Goal: Task Accomplishment & Management: Complete application form

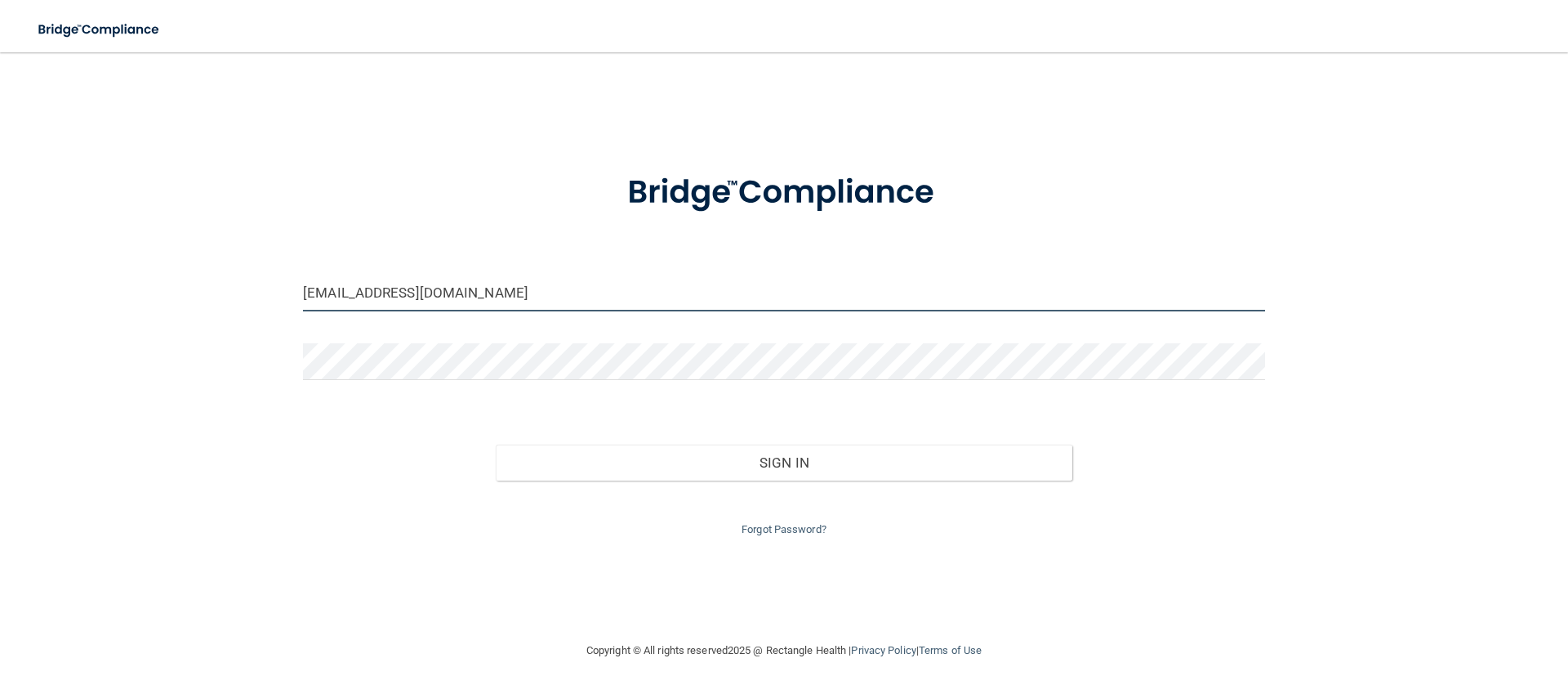
click at [436, 293] on input "[EMAIL_ADDRESS][DOMAIN_NAME]" at bounding box center [784, 293] width 962 height 37
drag, startPoint x: 436, startPoint y: 293, endPoint x: 0, endPoint y: 252, distance: 437.9
click at [0, 252] on main "[EMAIL_ADDRESS][DOMAIN_NAME] Invalid email/password. You don't have permission …" at bounding box center [784, 373] width 1568 height 641
type input "[EMAIL_ADDRESS][DOMAIN_NAME]"
click at [889, 516] on div "Forgot Password?" at bounding box center [784, 510] width 986 height 58
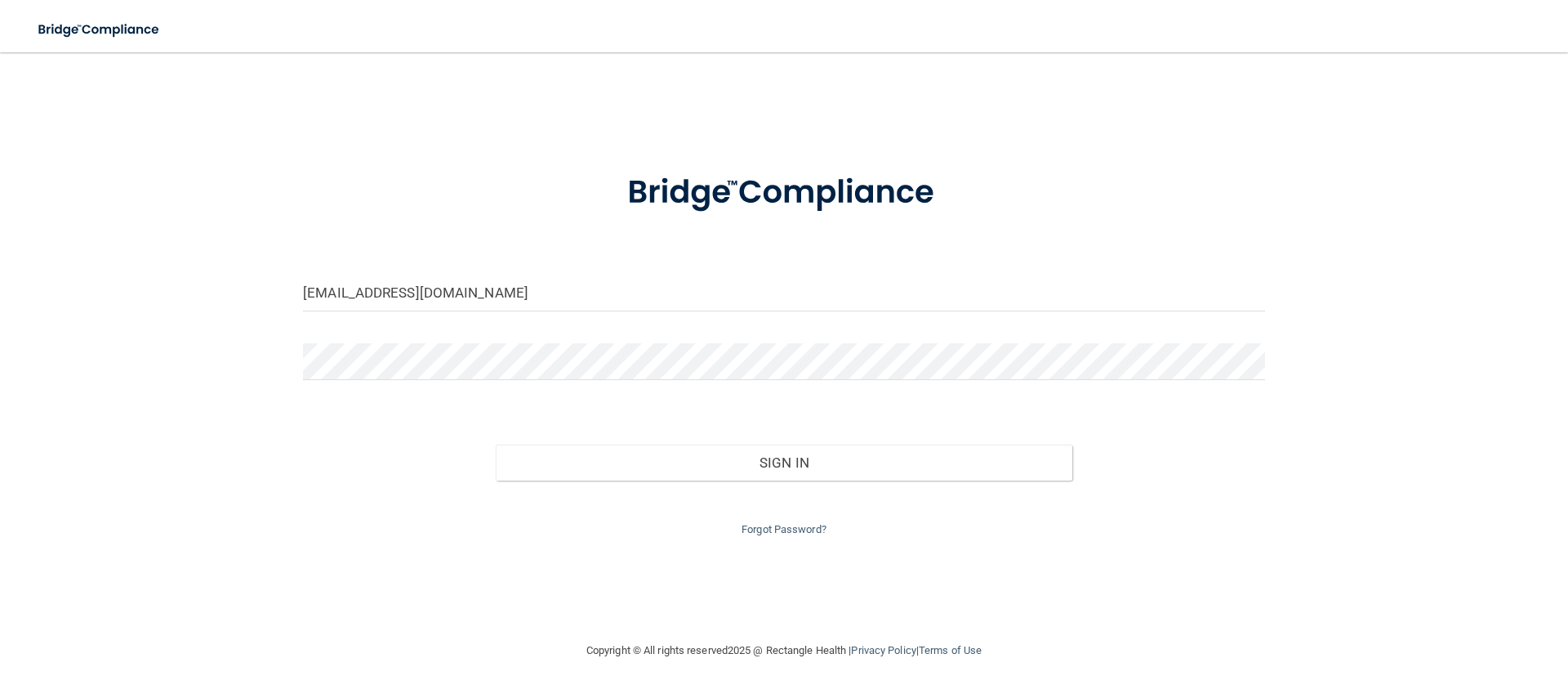
click at [889, 492] on div "Forgot Password?" at bounding box center [784, 510] width 986 height 58
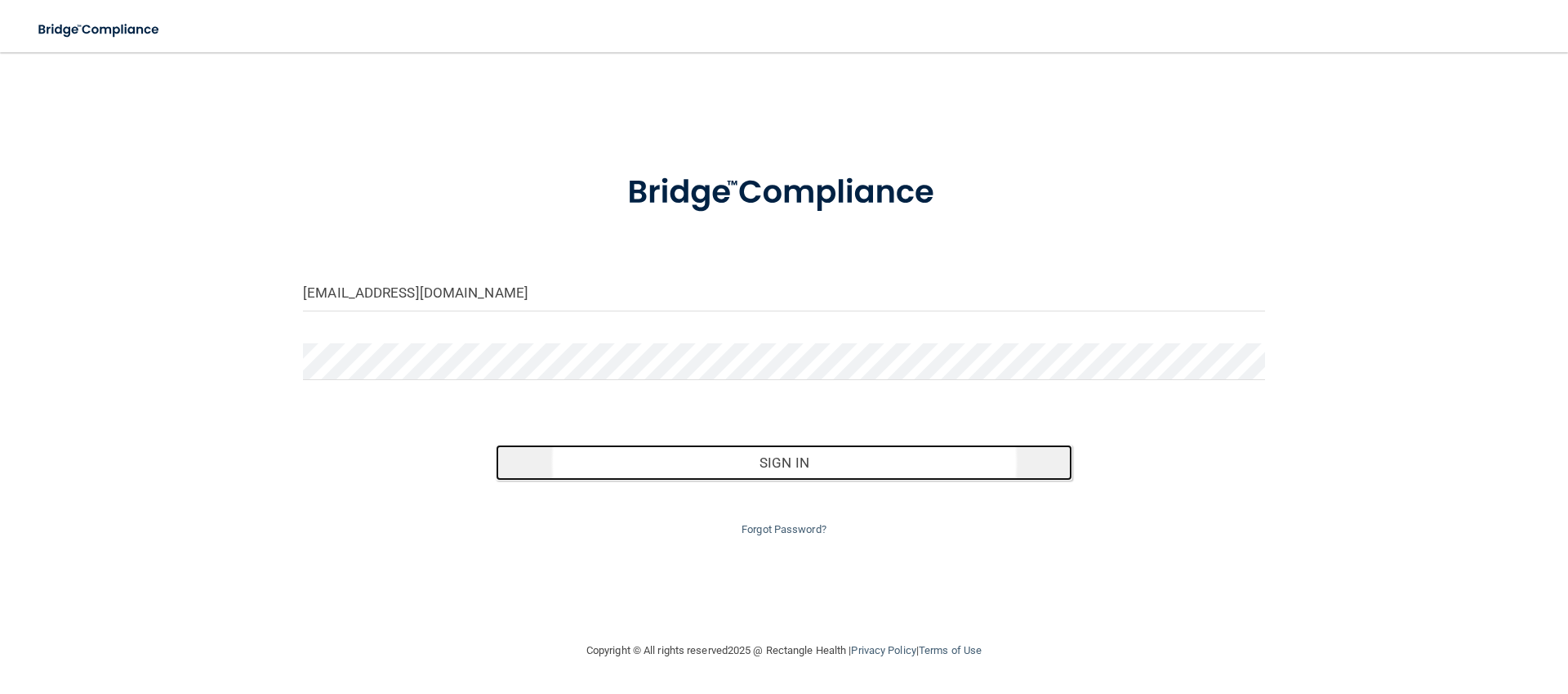
click at [889, 457] on button "Sign In" at bounding box center [785, 462] width 578 height 36
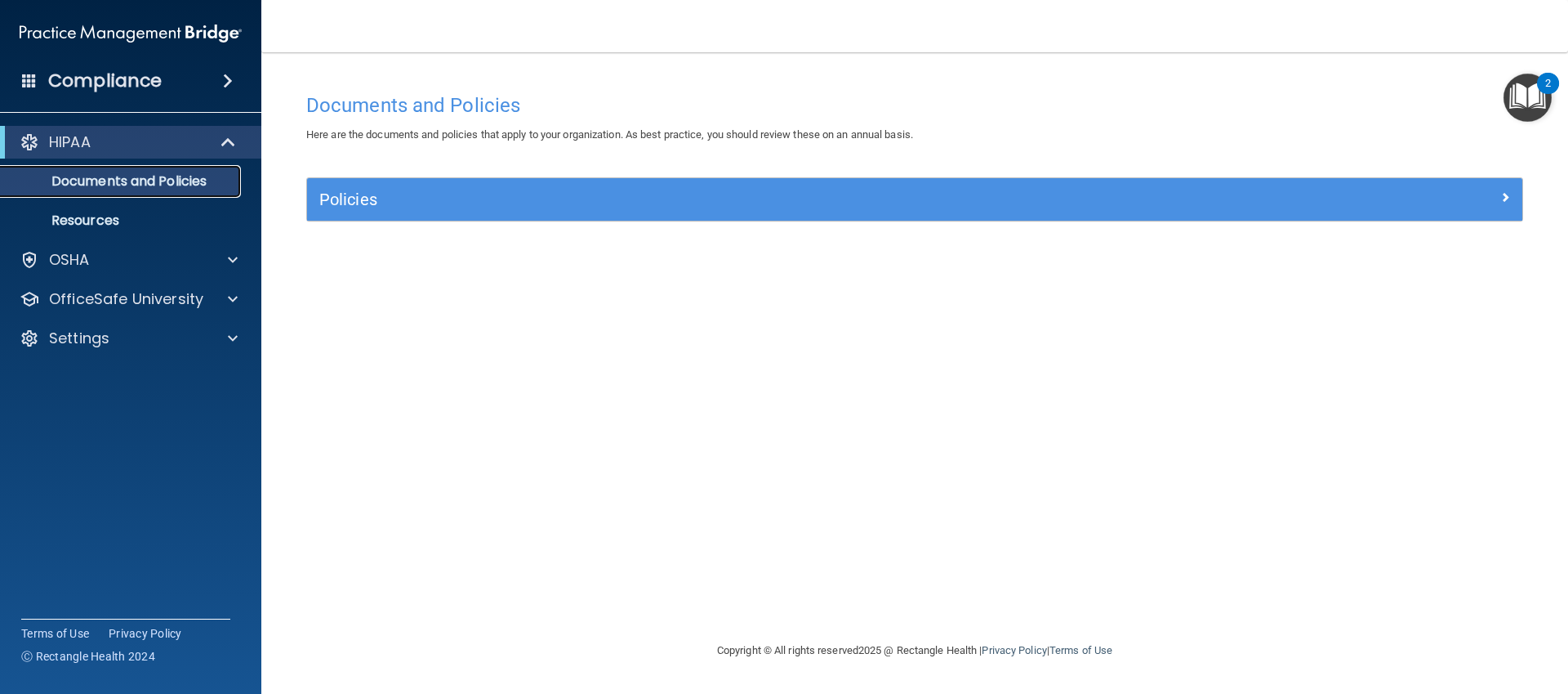
click at [92, 191] on link "Documents and Policies" at bounding box center [112, 182] width 257 height 33
click at [93, 222] on p "Resources" at bounding box center [122, 220] width 223 height 17
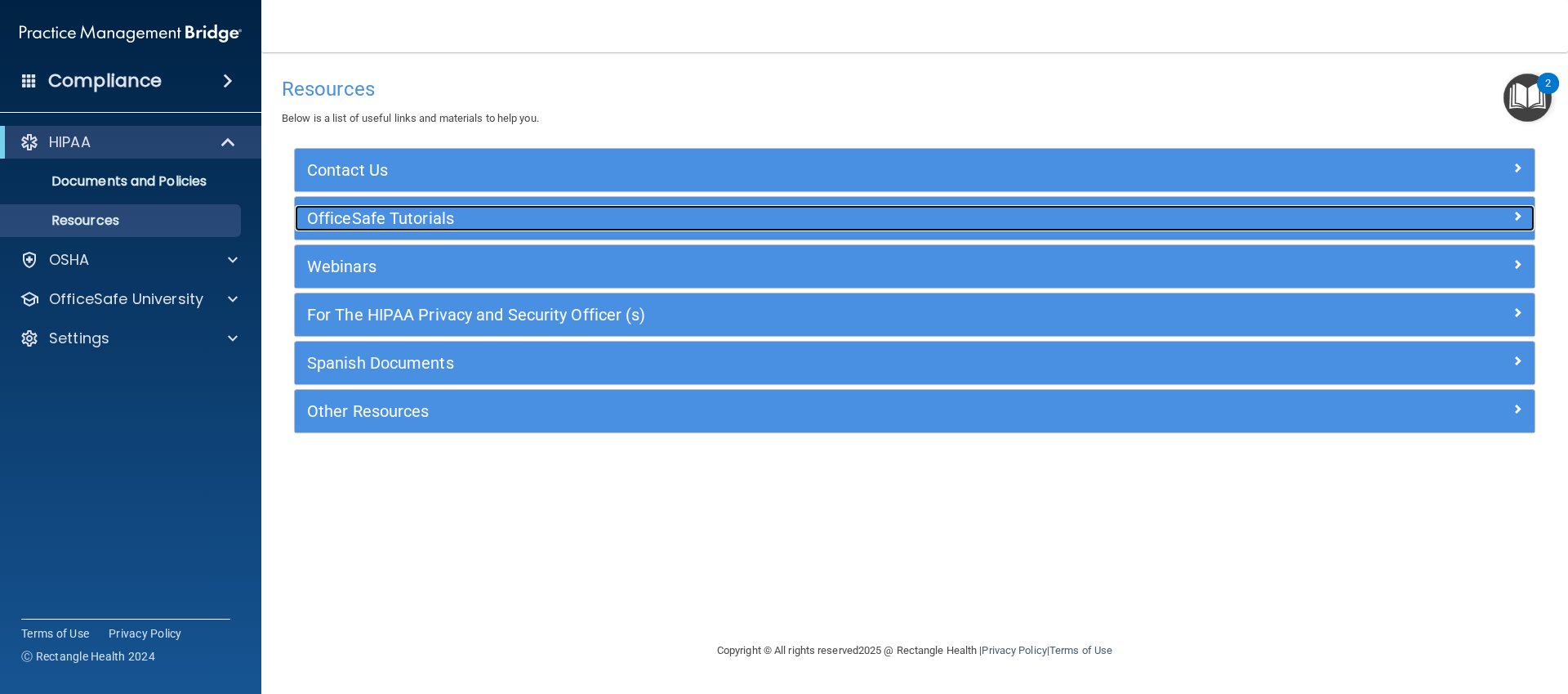
click at [547, 229] on div "OfficeSafe Tutorials" at bounding box center [760, 218] width 930 height 26
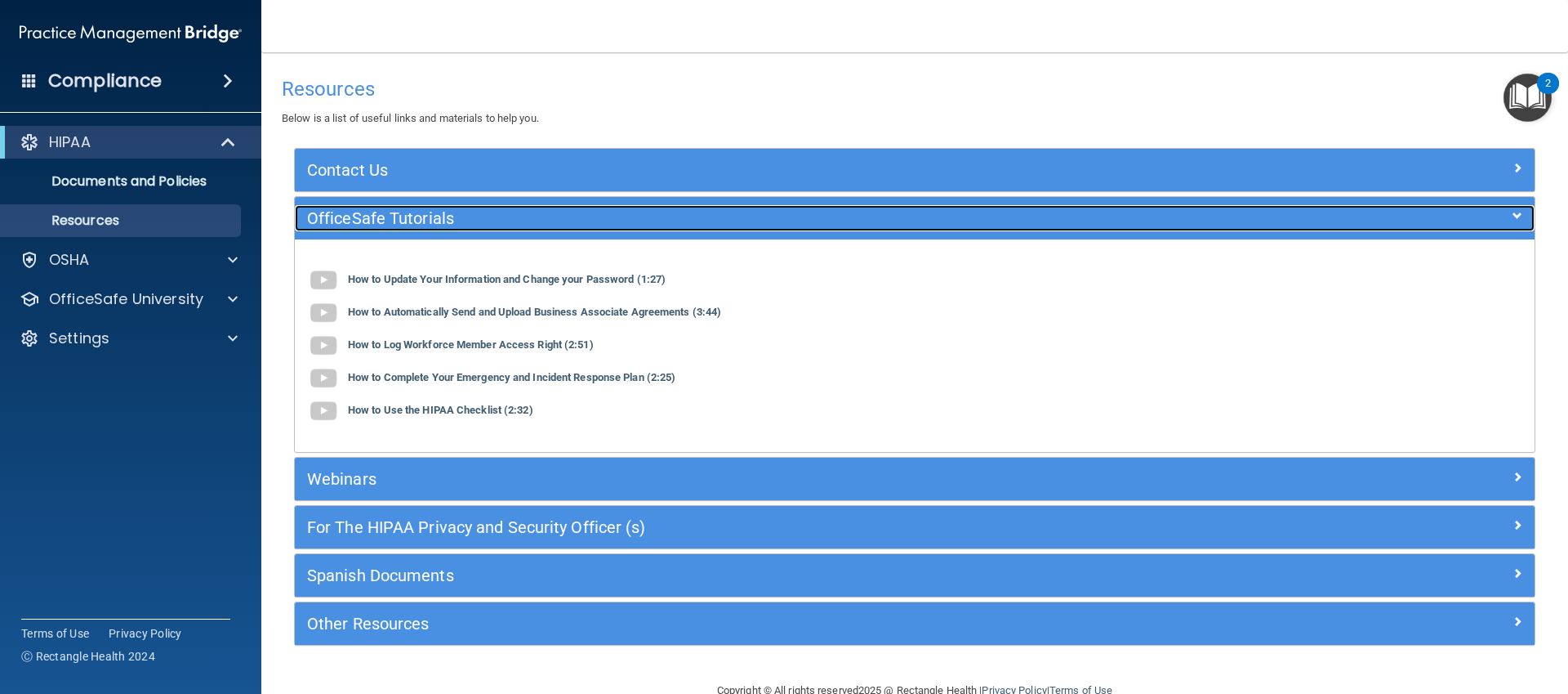
scroll to position [36, 0]
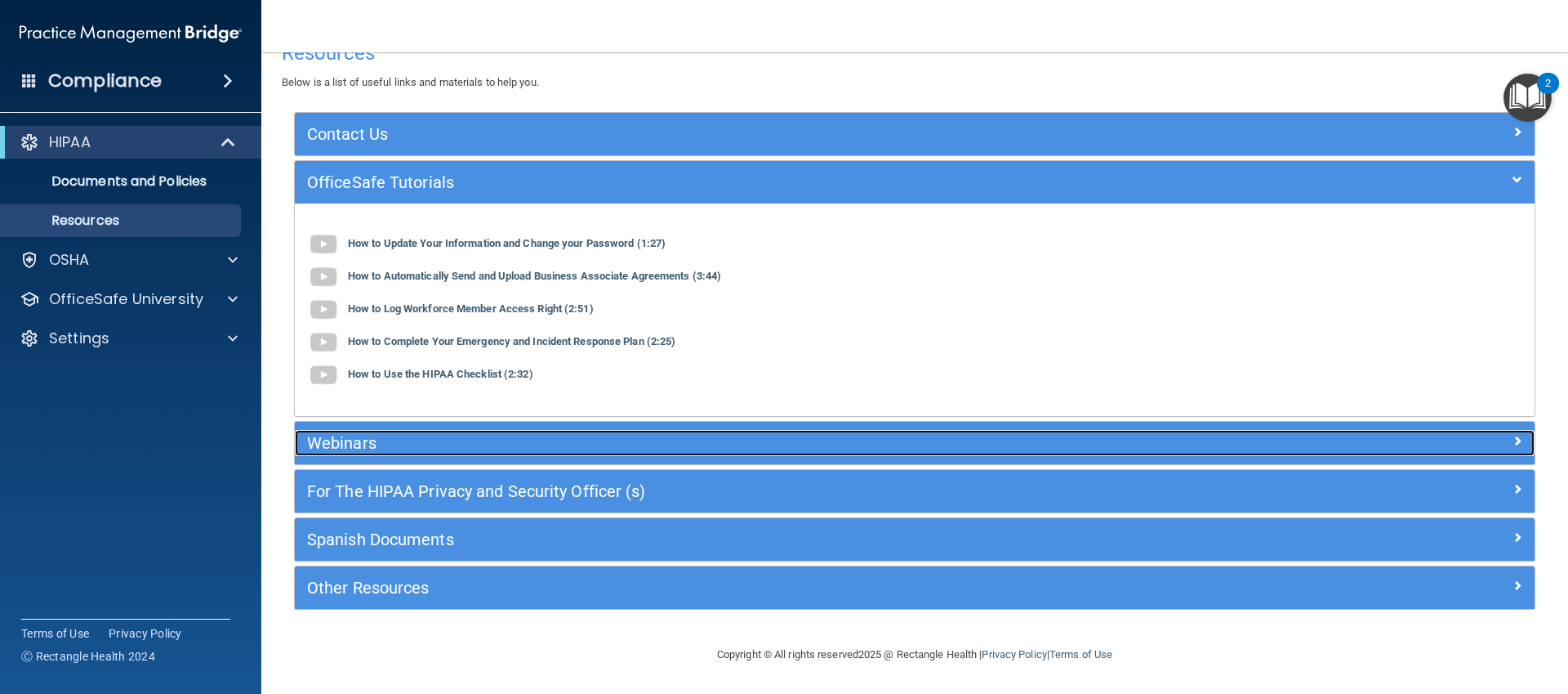
click at [664, 440] on h5 "Webinars" at bounding box center [760, 443] width 906 height 18
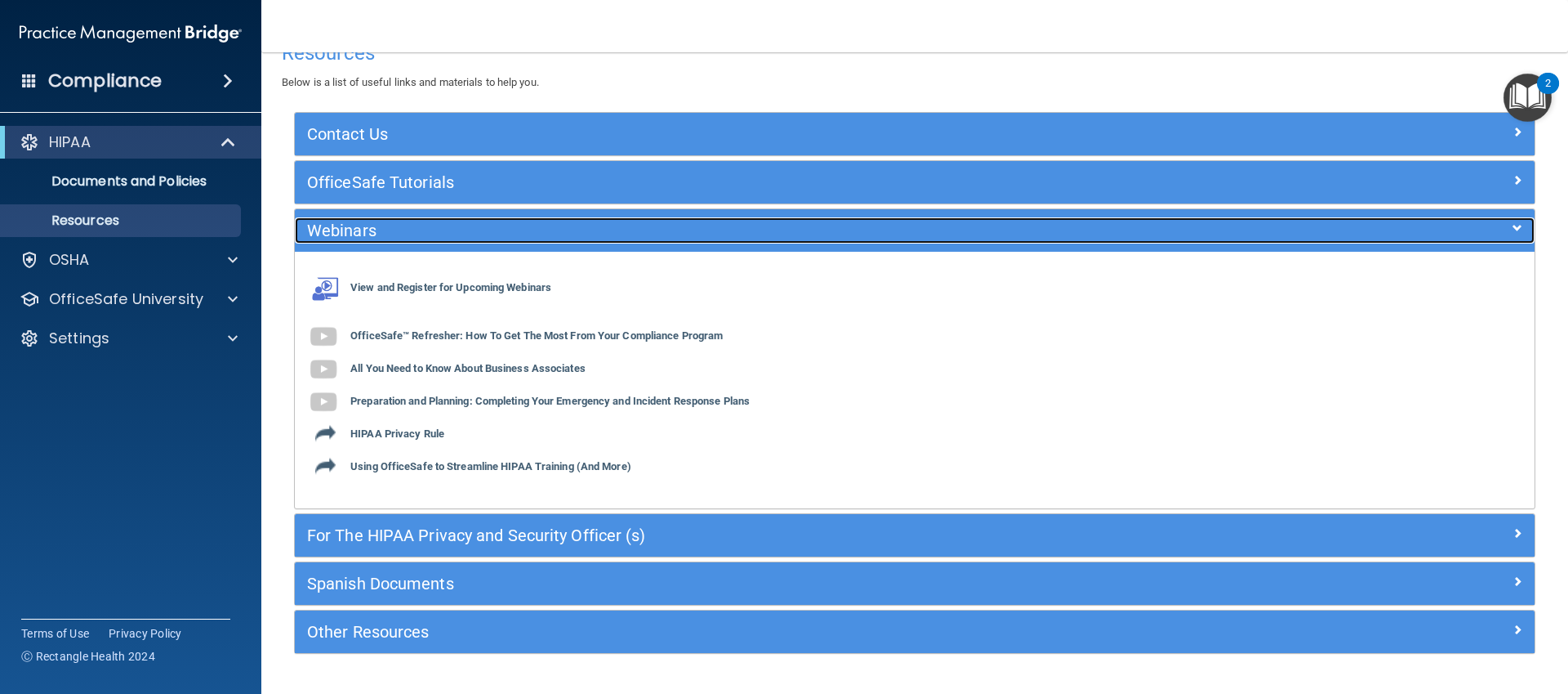
scroll to position [80, 0]
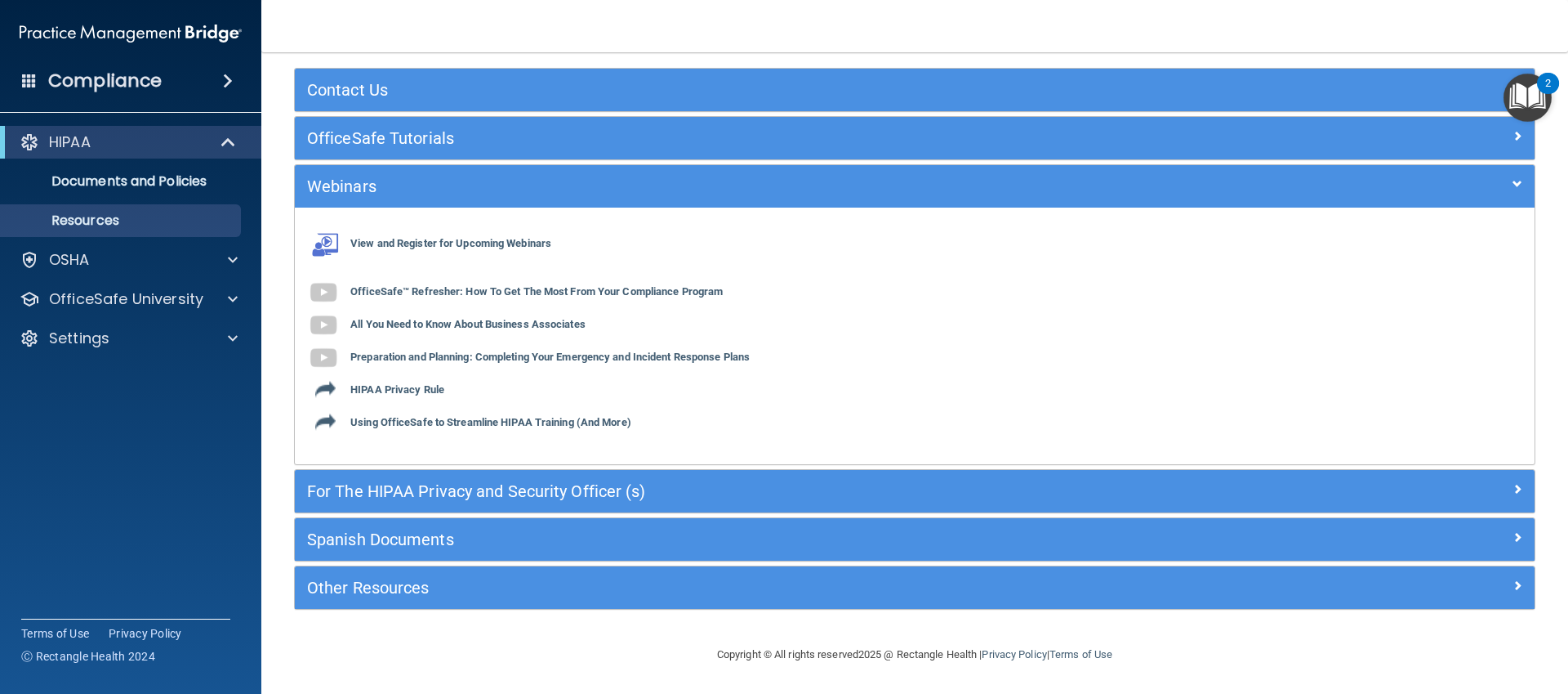
click at [1533, 104] on img "Open Resource Center, 2 new notifications" at bounding box center [1528, 98] width 49 height 49
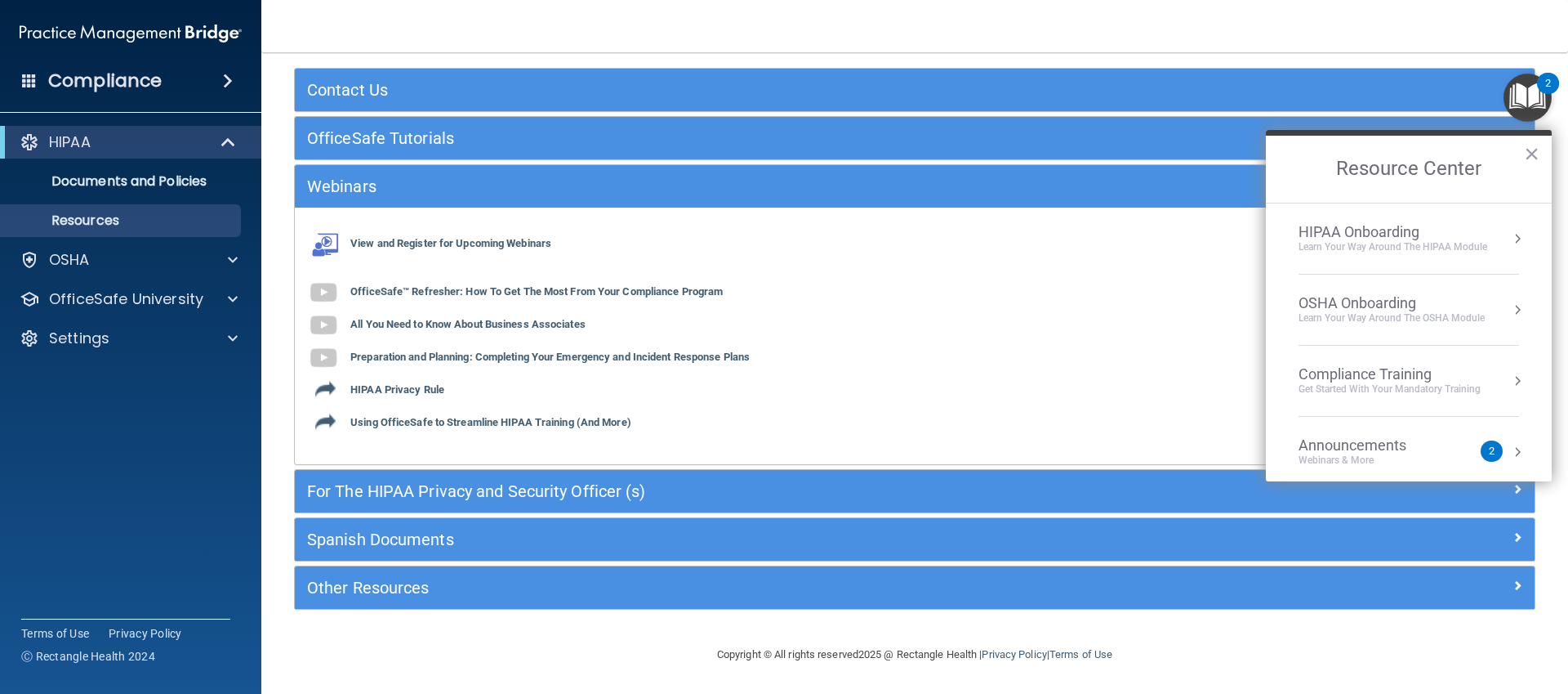
click at [1394, 384] on div "Get Started with your mandatory training" at bounding box center [1389, 389] width 182 height 14
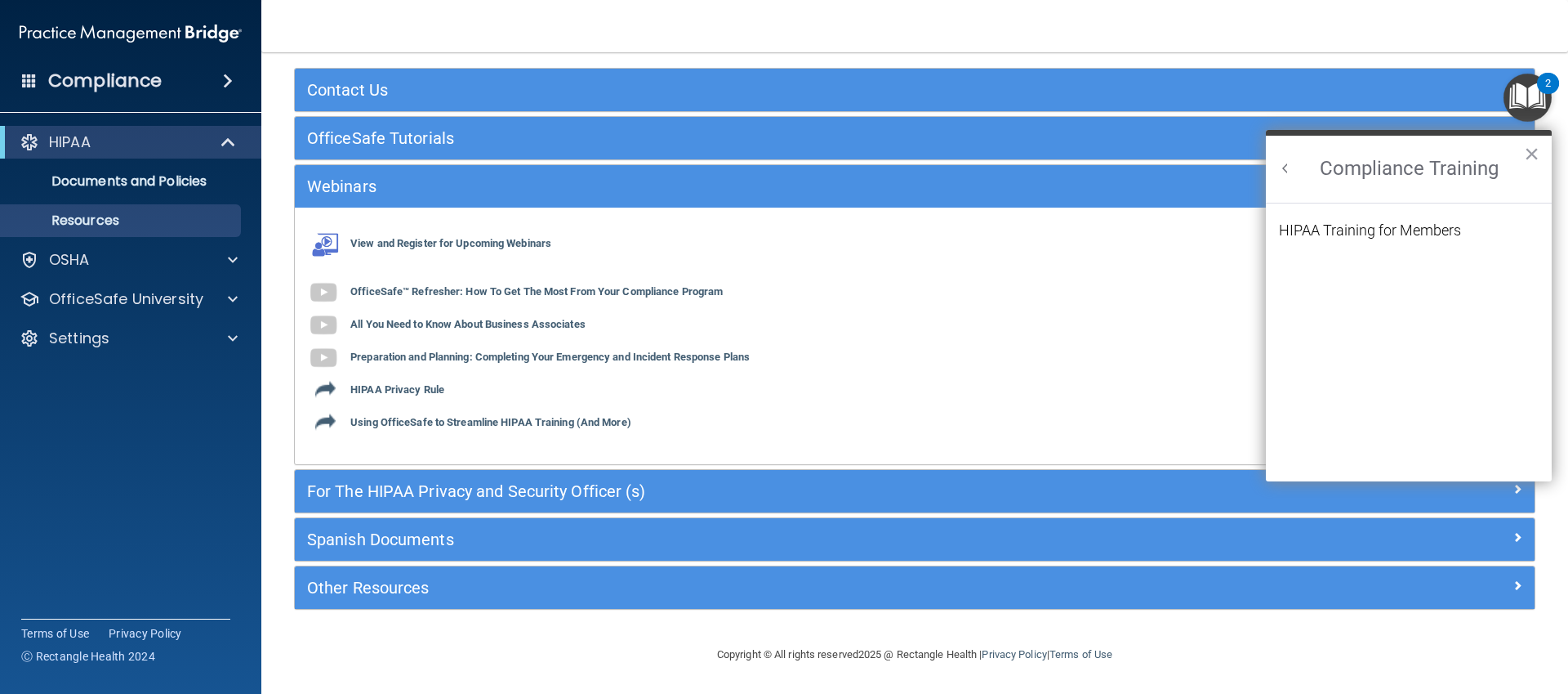
scroll to position [0, 0]
click at [1383, 223] on div "HIPAA Training for Members" at bounding box center [1370, 230] width 182 height 15
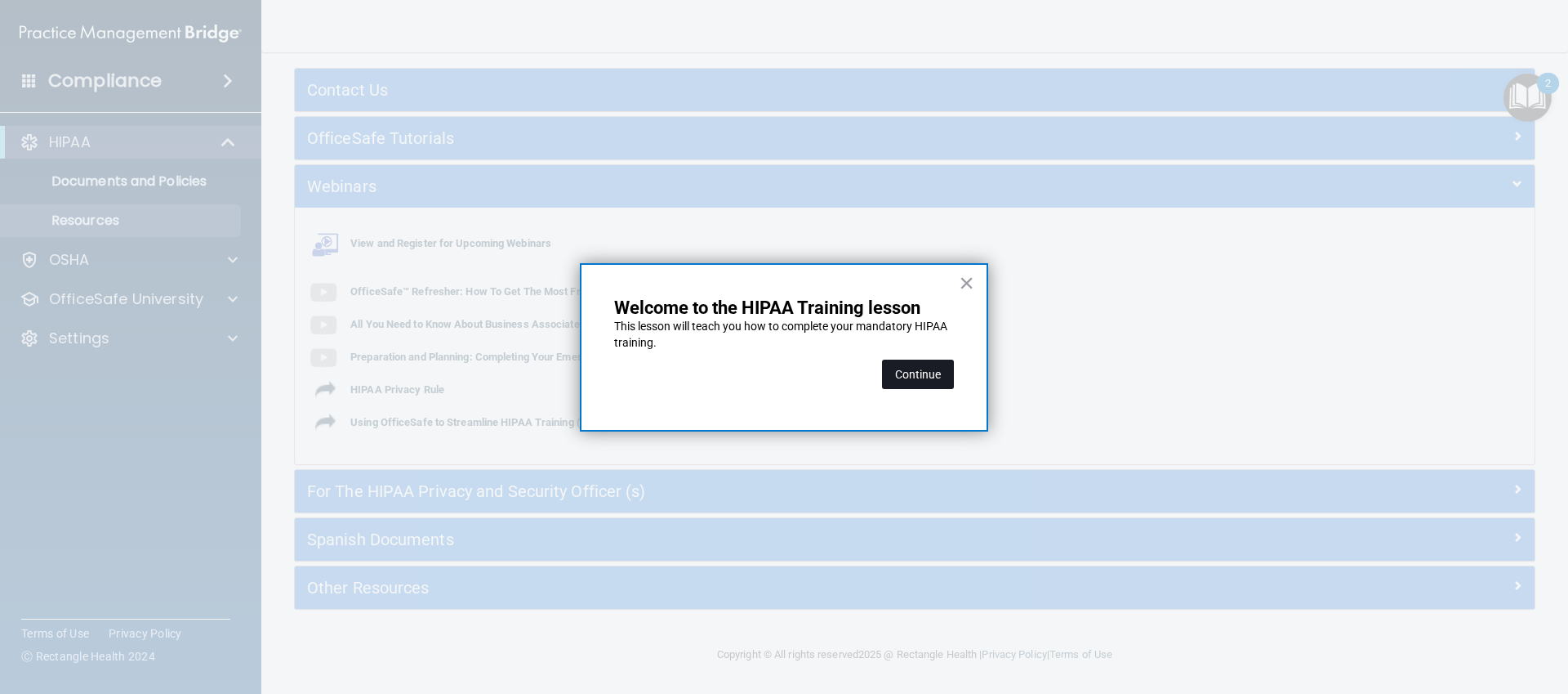
click at [904, 376] on button "Continue" at bounding box center [918, 374] width 72 height 29
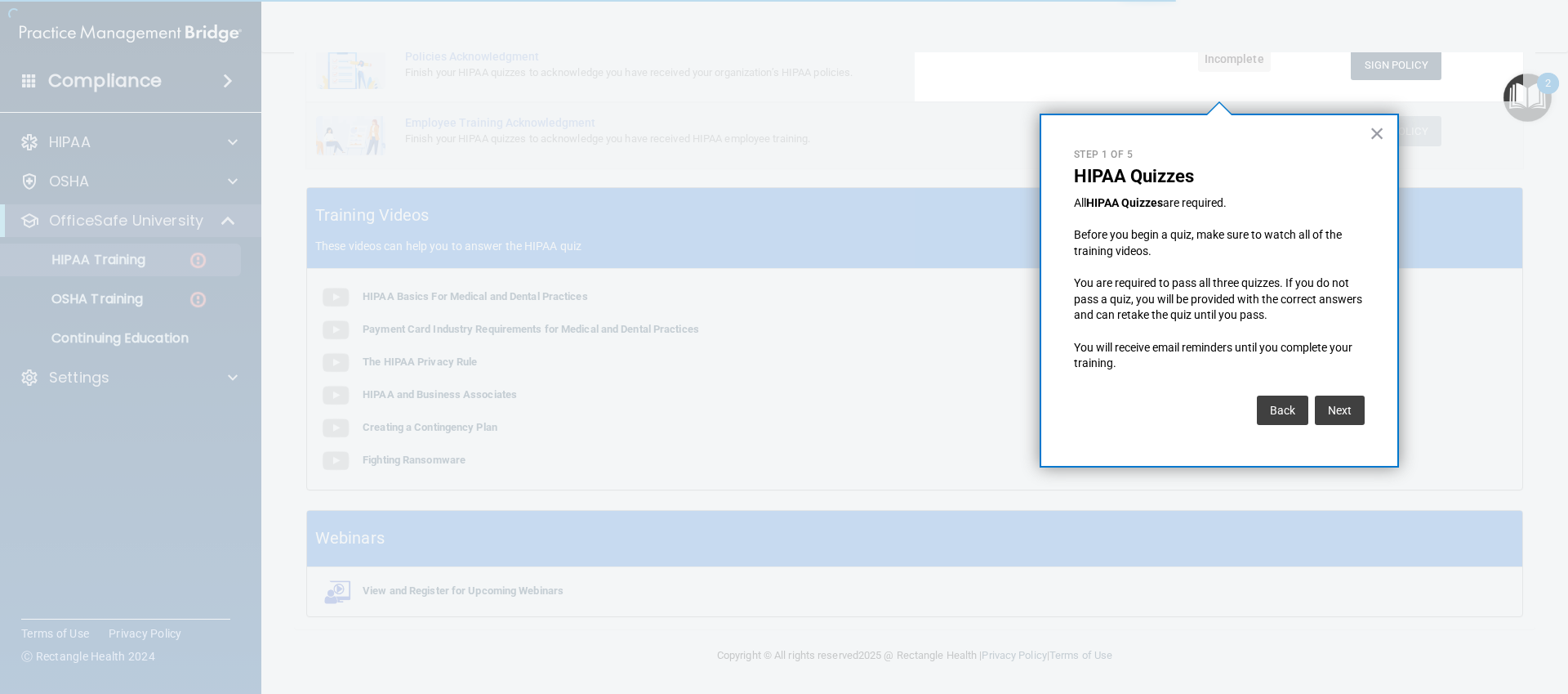
scroll to position [126, 0]
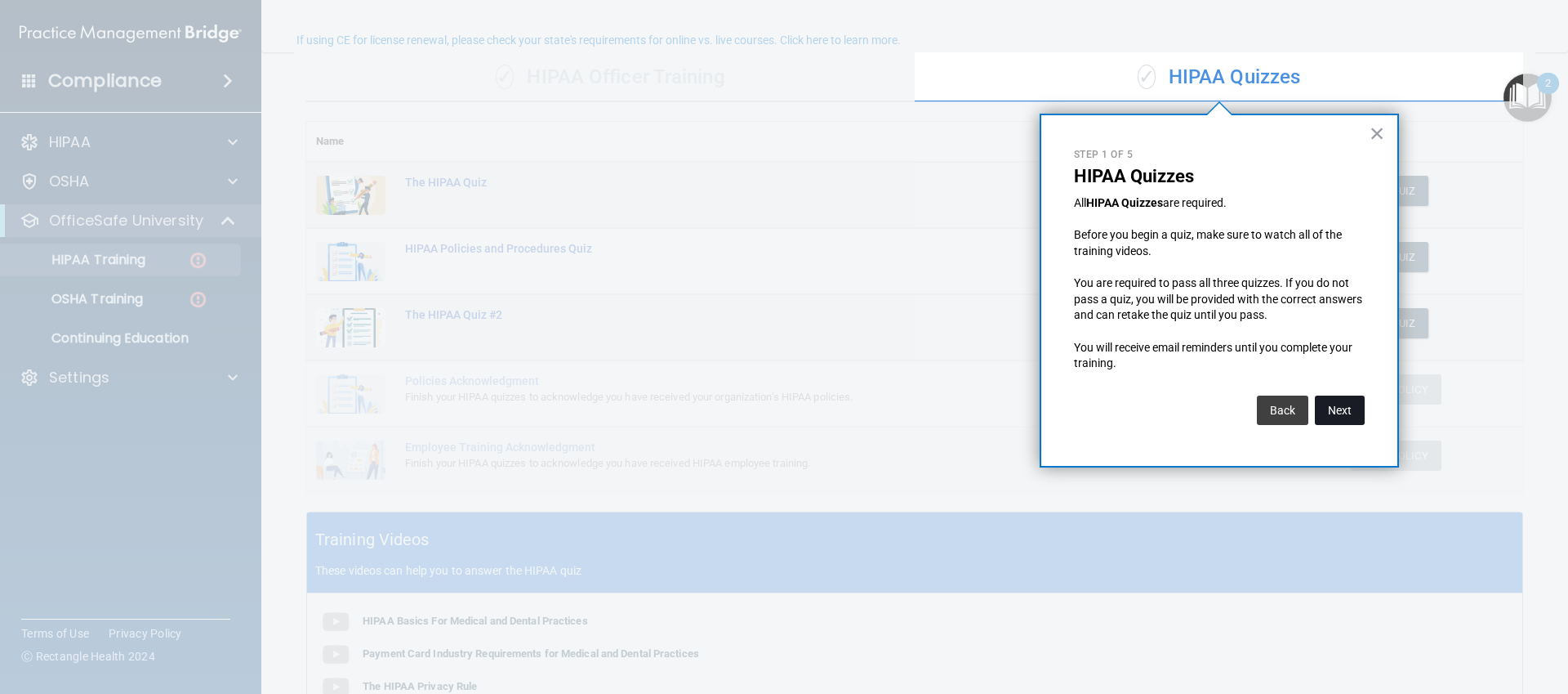
click at [1335, 405] on button "Next" at bounding box center [1339, 410] width 50 height 29
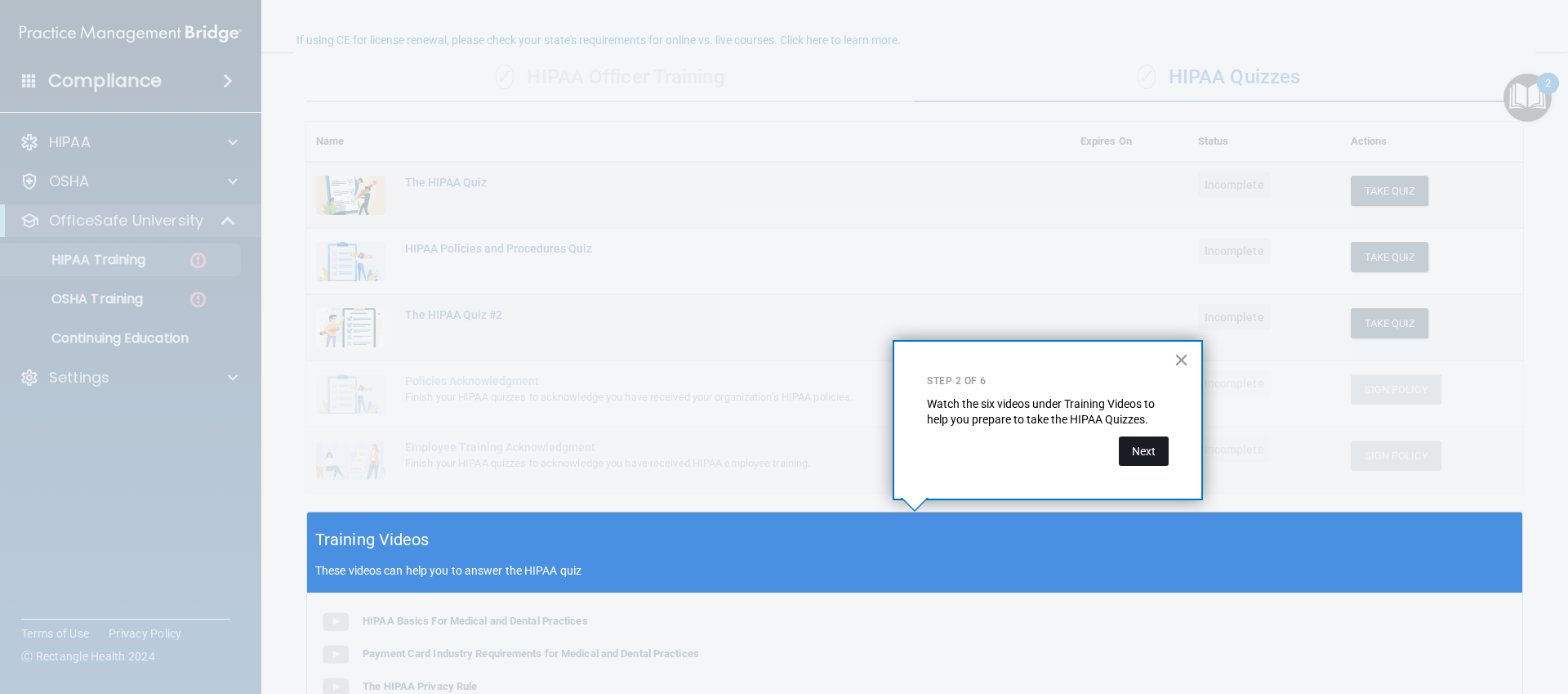
click at [1123, 451] on button "Next" at bounding box center [1143, 451] width 50 height 29
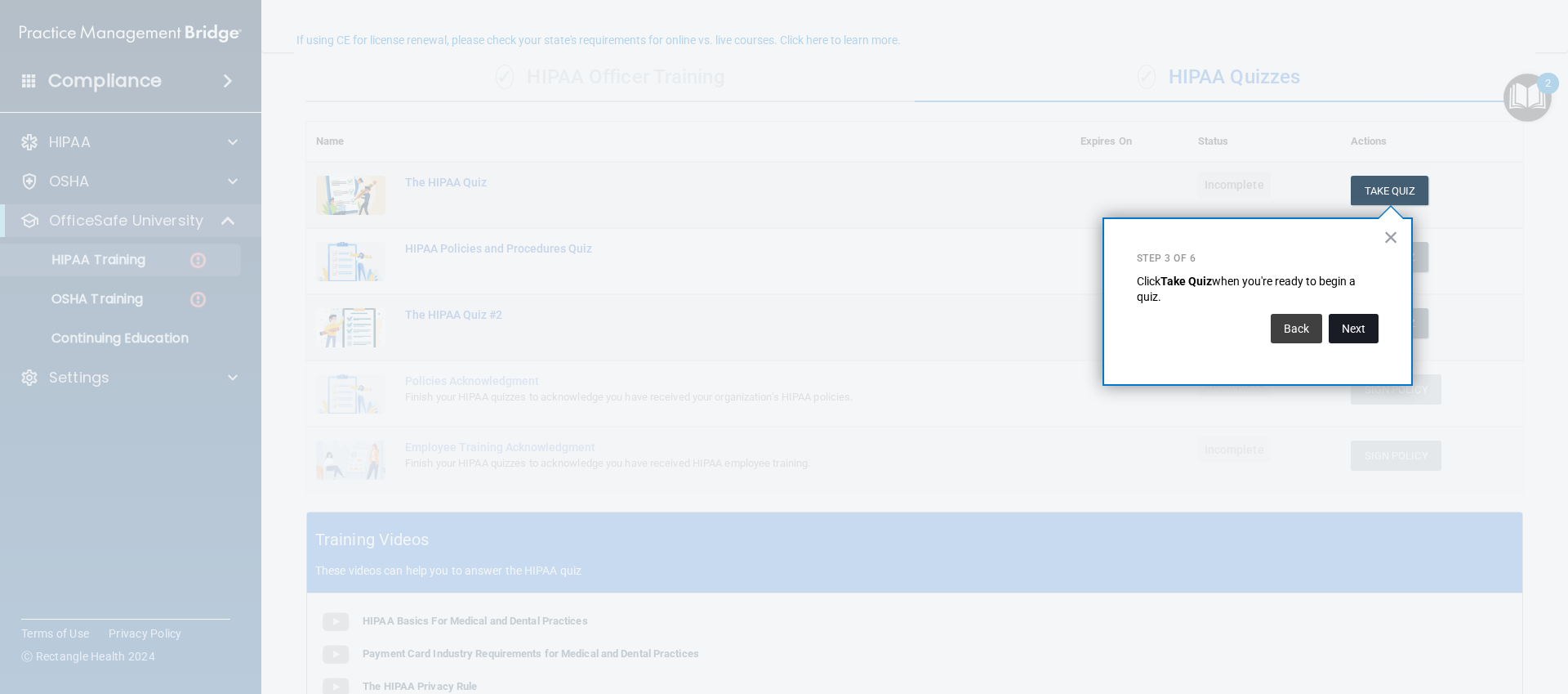
click at [1337, 321] on button "Next" at bounding box center [1353, 328] width 50 height 29
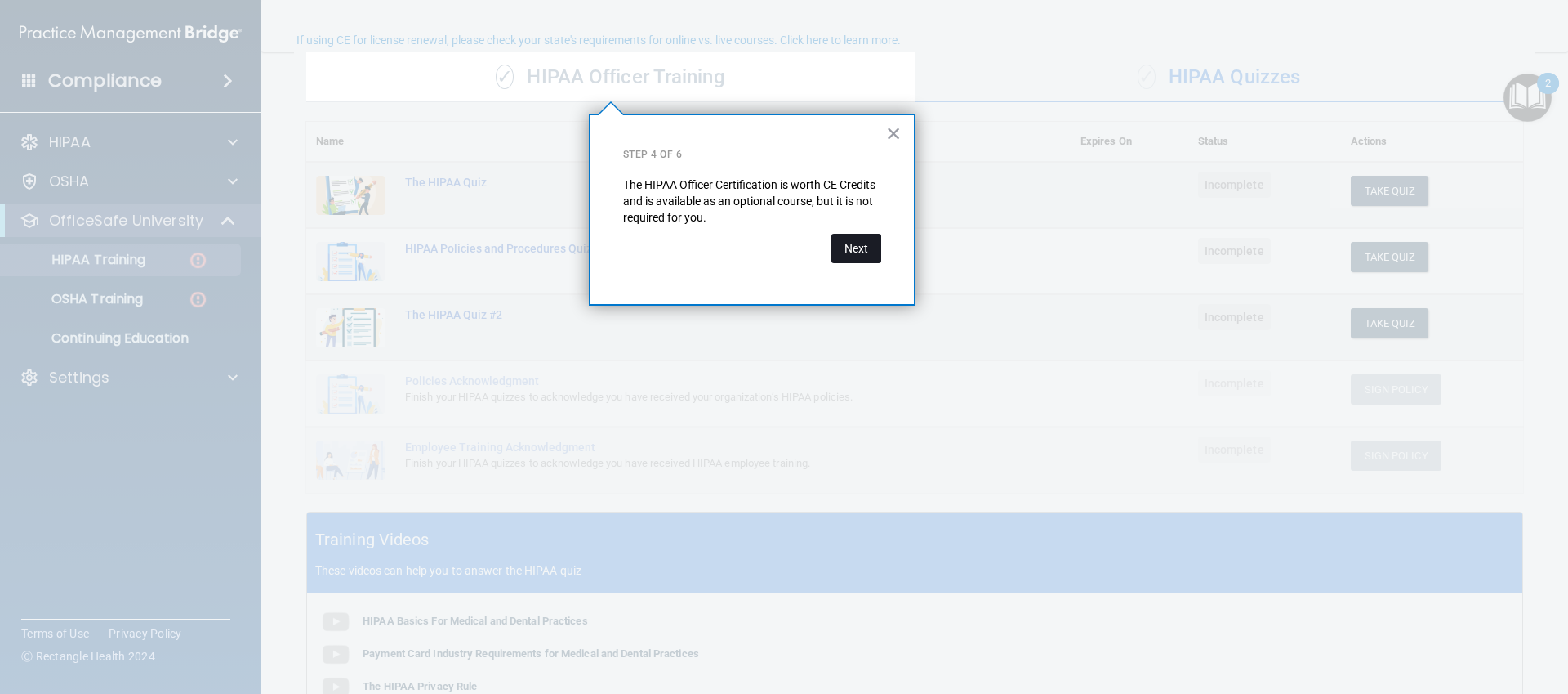
click at [873, 249] on button "Next" at bounding box center [856, 248] width 50 height 29
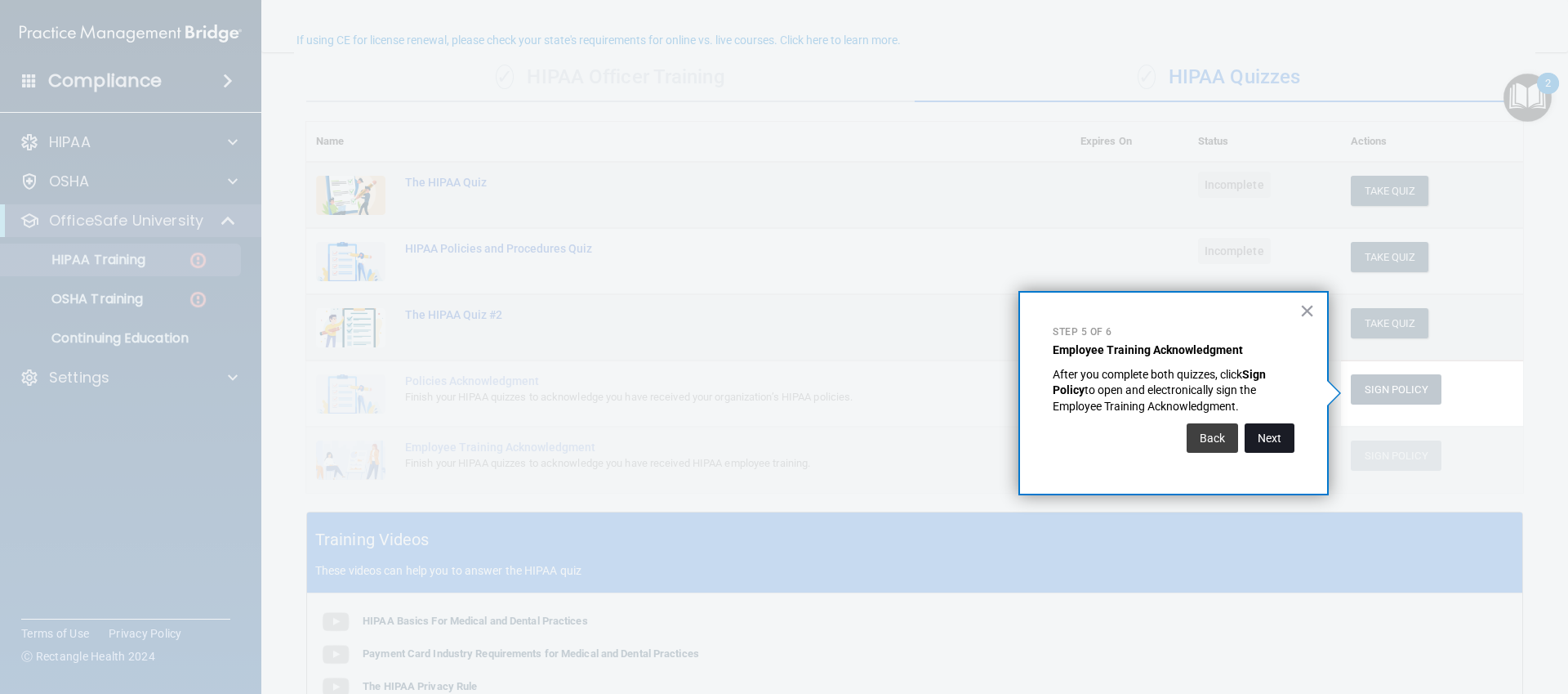
click at [1261, 444] on button "Next" at bounding box center [1269, 438] width 50 height 29
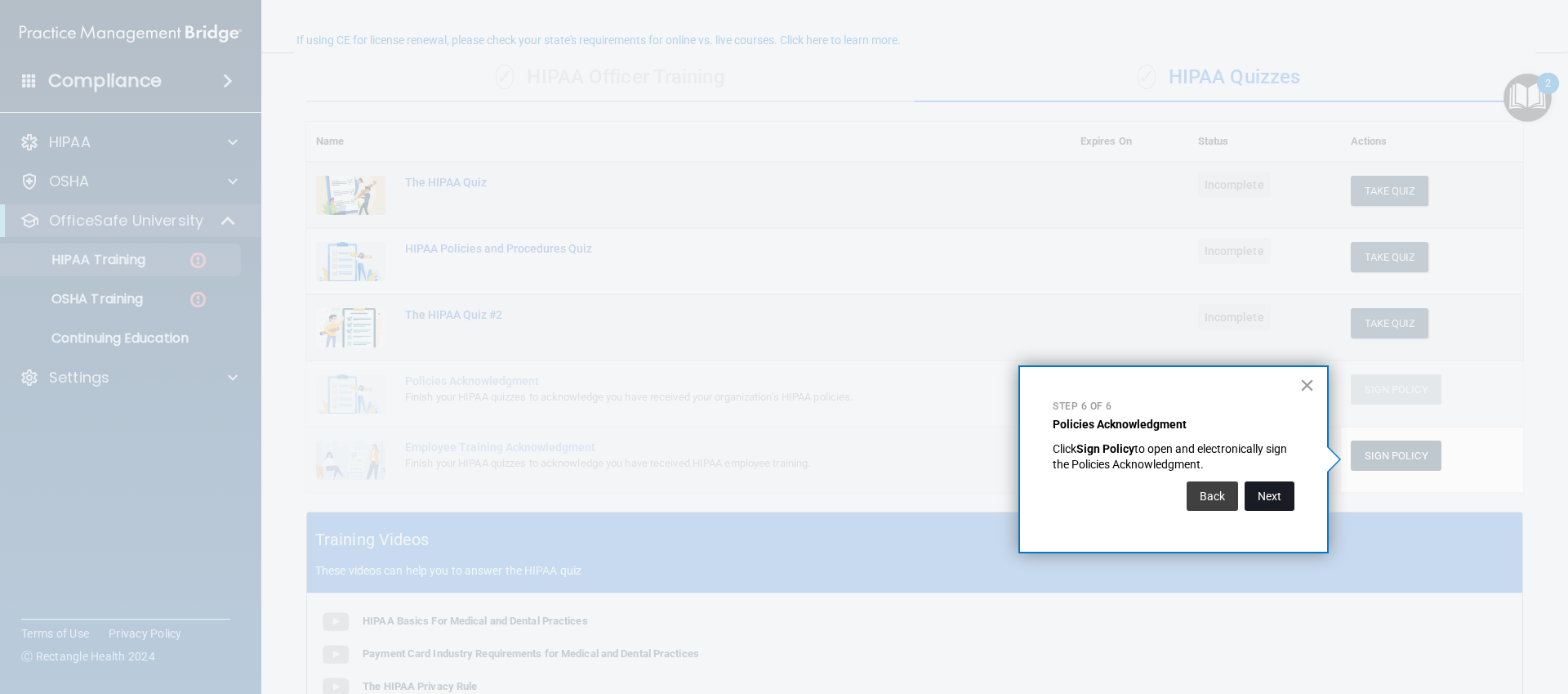
click at [1255, 499] on button "Next" at bounding box center [1269, 496] width 50 height 29
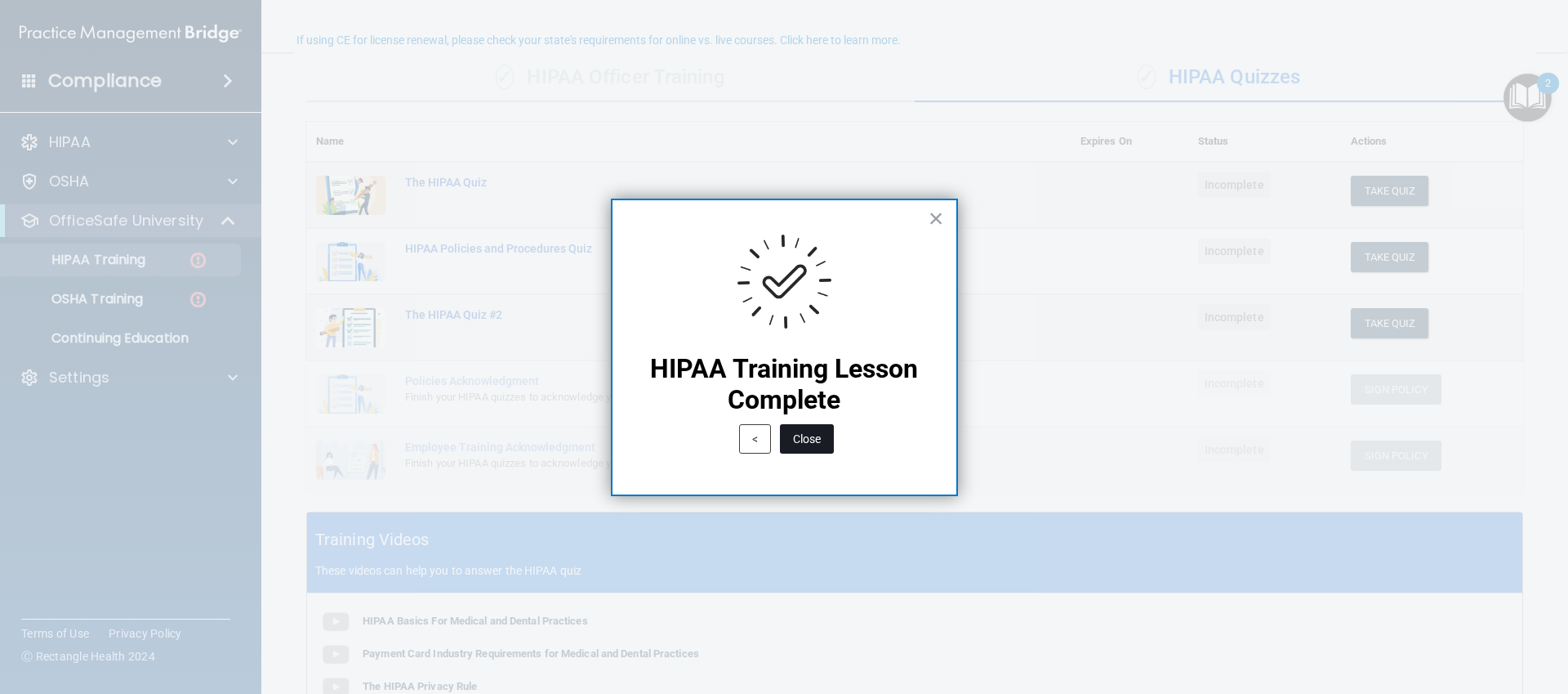
click at [786, 437] on button "Close" at bounding box center [806, 439] width 53 height 29
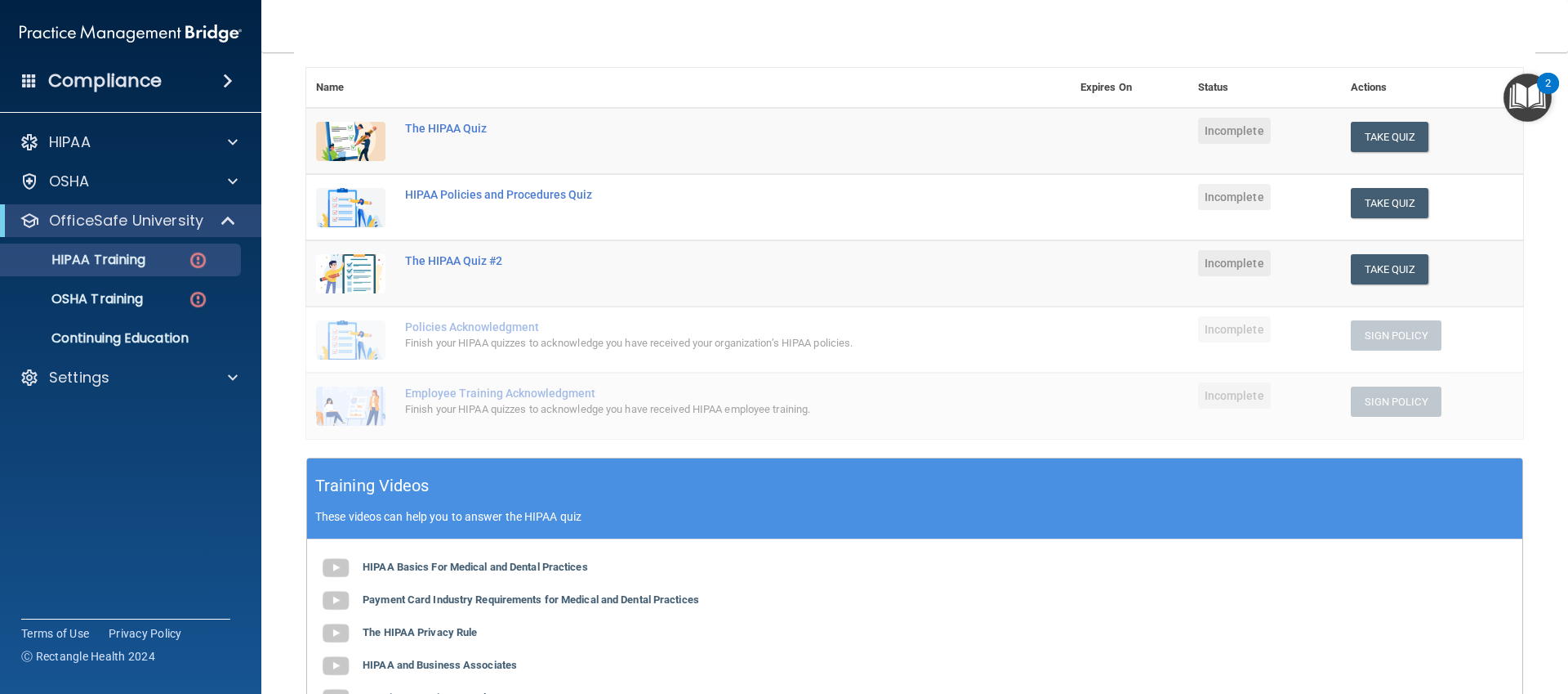
scroll to position [0, 0]
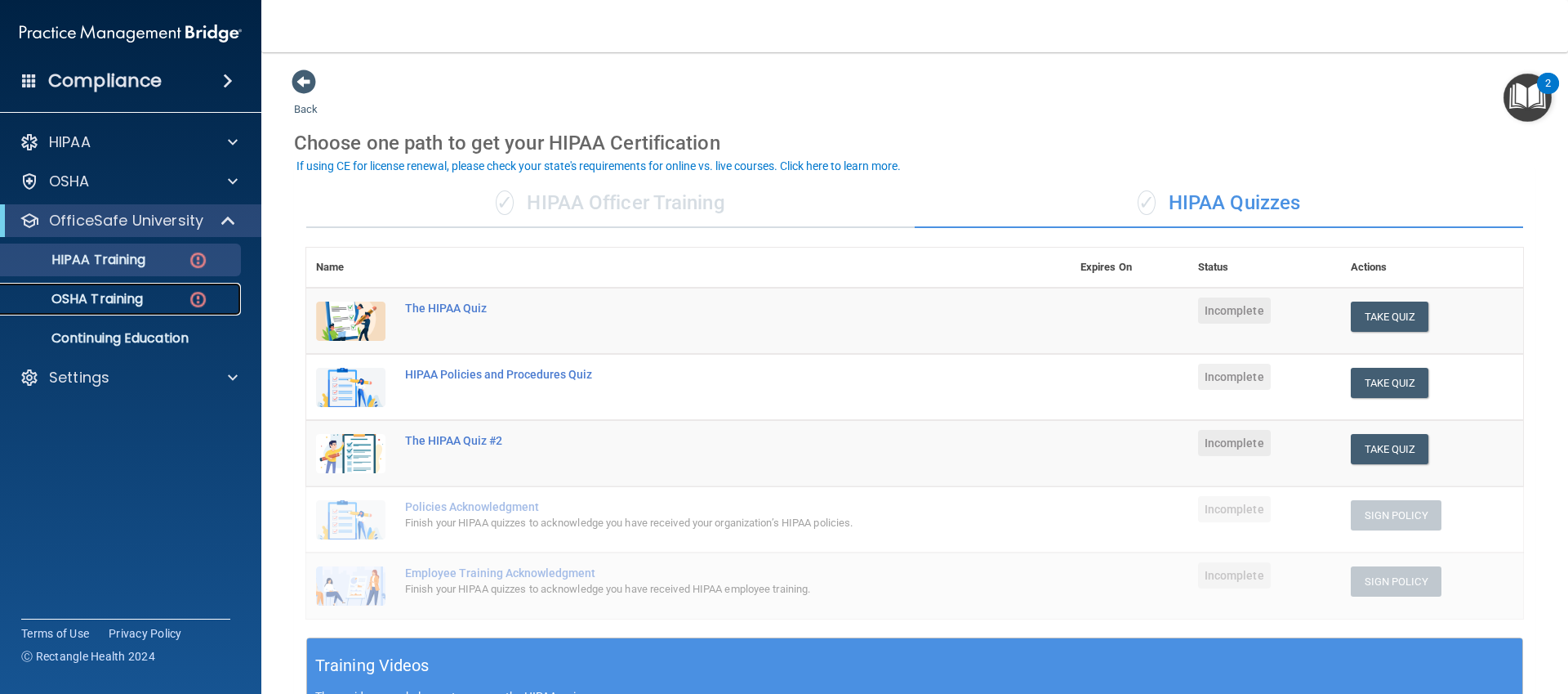
click at [105, 294] on p "OSHA Training" at bounding box center [77, 299] width 132 height 17
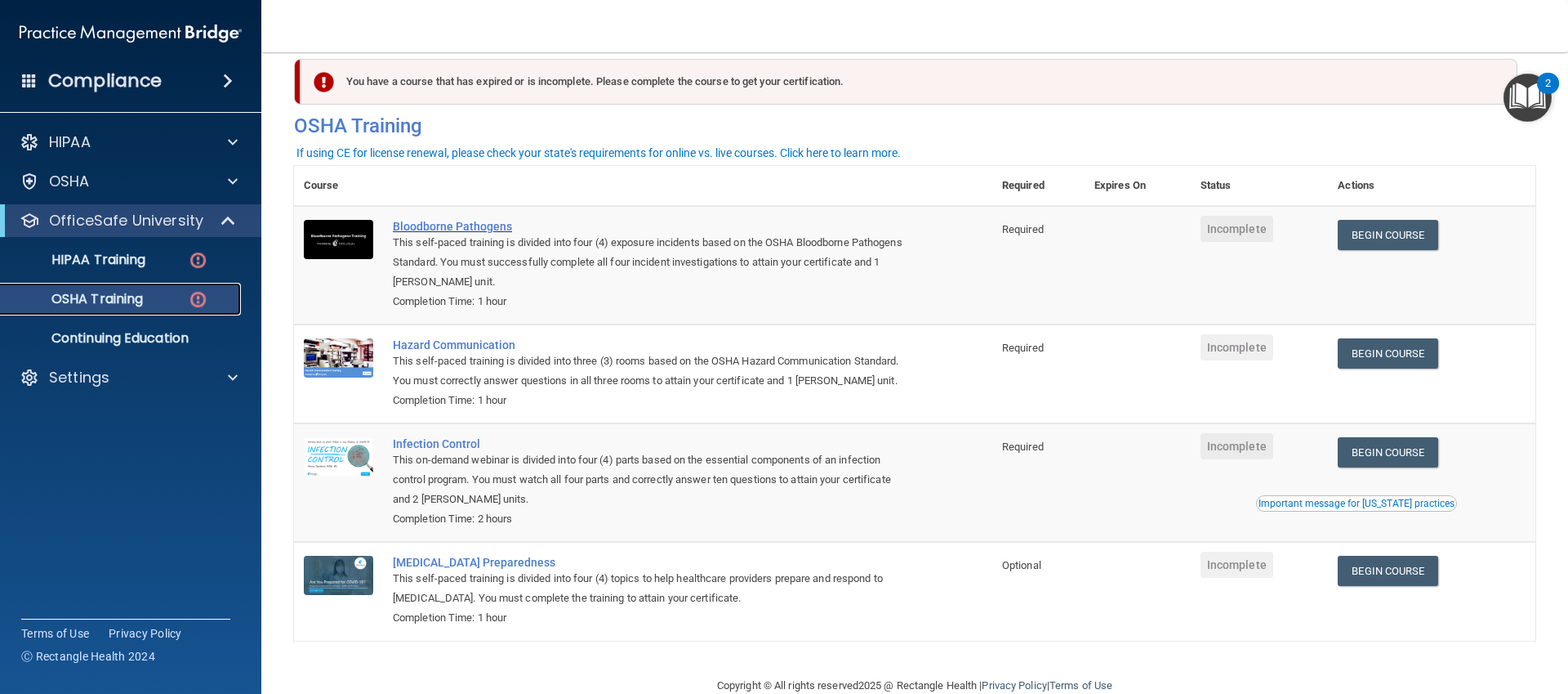
scroll to position [31, 0]
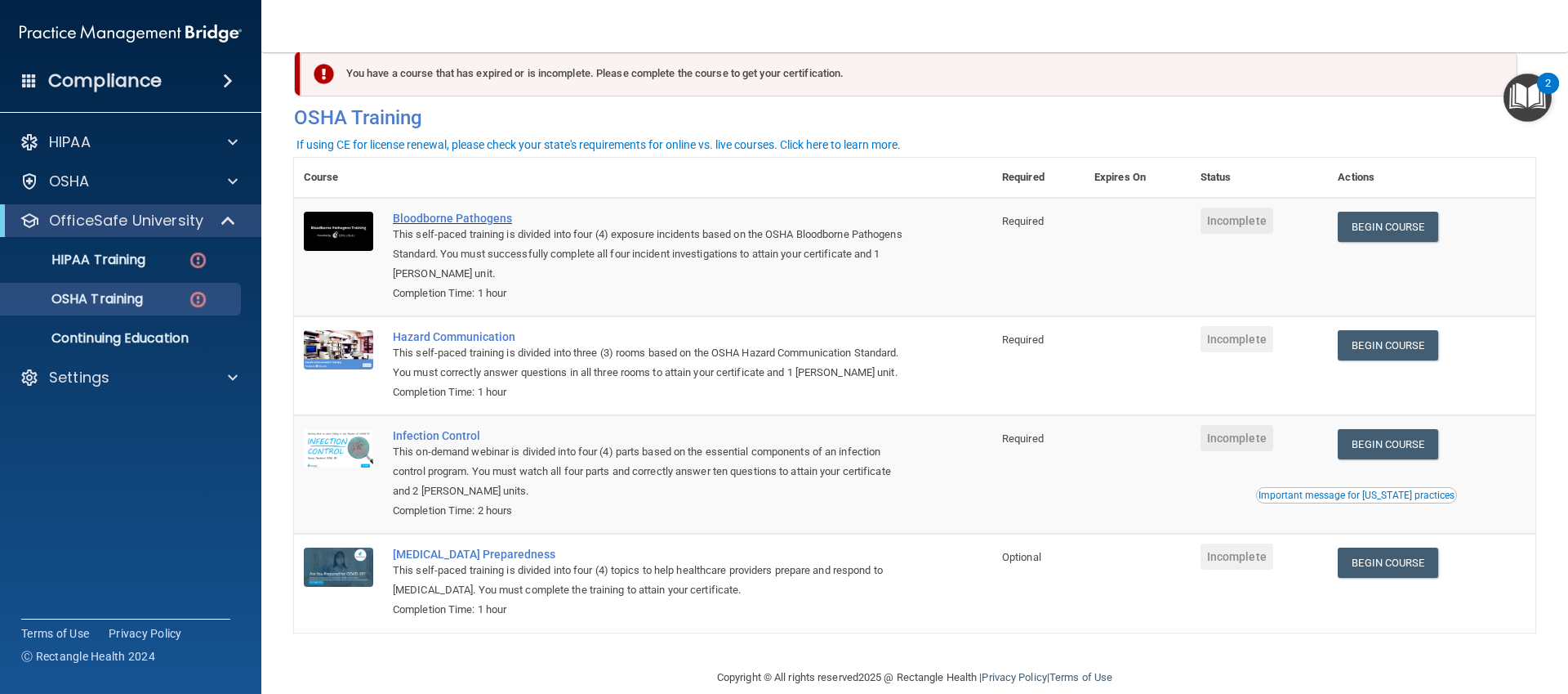
click at [694, 251] on div "This self-paced training is divided into four (4) exposure incidents based on t…" at bounding box center [652, 254] width 517 height 58
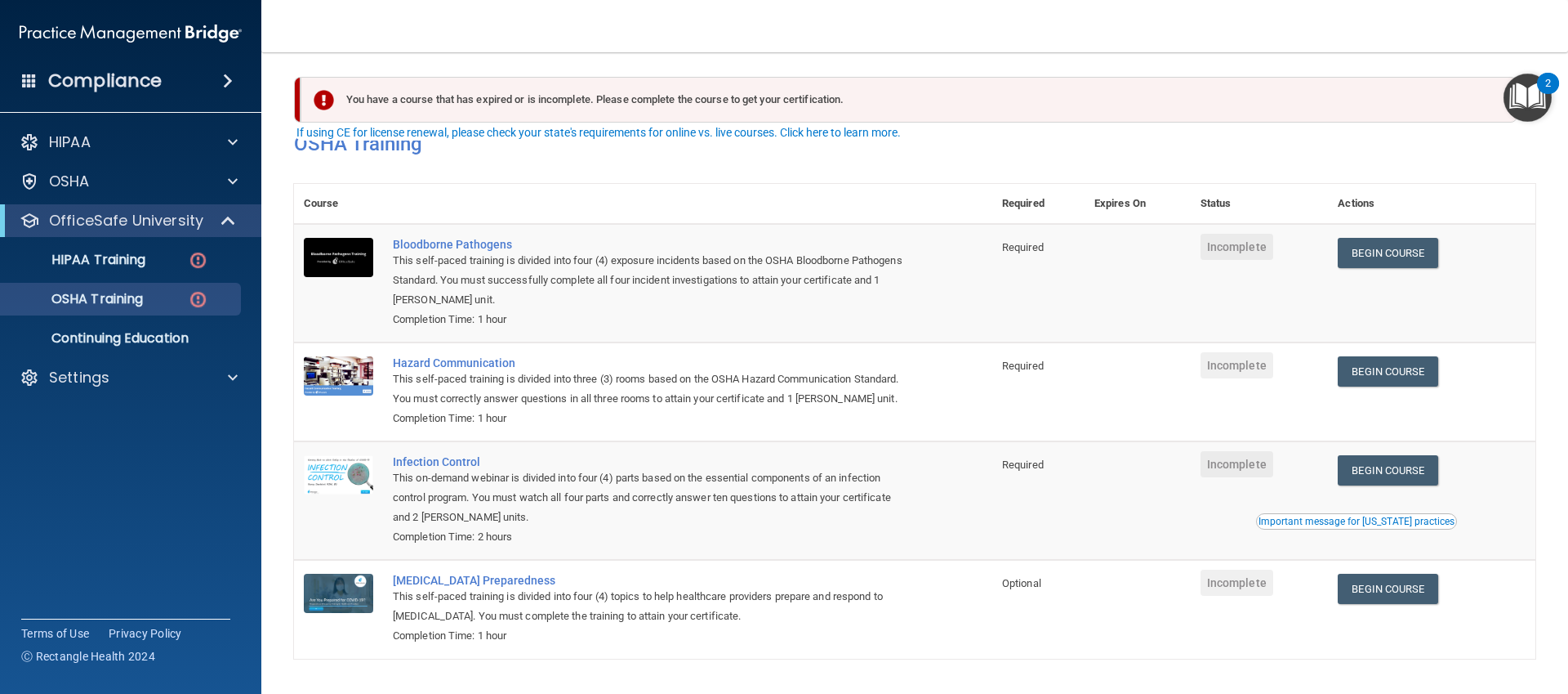
scroll to position [0, 0]
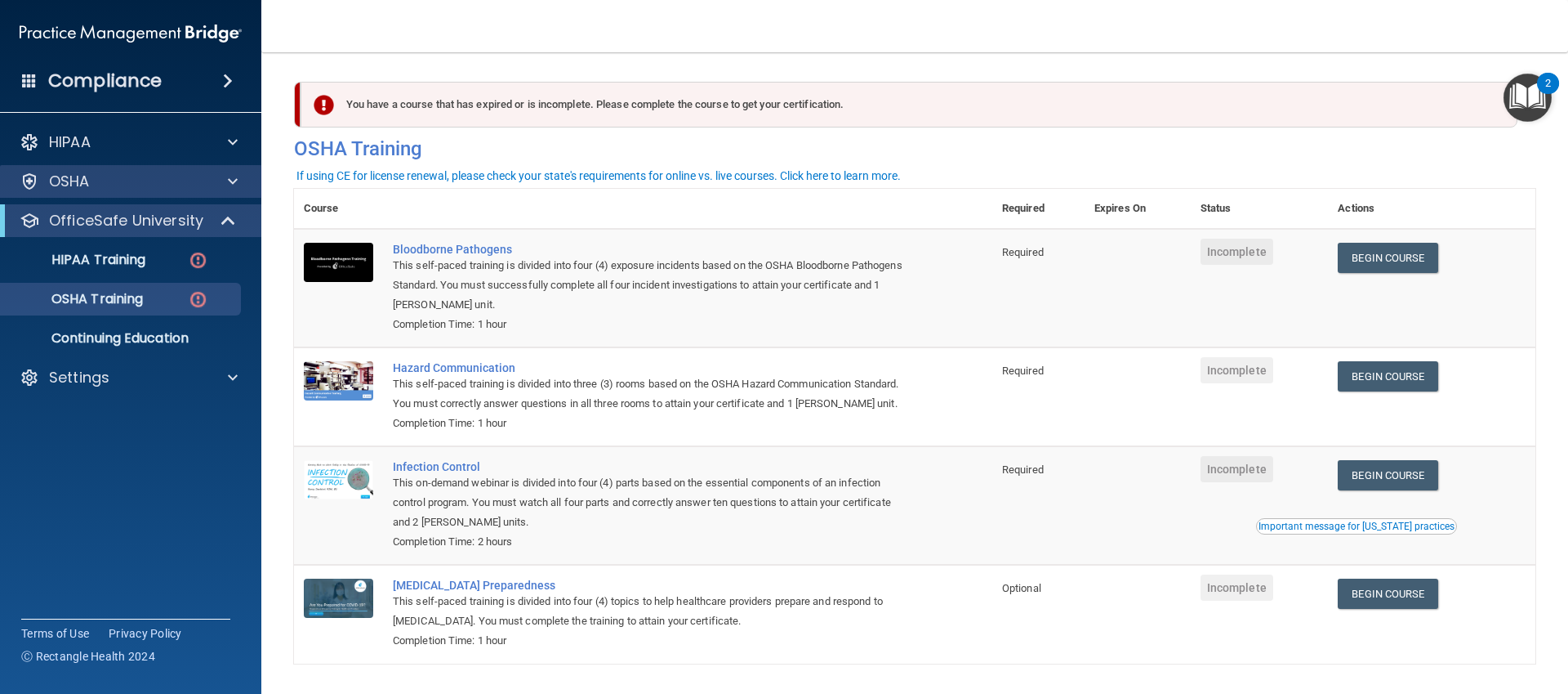
click at [140, 169] on div "OSHA" at bounding box center [131, 182] width 263 height 33
click at [1525, 102] on img "Open Resource Center, 2 new notifications" at bounding box center [1528, 98] width 49 height 49
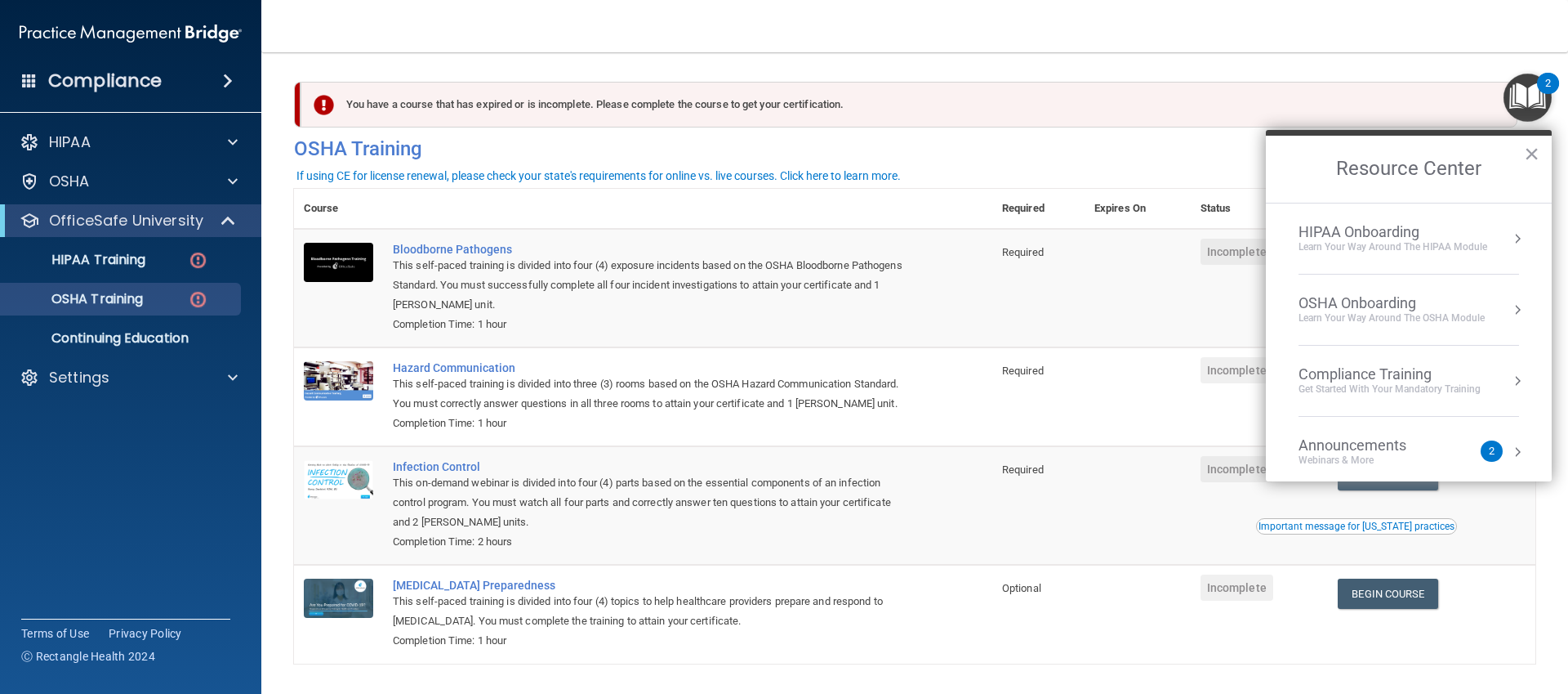
click at [1413, 294] on div "OSHA Onboarding" at bounding box center [1391, 303] width 186 height 18
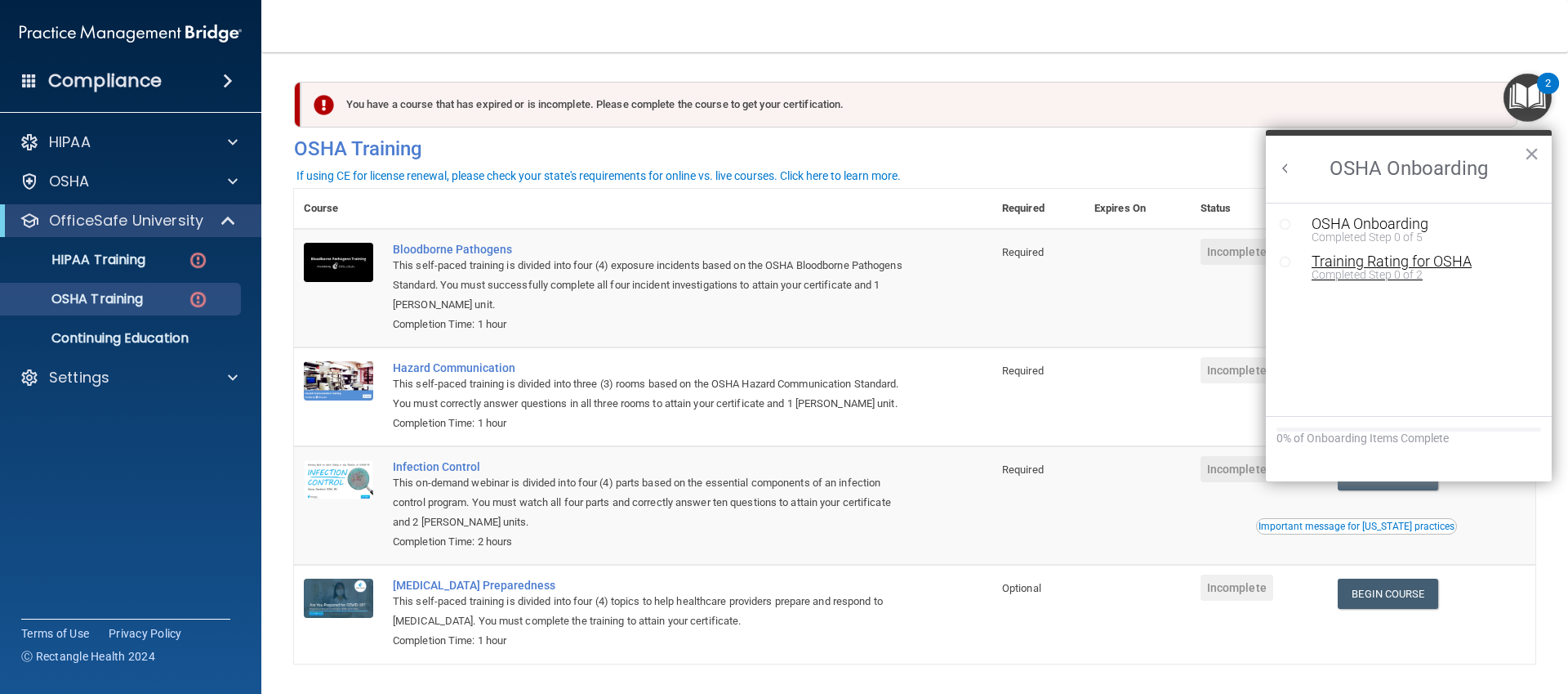
click at [1383, 273] on div "Completed Step 0 of 2" at bounding box center [1420, 274] width 219 height 12
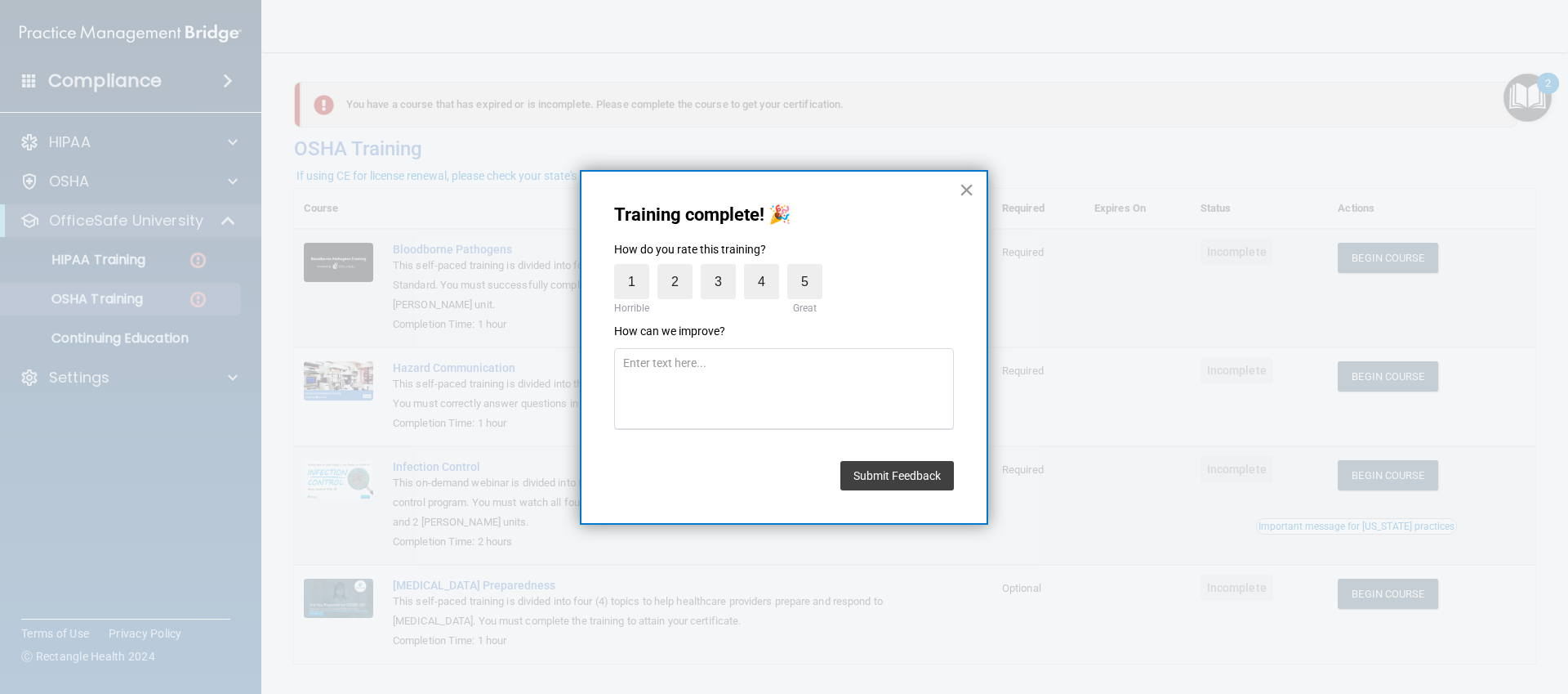
click at [963, 193] on button "×" at bounding box center [967, 189] width 16 height 26
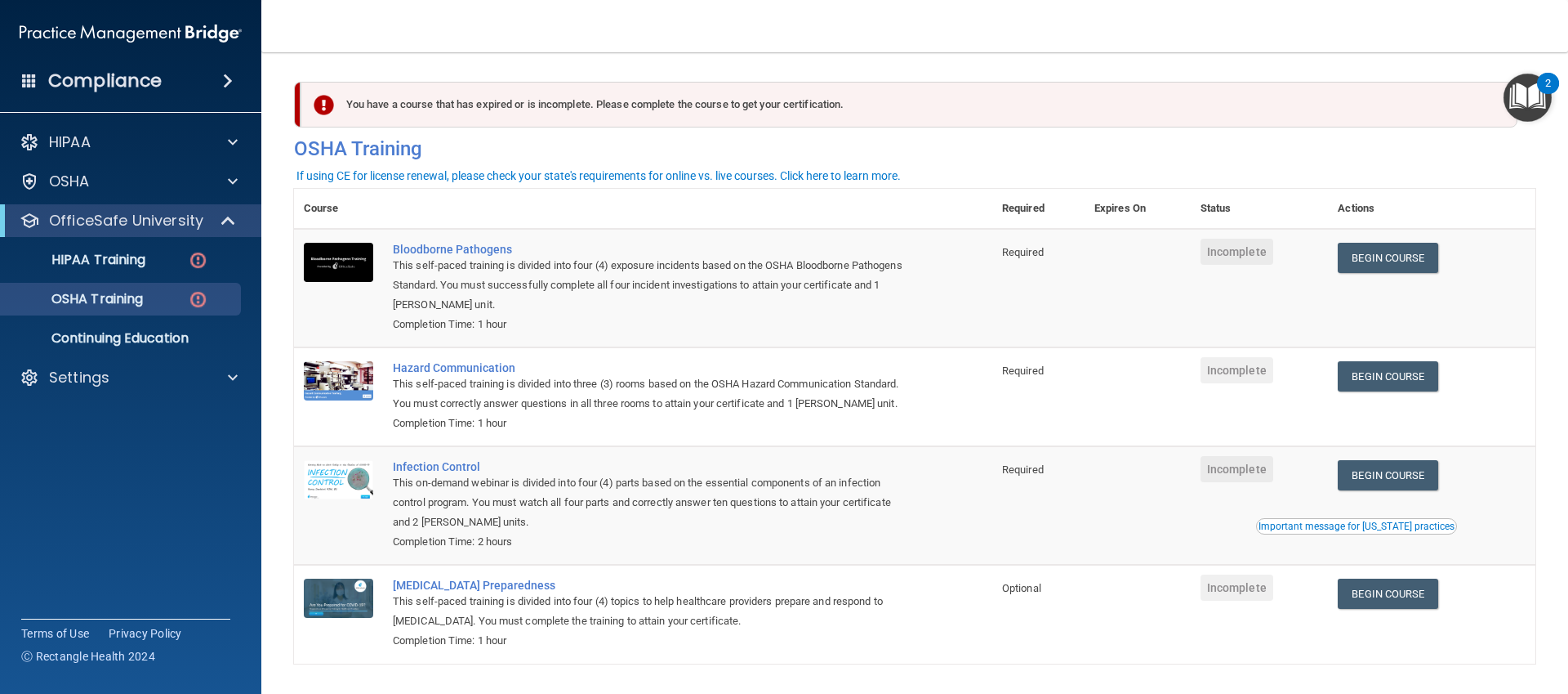
click at [1505, 94] on img "Open Resource Center, 2 new notifications" at bounding box center [1528, 98] width 49 height 49
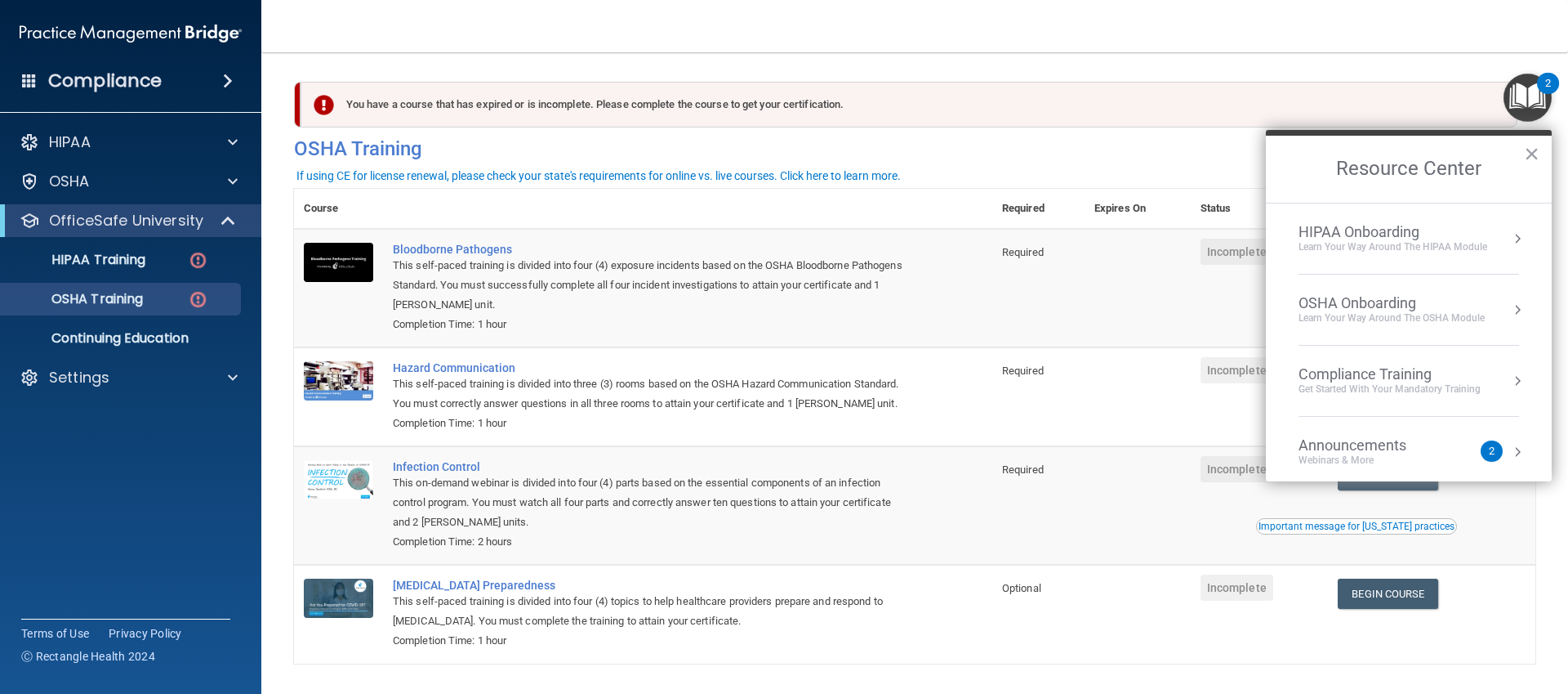
click at [1399, 310] on div "OSHA Onboarding" at bounding box center [1391, 303] width 186 height 18
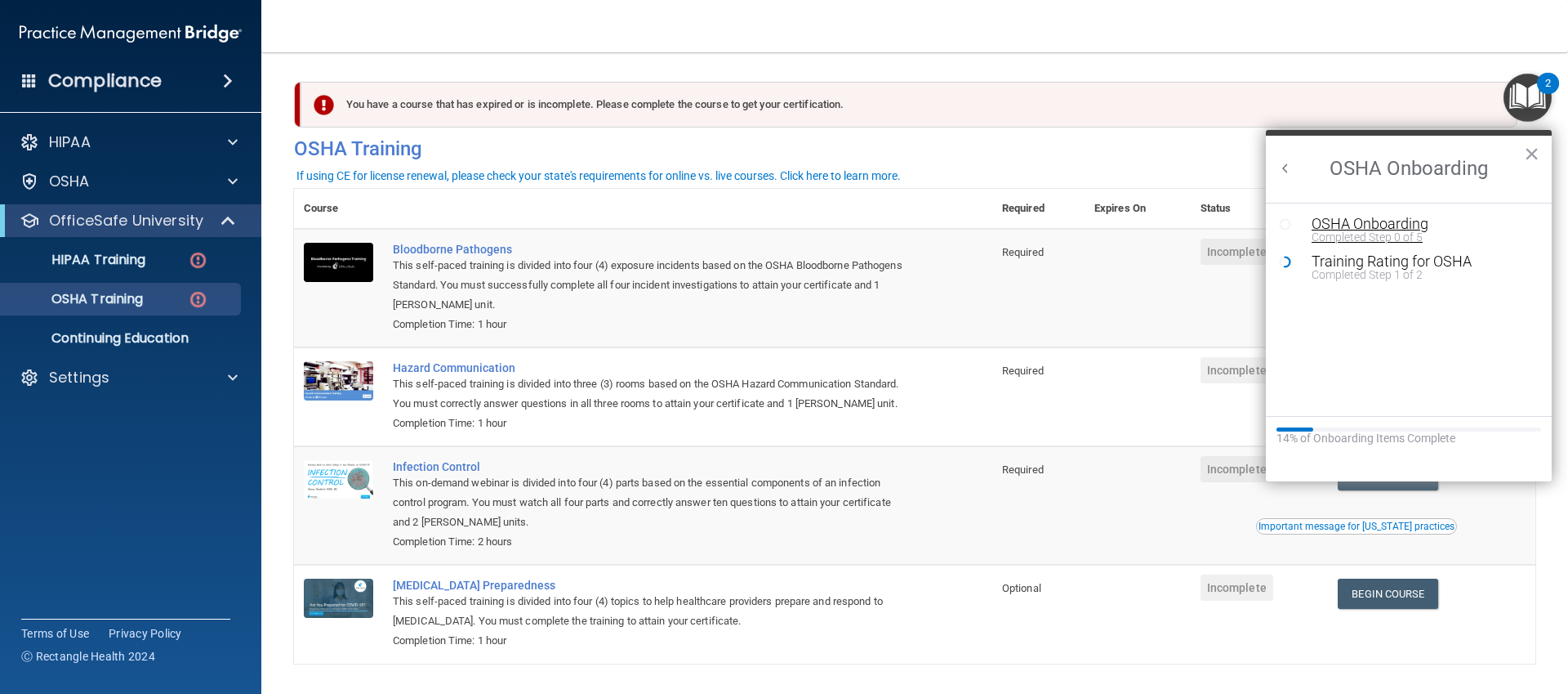
click at [1368, 232] on div "Completed Step 0 of 5" at bounding box center [1420, 237] width 219 height 12
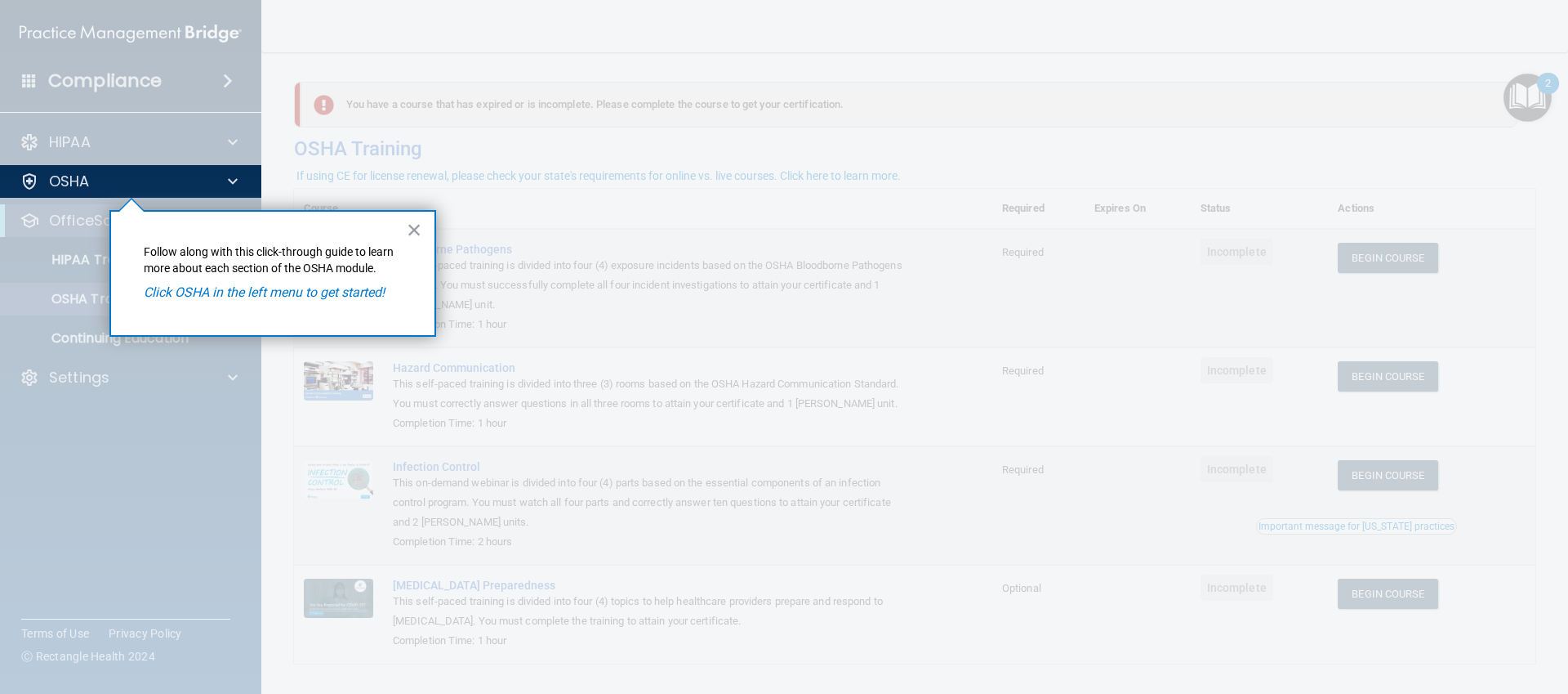
click at [222, 288] on em "Click OSHA in the left menu to get started!" at bounding box center [265, 292] width 241 height 16
click at [192, 288] on em "Click OSHA in the left menu to get started!" at bounding box center [265, 292] width 241 height 16
drag, startPoint x: 192, startPoint y: 288, endPoint x: 161, endPoint y: 216, distance: 78.4
click at [186, 268] on div "× Follow along with this click-through guide to learn more about each section o…" at bounding box center [273, 274] width 327 height 127
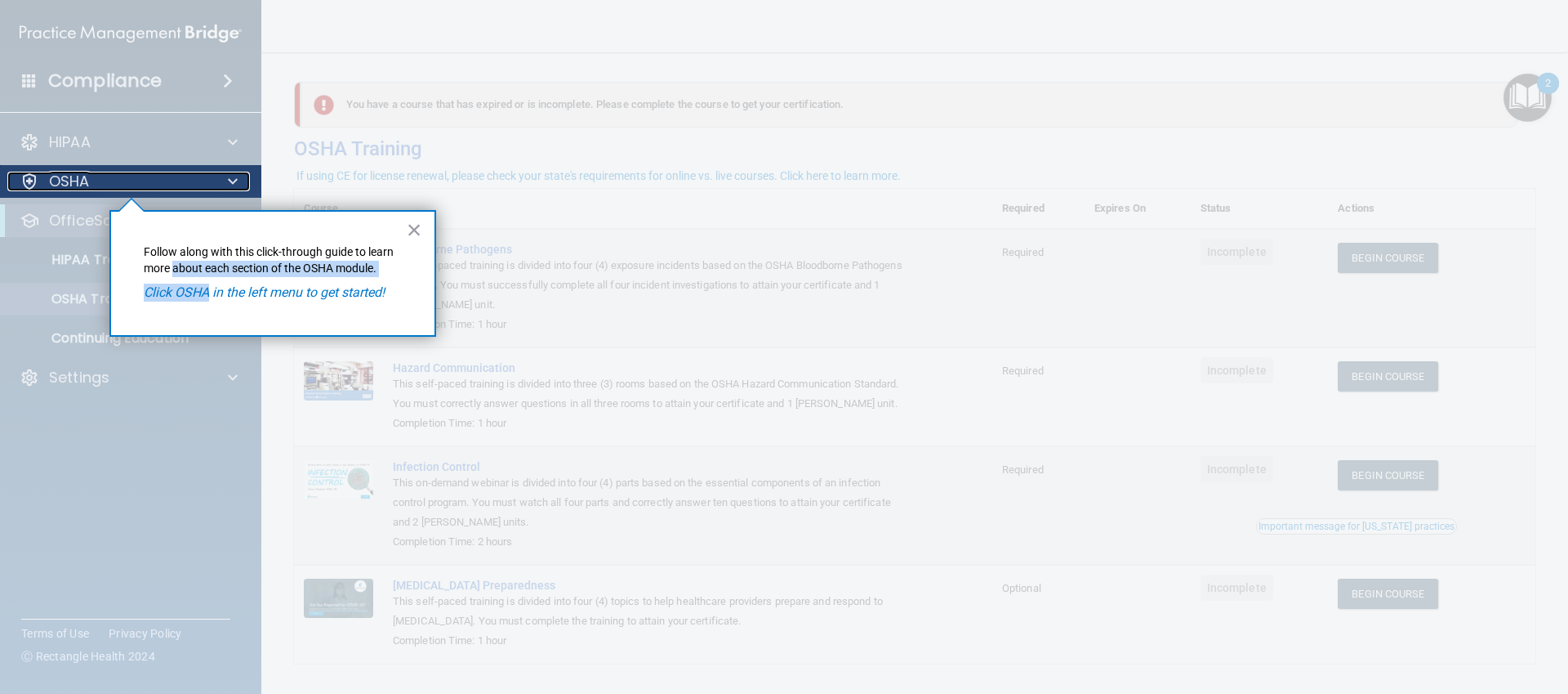
click at [82, 178] on p "OSHA" at bounding box center [69, 181] width 41 height 19
click at [260, 270] on p "Follow along with this click-through guide to learn more about each section of …" at bounding box center [272, 260] width 258 height 32
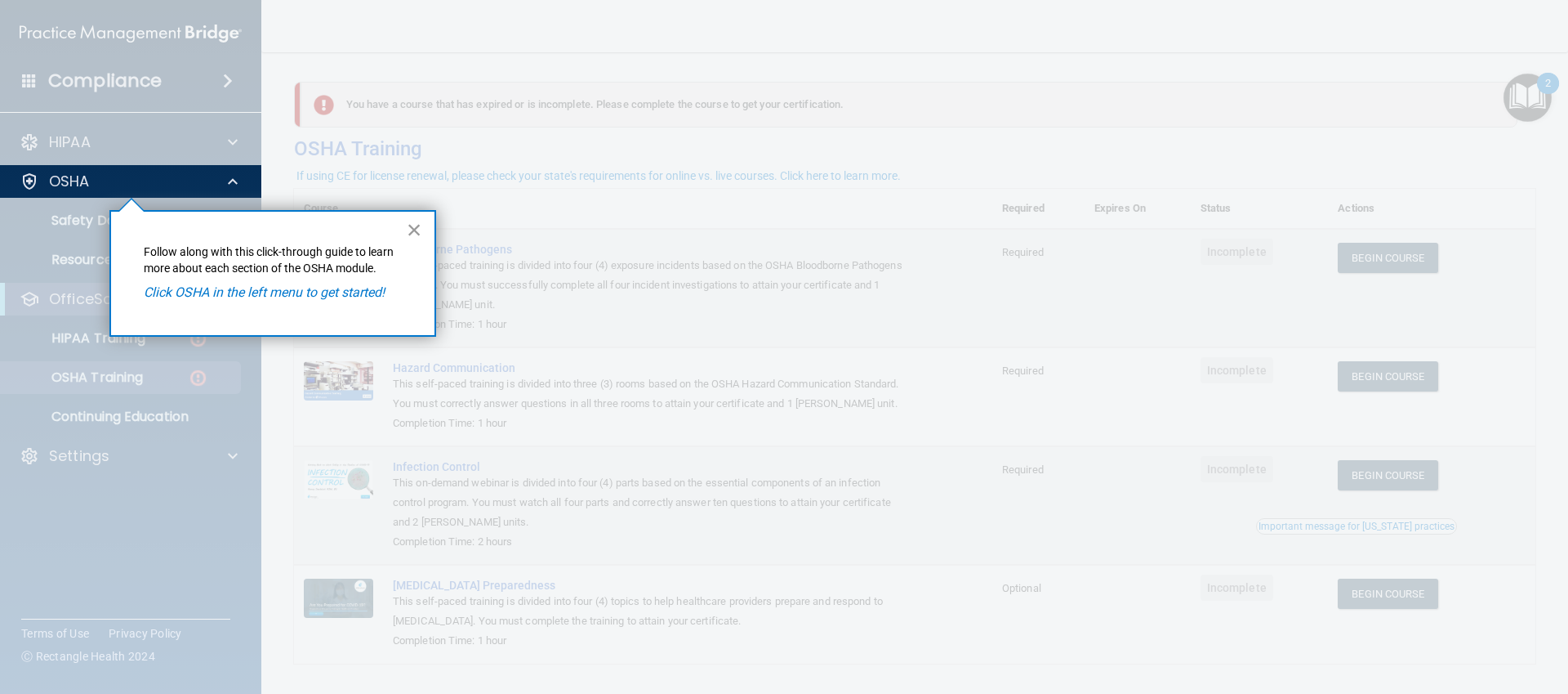
click at [420, 227] on button "×" at bounding box center [414, 230] width 16 height 26
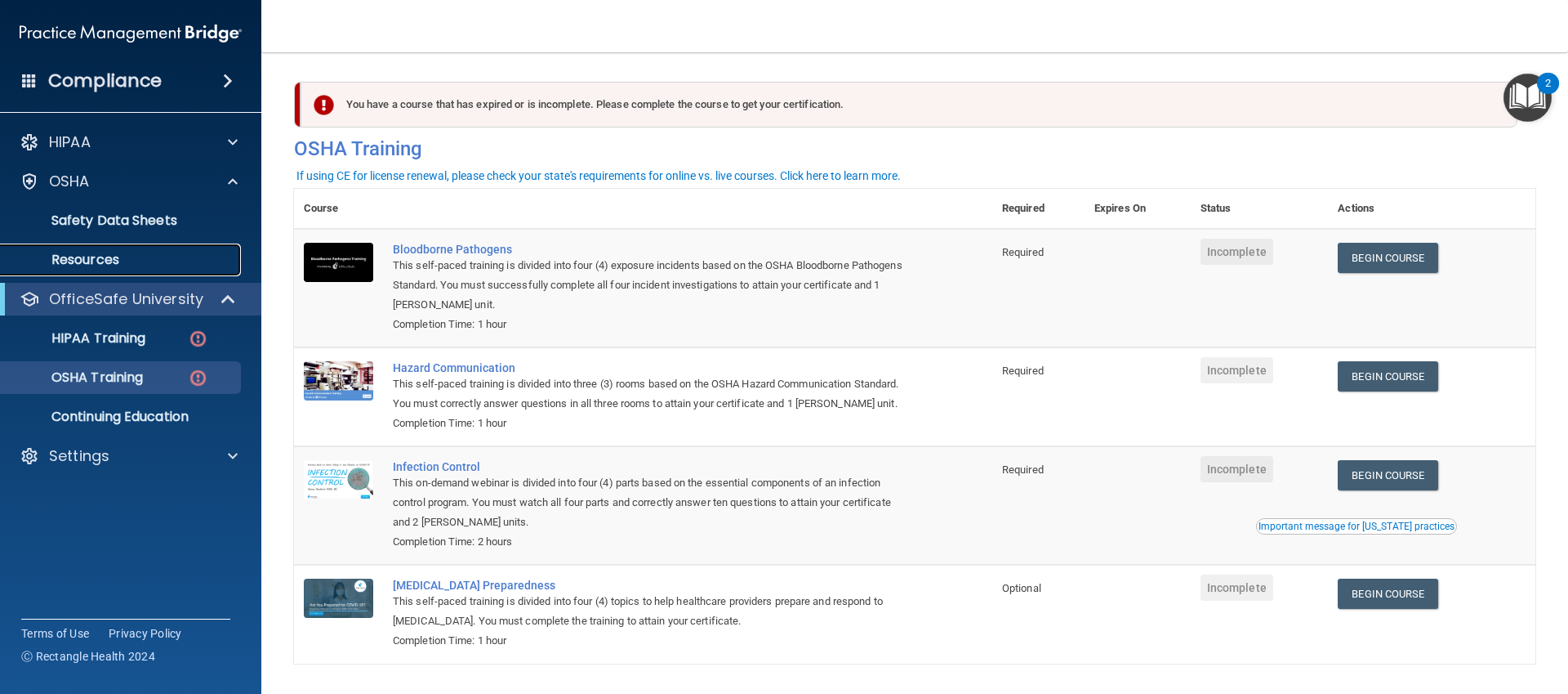
click at [131, 252] on p "Resources" at bounding box center [122, 260] width 223 height 17
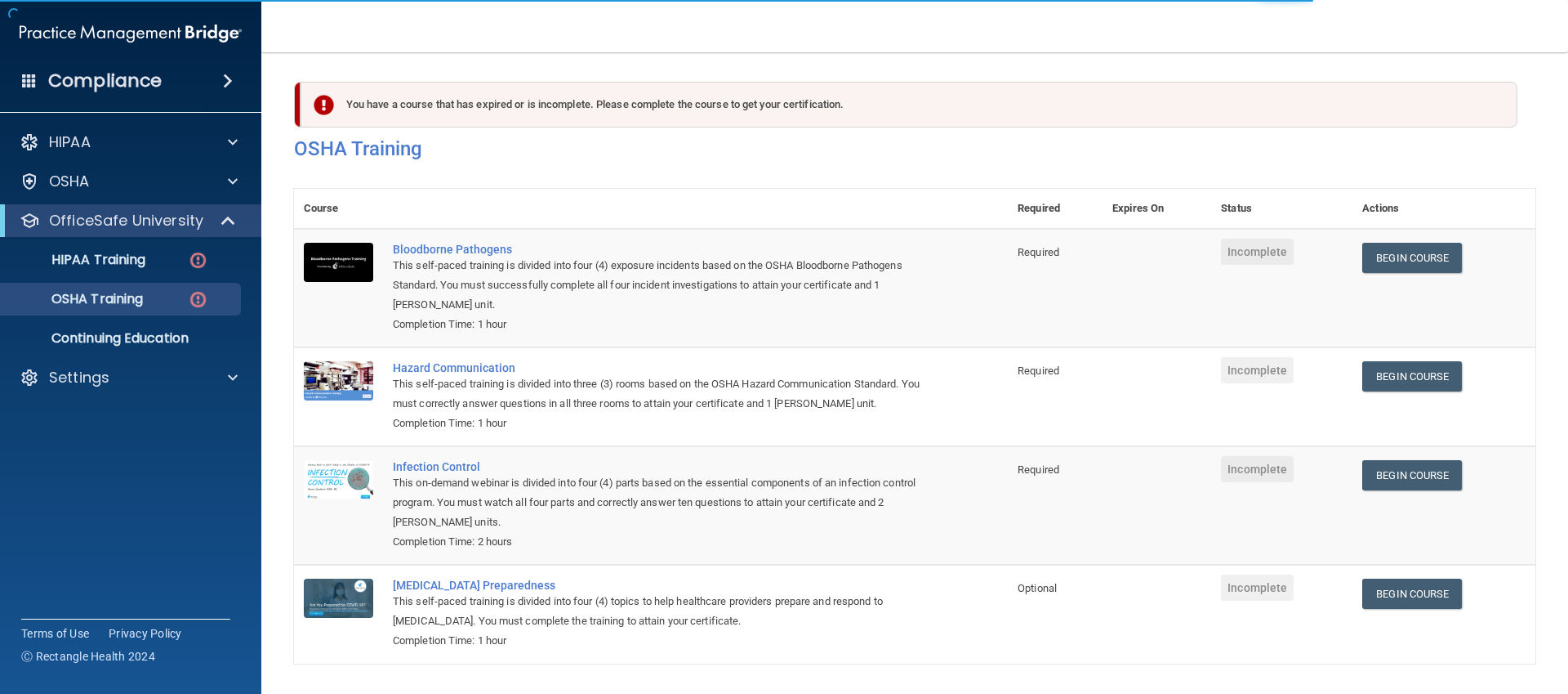
scroll to position [54, 0]
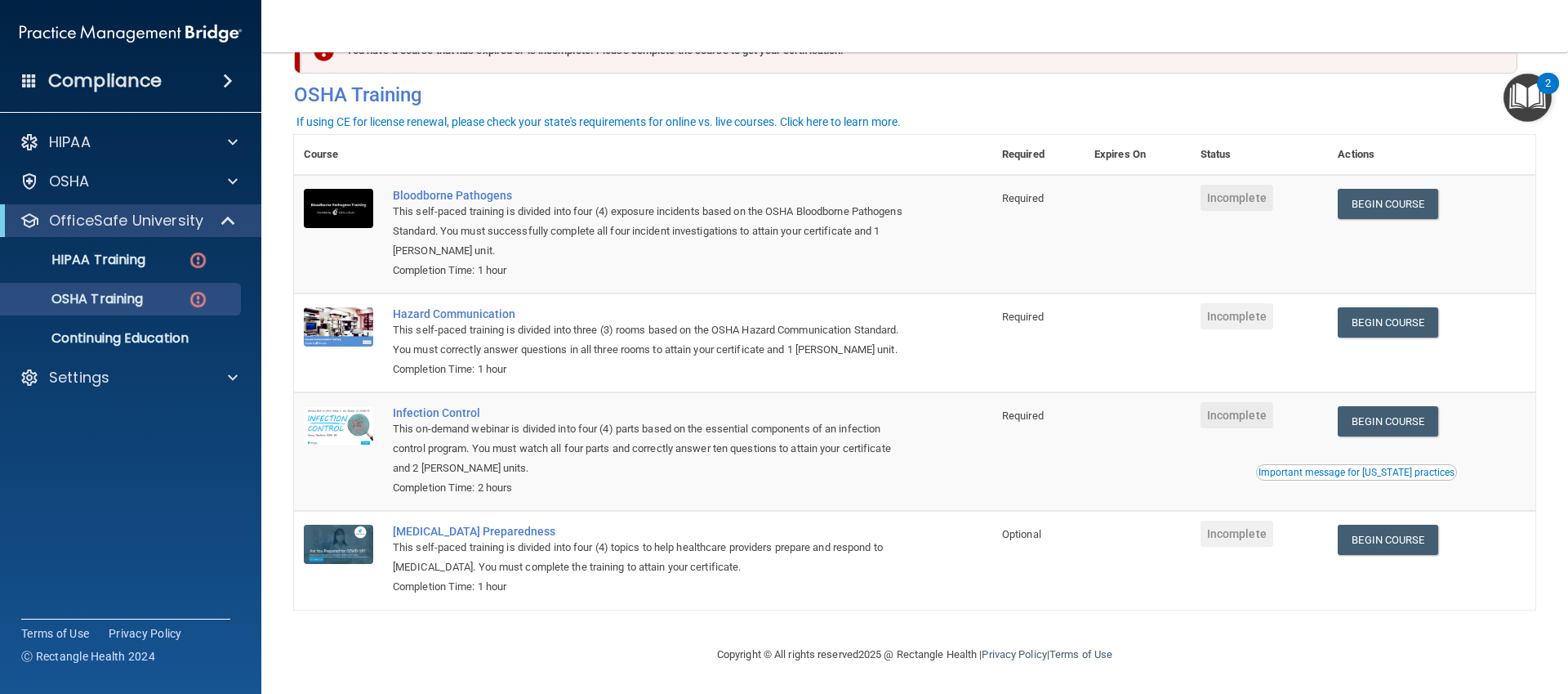
click at [1518, 104] on img "Open Resource Center, 2 new notifications" at bounding box center [1528, 98] width 49 height 49
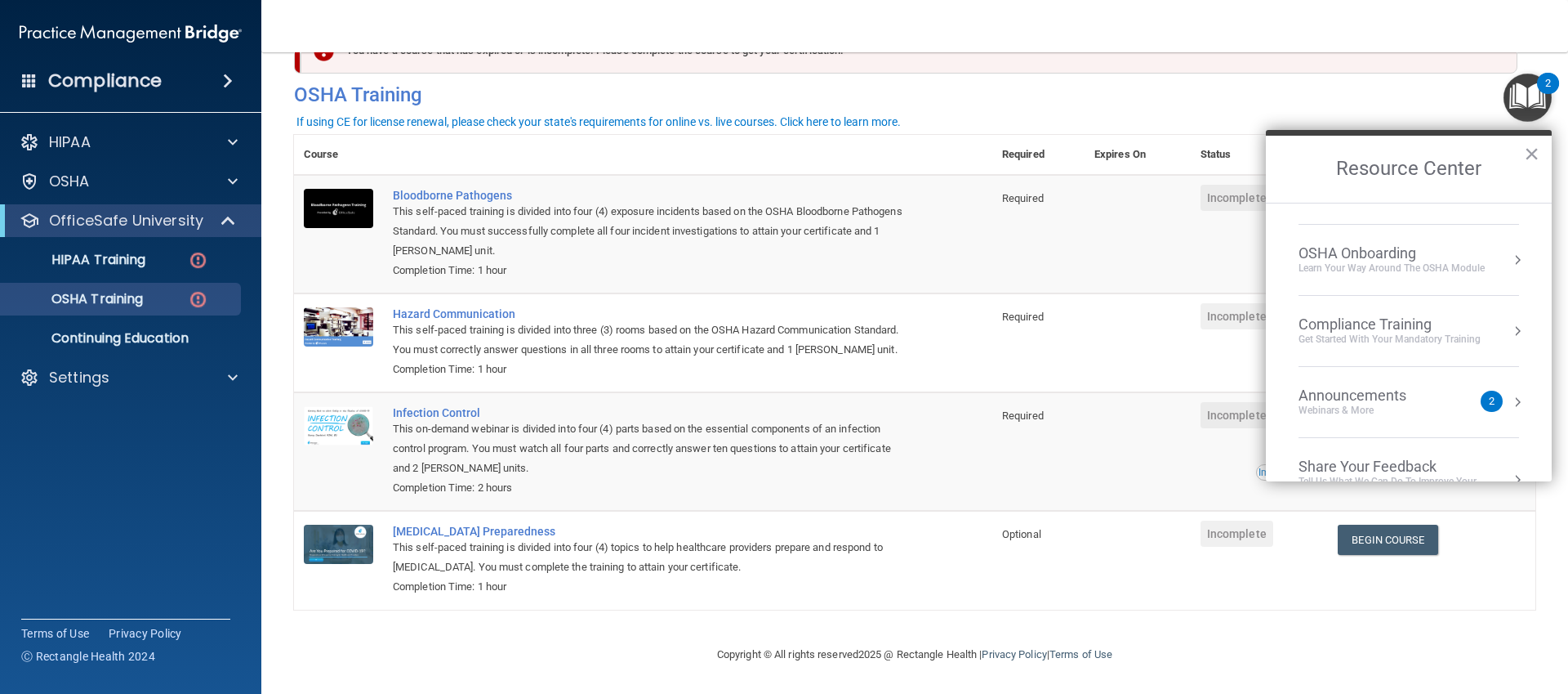
scroll to position [0, 0]
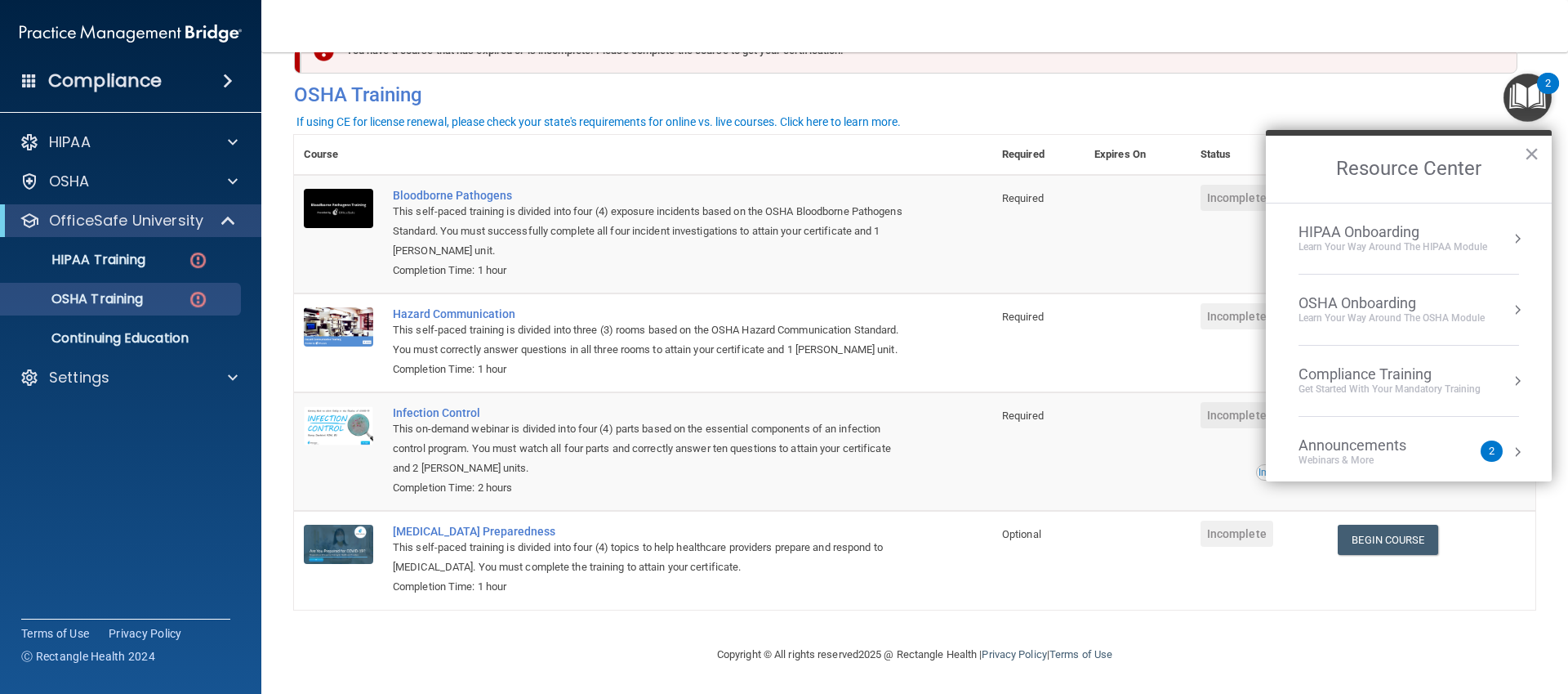
click at [1368, 247] on div "Learn Your Way around the HIPAA module" at bounding box center [1393, 247] width 189 height 14
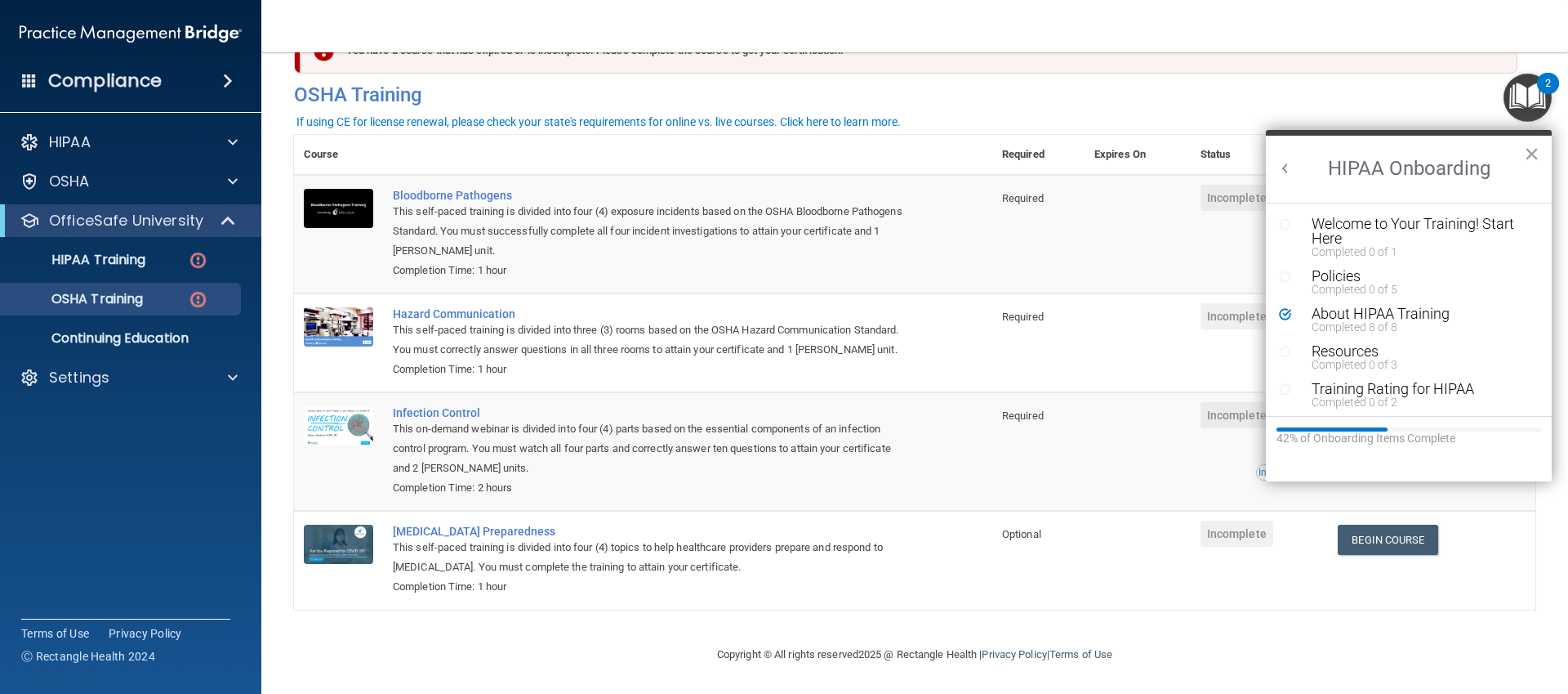
click at [1522, 113] on img "Open Resource Center, 2 new notifications" at bounding box center [1528, 98] width 49 height 49
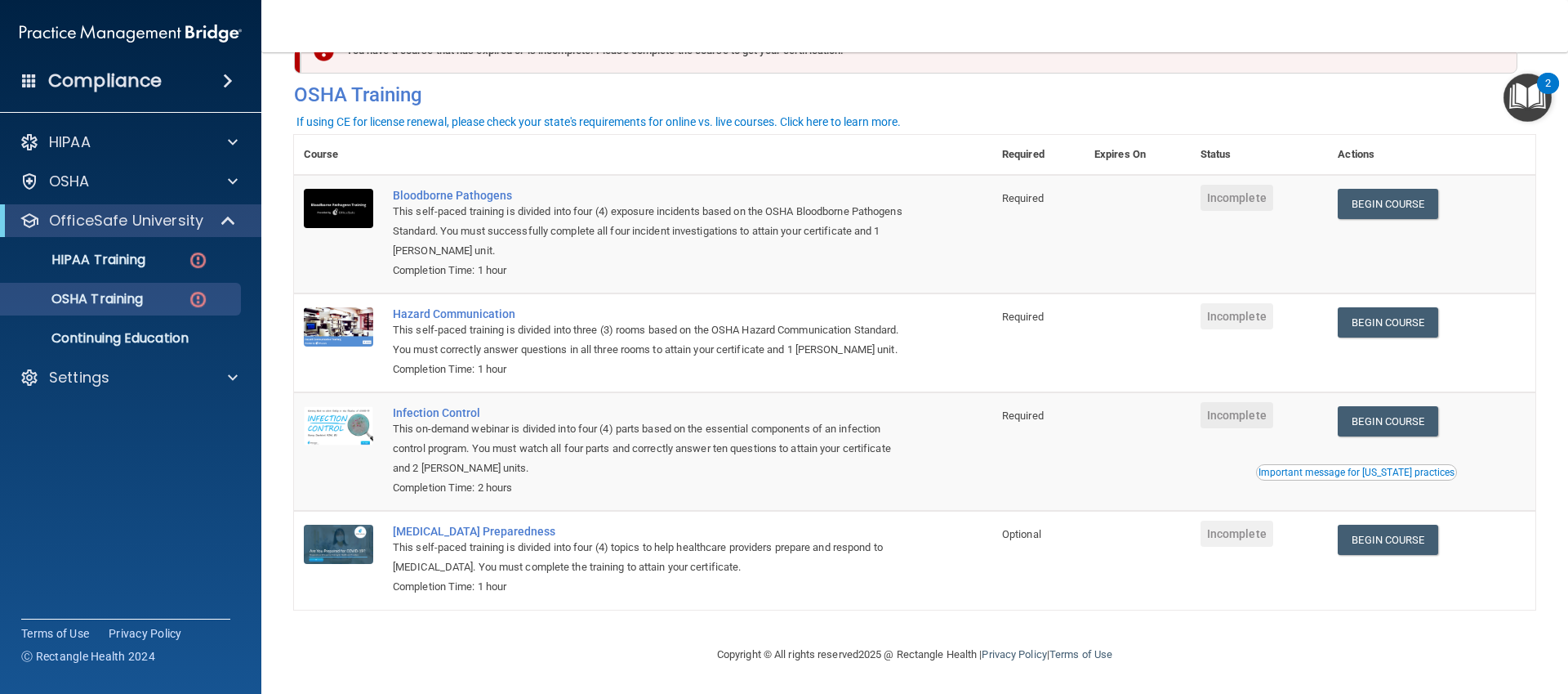
click at [1522, 113] on img "Open Resource Center, 2 new notifications" at bounding box center [1528, 98] width 49 height 49
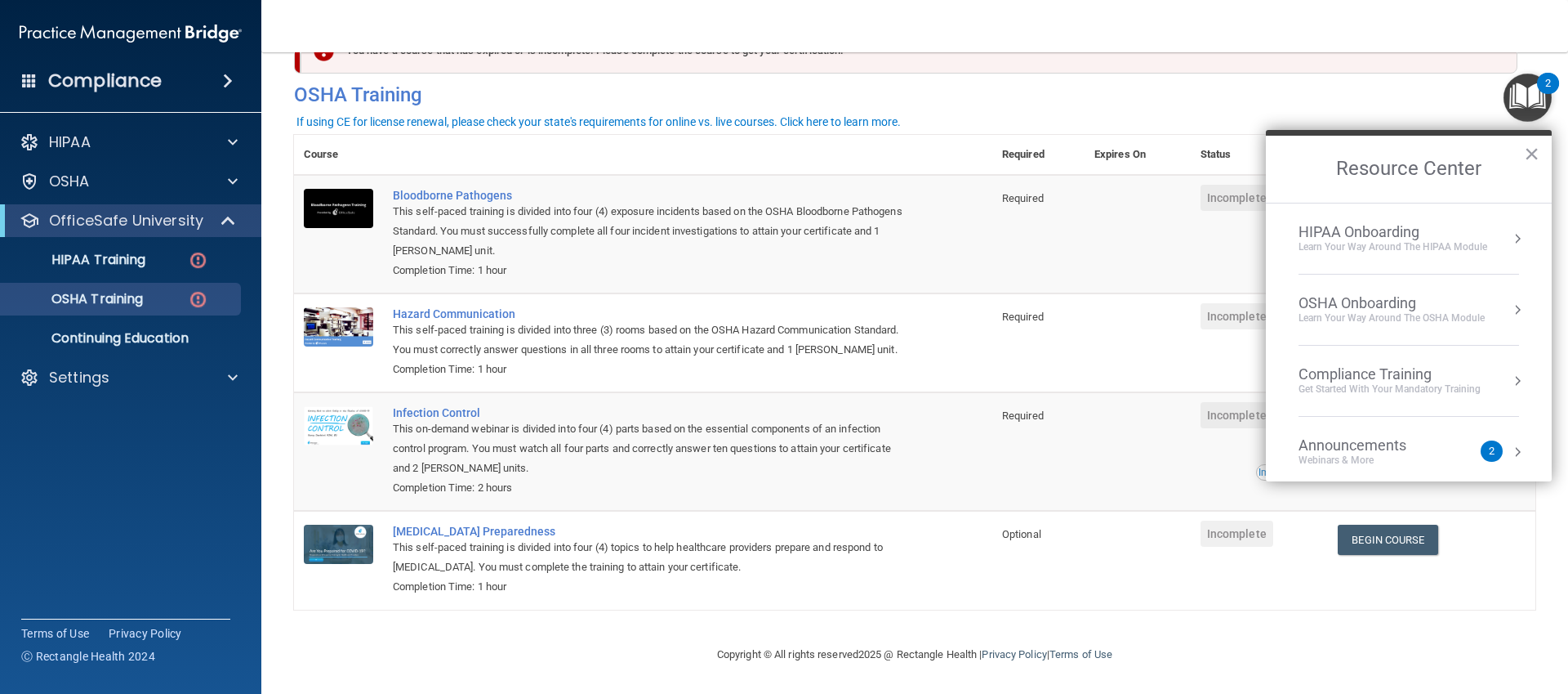
click at [1414, 237] on div "HIPAA Onboarding" at bounding box center [1393, 232] width 189 height 18
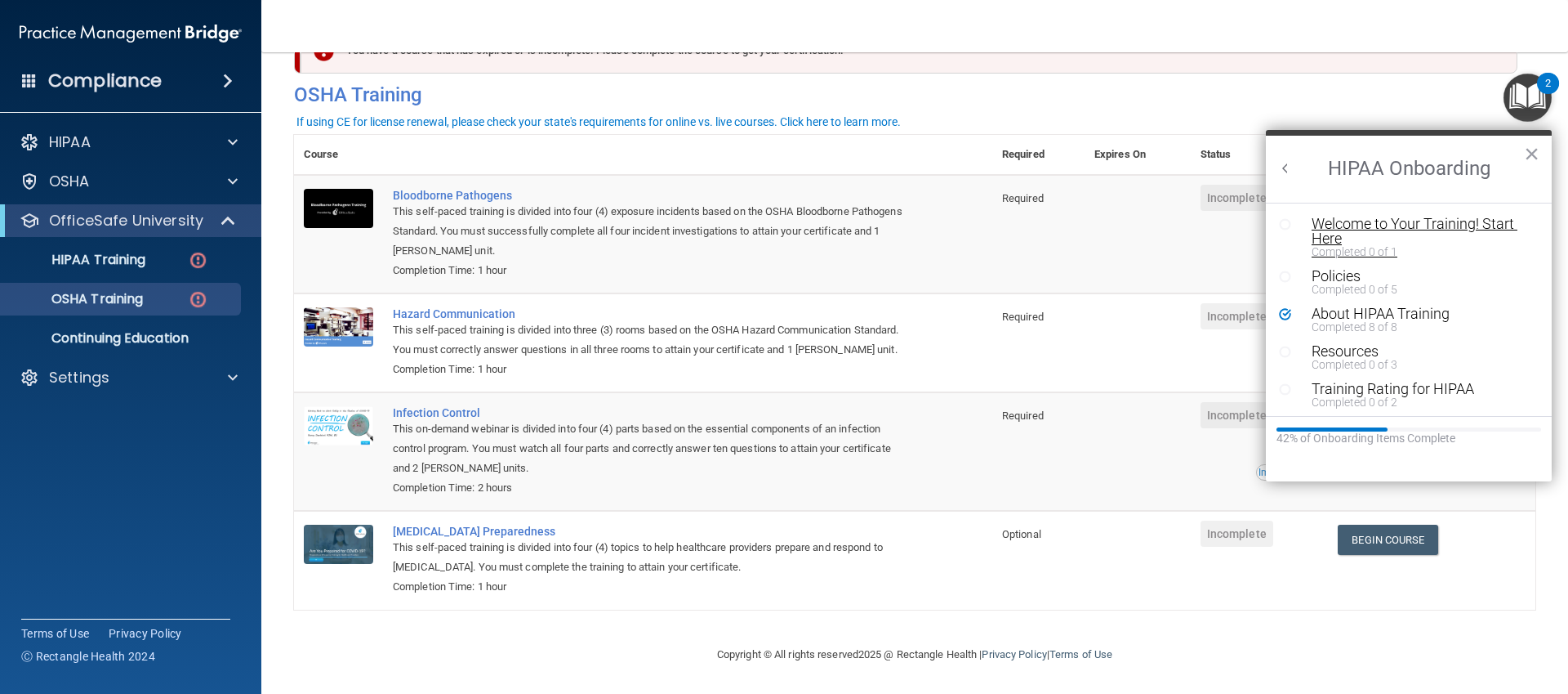
click at [1400, 235] on div "Welcome to Your Training! Start Here" at bounding box center [1420, 232] width 219 height 29
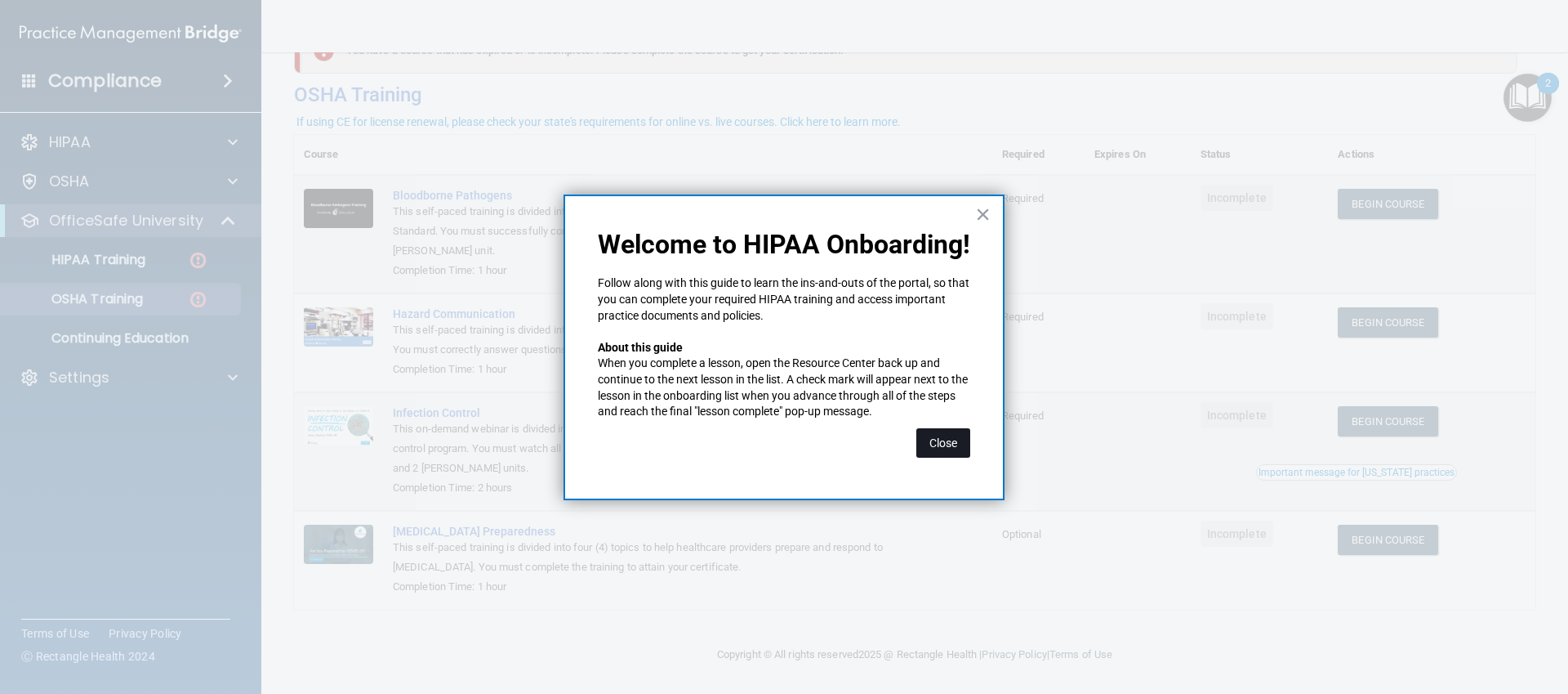
click at [932, 434] on button "Close" at bounding box center [943, 443] width 53 height 29
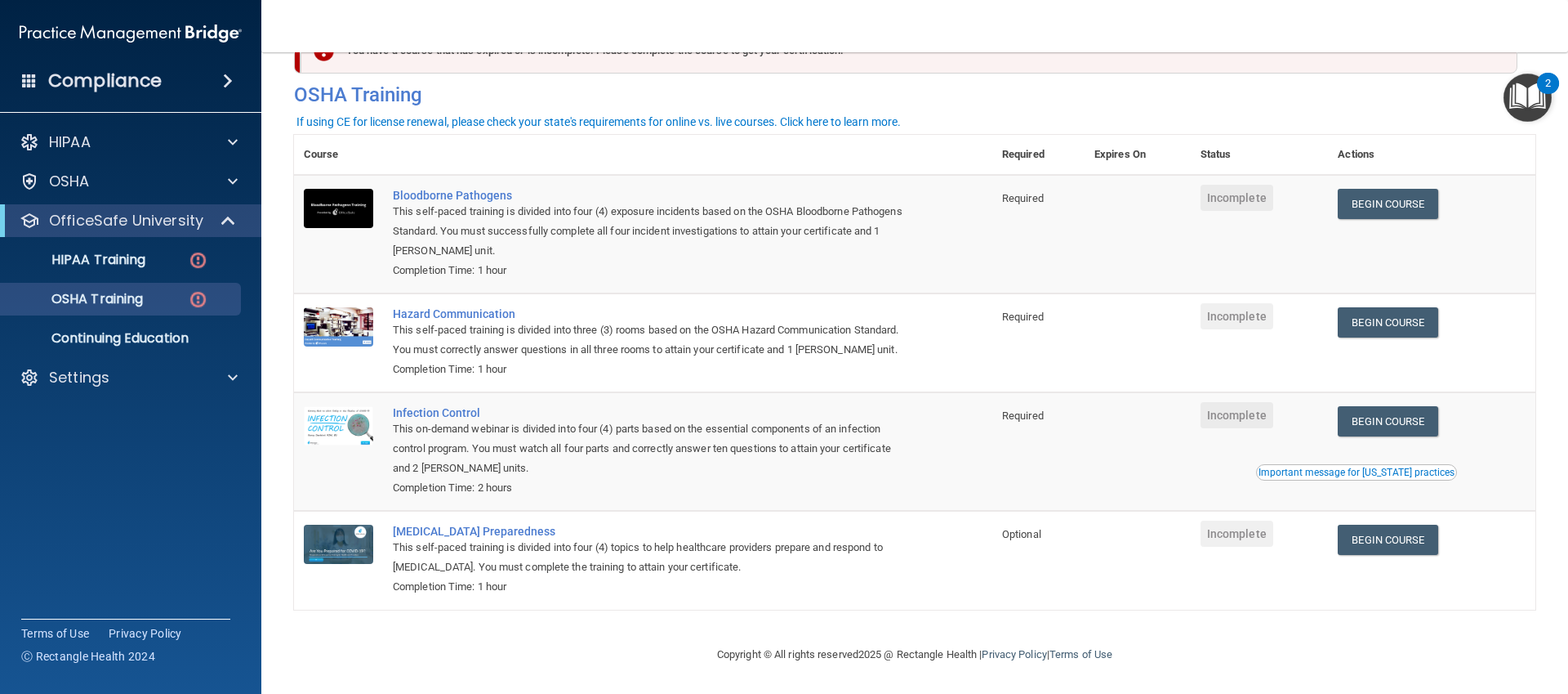
click at [1523, 102] on img "Open Resource Center, 2 new notifications" at bounding box center [1528, 98] width 49 height 49
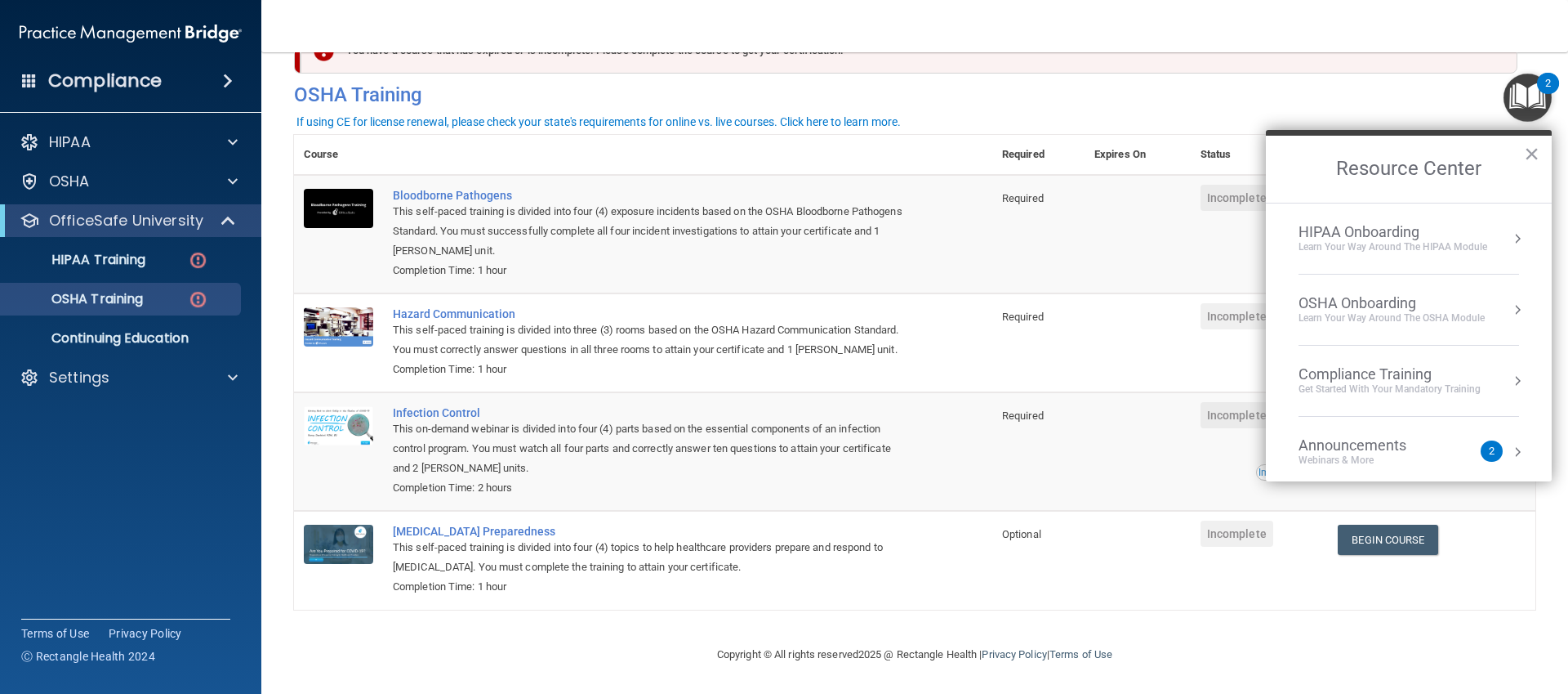
click at [1396, 266] on li "HIPAA Onboarding Learn Your Way around the HIPAA module" at bounding box center [1408, 238] width 221 height 71
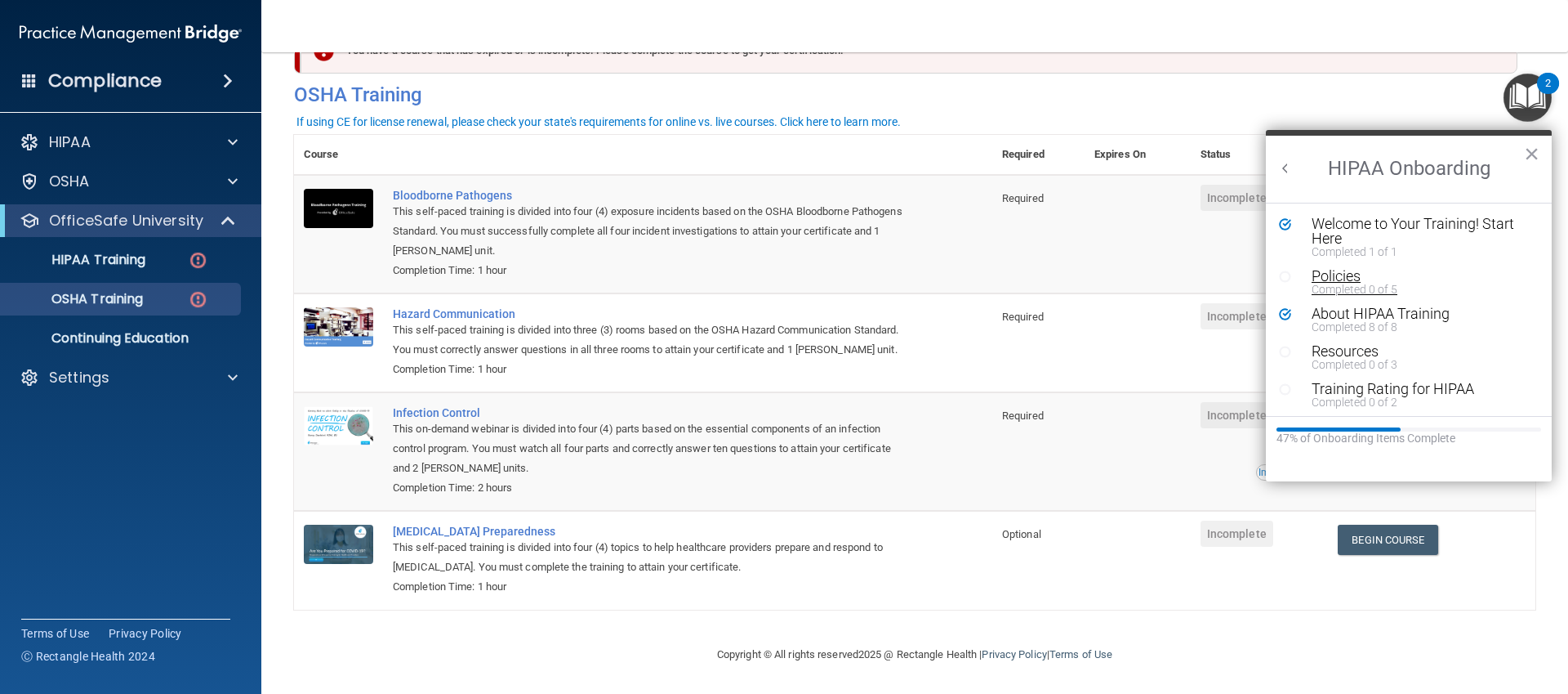
click at [1327, 291] on div "Completed 0 of 5" at bounding box center [1420, 289] width 219 height 12
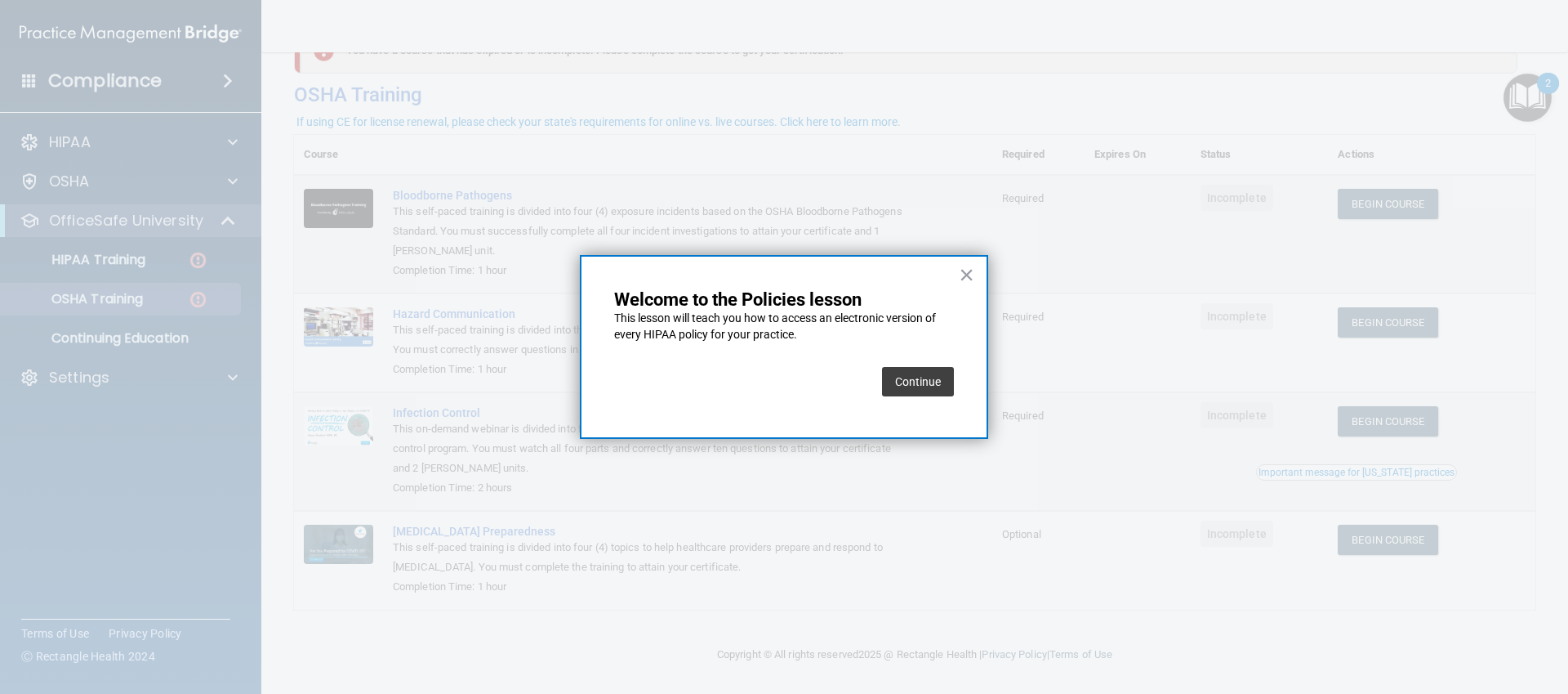
click at [907, 380] on button "Continue" at bounding box center [918, 382] width 72 height 29
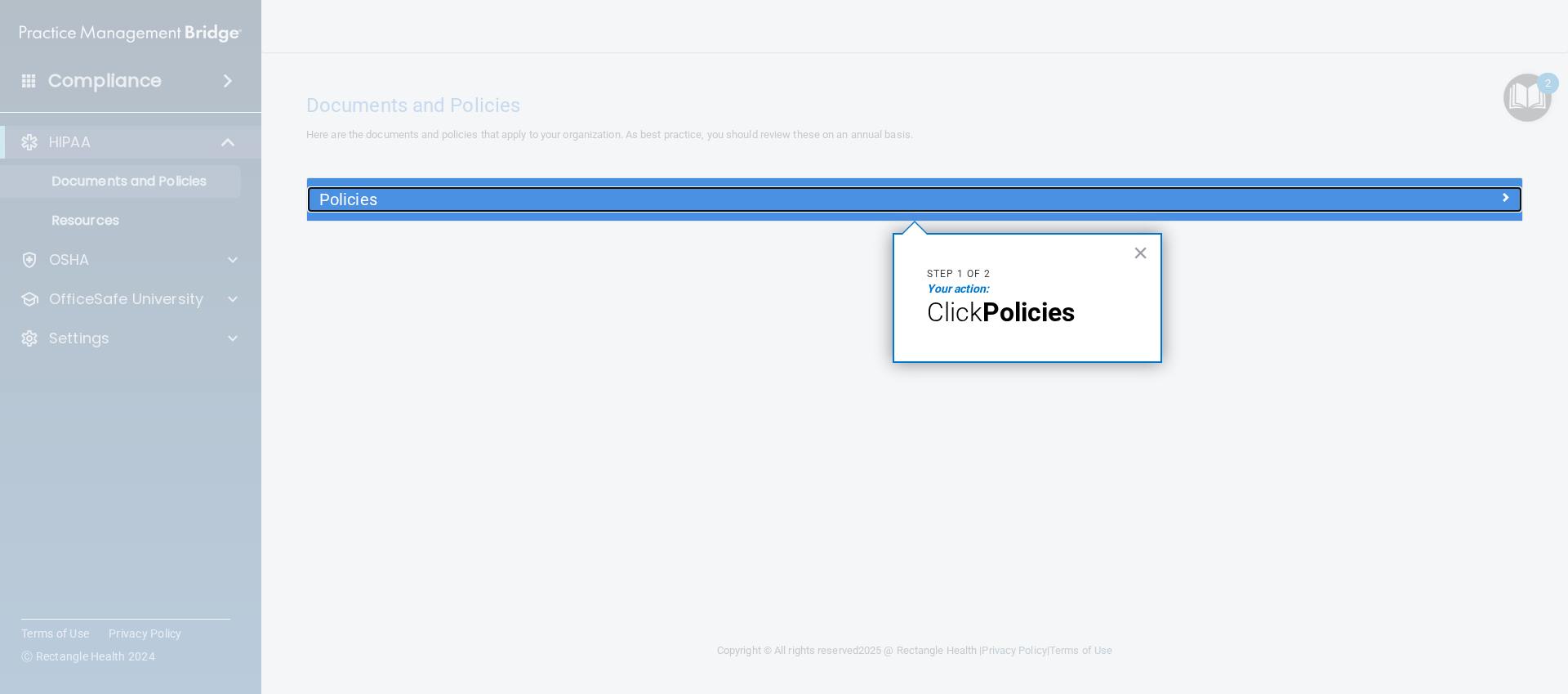
click at [965, 206] on h5 "Policies" at bounding box center [763, 200] width 887 height 18
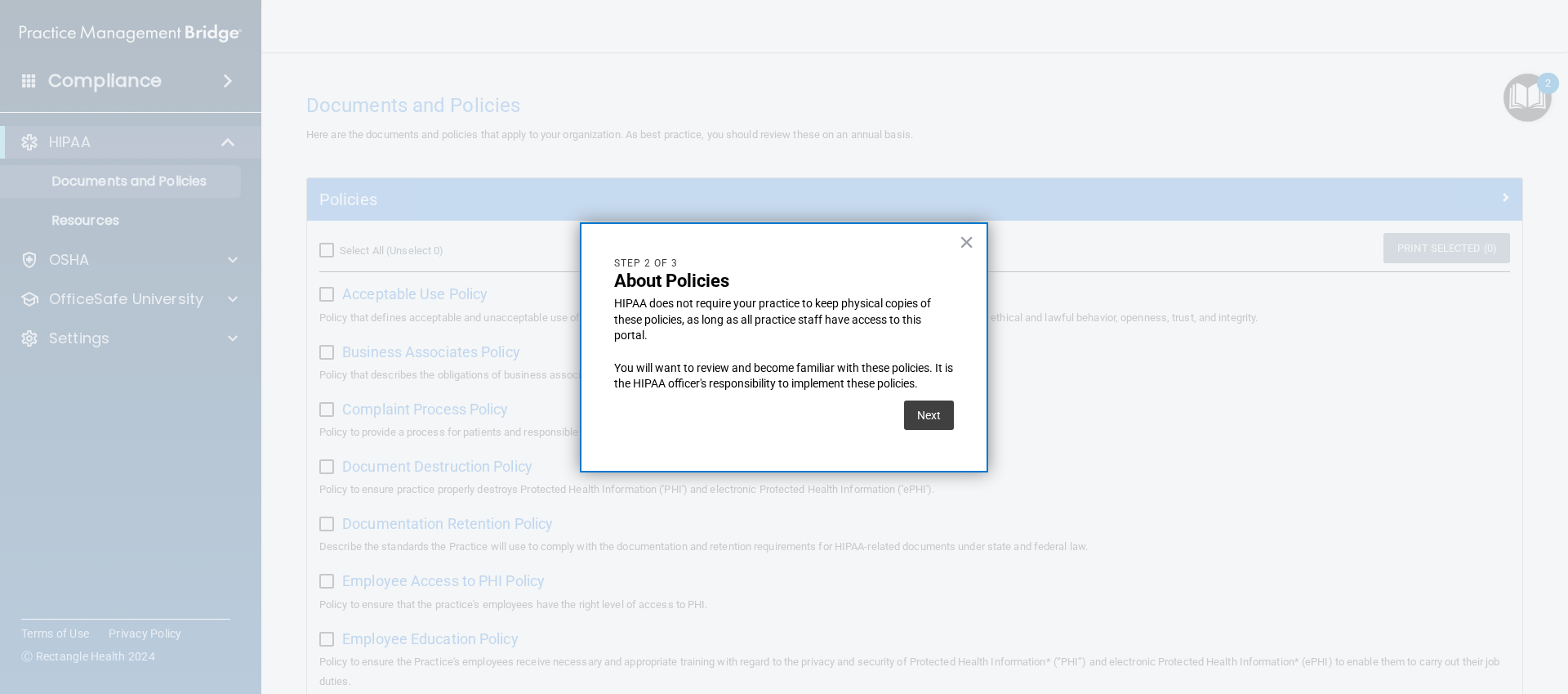
click at [902, 430] on div "Next" at bounding box center [783, 415] width 339 height 46
click at [906, 428] on button "Next" at bounding box center [928, 415] width 50 height 29
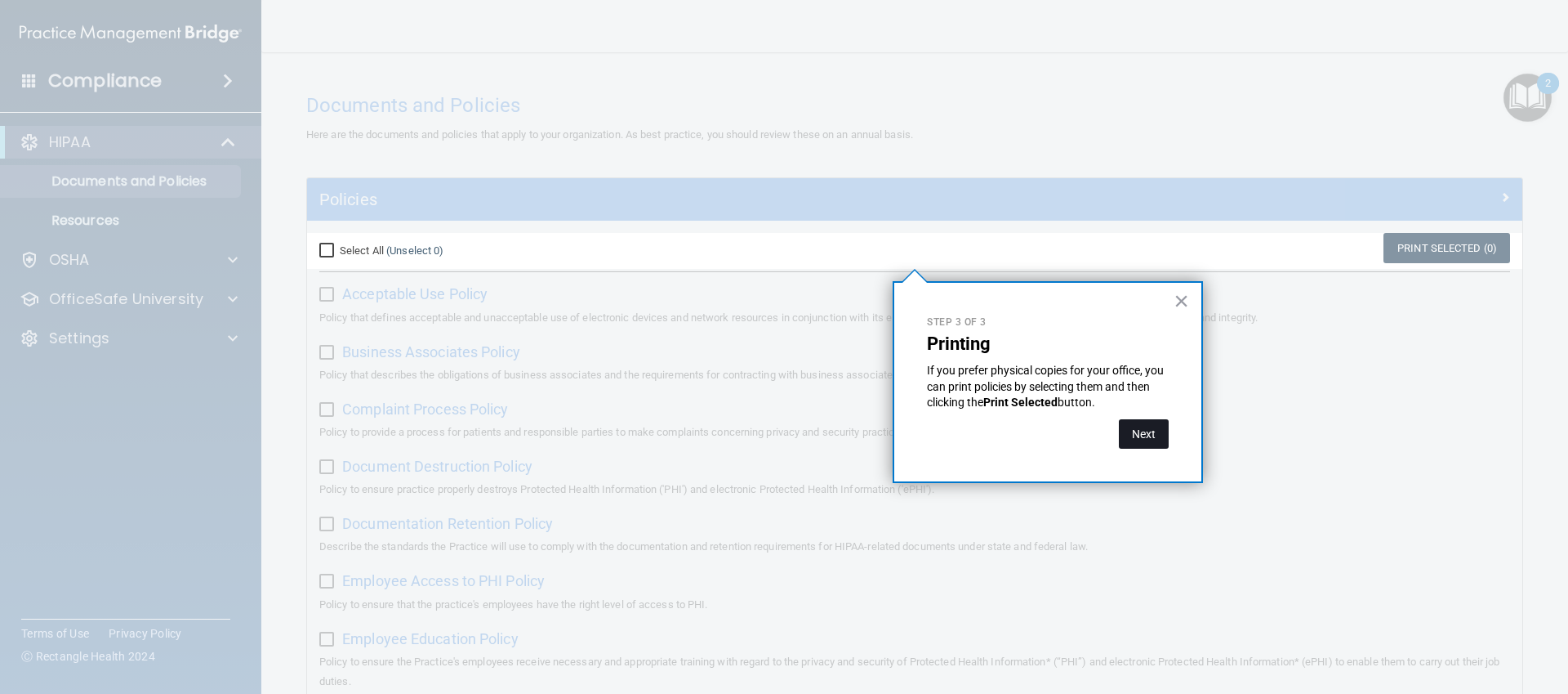
click at [1156, 430] on button "Next" at bounding box center [1143, 434] width 50 height 29
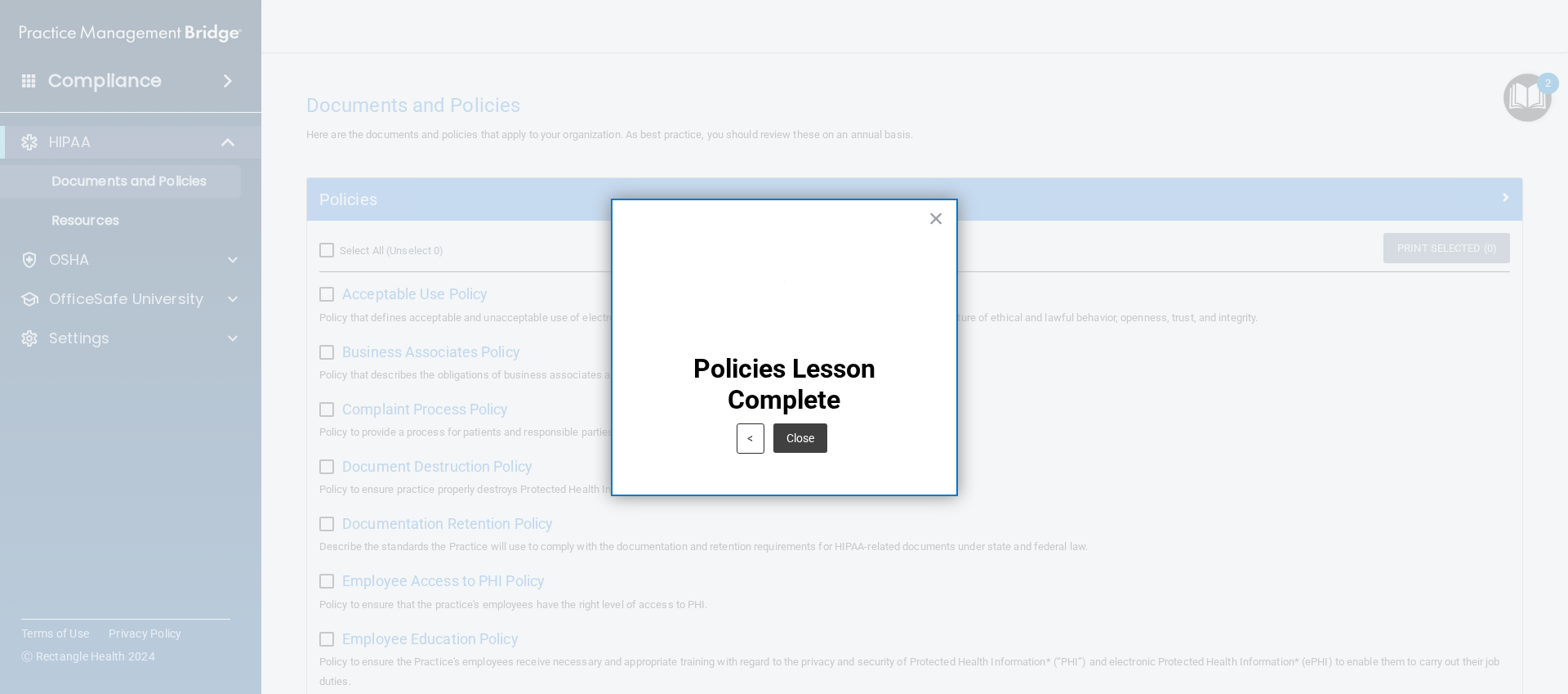
click at [847, 423] on div "< Close" at bounding box center [784, 439] width 278 height 47
click at [811, 434] on button "Close" at bounding box center [800, 438] width 53 height 29
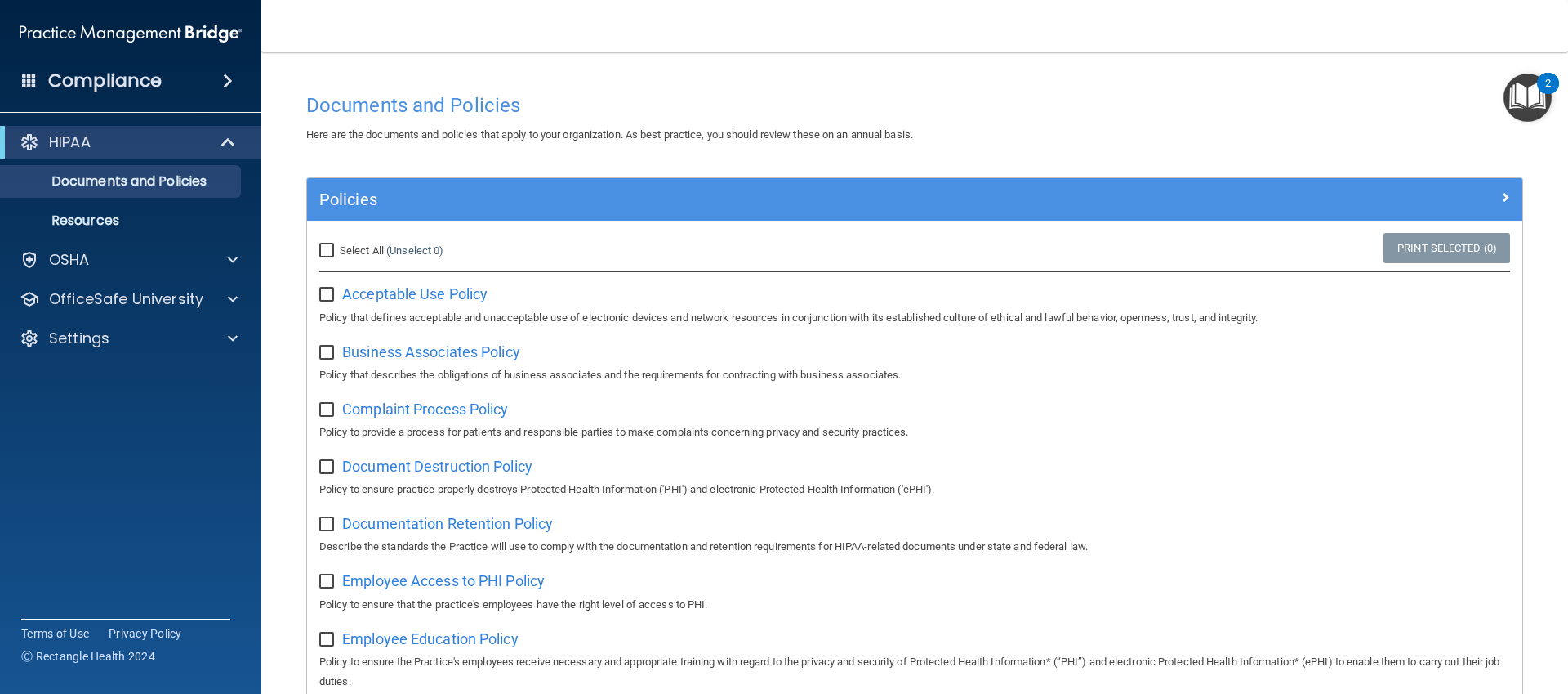
click at [1531, 102] on img "Open Resource Center, 2 new notifications" at bounding box center [1528, 98] width 49 height 49
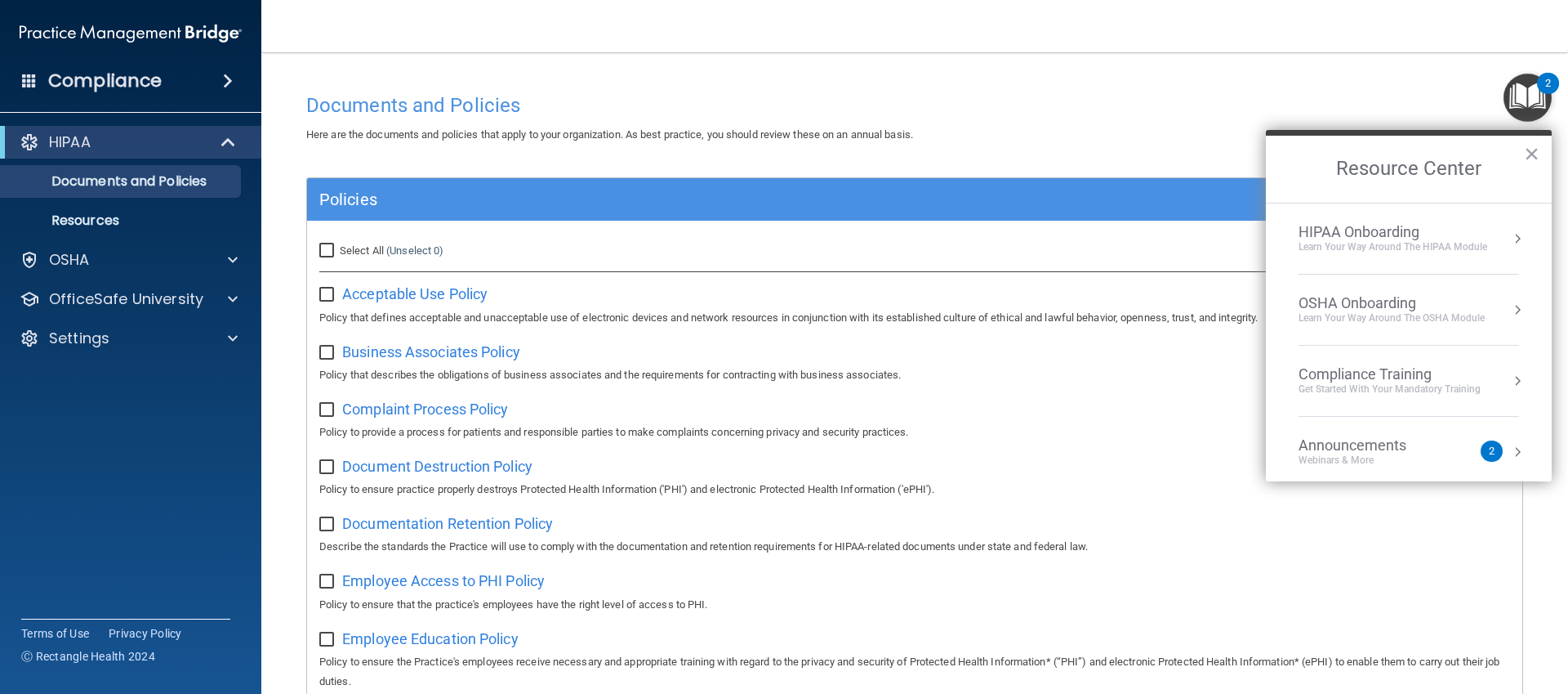
click at [1417, 234] on div "HIPAA Onboarding" at bounding box center [1393, 232] width 189 height 18
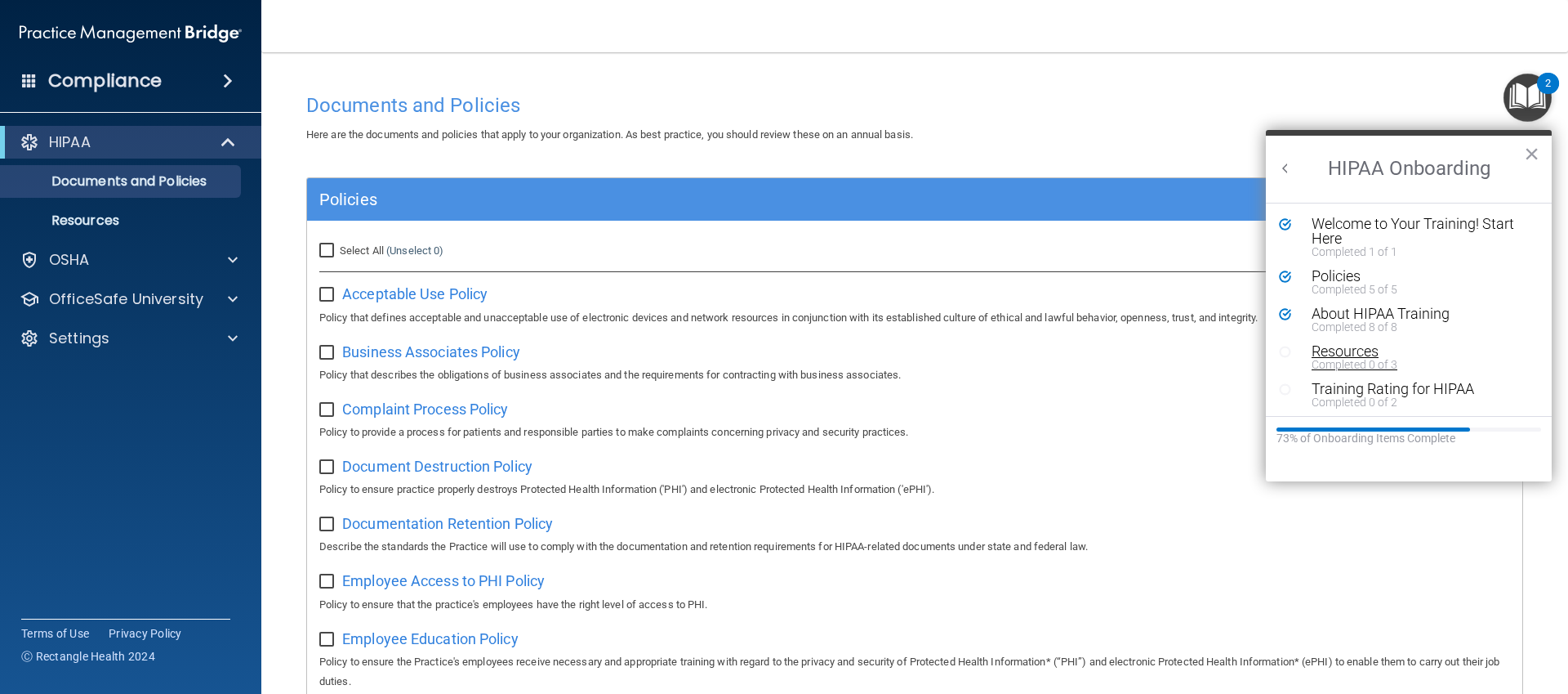
click at [1396, 354] on div "Resources" at bounding box center [1420, 350] width 219 height 15
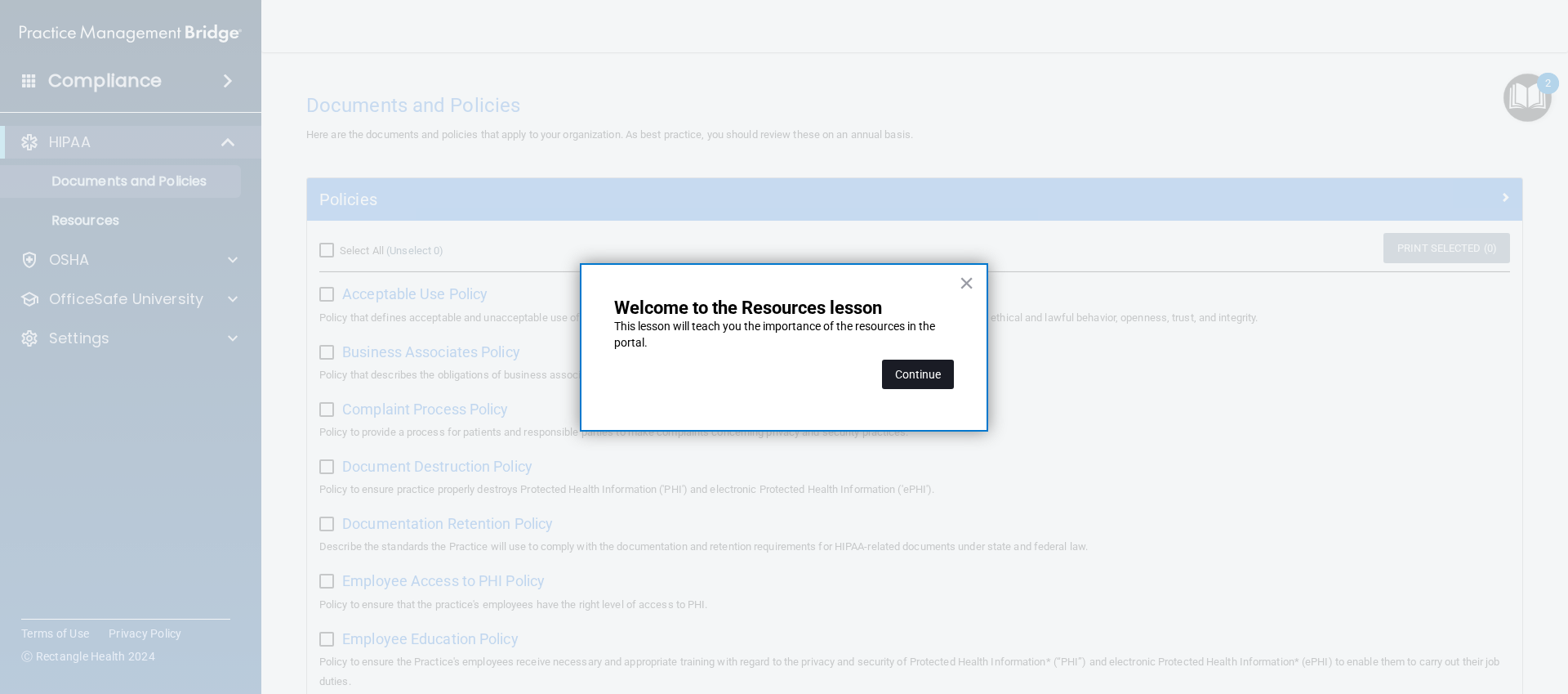
click at [930, 372] on button "Continue" at bounding box center [918, 374] width 72 height 29
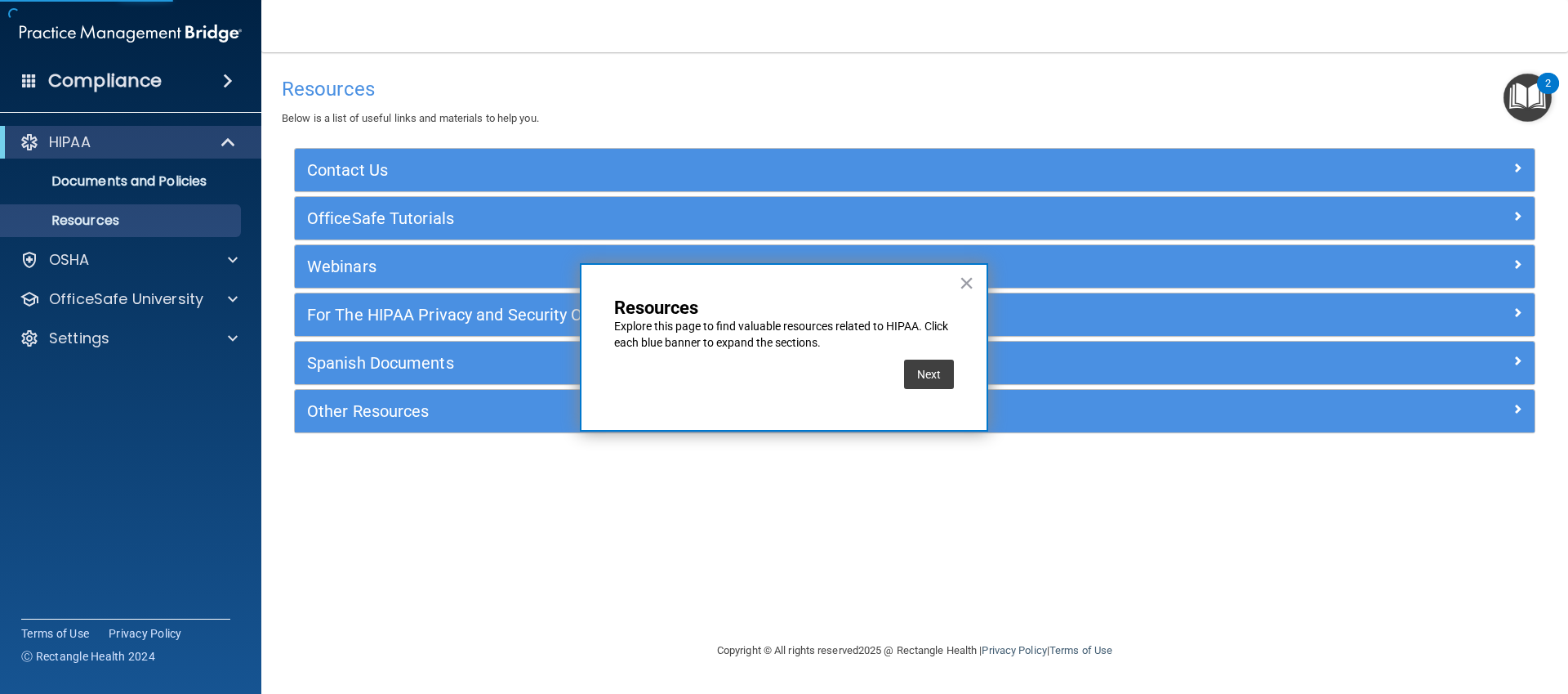
click at [930, 372] on button "Next" at bounding box center [928, 374] width 50 height 29
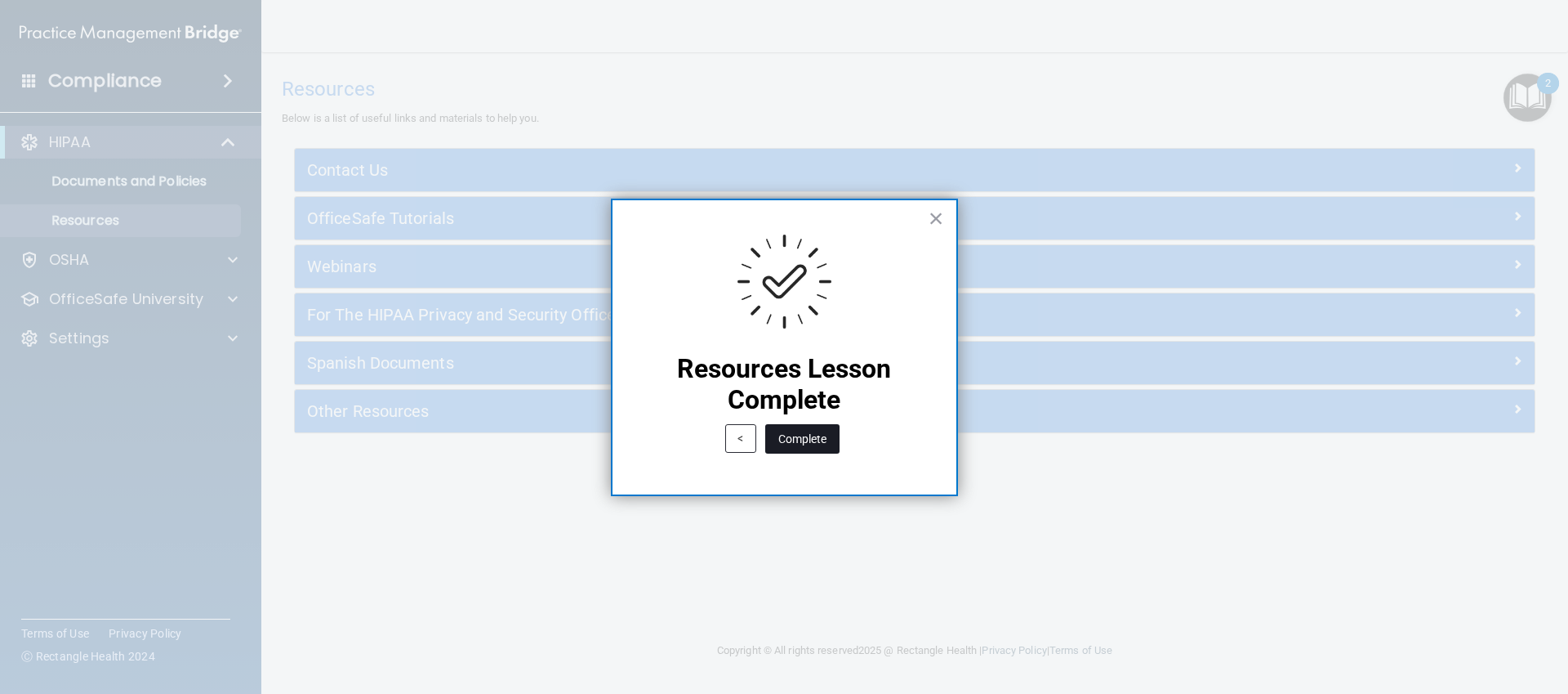
click at [804, 446] on button "Complete" at bounding box center [802, 439] width 74 height 29
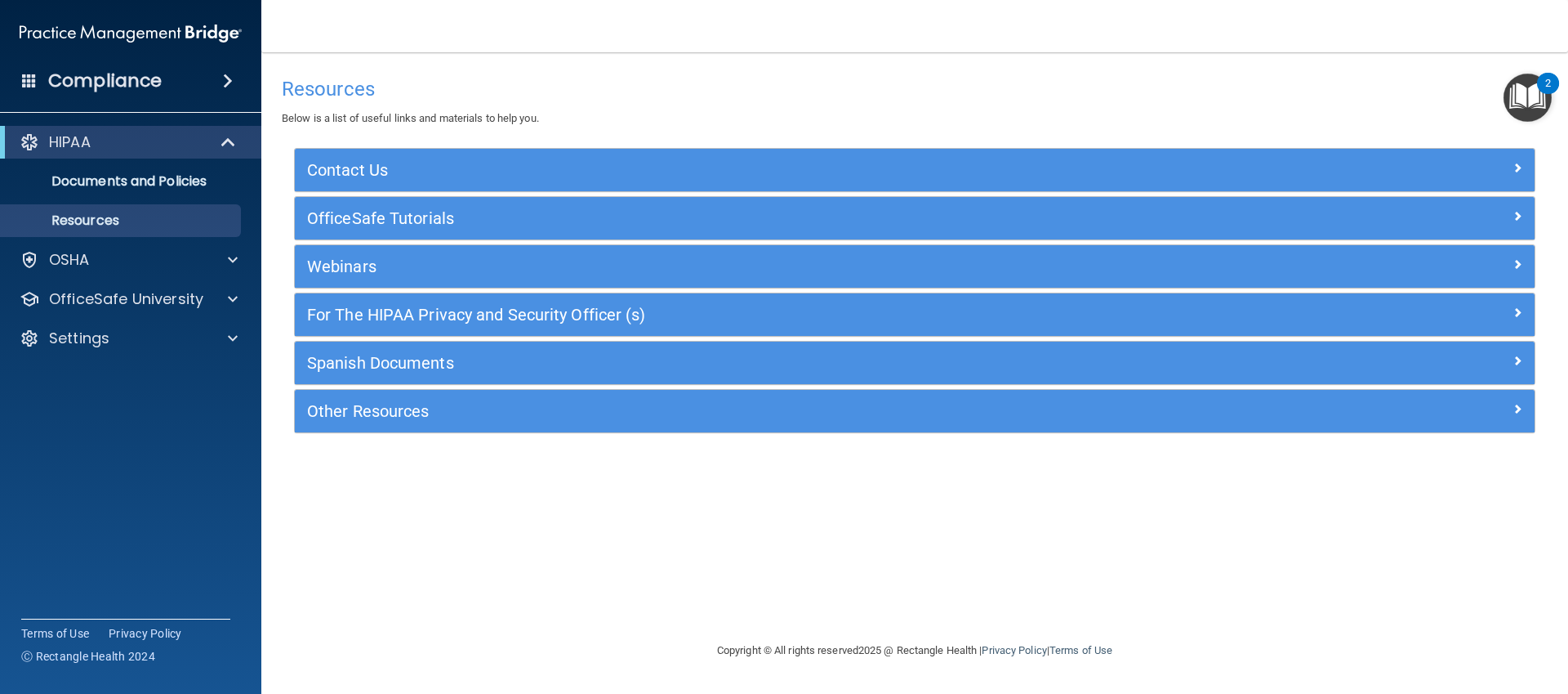
click at [1518, 111] on img "Open Resource Center, 2 new notifications" at bounding box center [1528, 98] width 49 height 49
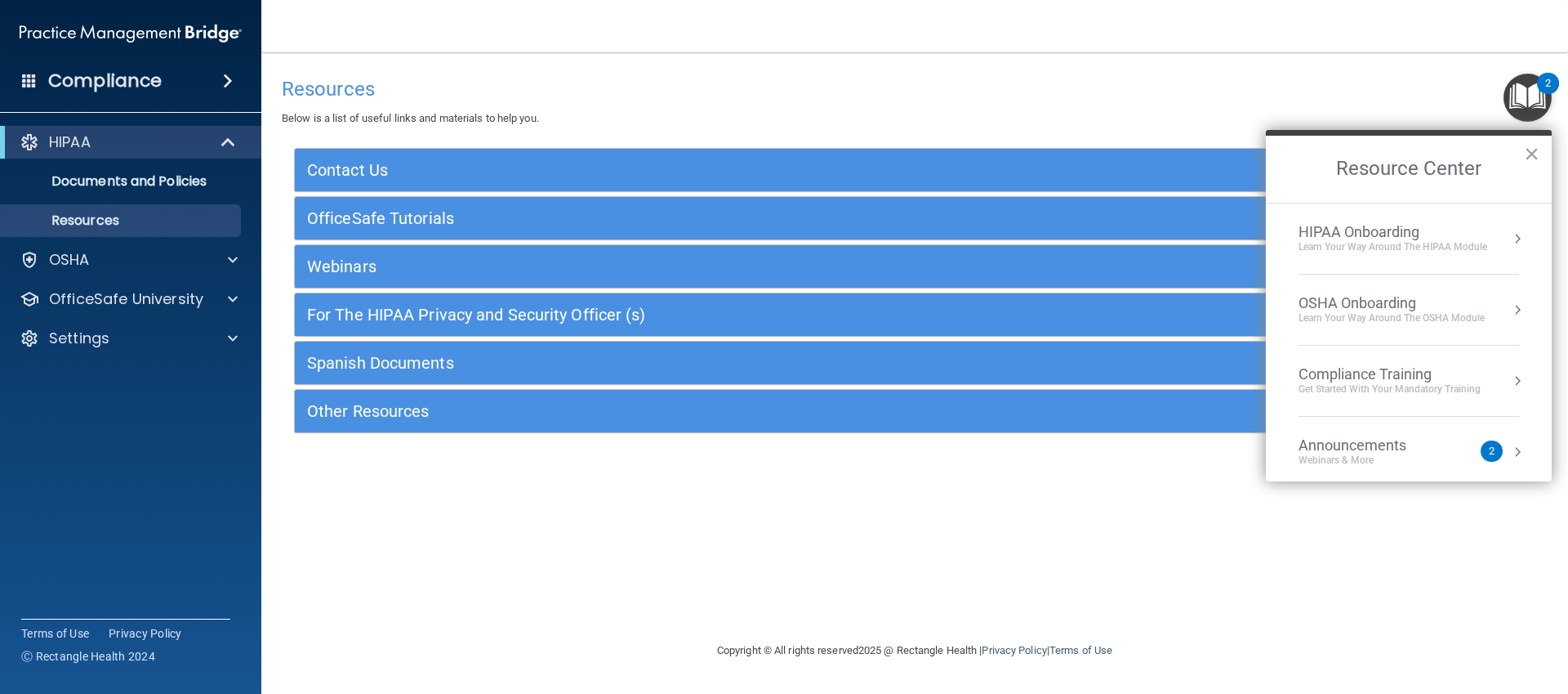
click at [1430, 201] on h2 "Resource Center" at bounding box center [1408, 168] width 286 height 67
click at [1395, 217] on li "HIPAA Onboarding Learn Your Way around the HIPAA module" at bounding box center [1408, 238] width 221 height 71
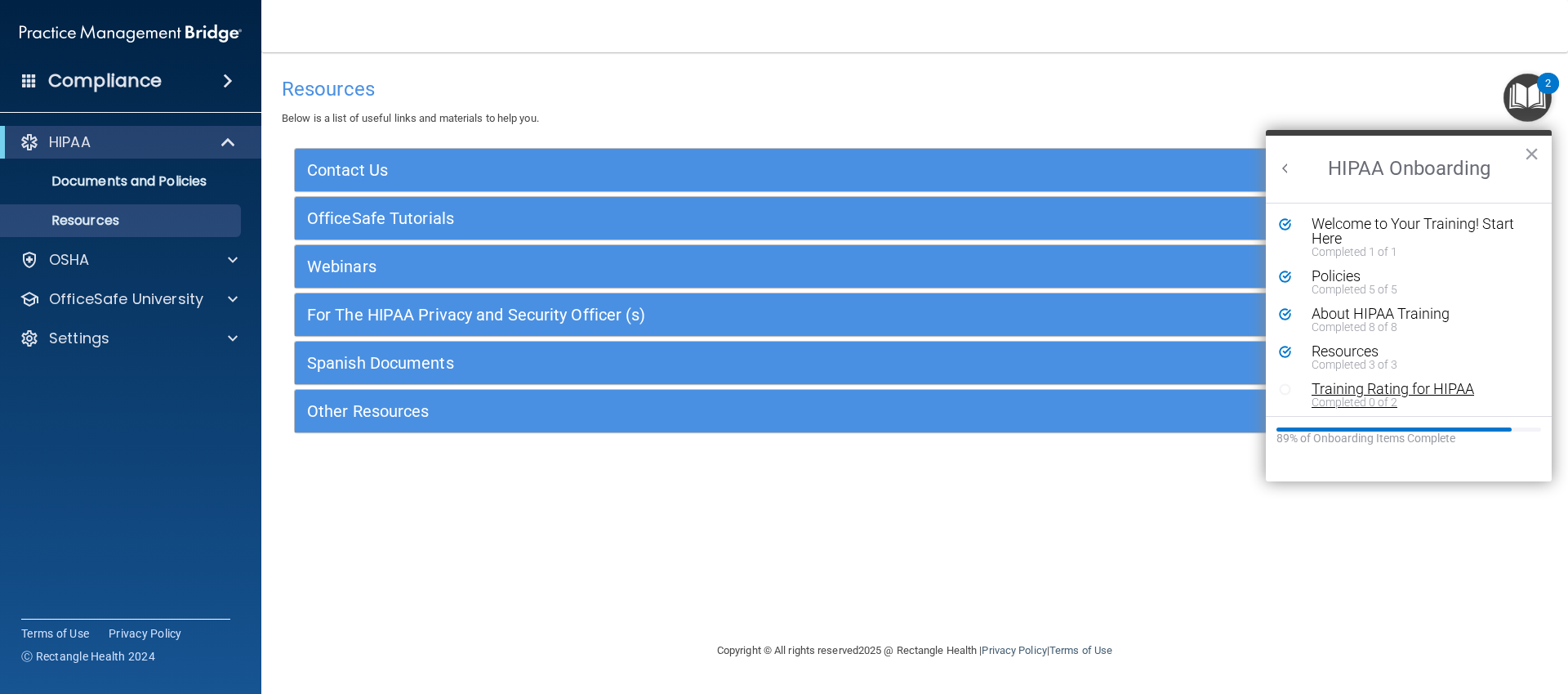
scroll to position [3, 0]
click at [1358, 380] on div "Training Rating for HIPAA" at bounding box center [1420, 385] width 219 height 15
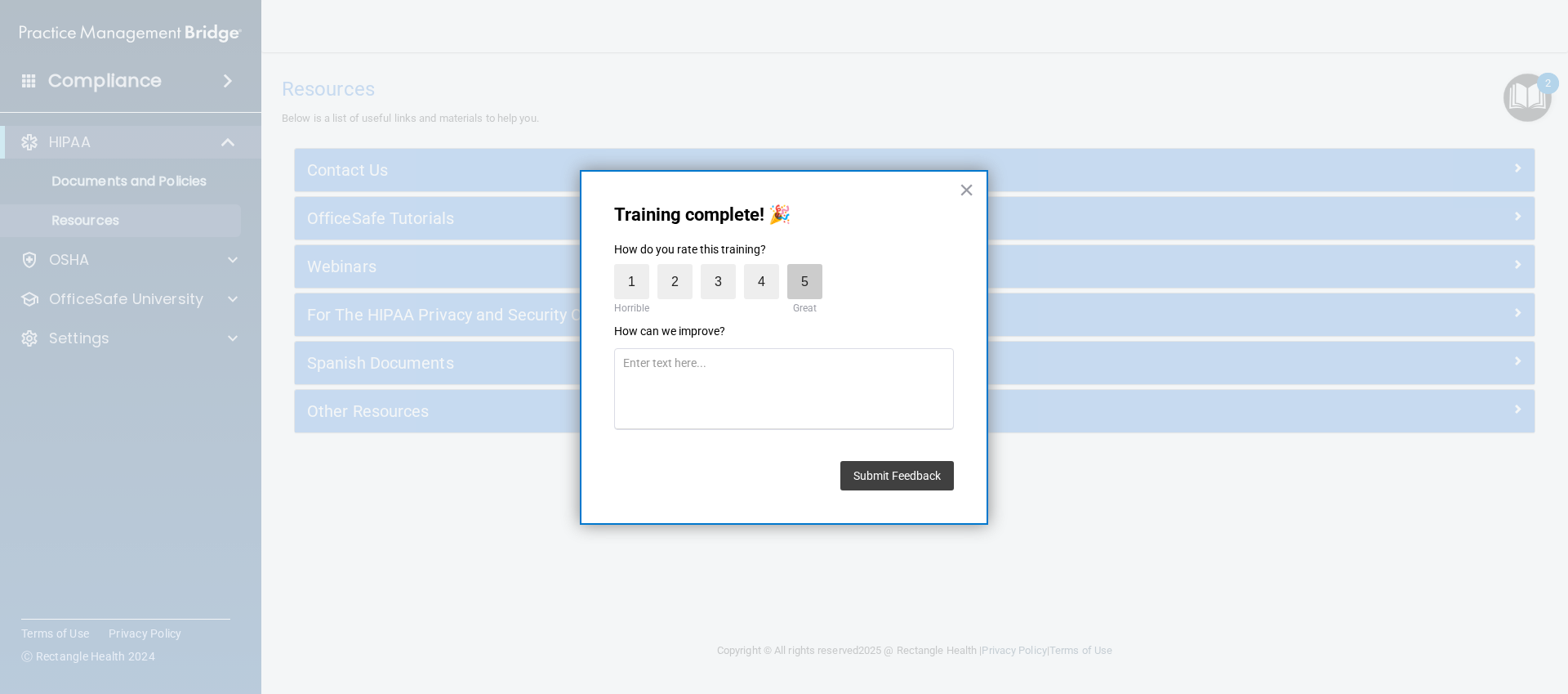
click at [806, 279] on label "5" at bounding box center [804, 281] width 35 height 35
click at [766, 268] on input "5" at bounding box center [766, 268] width 0 height 0
click at [883, 457] on div "Submit Feedback" at bounding box center [897, 471] width 114 height 38
click at [883, 465] on button "Submit Feedback" at bounding box center [897, 476] width 114 height 29
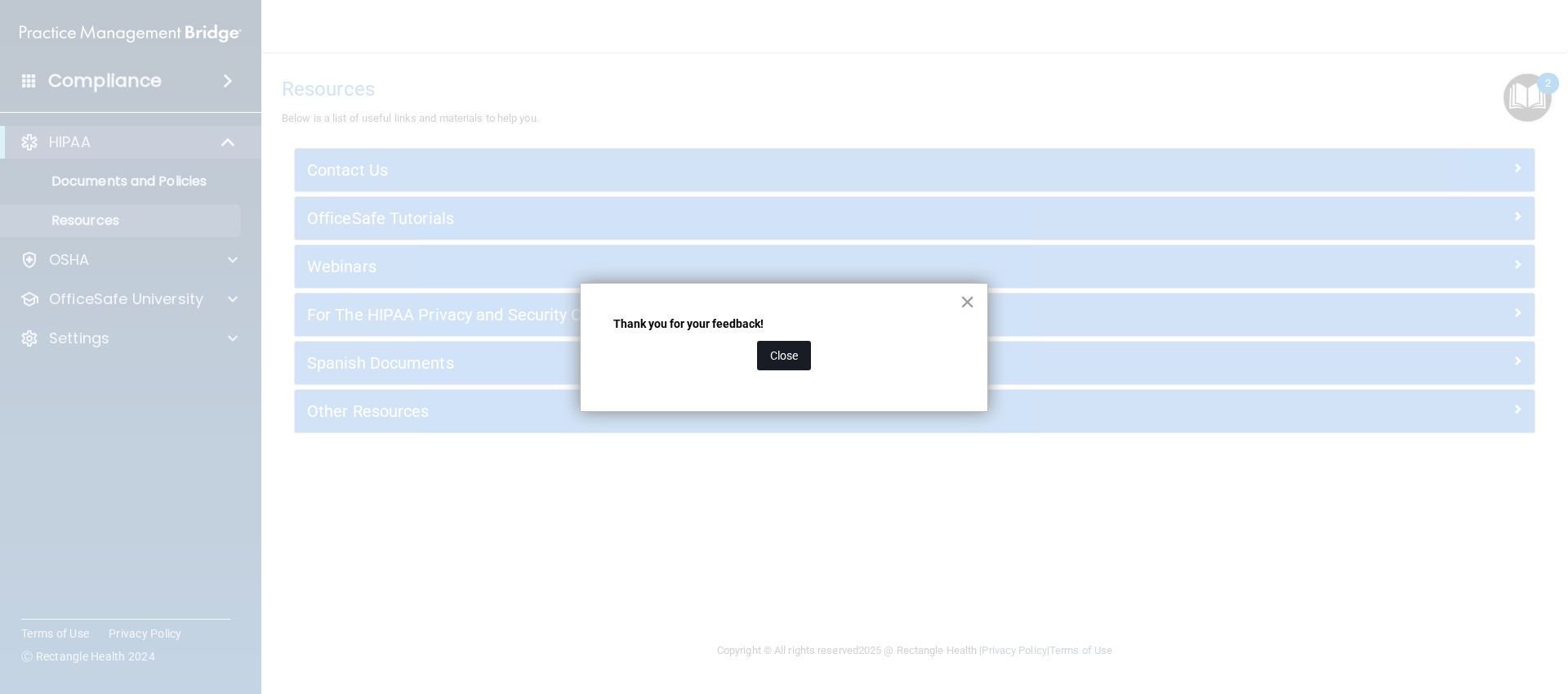
click at [800, 362] on button "Close" at bounding box center [783, 355] width 53 height 29
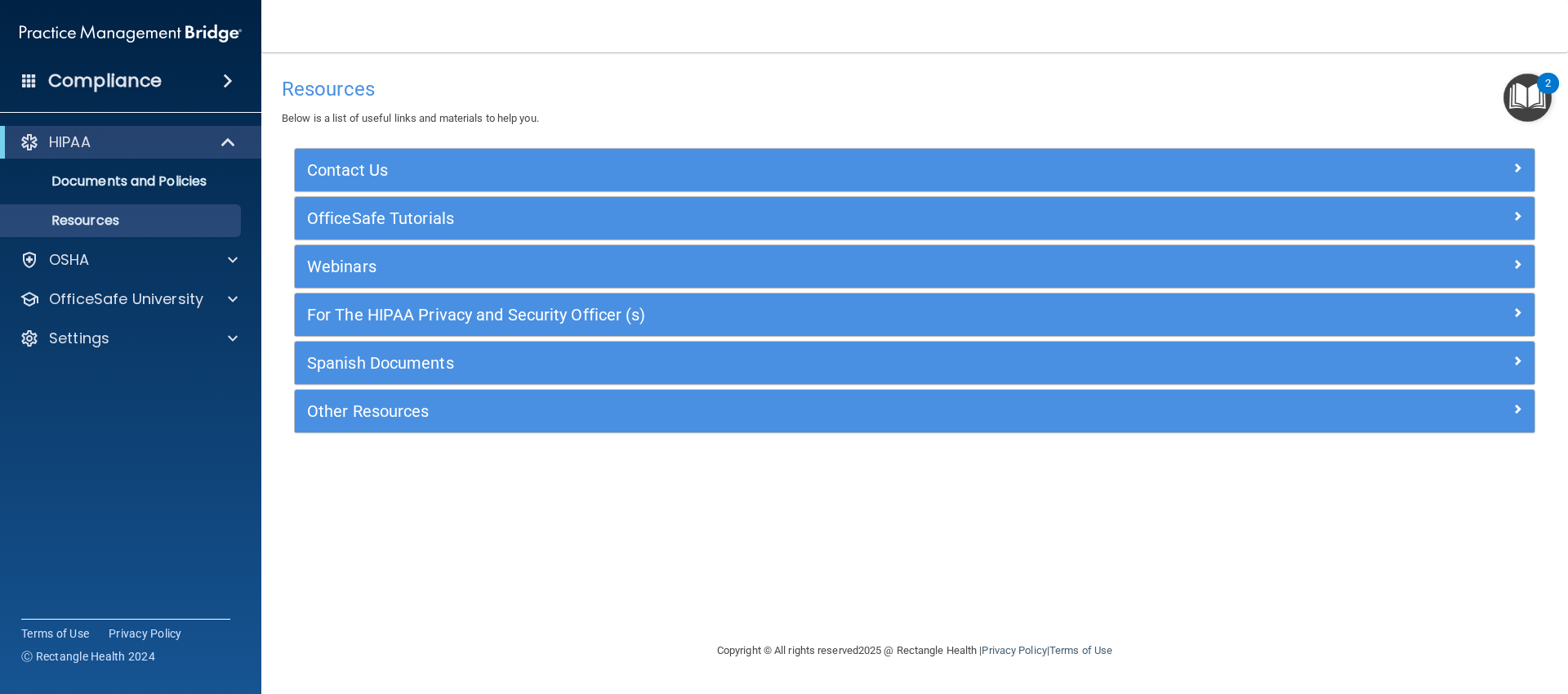
click at [1510, 107] on img "Open Resource Center, 2 new notifications" at bounding box center [1528, 98] width 49 height 49
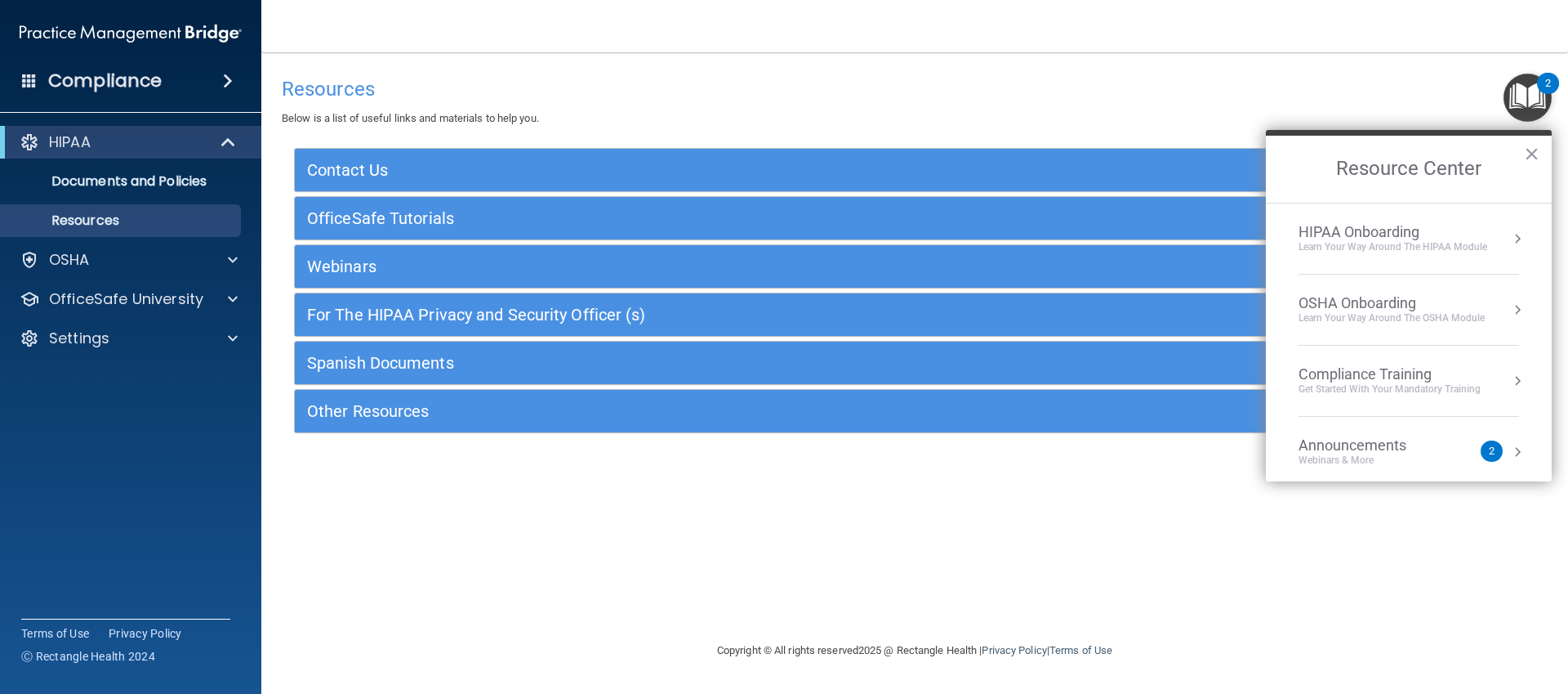
click at [1505, 109] on img "Open Resource Center, 2 new notifications" at bounding box center [1528, 98] width 49 height 49
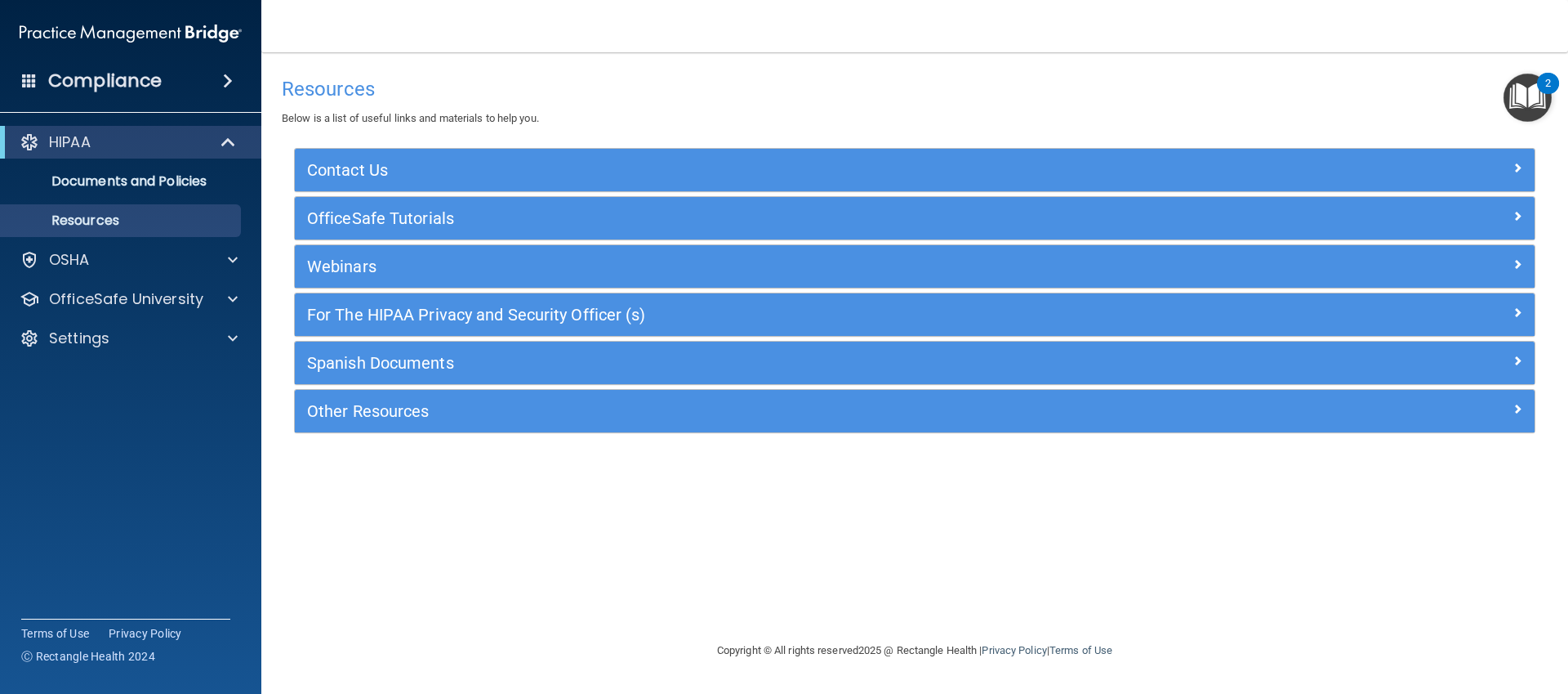
click at [1527, 94] on img "Open Resource Center, 2 new notifications" at bounding box center [1528, 98] width 49 height 49
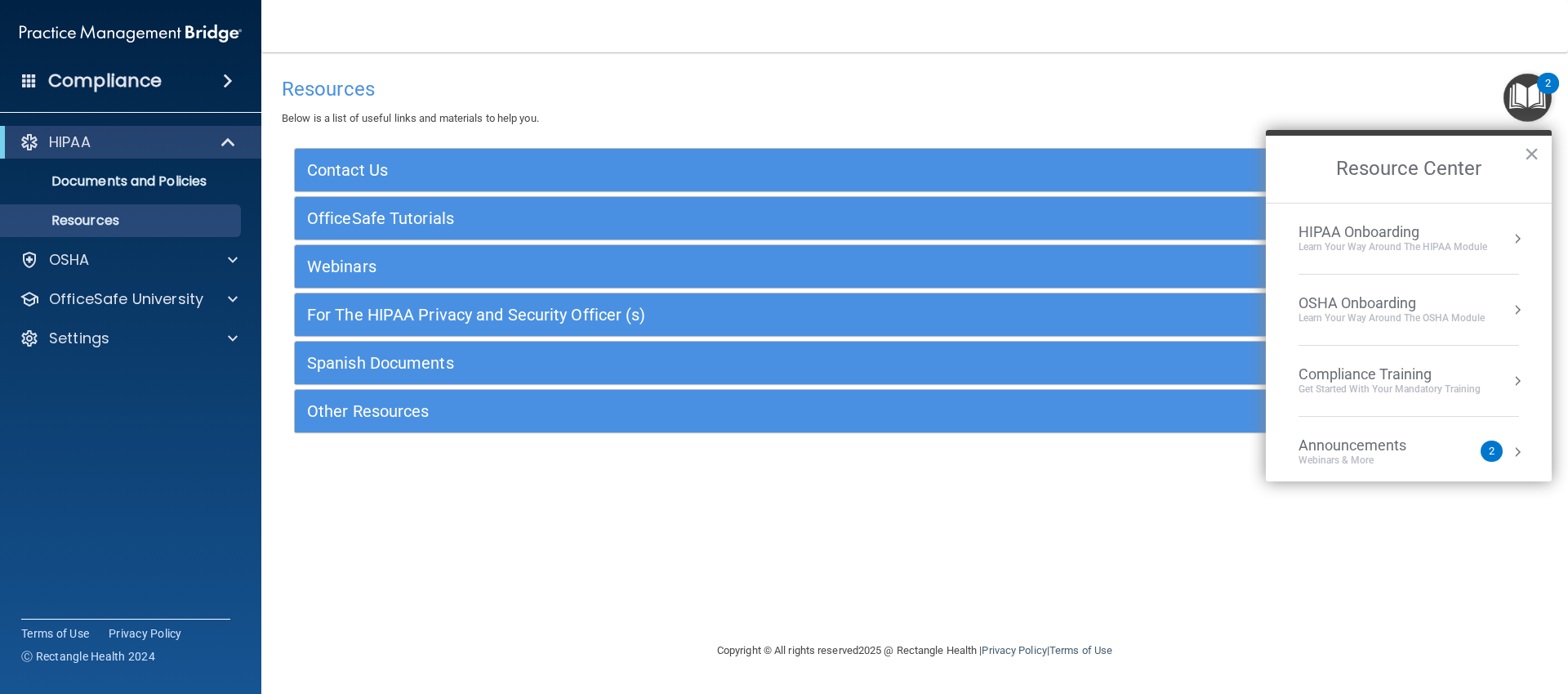
click at [1404, 240] on div "Learn Your Way around the HIPAA module" at bounding box center [1393, 247] width 189 height 14
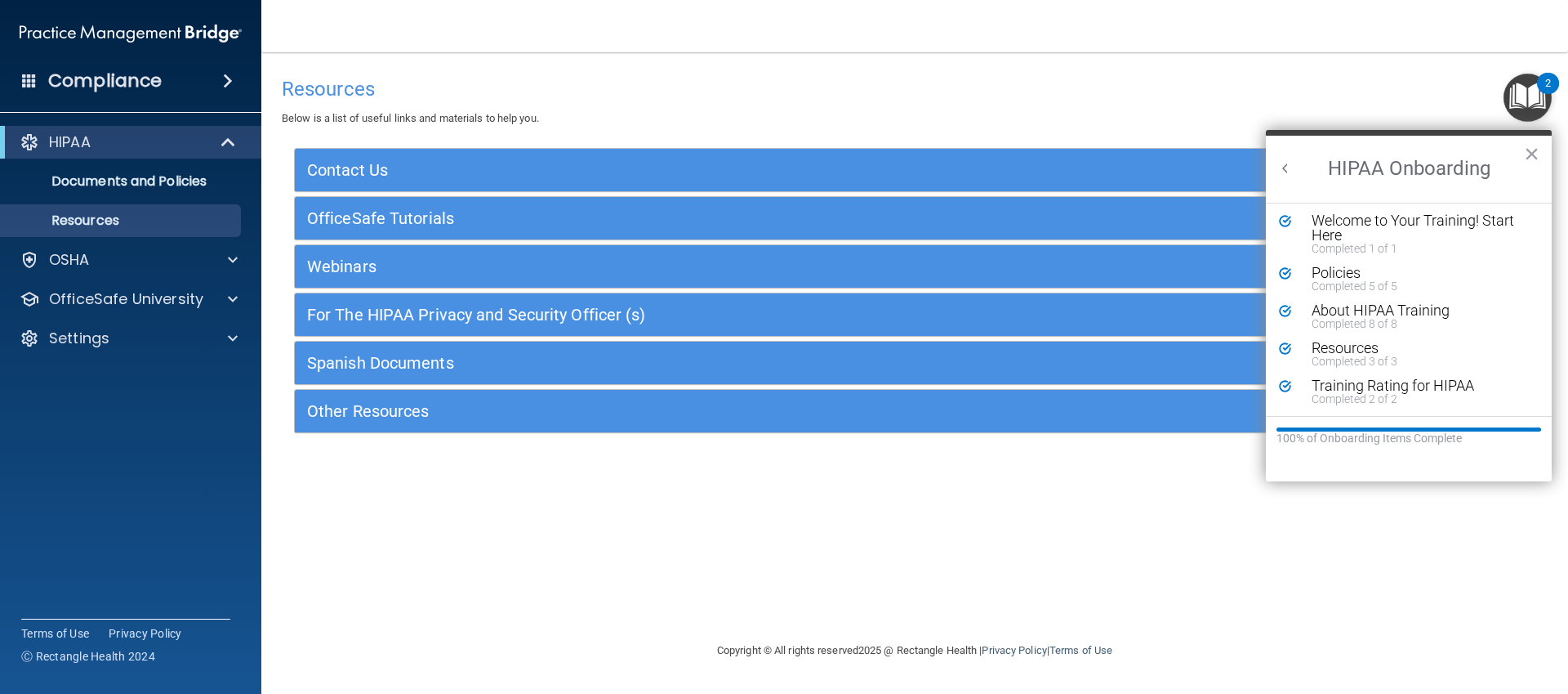
click at [1277, 167] on button "Back to Resource Center Home" at bounding box center [1285, 168] width 17 height 17
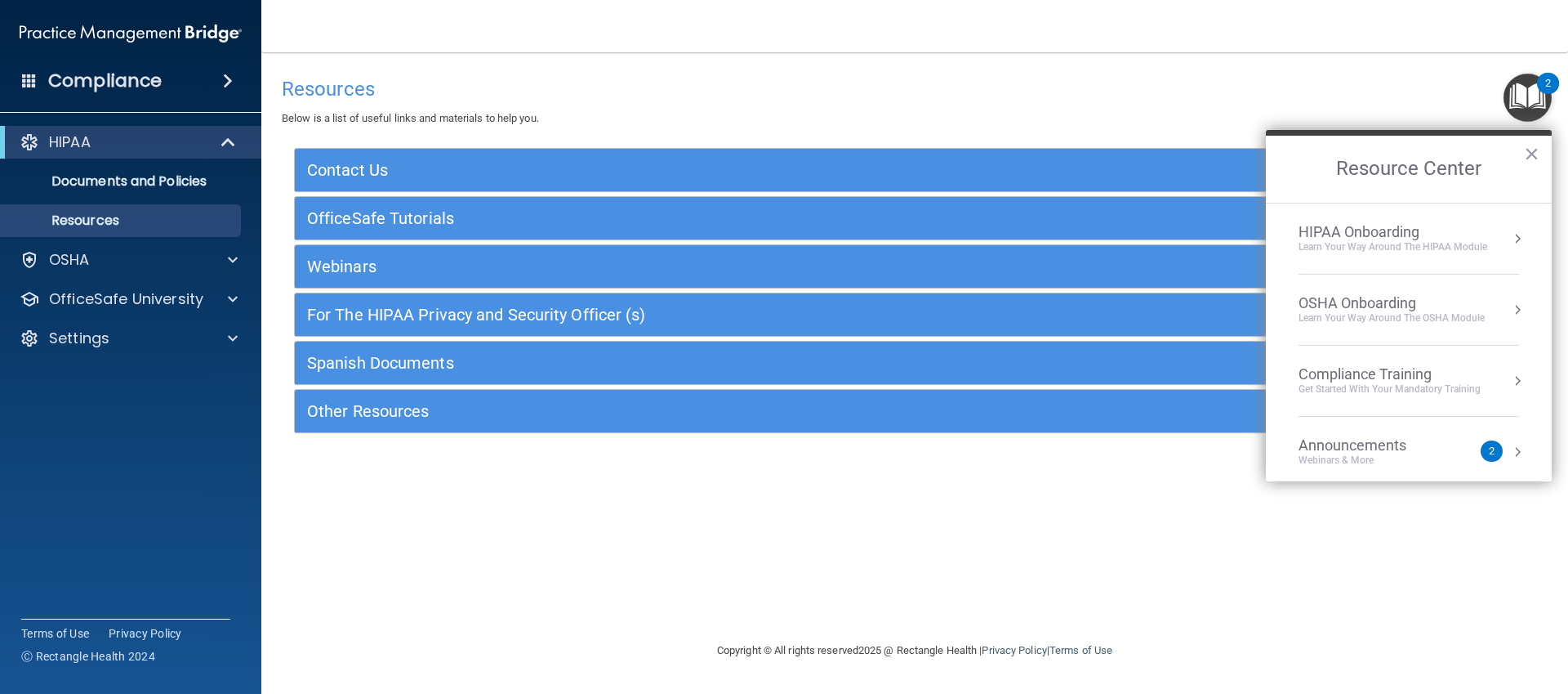
scroll to position [0, 0]
click at [1412, 323] on div "Learn your way around the OSHA module" at bounding box center [1391, 318] width 186 height 14
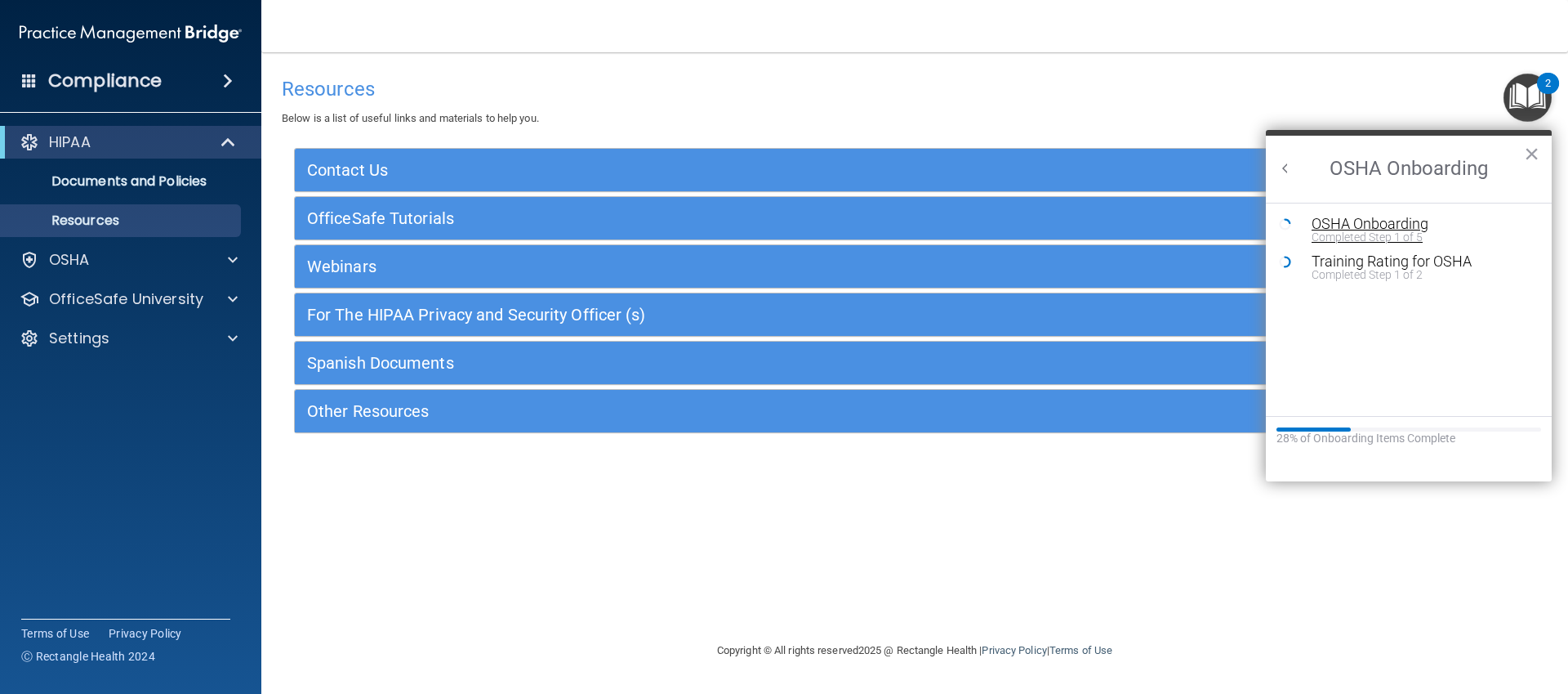
click at [1376, 228] on div "OSHA Onboarding" at bounding box center [1420, 224] width 219 height 15
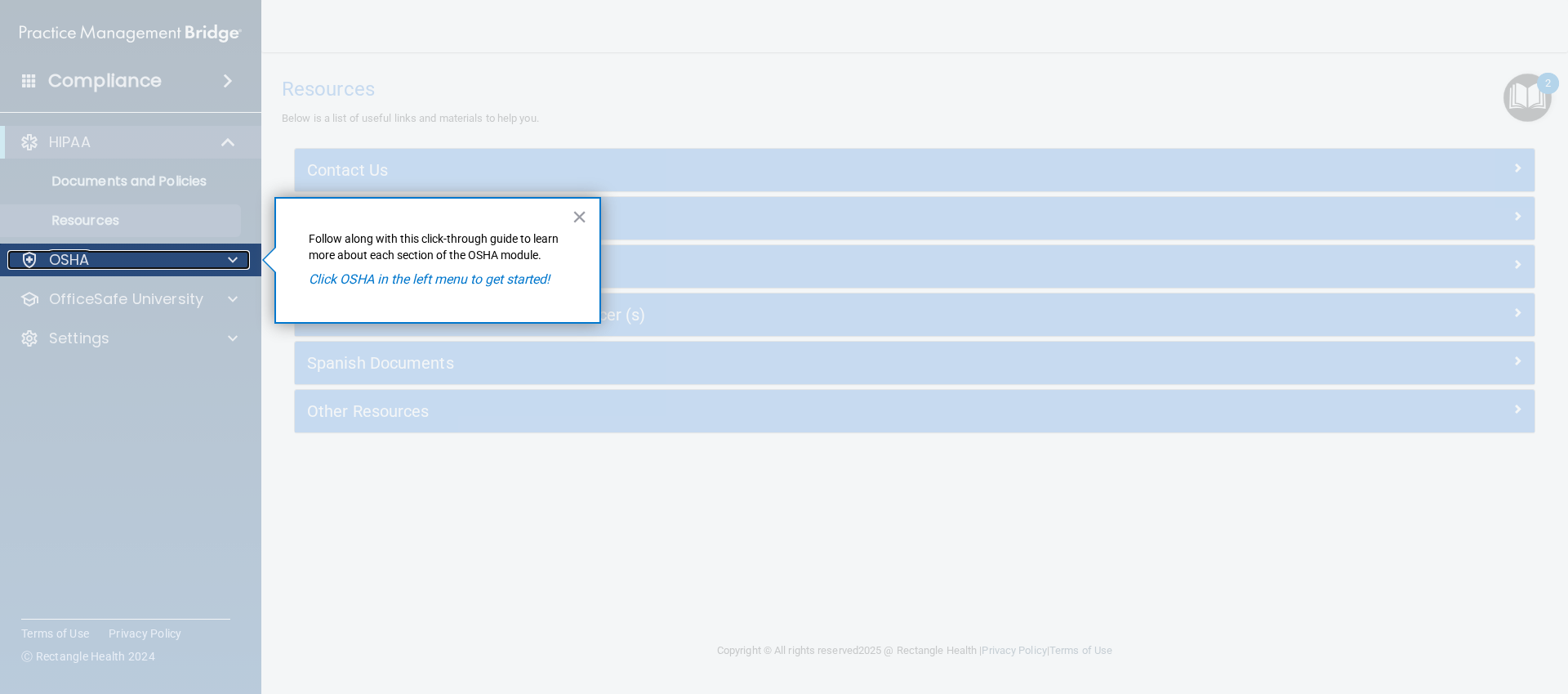
click at [79, 266] on p "OSHA" at bounding box center [69, 260] width 41 height 19
click at [572, 228] on button "×" at bounding box center [580, 216] width 16 height 26
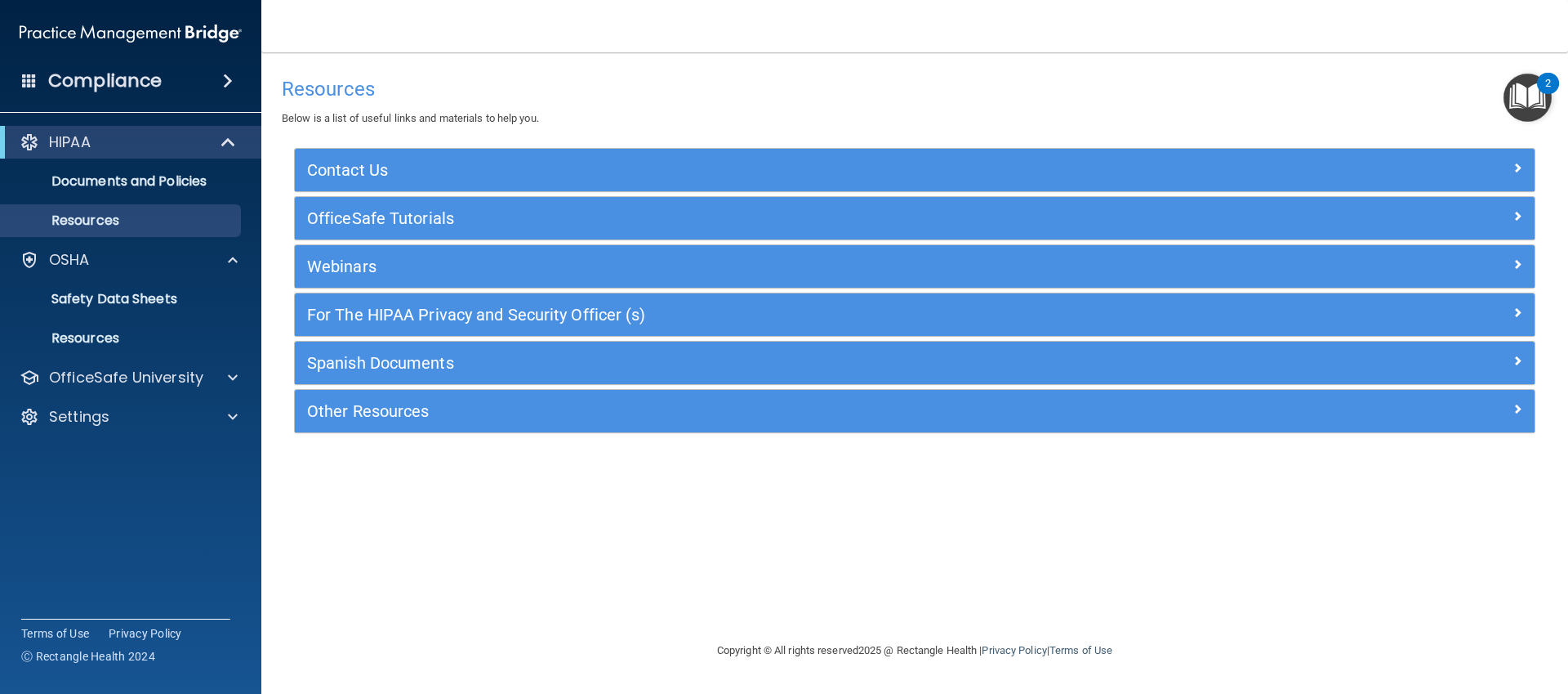
click at [1559, 103] on main "Resources Below is a list of useful links and materials to help you. Contact Us…" at bounding box center [914, 373] width 1306 height 641
click at [1539, 96] on img "Open Resource Center, 2 new notifications" at bounding box center [1528, 98] width 49 height 49
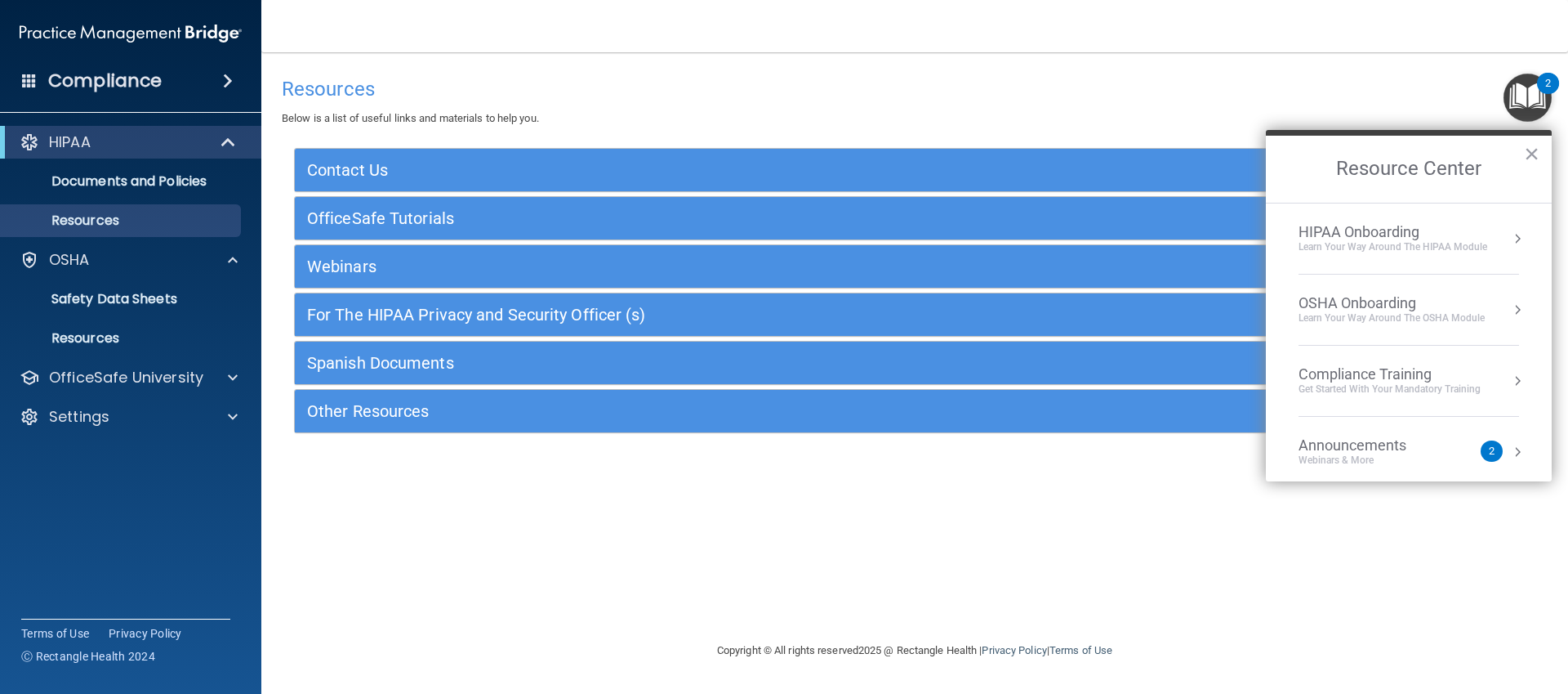
click at [1390, 313] on div "Learn your way around the OSHA module" at bounding box center [1391, 318] width 186 height 14
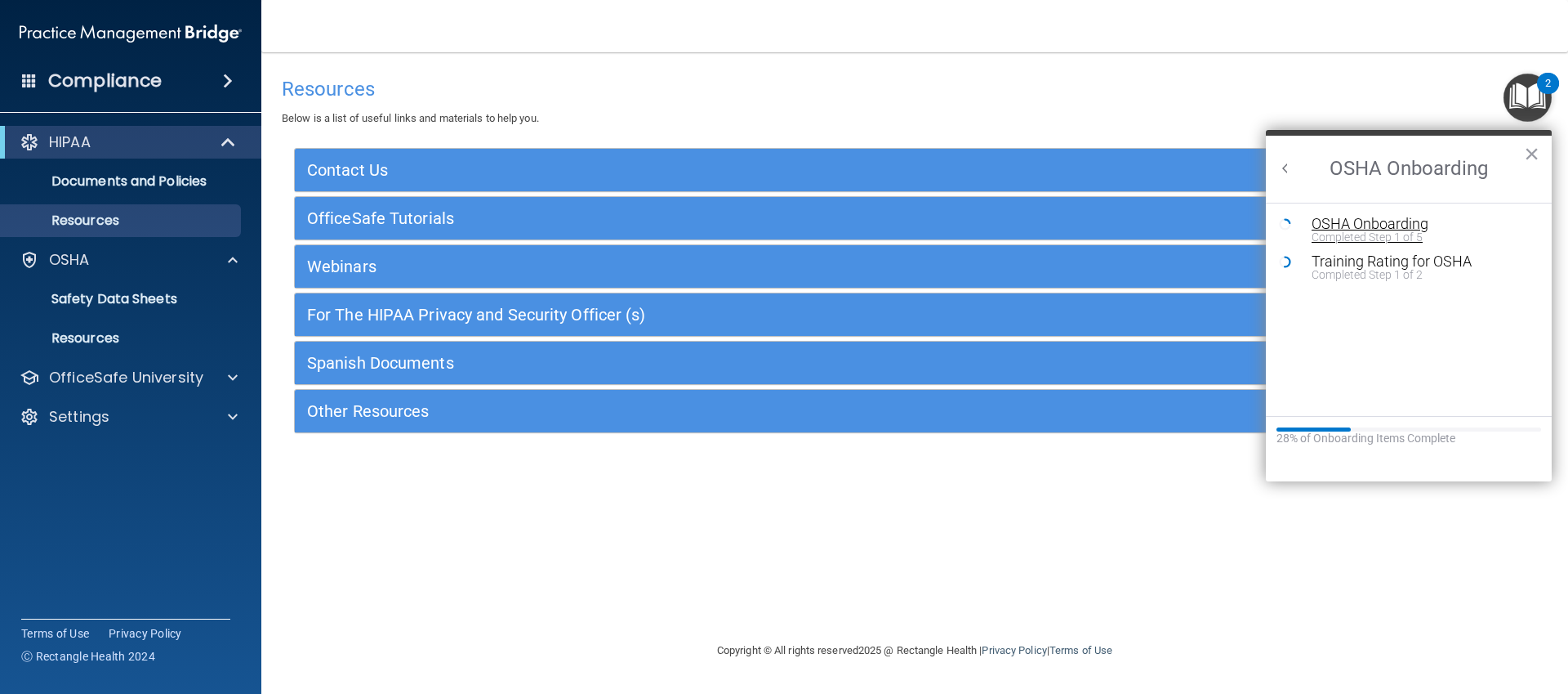
click at [1360, 223] on div "OSHA Onboarding" at bounding box center [1420, 224] width 219 height 15
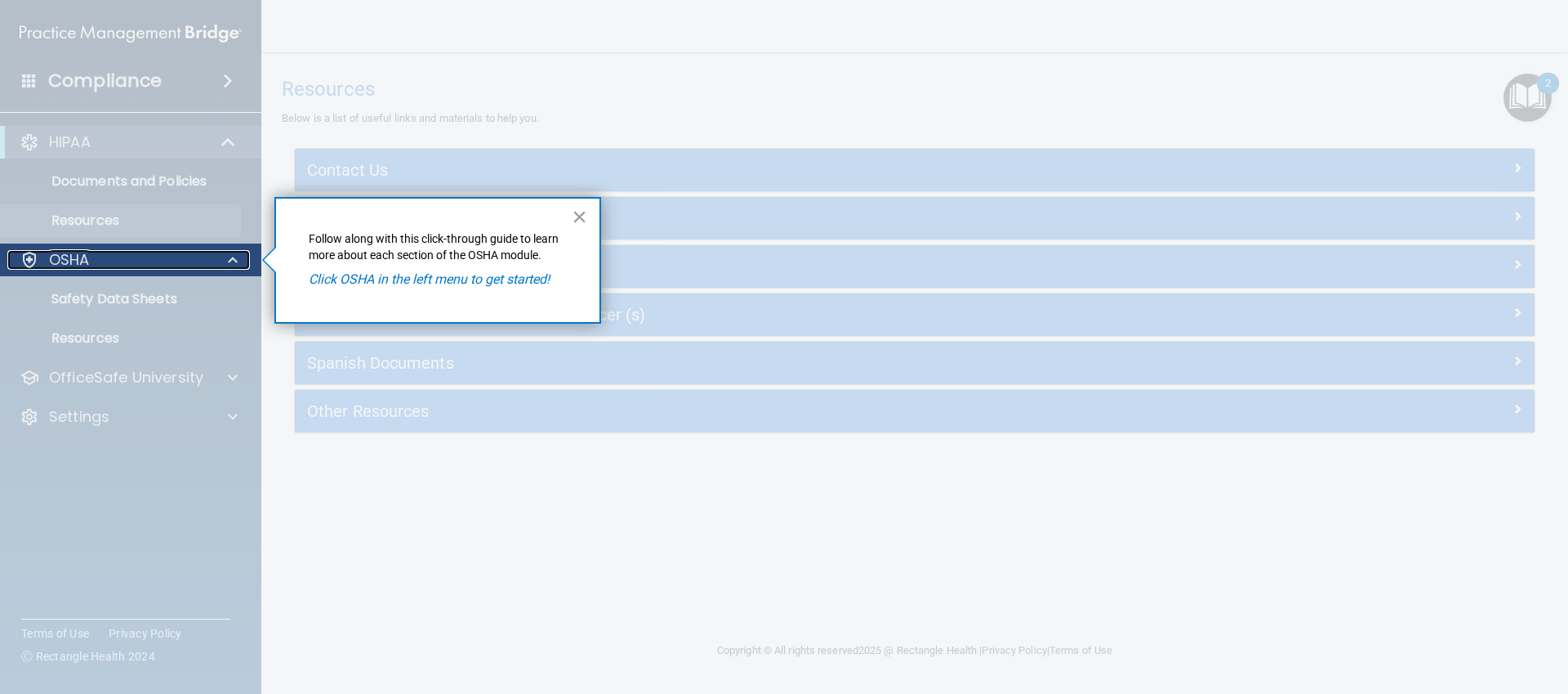
click at [129, 259] on div "OSHA" at bounding box center [109, 260] width 202 height 19
click at [63, 261] on p "OSHA" at bounding box center [69, 260] width 41 height 19
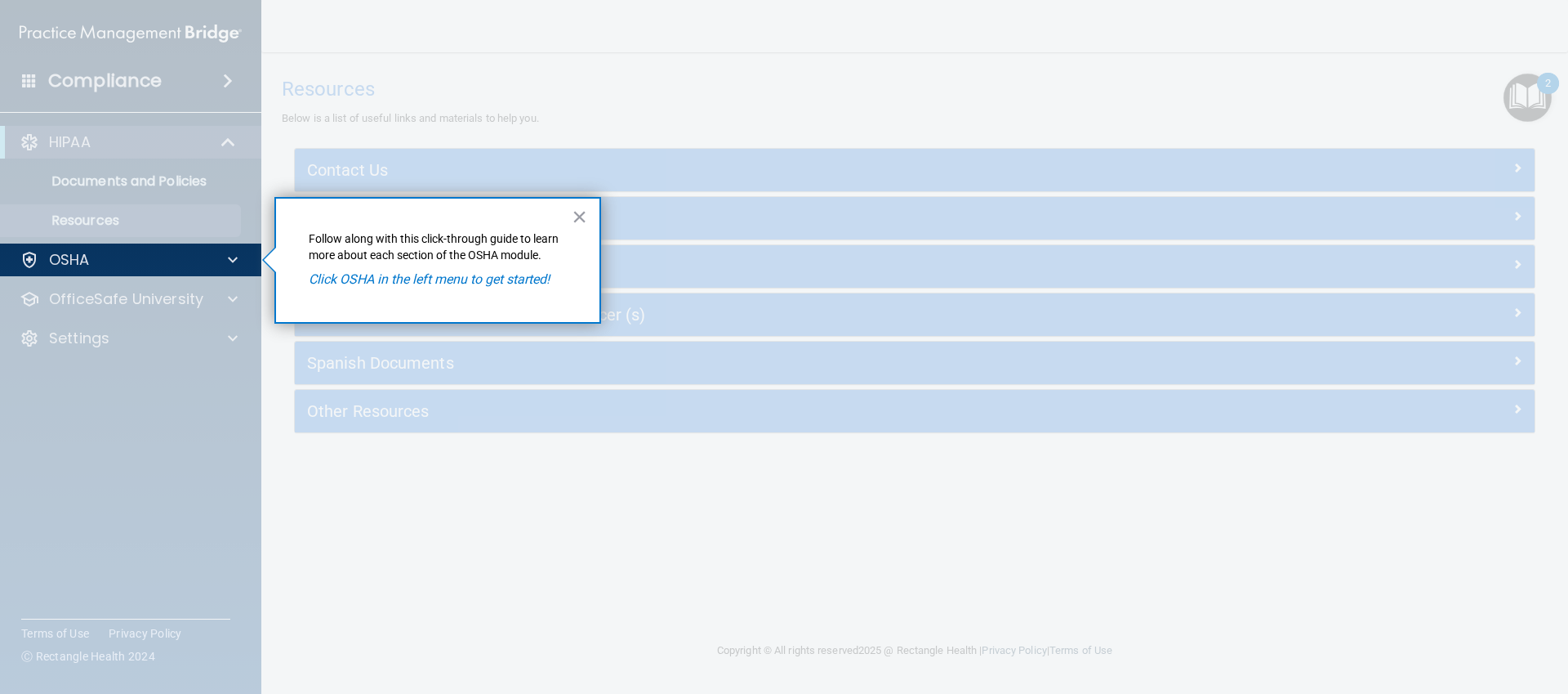
click at [518, 297] on div "× Follow along with this click-through guide to learn more about each section o…" at bounding box center [438, 260] width 327 height 127
click at [576, 217] on button "×" at bounding box center [580, 216] width 16 height 26
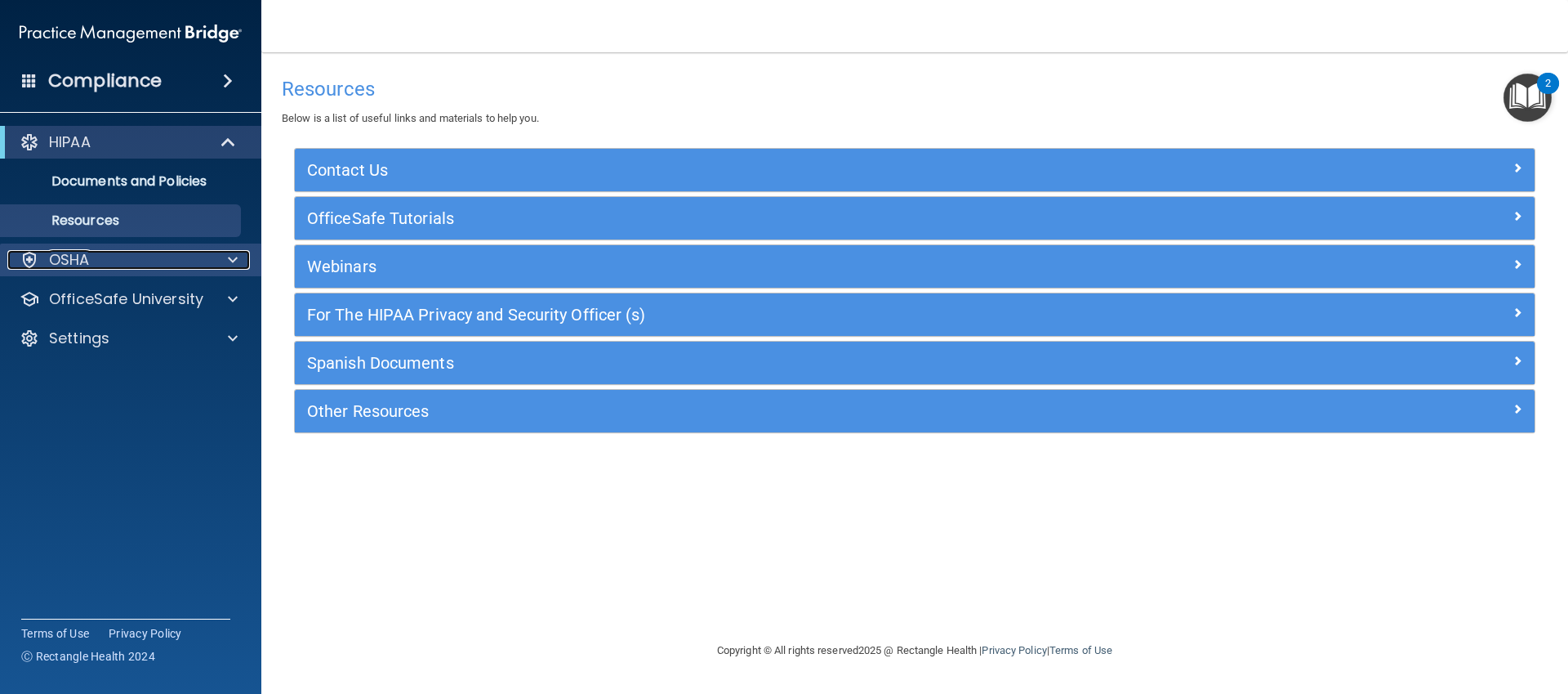
click at [158, 266] on div "OSHA" at bounding box center [109, 260] width 202 height 19
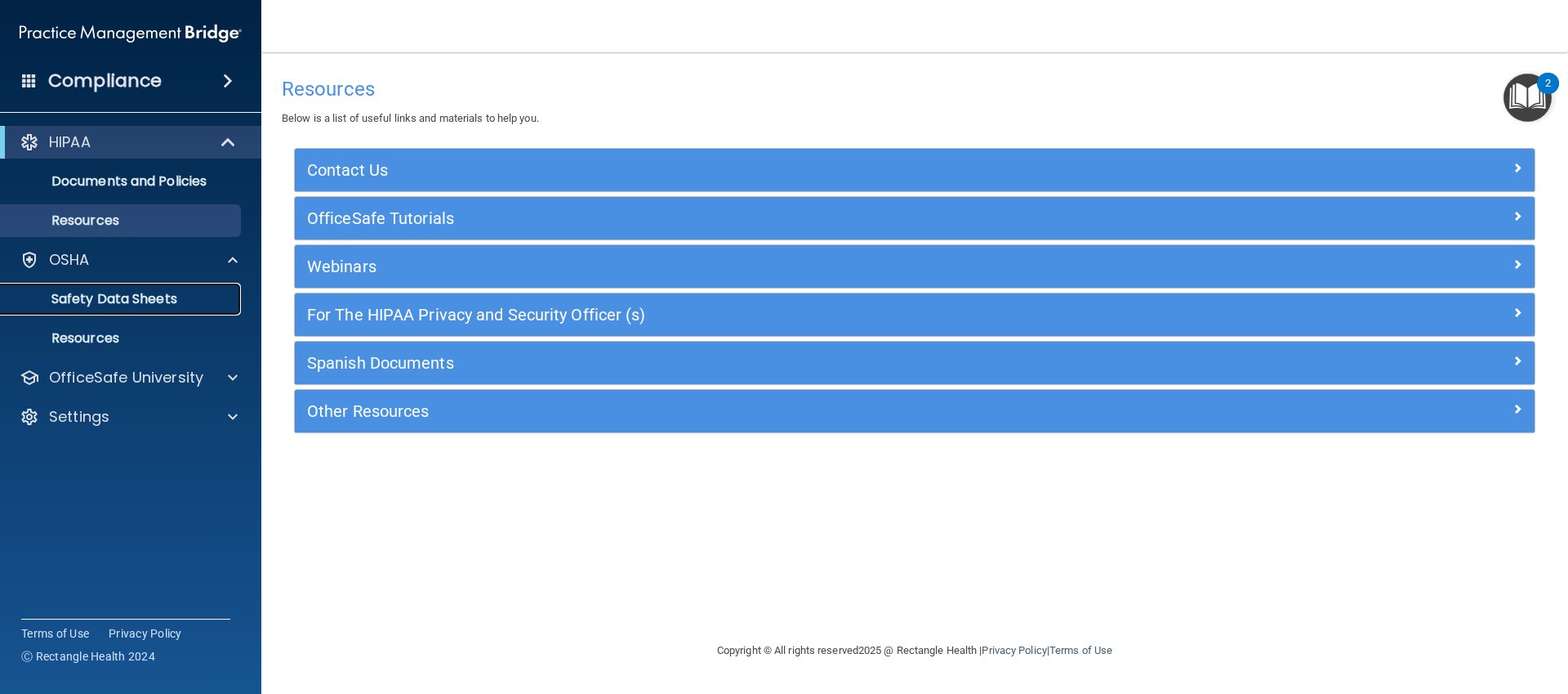
click at [158, 305] on p "Safety Data Sheets" at bounding box center [122, 299] width 223 height 17
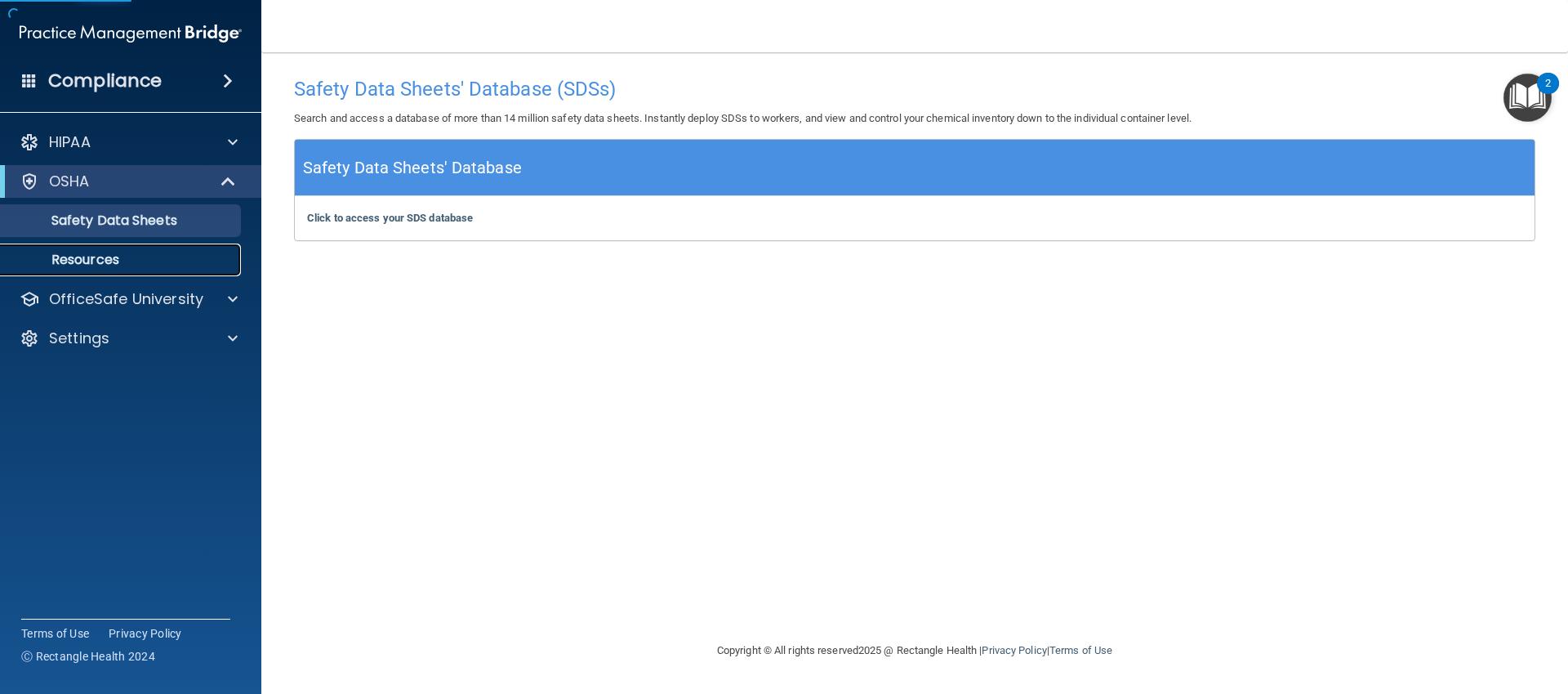
click at [121, 249] on link "Resources" at bounding box center [112, 260] width 257 height 33
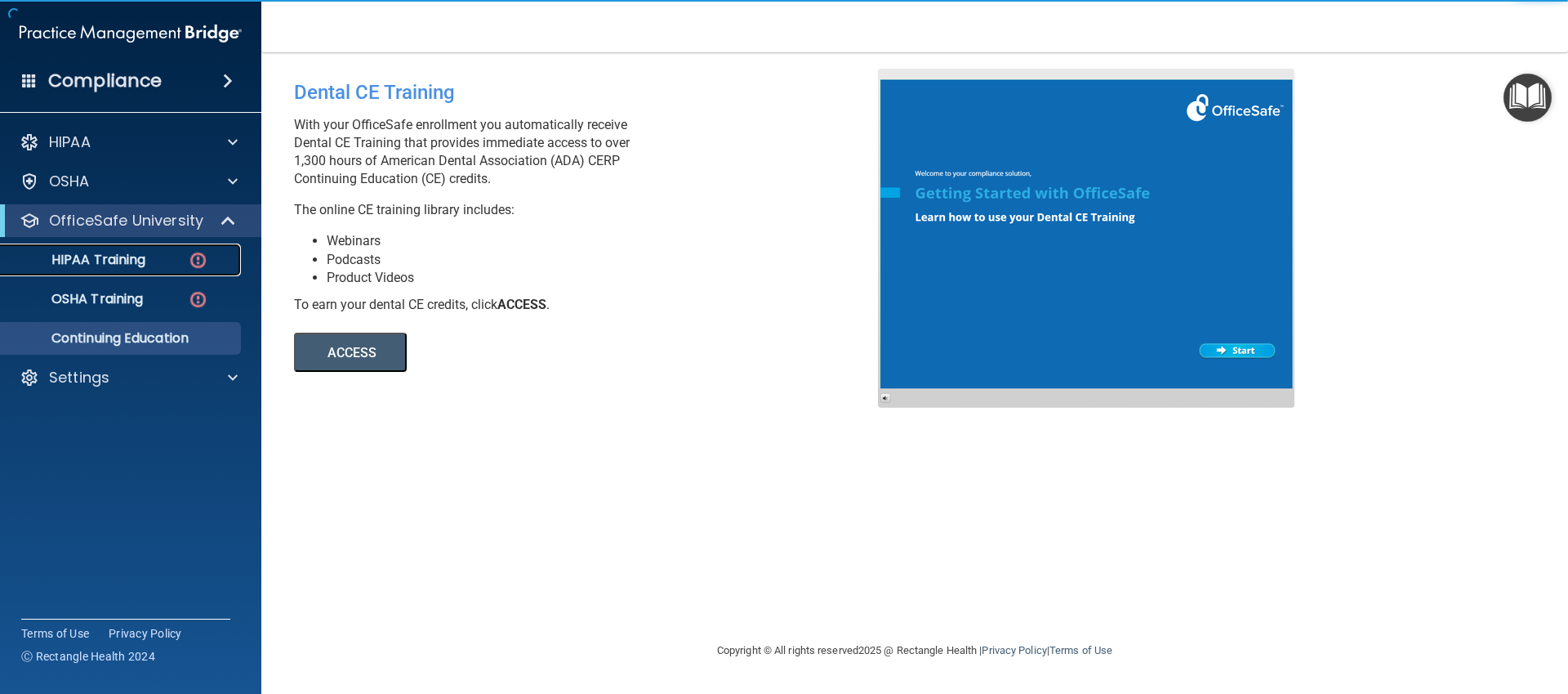
click at [149, 265] on div "HIPAA Training" at bounding box center [122, 260] width 223 height 17
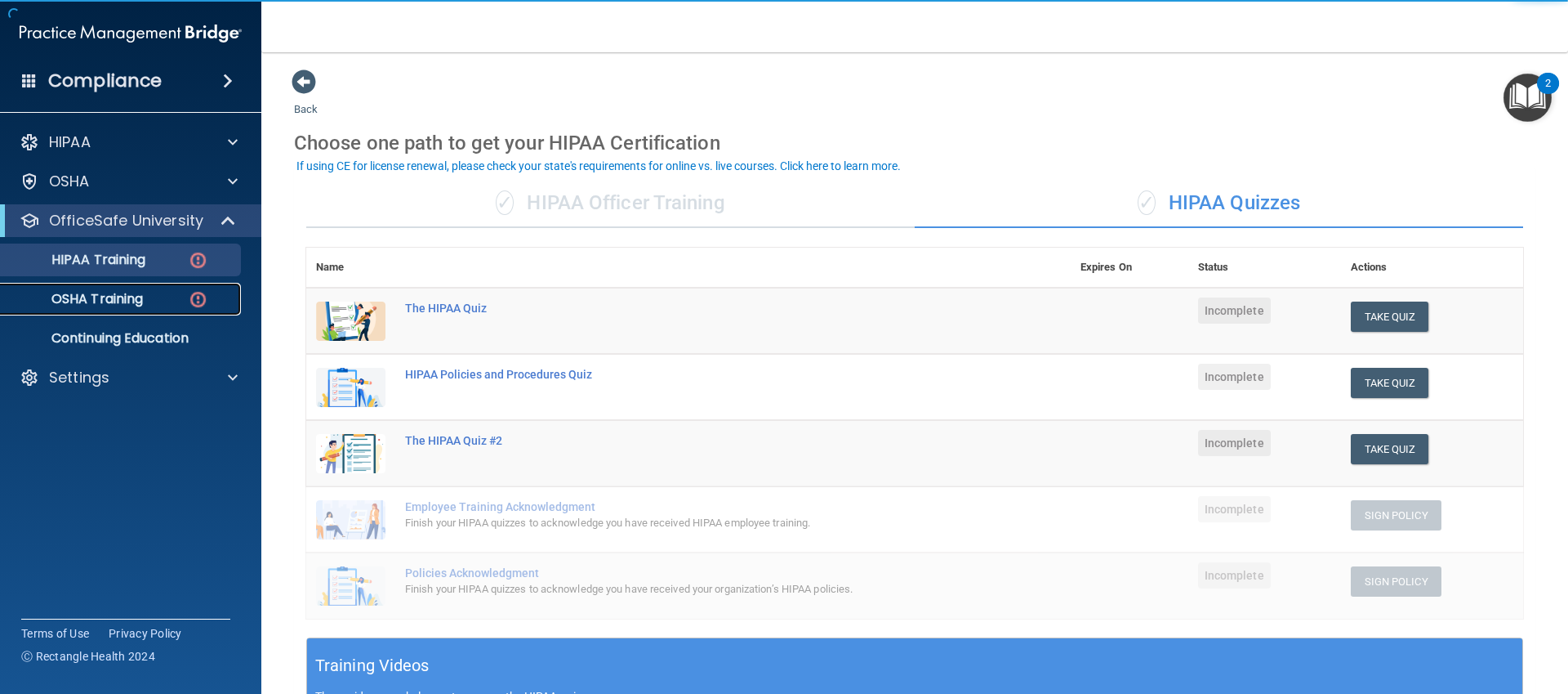
click at [150, 291] on div "OSHA Training" at bounding box center [122, 299] width 223 height 17
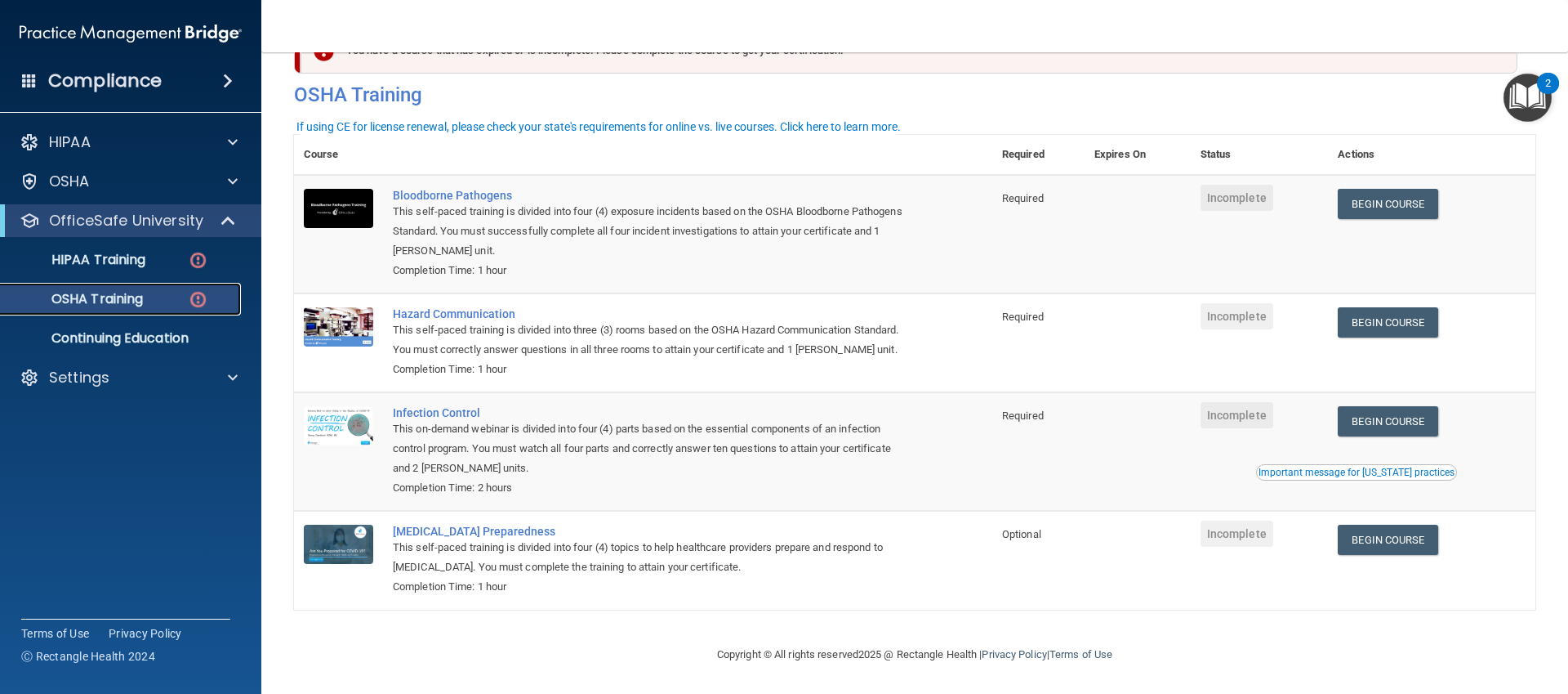
scroll to position [48, 0]
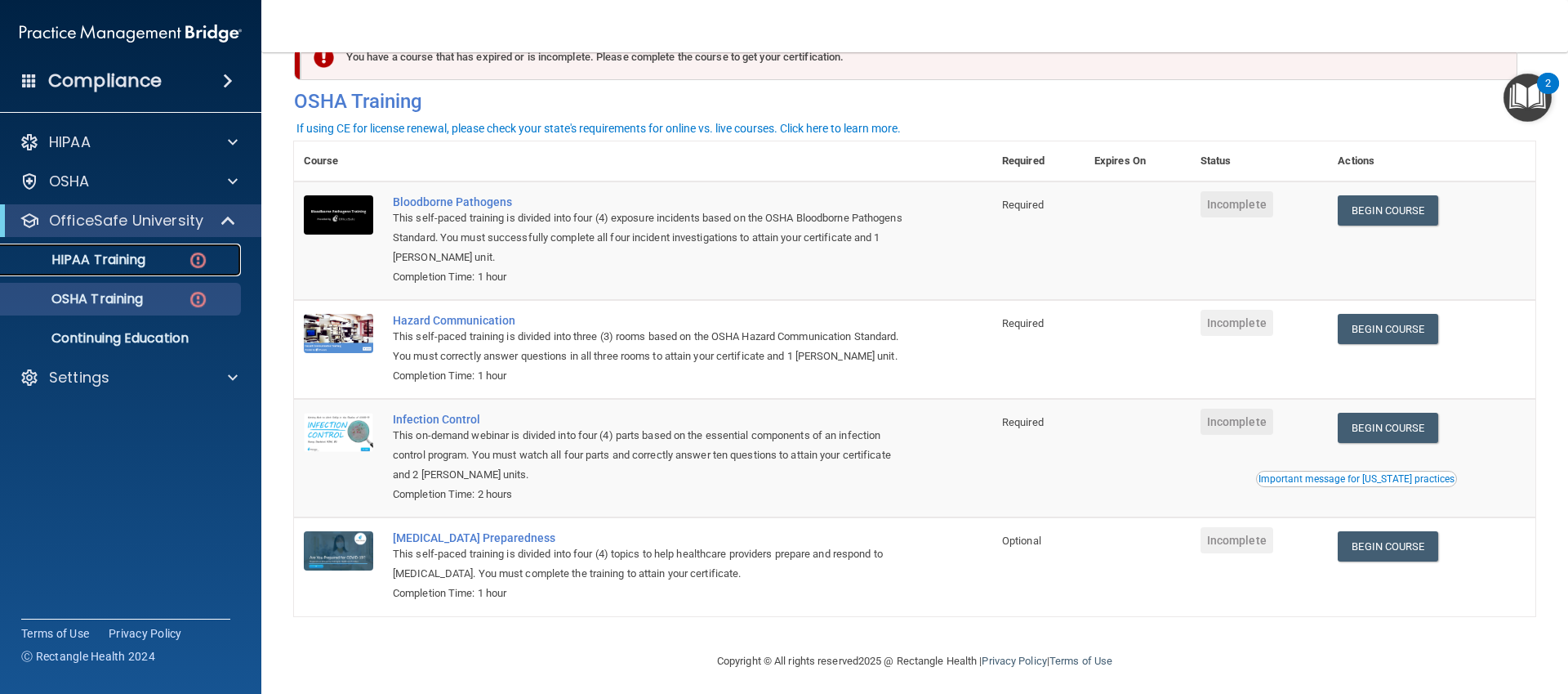
click at [104, 260] on p "HIPAA Training" at bounding box center [78, 260] width 135 height 17
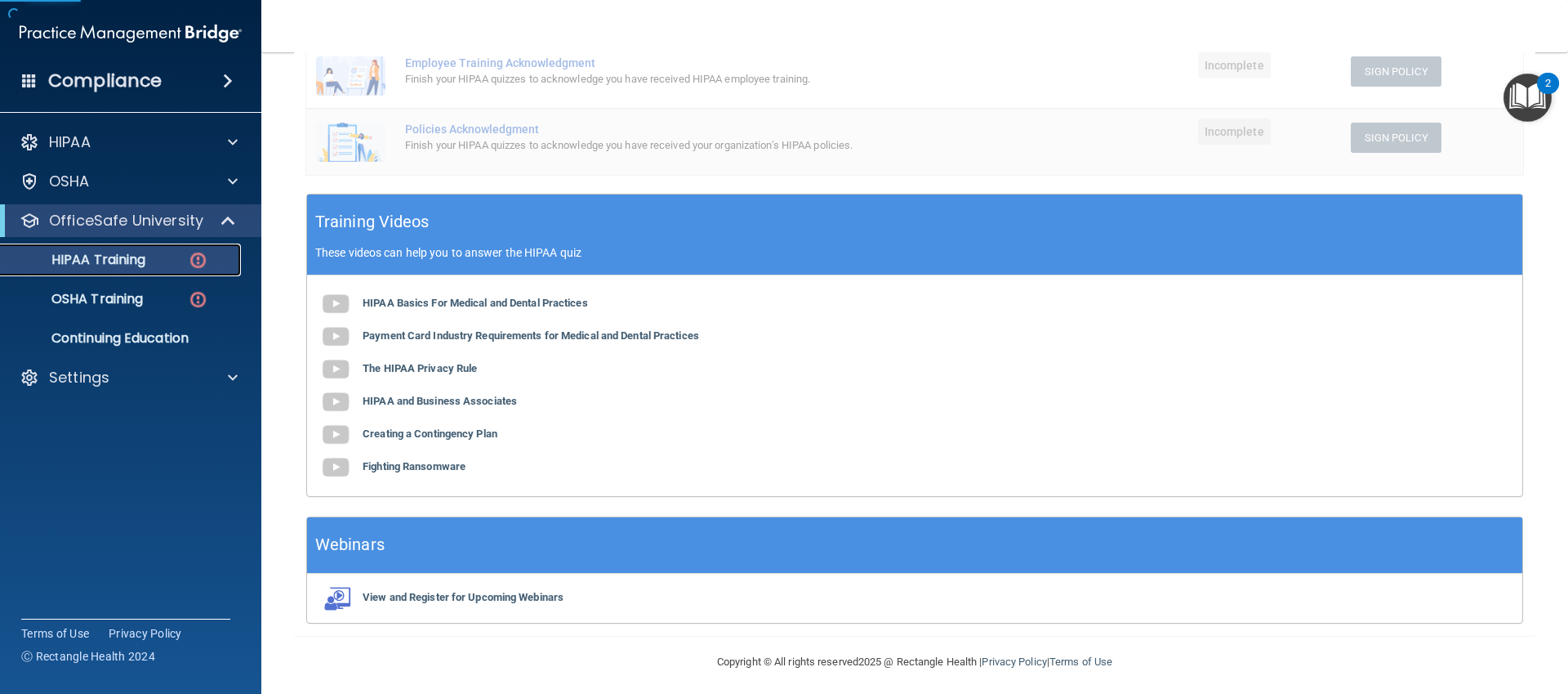
scroll to position [451, 0]
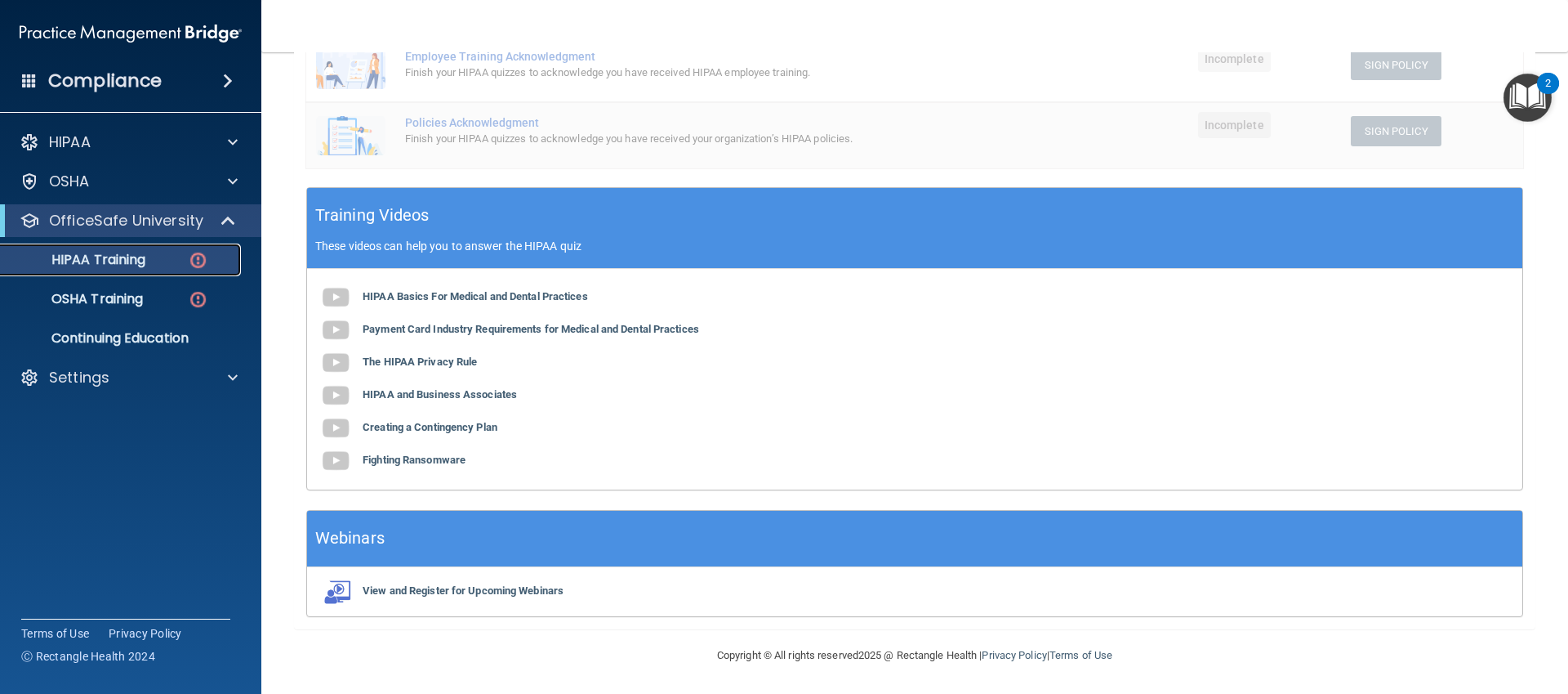
click at [121, 253] on p "HIPAA Training" at bounding box center [78, 260] width 135 height 17
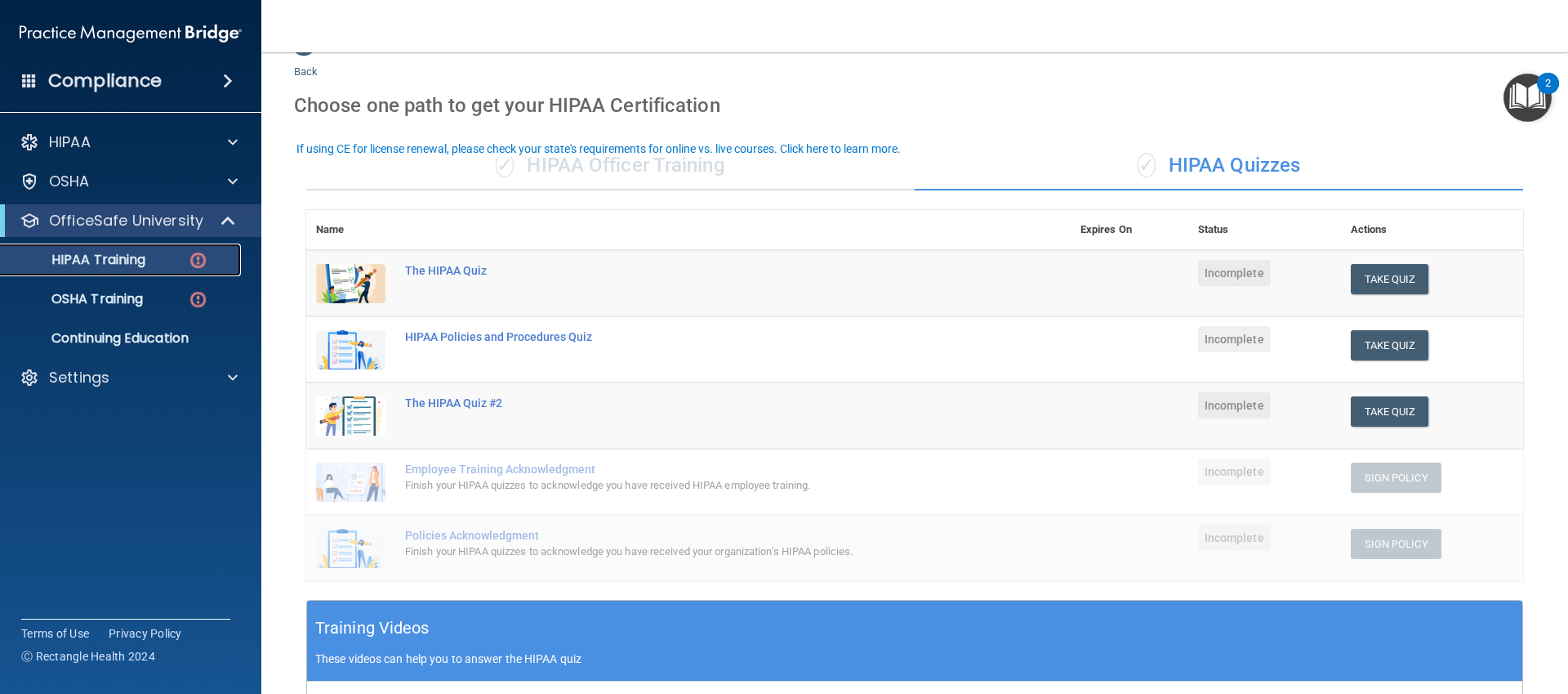
scroll to position [44, 0]
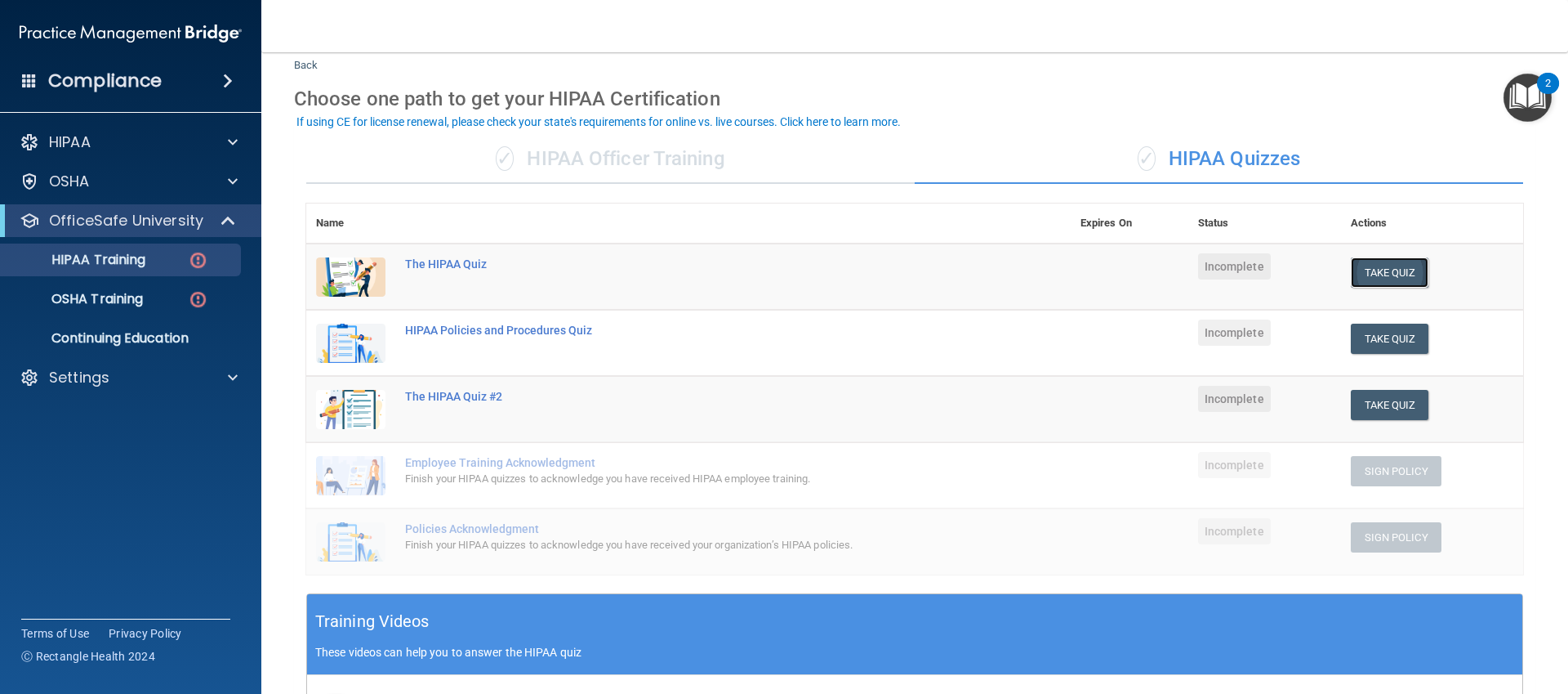
click at [1388, 268] on button "Take Quiz" at bounding box center [1390, 272] width 79 height 30
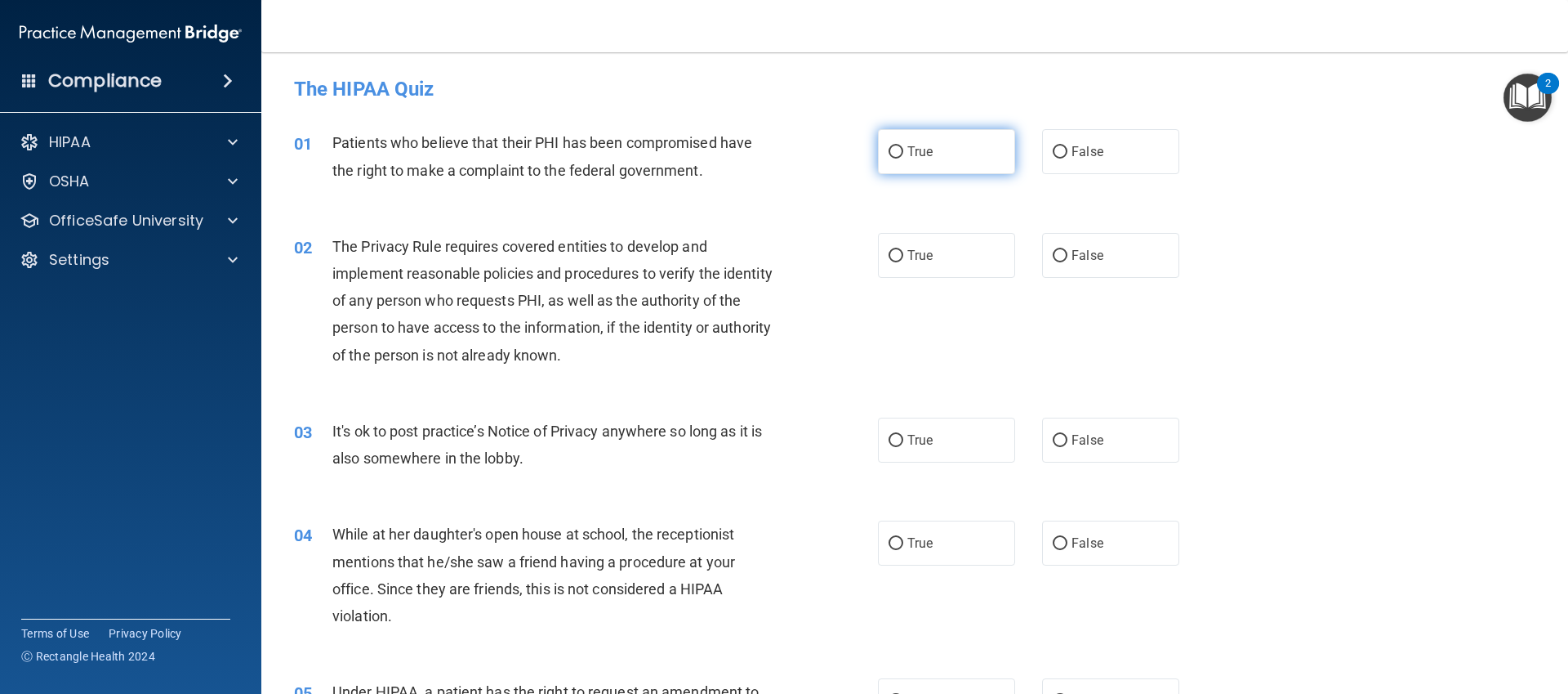
click at [976, 153] on label "True" at bounding box center [946, 152] width 137 height 45
click at [904, 153] on input "True" at bounding box center [896, 152] width 15 height 13
radio input "true"
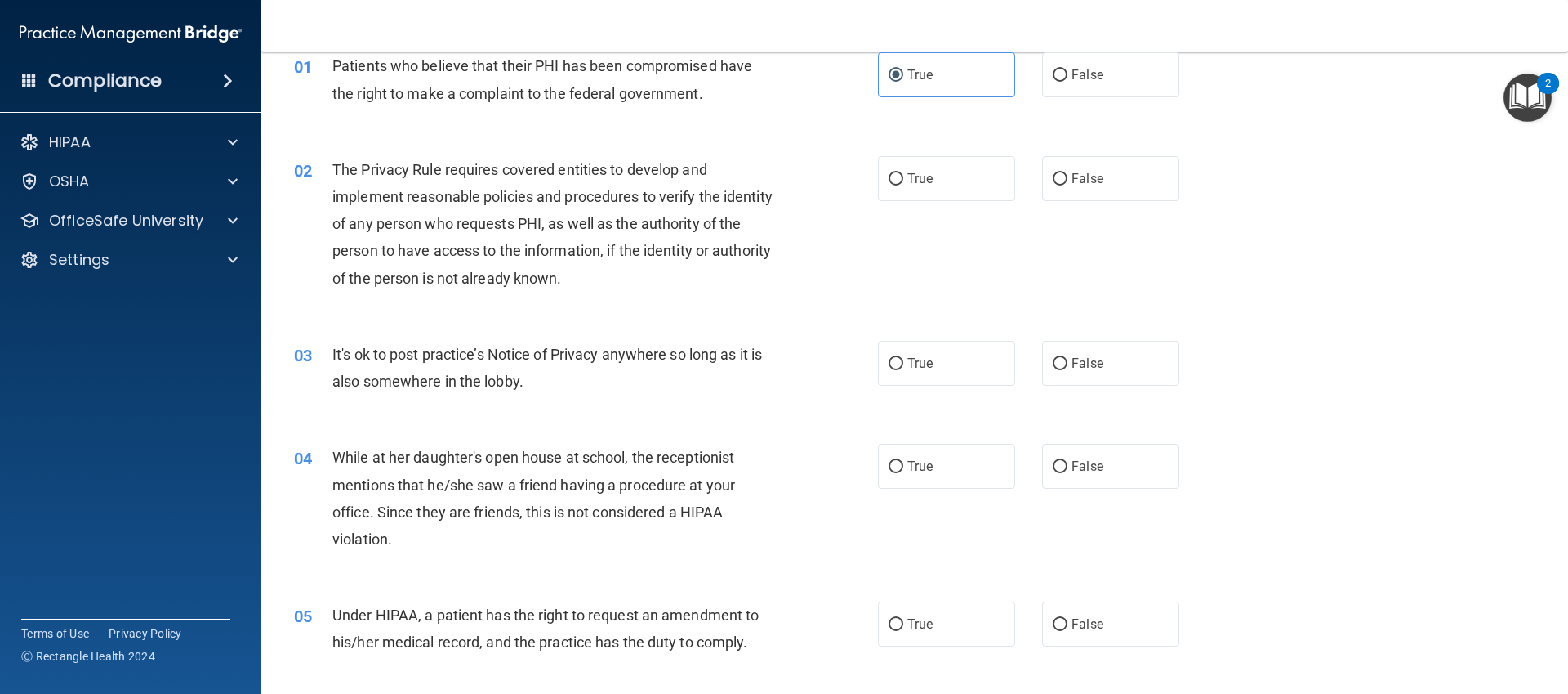
scroll to position [83, 0]
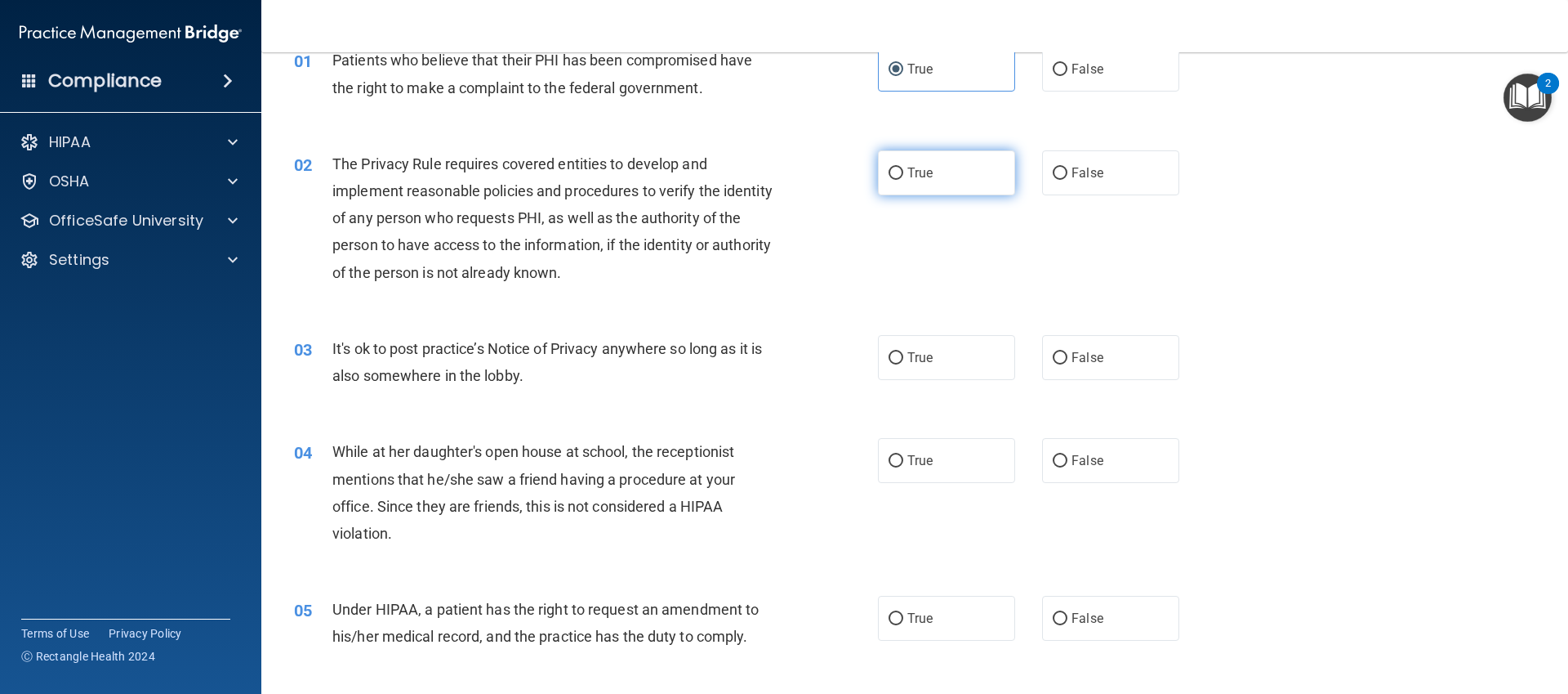
drag, startPoint x: 925, startPoint y: 170, endPoint x: 925, endPoint y: 156, distance: 14.0
click at [925, 162] on label "True" at bounding box center [946, 172] width 137 height 45
click at [904, 167] on input "True" at bounding box center [896, 173] width 15 height 13
radio input "true"
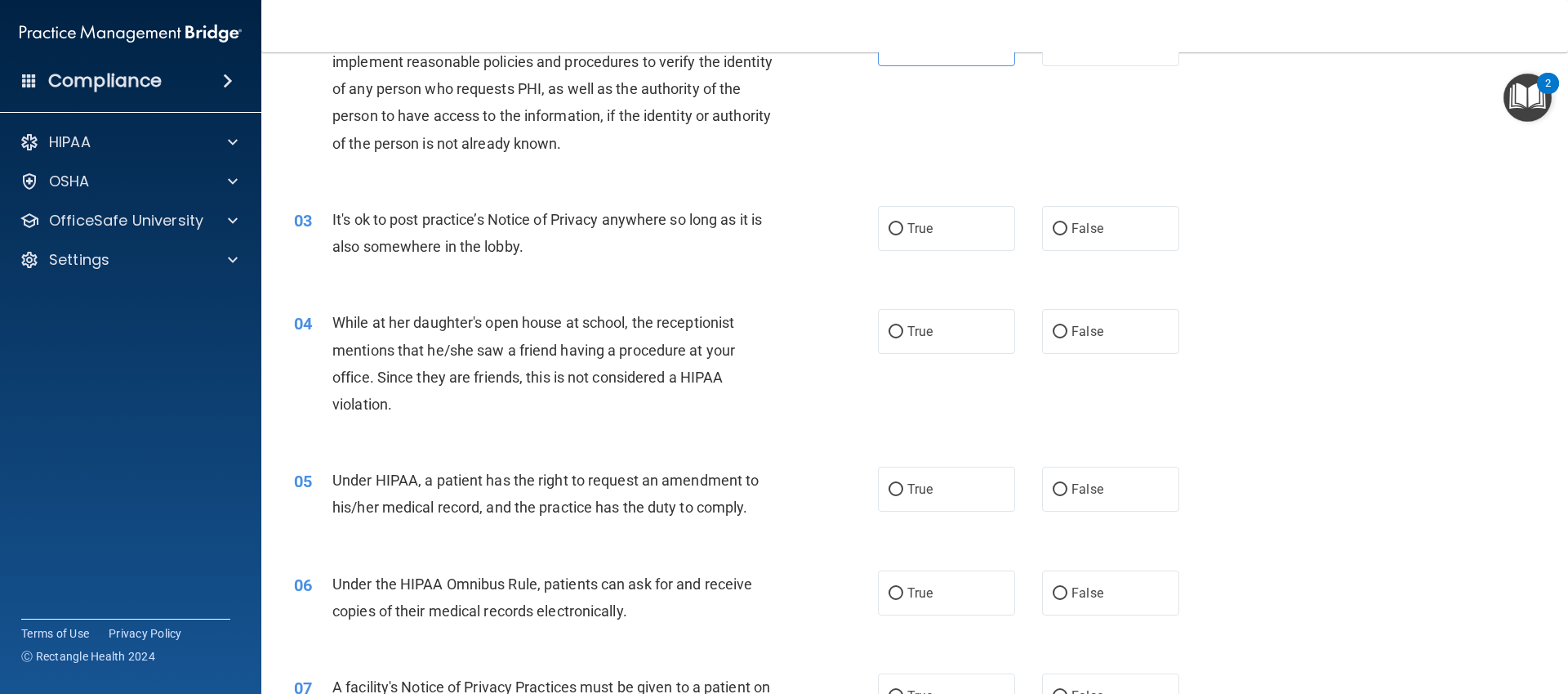
scroll to position [212, 0]
click at [967, 222] on label "True" at bounding box center [946, 228] width 137 height 45
click at [904, 222] on input "True" at bounding box center [896, 228] width 15 height 13
radio input "true"
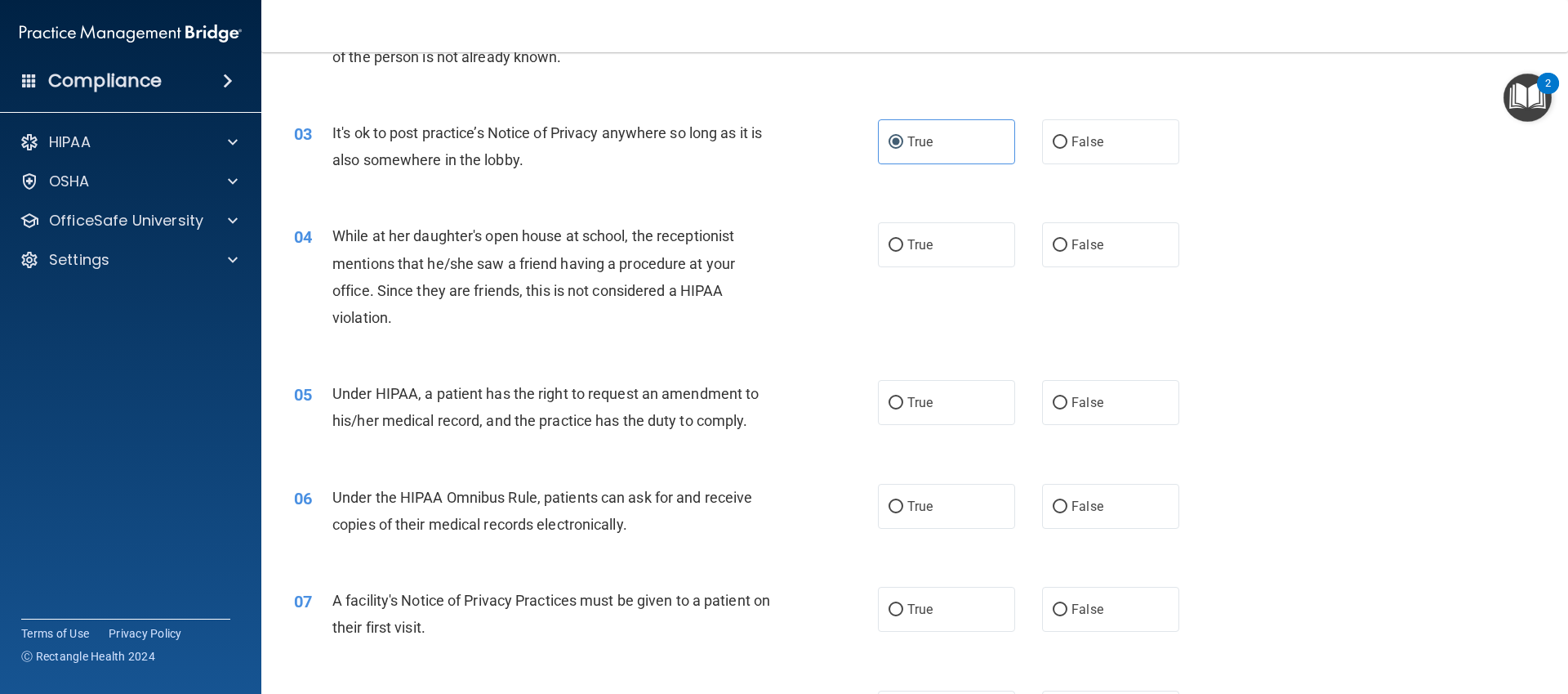
scroll to position [310, 0]
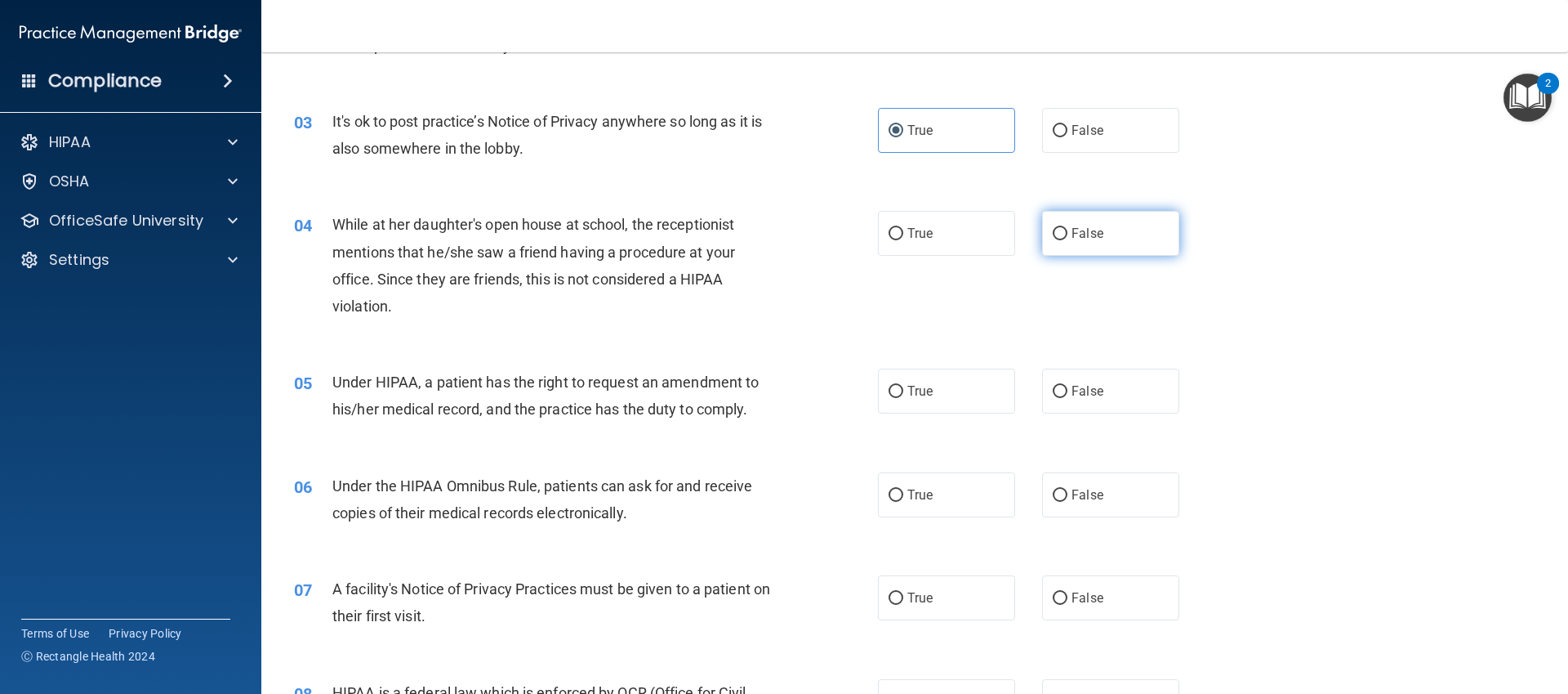
click at [1158, 233] on label "False" at bounding box center [1110, 234] width 137 height 45
click at [1067, 233] on input "False" at bounding box center [1059, 234] width 15 height 13
radio input "true"
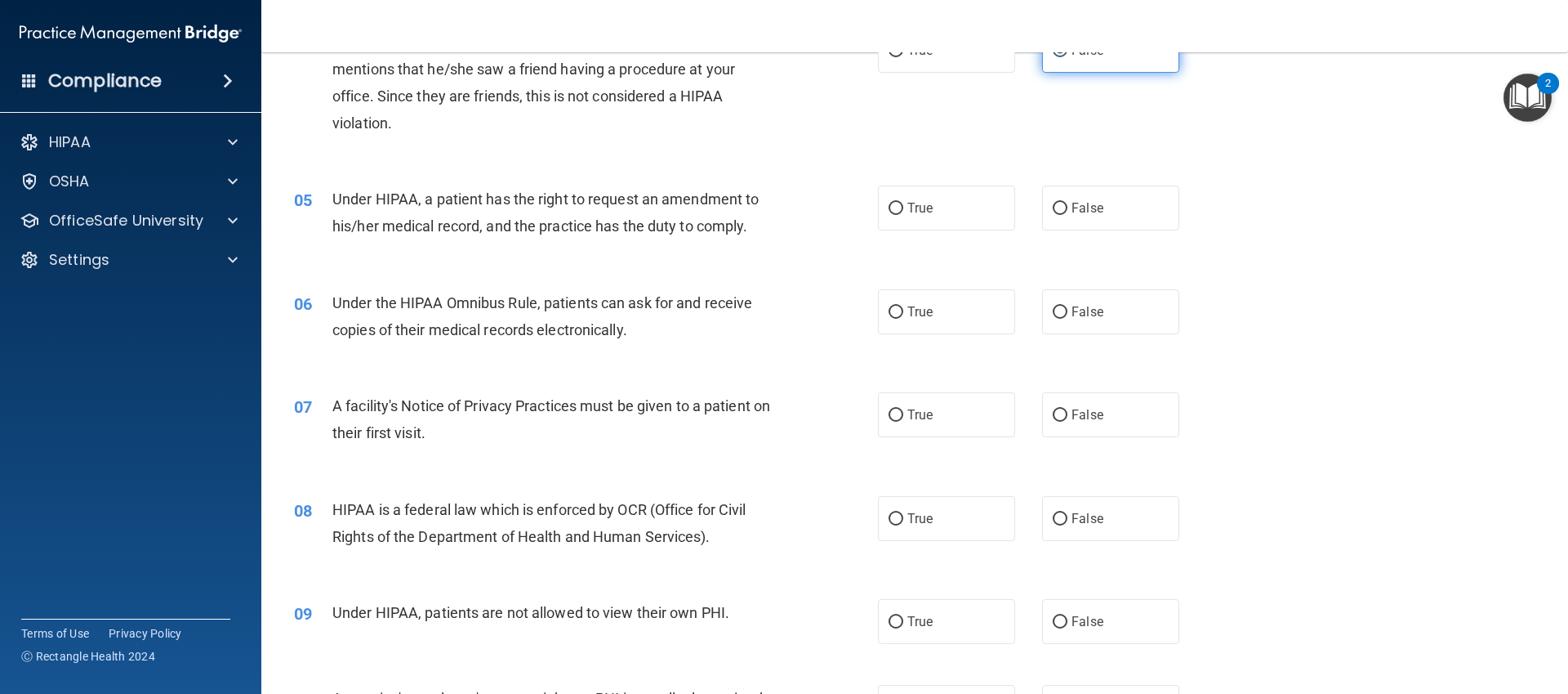
scroll to position [494, 0]
click at [884, 214] on label "True" at bounding box center [946, 206] width 137 height 45
click at [889, 213] on input "True" at bounding box center [896, 207] width 15 height 13
radio input "true"
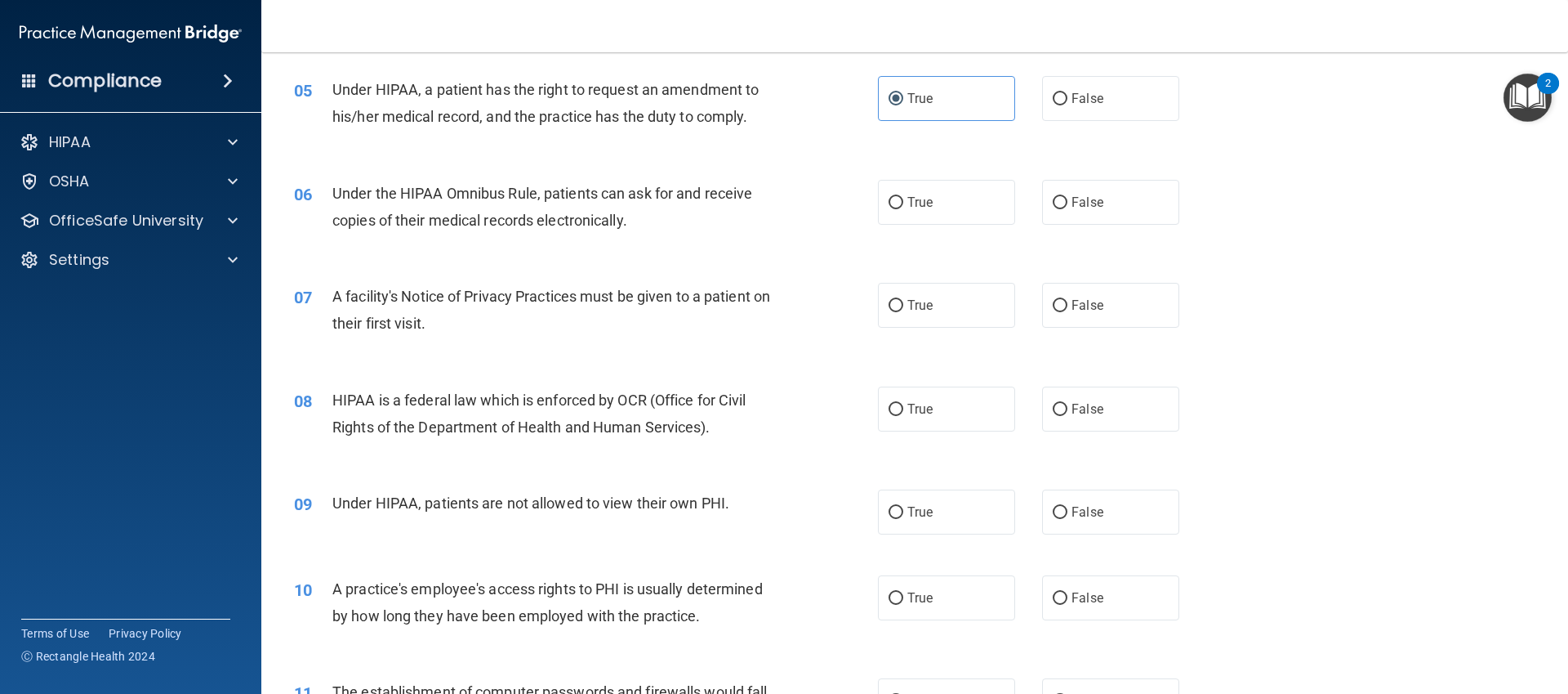
scroll to position [605, 0]
click at [688, 229] on div "Under the HIPAA Omnibus Rule, patients can ask for and receive copies of their …" at bounding box center [560, 202] width 456 height 54
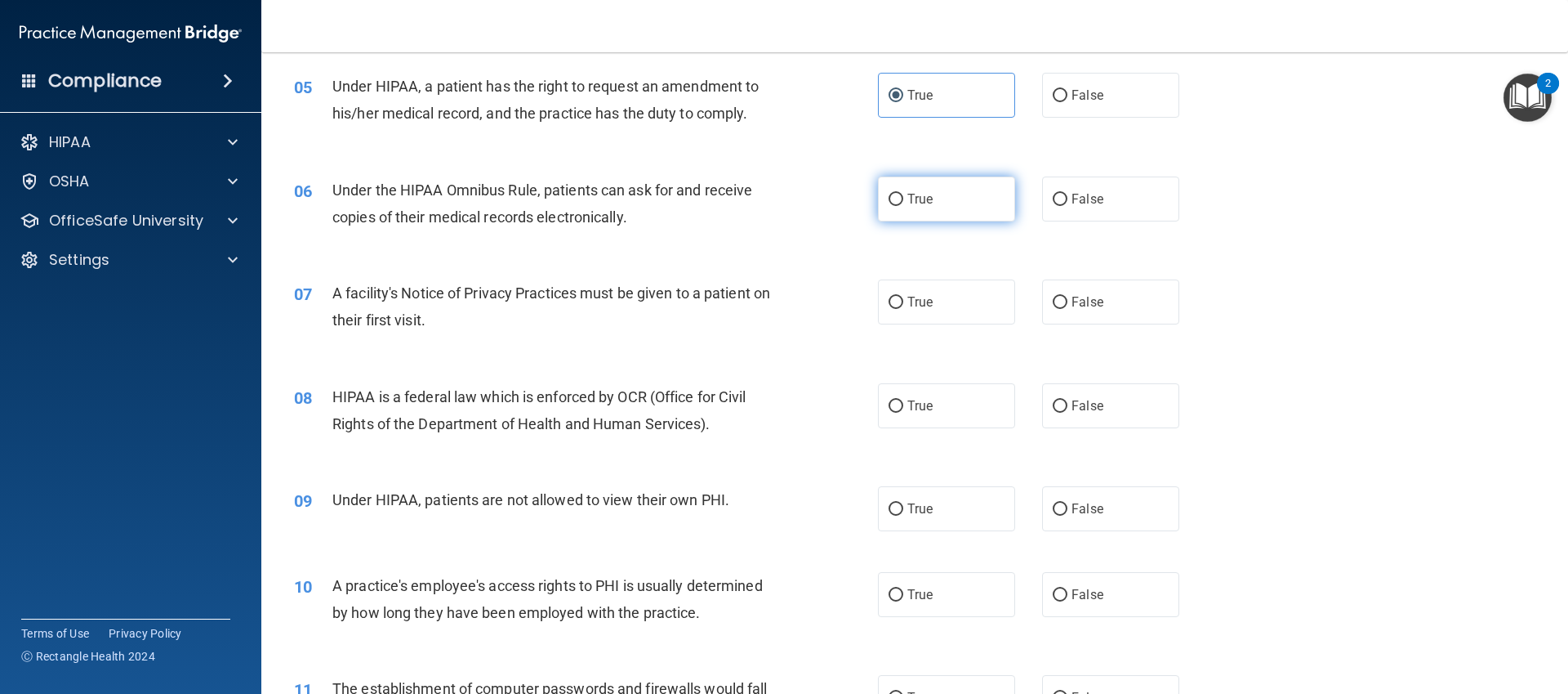
click at [909, 207] on label "True" at bounding box center [946, 199] width 137 height 45
click at [904, 206] on input "True" at bounding box center [896, 200] width 15 height 13
radio input "true"
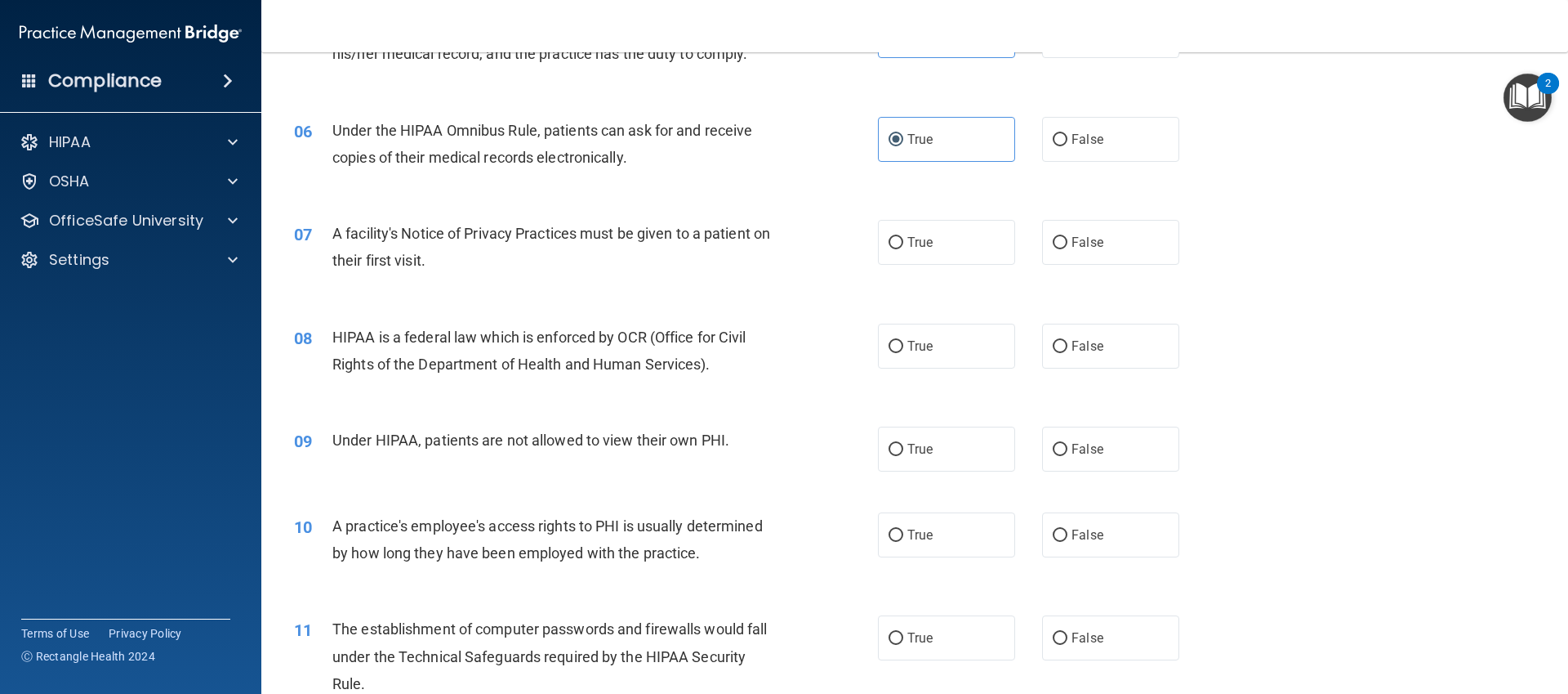
scroll to position [676, 0]
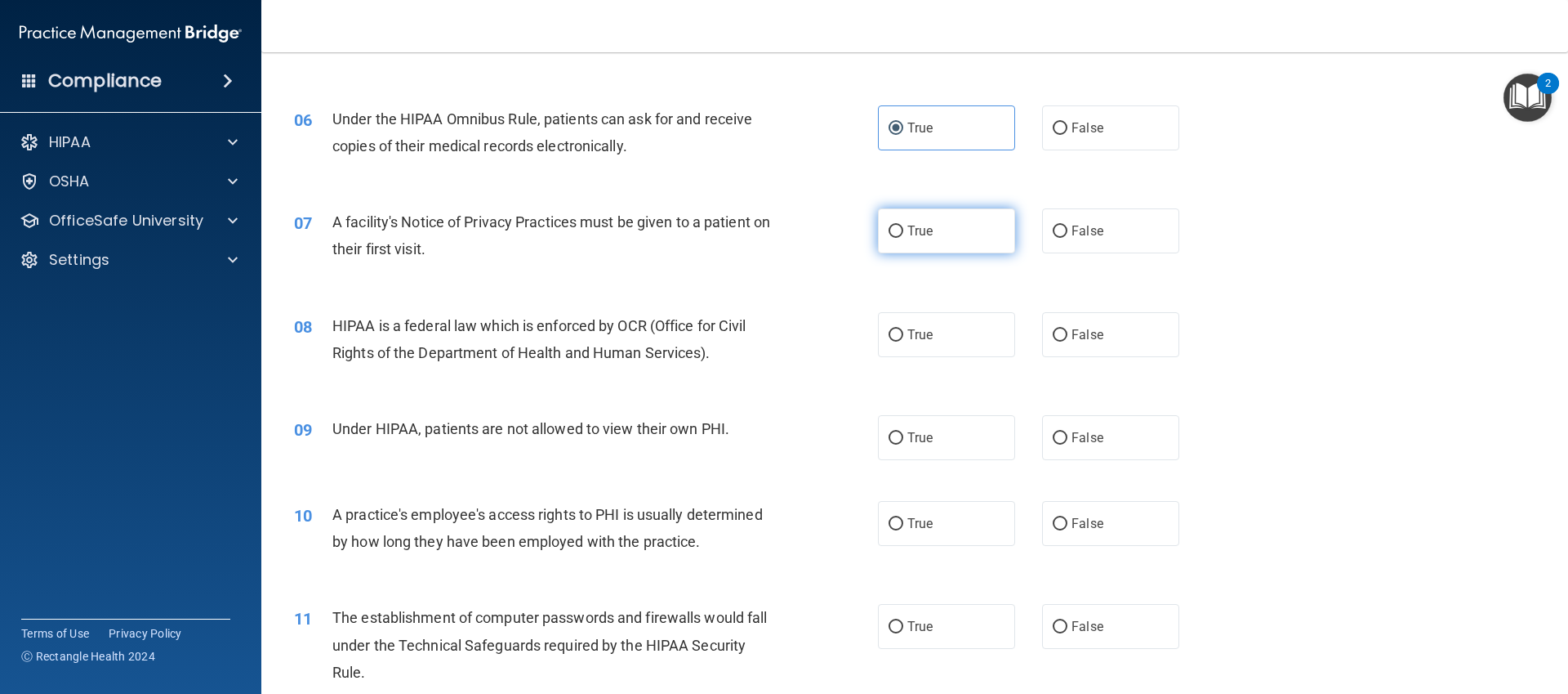
click at [926, 232] on span "True" at bounding box center [920, 231] width 25 height 16
click at [904, 232] on input "True" at bounding box center [896, 232] width 15 height 13
radio input "true"
click at [978, 345] on label "True" at bounding box center [946, 335] width 137 height 45
click at [904, 342] on input "True" at bounding box center [896, 335] width 15 height 13
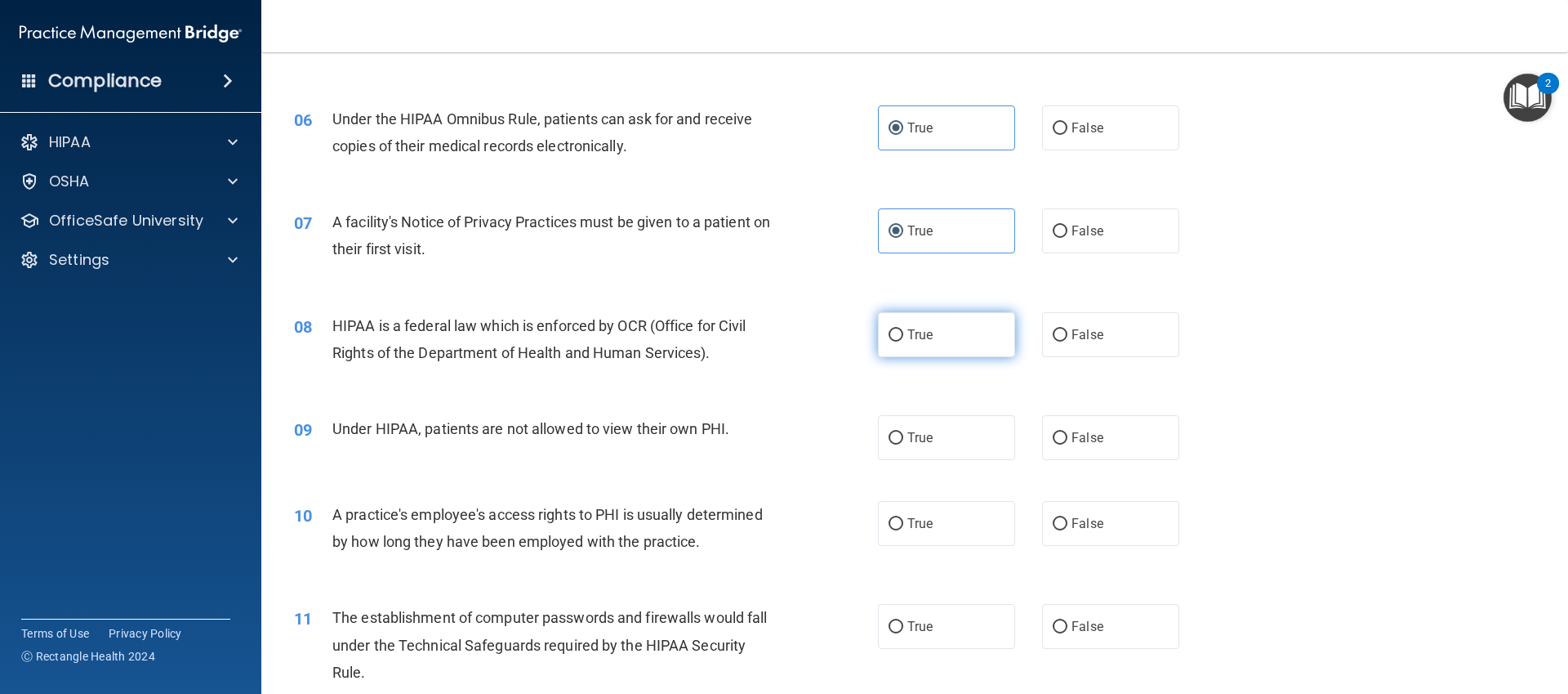
radio input "true"
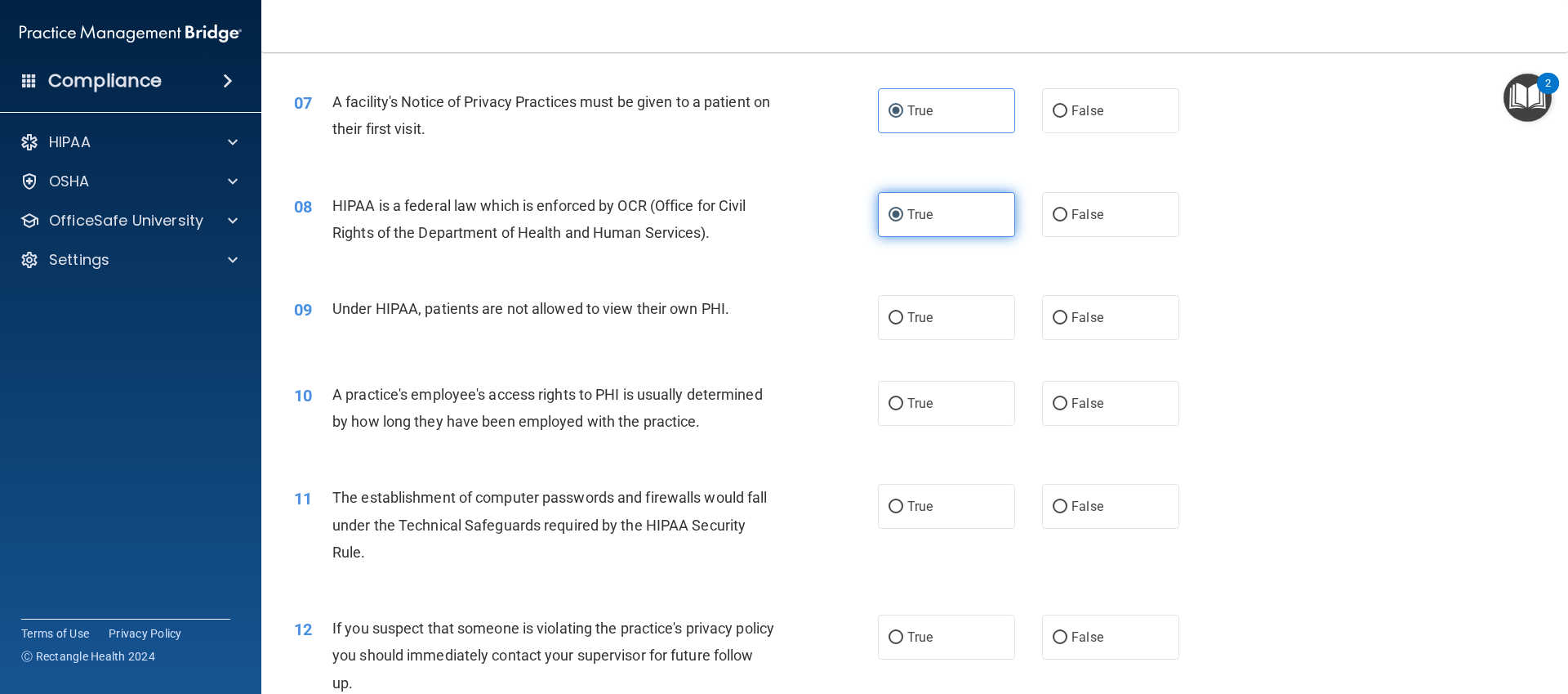
scroll to position [797, 0]
click at [1106, 309] on label "False" at bounding box center [1110, 316] width 137 height 45
click at [1067, 311] on input "False" at bounding box center [1059, 317] width 15 height 13
radio input "true"
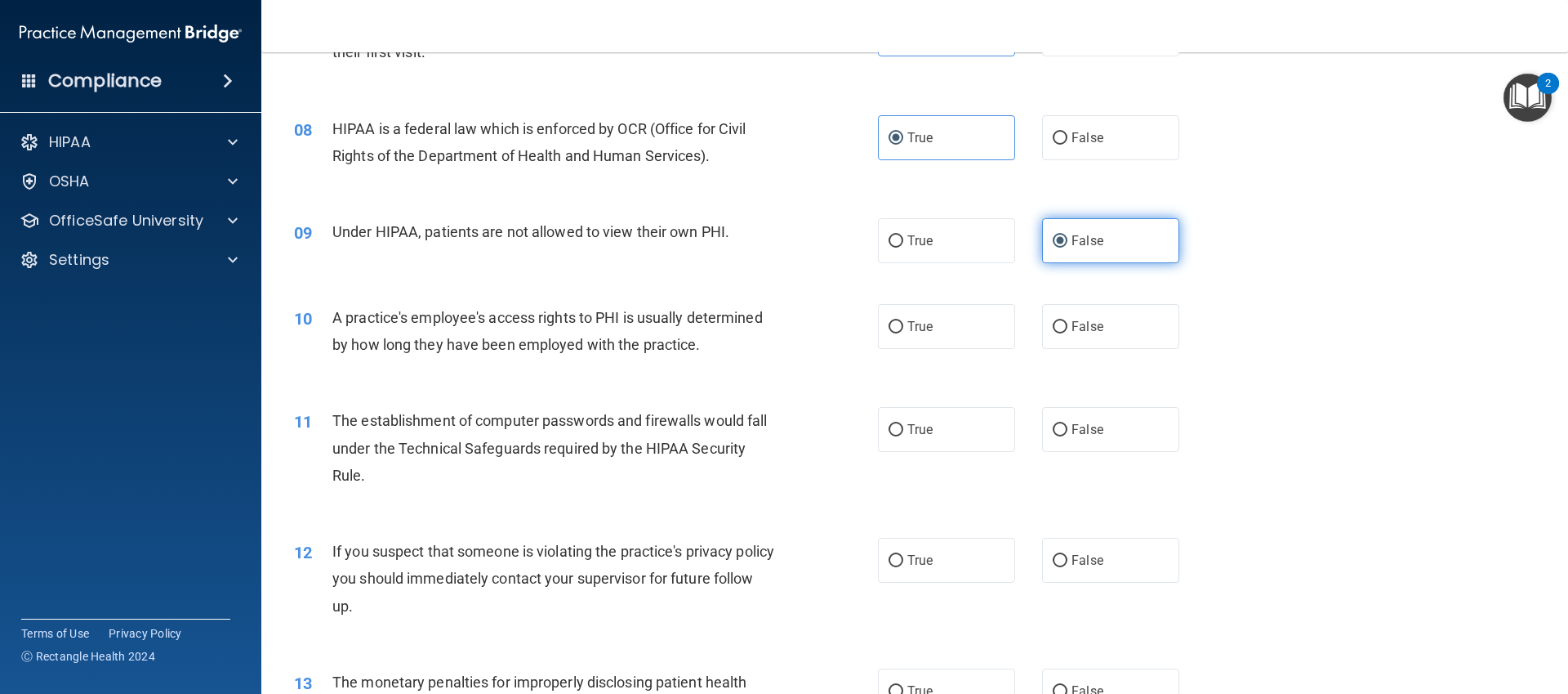
scroll to position [873, 0]
click at [1104, 354] on div "10 A practice's employee's access rights to PHI is usually determined by how lo…" at bounding box center [914, 336] width 1265 height 103
click at [1104, 344] on label "False" at bounding box center [1110, 327] width 137 height 45
click at [1067, 334] on input "False" at bounding box center [1059, 328] width 15 height 13
radio input "true"
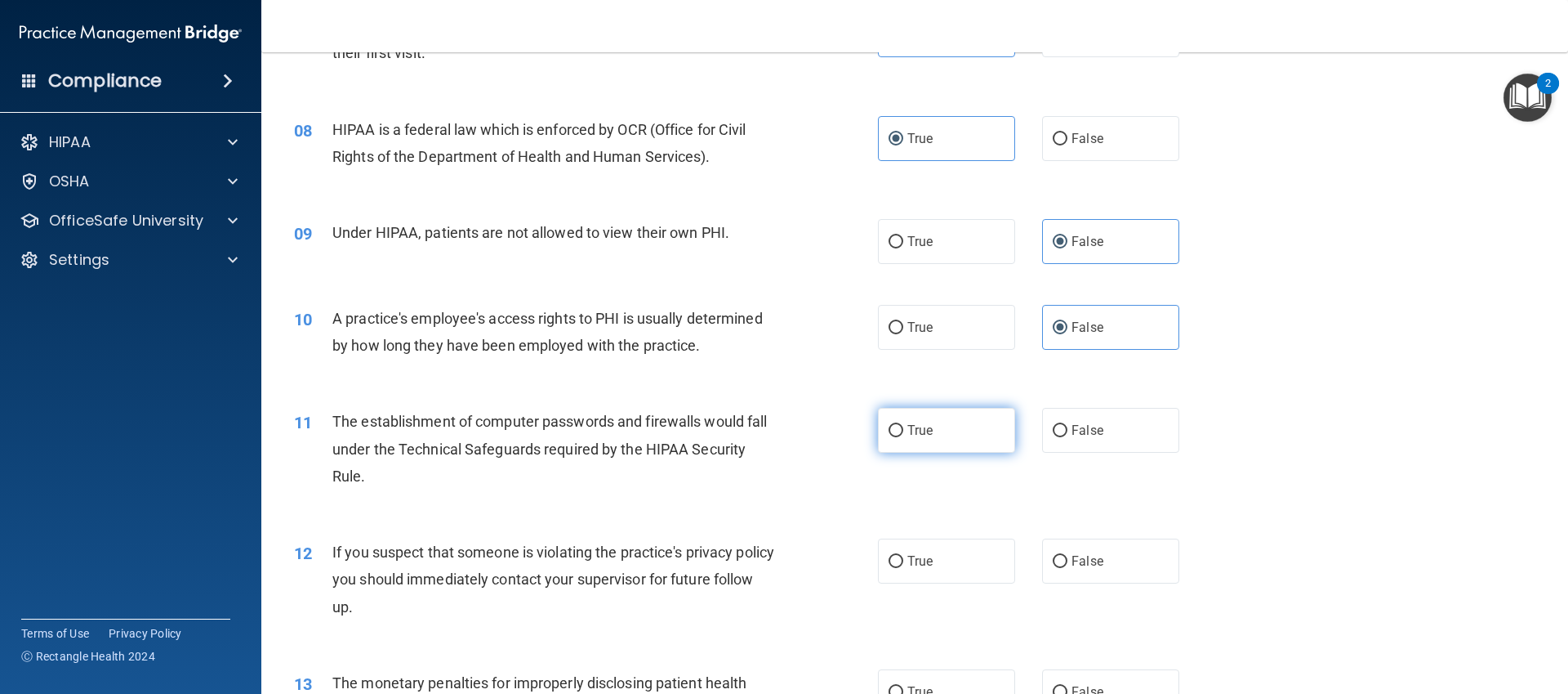
click at [928, 434] on span "True" at bounding box center [920, 430] width 25 height 16
click at [904, 434] on input "True" at bounding box center [896, 431] width 15 height 13
radio input "true"
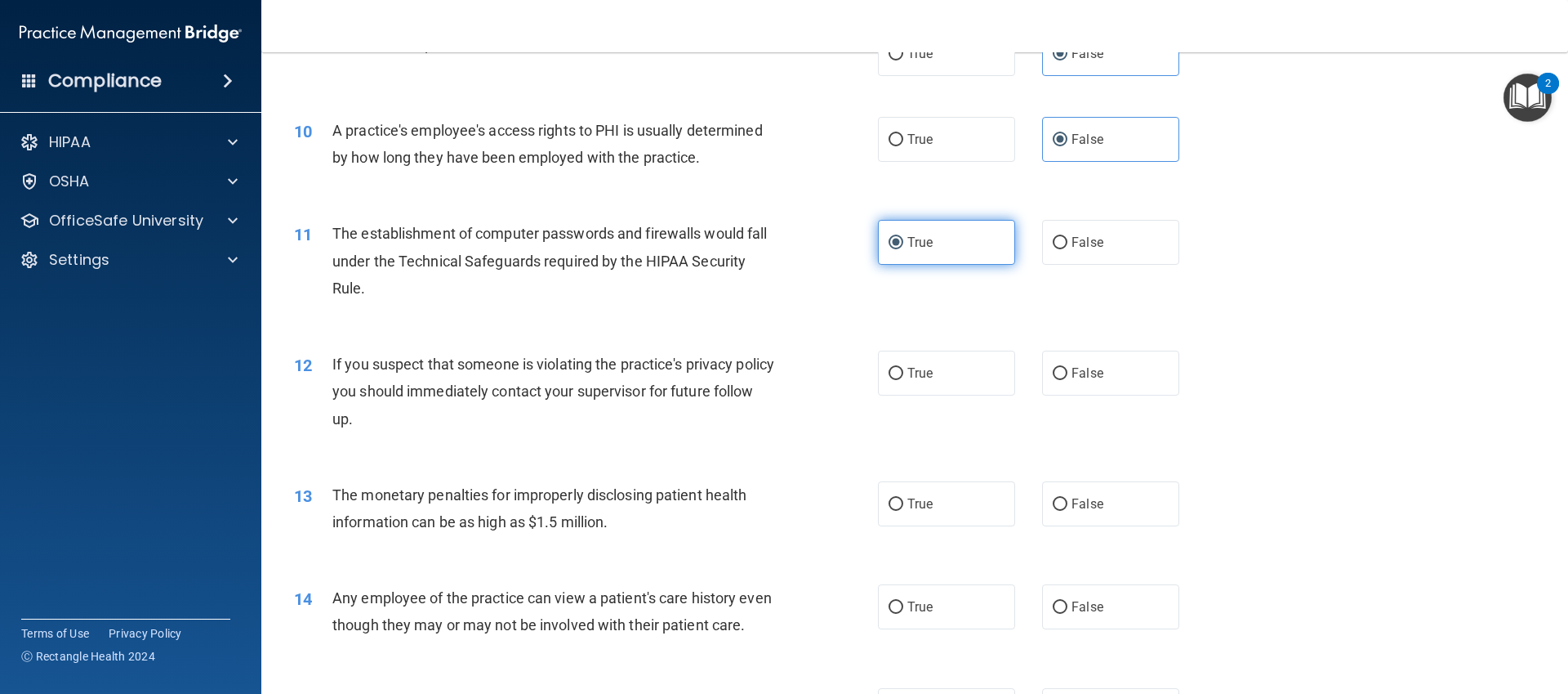
scroll to position [1065, 0]
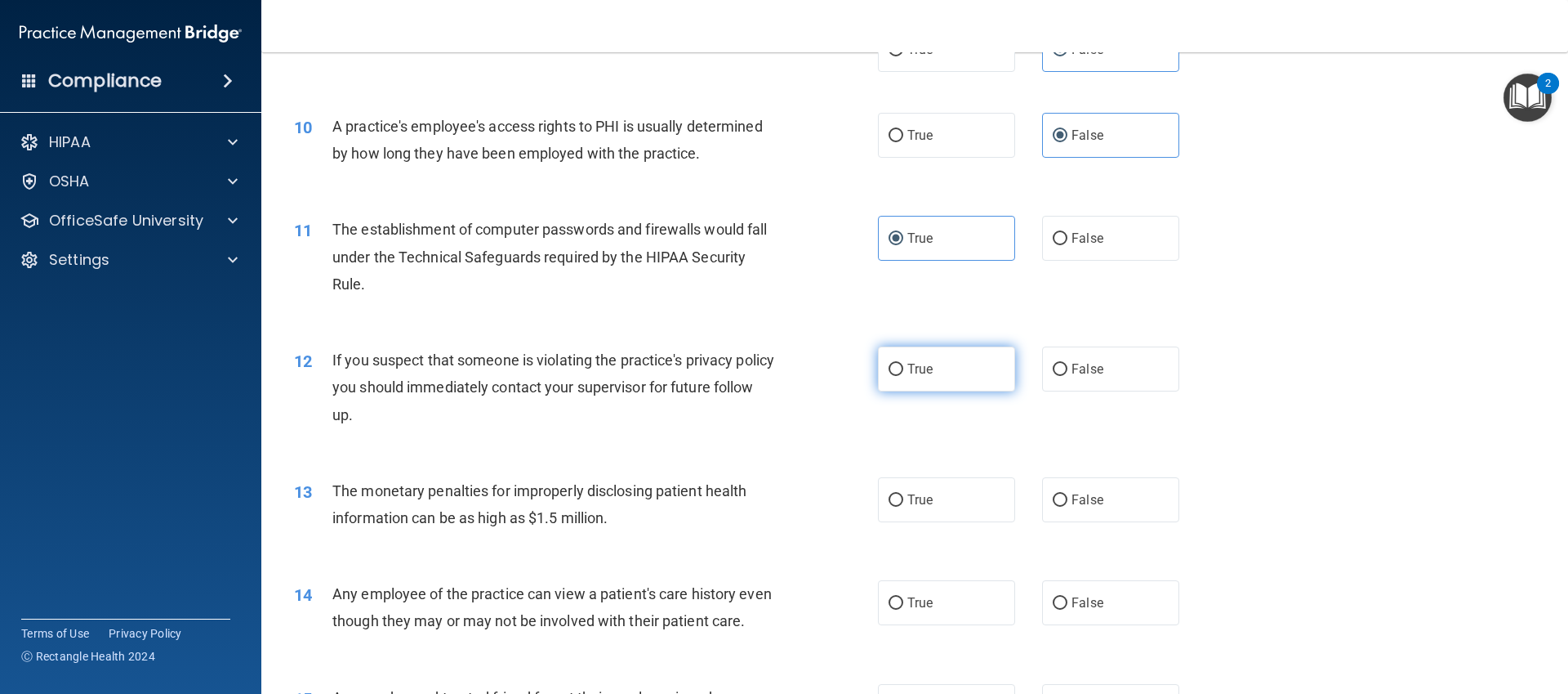
click at [939, 361] on label "True" at bounding box center [946, 369] width 137 height 45
click at [904, 364] on input "True" at bounding box center [896, 370] width 15 height 13
radio input "true"
click at [939, 361] on label "True" at bounding box center [946, 369] width 137 height 45
click at [904, 364] on input "True" at bounding box center [896, 370] width 15 height 13
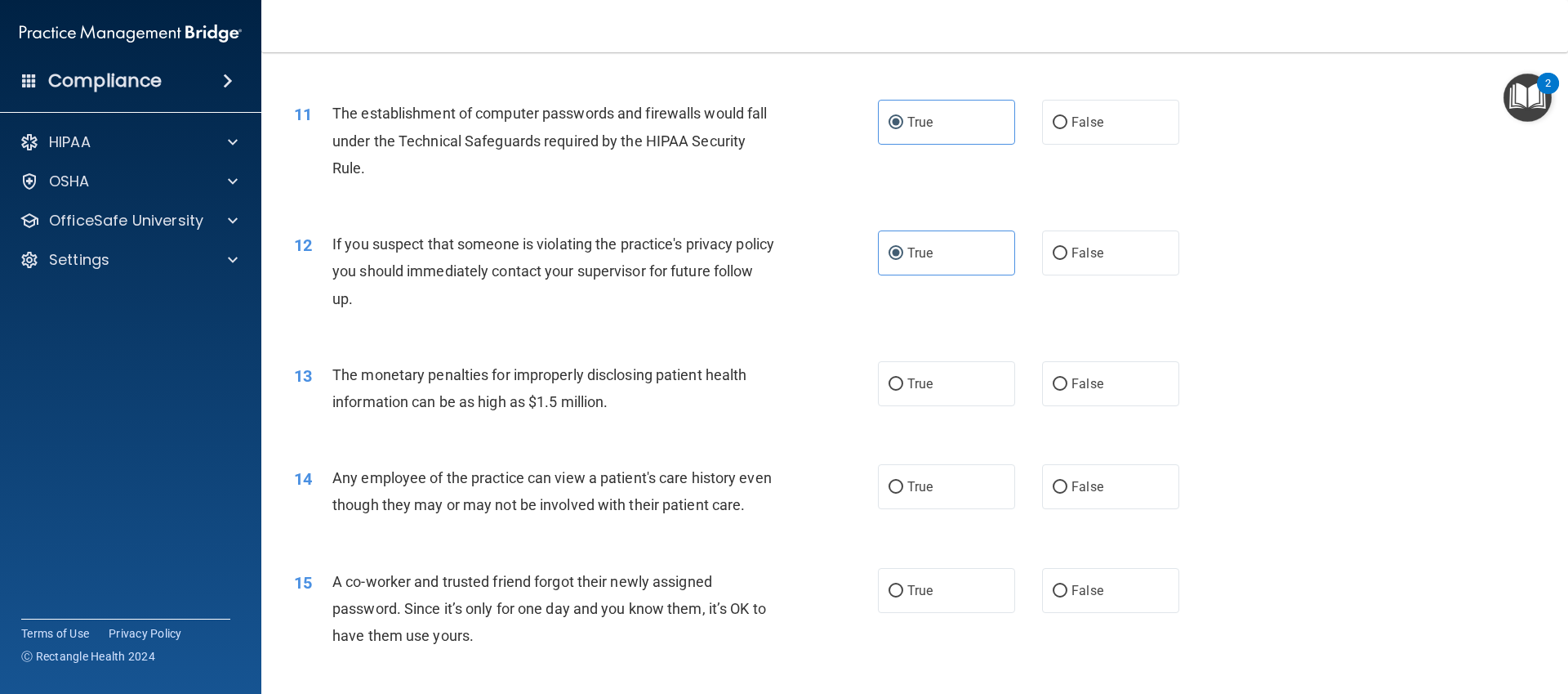
scroll to position [1185, 0]
click at [1103, 395] on label "False" at bounding box center [1110, 381] width 137 height 45
click at [1067, 387] on input "False" at bounding box center [1059, 381] width 15 height 13
radio input "true"
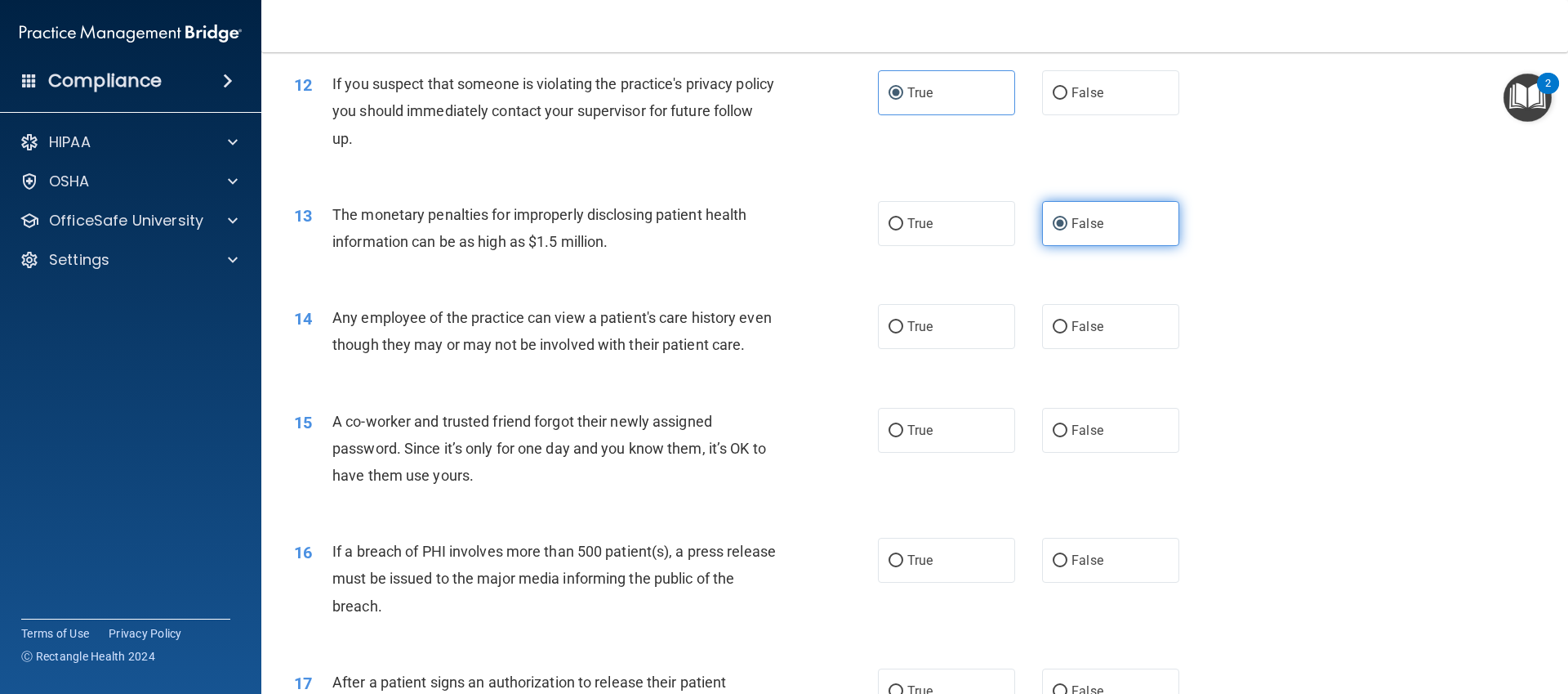
scroll to position [1345, 0]
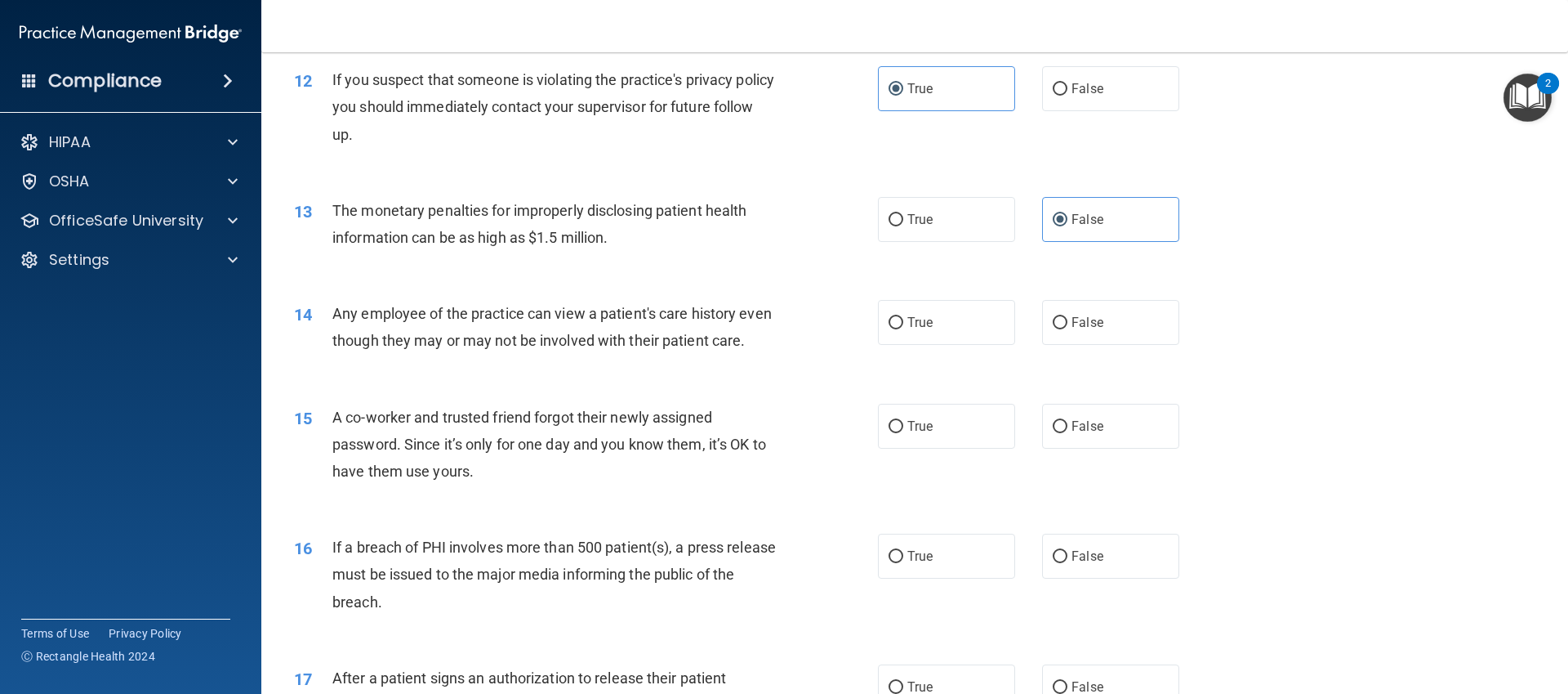
click at [930, 293] on div "14 Any employee of the practice can view a patient's care history even though t…" at bounding box center [914, 331] width 1265 height 103
click at [924, 333] on label "True" at bounding box center [946, 322] width 137 height 45
click at [904, 329] on input "True" at bounding box center [896, 323] width 15 height 13
radio input "true"
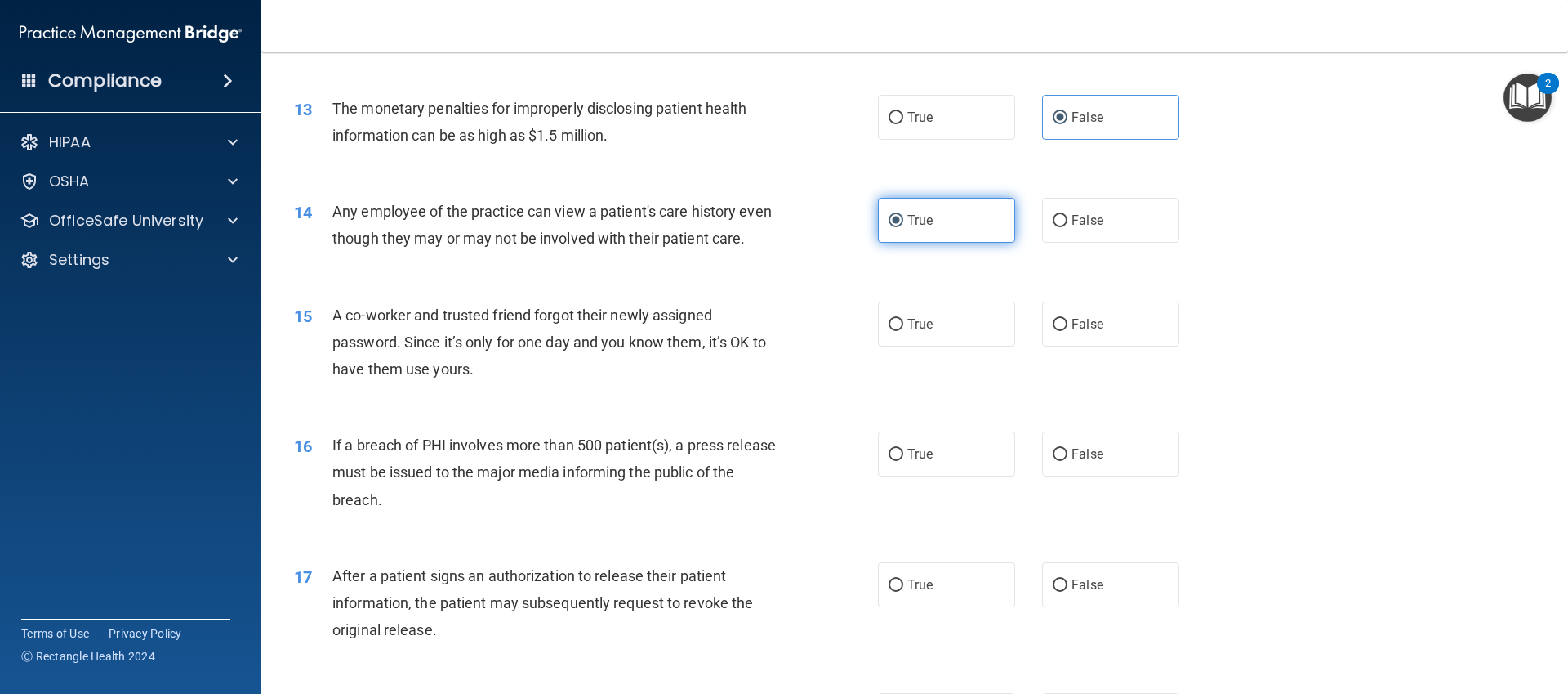
scroll to position [1446, 0]
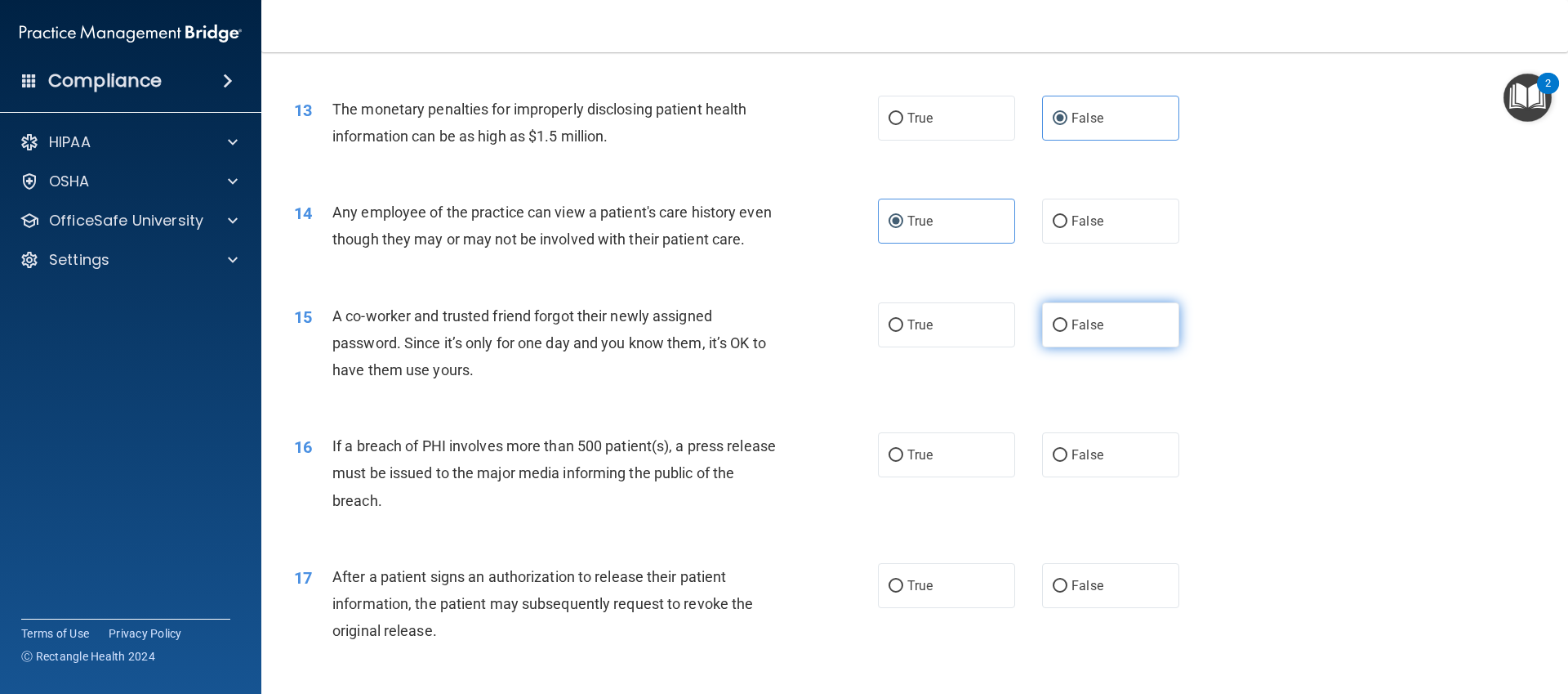
click at [1095, 319] on span "False" at bounding box center [1087, 325] width 32 height 16
click at [1067, 319] on input "False" at bounding box center [1059, 325] width 15 height 13
radio input "true"
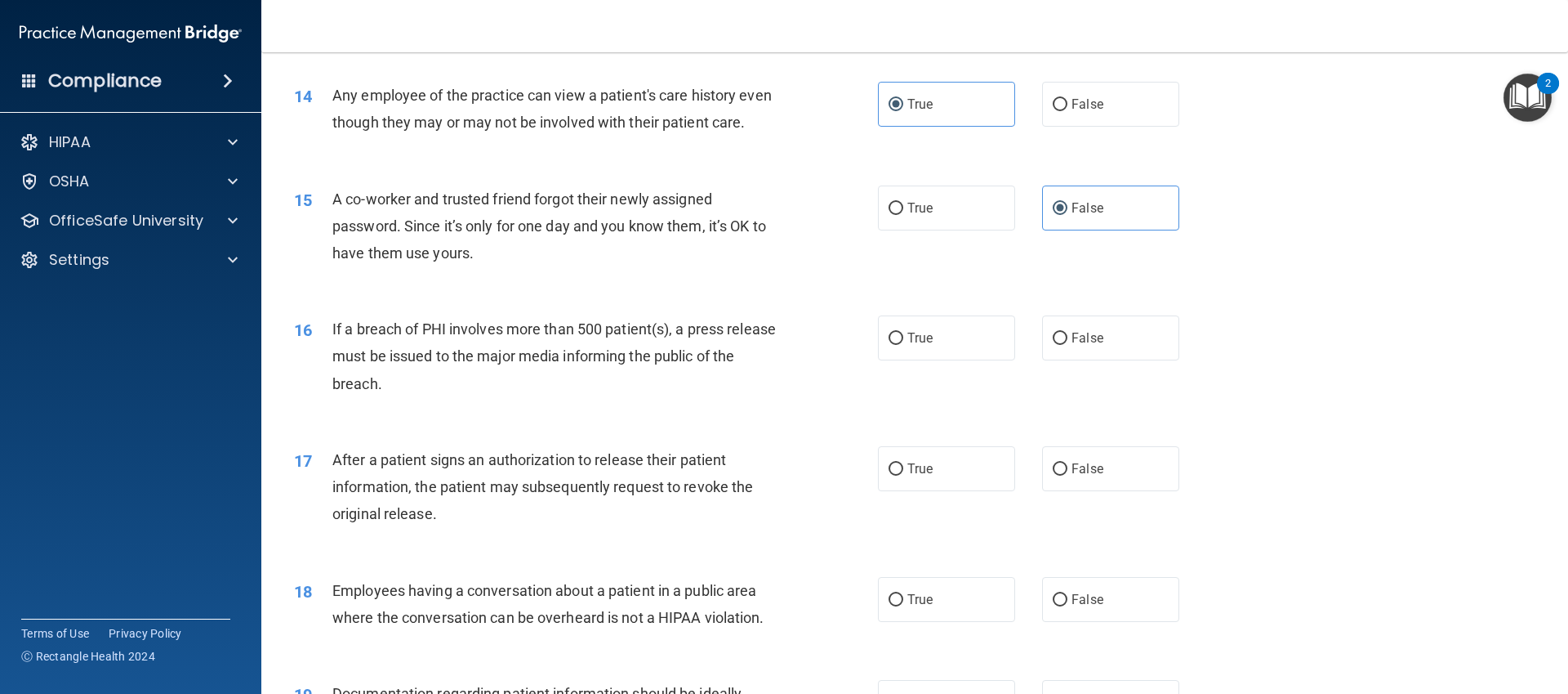
scroll to position [1567, 0]
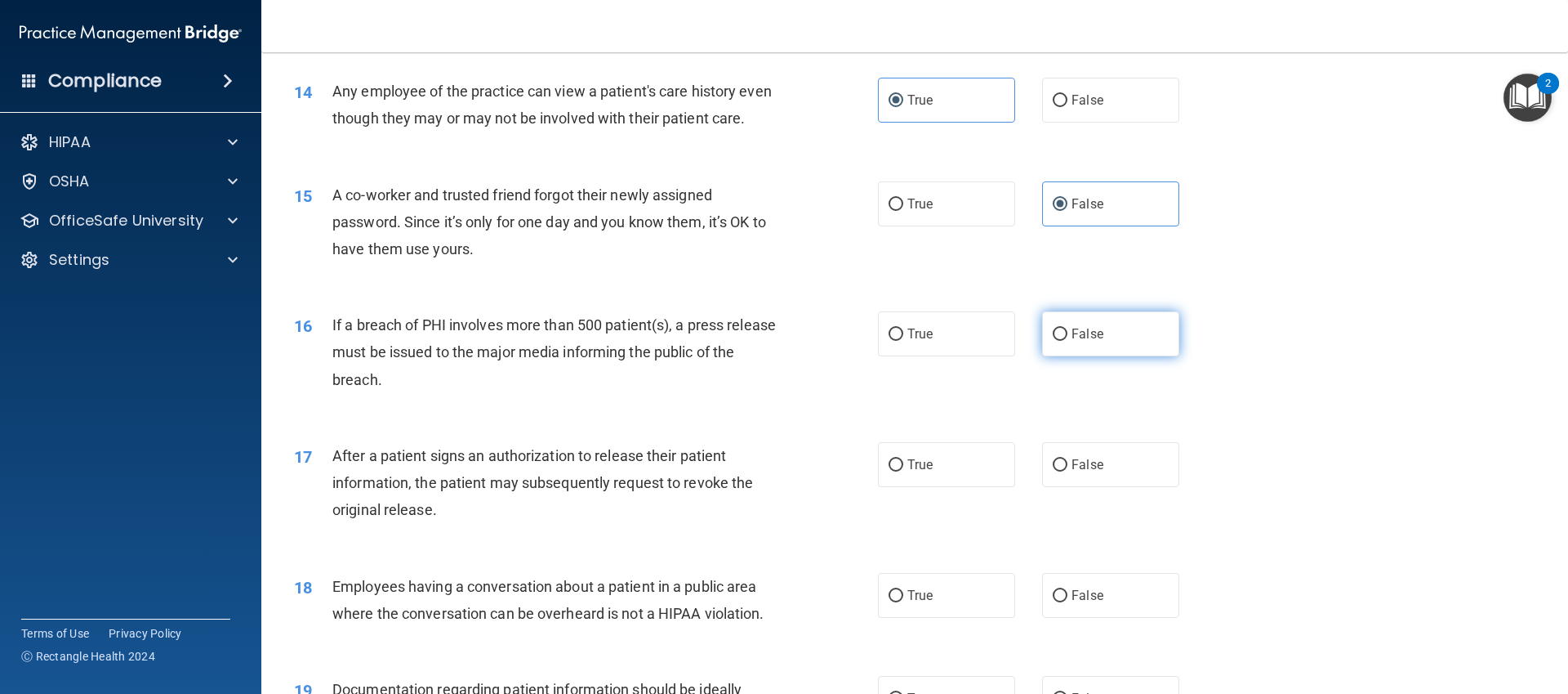
click at [1063, 338] on input "False" at bounding box center [1059, 335] width 15 height 13
radio input "true"
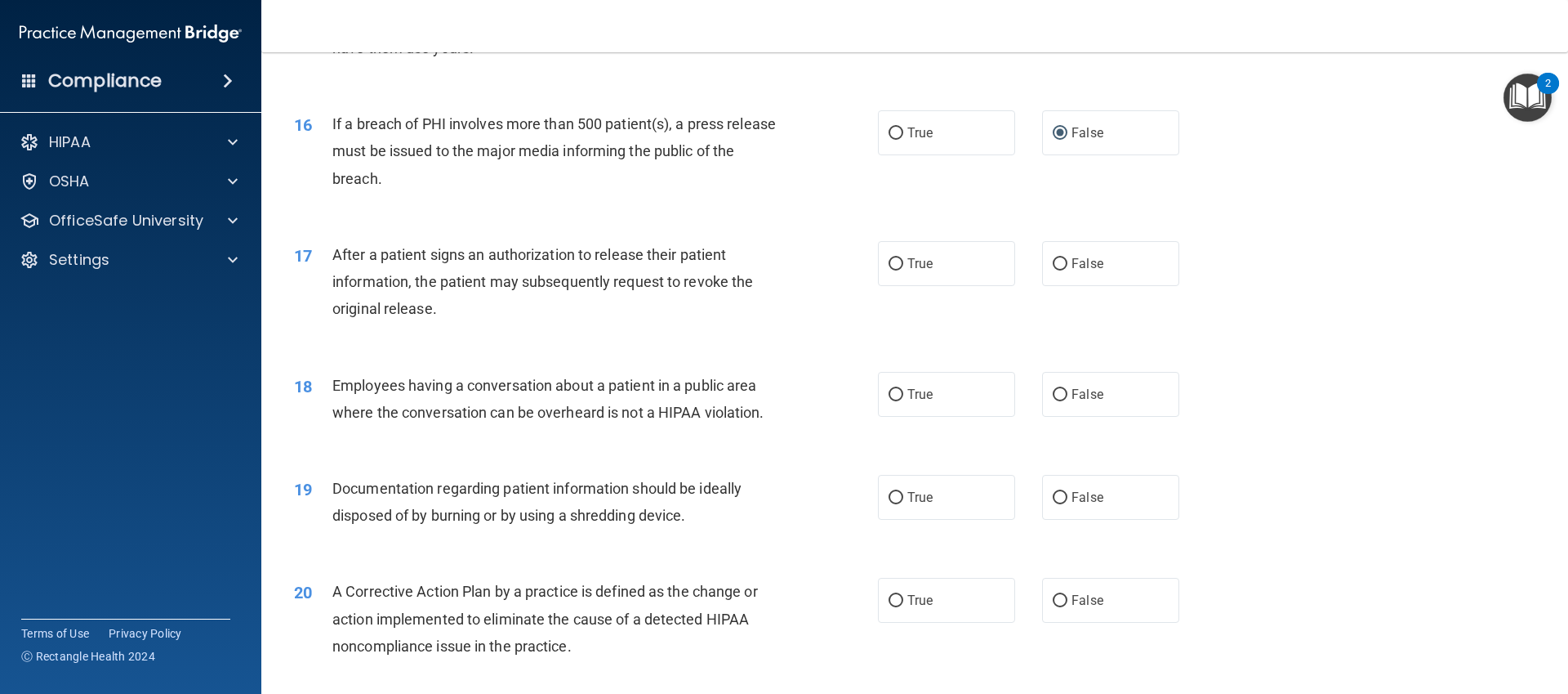
scroll to position [1781, 0]
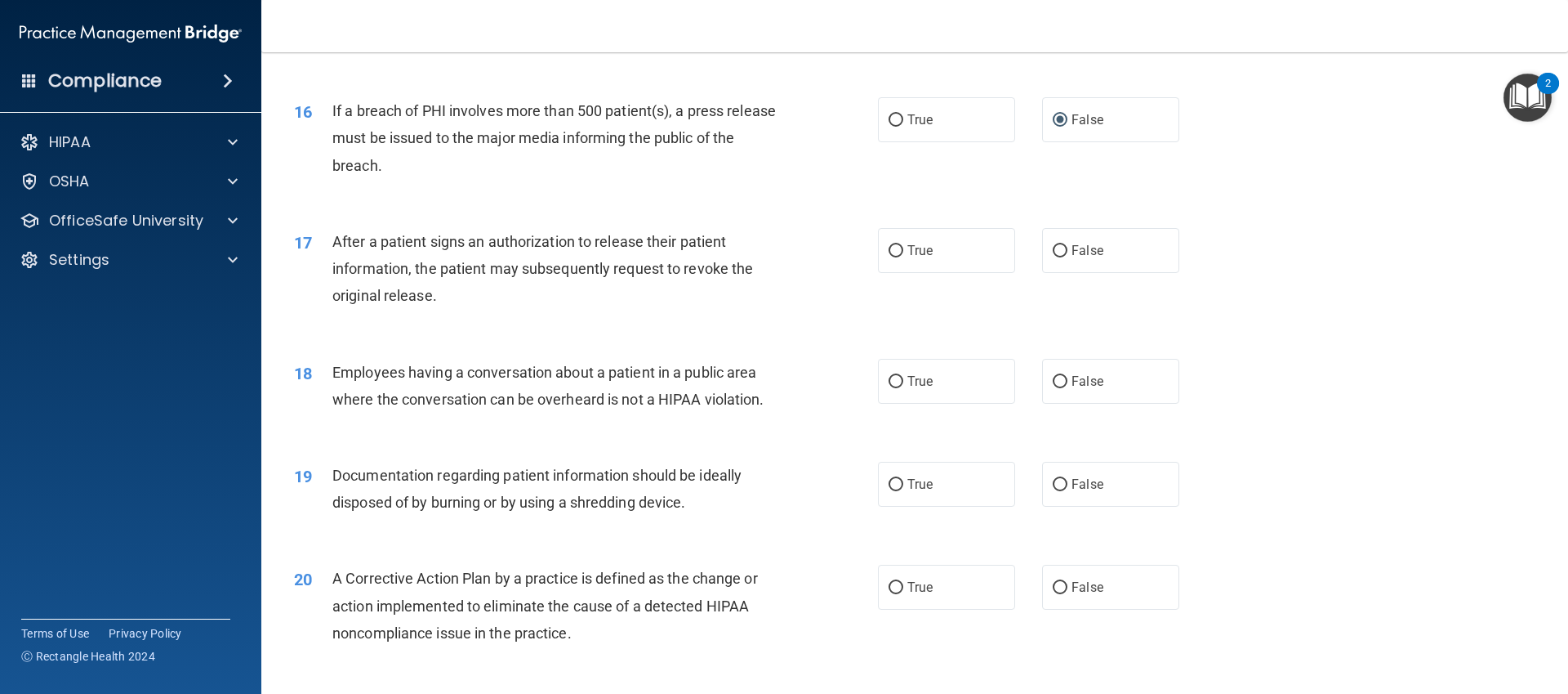
click at [962, 217] on div "17 After a patient signs an authorization to release their patient information,…" at bounding box center [914, 273] width 1265 height 130
click at [962, 237] on label "True" at bounding box center [946, 250] width 137 height 45
click at [904, 245] on input "True" at bounding box center [896, 251] width 15 height 13
radio input "true"
click at [1121, 377] on label "False" at bounding box center [1110, 382] width 137 height 45
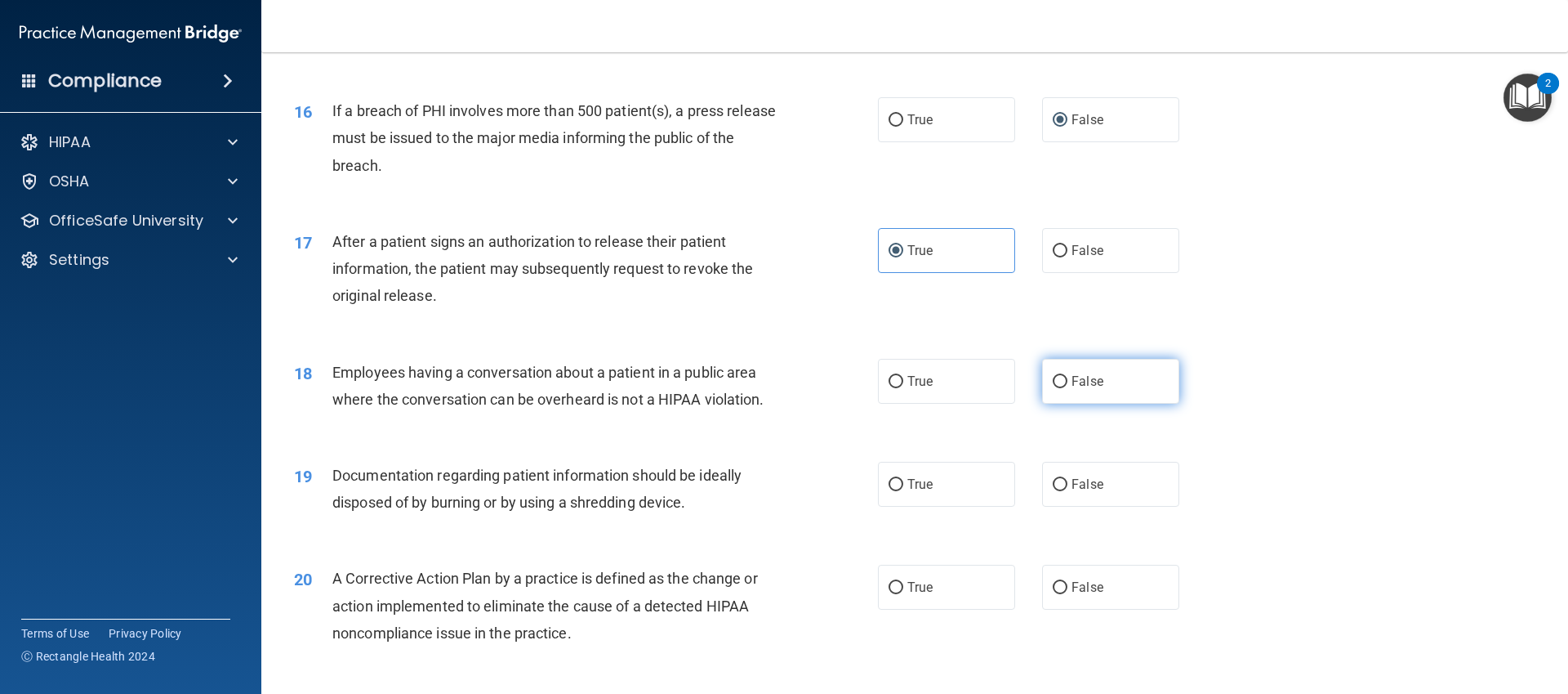
click at [1067, 377] on input "False" at bounding box center [1059, 382] width 15 height 13
radio input "true"
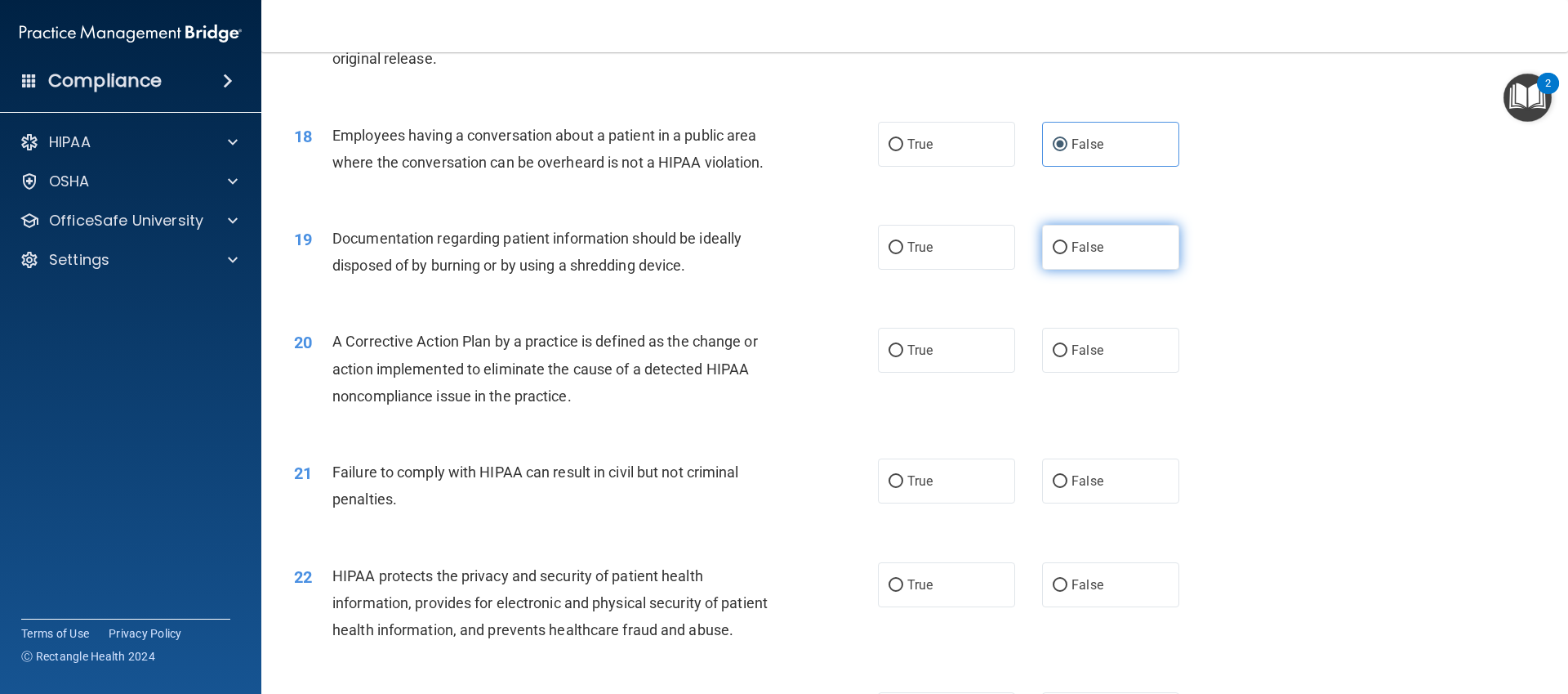
scroll to position [2015, 0]
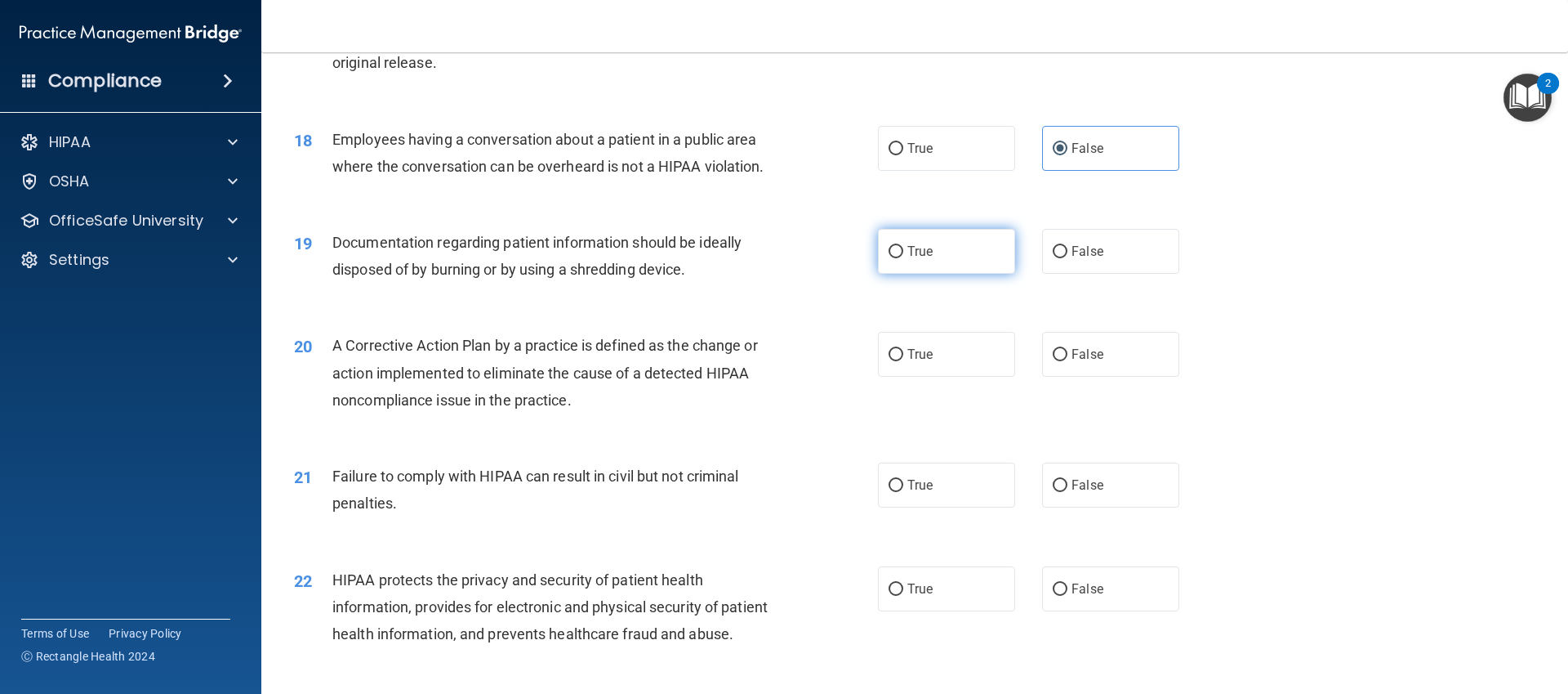
click at [928, 233] on label "True" at bounding box center [946, 251] width 137 height 45
click at [904, 246] on input "True" at bounding box center [896, 252] width 15 height 13
radio input "true"
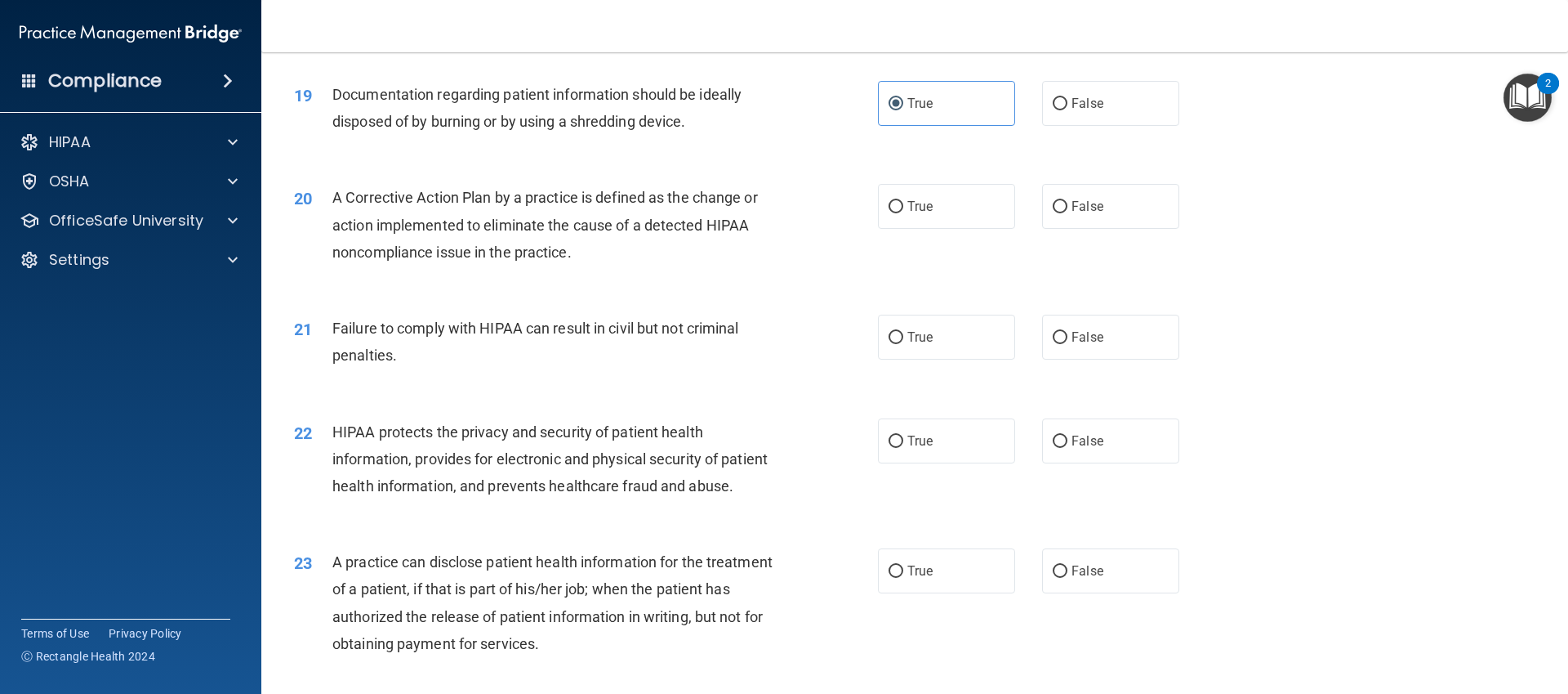
scroll to position [2164, 0]
click at [860, 141] on div "19 Documentation regarding patient information should be ideally disposed of by…" at bounding box center [586, 111] width 633 height 62
click at [909, 208] on span "True" at bounding box center [920, 205] width 25 height 16
click at [904, 208] on input "True" at bounding box center [896, 206] width 15 height 13
radio input "true"
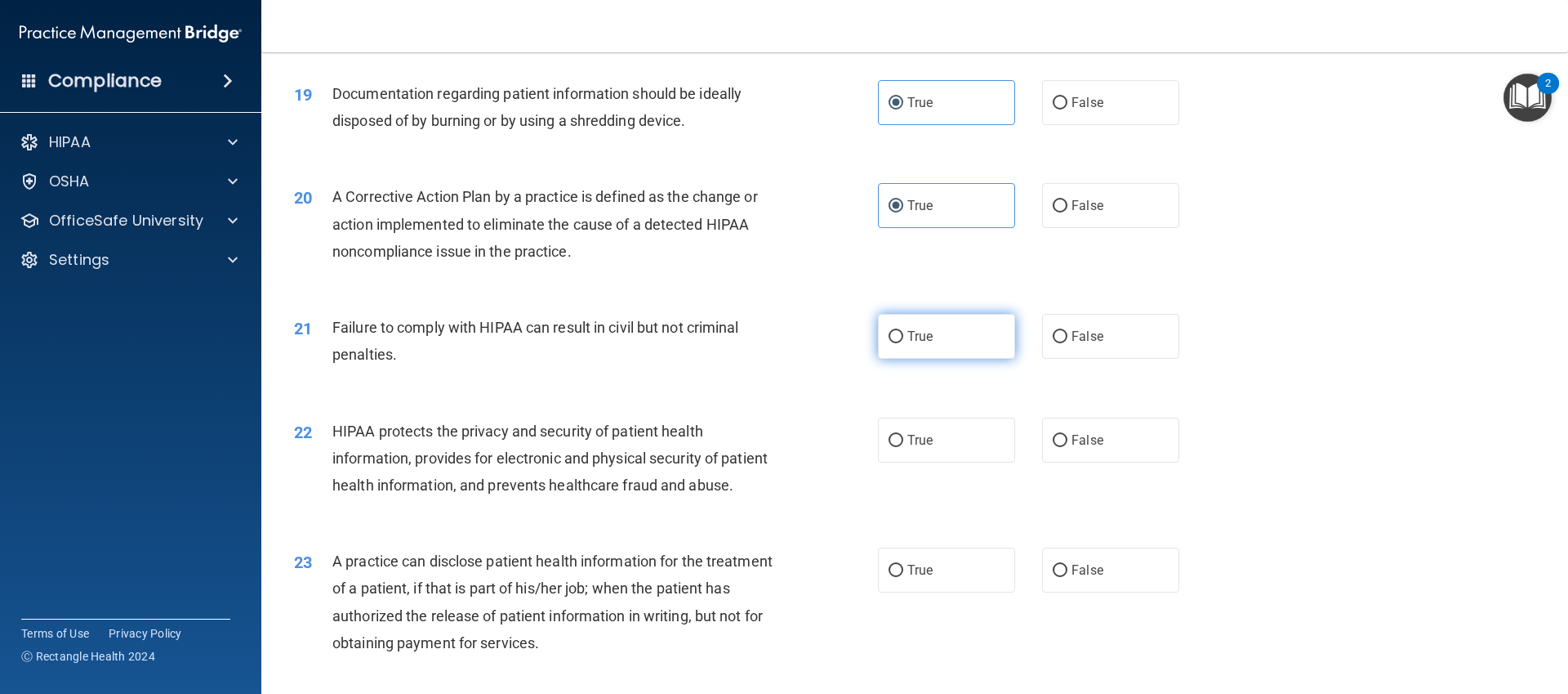
click at [986, 349] on label "True" at bounding box center [946, 336] width 137 height 45
click at [904, 344] on input "True" at bounding box center [896, 337] width 15 height 13
radio input "true"
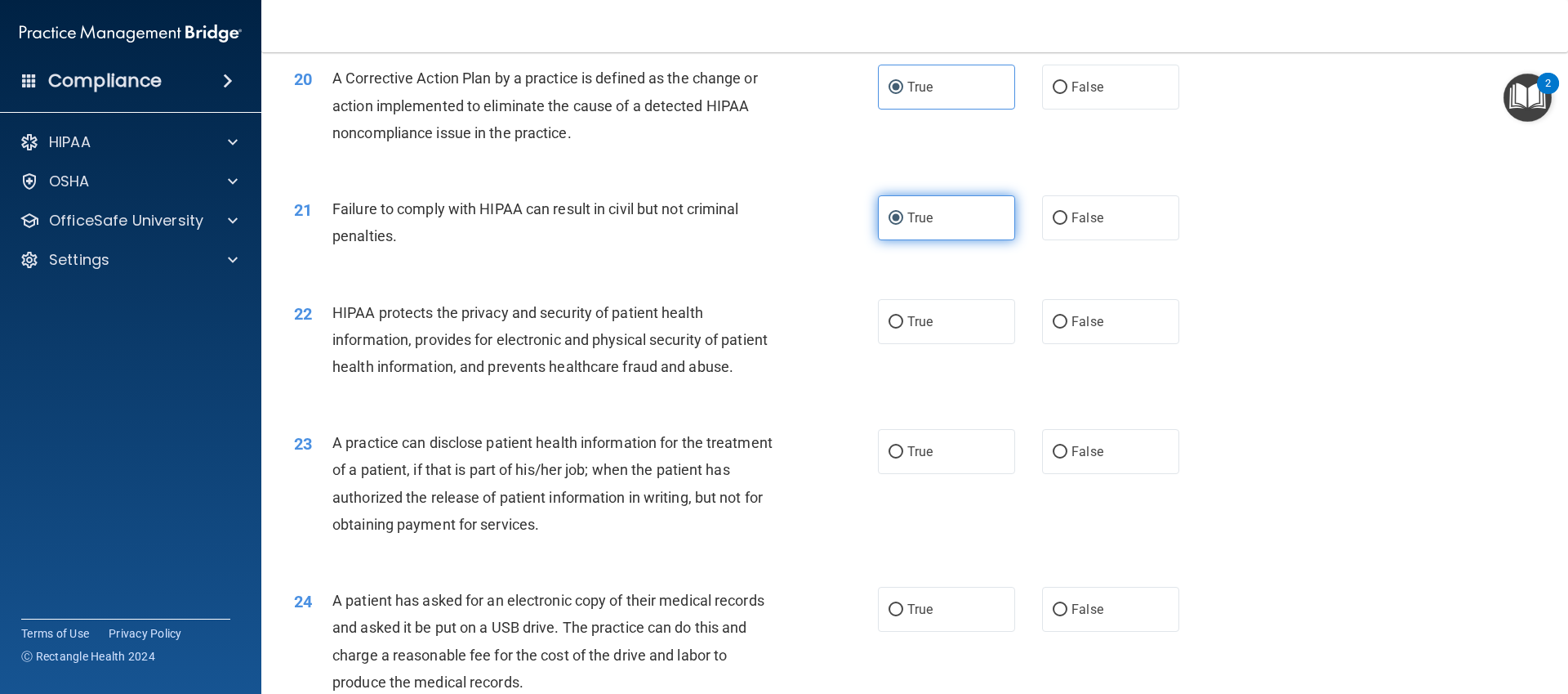
scroll to position [2290, 0]
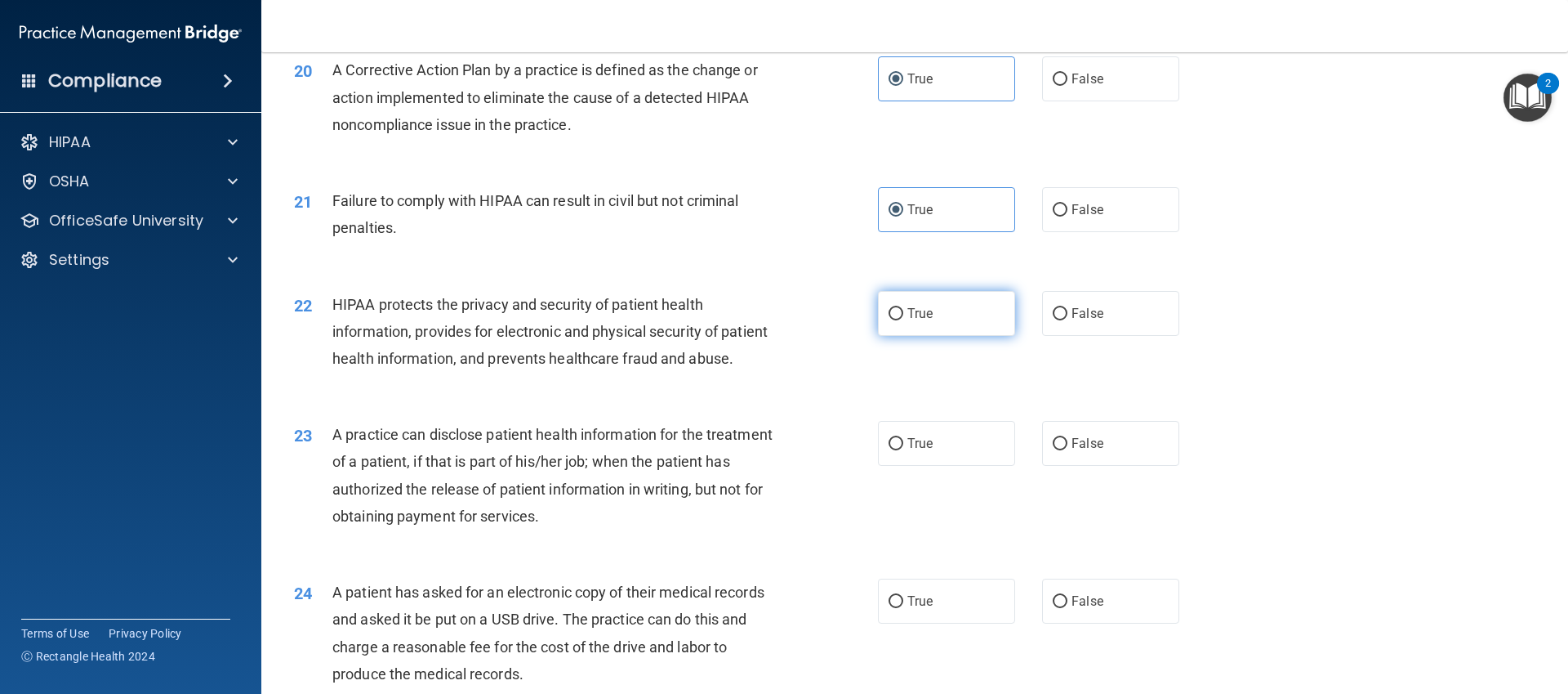
click at [1011, 298] on label "True" at bounding box center [946, 313] width 137 height 45
click at [904, 309] on input "True" at bounding box center [896, 314] width 15 height 13
radio input "true"
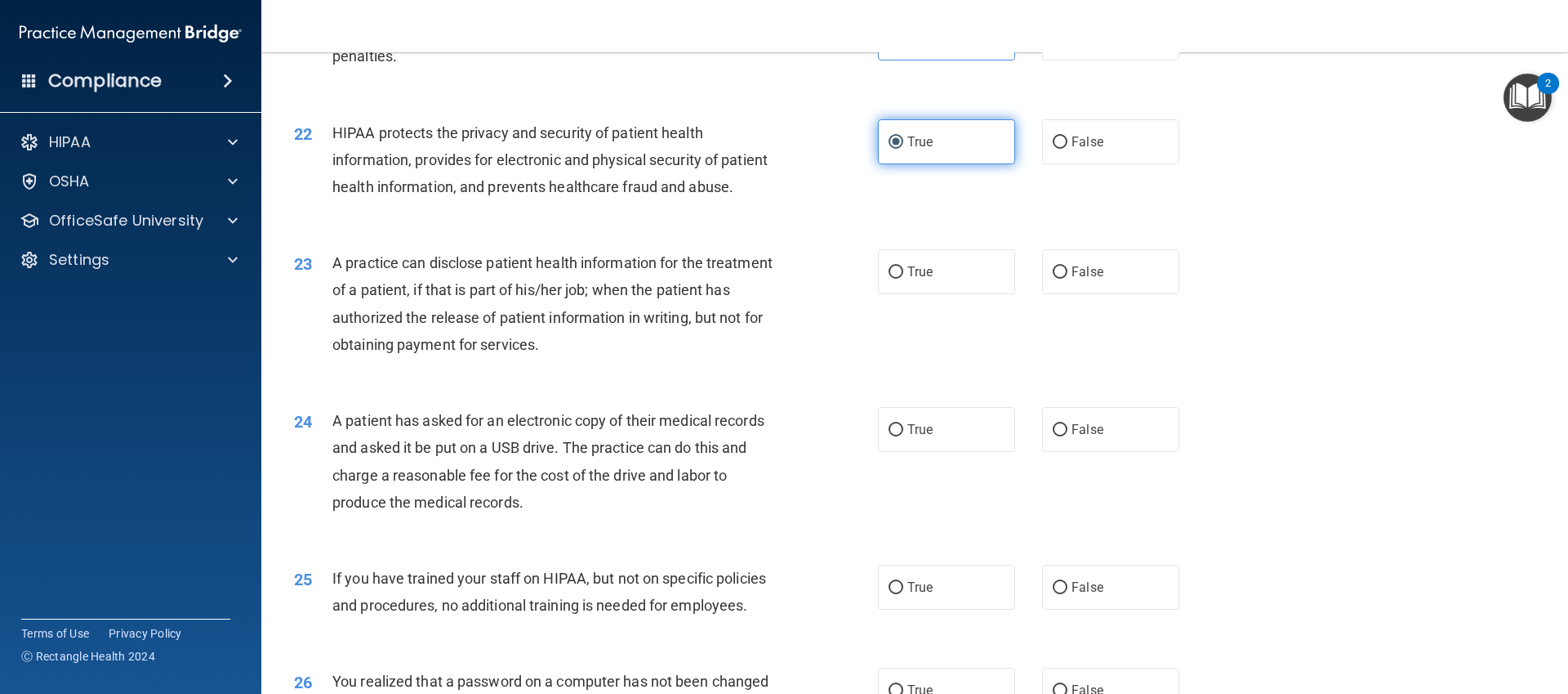
scroll to position [2463, 0]
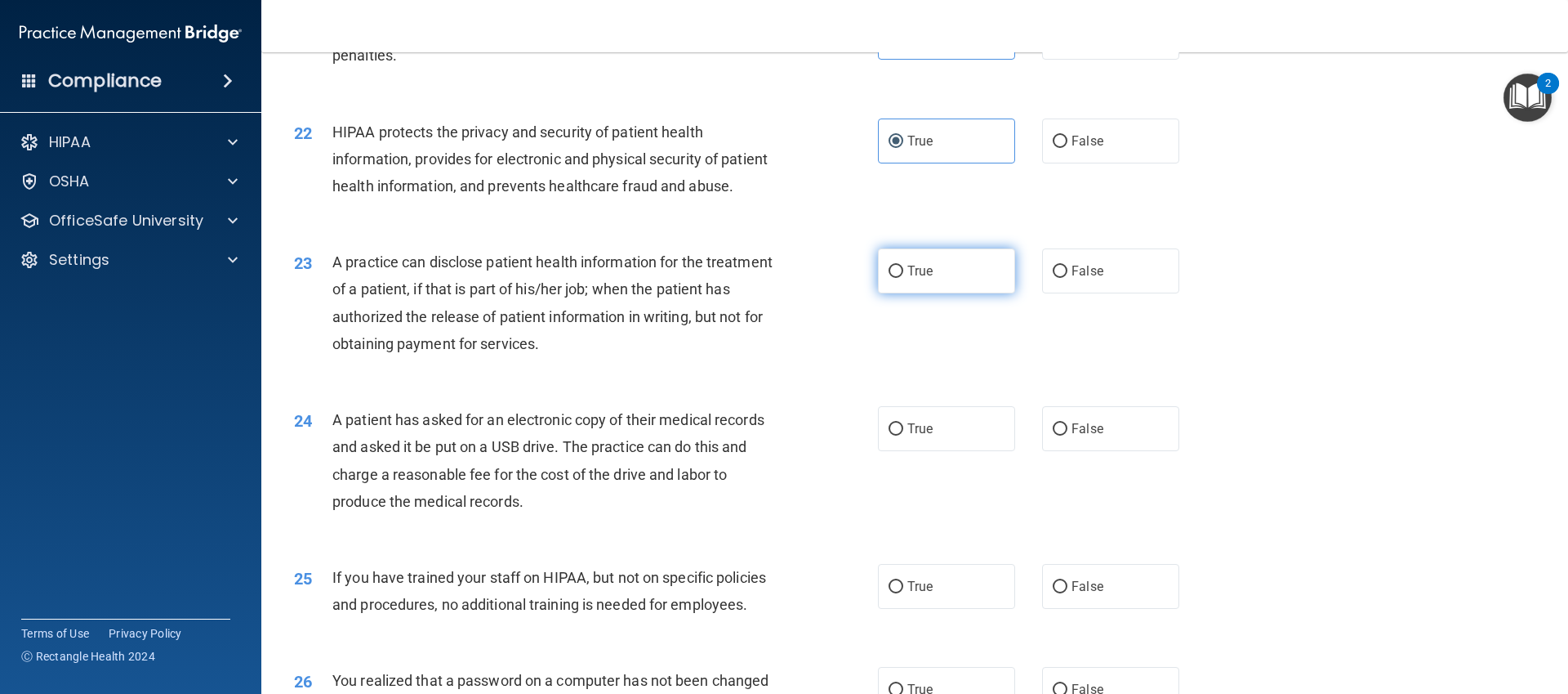
click at [925, 273] on span "True" at bounding box center [920, 271] width 25 height 16
click at [904, 273] on input "True" at bounding box center [896, 272] width 15 height 13
radio input "true"
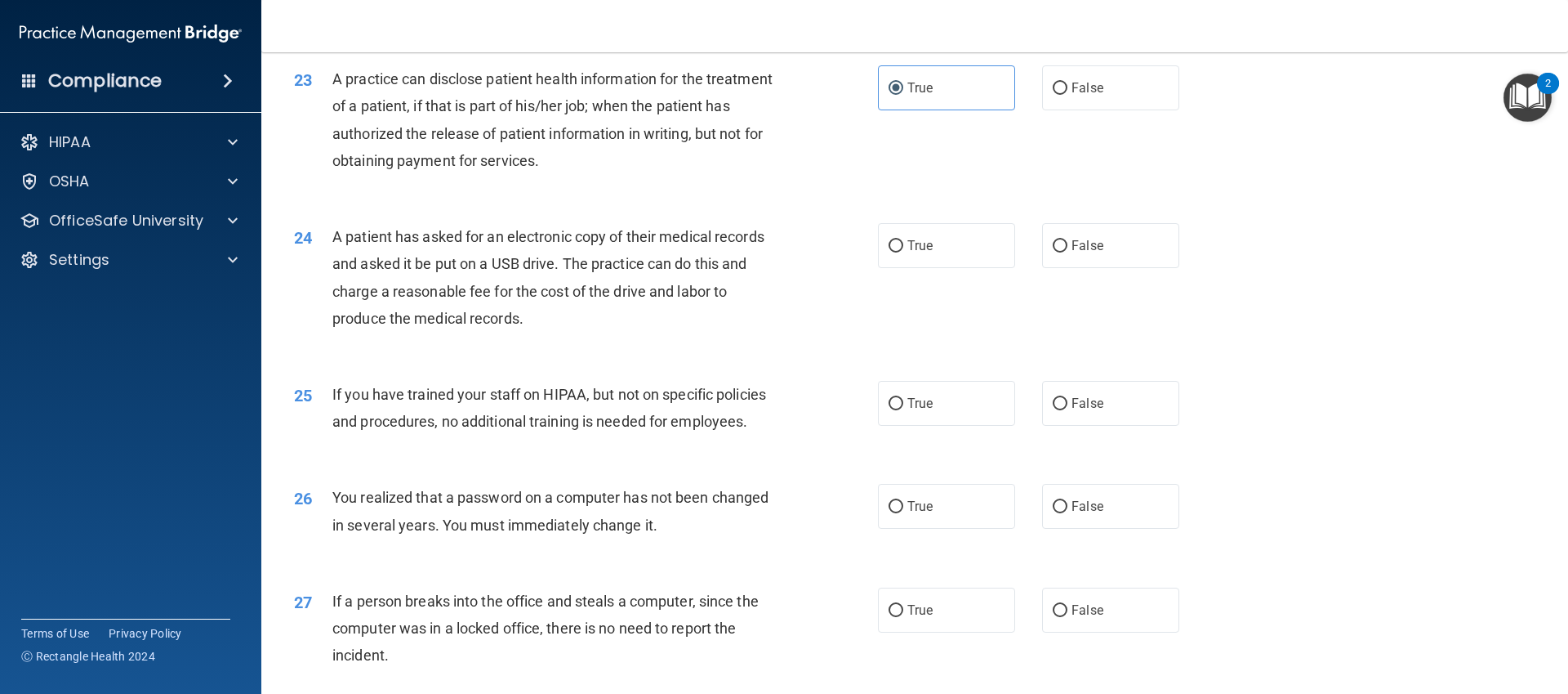
scroll to position [2648, 0]
click at [1162, 298] on div "24 A patient has asked for an electronic copy of their medical records and aske…" at bounding box center [914, 279] width 1265 height 158
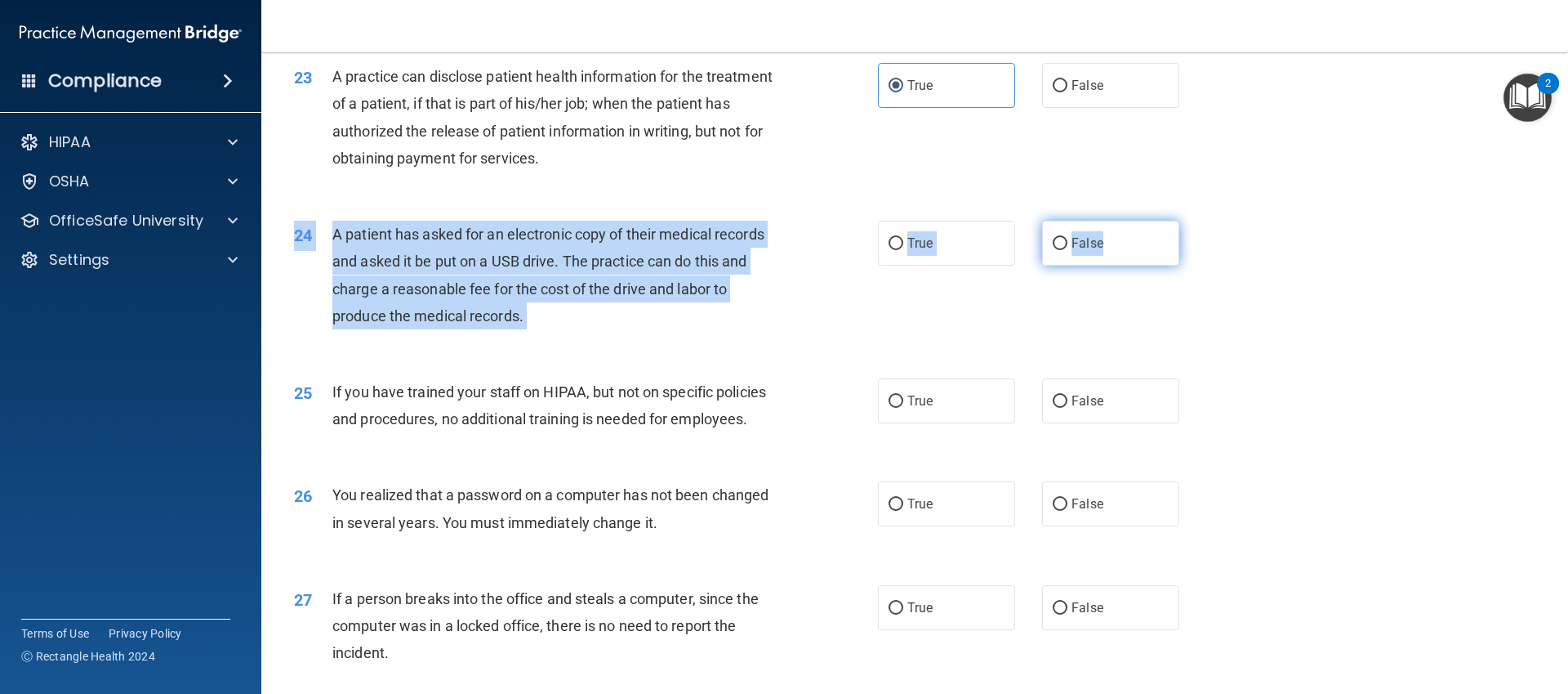
drag, startPoint x: 1150, startPoint y: 293, endPoint x: 1138, endPoint y: 234, distance: 60.2
click at [1138, 234] on div "24 A patient has asked for an electronic copy of their medical records and aske…" at bounding box center [914, 279] width 1265 height 158
click at [1138, 234] on label "False" at bounding box center [1110, 243] width 137 height 45
click at [1067, 237] on input "False" at bounding box center [1059, 243] width 15 height 13
radio input "true"
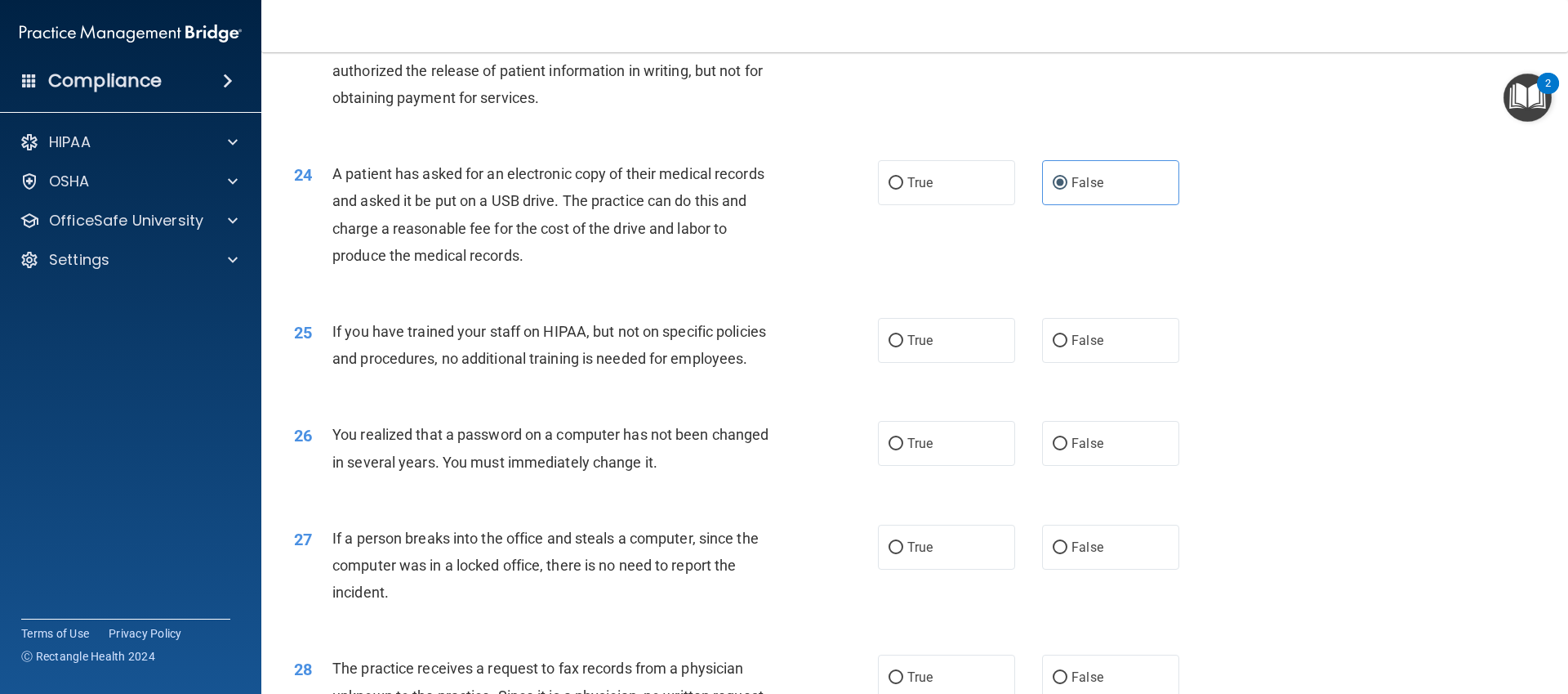
scroll to position [2709, 0]
click at [1060, 360] on label "False" at bounding box center [1110, 340] width 137 height 45
click at [1060, 347] on input "False" at bounding box center [1059, 340] width 15 height 13
radio input "true"
click at [1115, 444] on label "False" at bounding box center [1110, 443] width 137 height 45
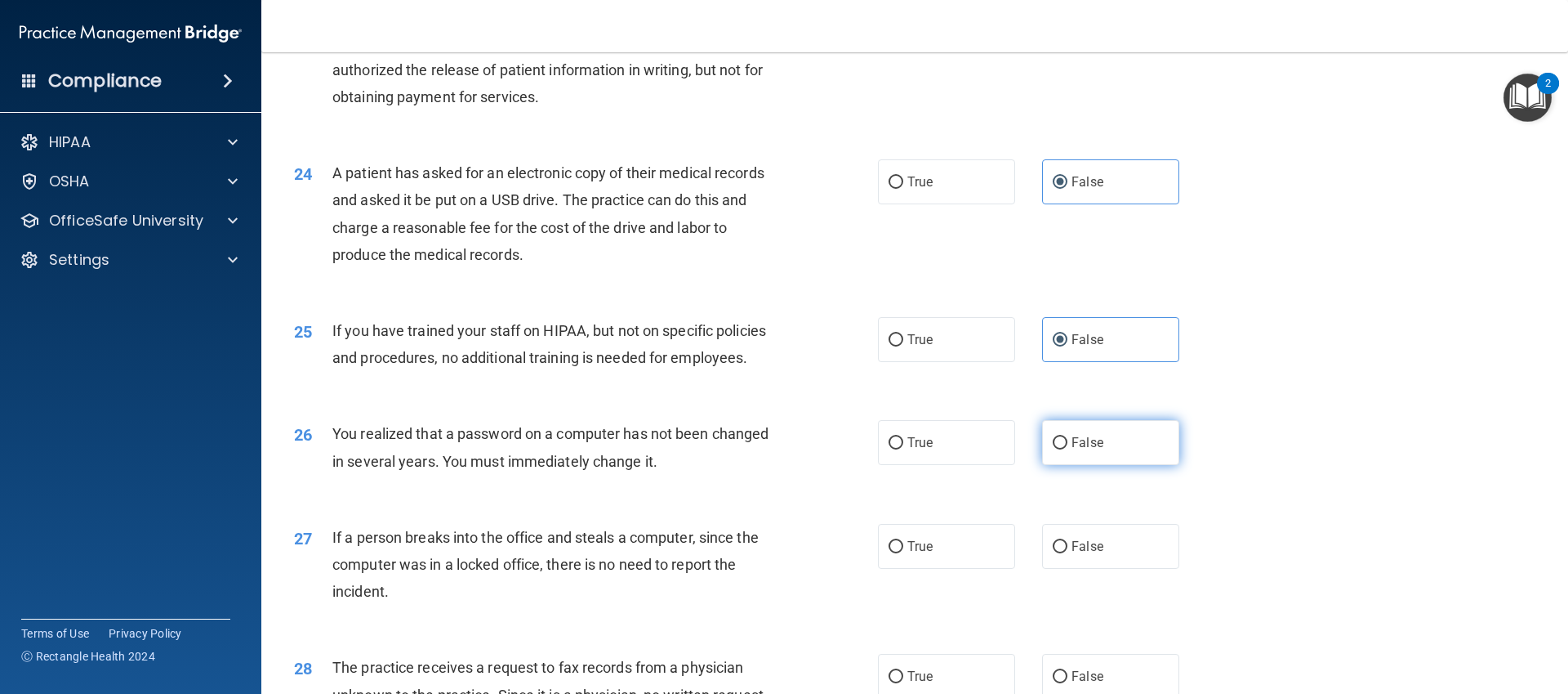
click at [1067, 444] on input "False" at bounding box center [1059, 443] width 15 height 13
radio input "true"
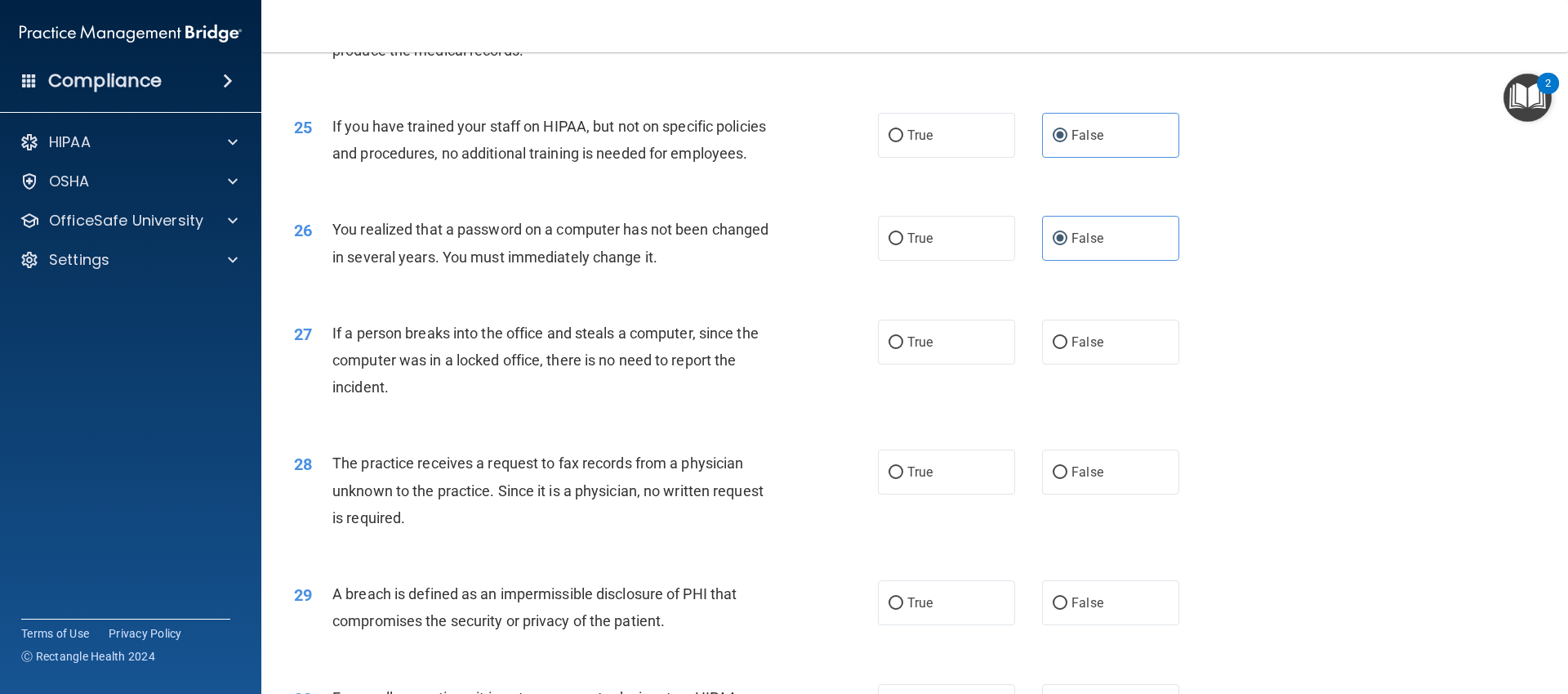
scroll to position [2917, 0]
click at [1037, 353] on div "True False" at bounding box center [1043, 339] width 329 height 45
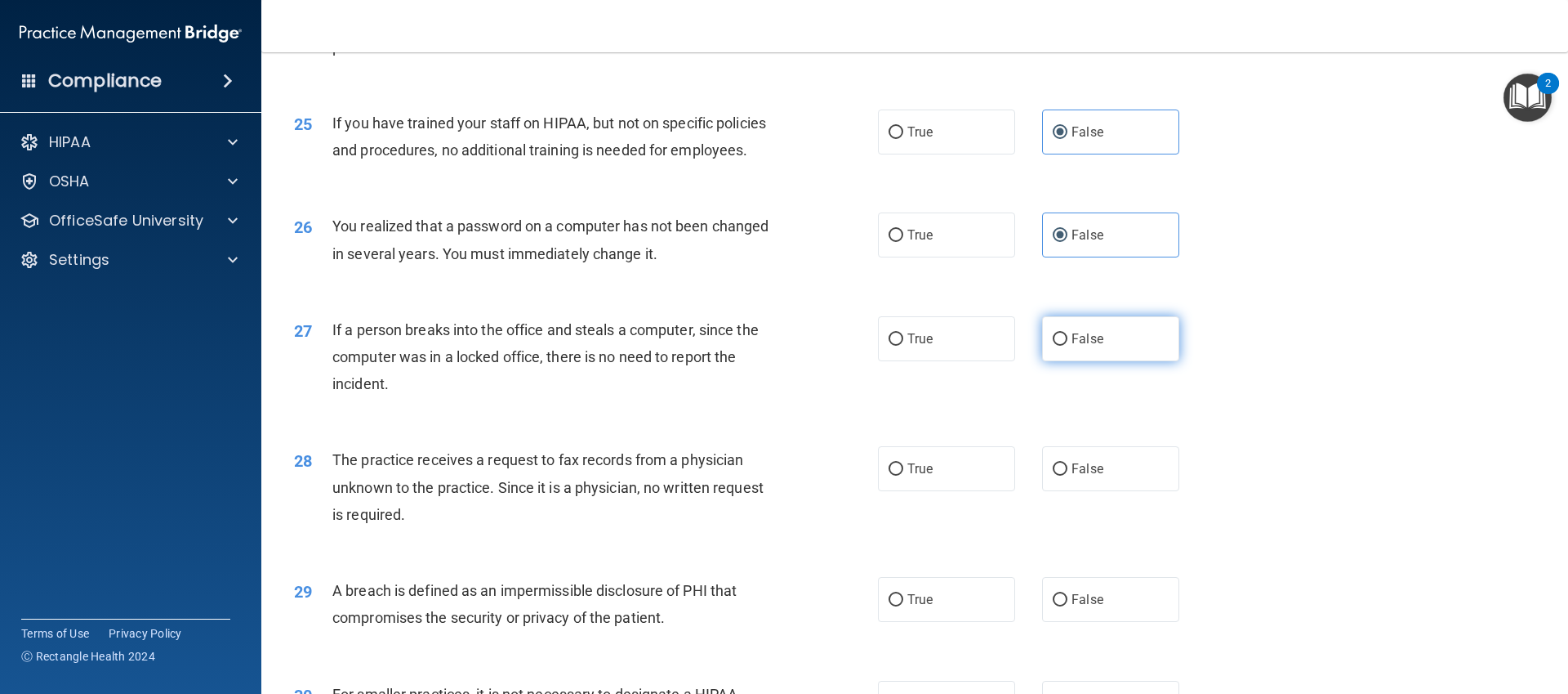
click at [1072, 340] on span "False" at bounding box center [1087, 339] width 32 height 16
click at [1067, 340] on input "False" at bounding box center [1059, 340] width 15 height 13
radio input "true"
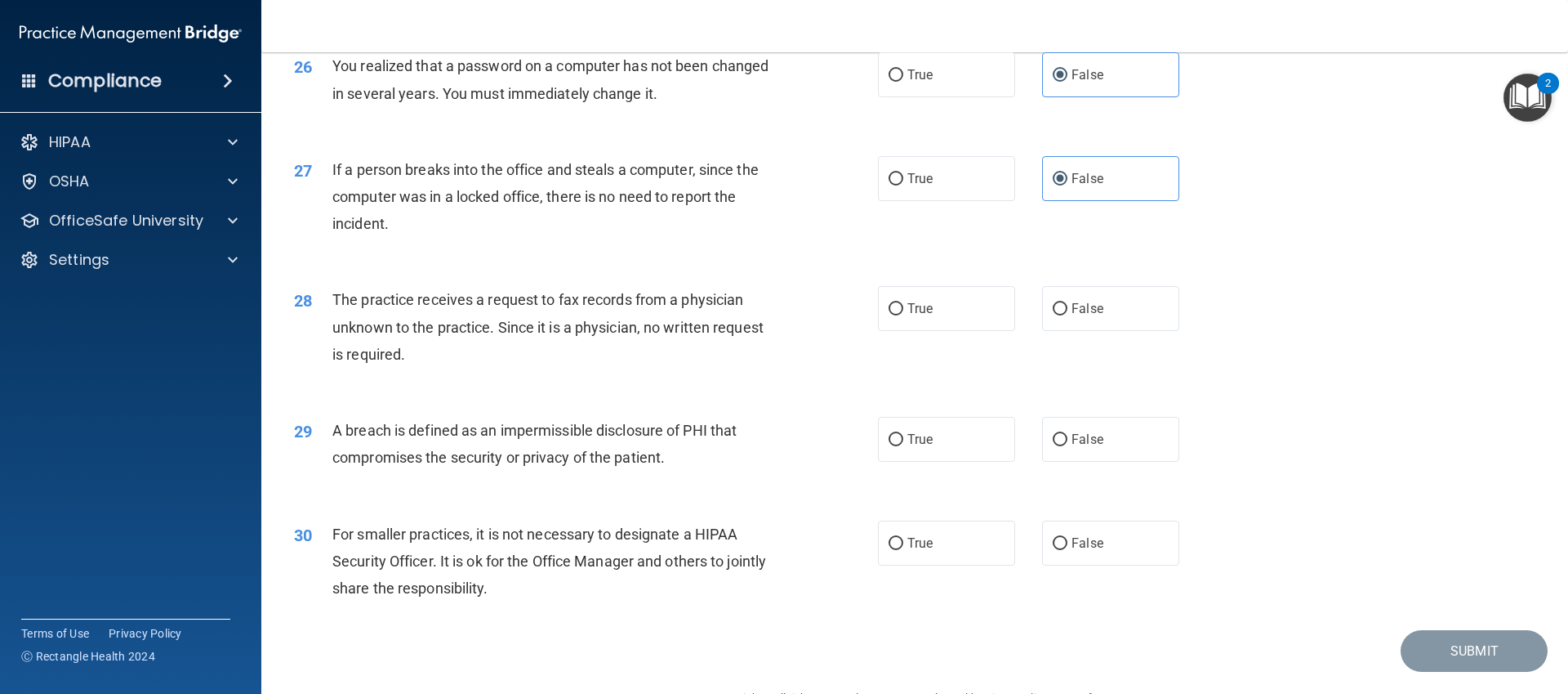
scroll to position [3078, 0]
click at [1103, 276] on div "28 The practice receives a request to fax records from a physician unknown to t…" at bounding box center [914, 330] width 1265 height 130
click at [1103, 279] on div "28 The practice receives a request to fax records from a physician unknown to t…" at bounding box center [914, 330] width 1265 height 130
click at [1097, 311] on span "False" at bounding box center [1087, 308] width 32 height 16
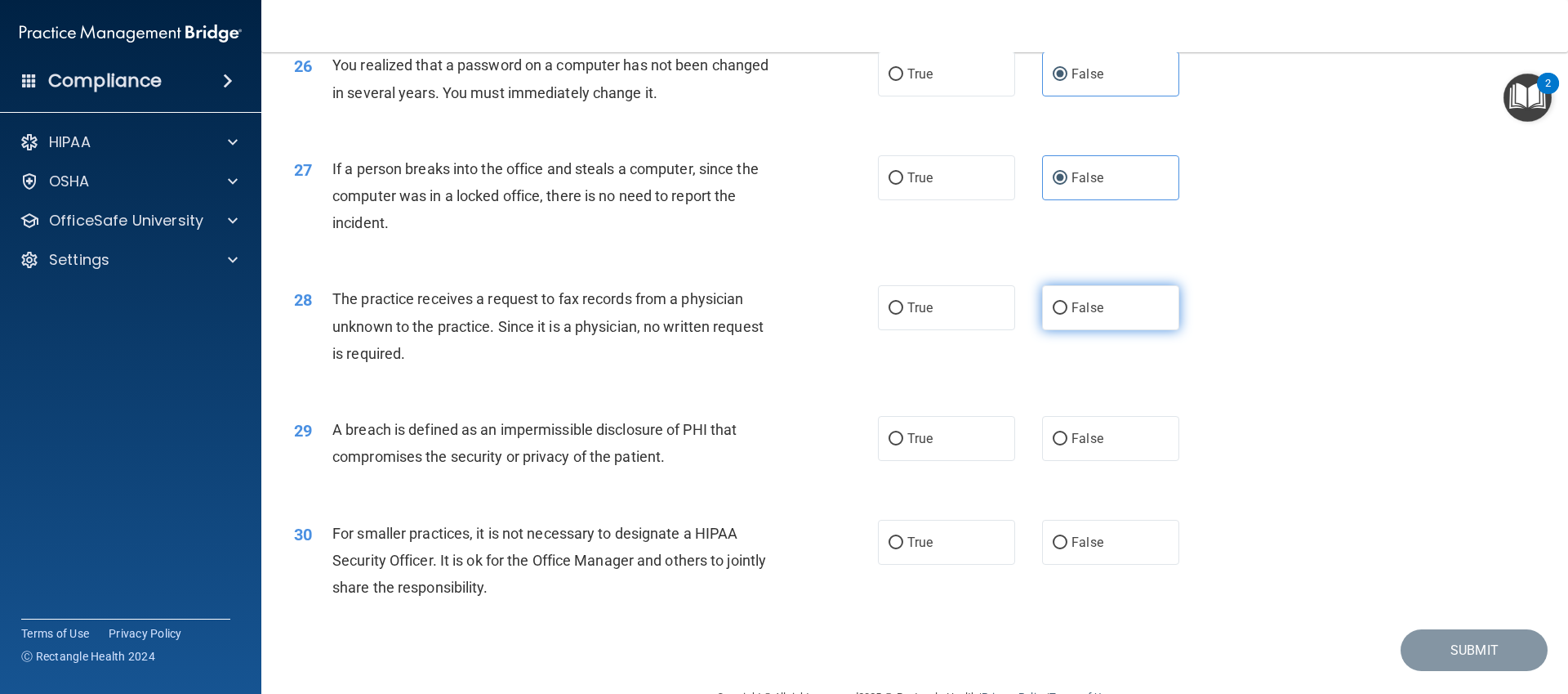
click at [1067, 311] on input "False" at bounding box center [1059, 309] width 15 height 13
radio input "true"
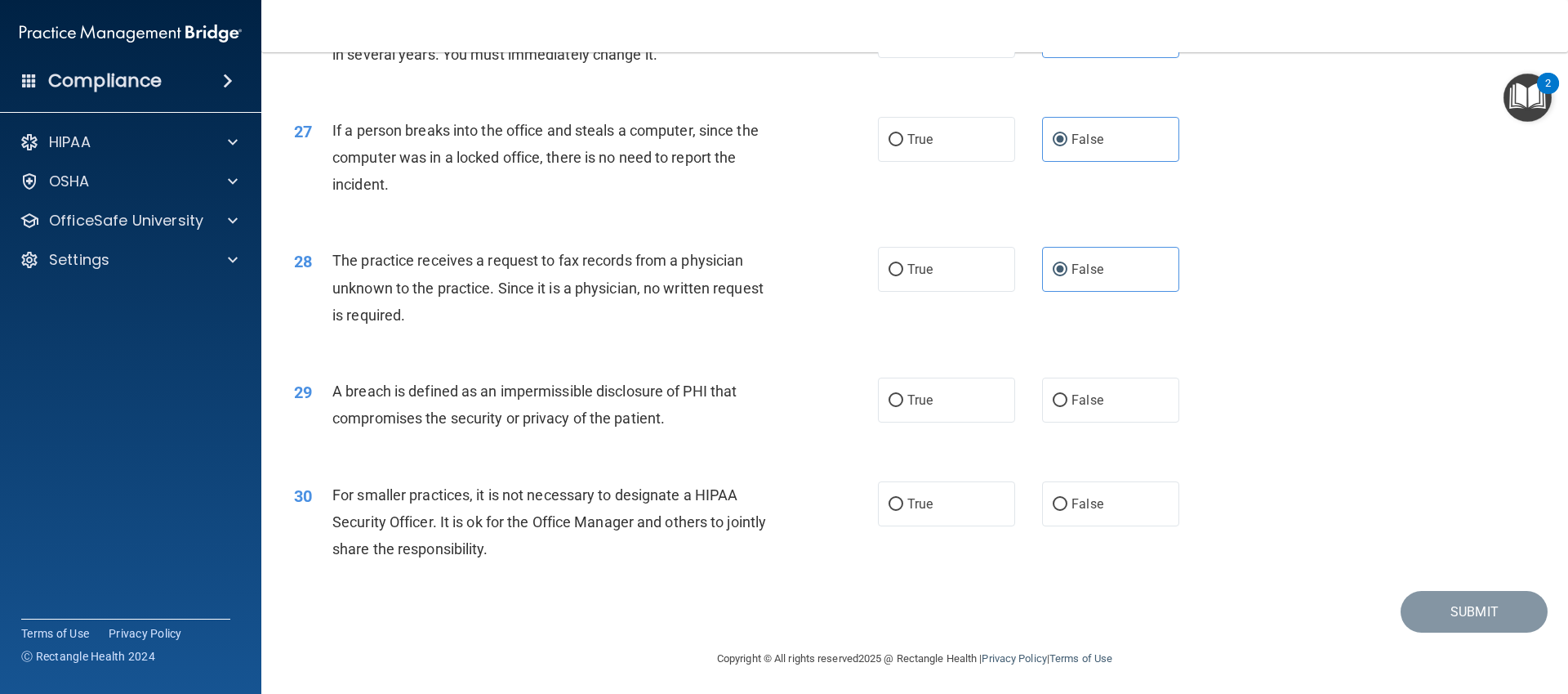
scroll to position [3121, 0]
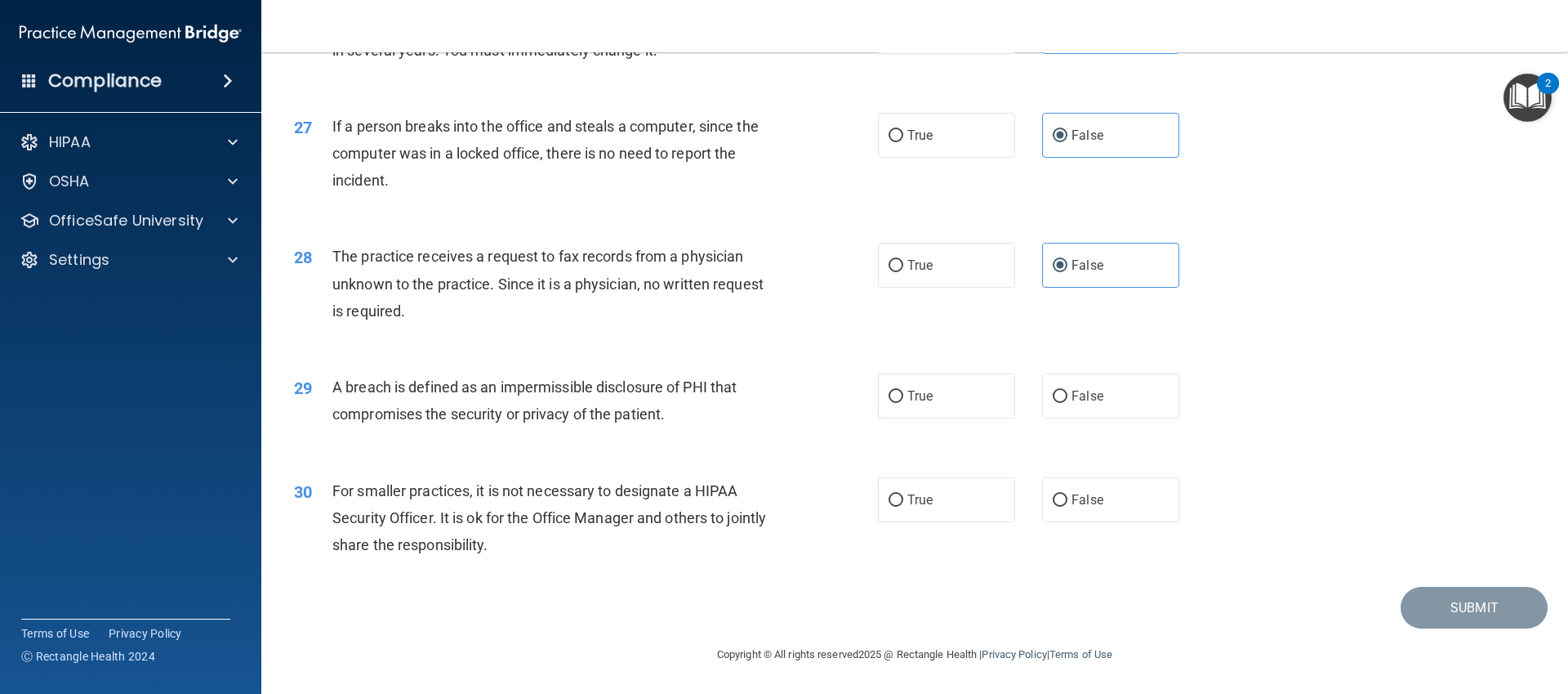
click at [1143, 441] on div "29 A breach is defined as an impermissible disclosure of PHI that compromises t…" at bounding box center [914, 405] width 1265 height 103
click at [1137, 419] on div "29 A breach is defined as an impermissible disclosure of PHI that compromises t…" at bounding box center [914, 405] width 1265 height 103
click at [1126, 384] on label "False" at bounding box center [1110, 396] width 137 height 45
click at [1067, 390] on input "False" at bounding box center [1059, 396] width 15 height 13
radio input "true"
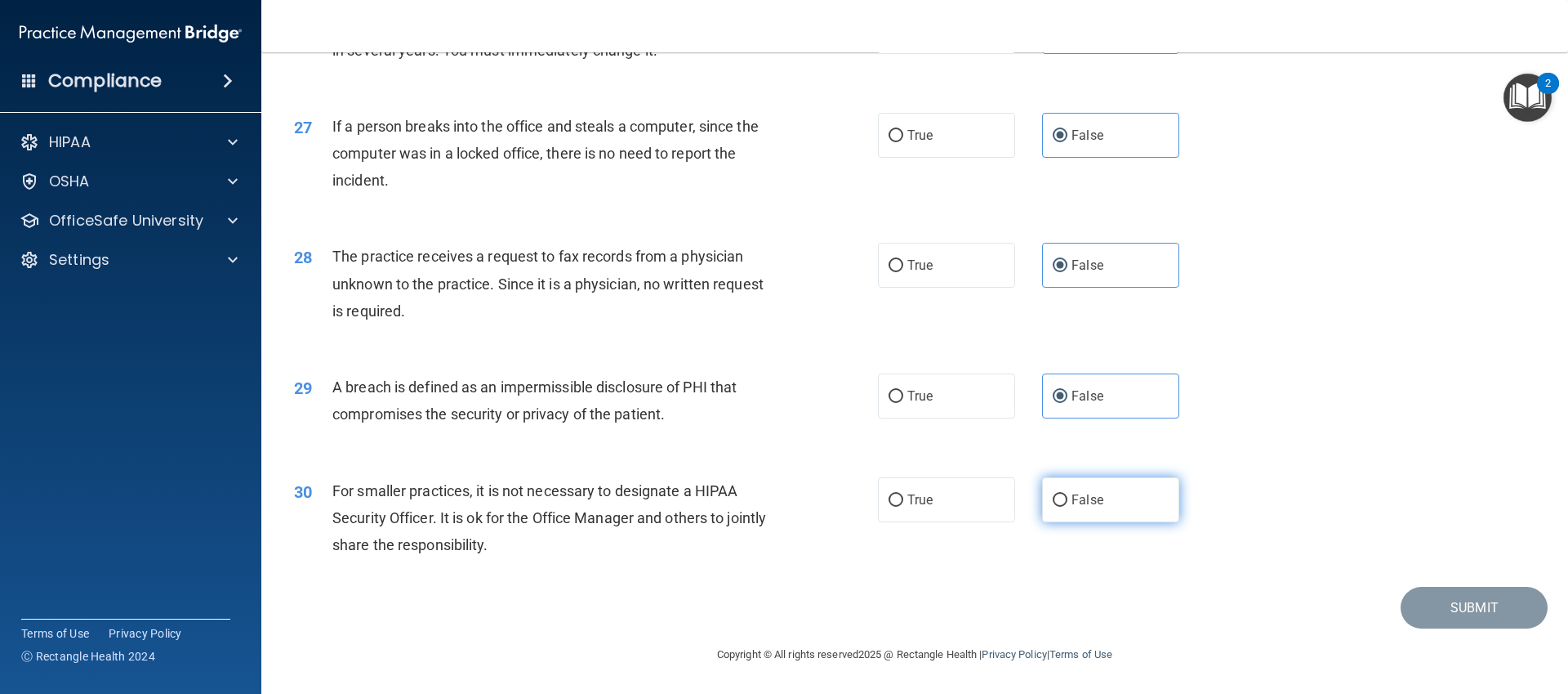
click at [1132, 508] on label "False" at bounding box center [1110, 499] width 137 height 45
click at [1067, 507] on input "False" at bounding box center [1059, 500] width 15 height 13
radio input "true"
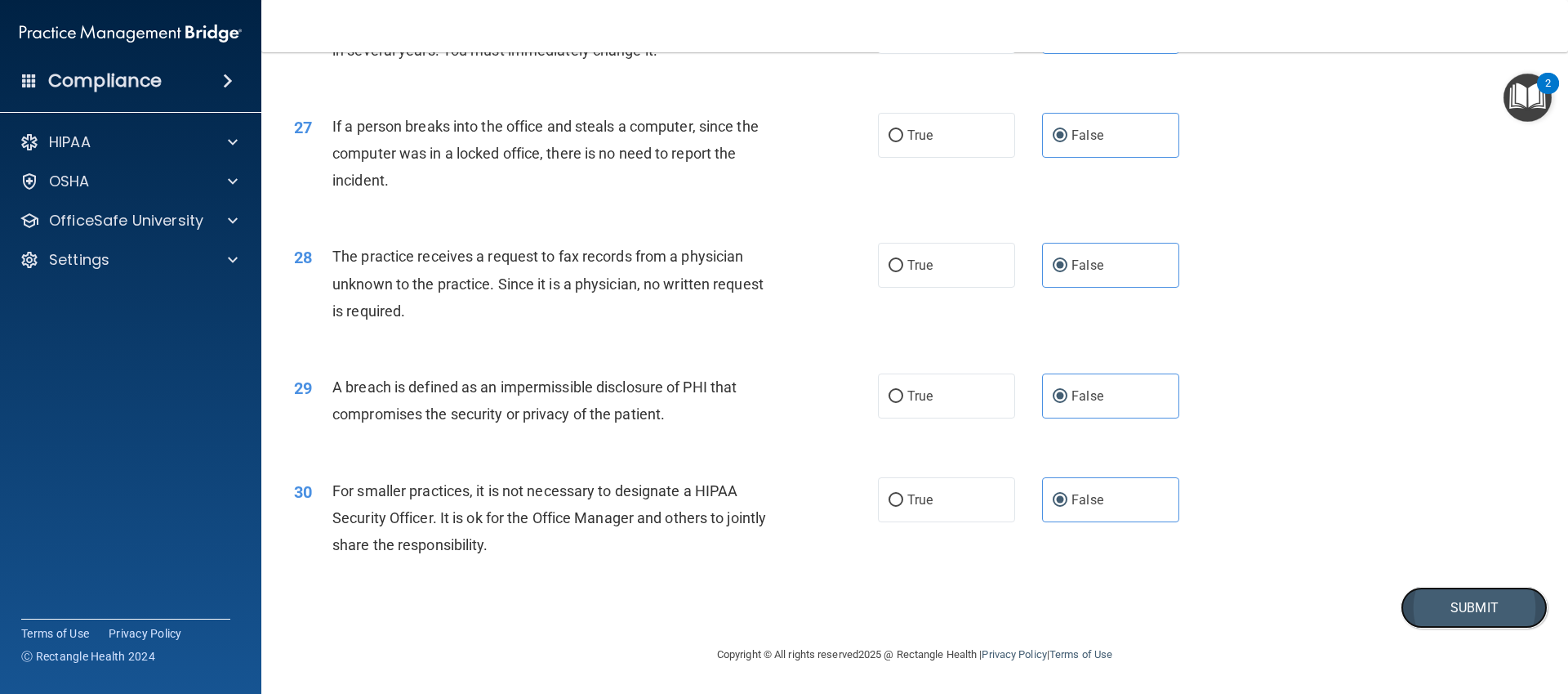
click at [1470, 610] on button "Submit" at bounding box center [1474, 607] width 147 height 42
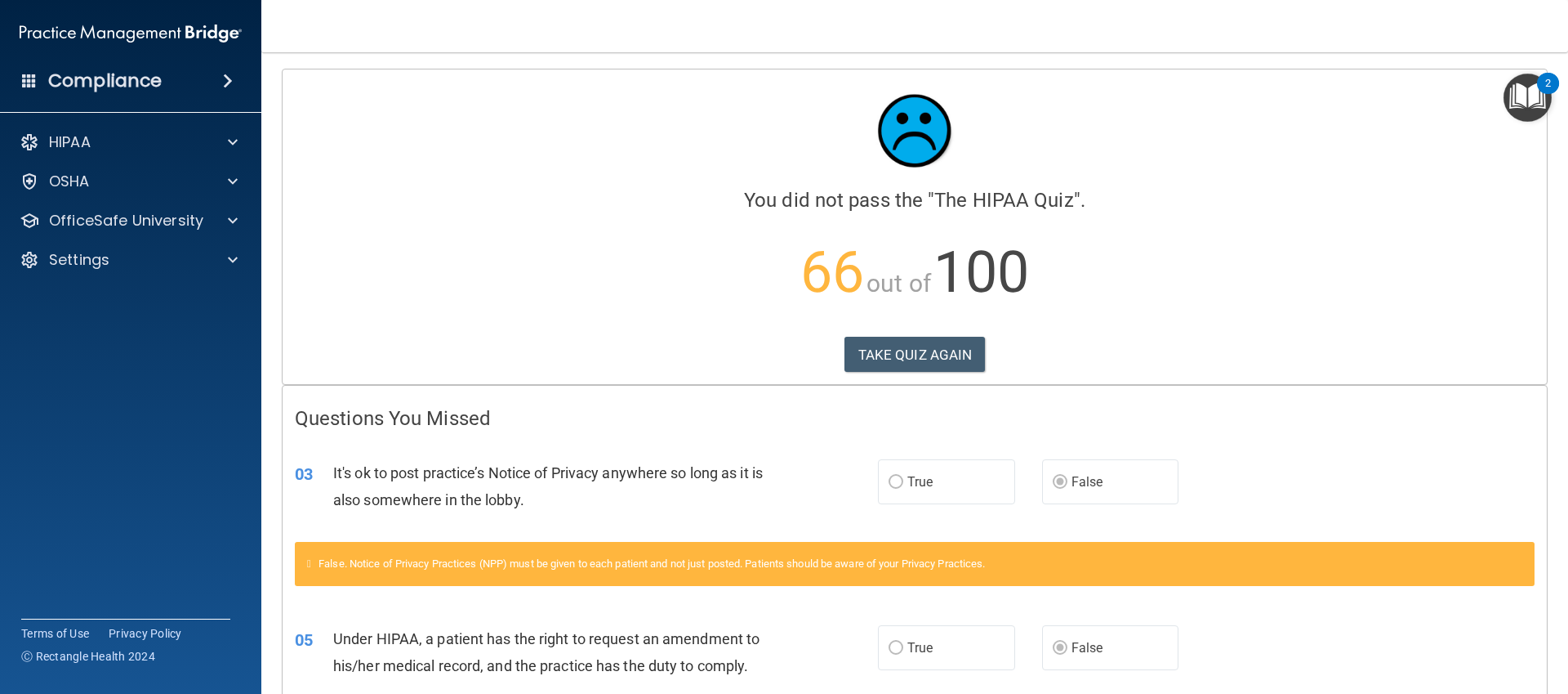
click at [901, 349] on button "TAKE QUIZ AGAIN" at bounding box center [914, 354] width 141 height 36
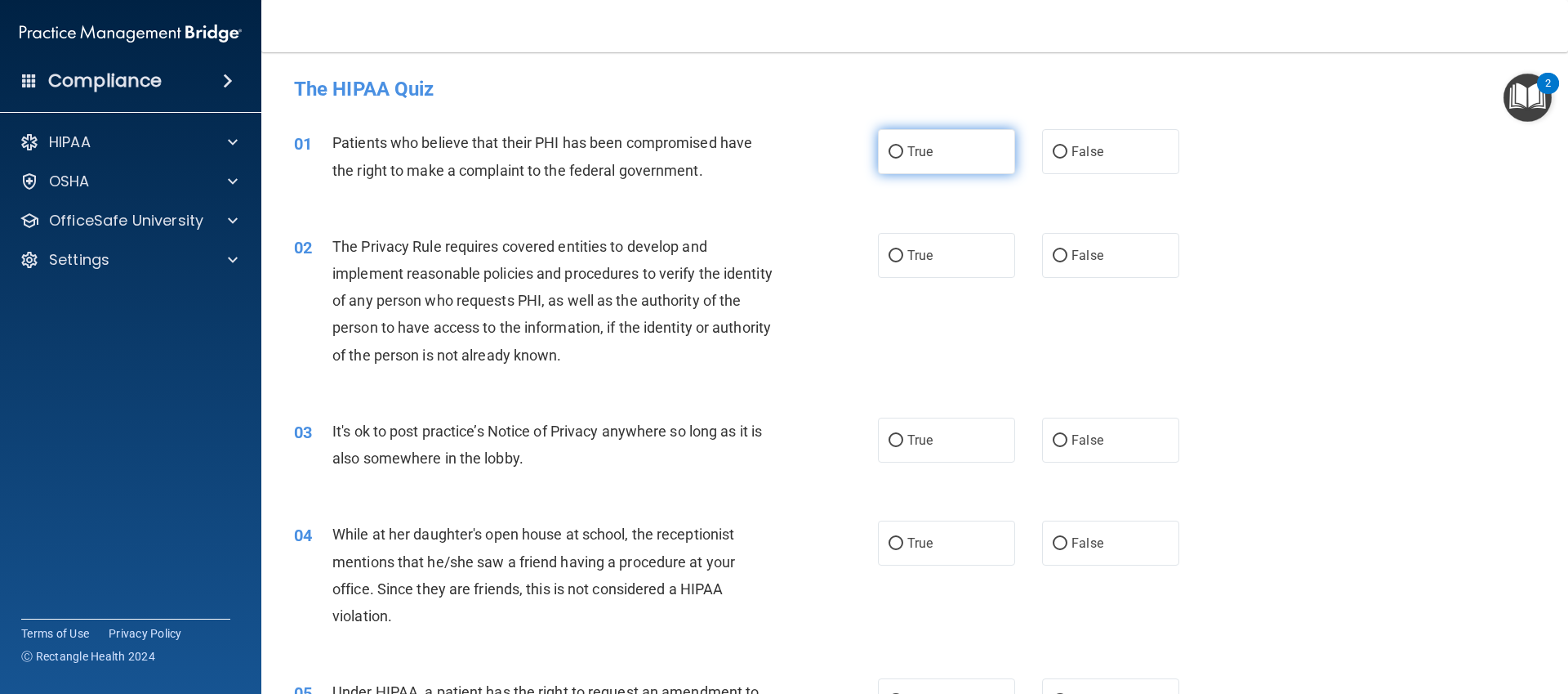
click at [930, 163] on label "True" at bounding box center [946, 152] width 137 height 45
click at [904, 159] on input "True" at bounding box center [896, 152] width 15 height 13
radio input "true"
click at [1156, 436] on label "False" at bounding box center [1110, 439] width 137 height 45
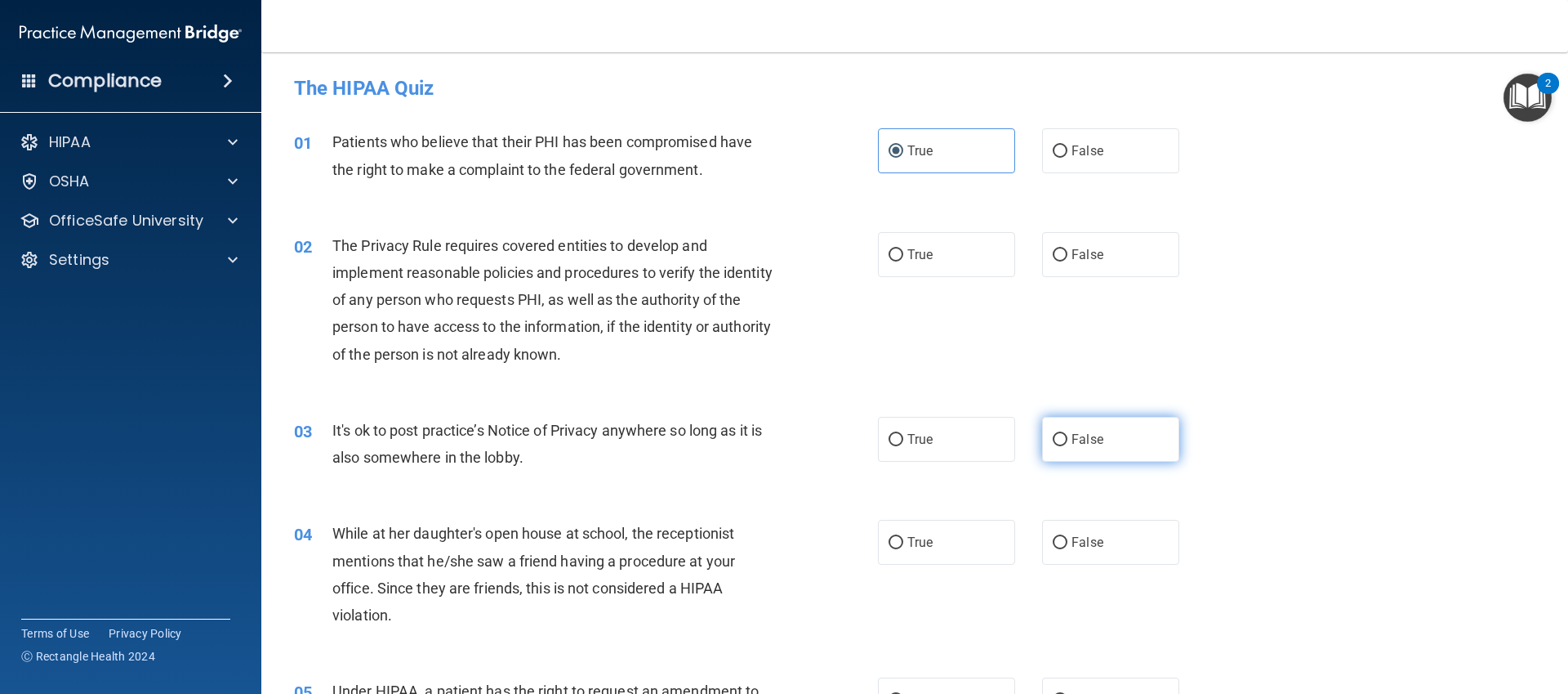
click at [1067, 436] on input "False" at bounding box center [1059, 440] width 15 height 13
radio input "true"
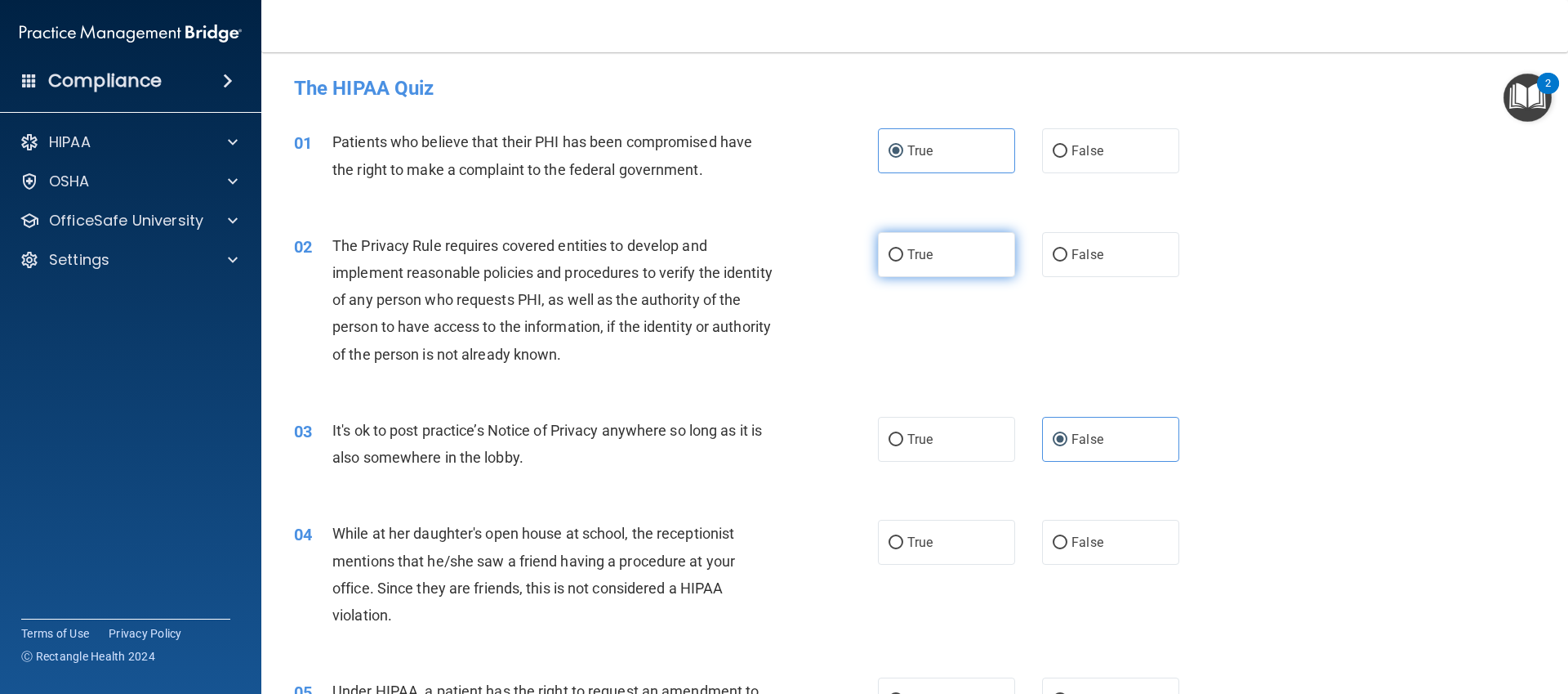
click at [894, 276] on label "True" at bounding box center [946, 254] width 137 height 45
click at [894, 262] on input "True" at bounding box center [896, 255] width 15 height 13
radio input "true"
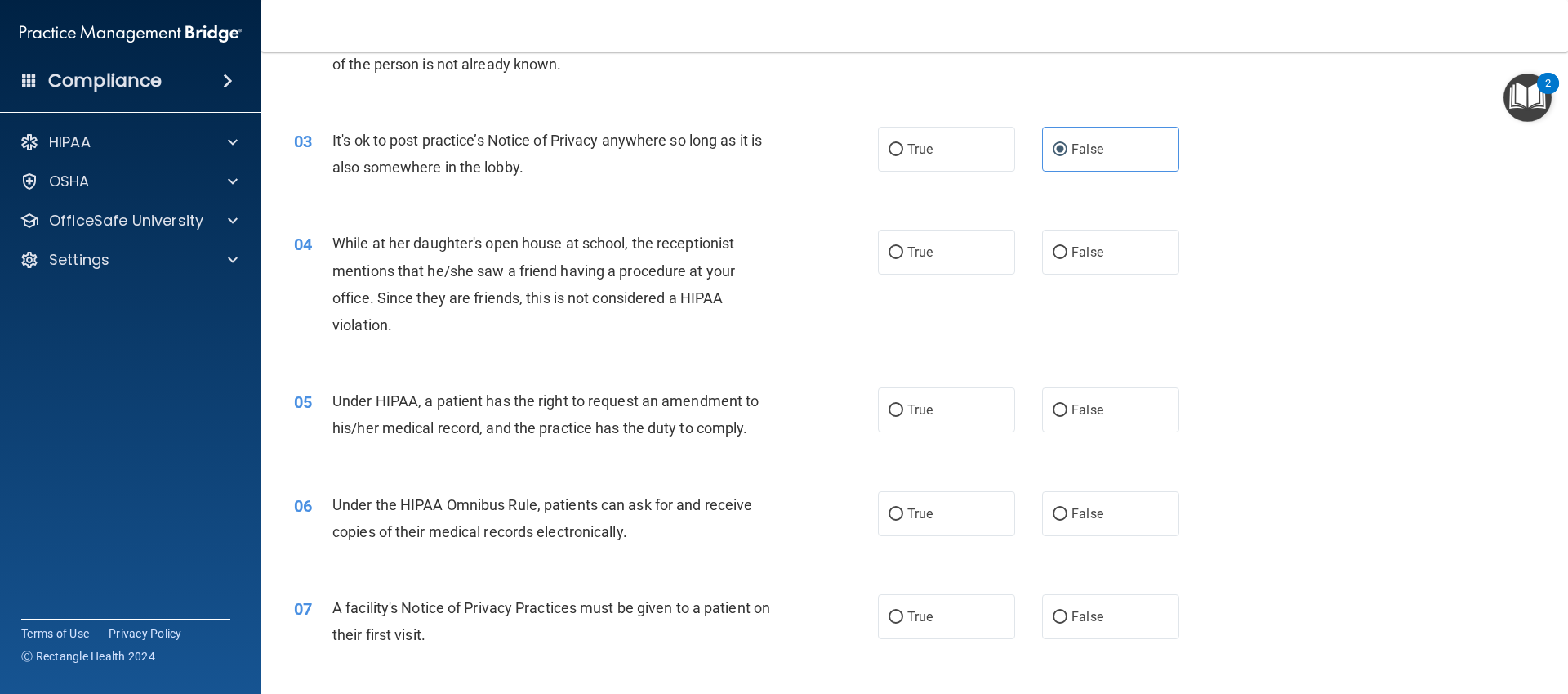
scroll to position [295, 0]
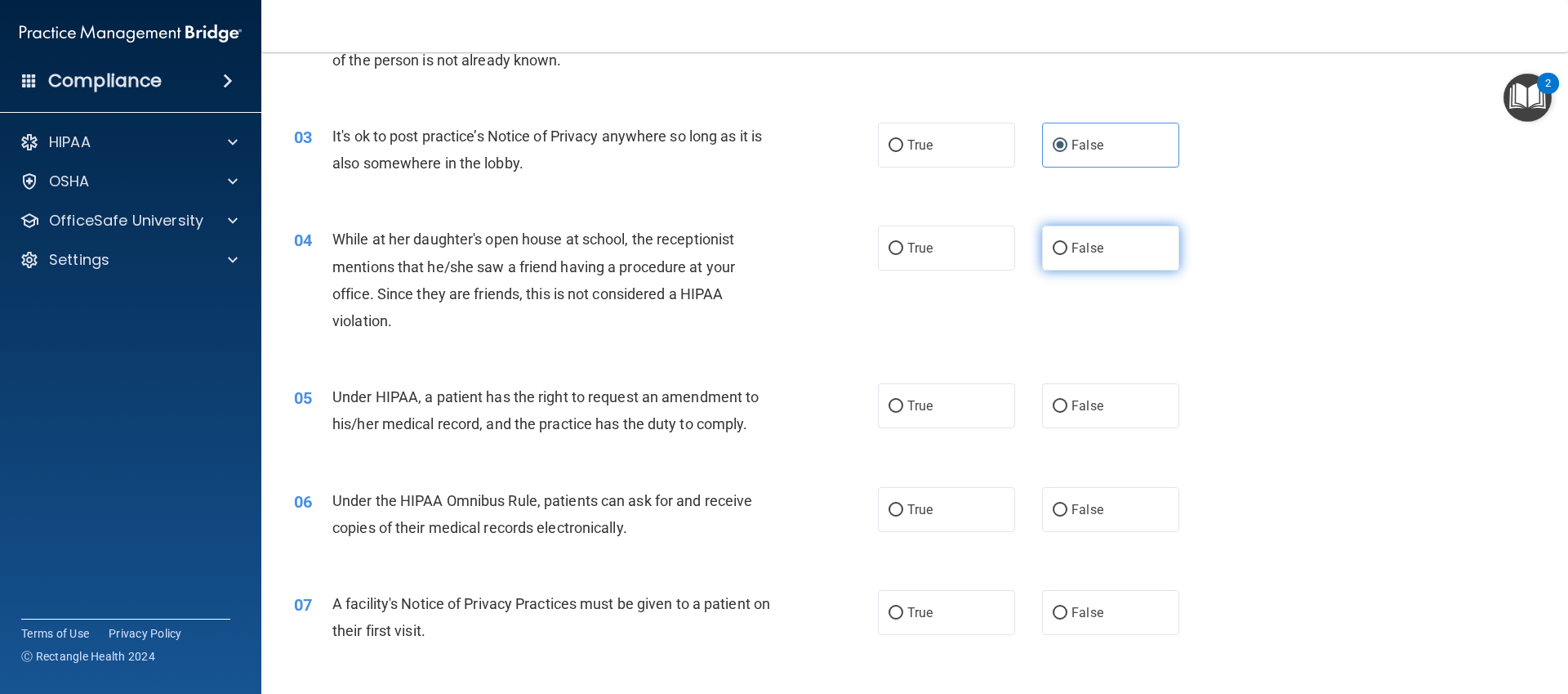
click at [1056, 255] on label "False" at bounding box center [1110, 248] width 137 height 45
click at [1056, 255] on input "False" at bounding box center [1059, 248] width 15 height 13
radio input "true"
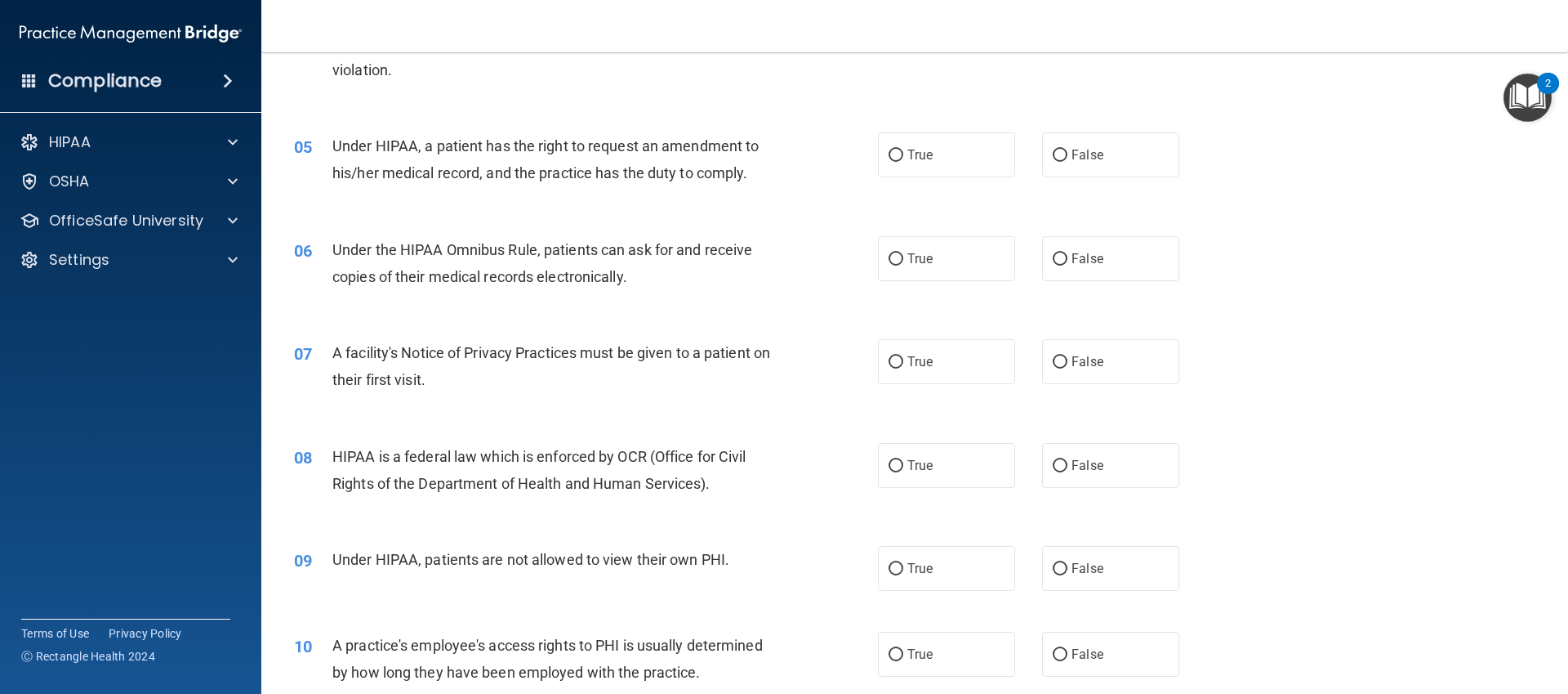
scroll to position [547, 0]
click at [1054, 161] on label "False" at bounding box center [1110, 154] width 137 height 45
click at [1054, 161] on input "False" at bounding box center [1059, 155] width 15 height 13
radio input "true"
click at [933, 295] on div "06 Under the HIPAA Omnibus Rule, patients can ask for and receive copies of the…" at bounding box center [914, 267] width 1265 height 103
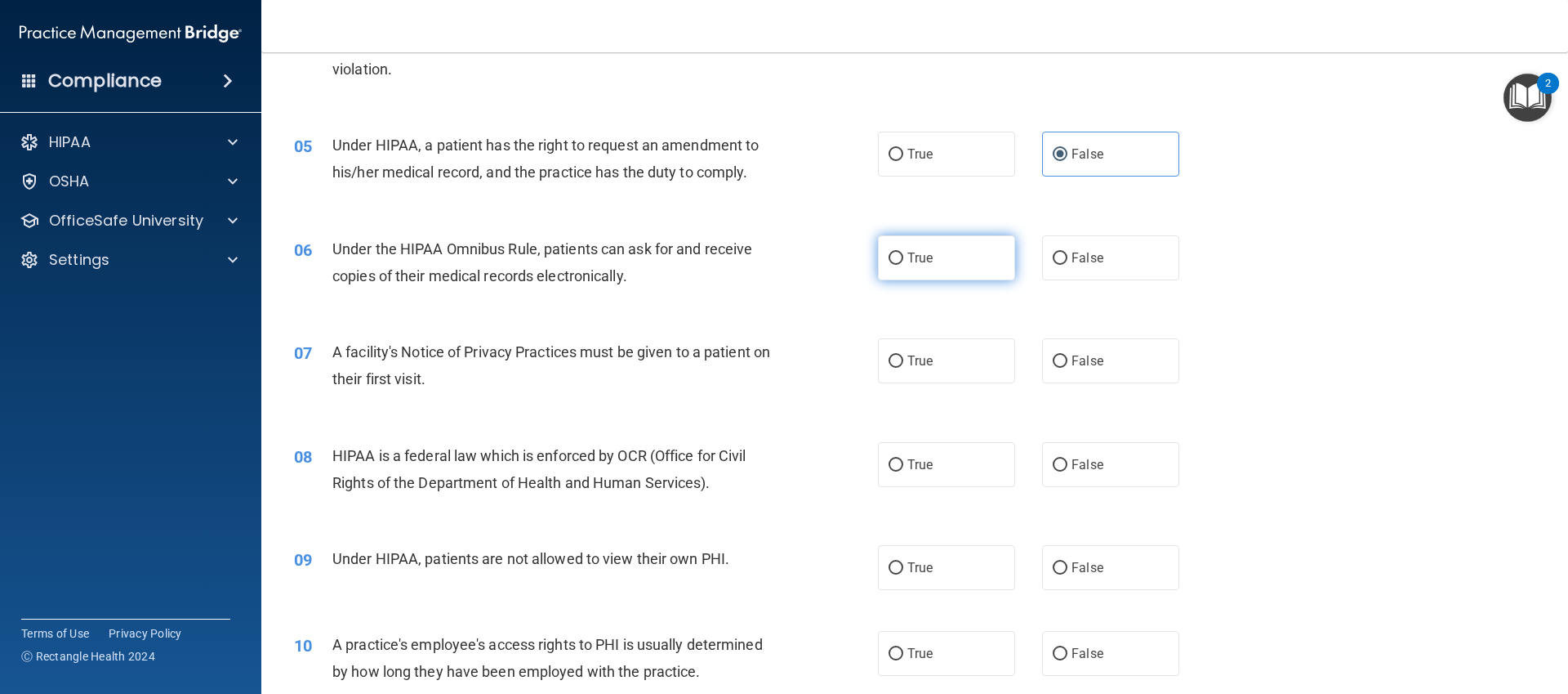
click at [913, 263] on span "True" at bounding box center [920, 258] width 25 height 16
click at [904, 263] on input "True" at bounding box center [896, 258] width 15 height 13
radio input "true"
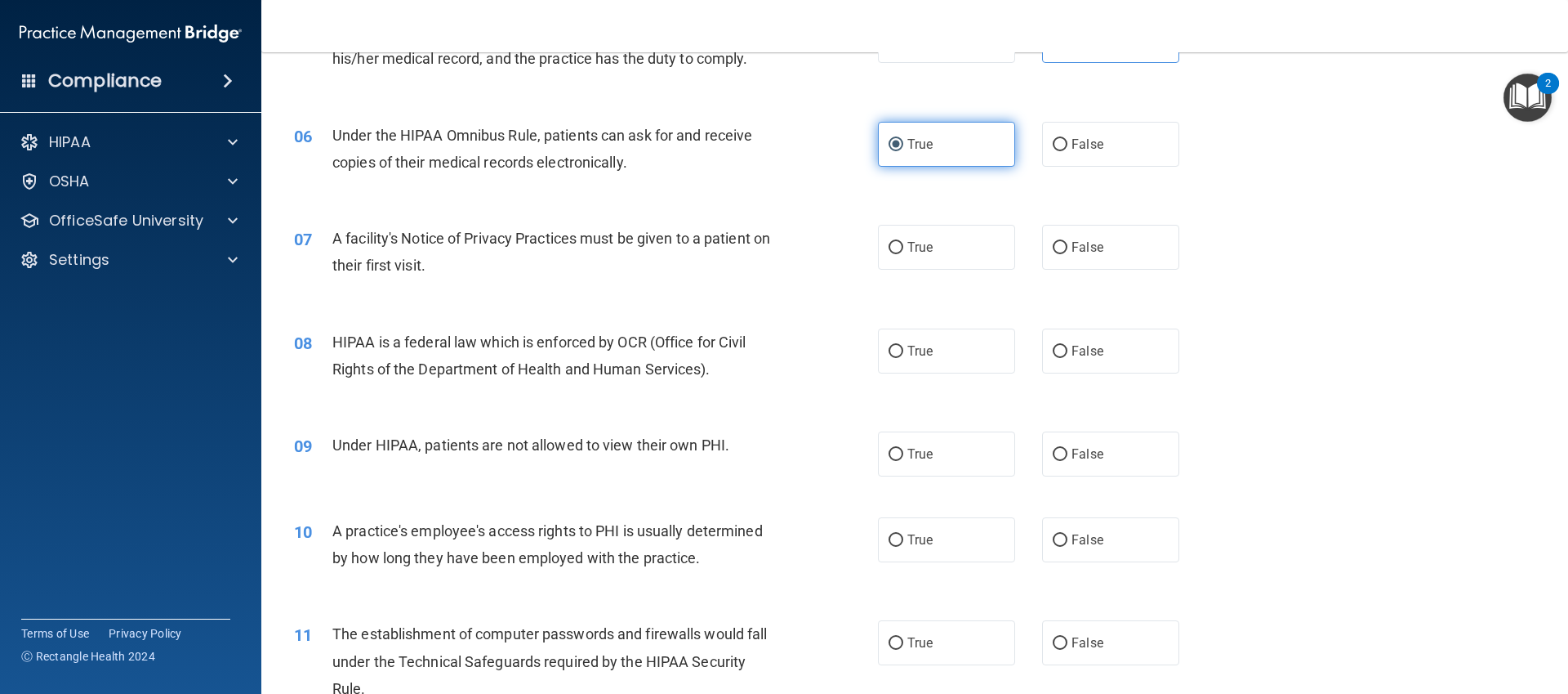
scroll to position [663, 0]
click at [913, 263] on label "True" at bounding box center [946, 244] width 137 height 45
click at [904, 251] on input "True" at bounding box center [896, 244] width 15 height 13
radio input "true"
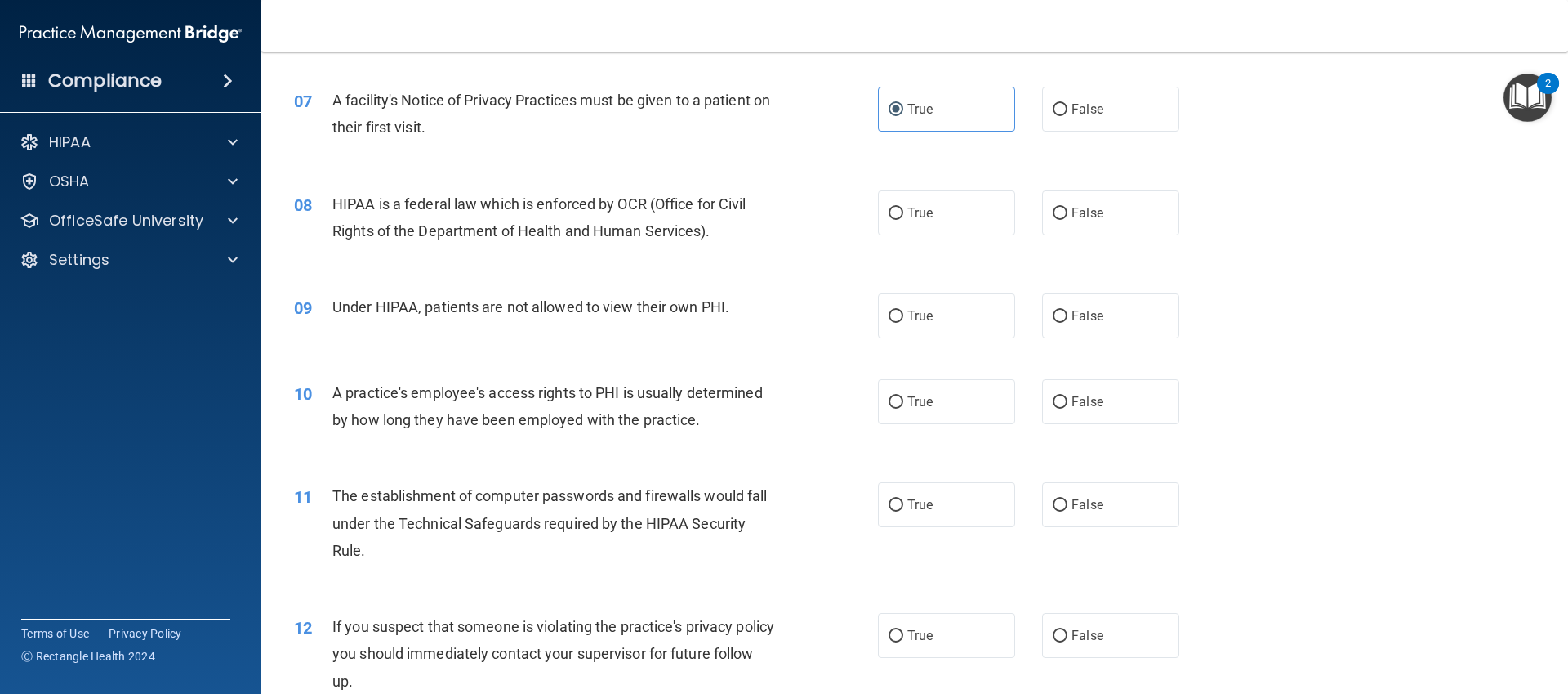
scroll to position [803, 0]
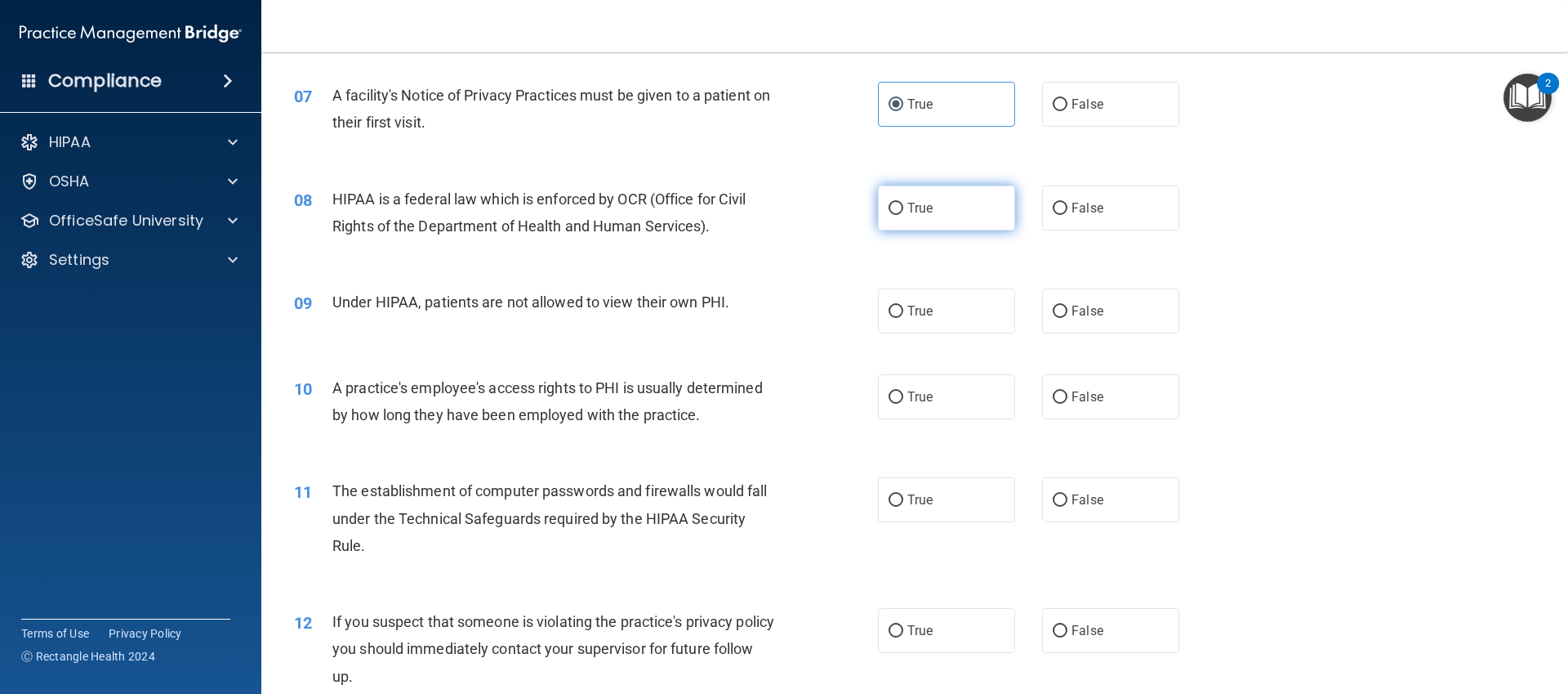
click at [904, 209] on label "True" at bounding box center [946, 208] width 137 height 45
click at [904, 209] on input "True" at bounding box center [896, 208] width 15 height 13
radio input "true"
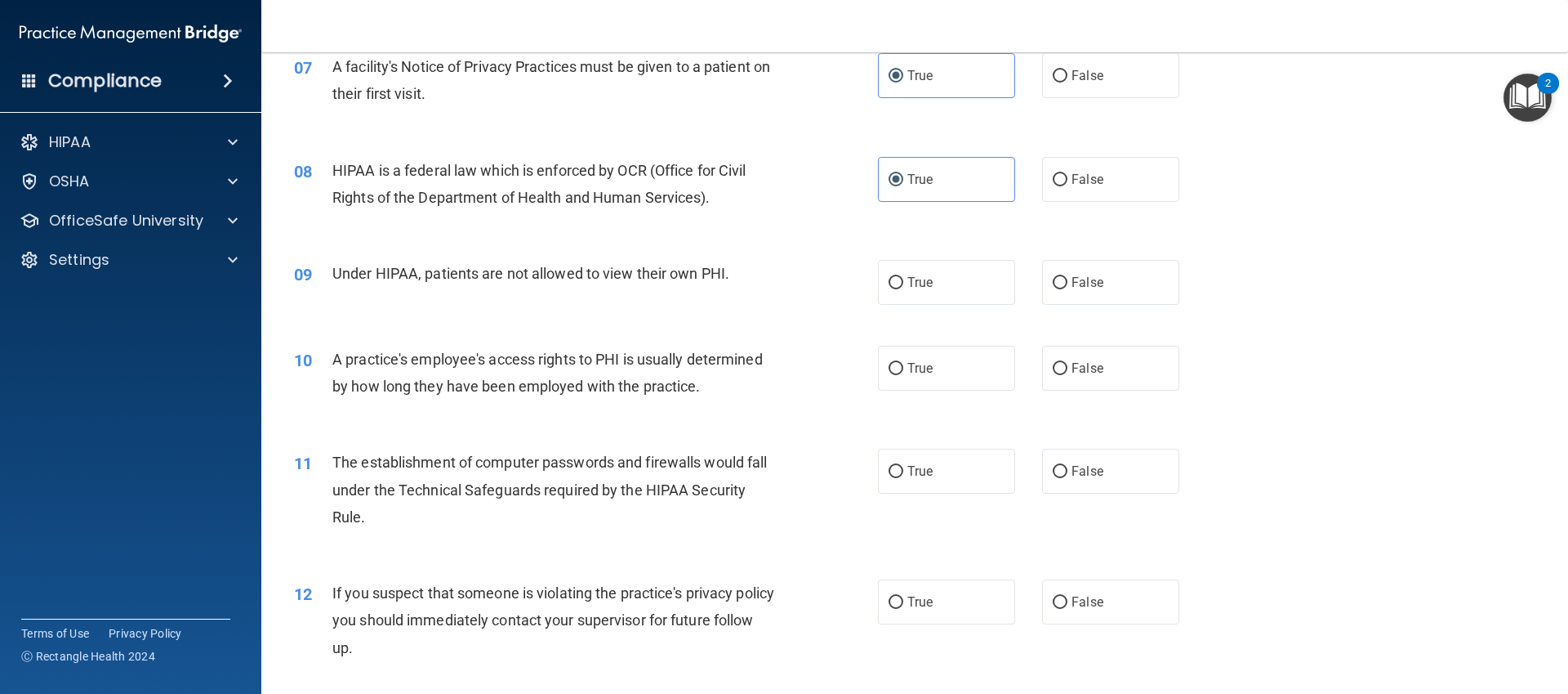
scroll to position [844, 0]
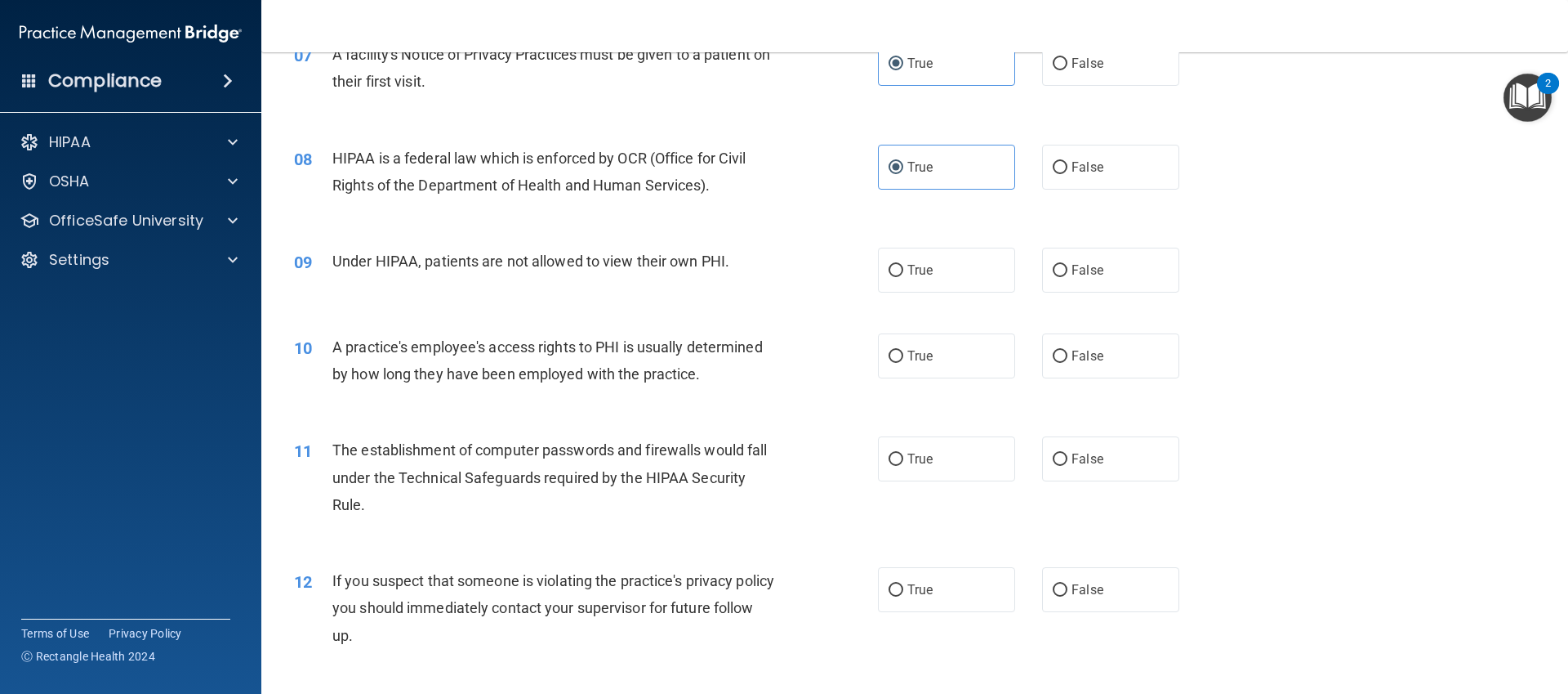
click at [1119, 230] on div "09 Under HIPAA, patients are not allowed to view their own PHI. True False" at bounding box center [914, 270] width 1265 height 86
click at [1105, 281] on label "False" at bounding box center [1110, 270] width 137 height 45
click at [1067, 277] on input "False" at bounding box center [1059, 271] width 15 height 13
radio input "true"
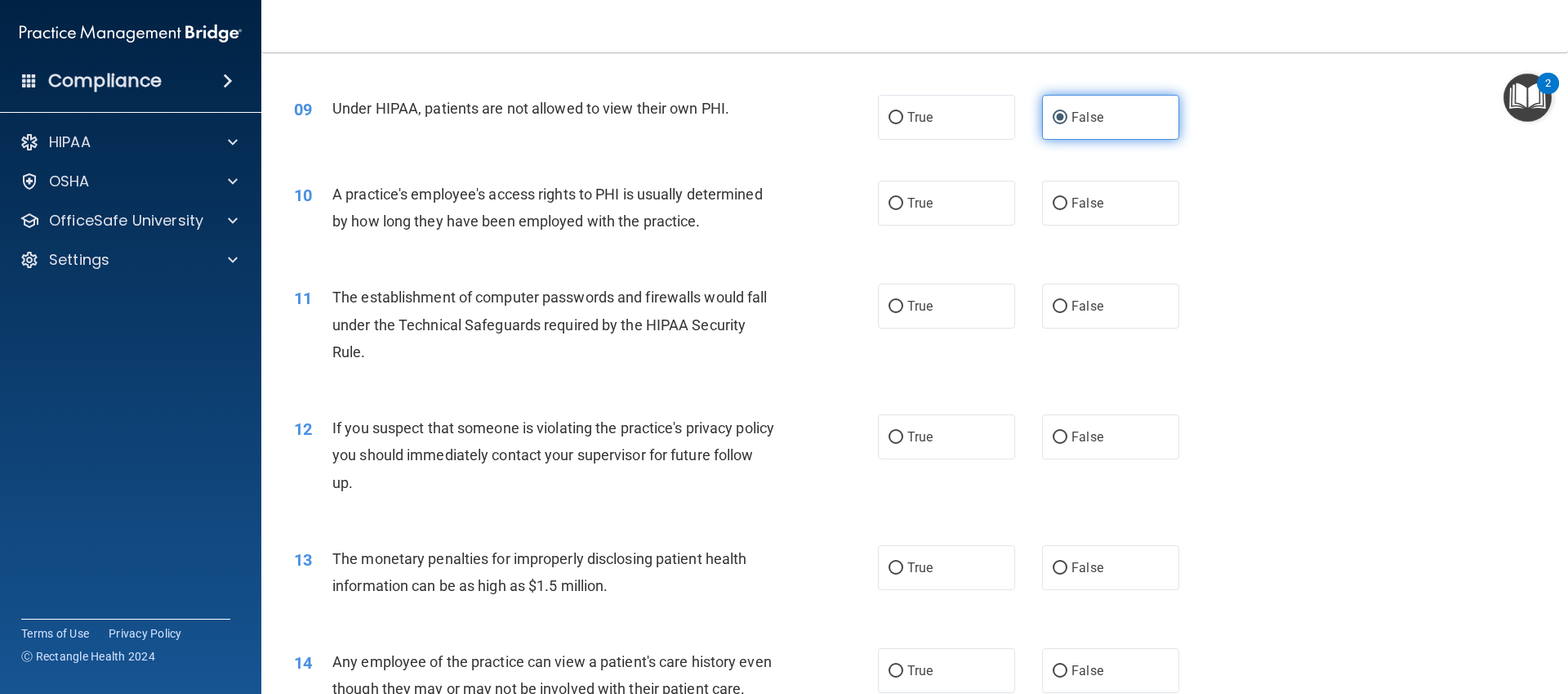
scroll to position [998, 0]
click at [1073, 204] on span "False" at bounding box center [1087, 202] width 32 height 16
click at [1067, 204] on input "False" at bounding box center [1059, 202] width 15 height 13
radio input "true"
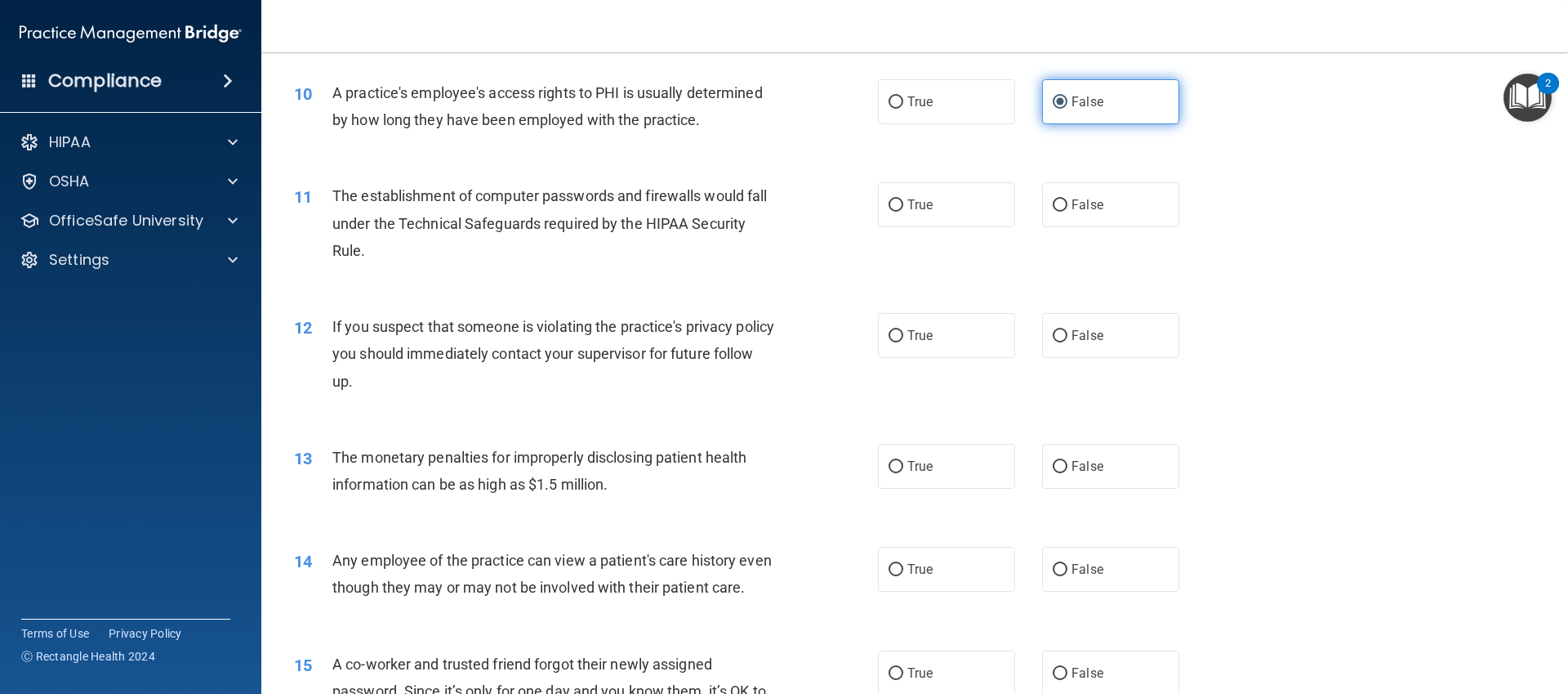
scroll to position [1111, 0]
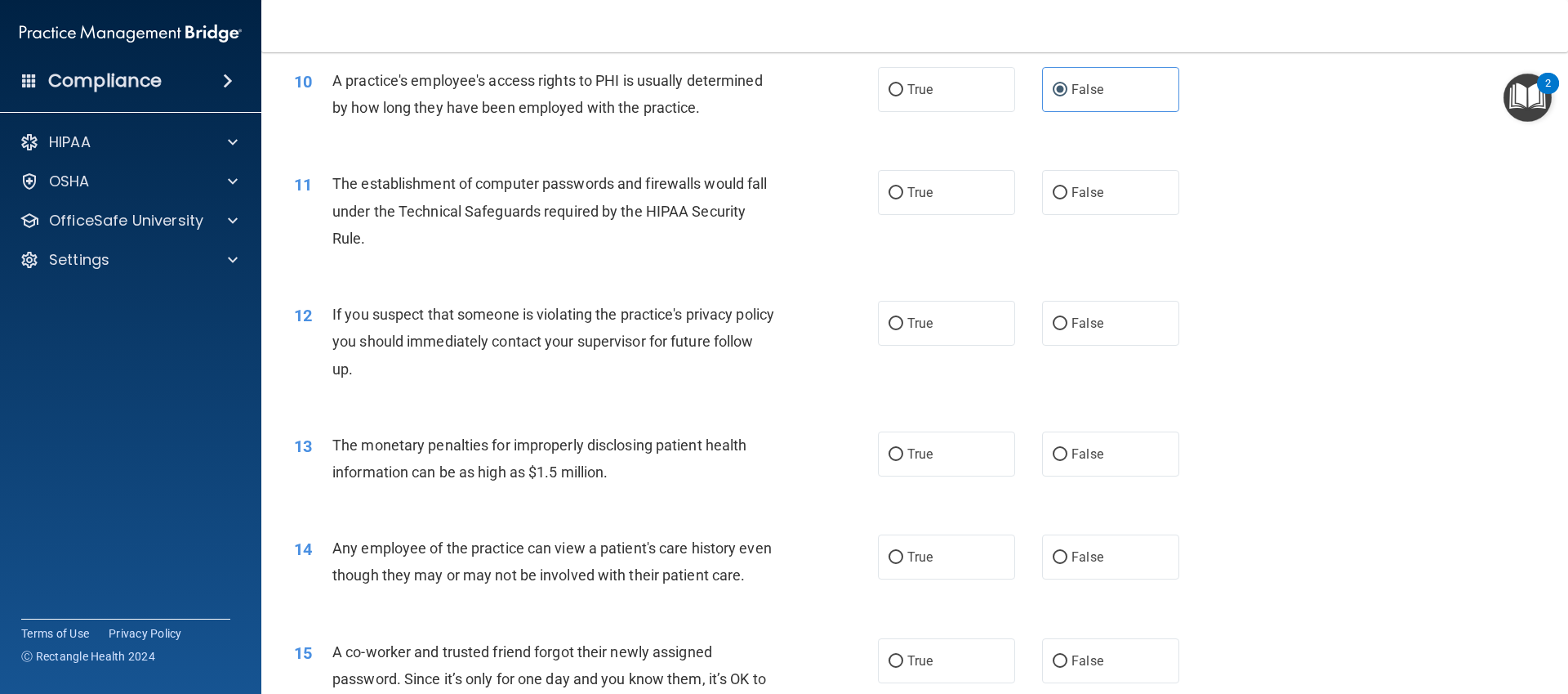
click at [897, 227] on div "11 The establishment of computer passwords and firewalls would fall under the T…" at bounding box center [586, 215] width 633 height 90
click at [897, 200] on label "True" at bounding box center [946, 193] width 137 height 45
click at [897, 200] on input "True" at bounding box center [896, 193] width 15 height 13
radio input "true"
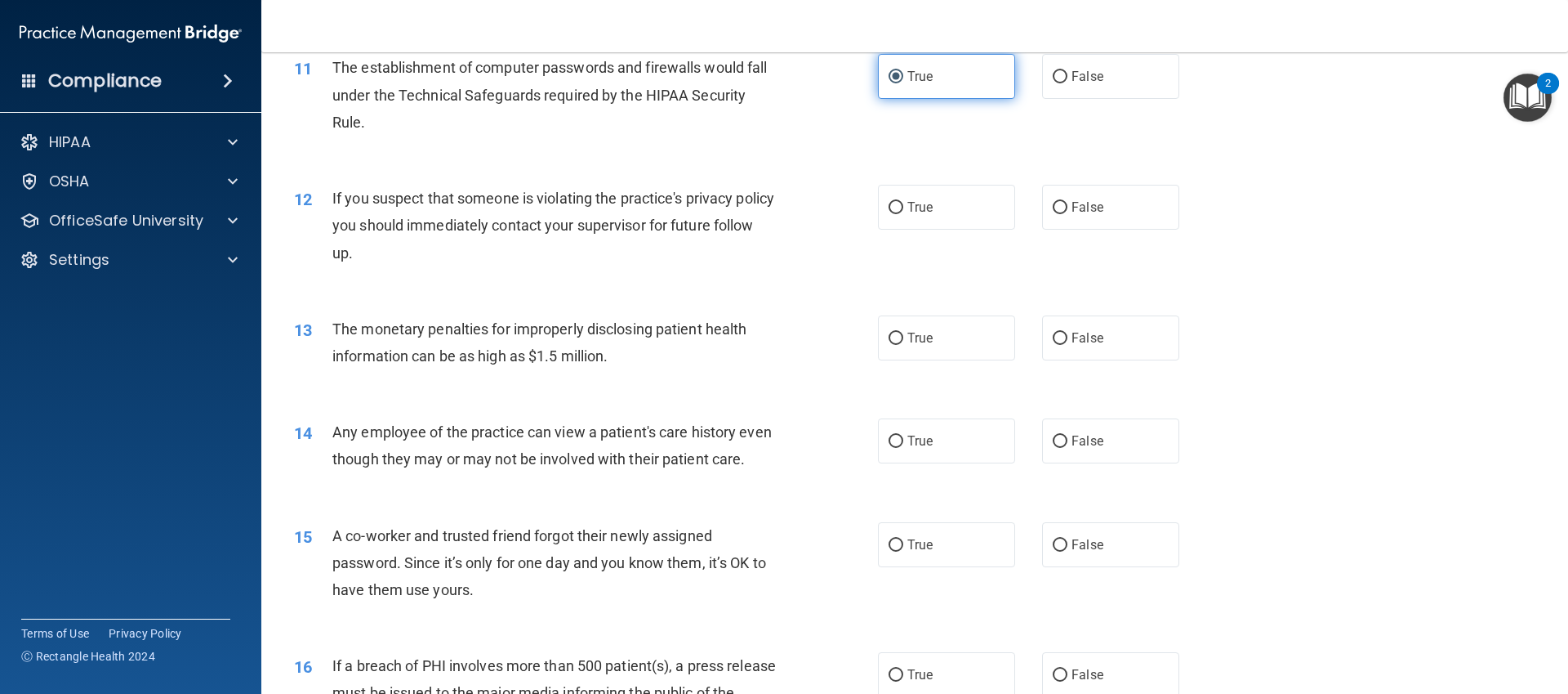
scroll to position [1228, 0]
click at [898, 208] on input "True" at bounding box center [896, 206] width 15 height 13
radio input "true"
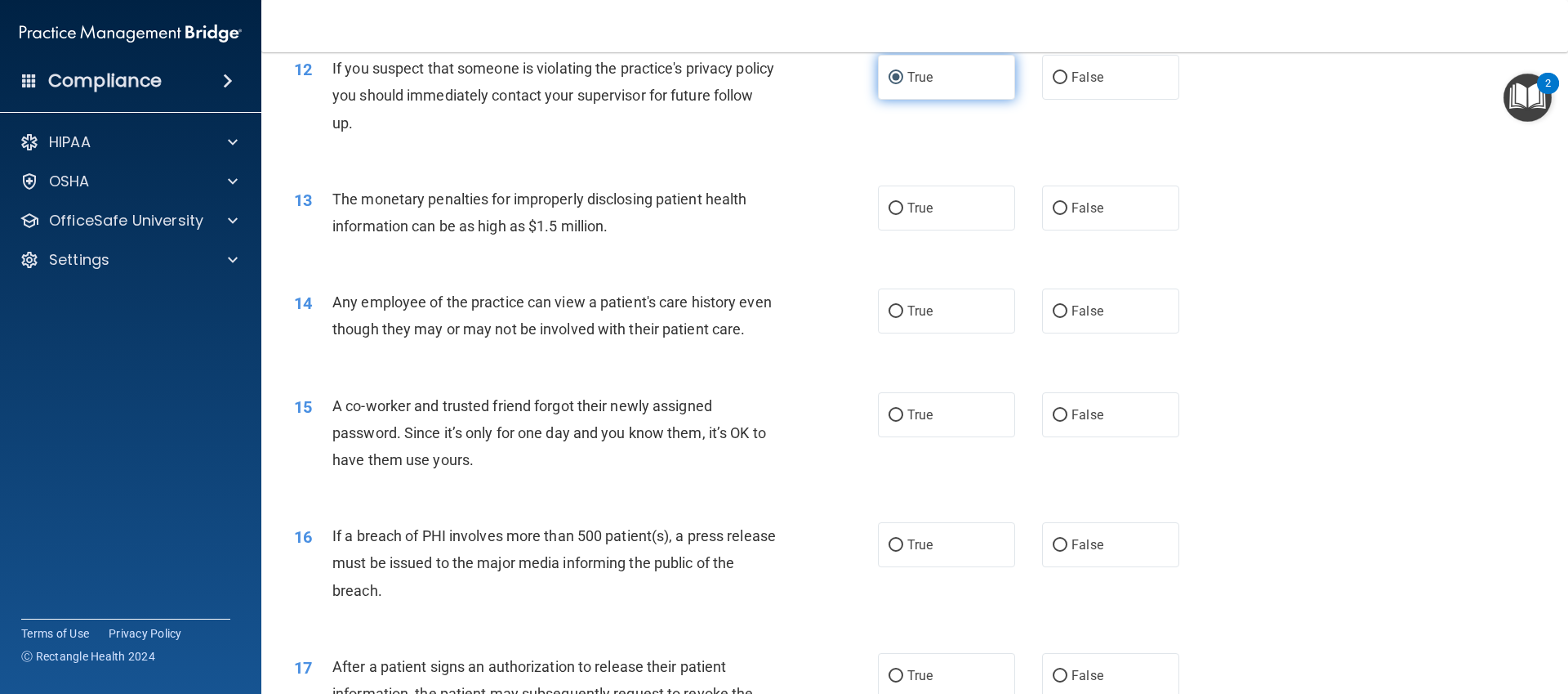
click at [898, 208] on input "True" at bounding box center [896, 208] width 15 height 13
radio input "true"
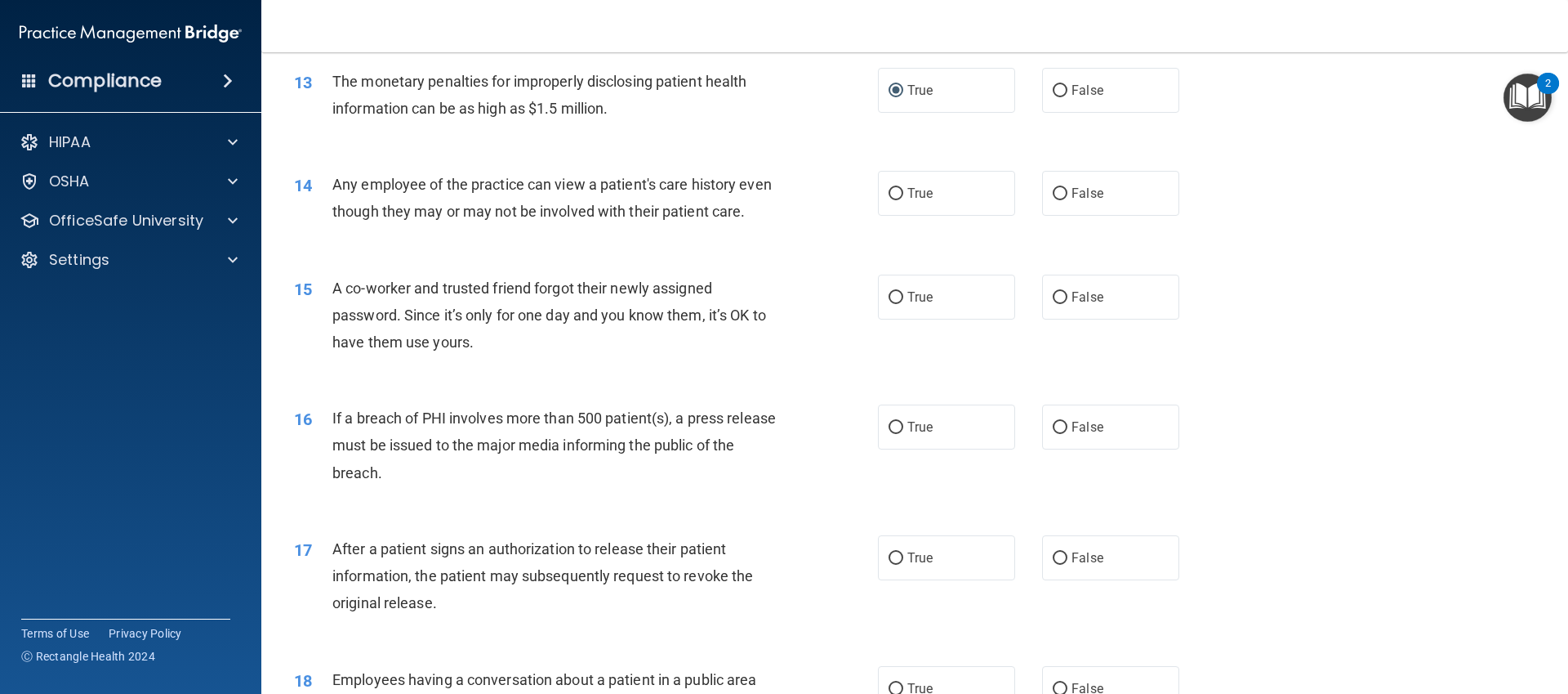
scroll to position [1477, 0]
click at [1069, 209] on label "False" at bounding box center [1110, 191] width 137 height 45
click at [1067, 198] on input "False" at bounding box center [1059, 192] width 15 height 13
radio input "true"
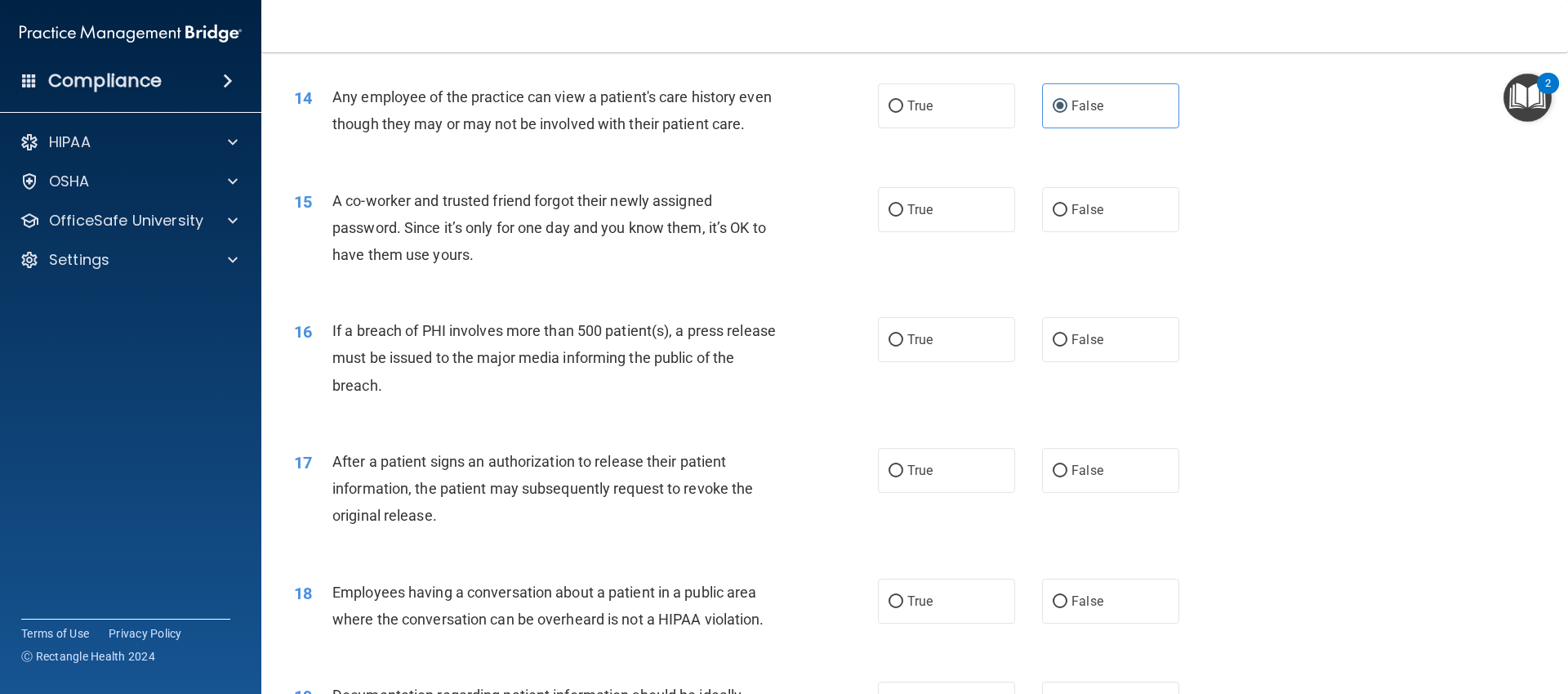
scroll to position [1580, 0]
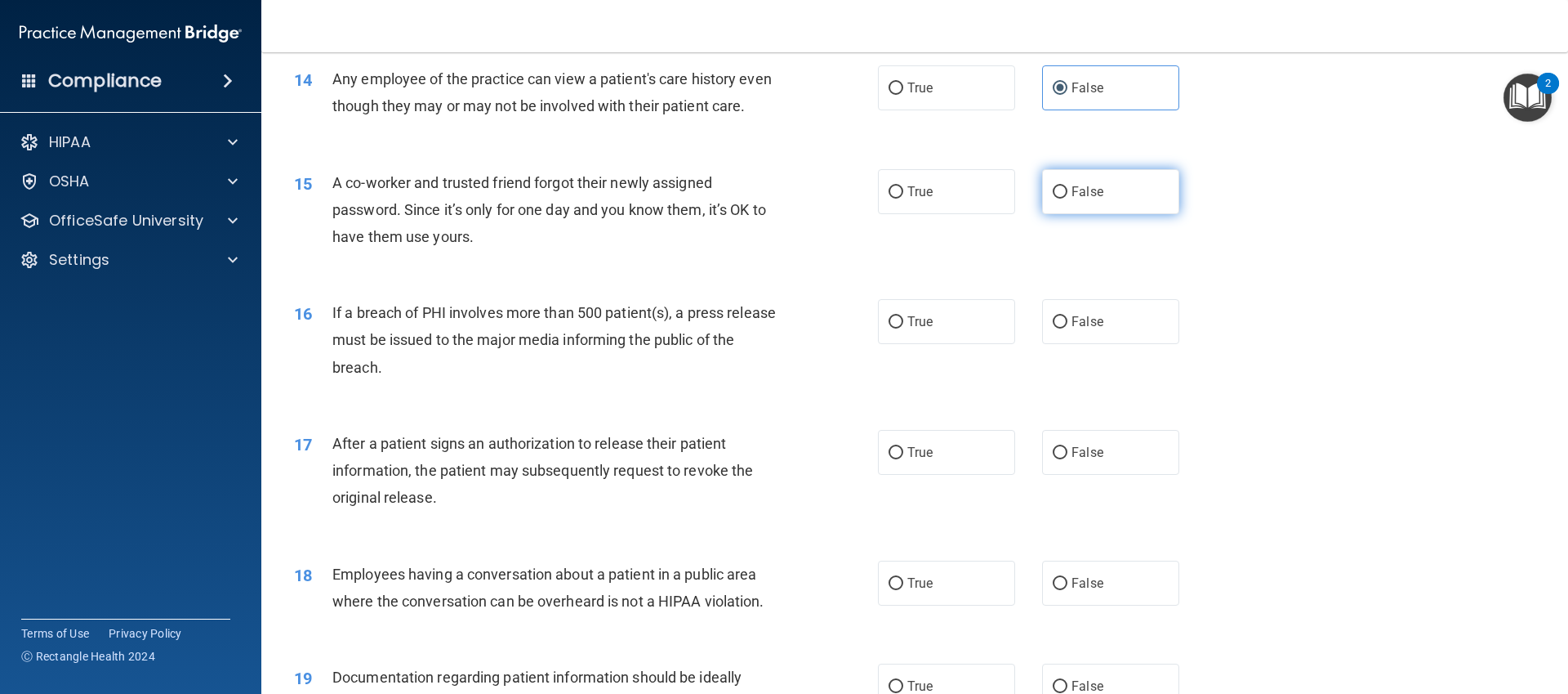
click at [1103, 198] on label "False" at bounding box center [1110, 192] width 137 height 45
click at [1067, 198] on input "False" at bounding box center [1059, 192] width 15 height 13
radio input "true"
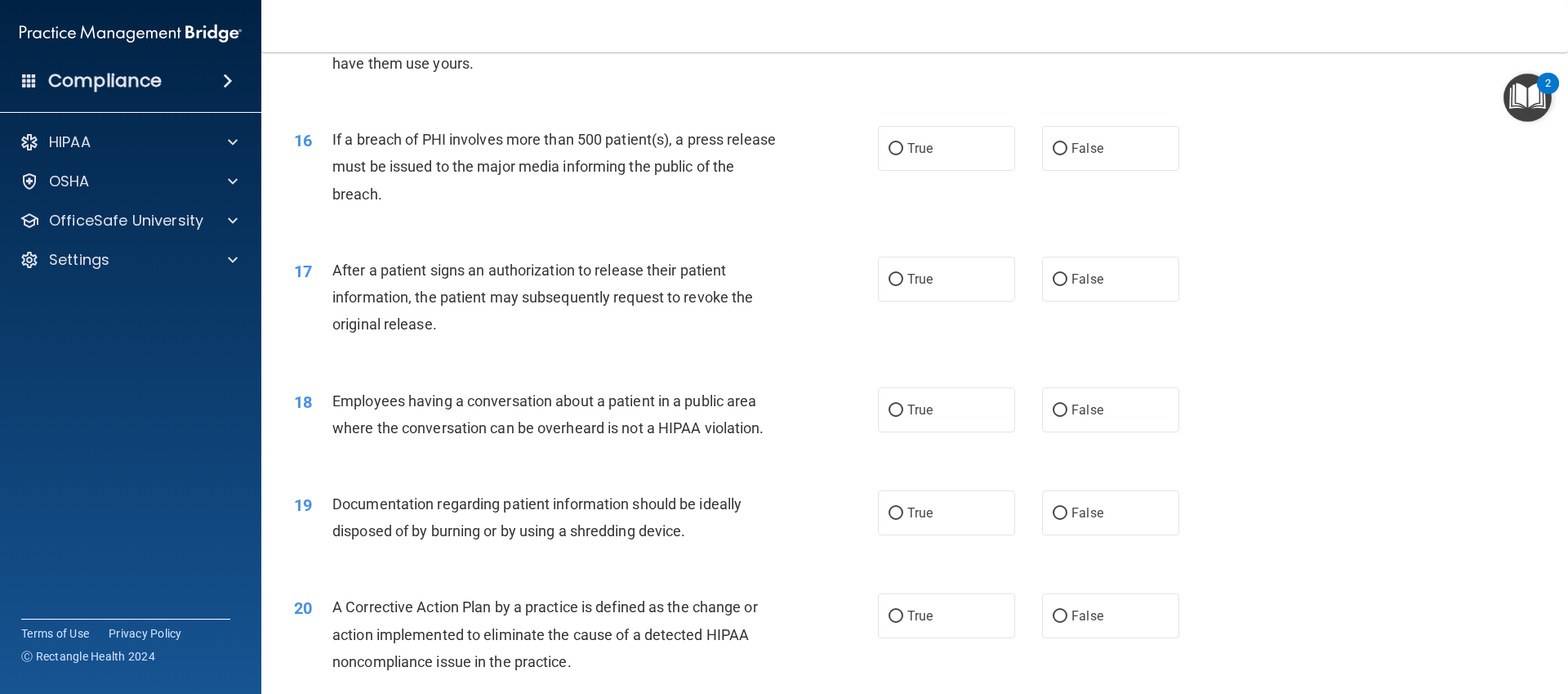
scroll to position [1758, 0]
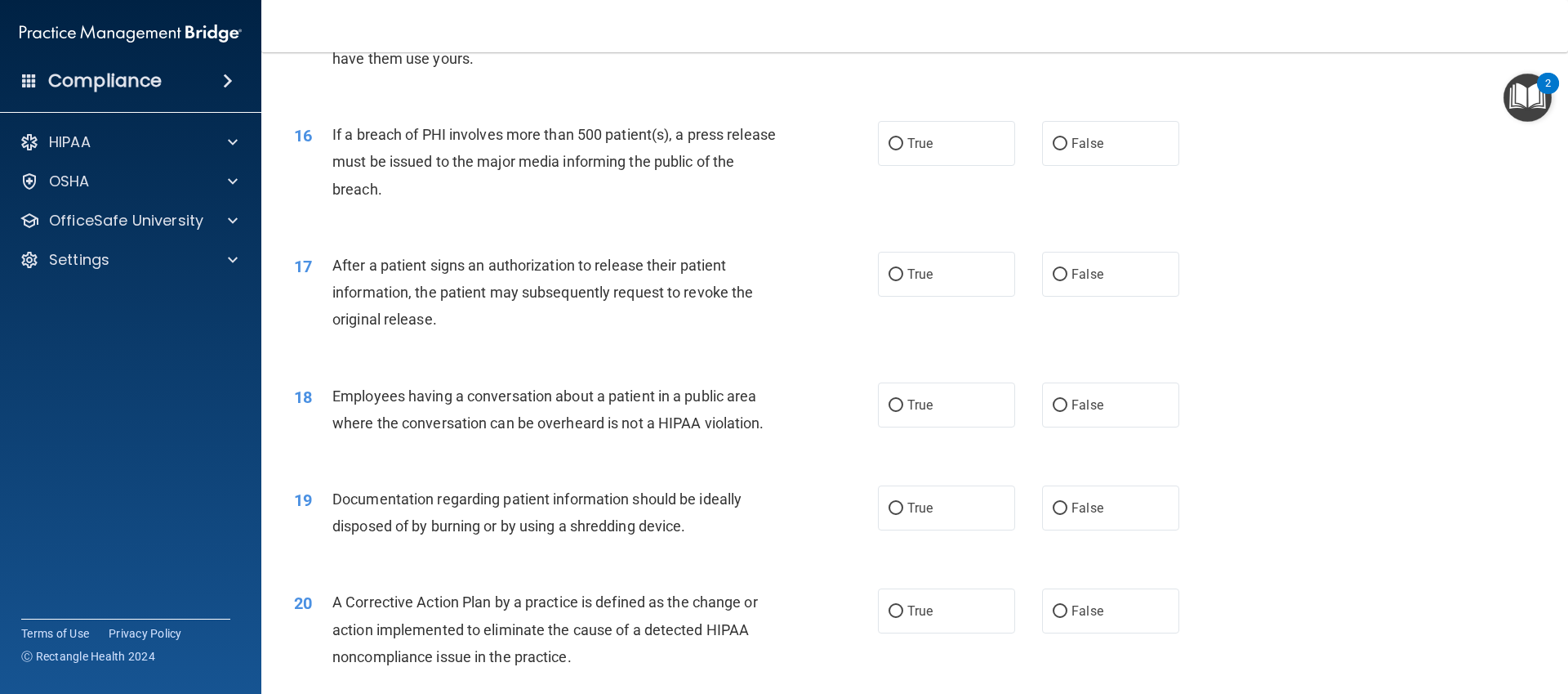
click at [944, 111] on div "16 If a breach of PHI involves more than 500 patient(s), a press release must b…" at bounding box center [914, 165] width 1265 height 130
click at [944, 145] on label "True" at bounding box center [946, 143] width 137 height 45
click at [904, 145] on input "True" at bounding box center [896, 144] width 15 height 13
radio input "true"
click at [887, 296] on div "17 After a patient signs an authorization to release their patient information,…" at bounding box center [586, 297] width 633 height 90
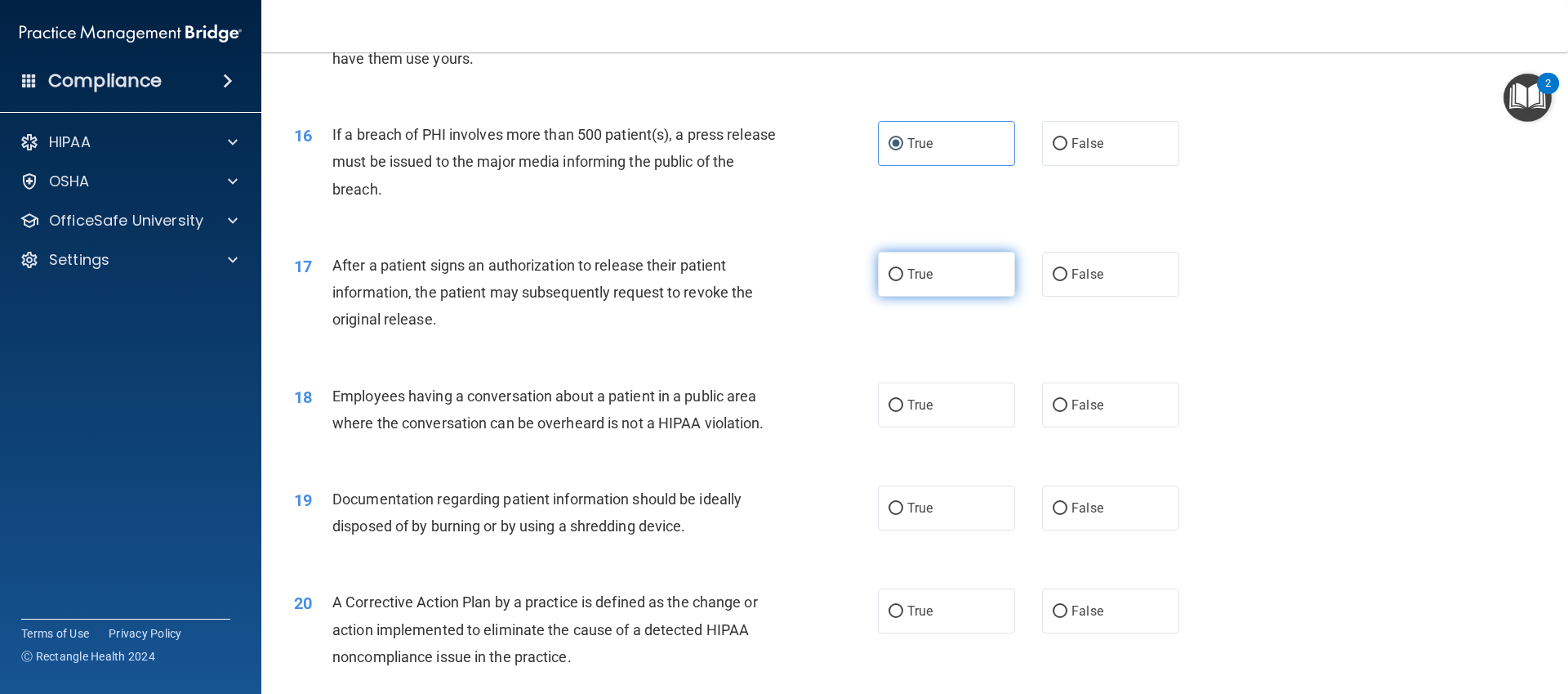
click at [888, 291] on label "True" at bounding box center [946, 274] width 137 height 45
click at [889, 281] on input "True" at bounding box center [896, 274] width 15 height 13
radio input "true"
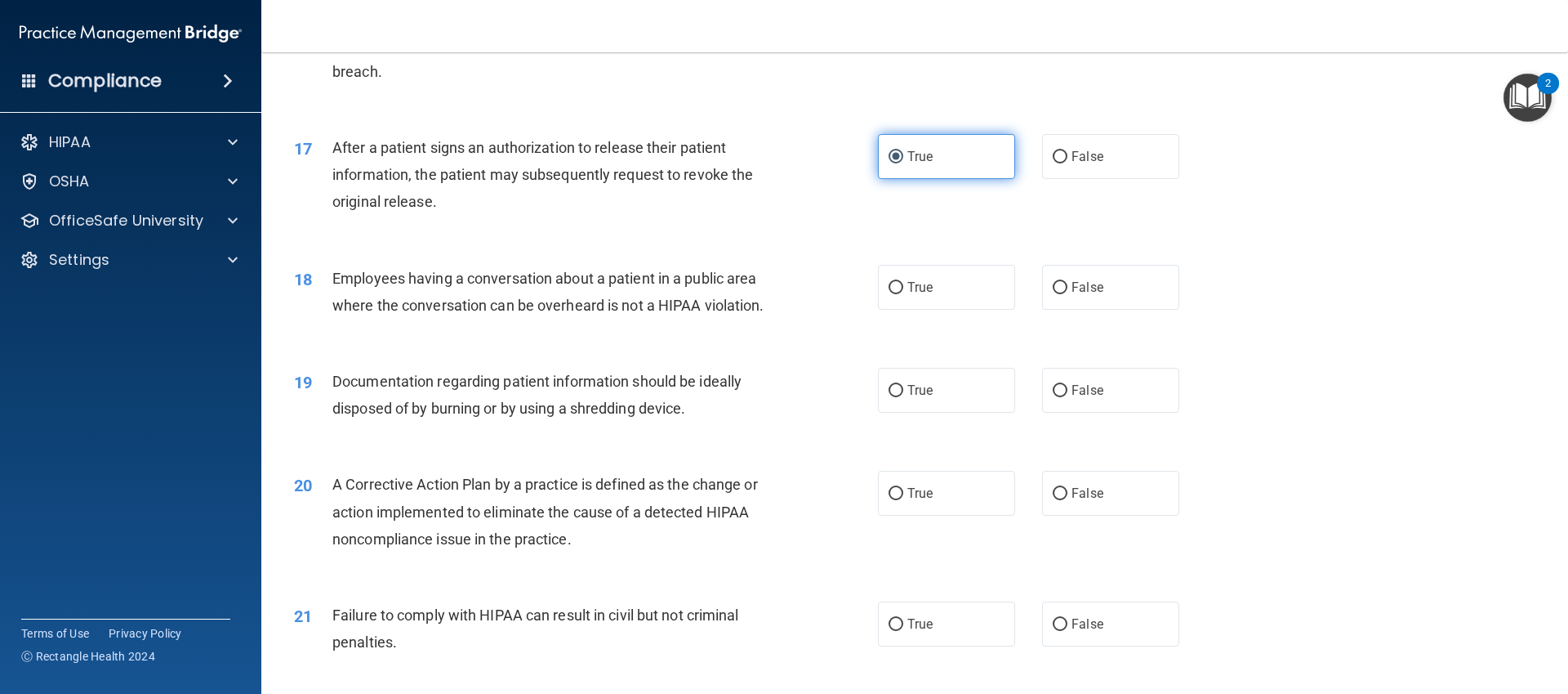
scroll to position [1878, 0]
click at [1117, 313] on div "18 Employees having a conversation about a patient in a public area where the c…" at bounding box center [914, 294] width 1265 height 103
click at [1116, 309] on div "18 Employees having a conversation about a patient in a public area where the c…" at bounding box center [914, 294] width 1265 height 103
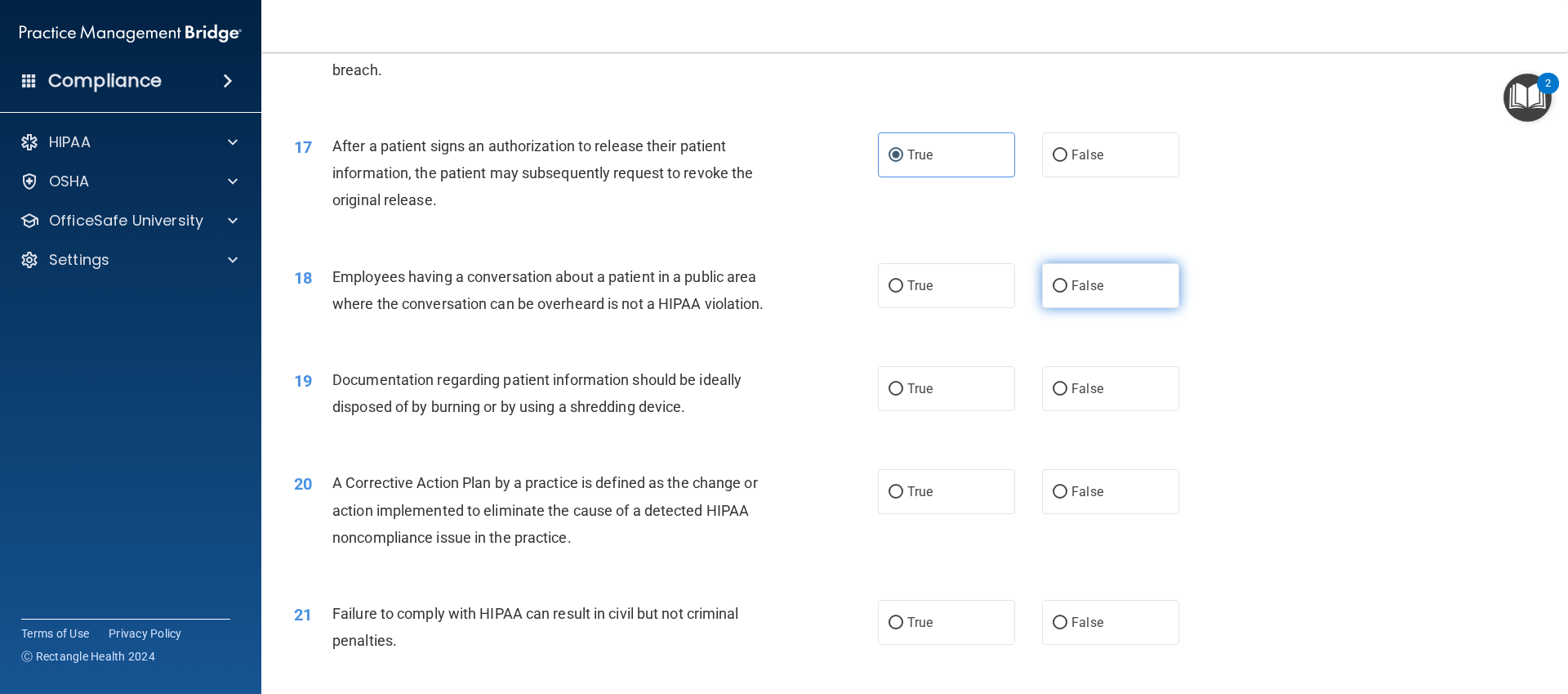
click at [1103, 295] on label "False" at bounding box center [1110, 285] width 137 height 45
click at [1067, 293] on input "False" at bounding box center [1059, 286] width 15 height 13
radio input "true"
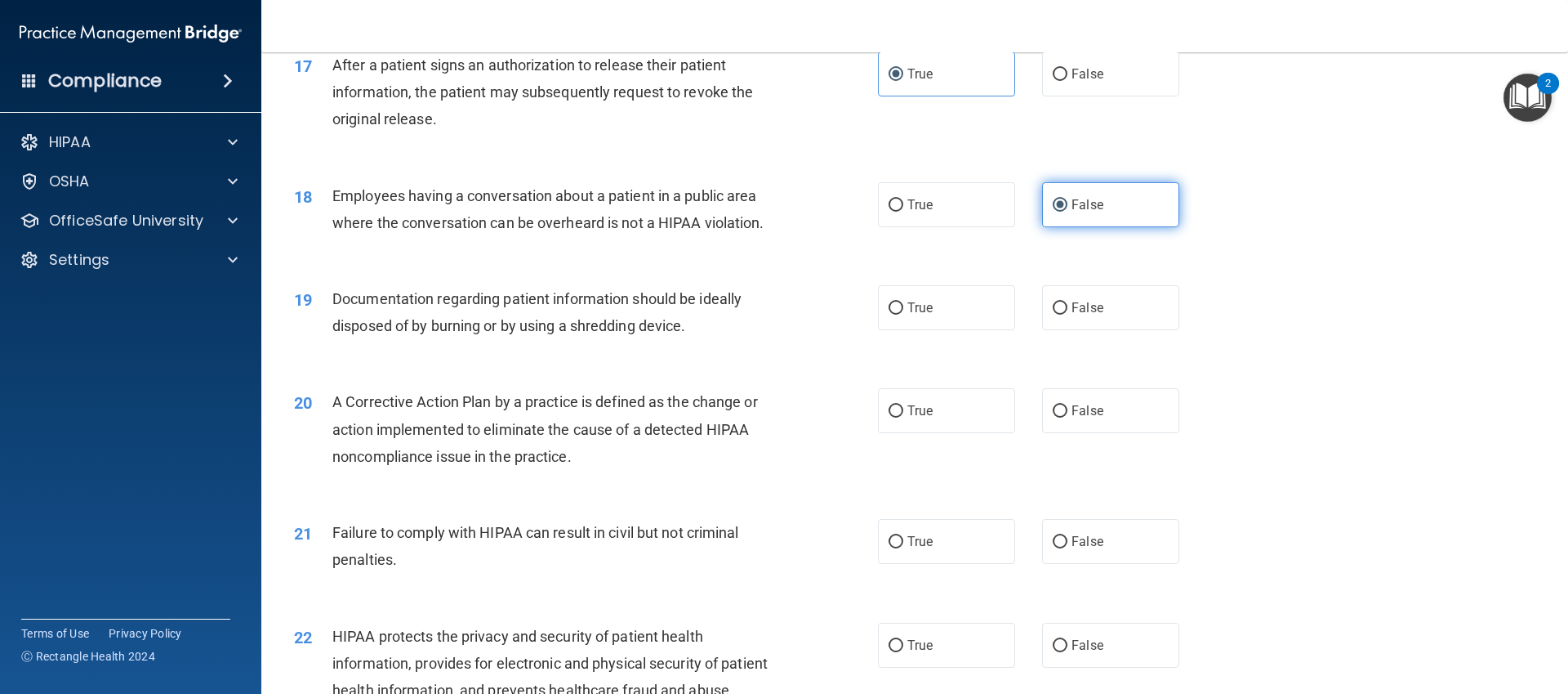
scroll to position [1969, 0]
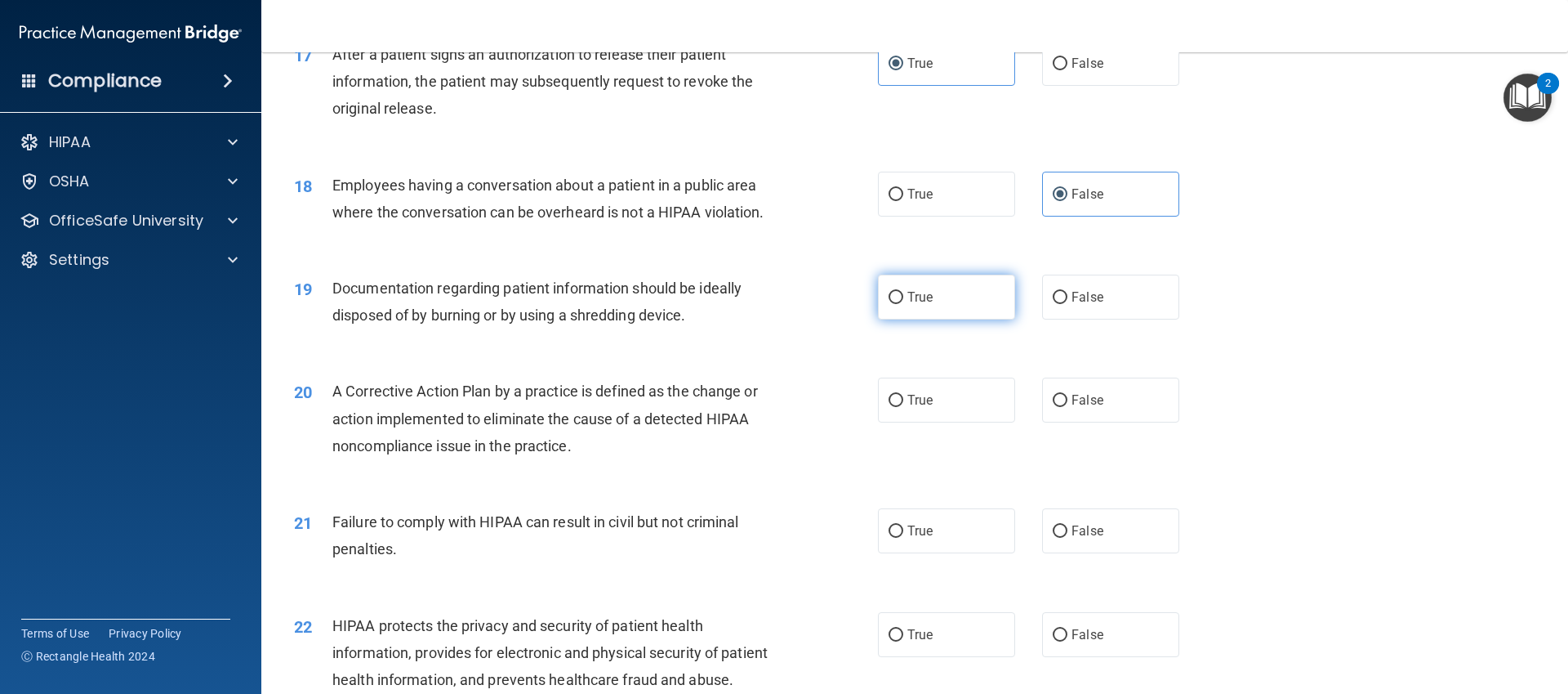
click at [919, 293] on span "True" at bounding box center [920, 297] width 25 height 16
click at [904, 293] on input "True" at bounding box center [896, 298] width 15 height 13
radio input "true"
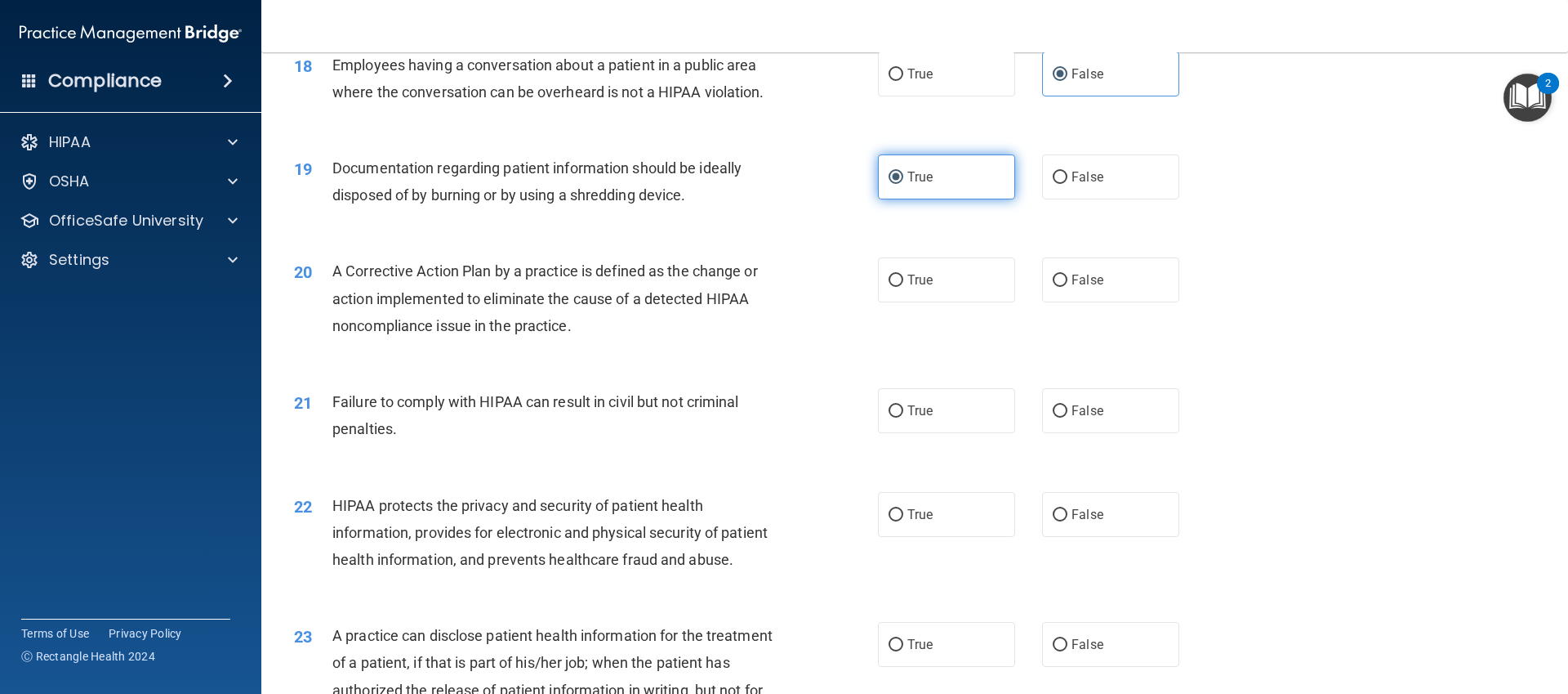
scroll to position [2095, 0]
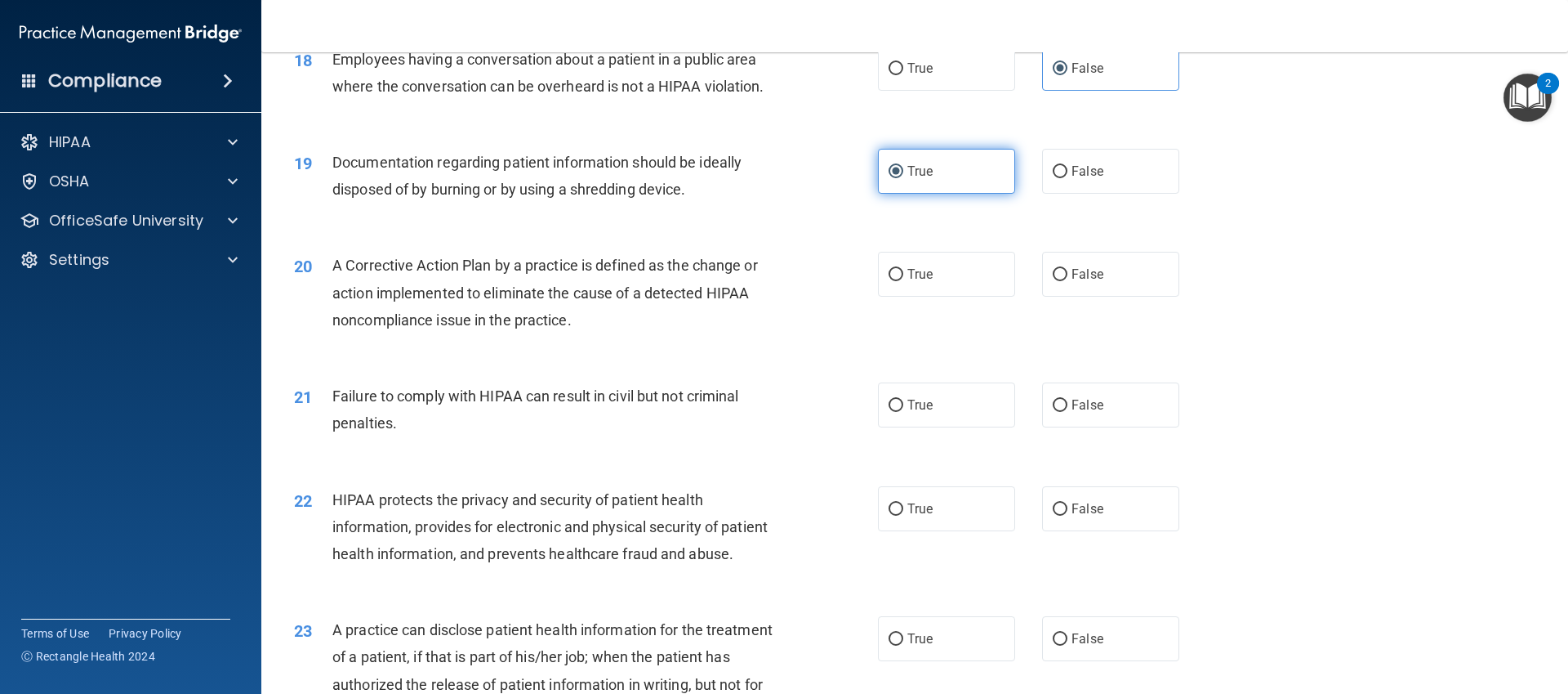
click at [919, 293] on label "True" at bounding box center [946, 274] width 137 height 45
click at [904, 281] on input "True" at bounding box center [896, 274] width 15 height 13
radio input "true"
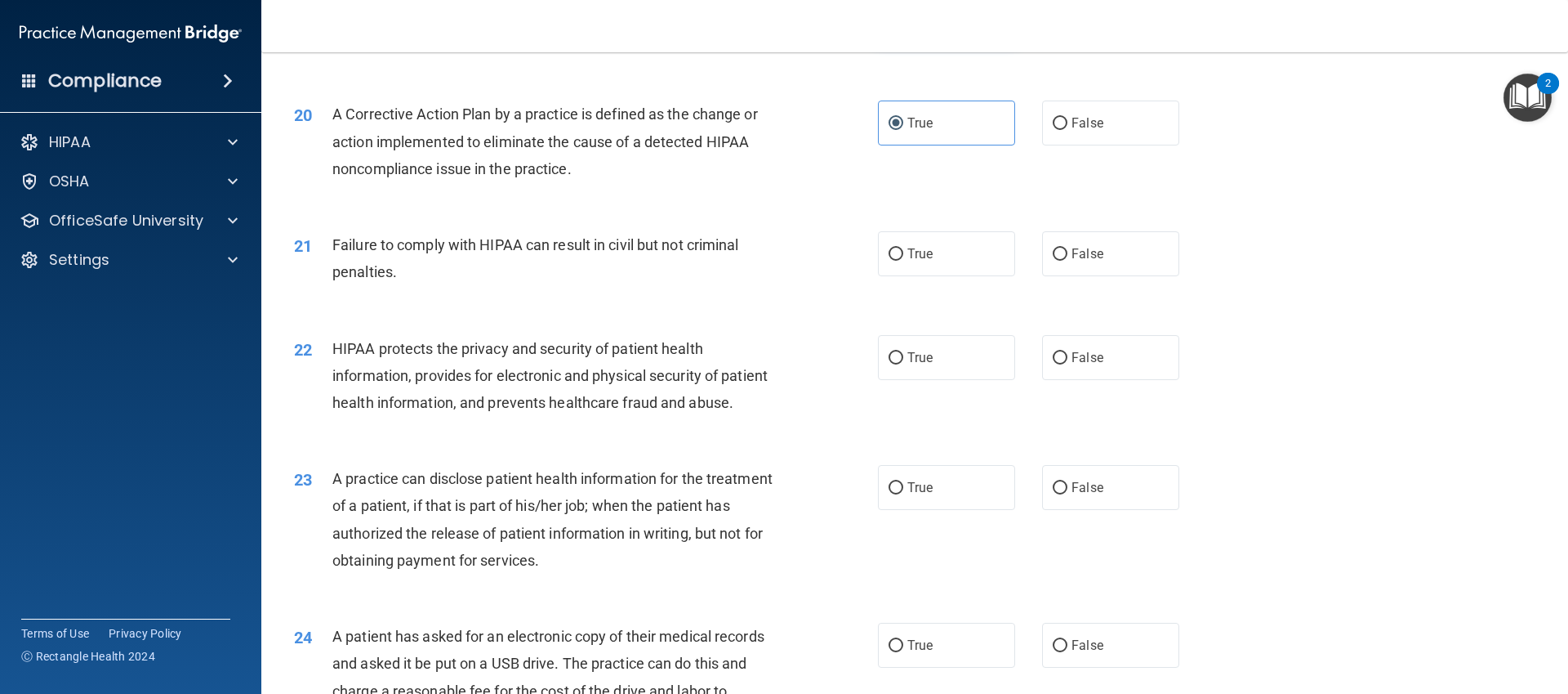
scroll to position [2246, 0]
click at [1085, 267] on label "False" at bounding box center [1110, 253] width 137 height 45
click at [1067, 260] on input "False" at bounding box center [1059, 253] width 15 height 13
radio input "true"
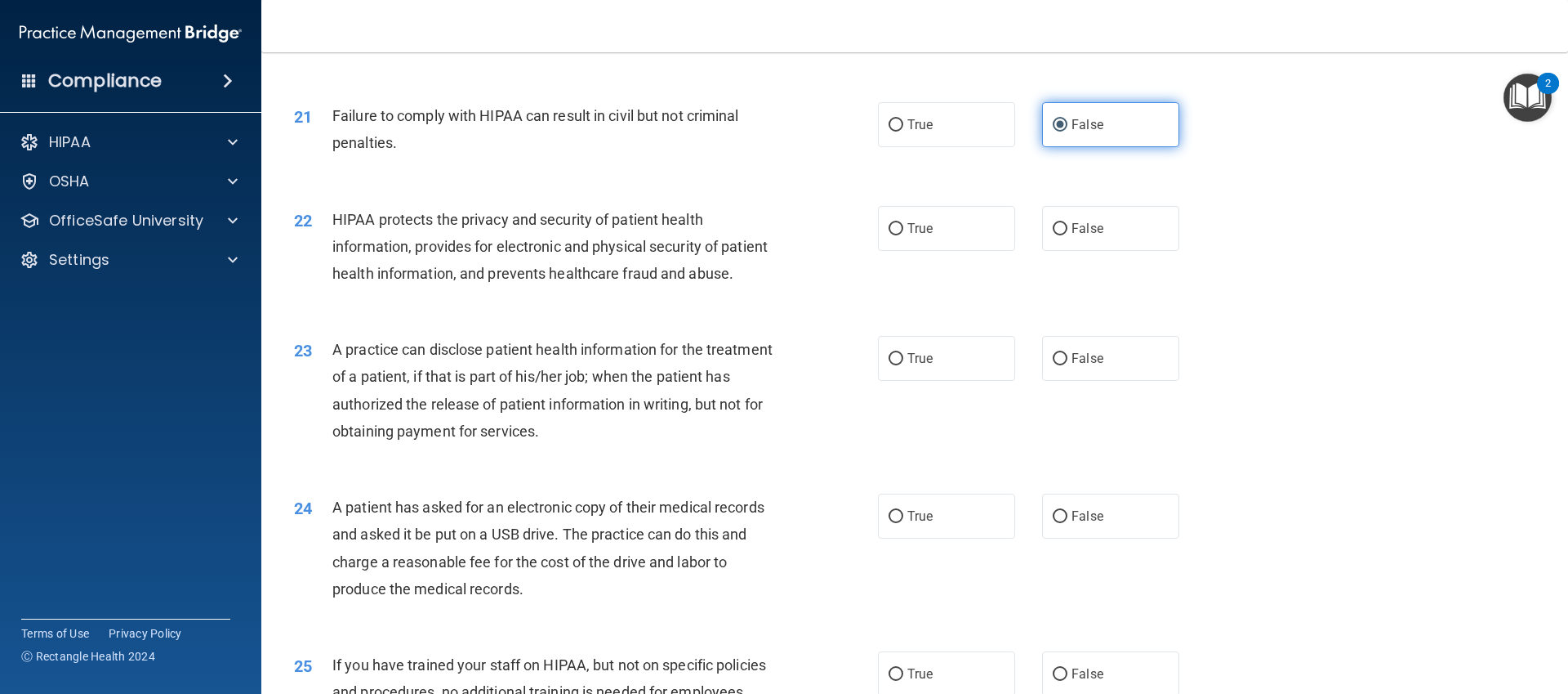
scroll to position [2370, 0]
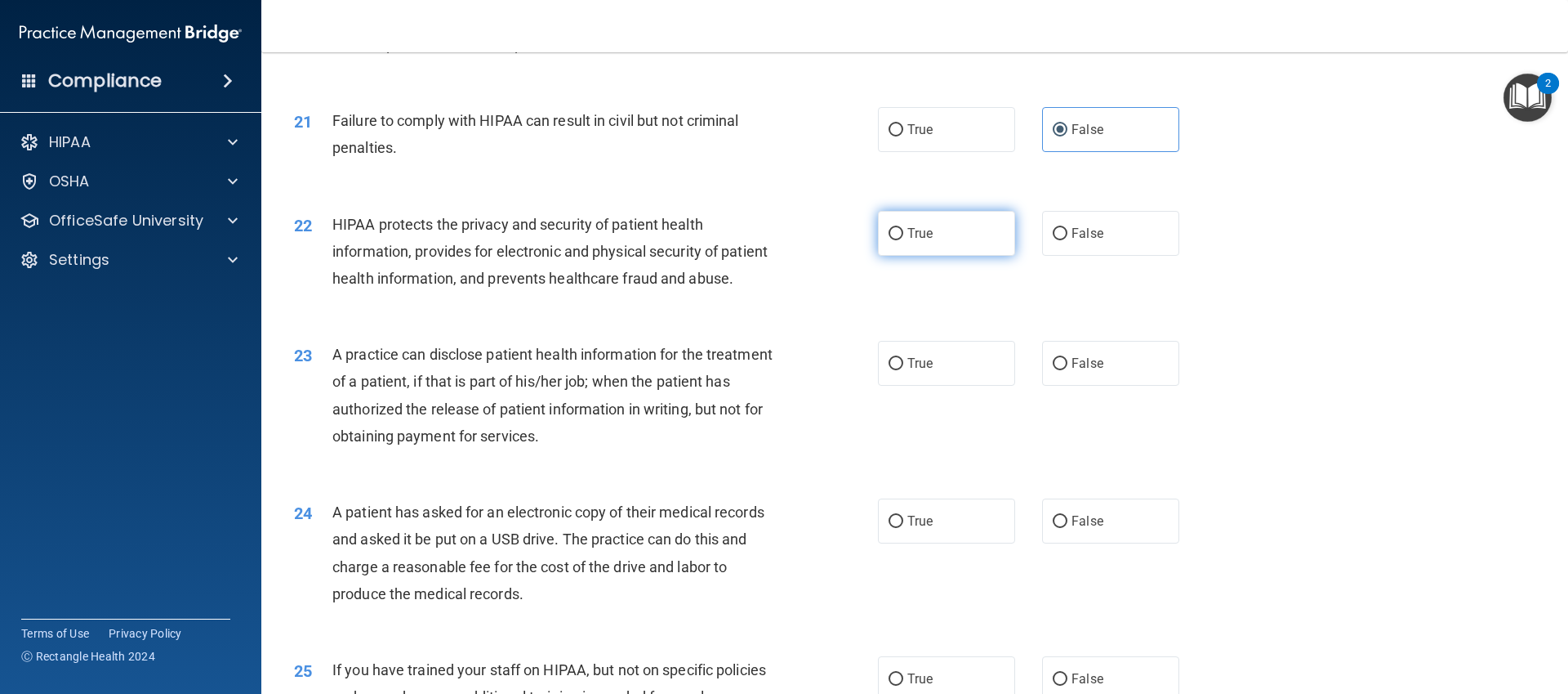
click at [889, 238] on input "True" at bounding box center [896, 234] width 15 height 13
radio input "true"
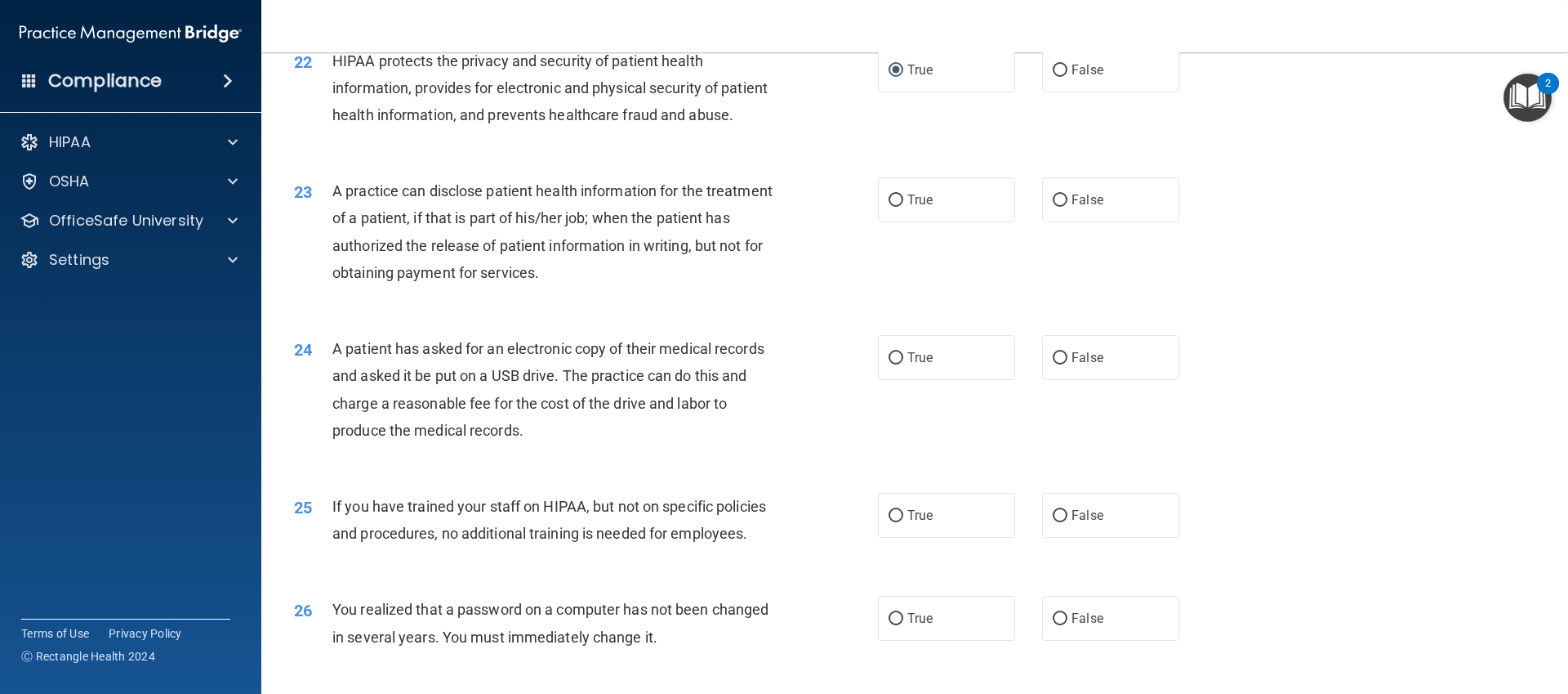
scroll to position [2540, 0]
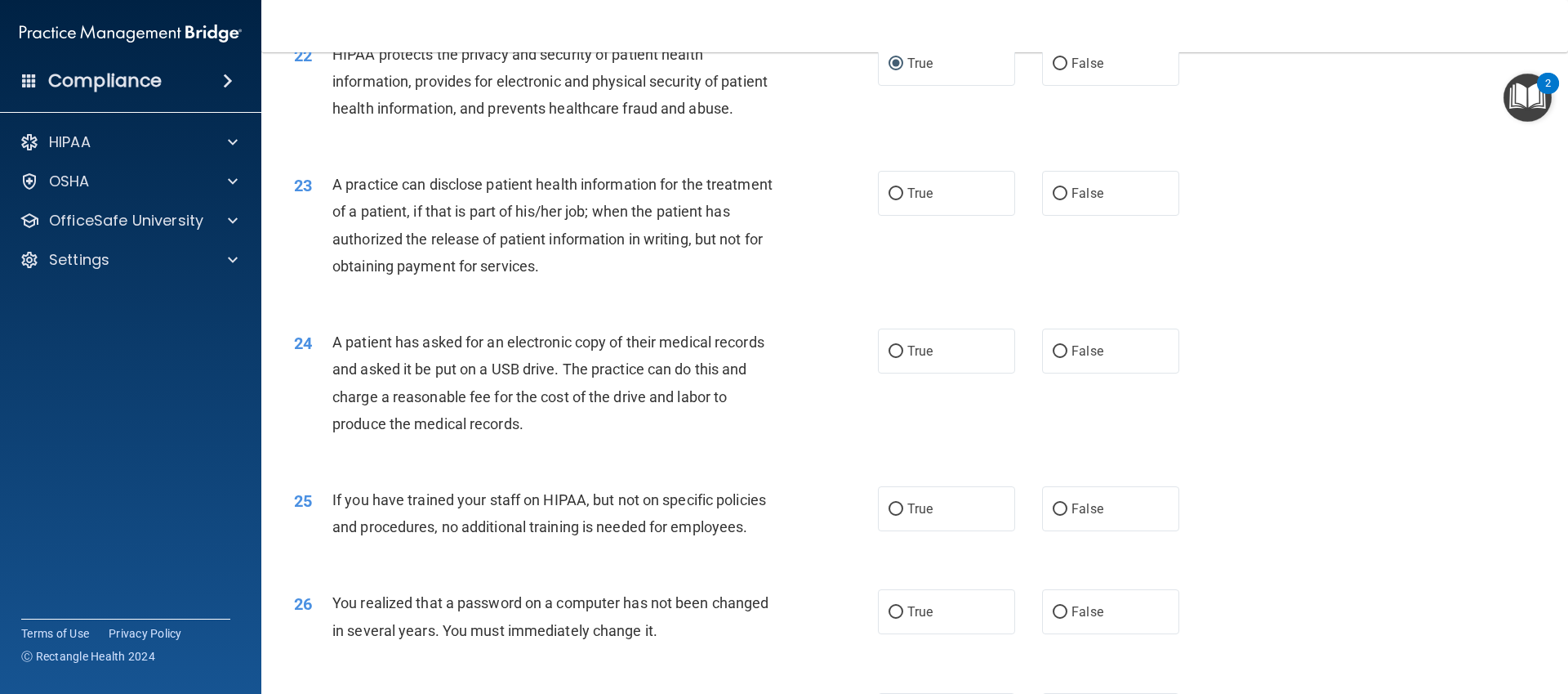
click at [1217, 186] on div "23 A practice can disclose patient health information for the treatment of a pa…" at bounding box center [914, 229] width 1265 height 158
click at [1114, 201] on label "False" at bounding box center [1110, 193] width 137 height 45
click at [1067, 201] on input "False" at bounding box center [1059, 194] width 15 height 13
radio input "true"
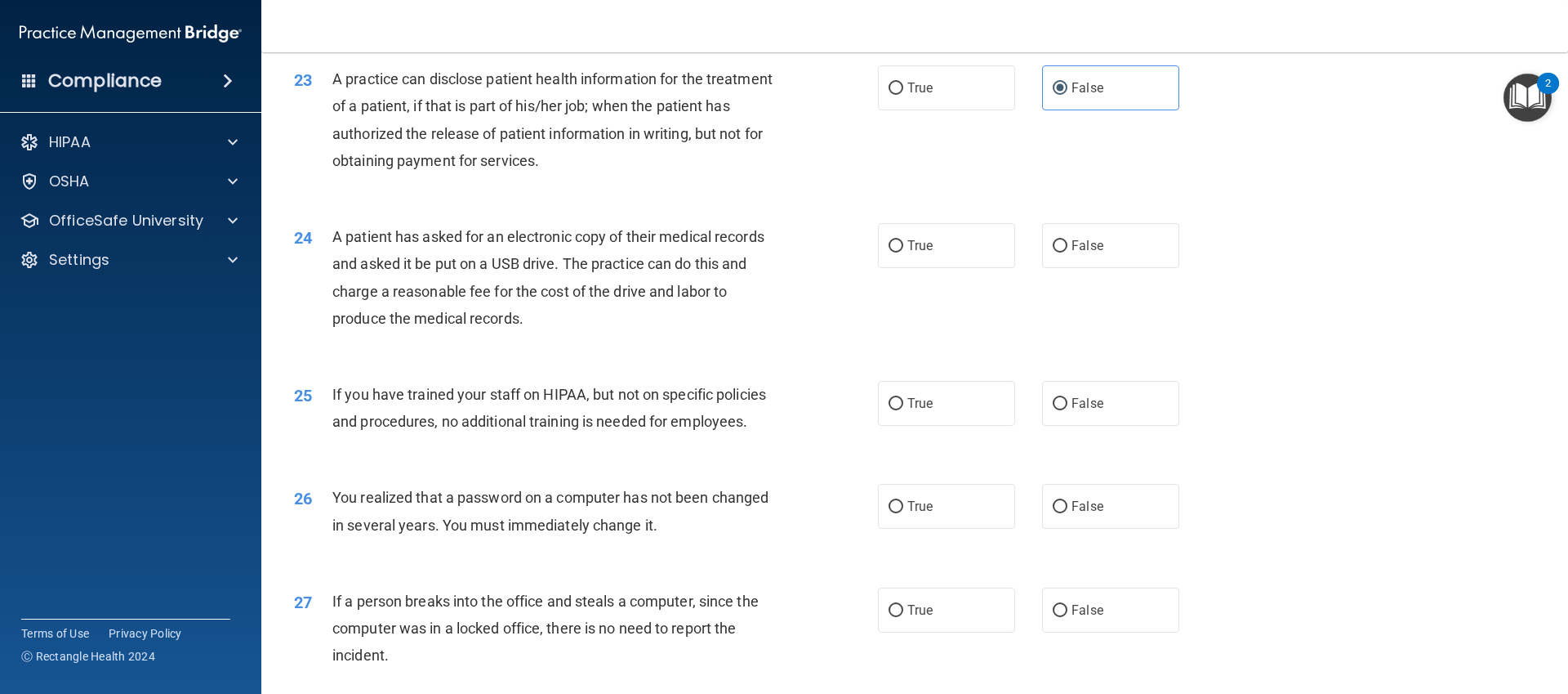
scroll to position [2648, 0]
click at [920, 244] on span "True" at bounding box center [920, 244] width 25 height 16
click at [904, 244] on input "True" at bounding box center [896, 244] width 15 height 13
radio input "true"
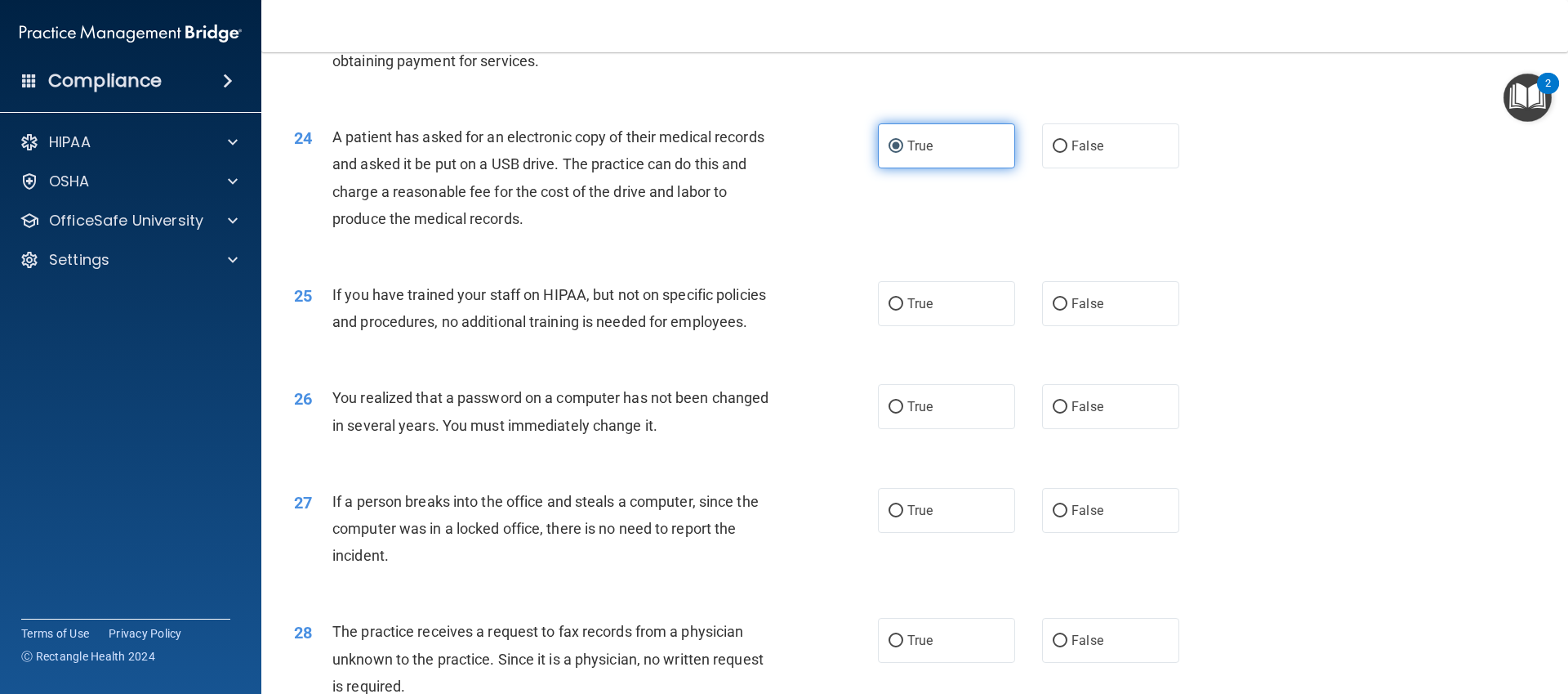
scroll to position [2760, 0]
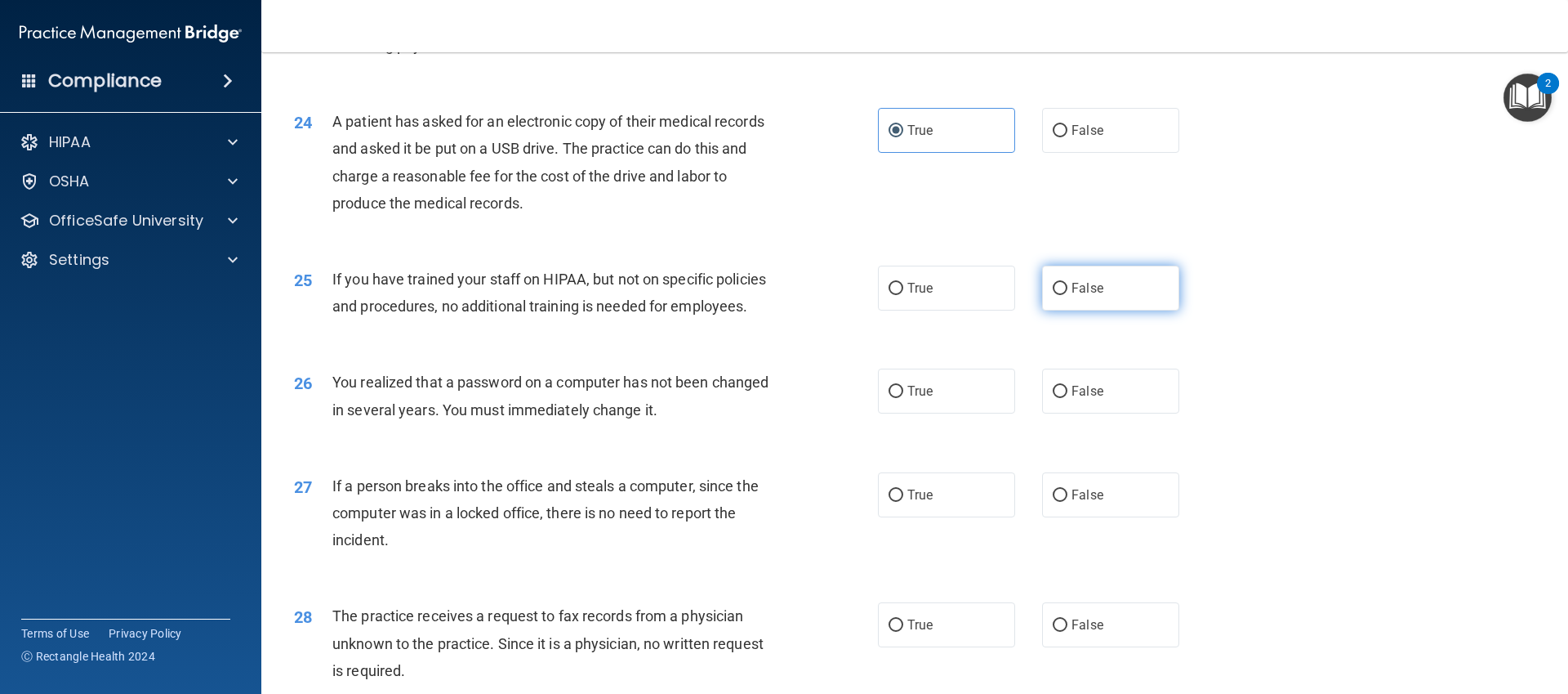
click at [1132, 297] on label "False" at bounding box center [1110, 288] width 137 height 45
click at [1067, 295] on input "False" at bounding box center [1059, 289] width 15 height 13
radio input "true"
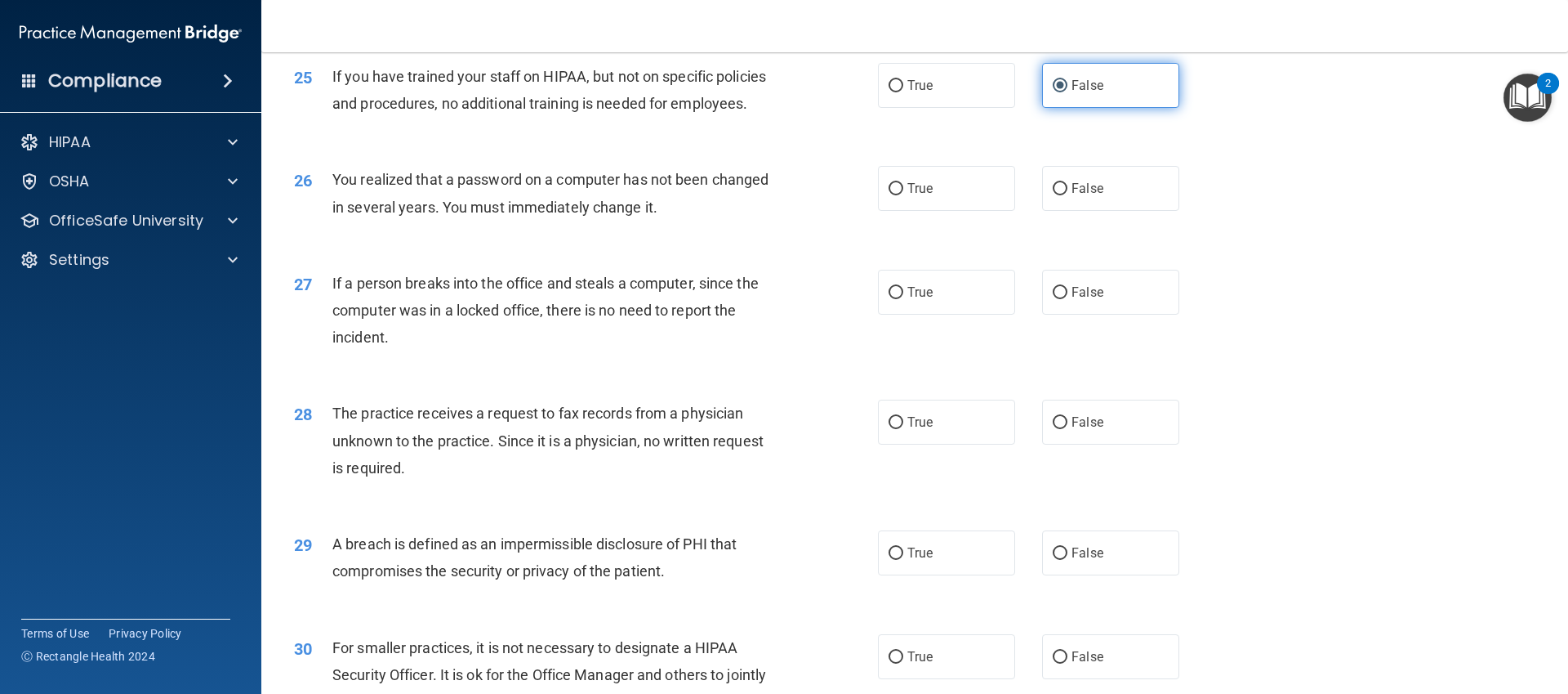
scroll to position [2971, 0]
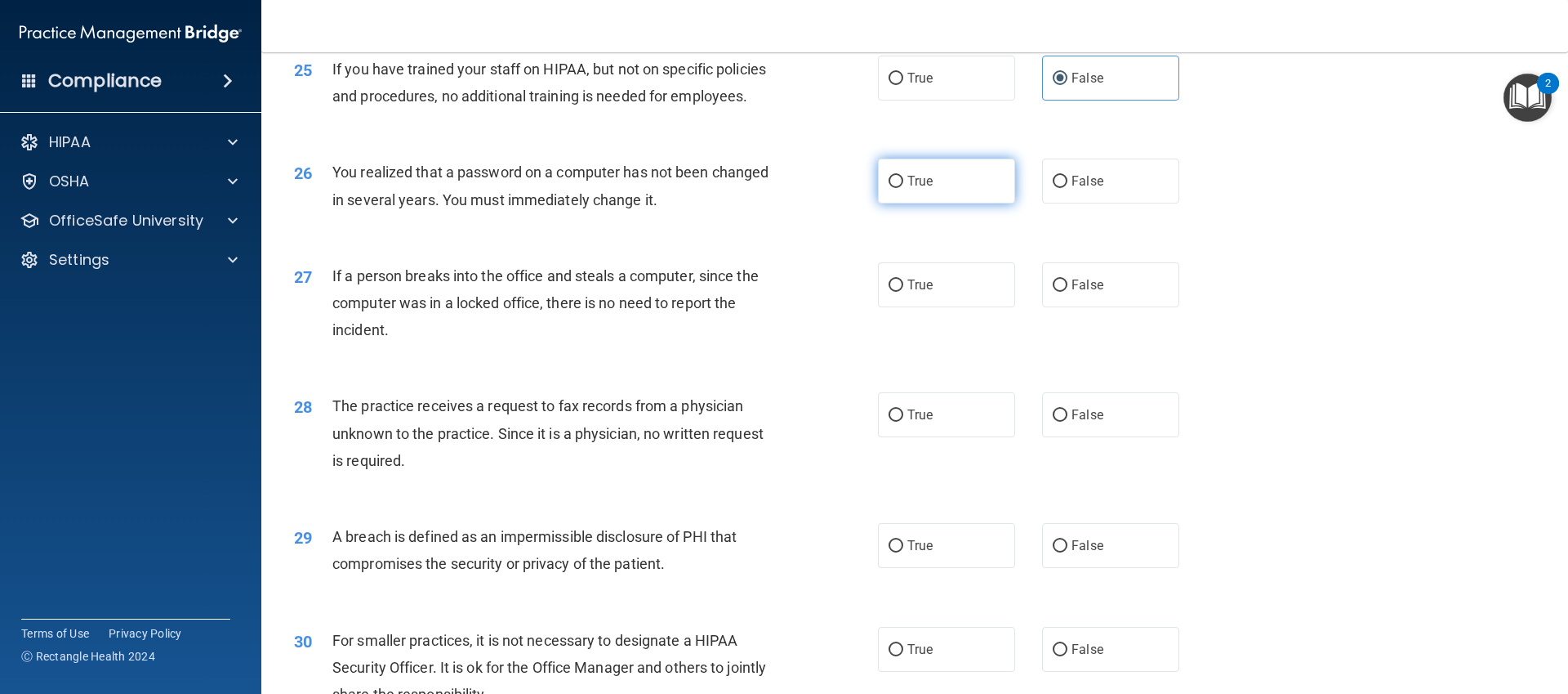
click at [919, 200] on label "True" at bounding box center [946, 181] width 137 height 45
click at [904, 188] on input "True" at bounding box center [896, 182] width 15 height 13
radio input "true"
click at [1094, 298] on label "False" at bounding box center [1110, 285] width 137 height 45
click at [1067, 292] on input "False" at bounding box center [1059, 285] width 15 height 13
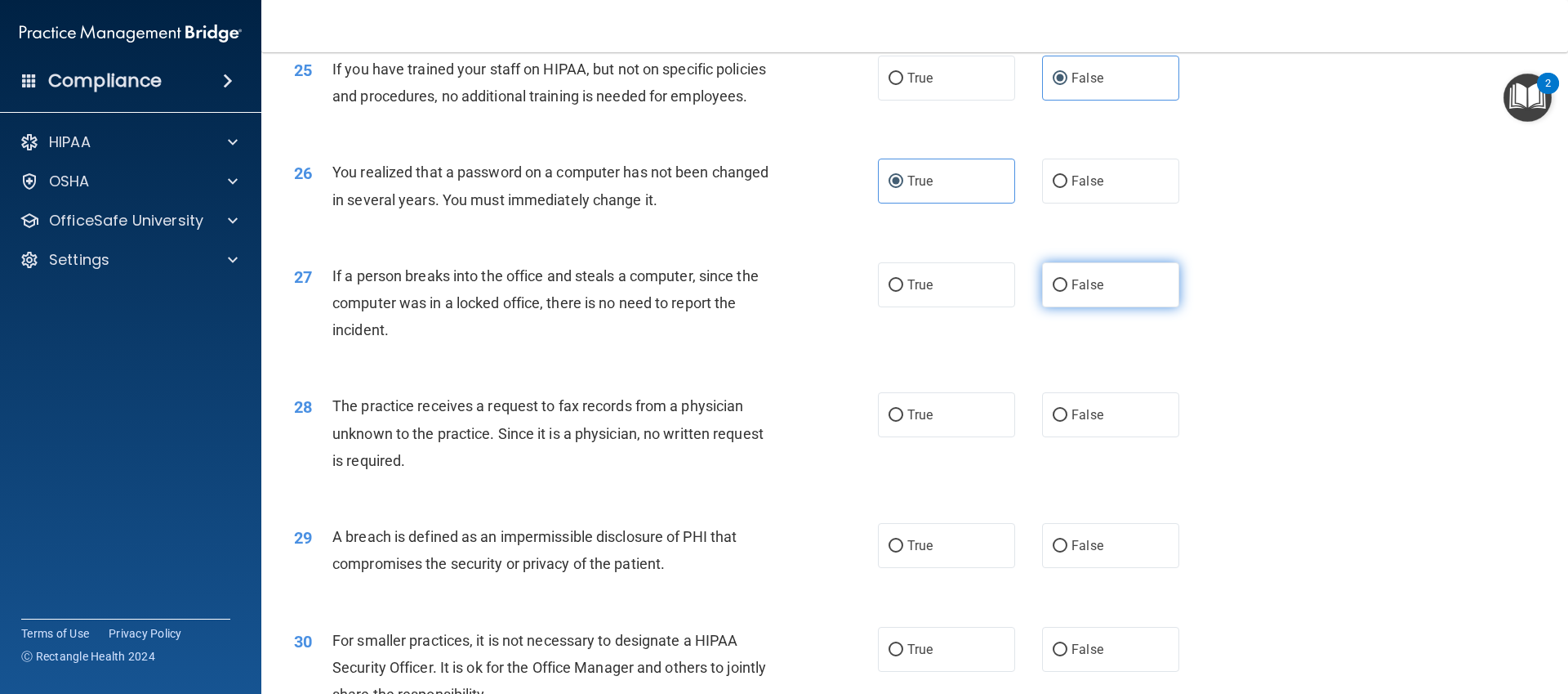
radio input "true"
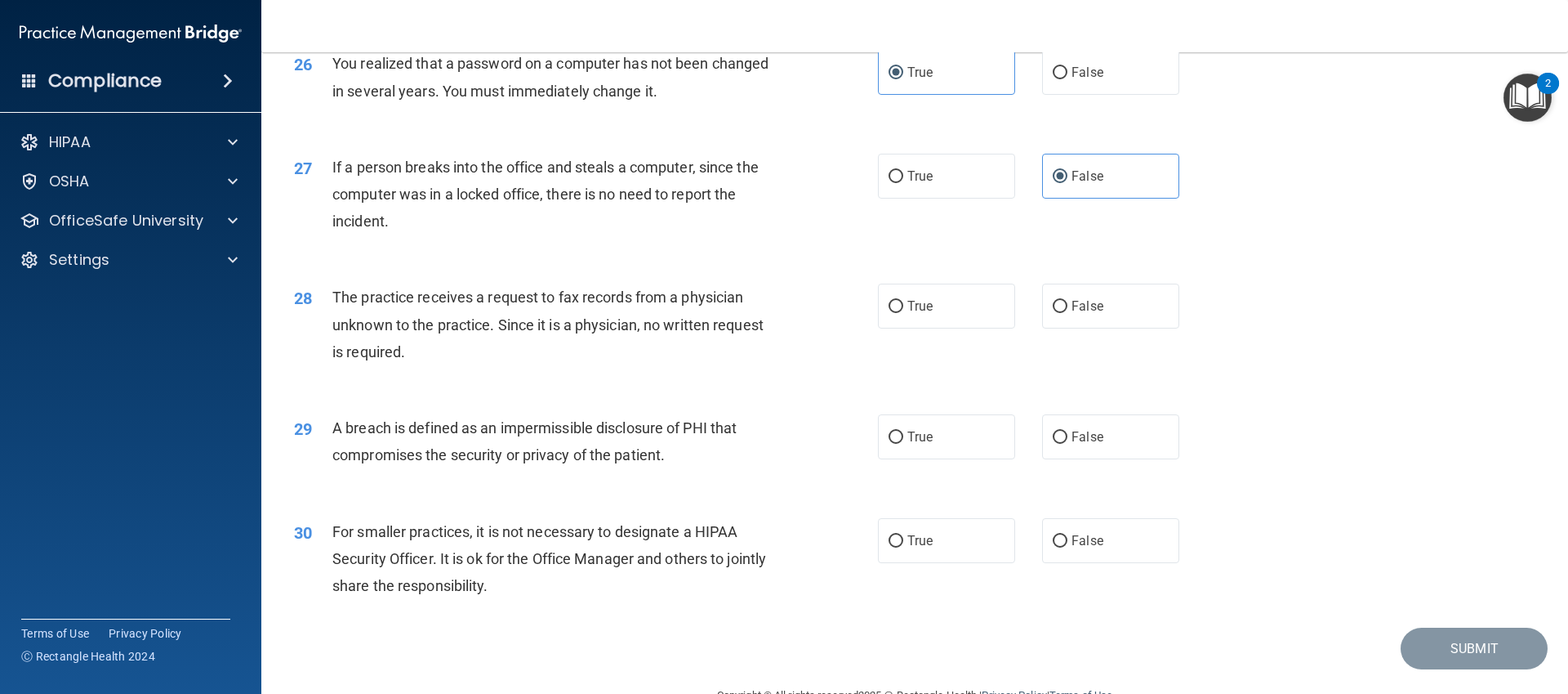
scroll to position [3101, 0]
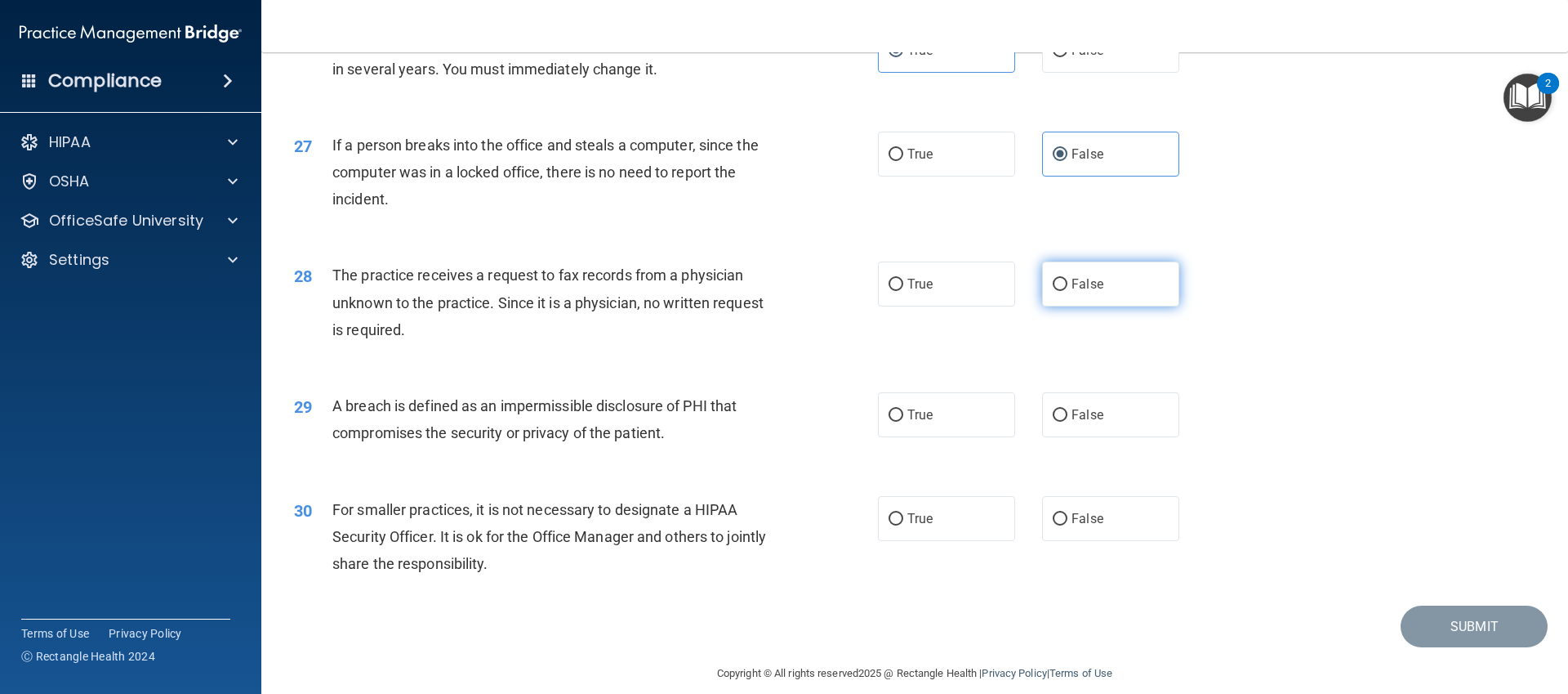
click at [1119, 288] on label "False" at bounding box center [1110, 284] width 137 height 45
click at [1067, 288] on input "False" at bounding box center [1059, 284] width 15 height 13
radio input "true"
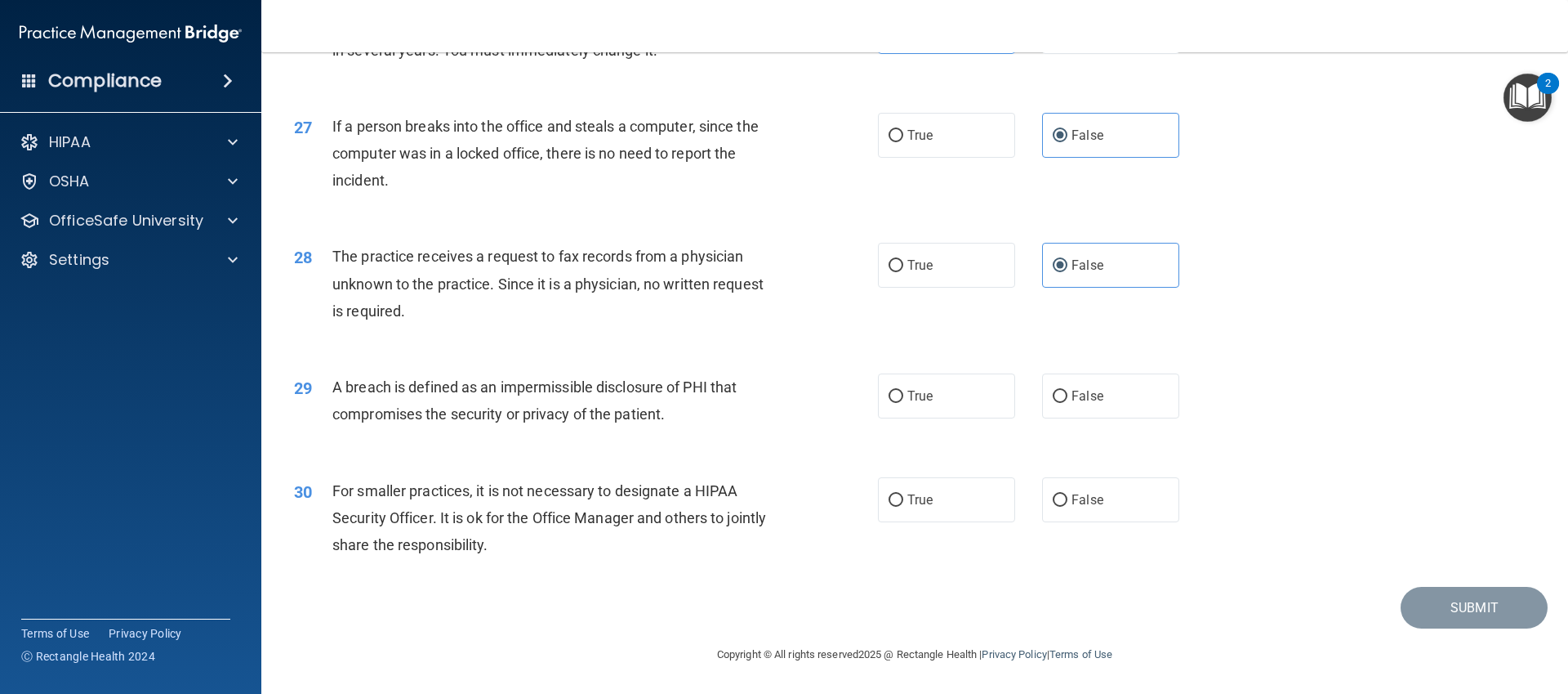
click at [1103, 440] on div "29 A breach is defined as an impermissible disclosure of PHI that compromises t…" at bounding box center [914, 405] width 1265 height 103
click at [1098, 424] on div "29 A breach is defined as an impermissible disclosure of PHI that compromises t…" at bounding box center [914, 405] width 1265 height 103
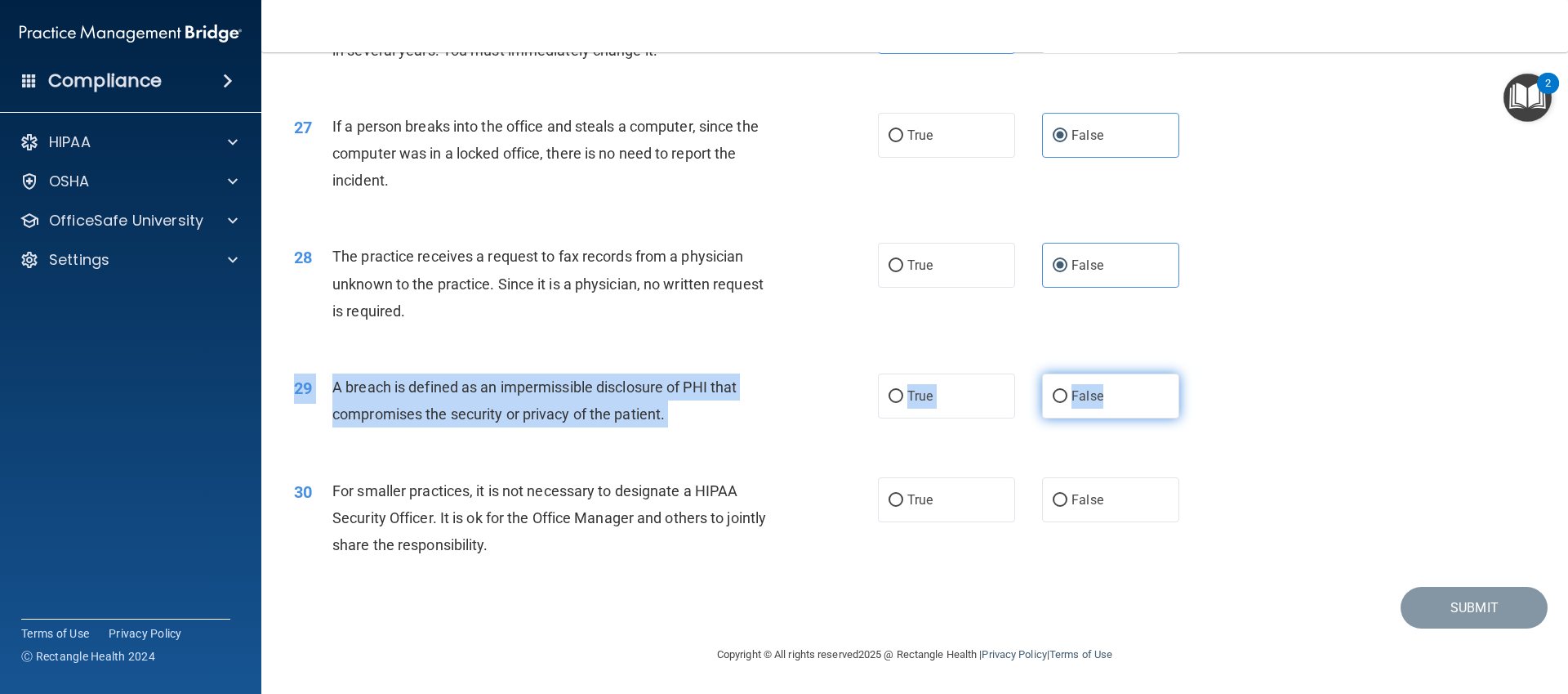
click at [1096, 418] on div "29 A breach is defined as an impermissible disclosure of PHI that compromises t…" at bounding box center [914, 405] width 1265 height 103
click at [1096, 418] on label "False" at bounding box center [1110, 396] width 137 height 45
click at [1067, 403] on input "False" at bounding box center [1059, 396] width 15 height 13
radio input "true"
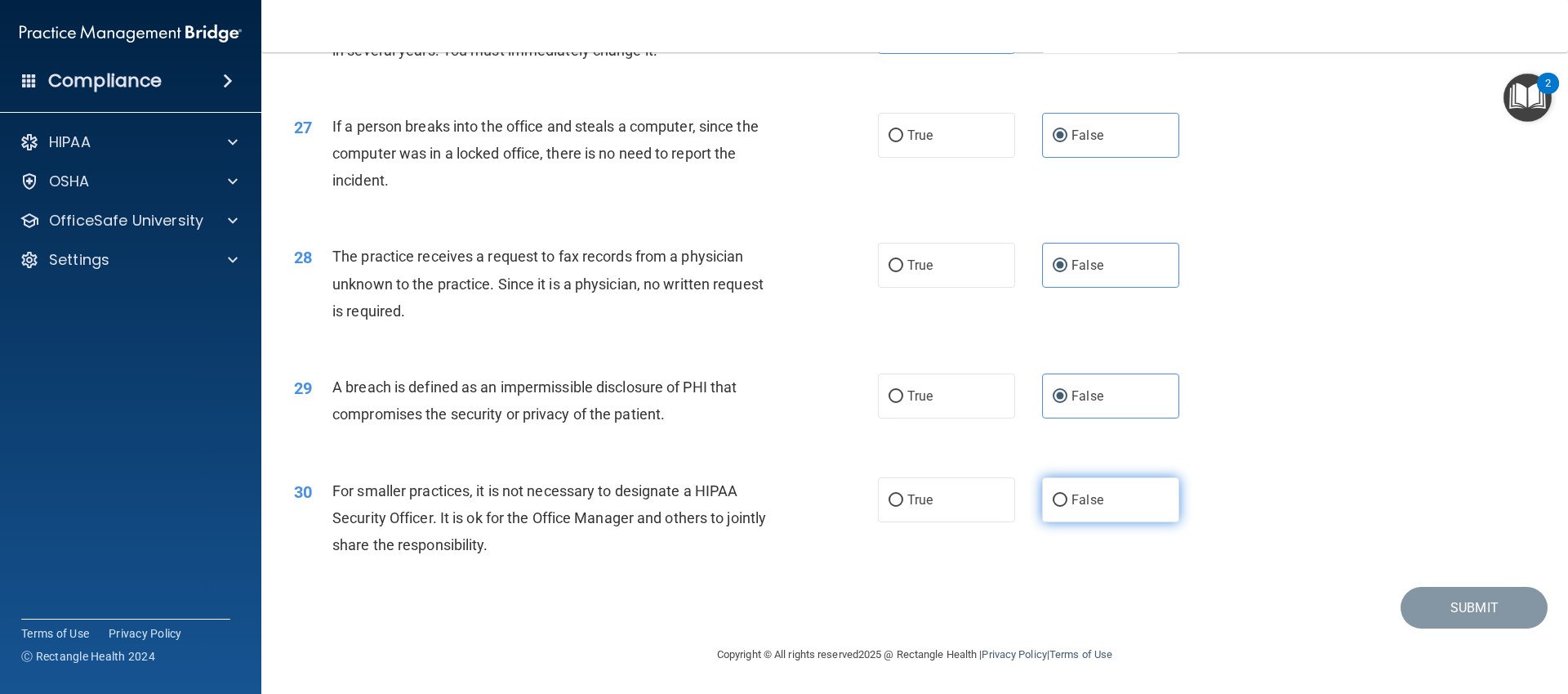
click at [1100, 492] on span "False" at bounding box center [1087, 499] width 32 height 16
click at [1067, 494] on input "False" at bounding box center [1059, 500] width 15 height 13
radio input "true"
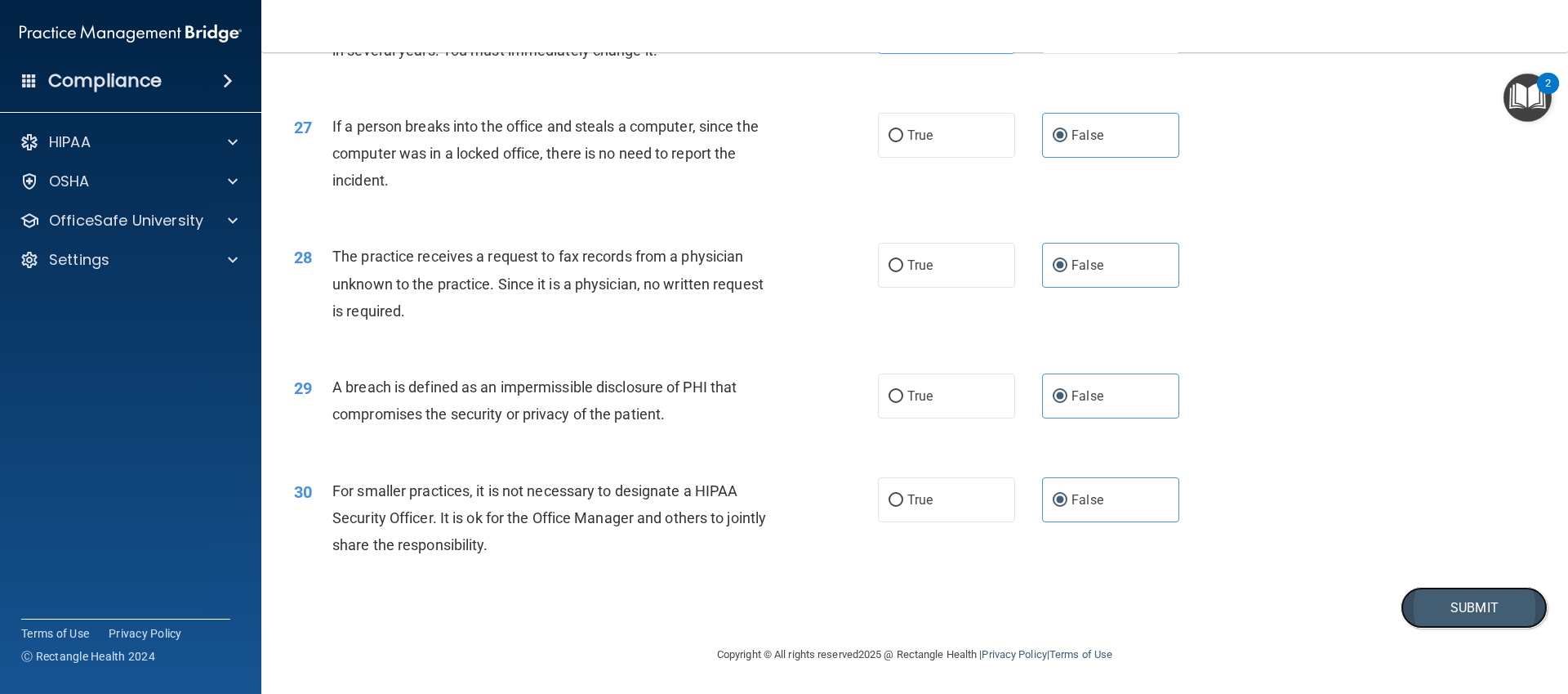
click at [1457, 614] on button "Submit" at bounding box center [1474, 607] width 147 height 42
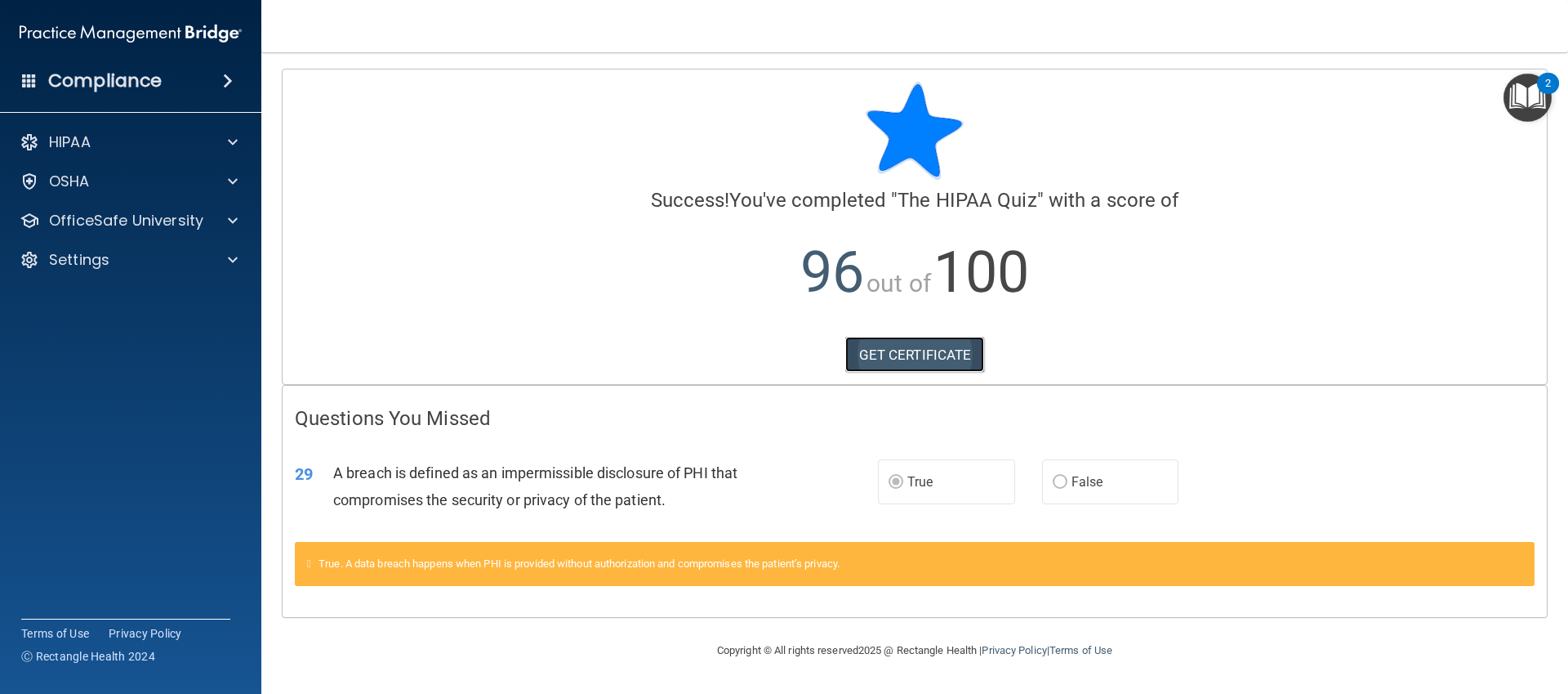
click at [930, 358] on link "GET CERTIFICATE" at bounding box center [915, 354] width 140 height 36
click at [196, 130] on div "HIPAA" at bounding box center [131, 142] width 263 height 33
click at [216, 141] on div at bounding box center [231, 142] width 41 height 19
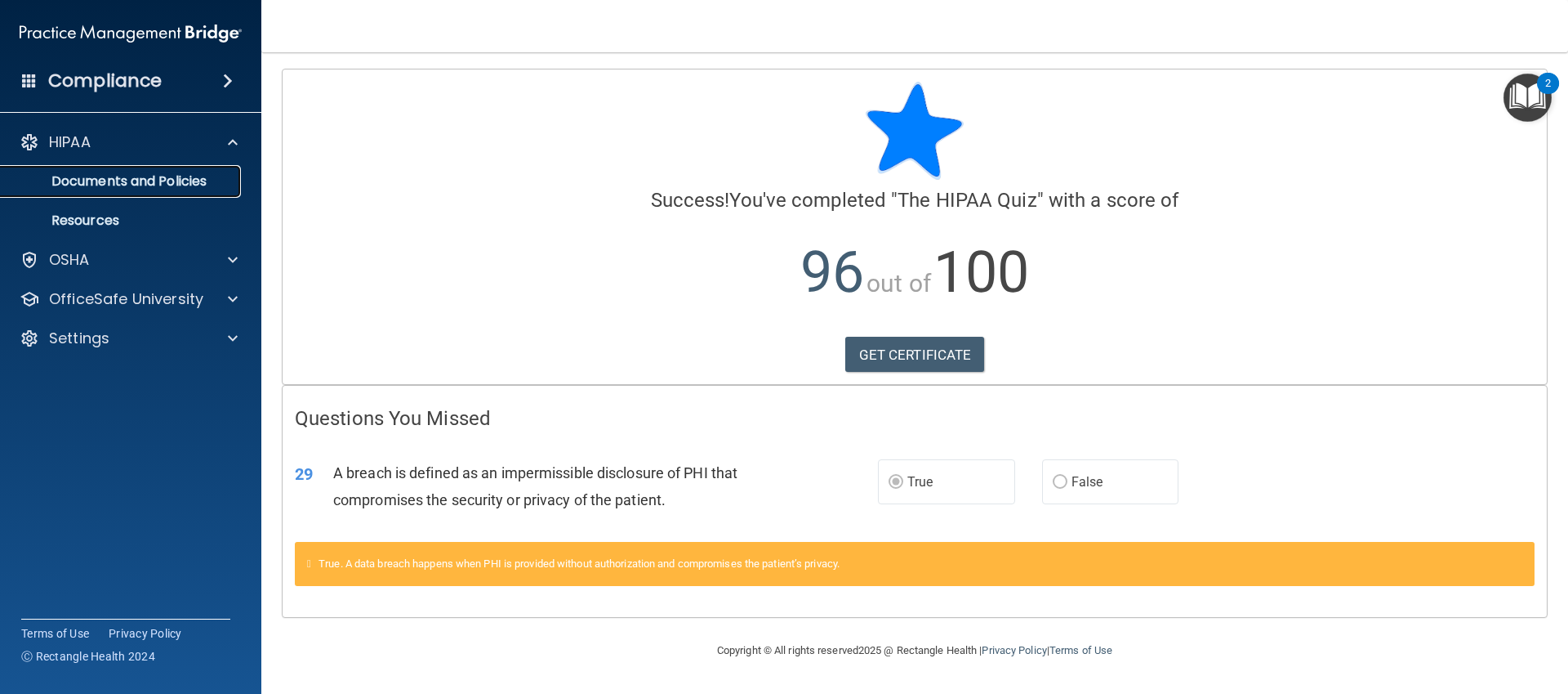
click at [191, 190] on p "Documents and Policies" at bounding box center [122, 181] width 223 height 17
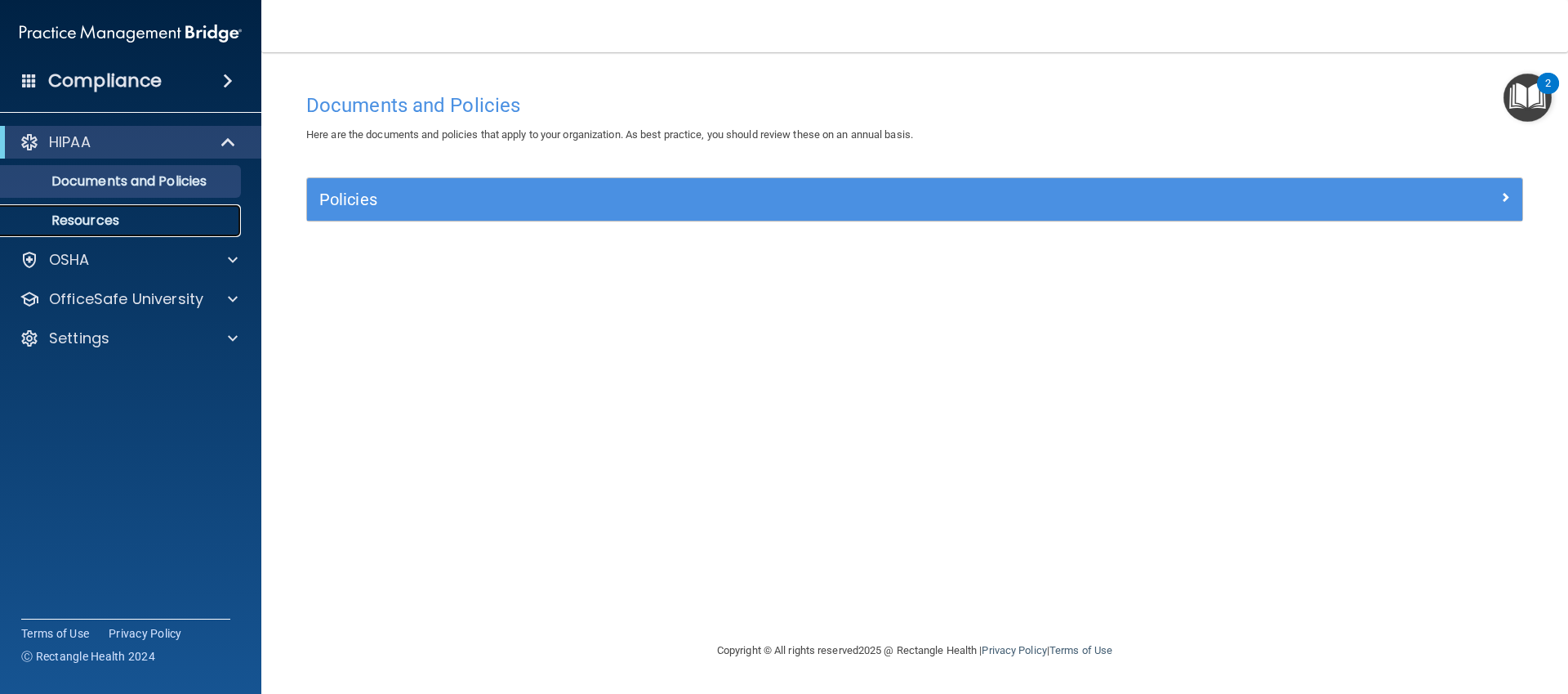
click at [104, 233] on link "Resources" at bounding box center [112, 221] width 257 height 33
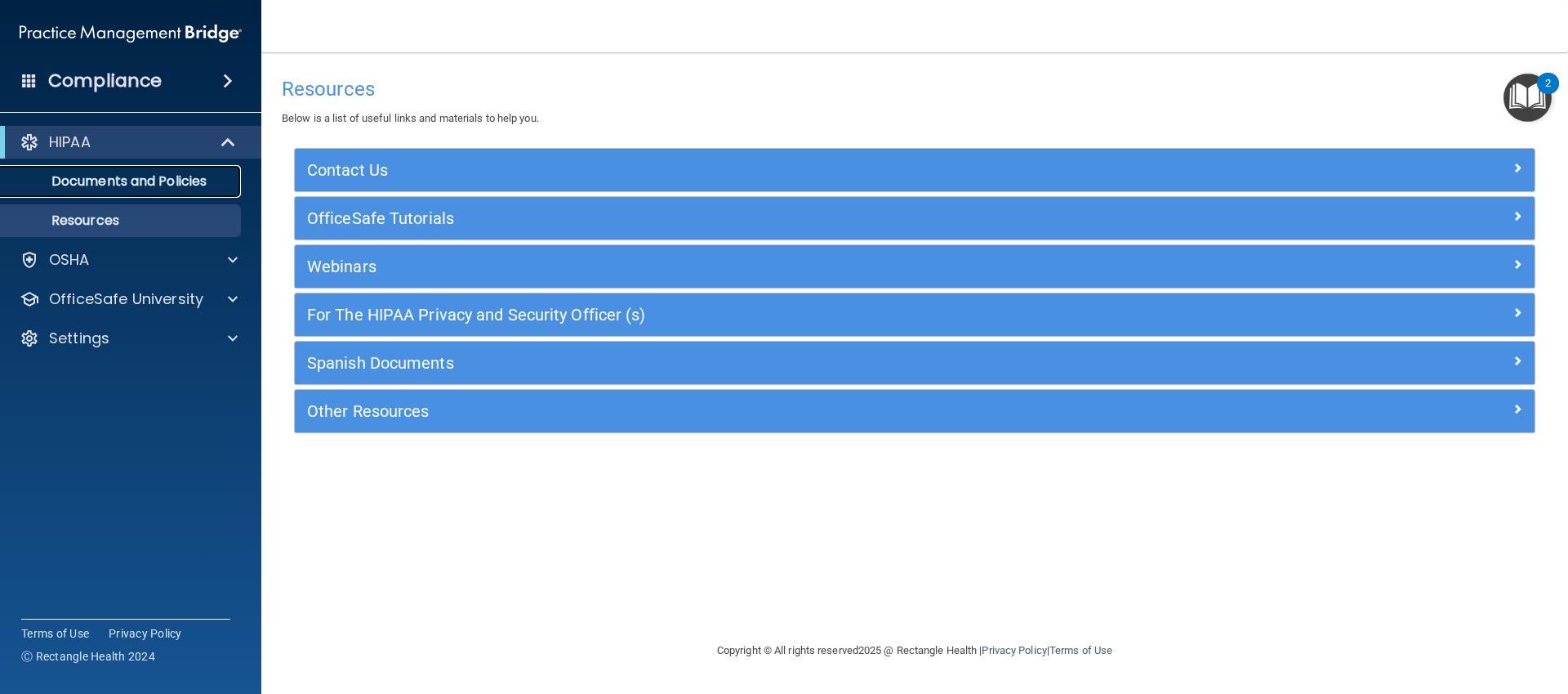
click at [84, 181] on p "Documents and Policies" at bounding box center [122, 181] width 223 height 17
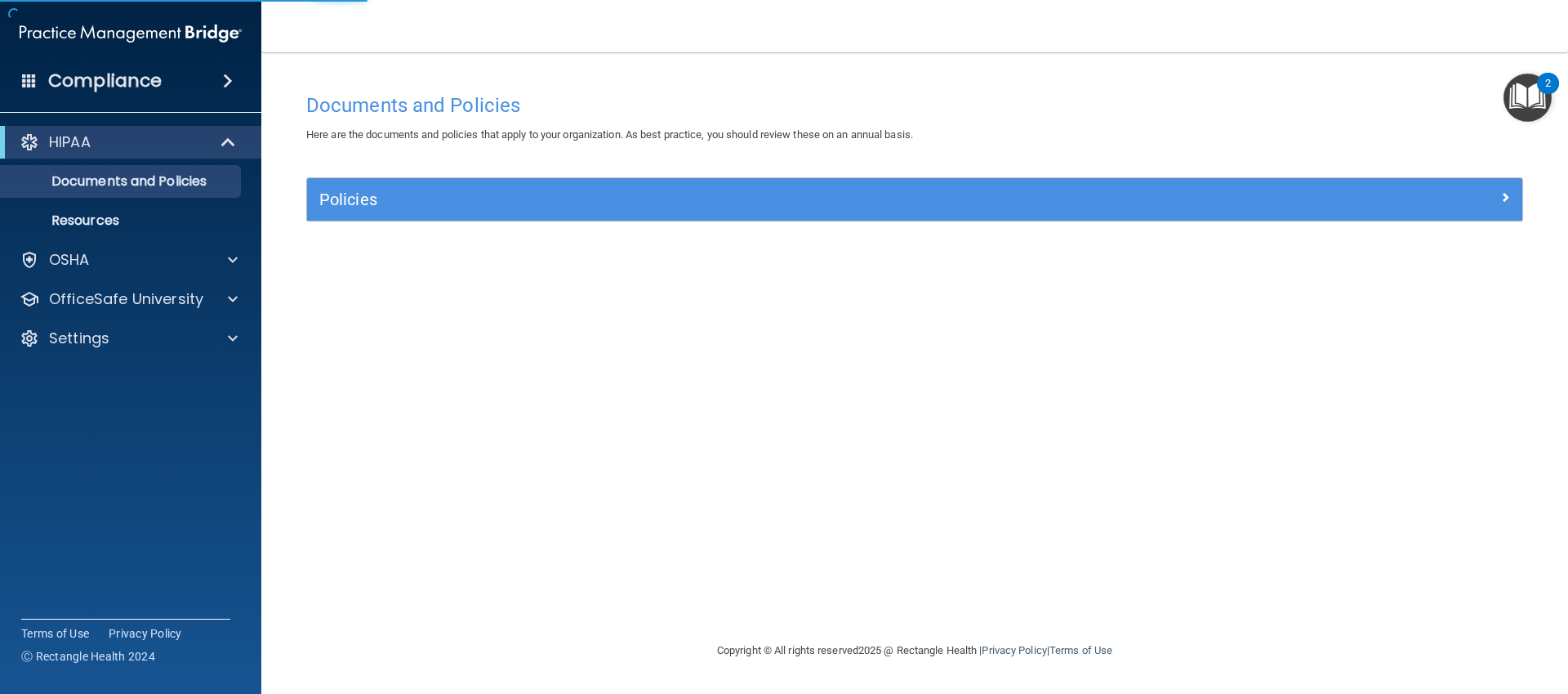
click at [194, 126] on div "HIPAA" at bounding box center [130, 142] width 262 height 33
click at [904, 127] on div "Here are the documents and policies that apply to your organization. As best pr…" at bounding box center [914, 134] width 1241 height 19
click at [1550, 74] on div "2" at bounding box center [1548, 84] width 22 height 21
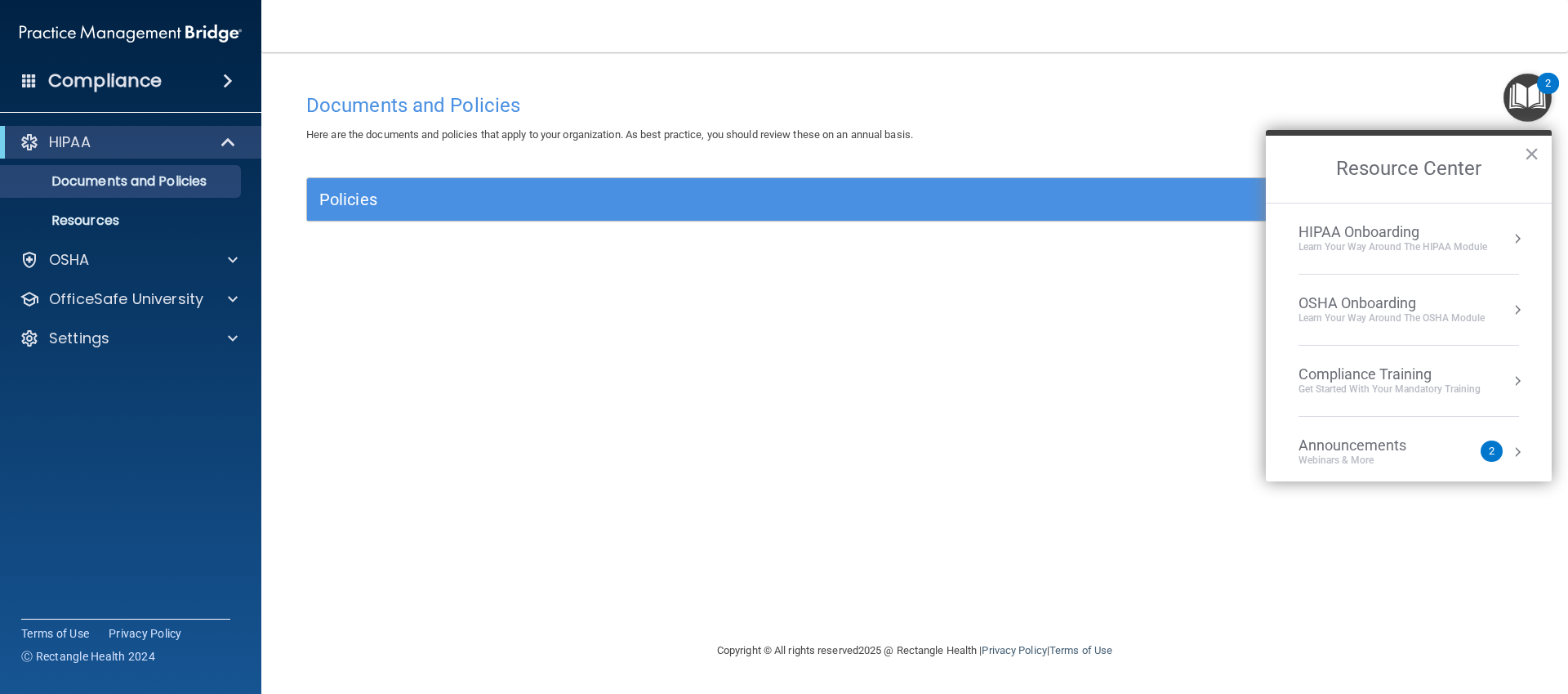
click at [1559, 79] on div "2" at bounding box center [1548, 84] width 22 height 21
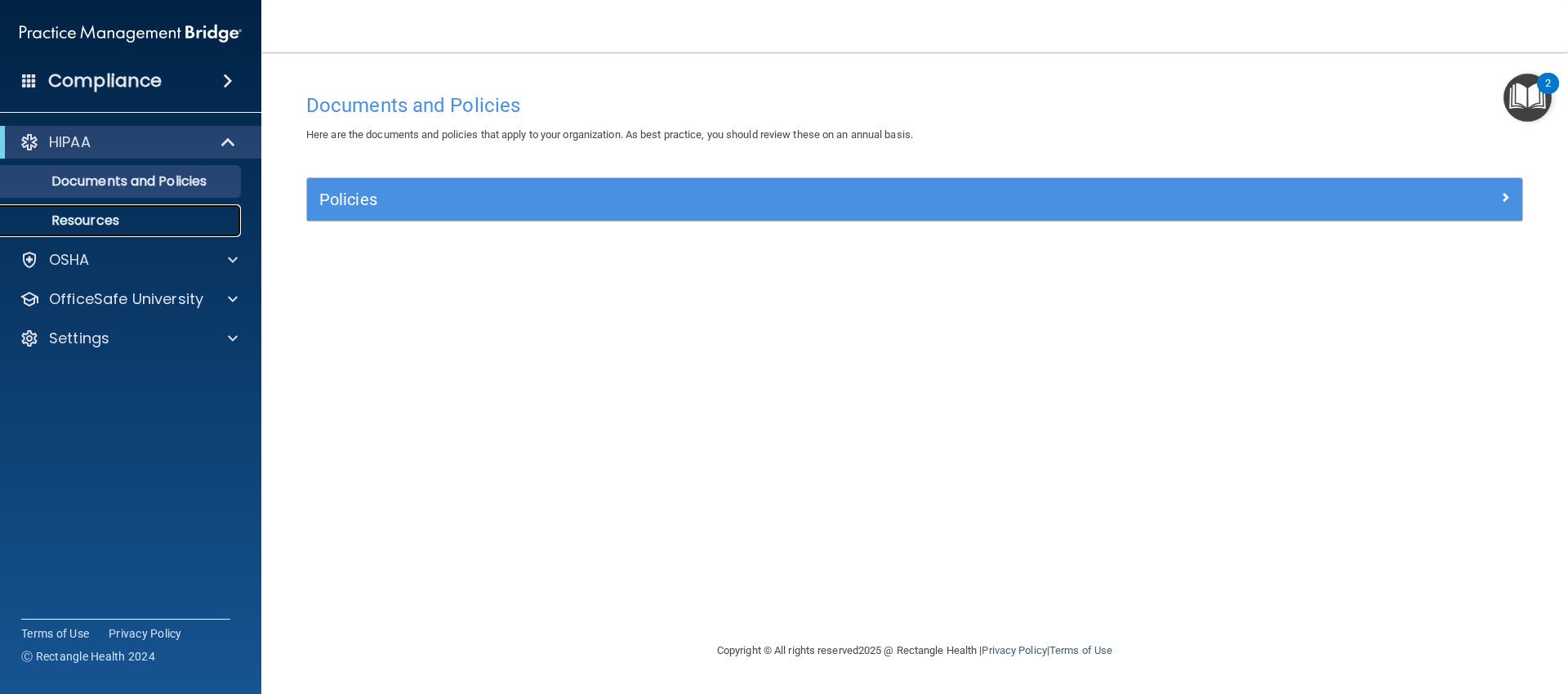
click at [200, 223] on p "Resources" at bounding box center [122, 220] width 223 height 17
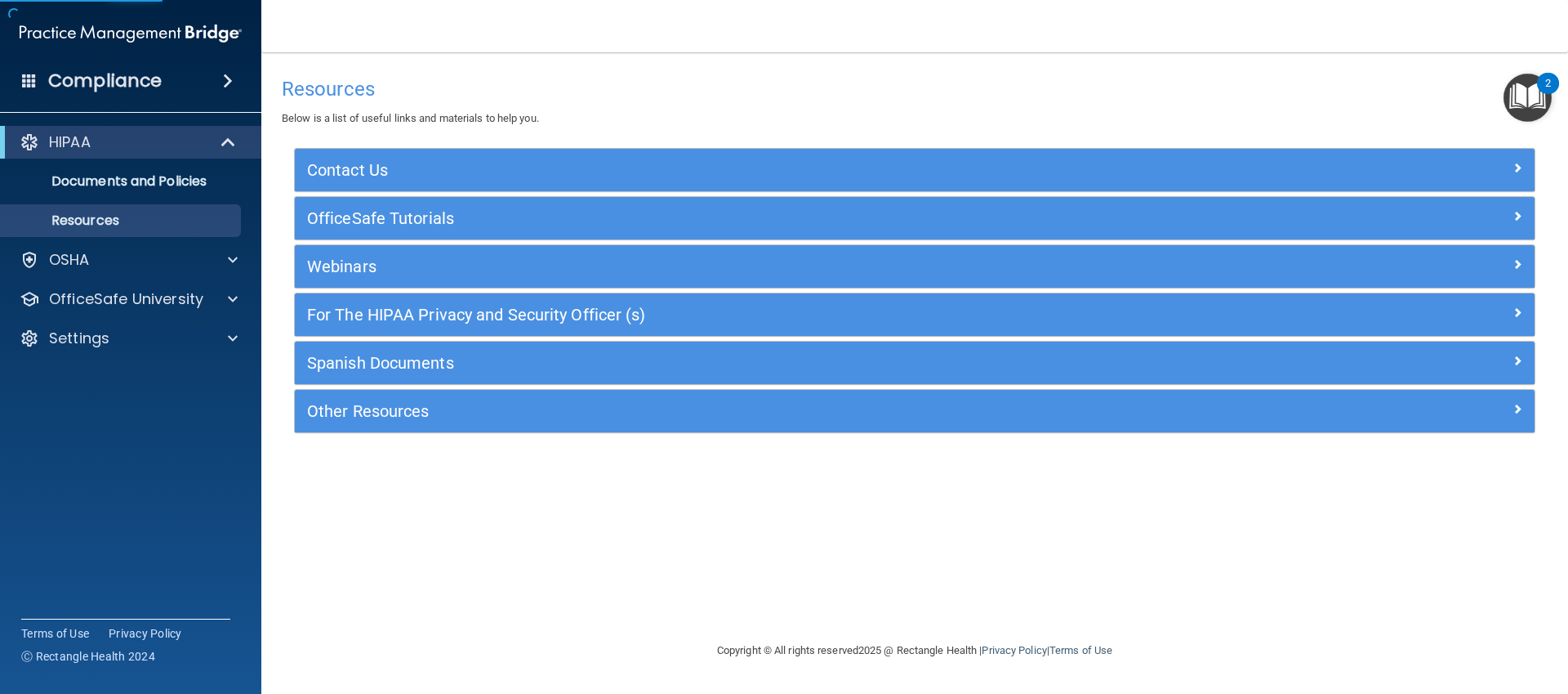
click at [227, 65] on div "Compliance" at bounding box center [130, 81] width 262 height 36
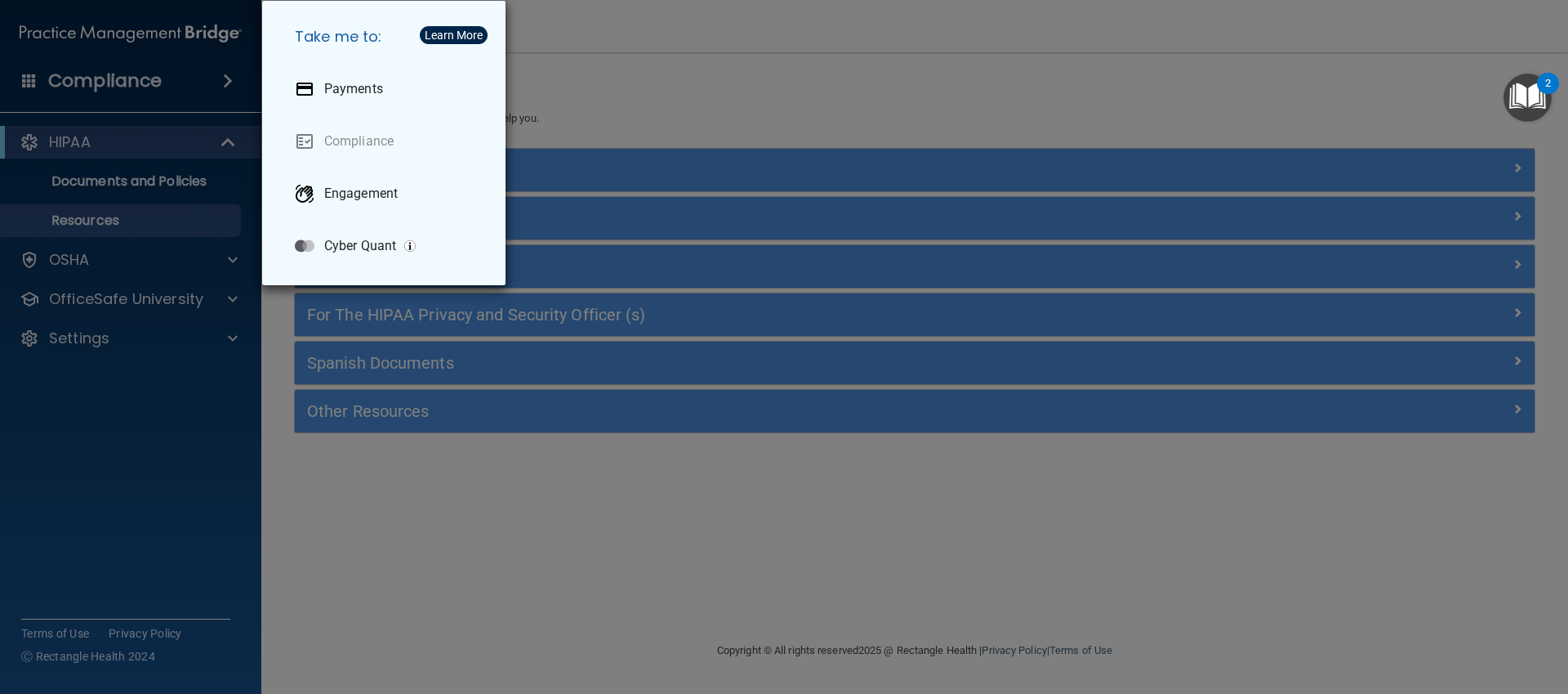
click at [227, 65] on div "Take me to: Payments Compliance Engagement Cyber Quant" at bounding box center [784, 347] width 1568 height 694
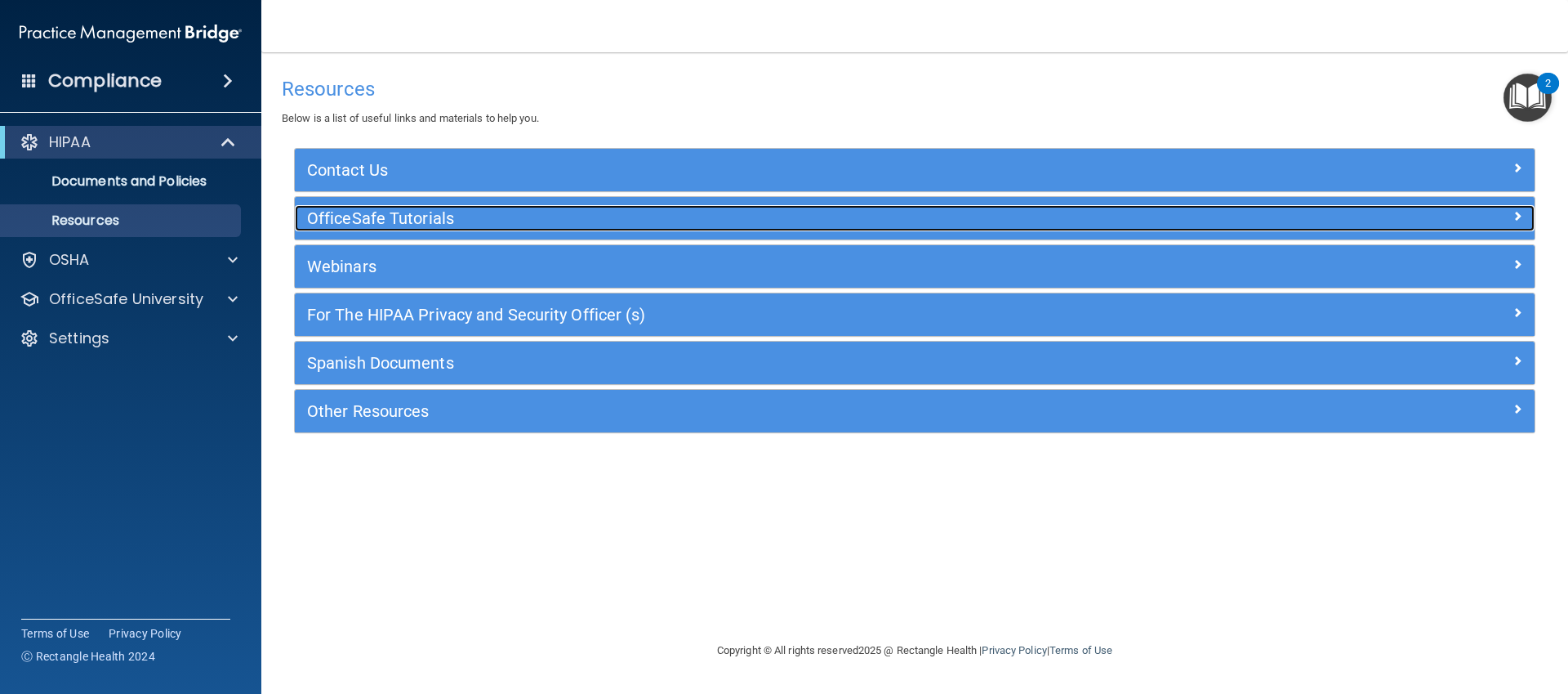
click at [391, 220] on h5 "OfficeSafe Tutorials" at bounding box center [760, 218] width 906 height 18
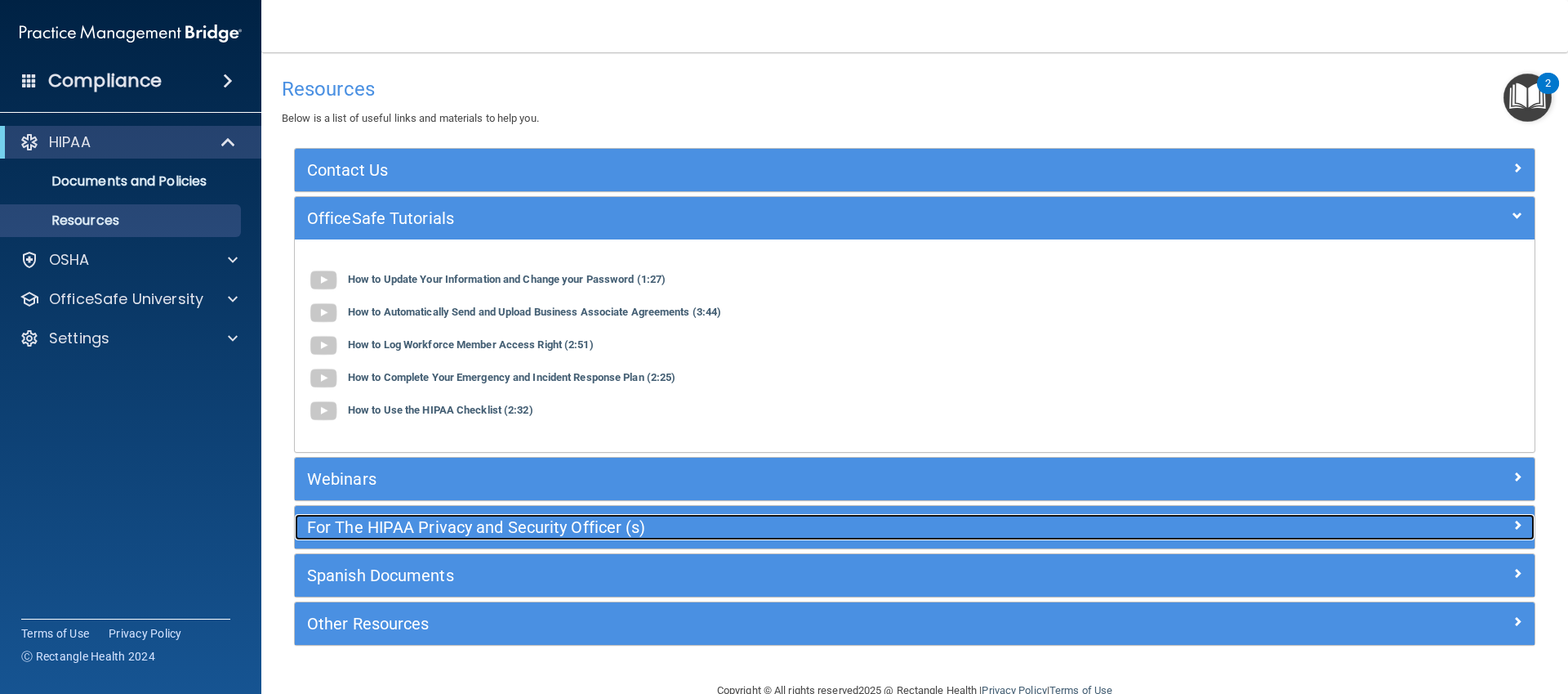
click at [391, 522] on h5 "For The HIPAA Privacy and Security Officer (s)" at bounding box center [760, 527] width 906 height 18
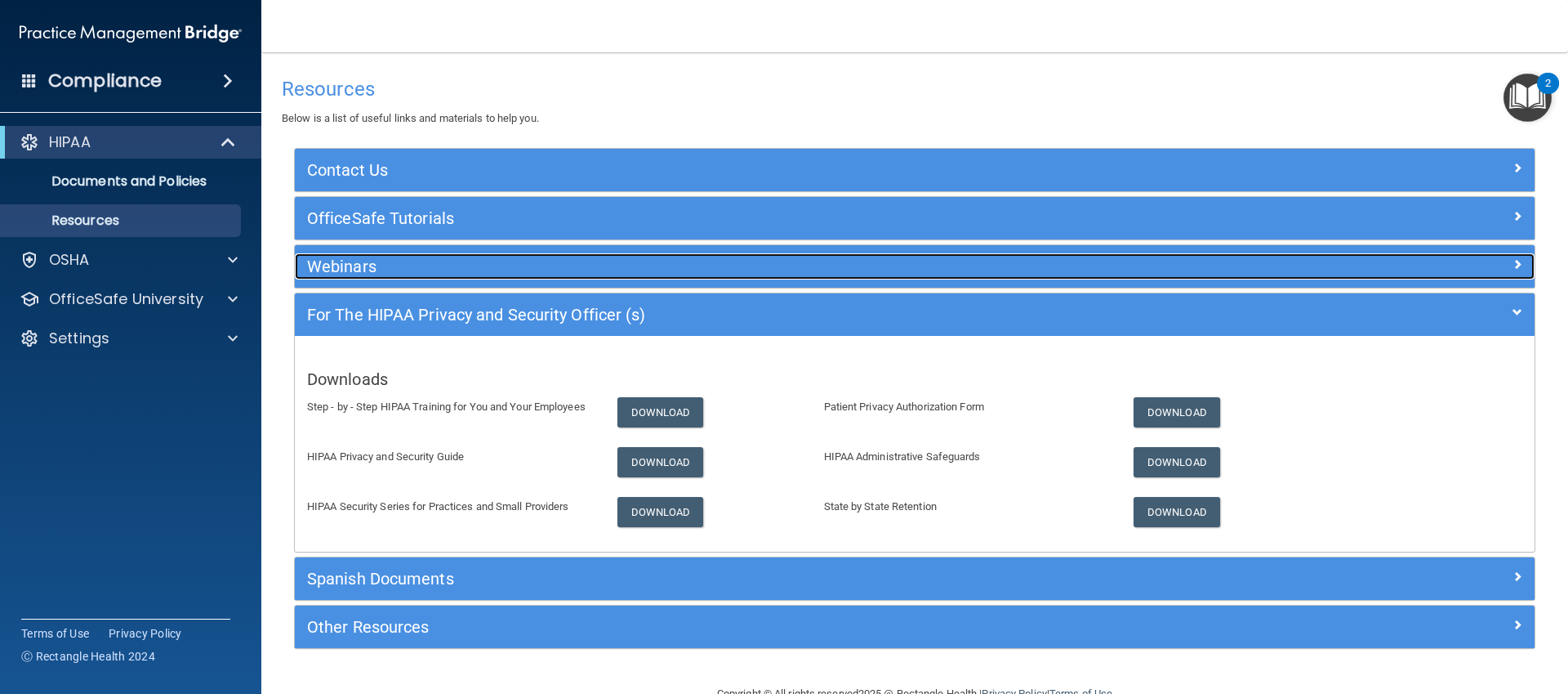
click at [410, 278] on div "Webinars" at bounding box center [760, 266] width 930 height 26
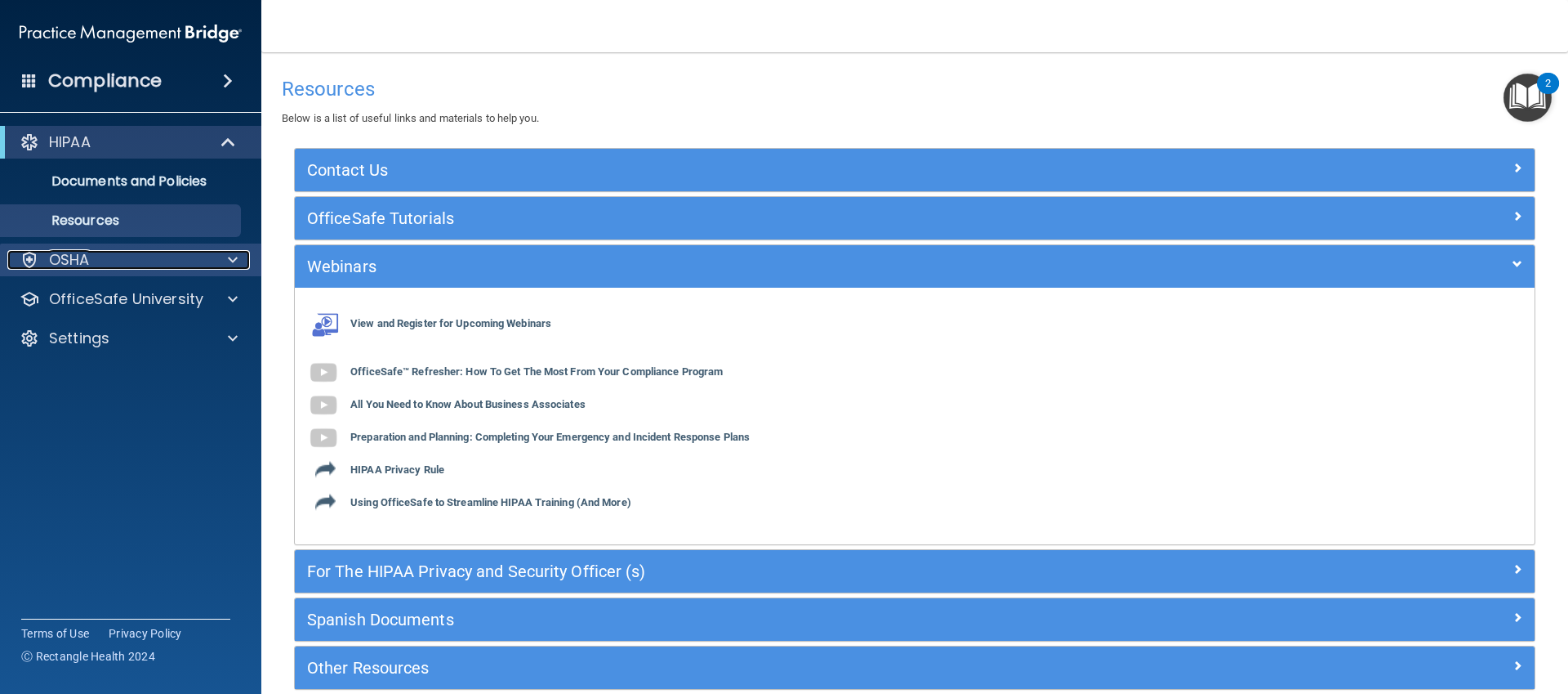
click at [247, 257] on div at bounding box center [231, 260] width 41 height 19
click at [240, 265] on div at bounding box center [231, 260] width 41 height 19
click at [89, 160] on ul "Documents and Policies Report an Incident Business Associates Emergency Plannin…" at bounding box center [131, 198] width 296 height 79
click at [86, 177] on p "Documents and Policies" at bounding box center [122, 181] width 223 height 17
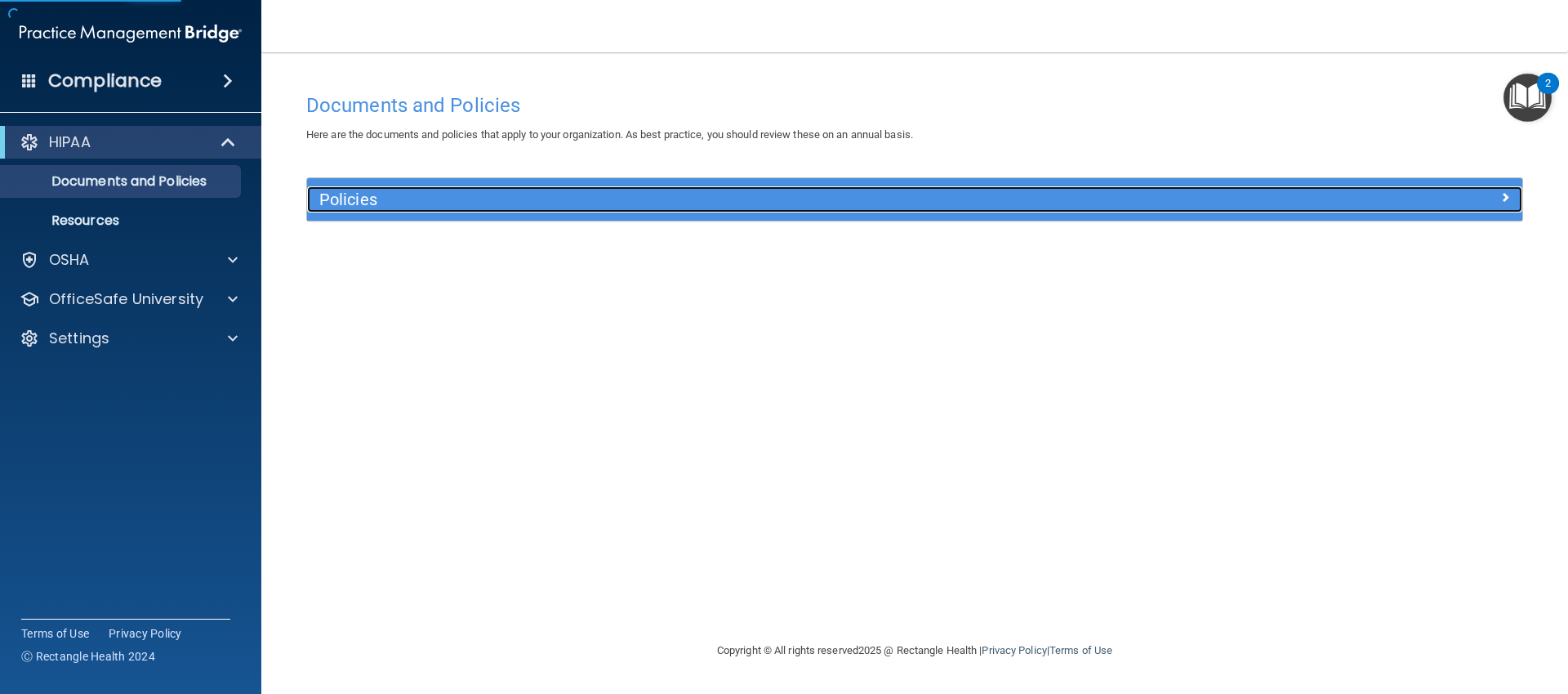
click at [719, 191] on h5 "Policies" at bounding box center [763, 200] width 887 height 18
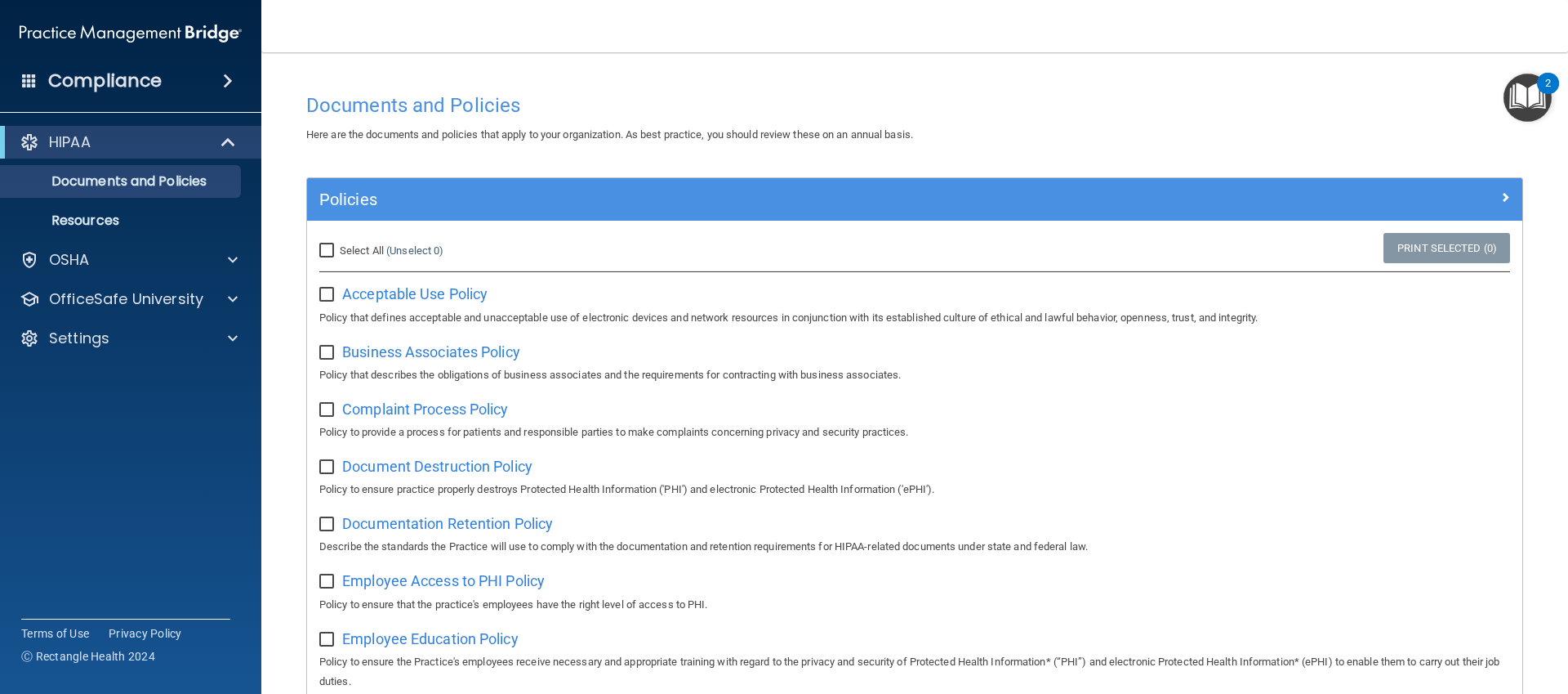
click at [81, 60] on div "Compliance" at bounding box center [130, 50] width 229 height 99
click at [93, 95] on div "Compliance" at bounding box center [130, 81] width 262 height 36
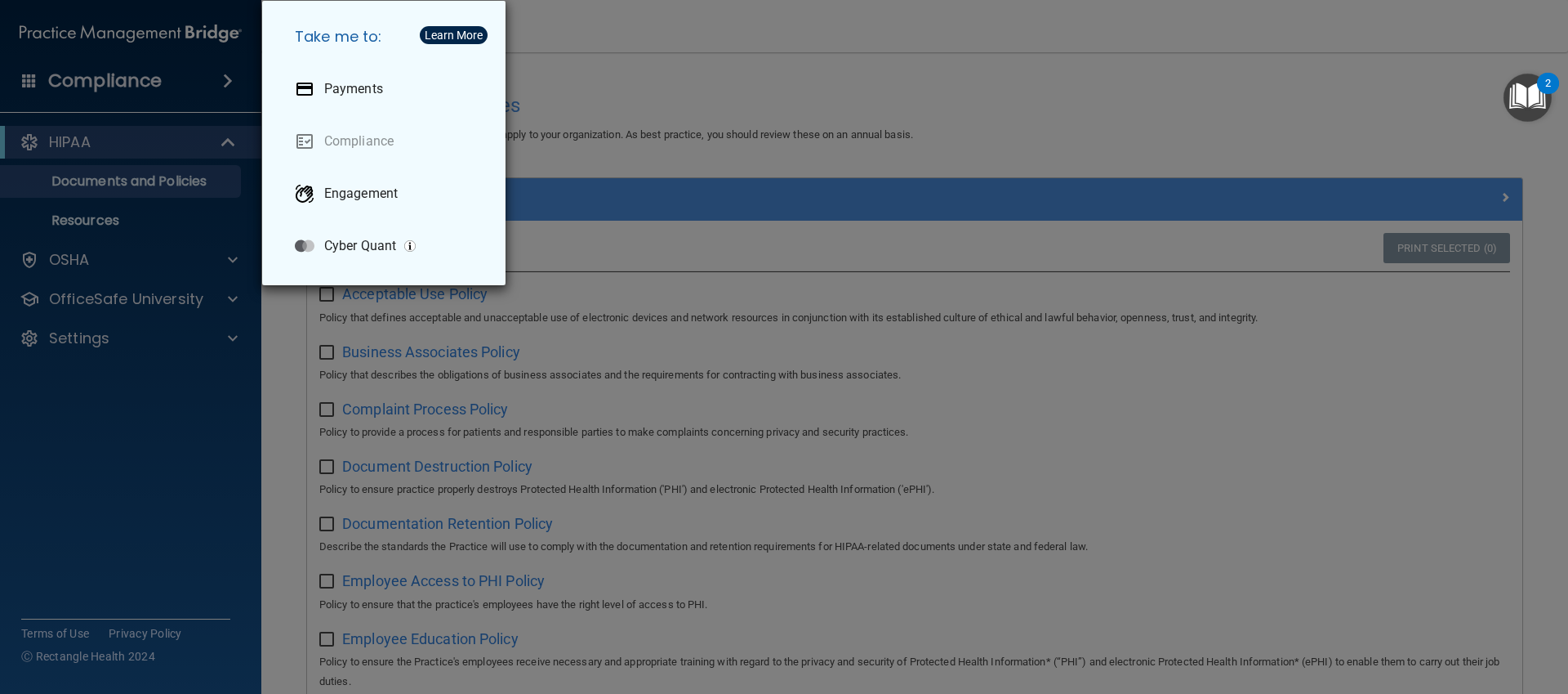
click at [92, 90] on div "Take me to: Payments Compliance Engagement Cyber Quant" at bounding box center [784, 347] width 1568 height 694
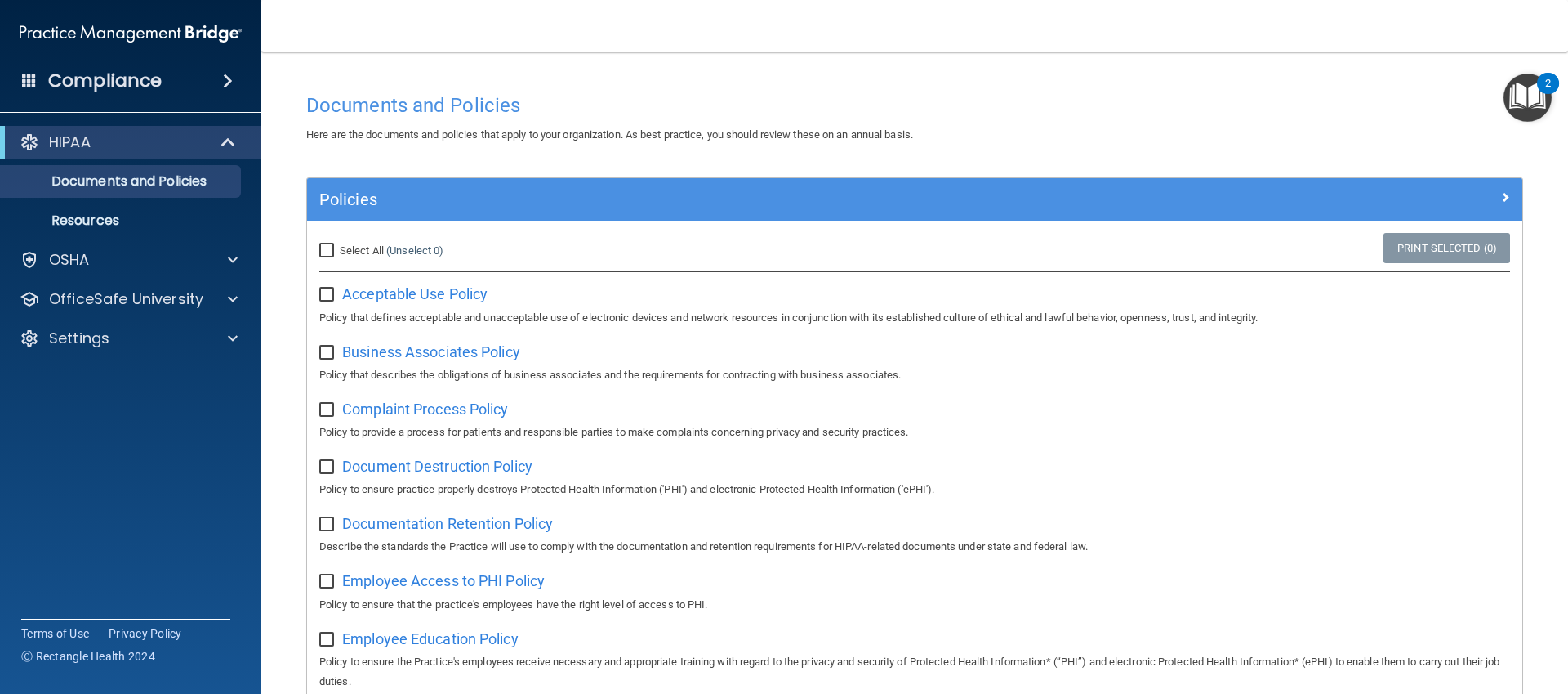
click at [242, 82] on div "Compliance" at bounding box center [130, 81] width 262 height 36
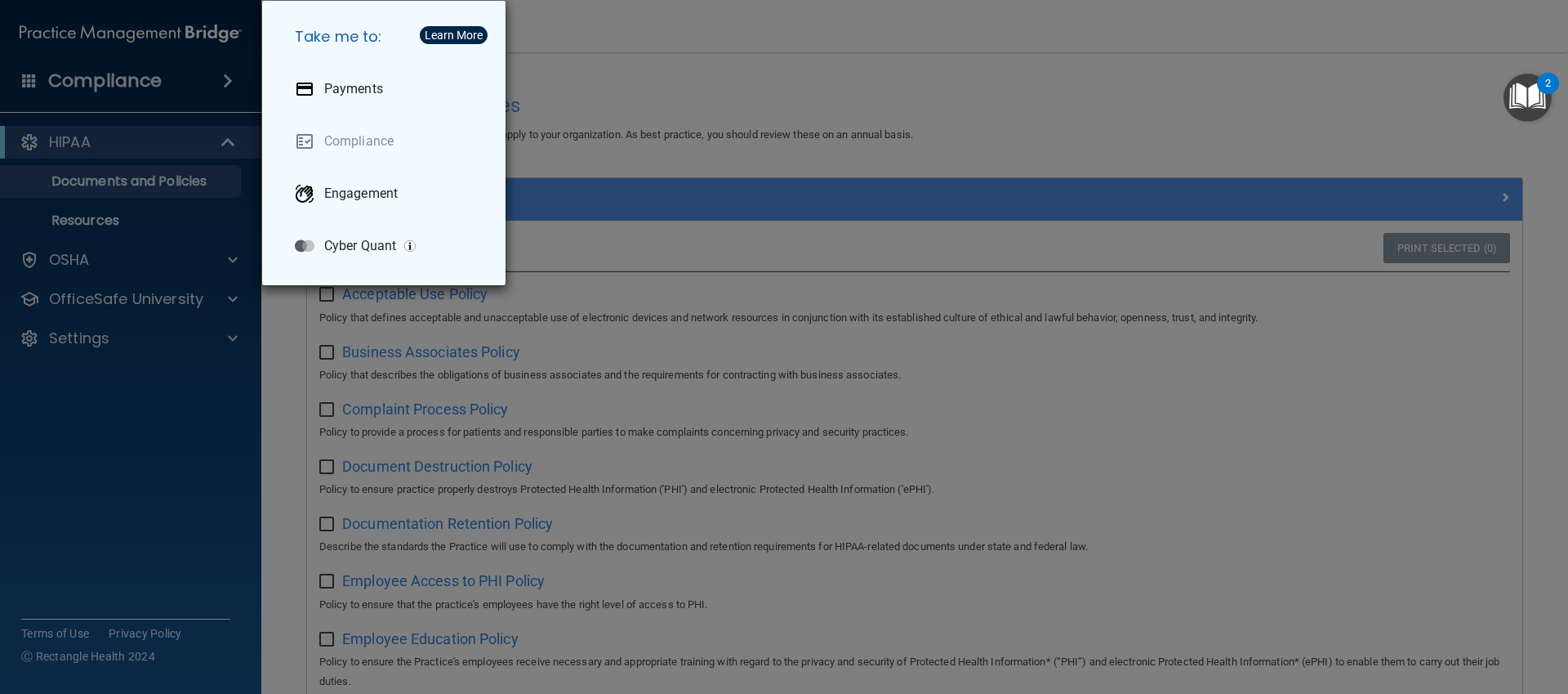
click at [94, 98] on div "Take me to: Payments Compliance Engagement Cyber Quant" at bounding box center [784, 347] width 1568 height 694
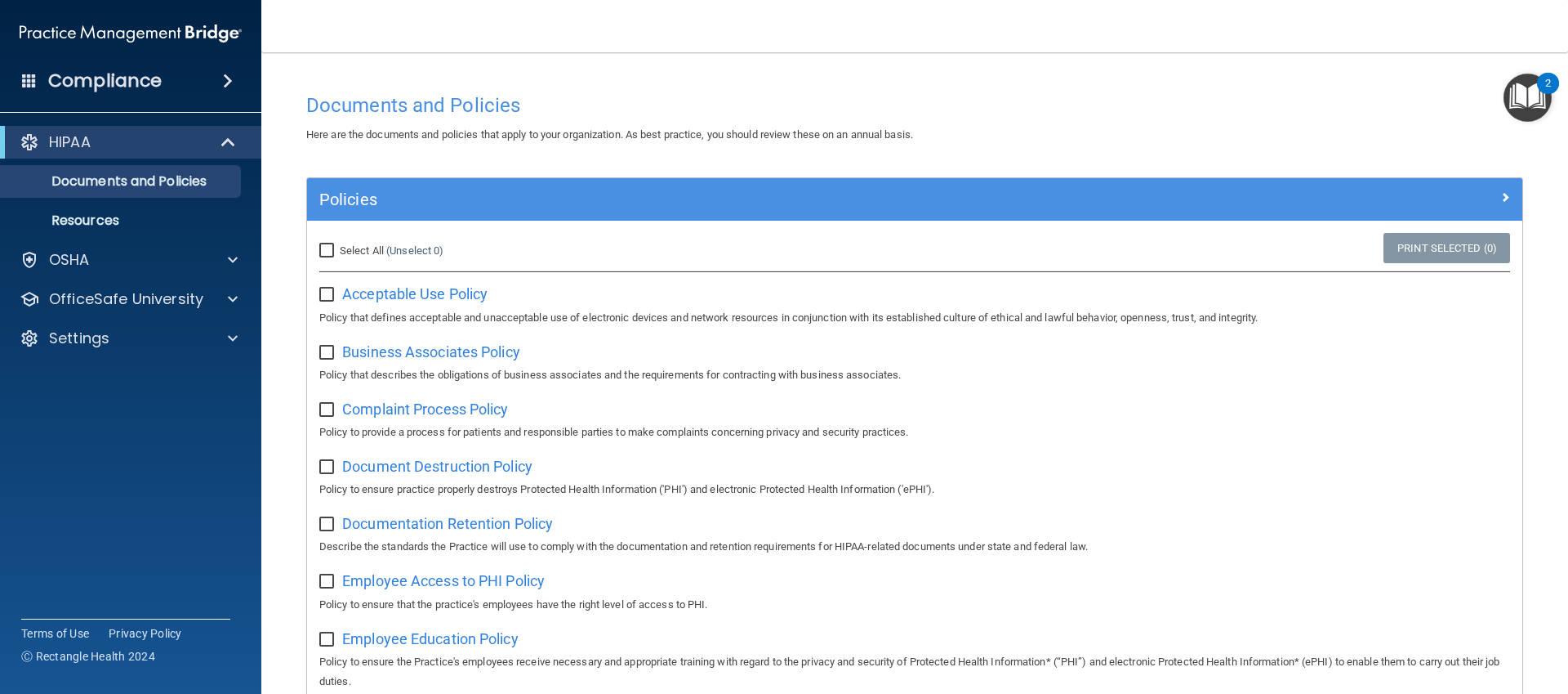
click at [27, 85] on span at bounding box center [29, 80] width 15 height 15
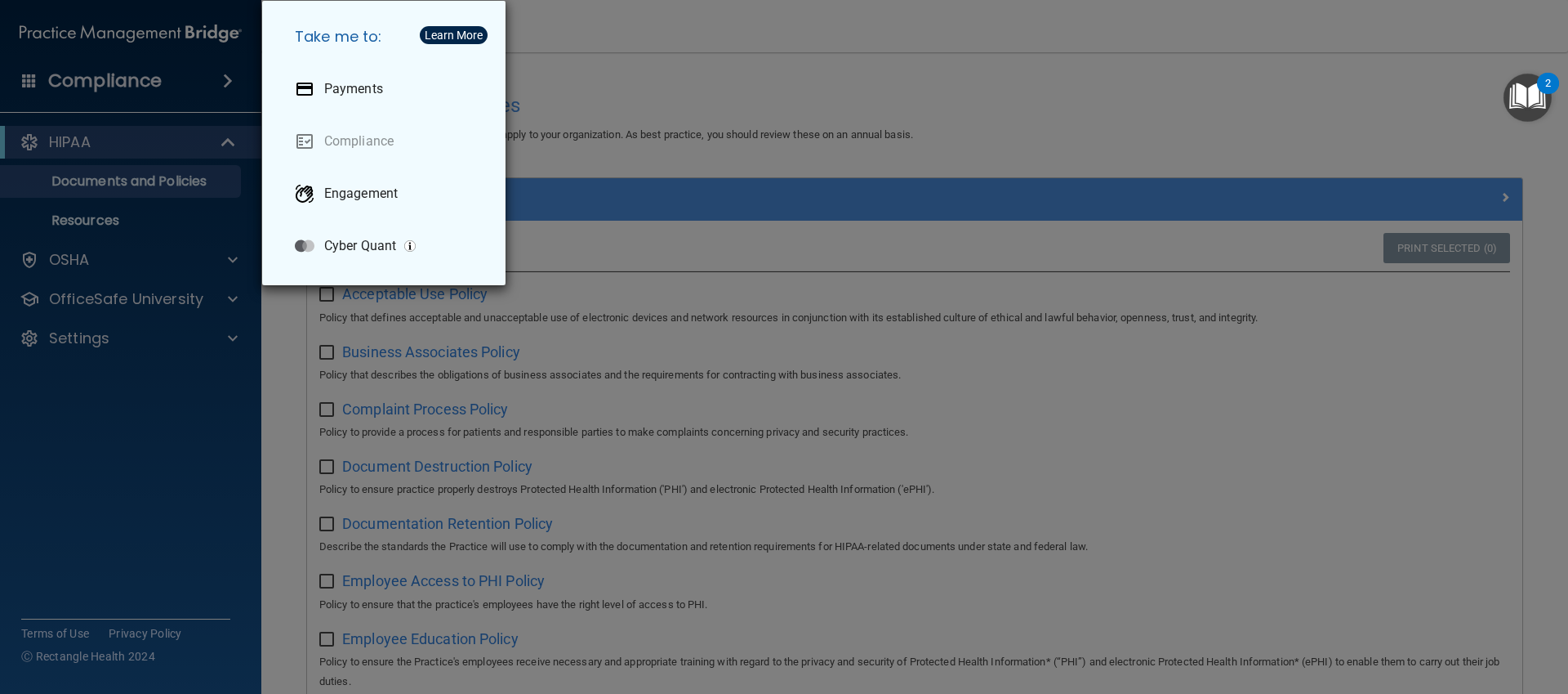
click at [27, 85] on div "Take me to: Payments Compliance Engagement Cyber Quant" at bounding box center [784, 347] width 1568 height 694
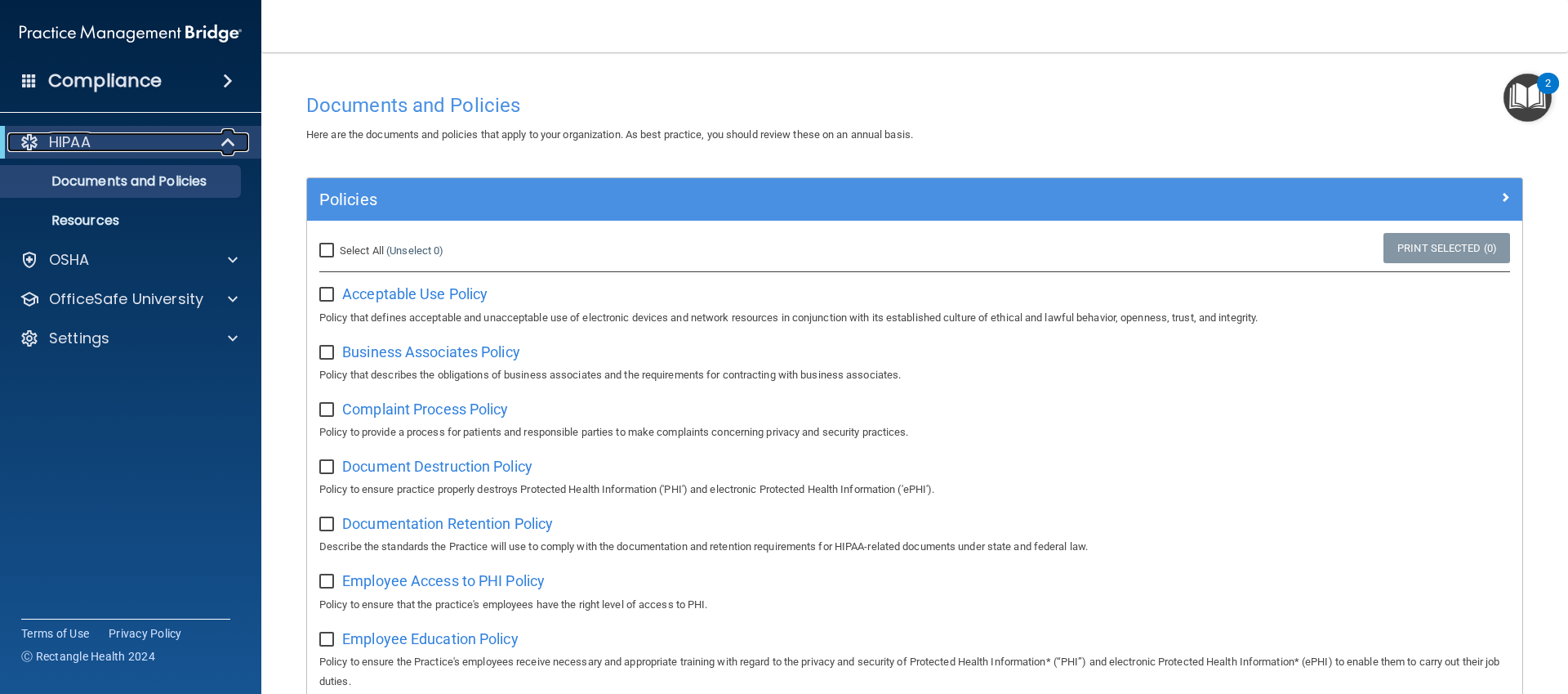
click at [223, 152] on span at bounding box center [230, 142] width 14 height 19
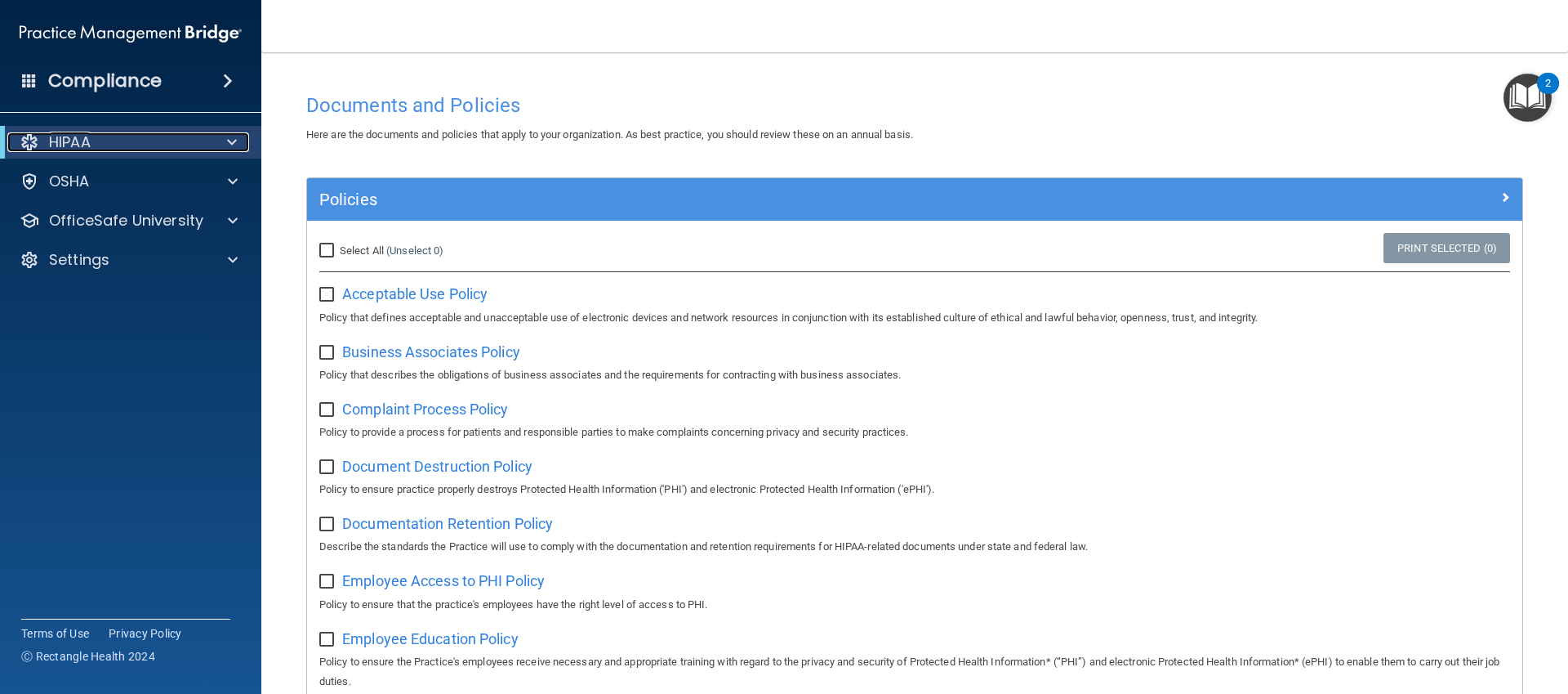
click at [38, 142] on div at bounding box center [29, 142] width 19 height 19
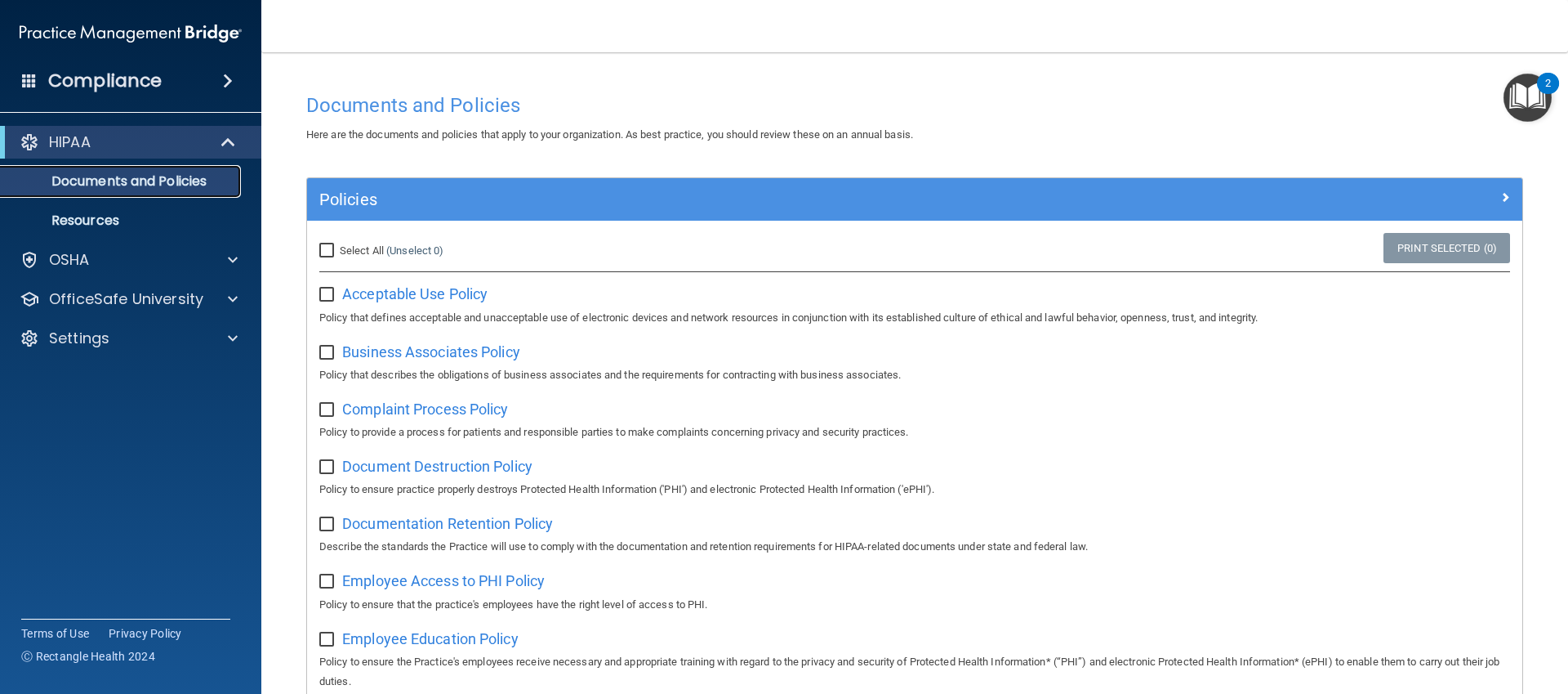
click at [103, 176] on p "Documents and Policies" at bounding box center [122, 181] width 223 height 17
click at [124, 222] on p "Resources" at bounding box center [122, 220] width 223 height 17
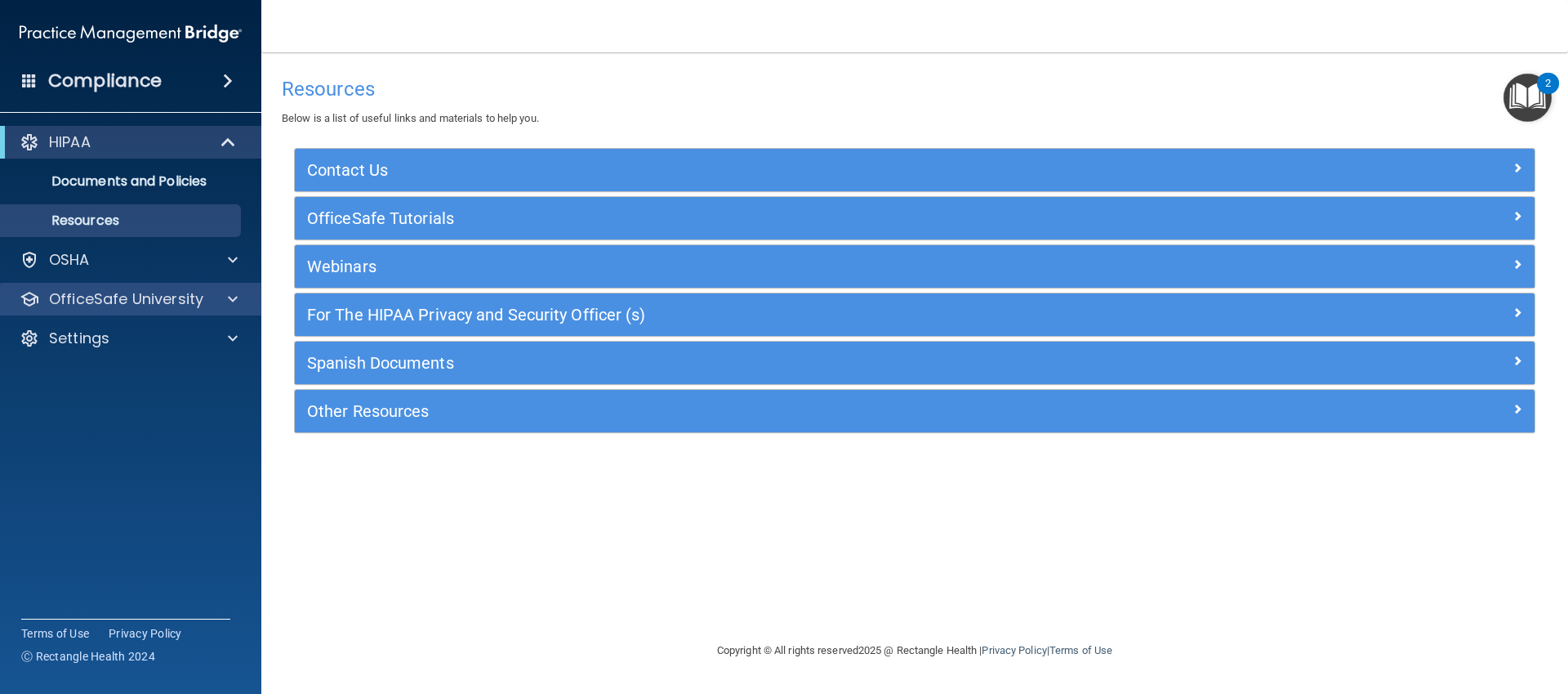
click at [165, 283] on div "OfficeSafe University" at bounding box center [131, 300] width 263 height 33
click at [217, 298] on div at bounding box center [231, 299] width 41 height 19
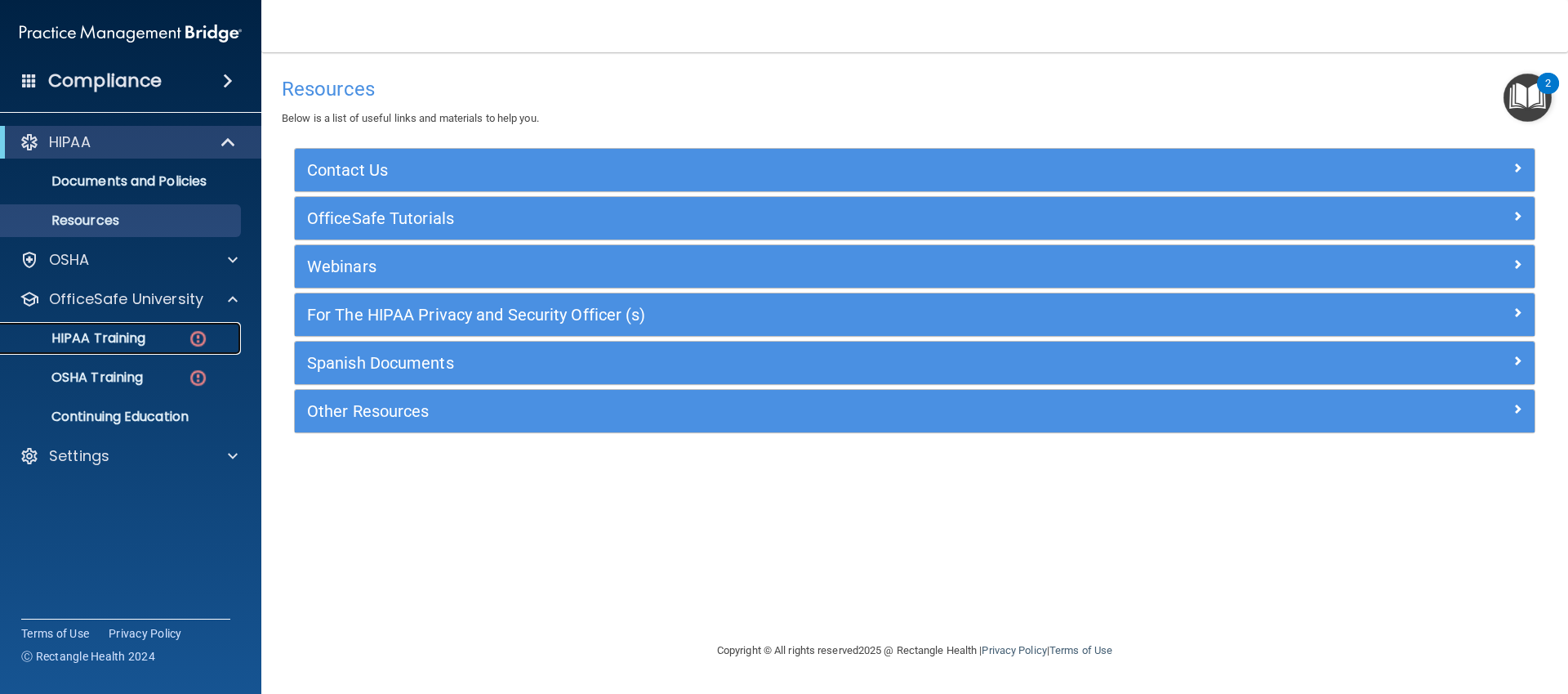
click at [197, 345] on img at bounding box center [197, 339] width 20 height 20
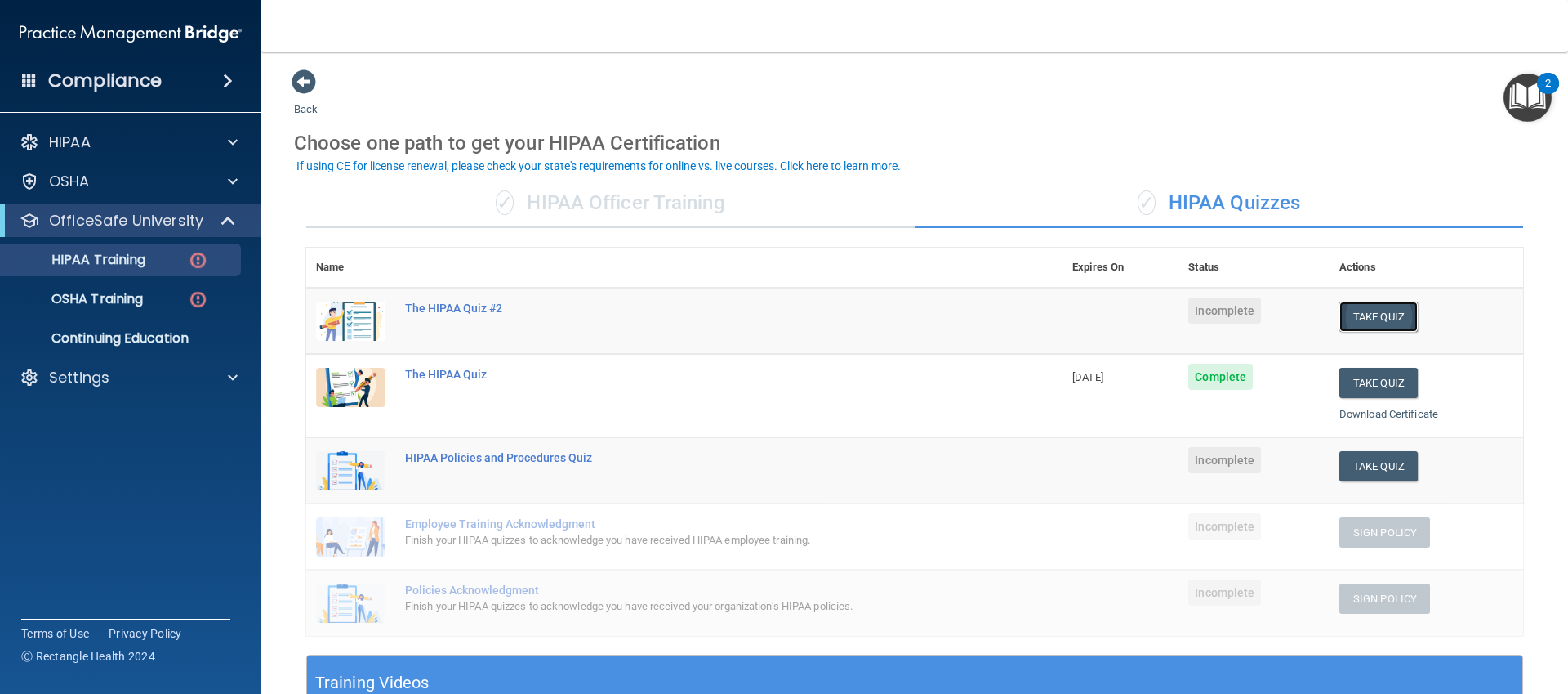
click at [1387, 309] on button "Take Quiz" at bounding box center [1378, 316] width 79 height 30
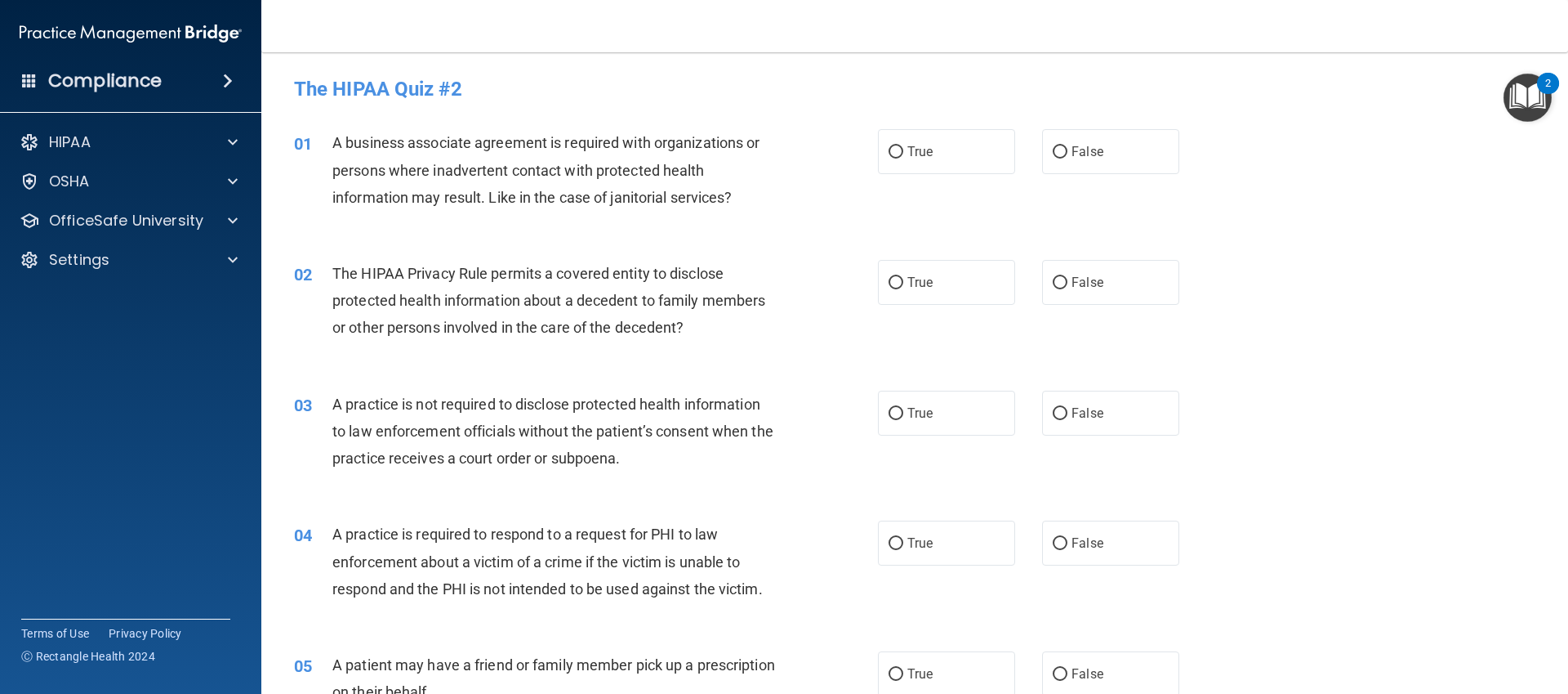
click at [804, 140] on div "01 A business associate agreement is required with organizations or persons whe…" at bounding box center [586, 174] width 633 height 90
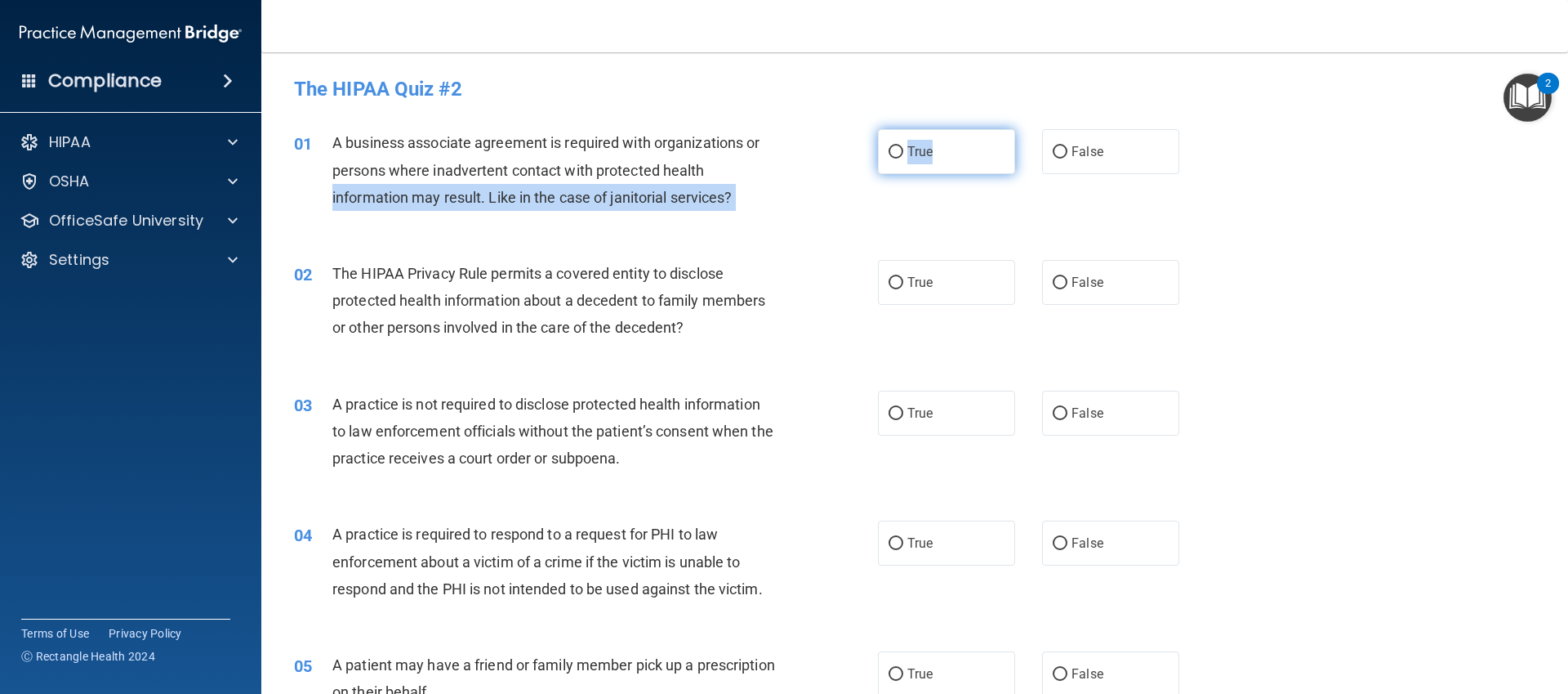
drag, startPoint x: 868, startPoint y: 165, endPoint x: 896, endPoint y: 164, distance: 28.0
click at [1207, 129] on ng-form "01 A business associate agreement is required with organizations or persons whe…" at bounding box center [1207, 129] width 0 height 0
click at [896, 164] on label "True" at bounding box center [946, 152] width 137 height 45
click at [896, 159] on input "True" at bounding box center [896, 152] width 15 height 13
radio input "true"
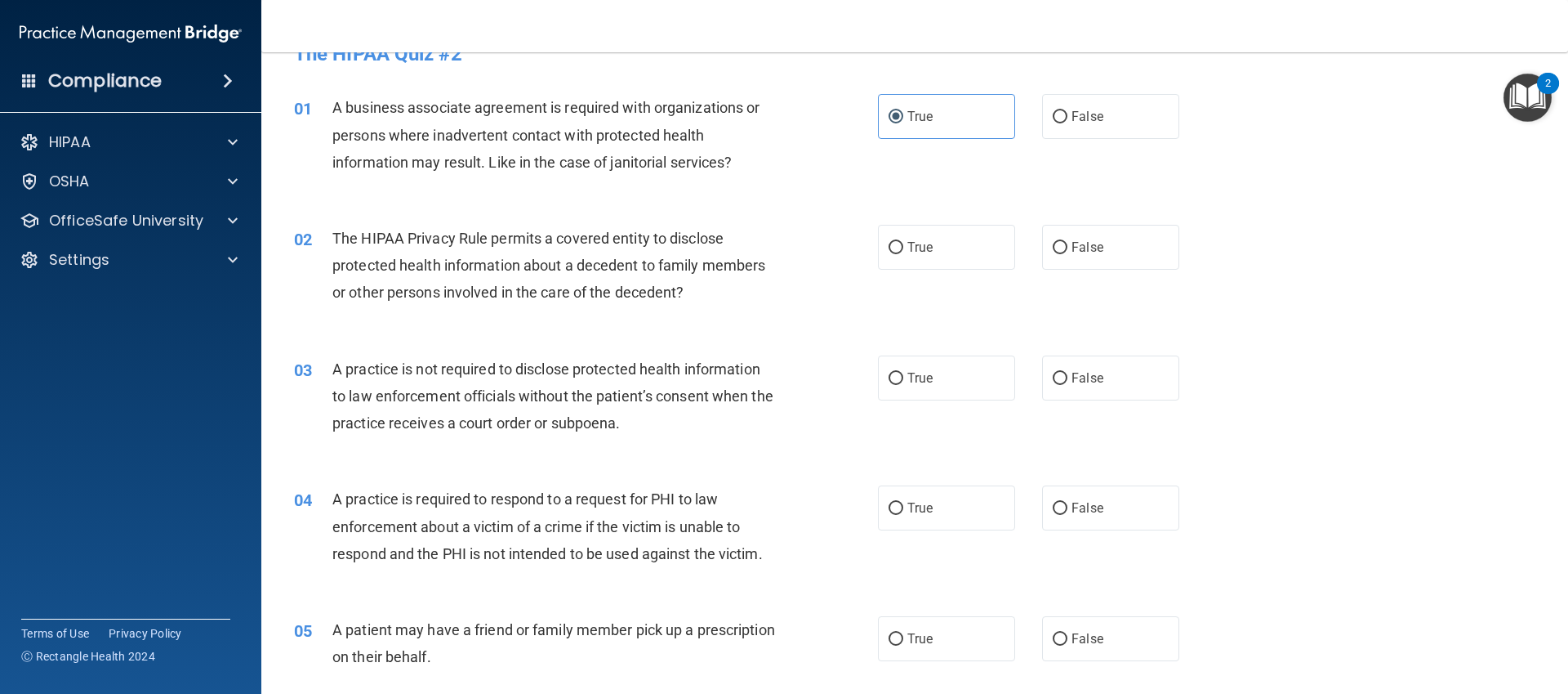
scroll to position [44, 0]
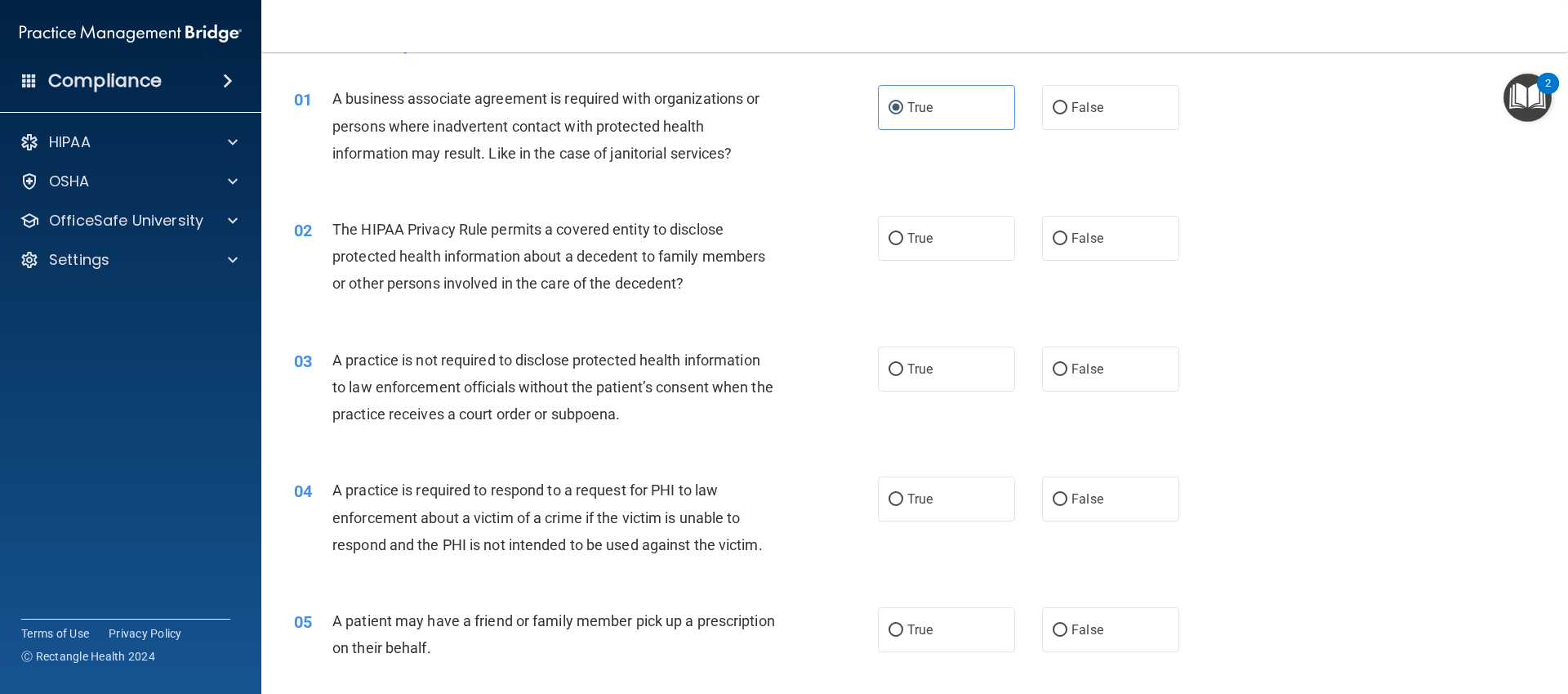
click at [659, 276] on div "The HIPAA Privacy Rule permits a covered entity to disclose protected health in…" at bounding box center [560, 257] width 456 height 82
click at [1143, 274] on div "02 The HIPAA Privacy Rule permits a covered entity to disclose protected health…" at bounding box center [914, 261] width 1265 height 130
click at [1143, 264] on div "02 The HIPAA Privacy Rule permits a covered entity to disclose protected health…" at bounding box center [914, 261] width 1265 height 130
click at [1105, 257] on label "False" at bounding box center [1110, 238] width 137 height 45
click at [1067, 245] on input "False" at bounding box center [1059, 238] width 15 height 13
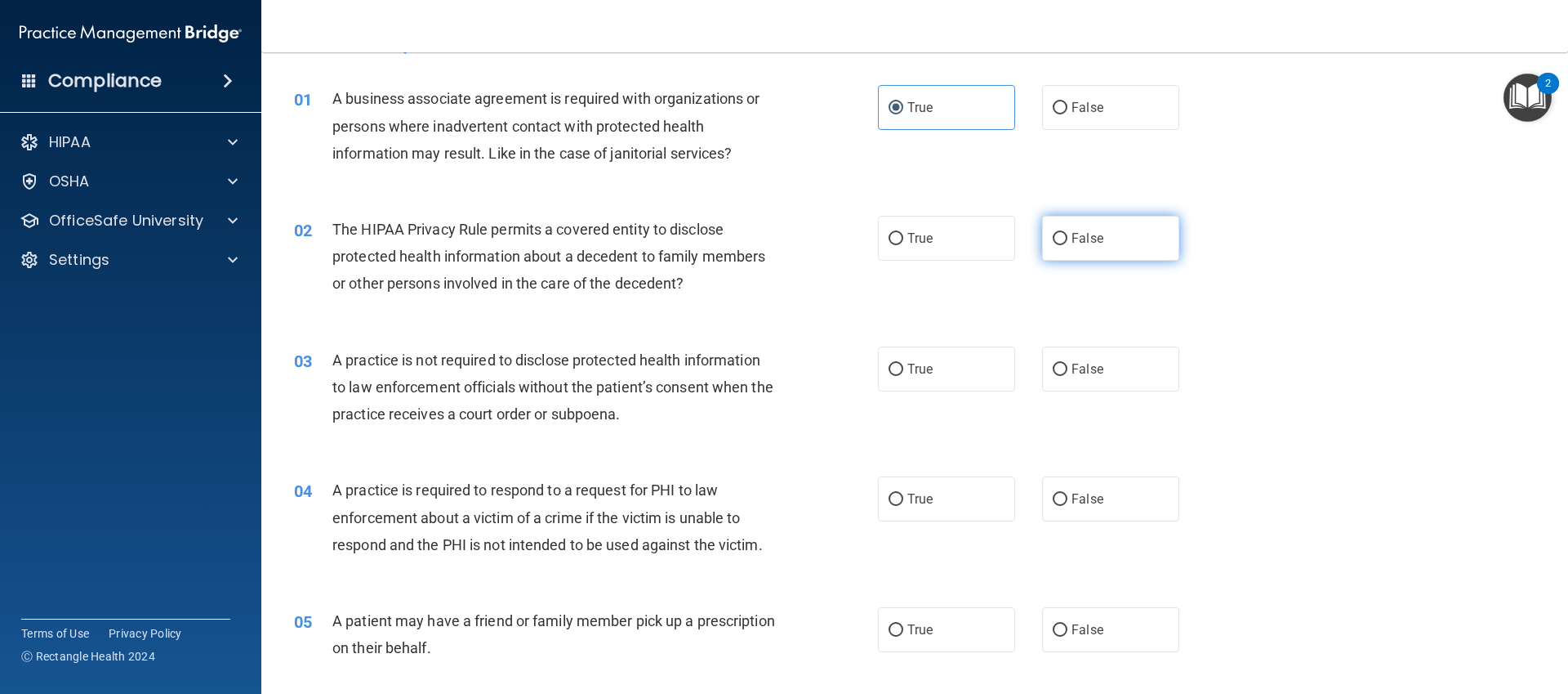
radio input "true"
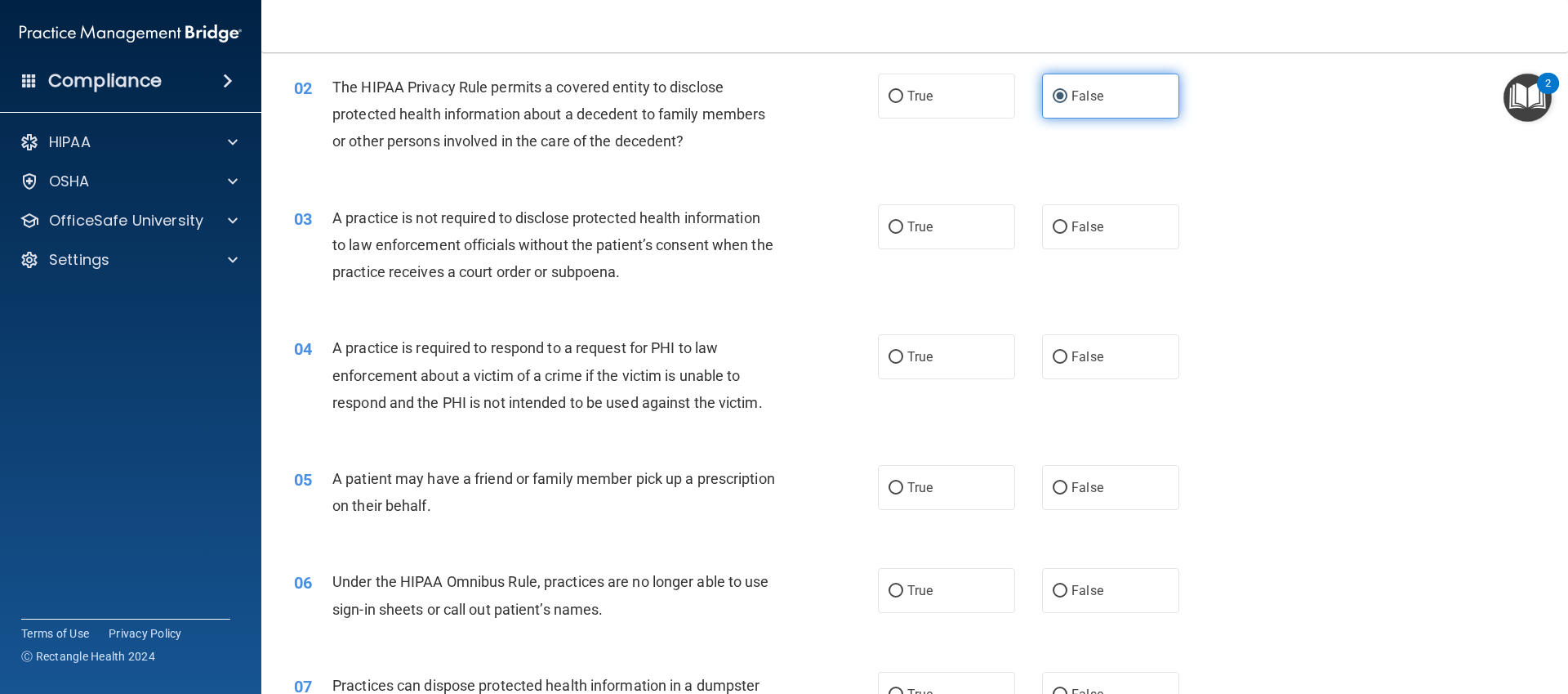
scroll to position [211, 0]
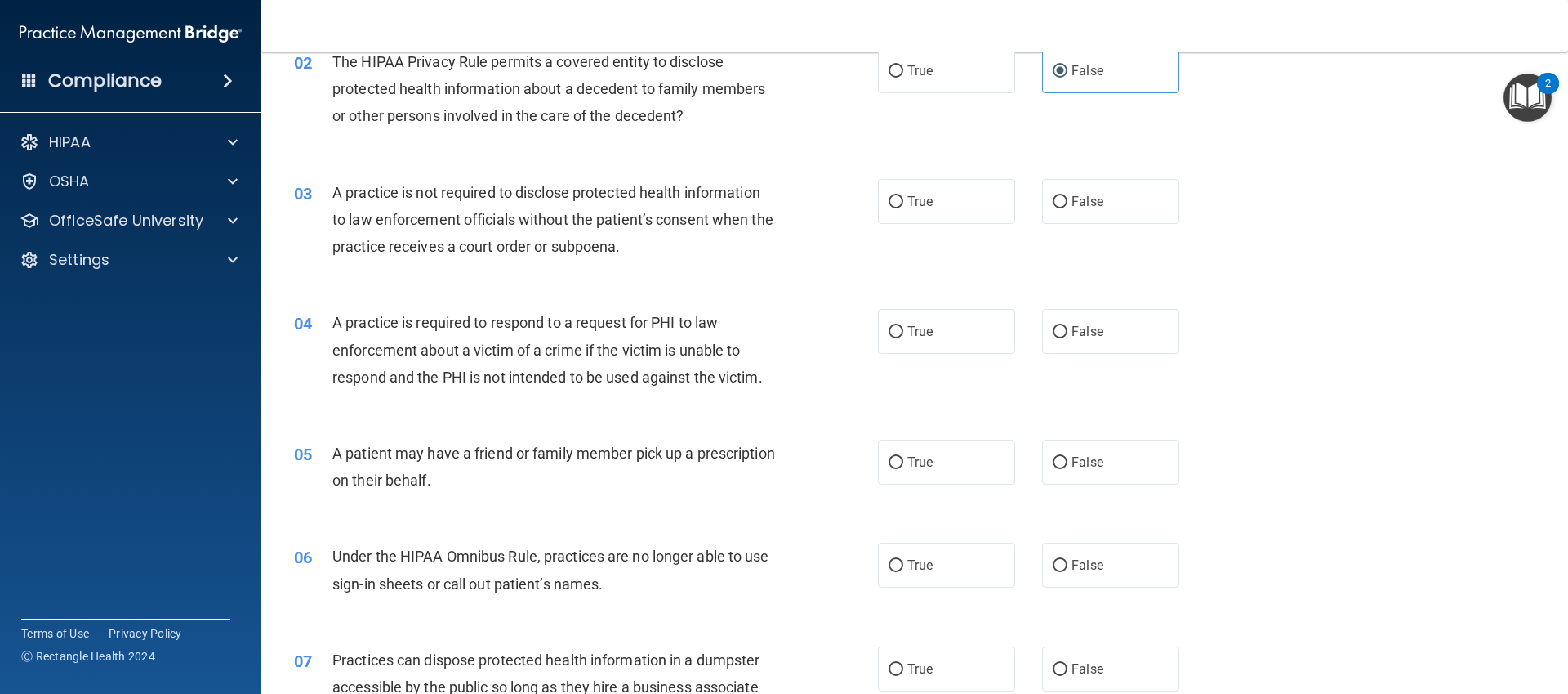
click at [1156, 228] on div "03 A practice is not required to disclose protected health information to law e…" at bounding box center [914, 224] width 1265 height 130
click at [1136, 212] on label "False" at bounding box center [1110, 201] width 137 height 45
click at [1067, 208] on input "False" at bounding box center [1059, 202] width 15 height 13
radio input "true"
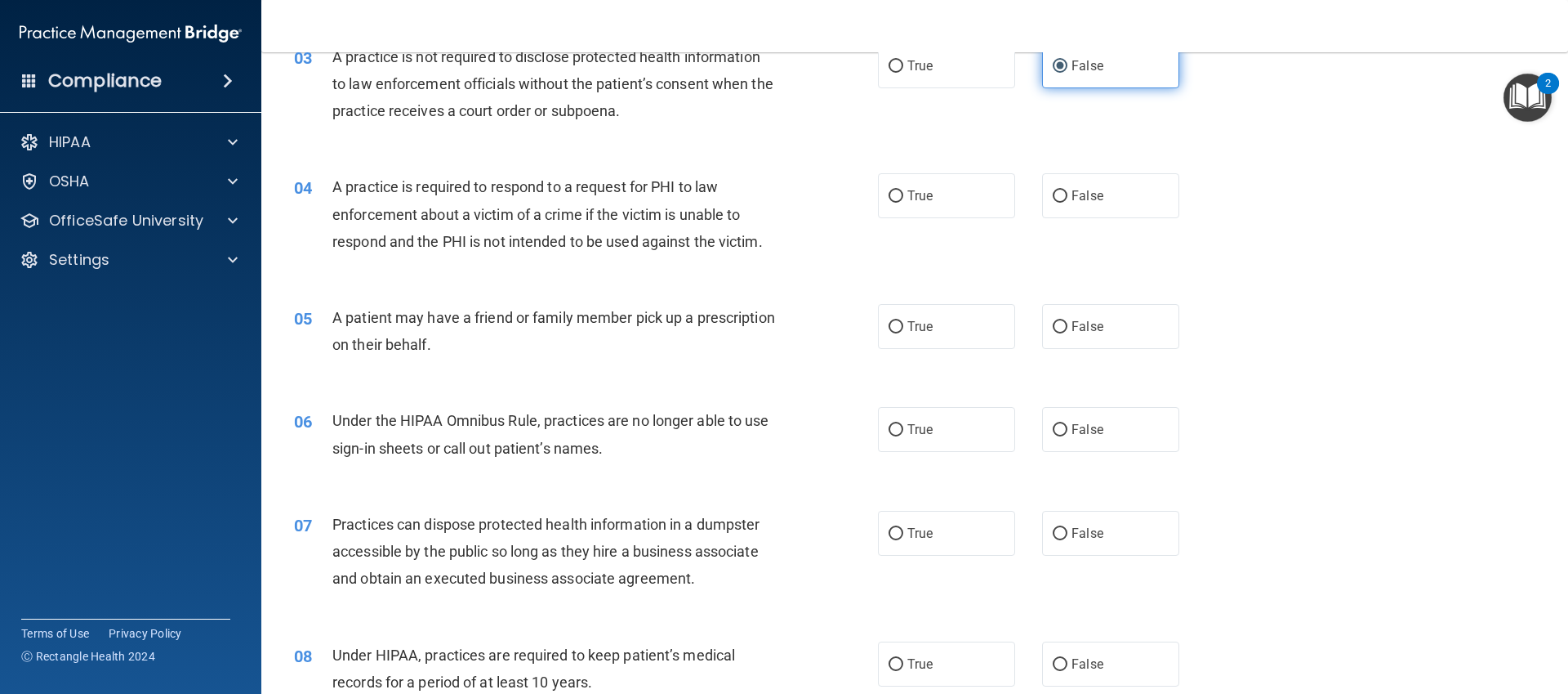
scroll to position [348, 0]
click at [1175, 192] on label "False" at bounding box center [1110, 195] width 137 height 45
click at [1067, 192] on input "False" at bounding box center [1059, 196] width 15 height 13
radio input "true"
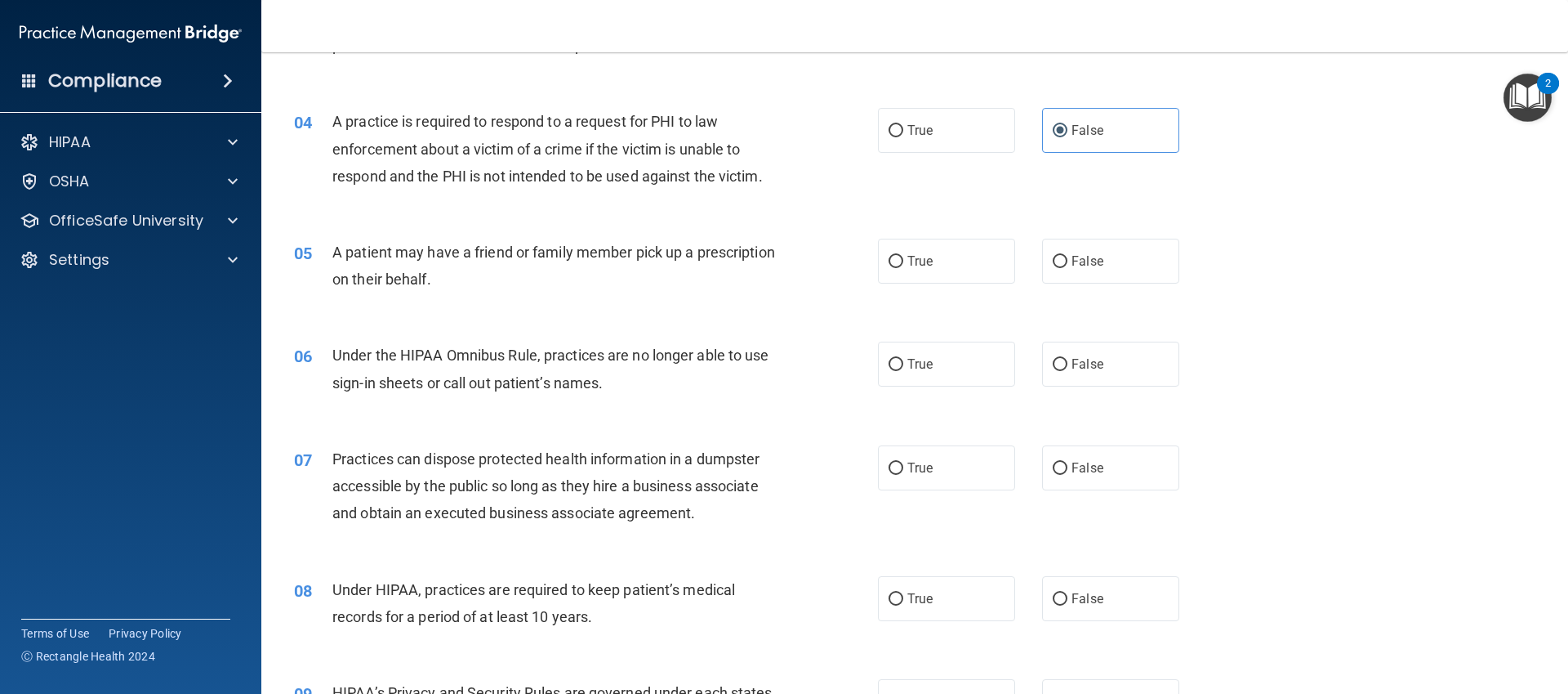
scroll to position [415, 0]
click at [976, 268] on label "True" at bounding box center [946, 259] width 137 height 45
click at [904, 267] on input "True" at bounding box center [896, 260] width 15 height 13
radio input "true"
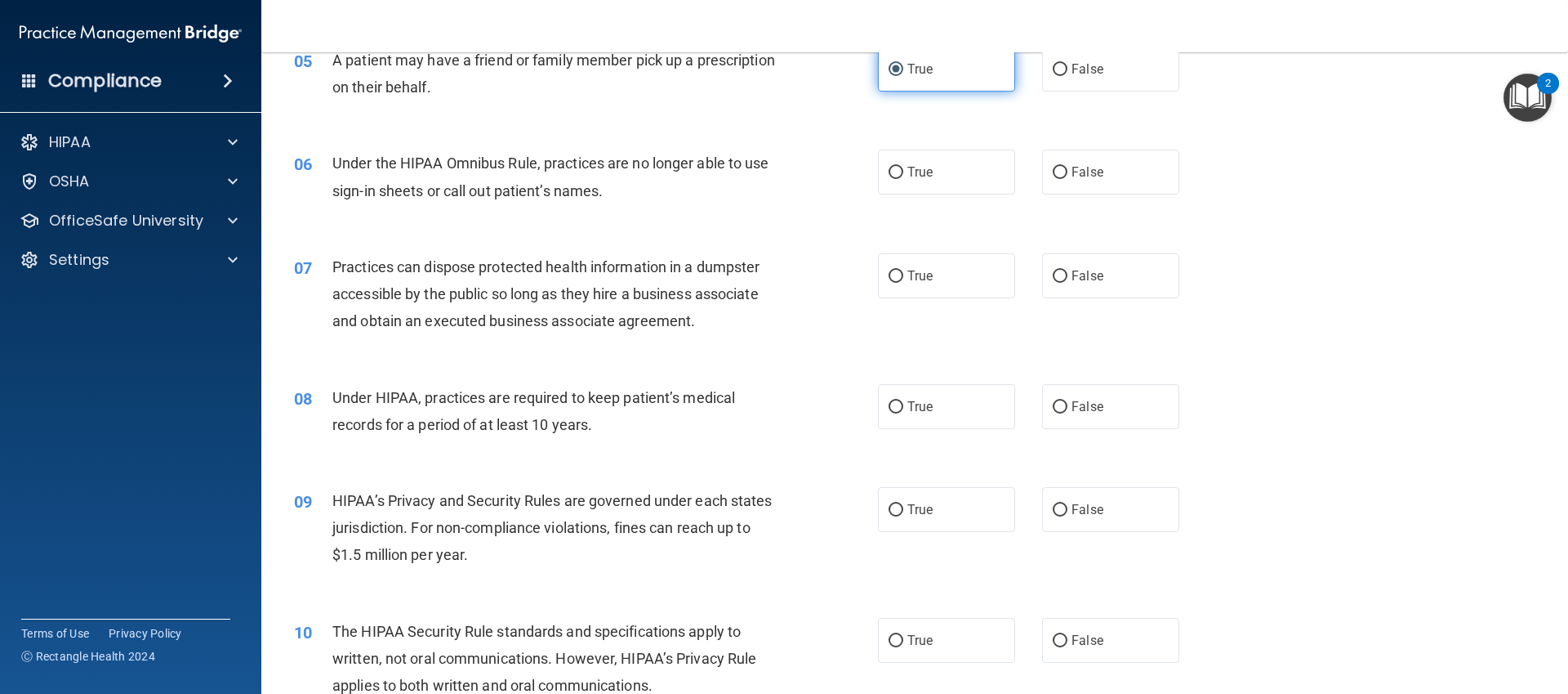
scroll to position [612, 0]
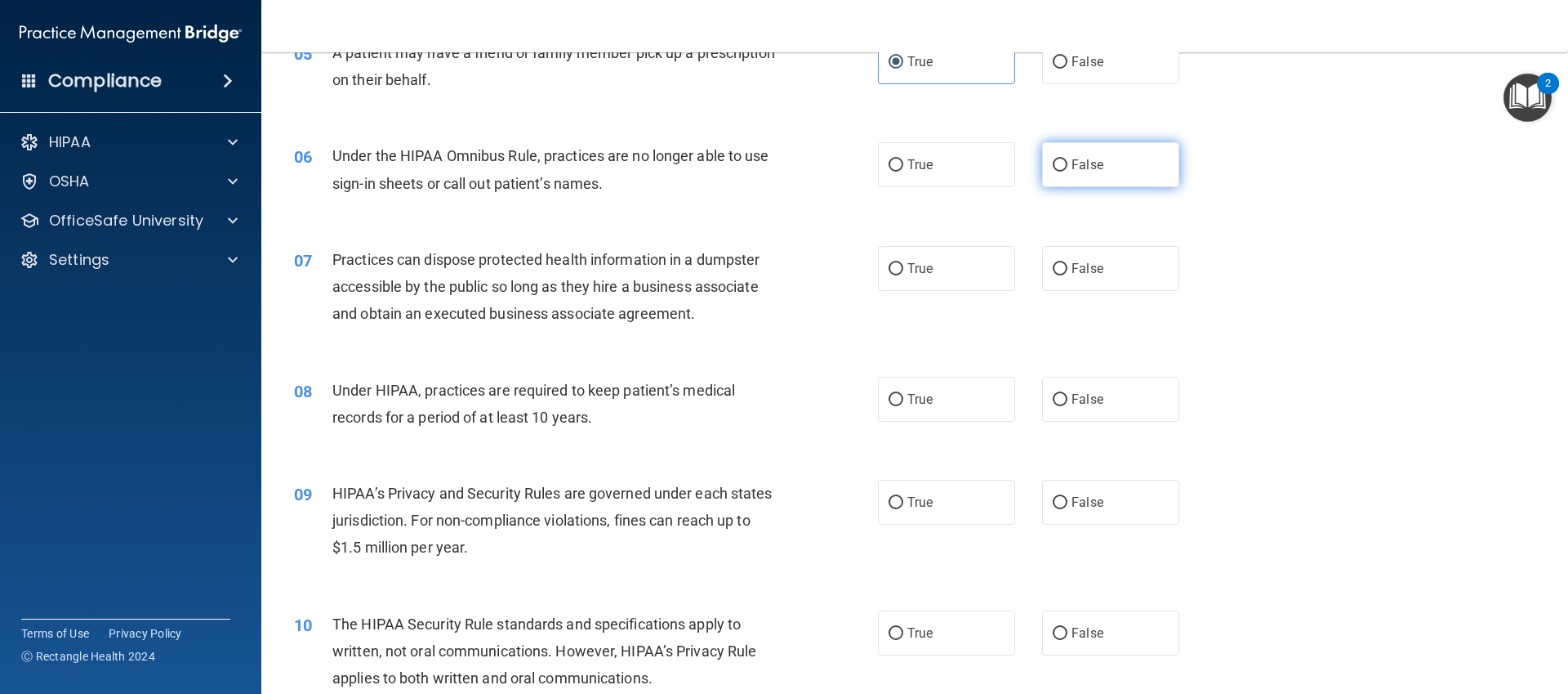
click at [1119, 168] on label "False" at bounding box center [1110, 164] width 137 height 45
click at [1067, 168] on input "False" at bounding box center [1059, 165] width 15 height 13
radio input "true"
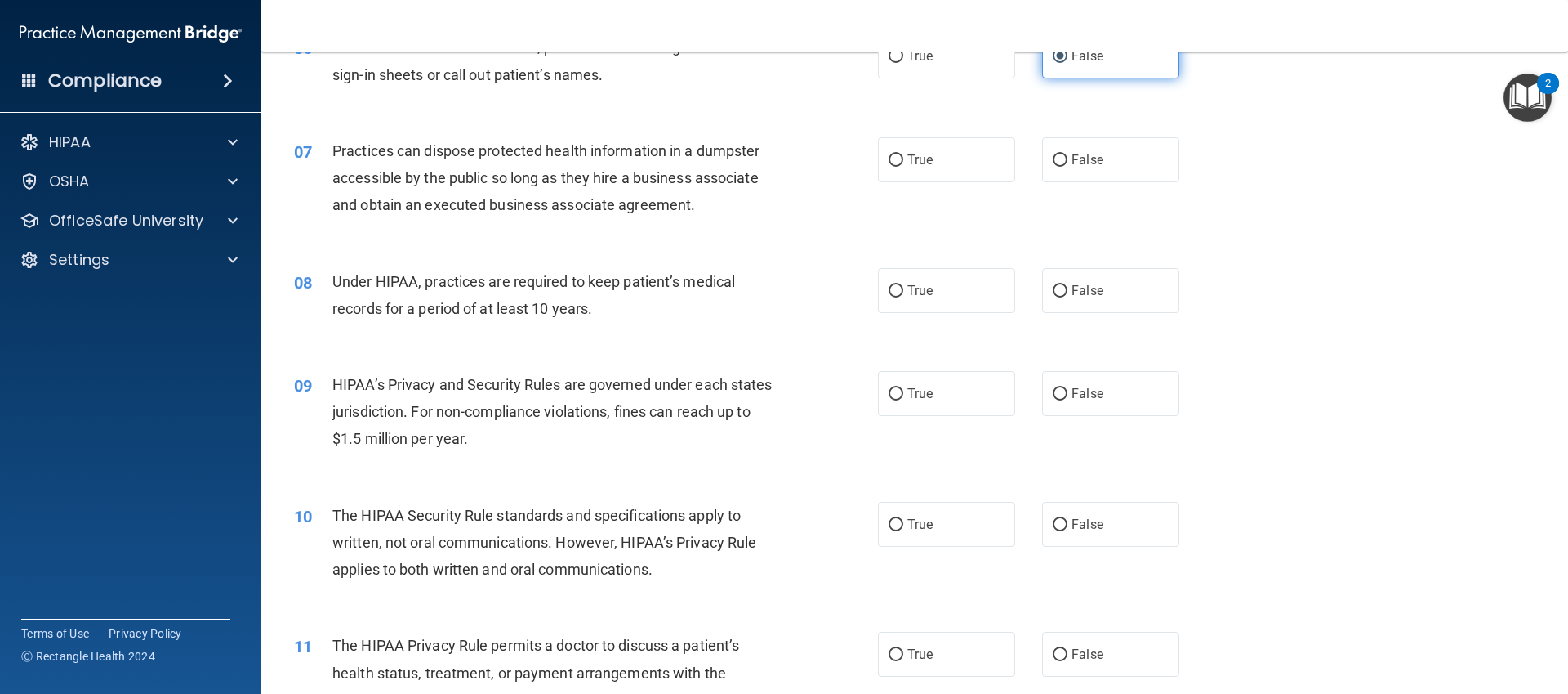
scroll to position [722, 0]
click at [1119, 168] on label "False" at bounding box center [1110, 158] width 137 height 45
click at [1067, 165] on input "False" at bounding box center [1059, 159] width 15 height 13
radio input "true"
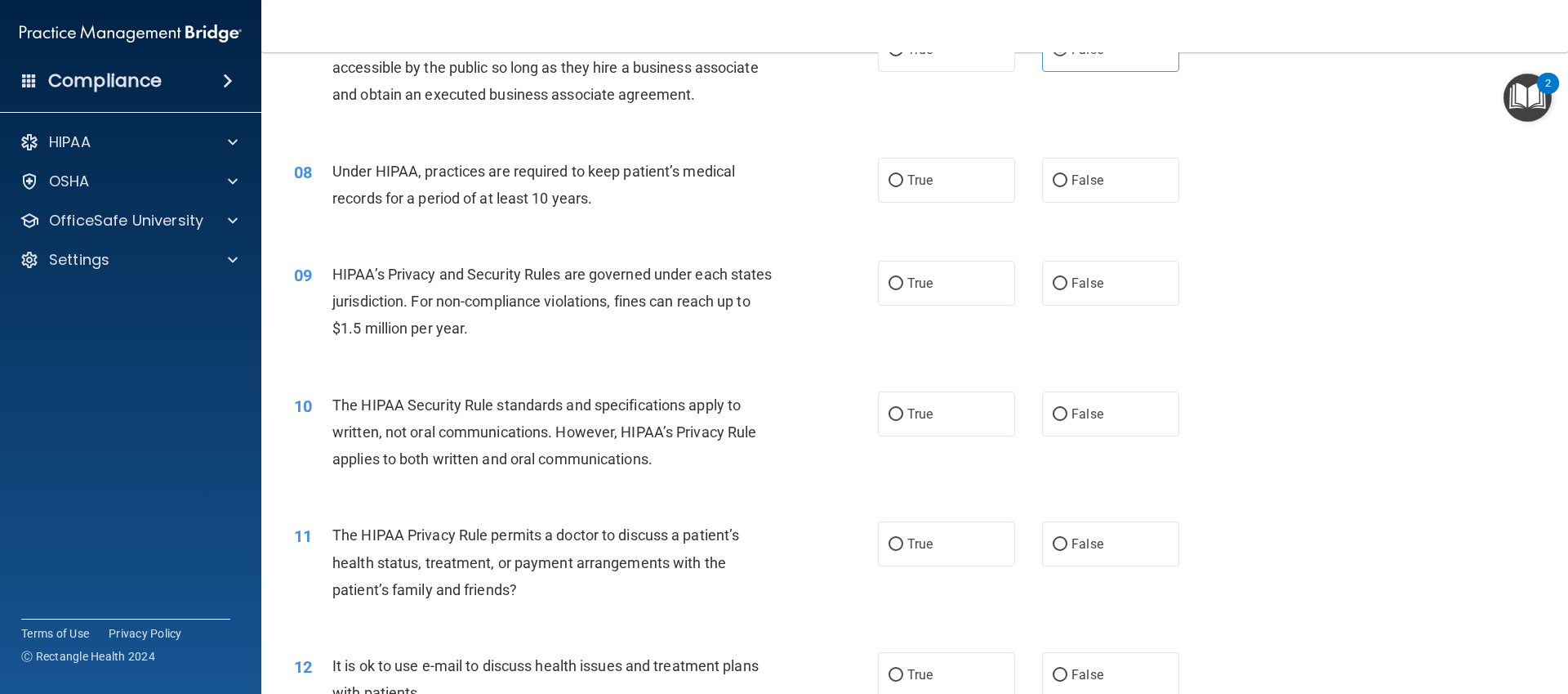
scroll to position [832, 0]
click at [1068, 182] on label "False" at bounding box center [1110, 179] width 137 height 45
click at [1067, 182] on input "False" at bounding box center [1059, 180] width 15 height 13
radio input "true"
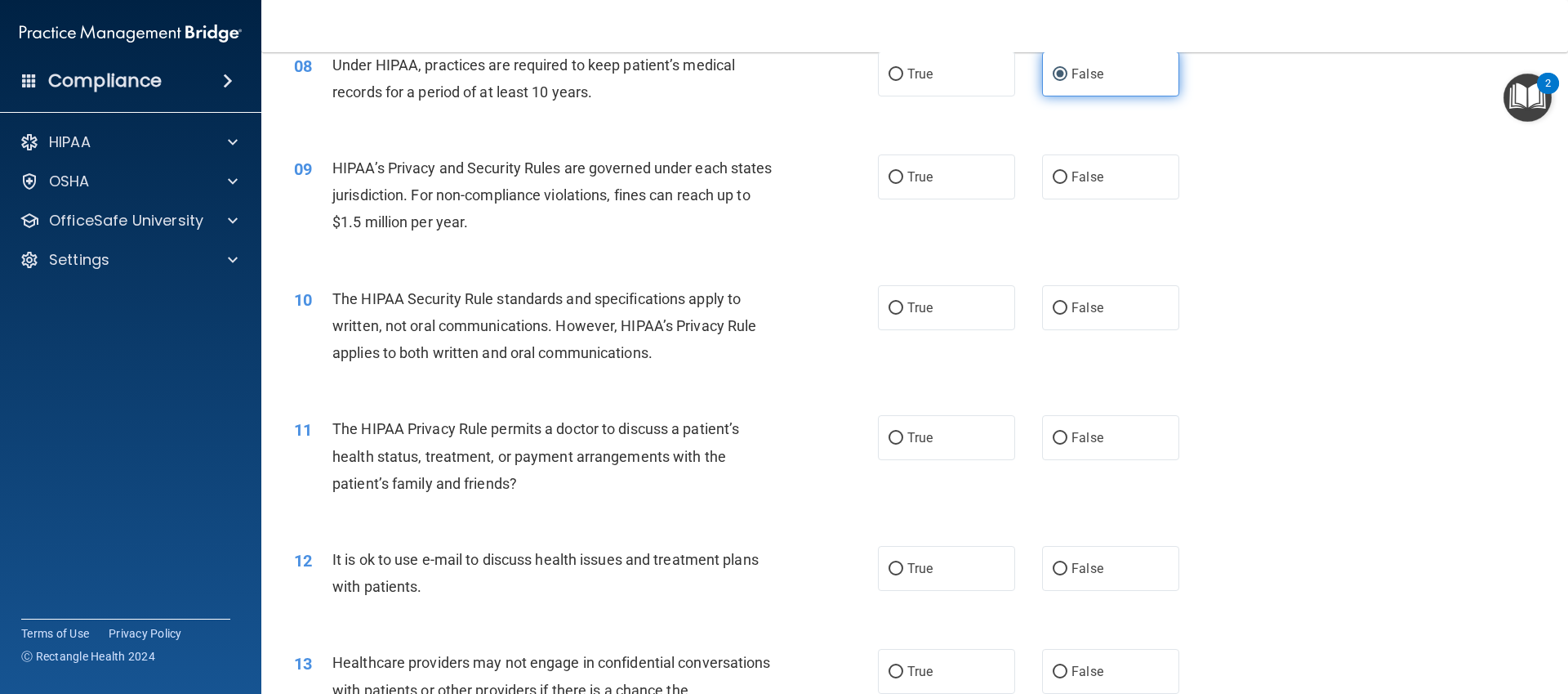
scroll to position [943, 0]
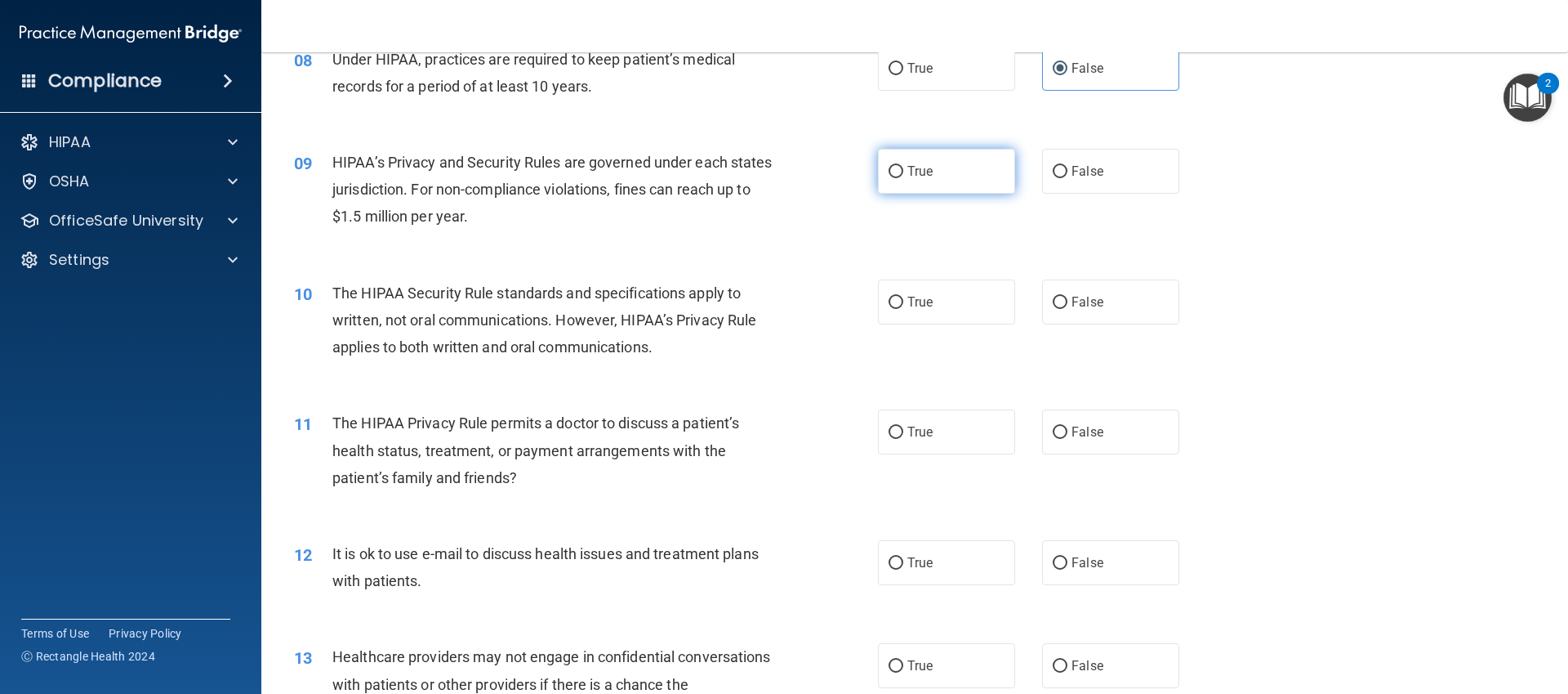
click at [982, 181] on label "True" at bounding box center [946, 171] width 137 height 45
click at [904, 178] on input "True" at bounding box center [896, 171] width 15 height 13
radio input "true"
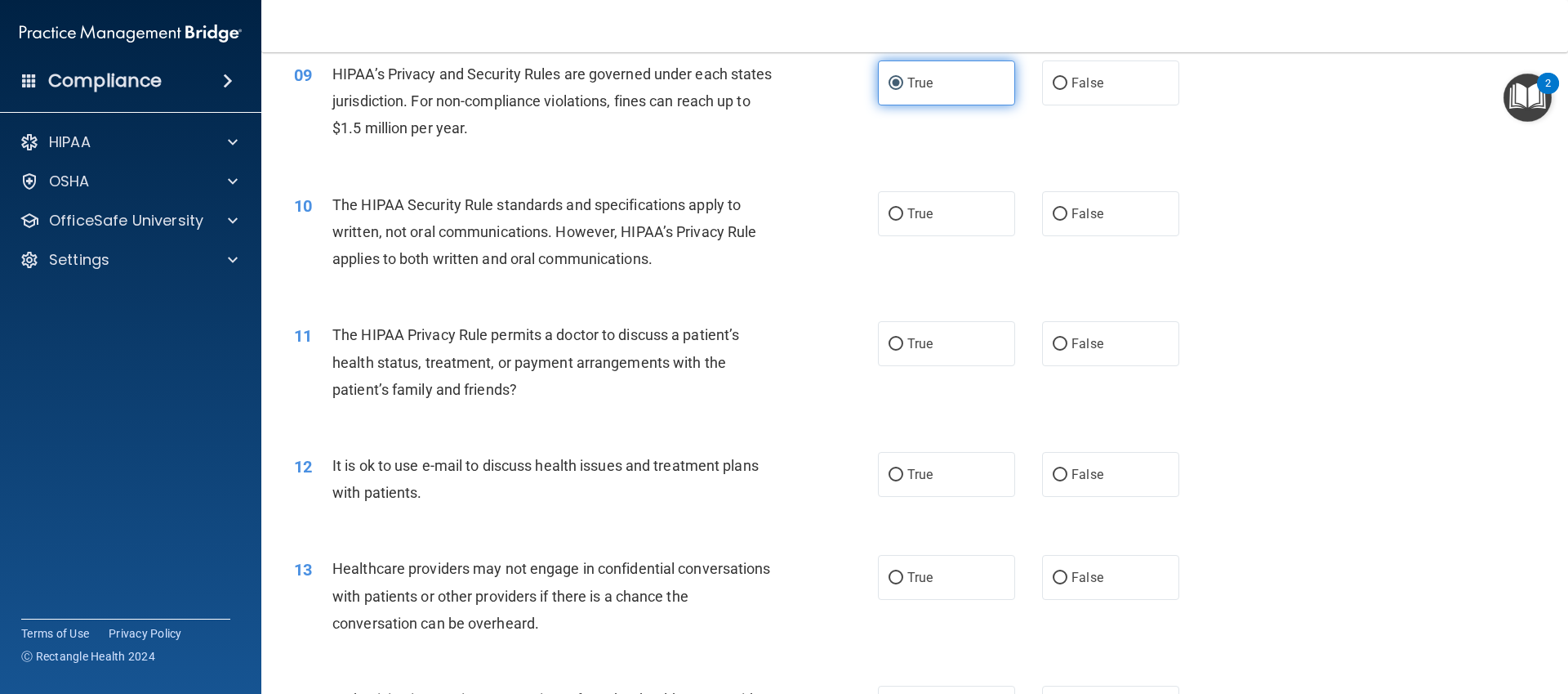
scroll to position [1035, 0]
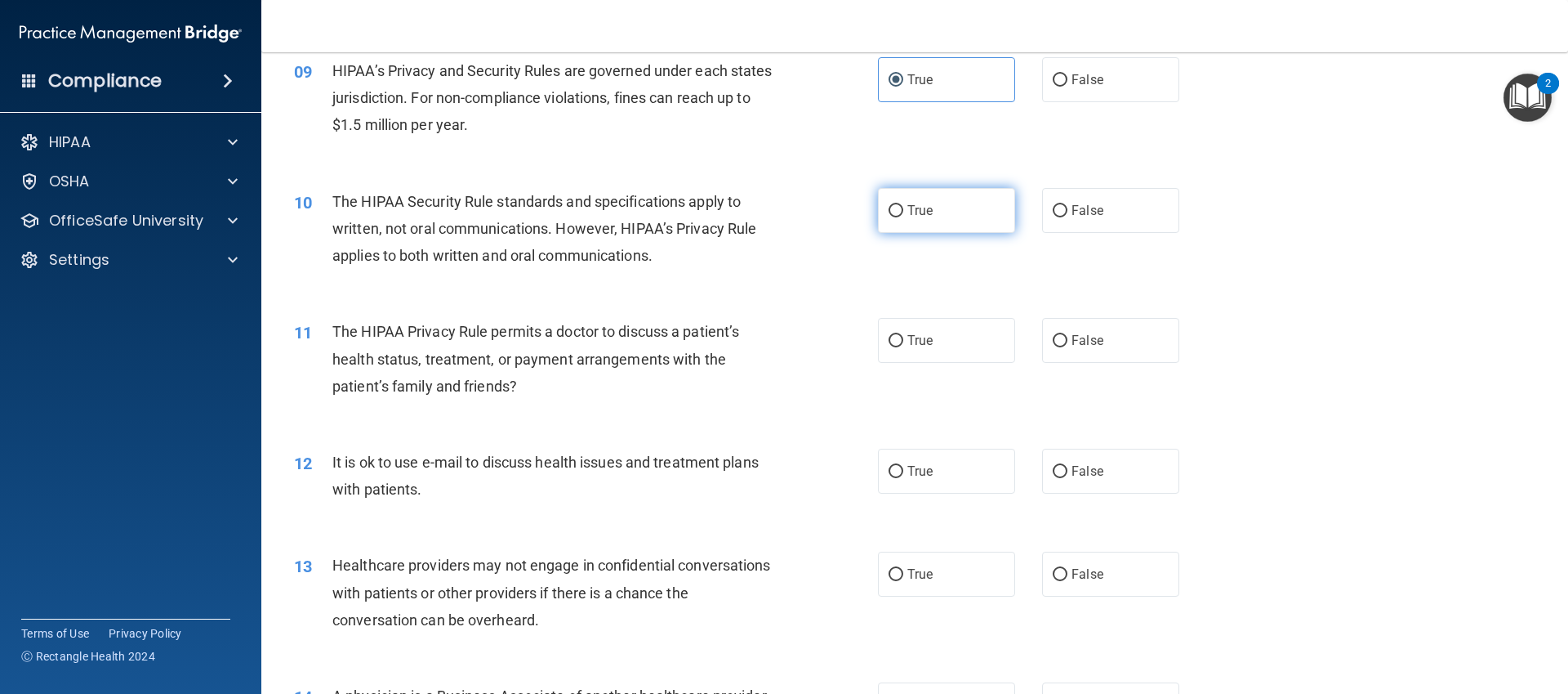
click at [922, 220] on label "True" at bounding box center [946, 210] width 137 height 45
click at [904, 217] on input "True" at bounding box center [896, 211] width 15 height 13
radio input "true"
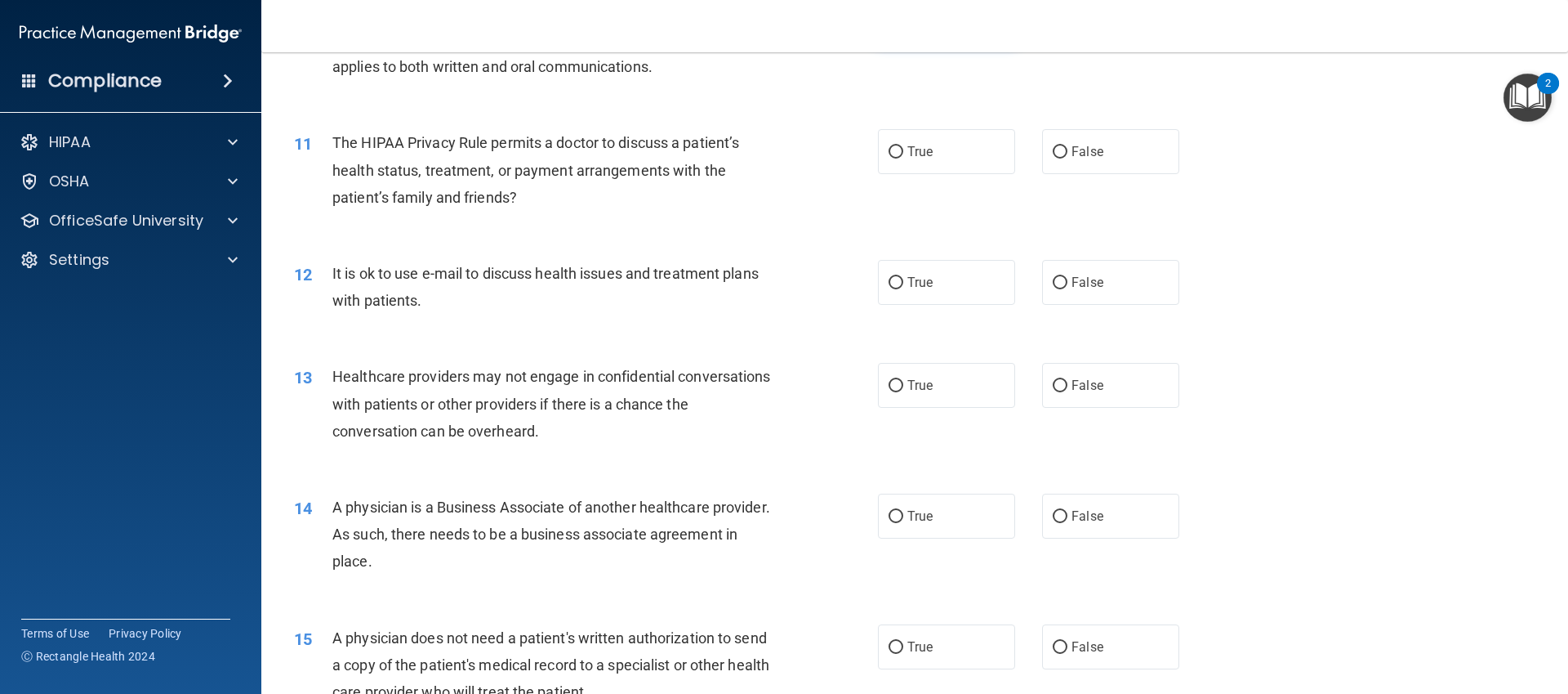
scroll to position [1224, 0]
click at [1061, 164] on label "False" at bounding box center [1110, 151] width 137 height 45
click at [1061, 158] on input "False" at bounding box center [1059, 151] width 15 height 13
radio input "true"
click at [1061, 164] on label "False" at bounding box center [1110, 151] width 137 height 45
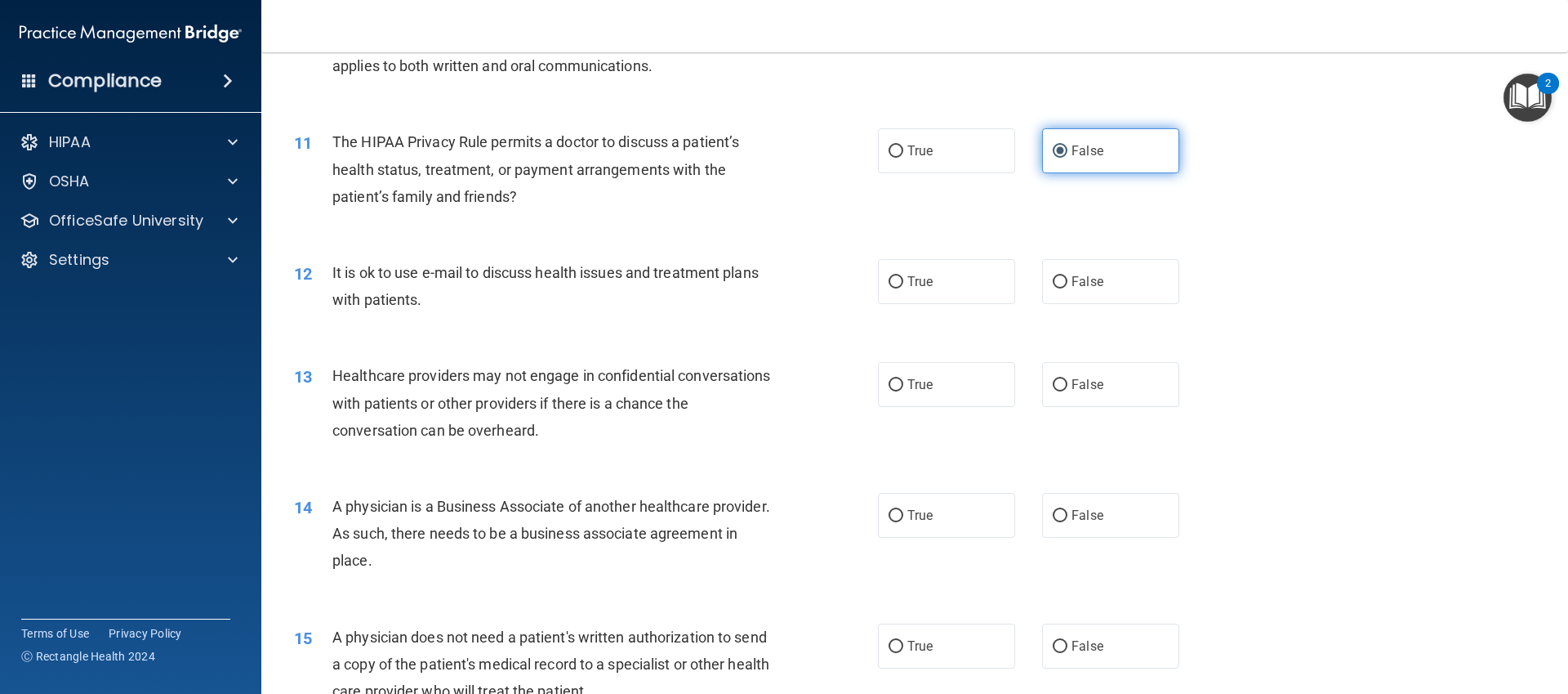
click at [1061, 158] on input "False" at bounding box center [1059, 151] width 15 height 13
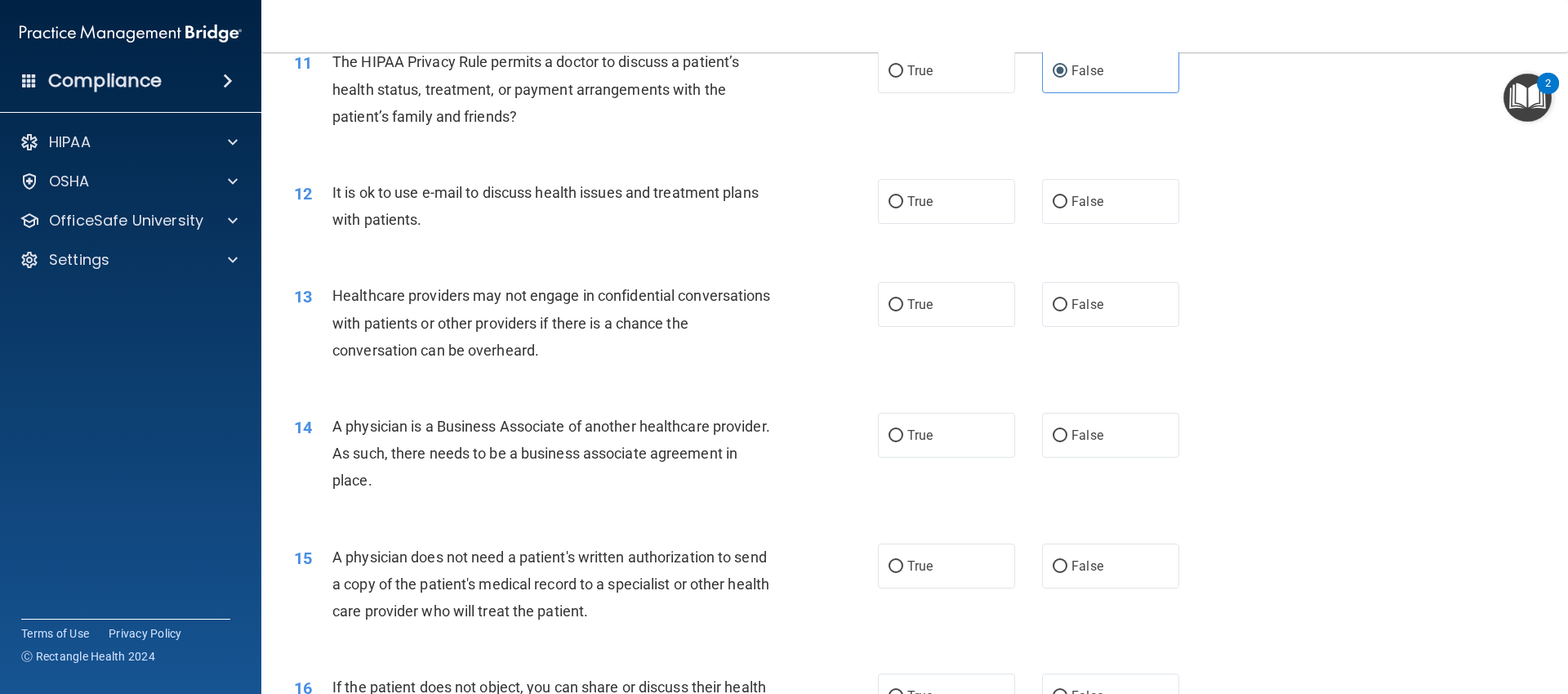
scroll to position [1315, 0]
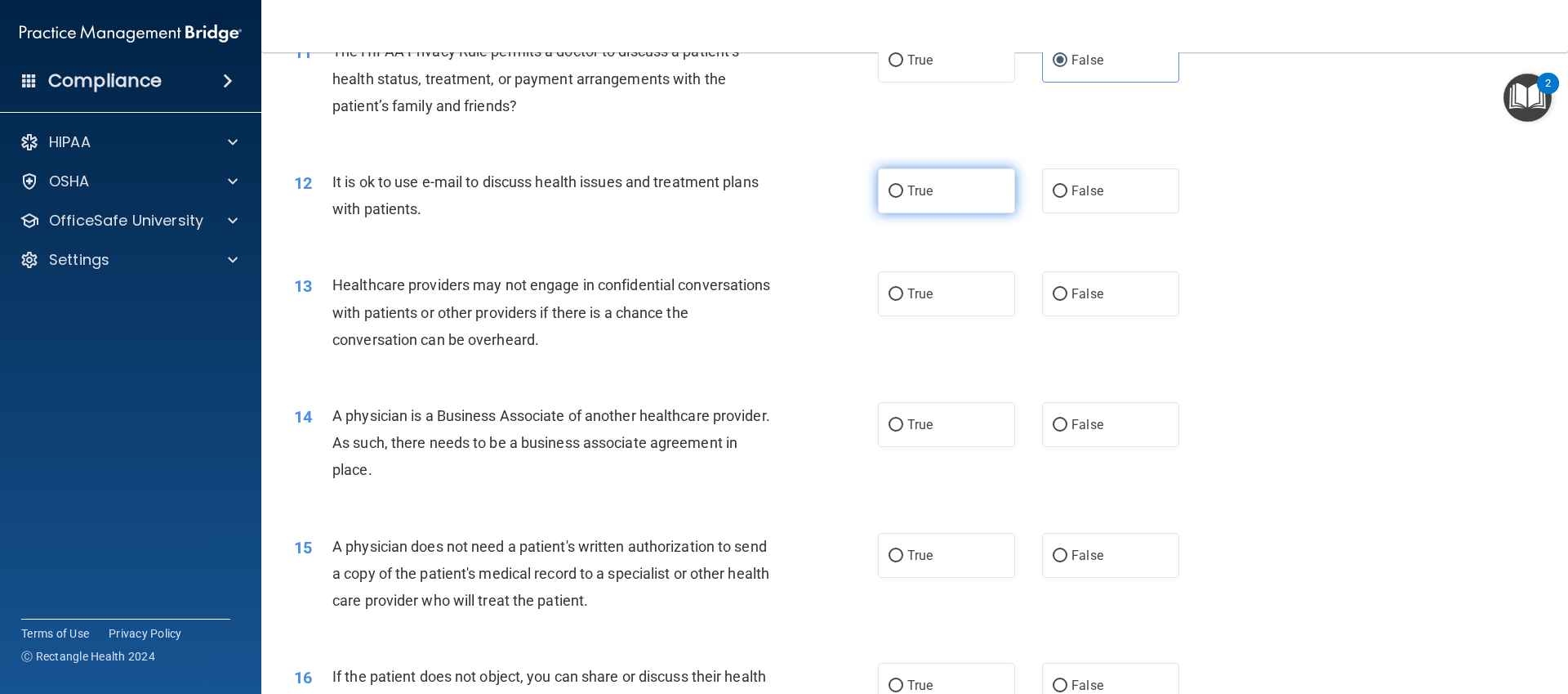
click at [890, 204] on label "True" at bounding box center [946, 191] width 137 height 45
click at [890, 198] on input "True" at bounding box center [896, 192] width 15 height 13
radio input "true"
click at [953, 309] on label "True" at bounding box center [946, 294] width 137 height 45
click at [904, 301] on input "True" at bounding box center [896, 294] width 15 height 13
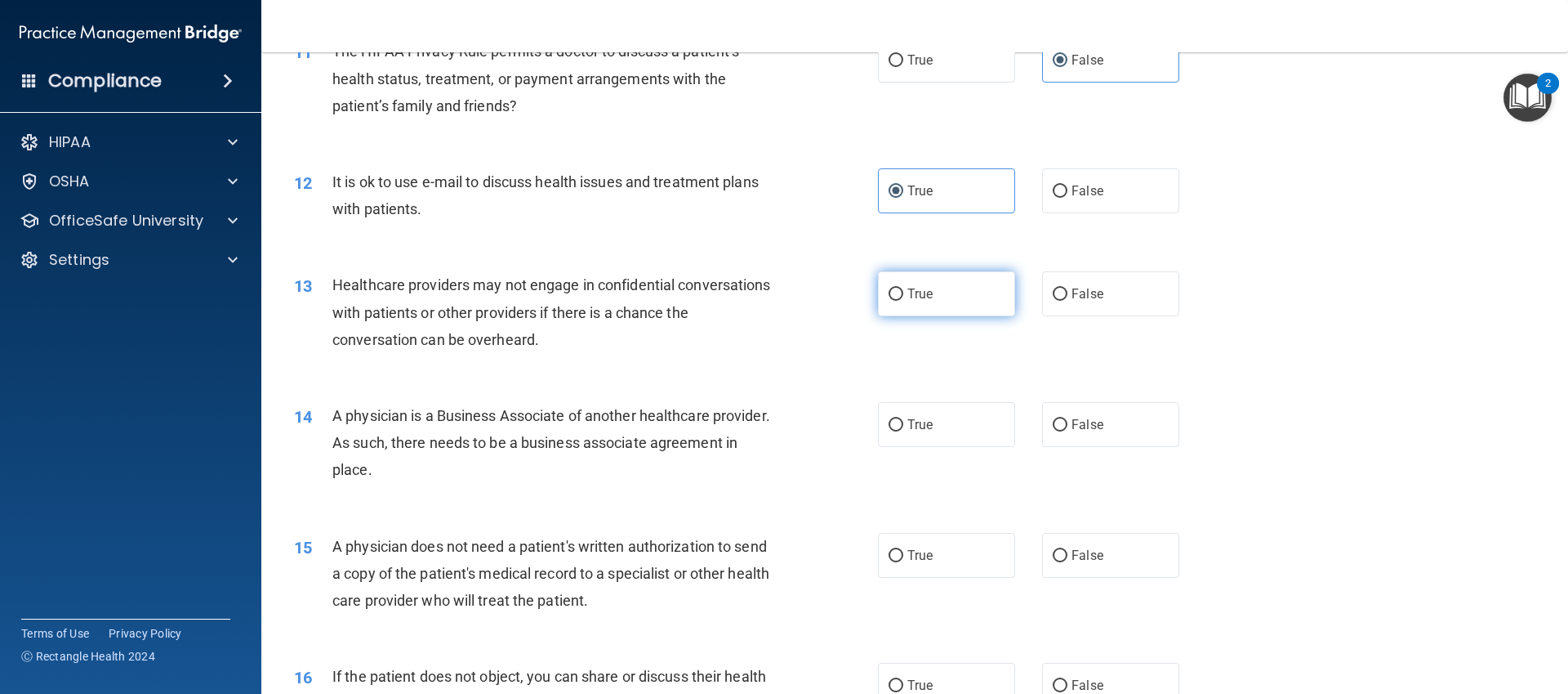
radio input "true"
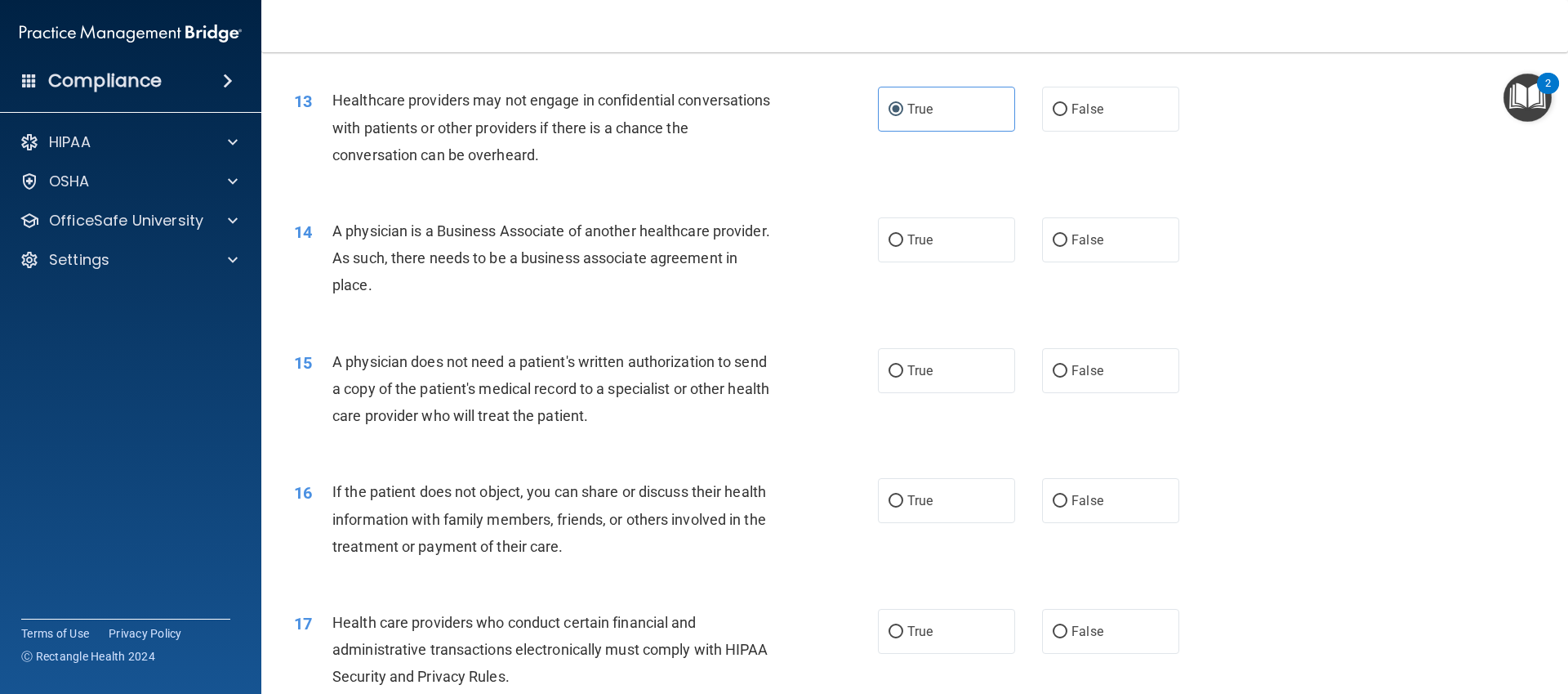
scroll to position [1503, 0]
click at [1054, 239] on input "False" at bounding box center [1059, 237] width 15 height 13
radio input "true"
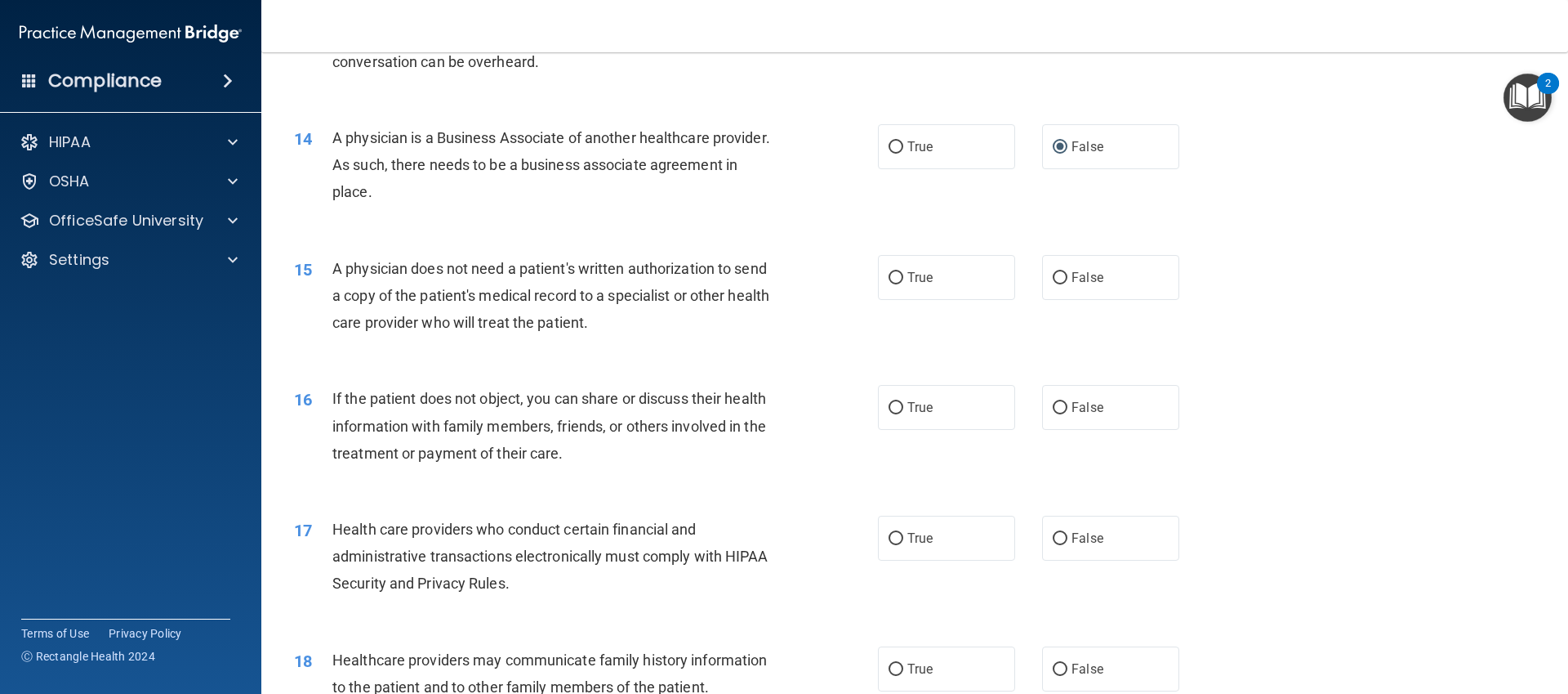
scroll to position [1592, 0]
click at [1104, 301] on div "15 A physician does not need a patient's written authorization to send a copy o…" at bounding box center [914, 301] width 1265 height 130
click at [1103, 293] on label "False" at bounding box center [1110, 278] width 137 height 45
click at [1067, 285] on input "False" at bounding box center [1059, 278] width 15 height 13
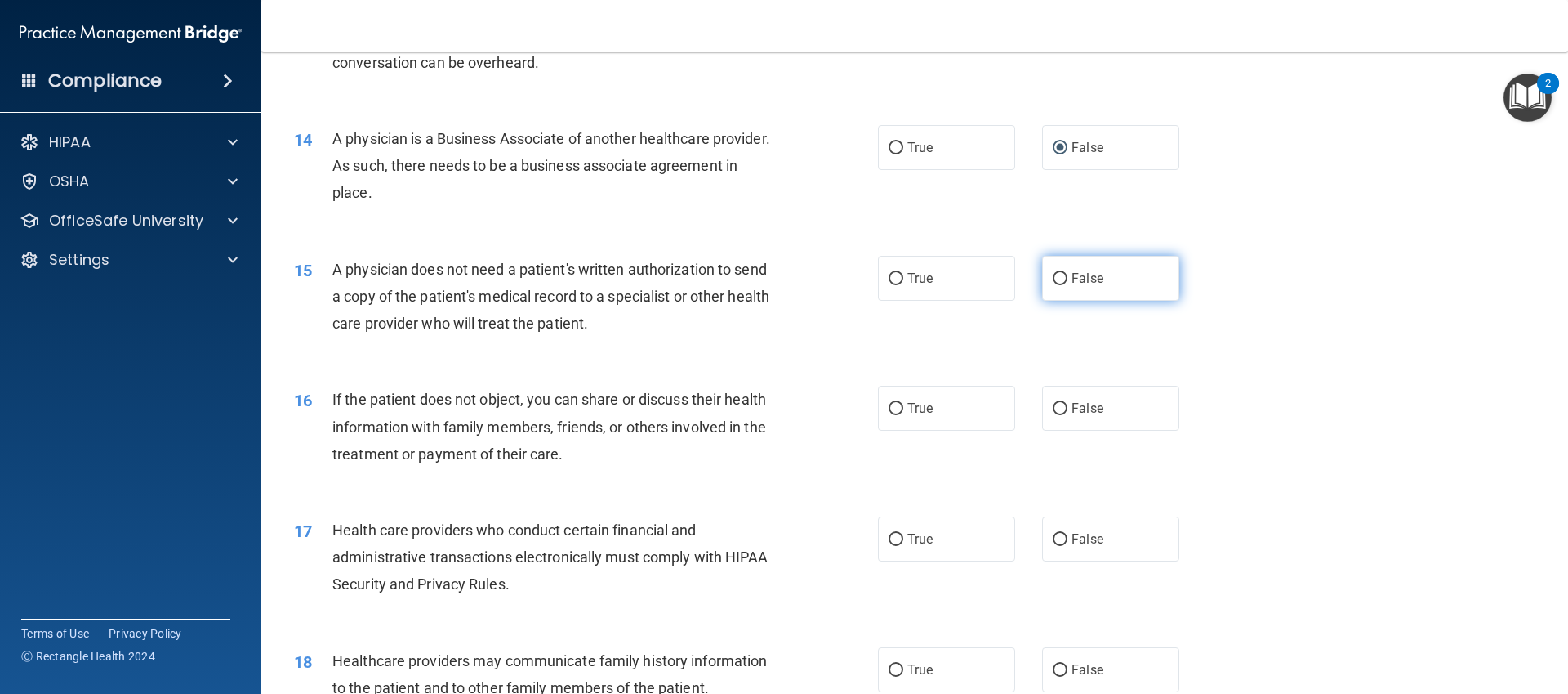
radio input "true"
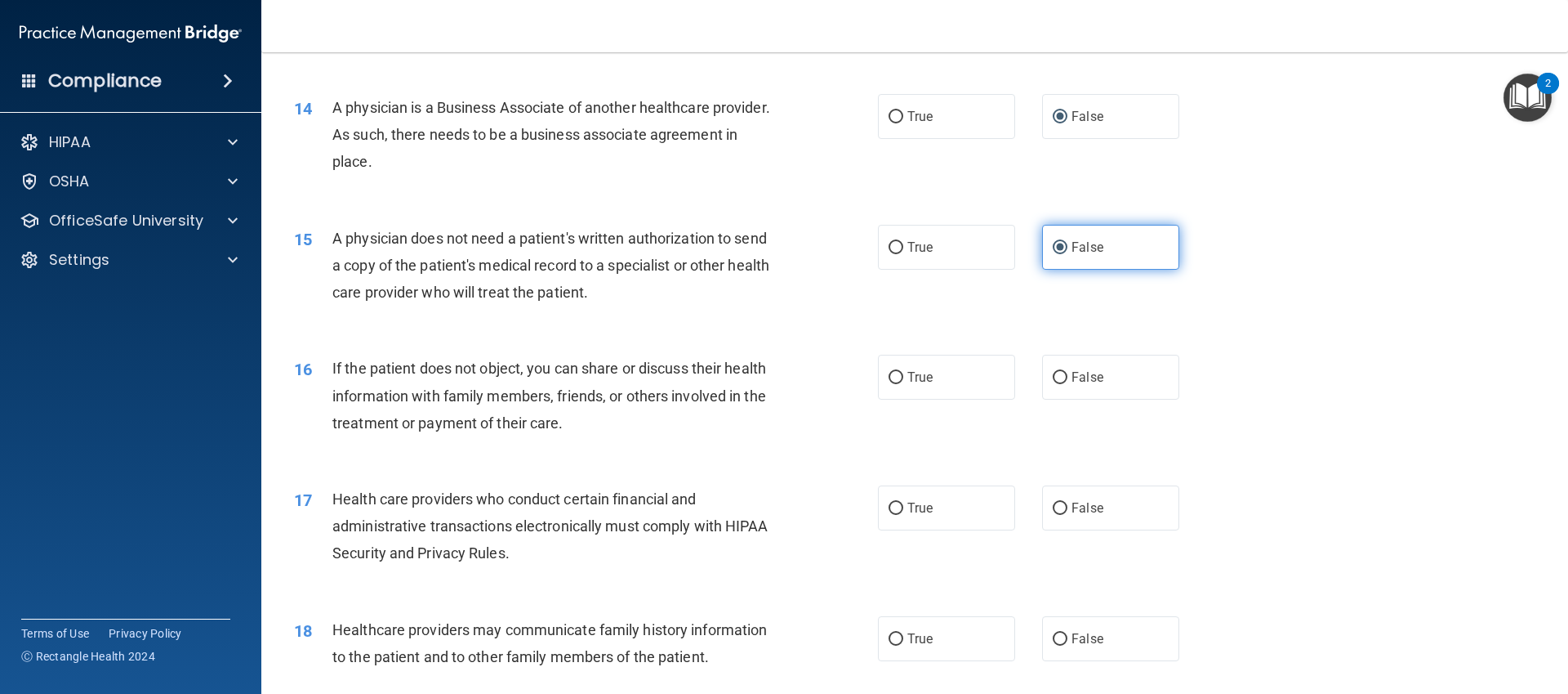
scroll to position [1626, 0]
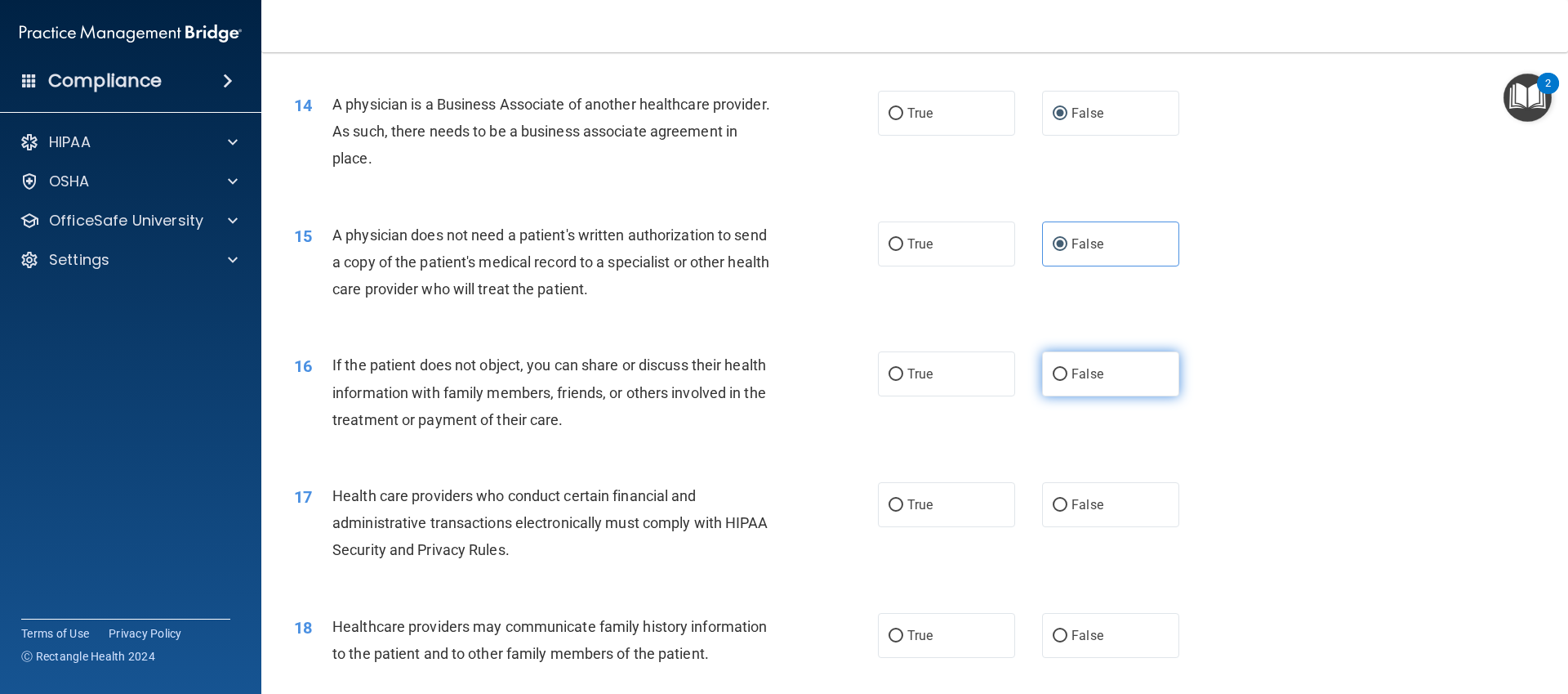
click at [1070, 370] on label "False" at bounding box center [1110, 374] width 137 height 45
click at [1067, 370] on input "False" at bounding box center [1059, 375] width 15 height 13
radio input "true"
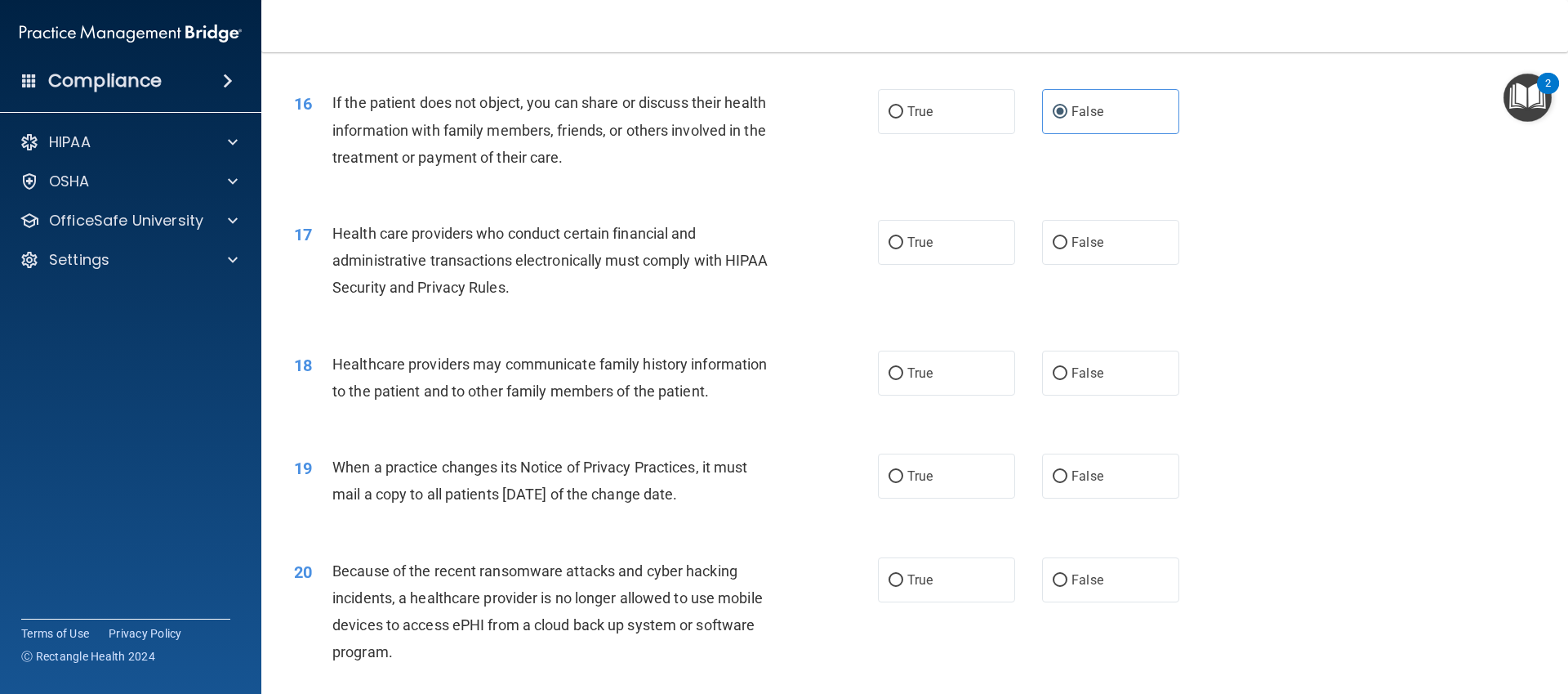
scroll to position [1868, 0]
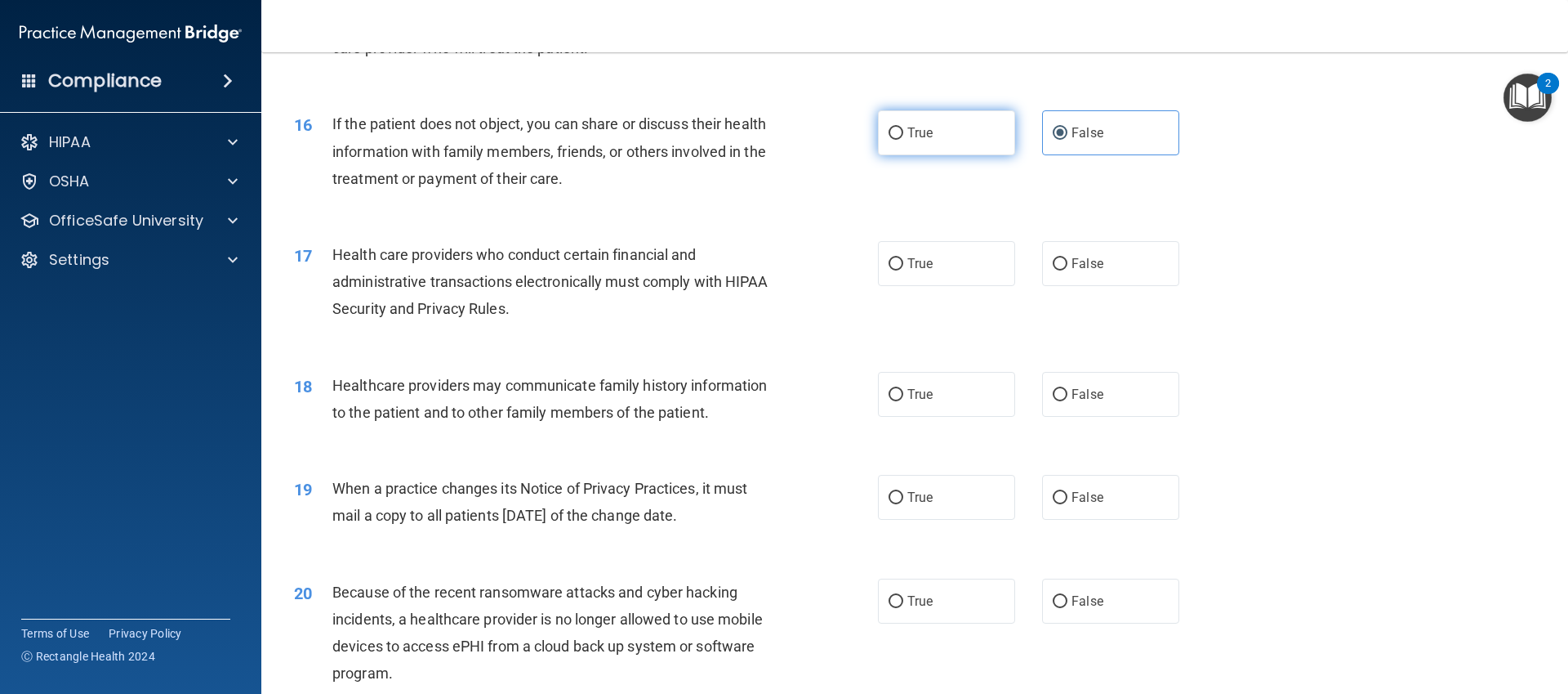
click at [894, 140] on label "True" at bounding box center [946, 132] width 137 height 45
click at [894, 140] on input "True" at bounding box center [896, 133] width 15 height 13
radio input "true"
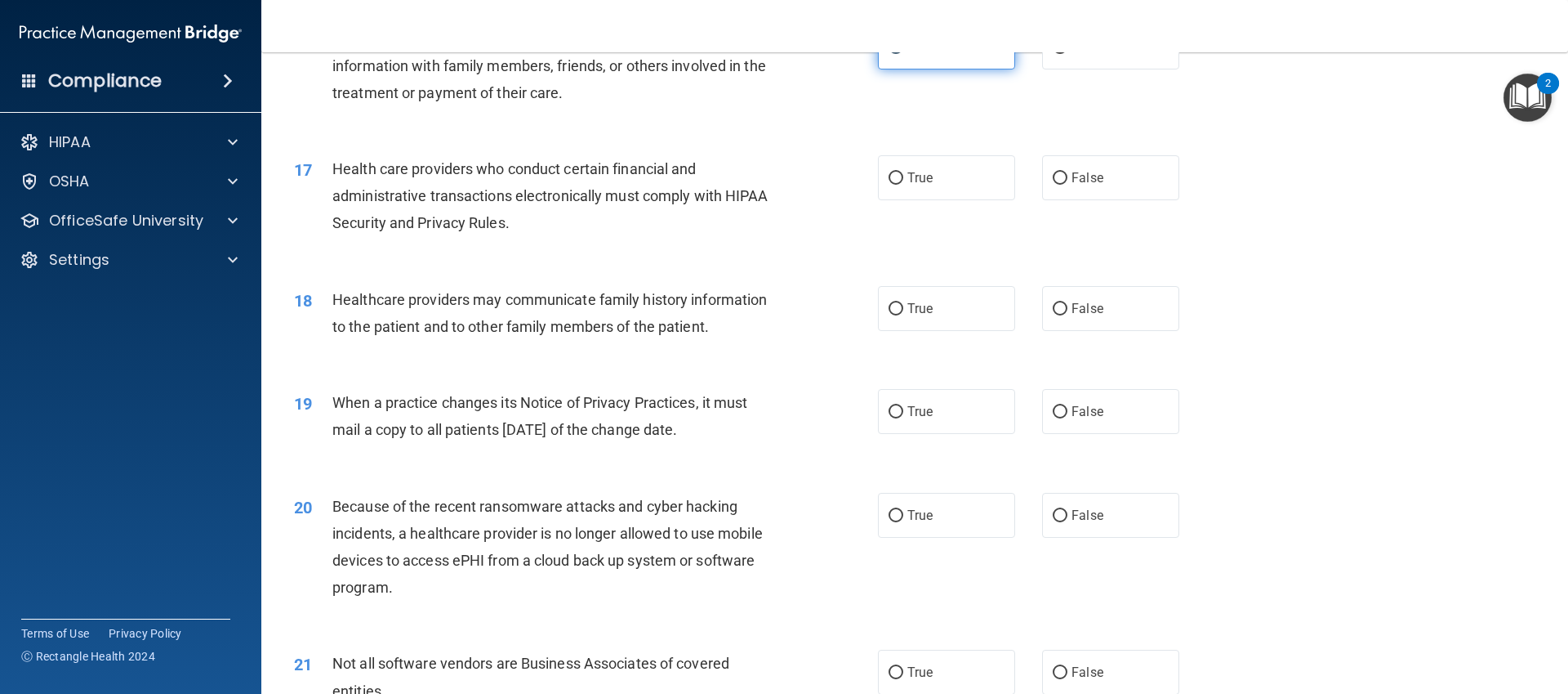
scroll to position [1954, 0]
click at [1075, 75] on div "16 If the patient does not object, you can share or discuss their health inform…" at bounding box center [914, 68] width 1265 height 130
click at [1074, 69] on div "16 If the patient does not object, you can share or discuss their health inform…" at bounding box center [914, 68] width 1265 height 130
click at [1062, 65] on label "False" at bounding box center [1110, 46] width 137 height 45
click at [1062, 53] on input "False" at bounding box center [1059, 46] width 15 height 13
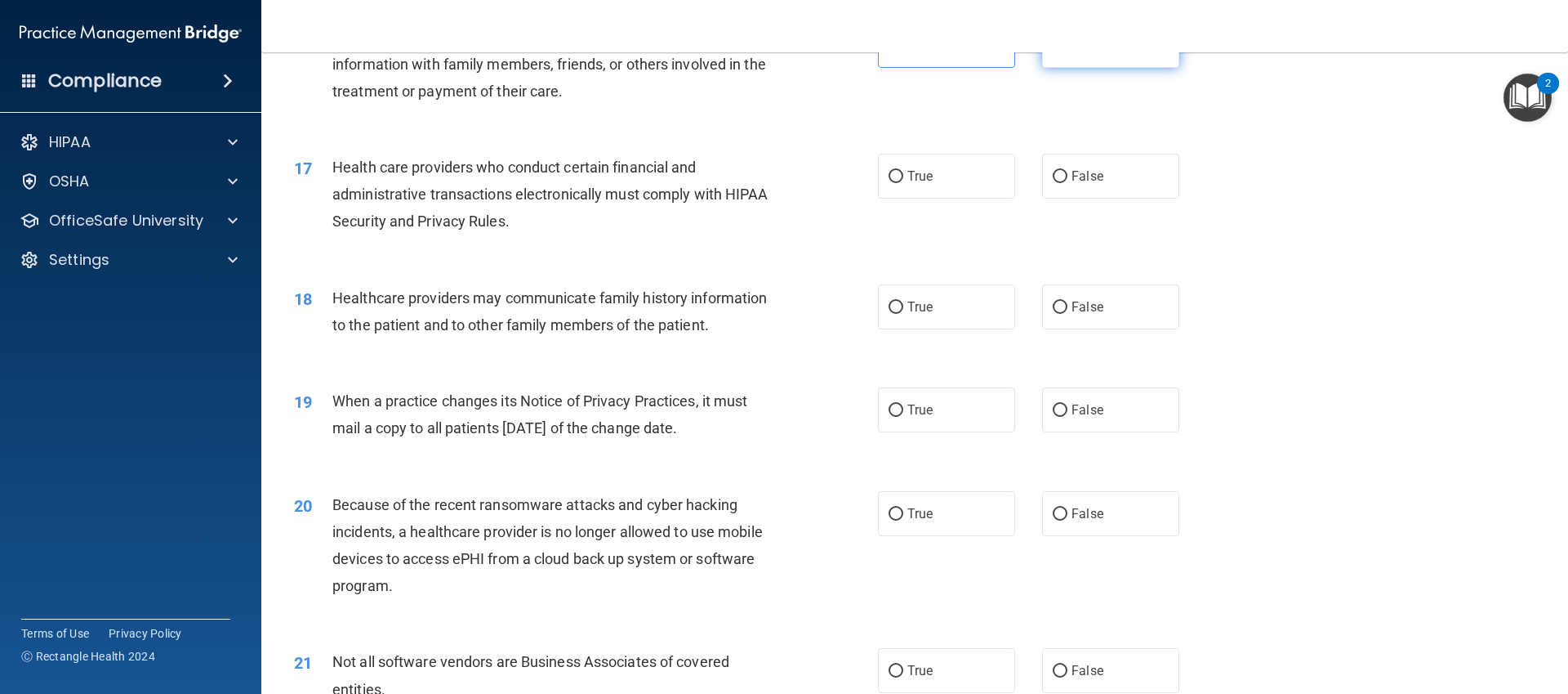
radio input "true"
radio input "false"
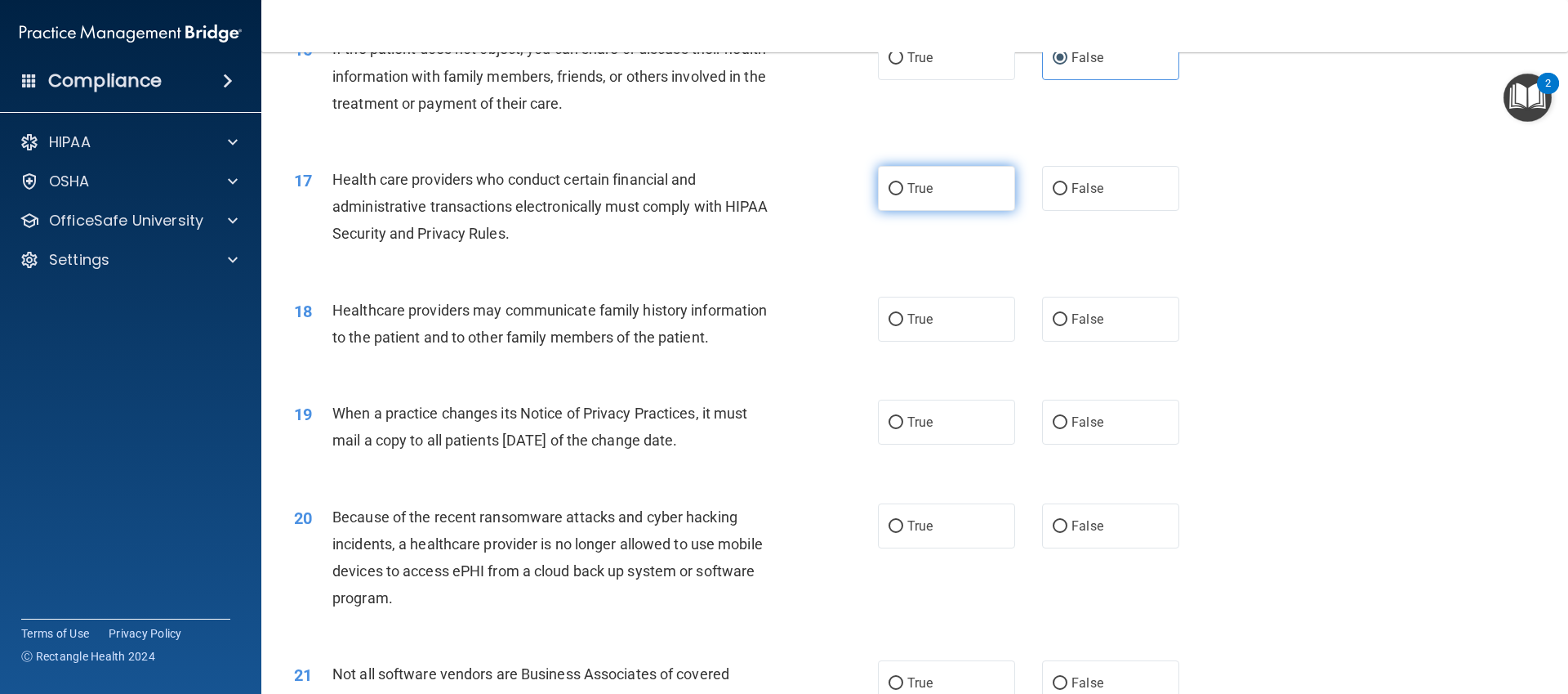
click at [907, 203] on label "True" at bounding box center [946, 188] width 137 height 45
click at [904, 196] on input "True" at bounding box center [896, 189] width 15 height 13
radio input "true"
click at [907, 203] on label "True" at bounding box center [946, 188] width 137 height 45
click at [904, 196] on input "True" at bounding box center [896, 189] width 15 height 13
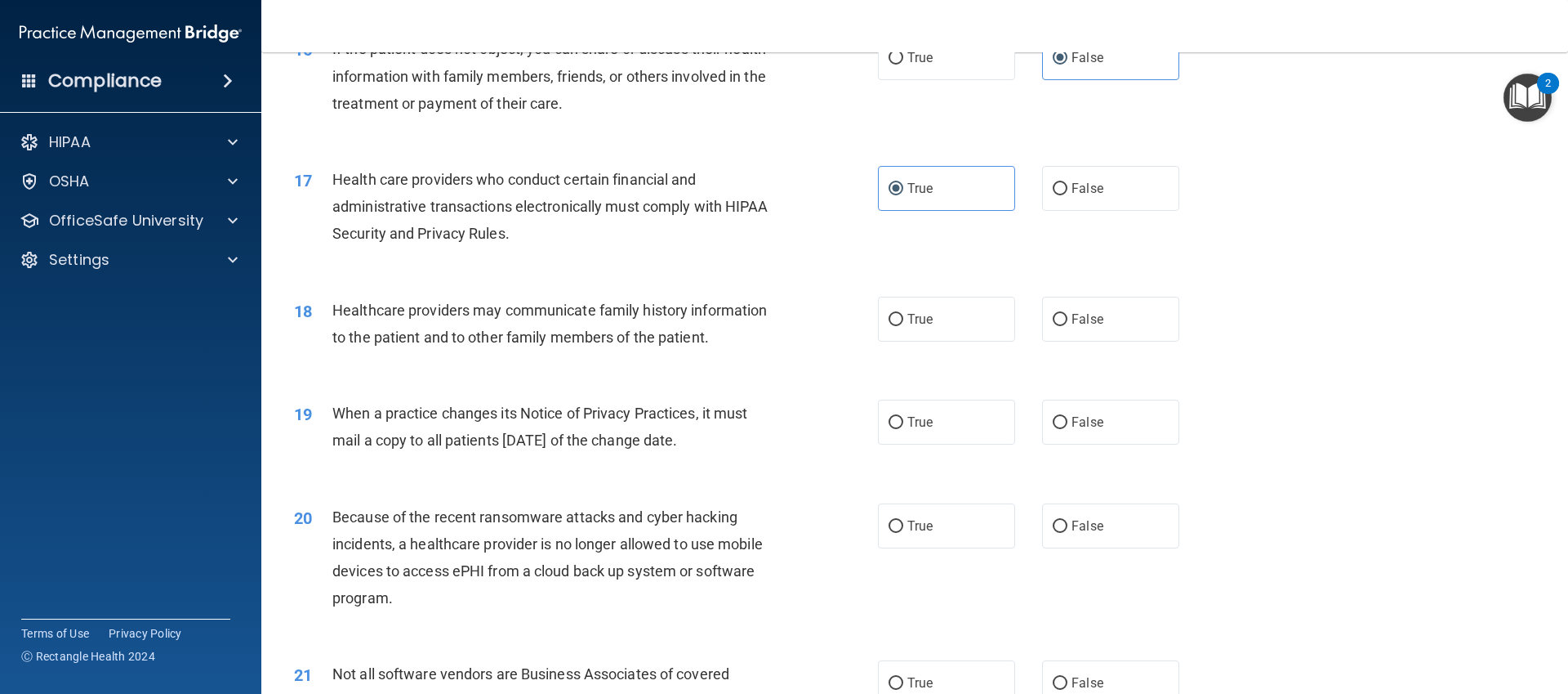
click at [1038, 315] on div "True False" at bounding box center [1043, 319] width 329 height 45
click at [1086, 325] on span "False" at bounding box center [1087, 319] width 32 height 16
click at [1067, 325] on input "False" at bounding box center [1059, 319] width 15 height 13
radio input "true"
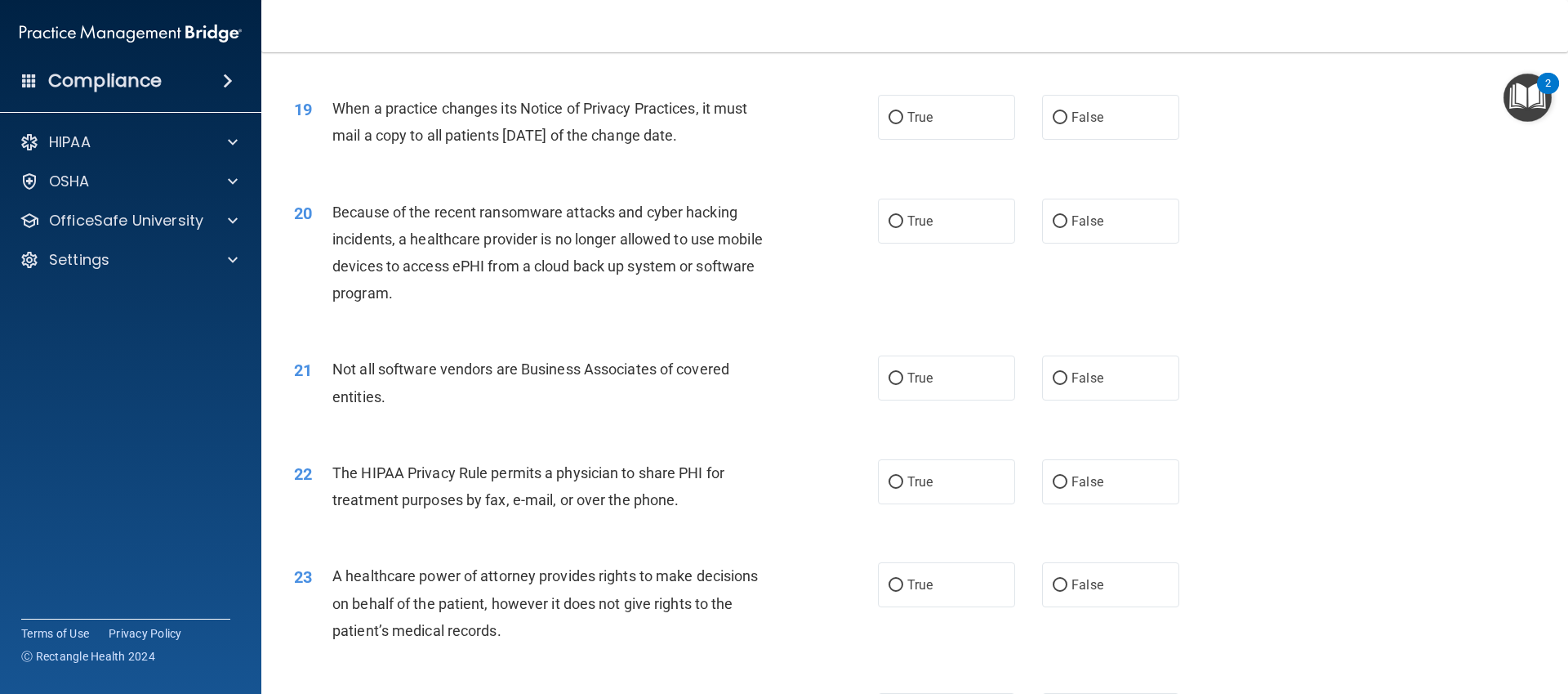
scroll to position [2260, 0]
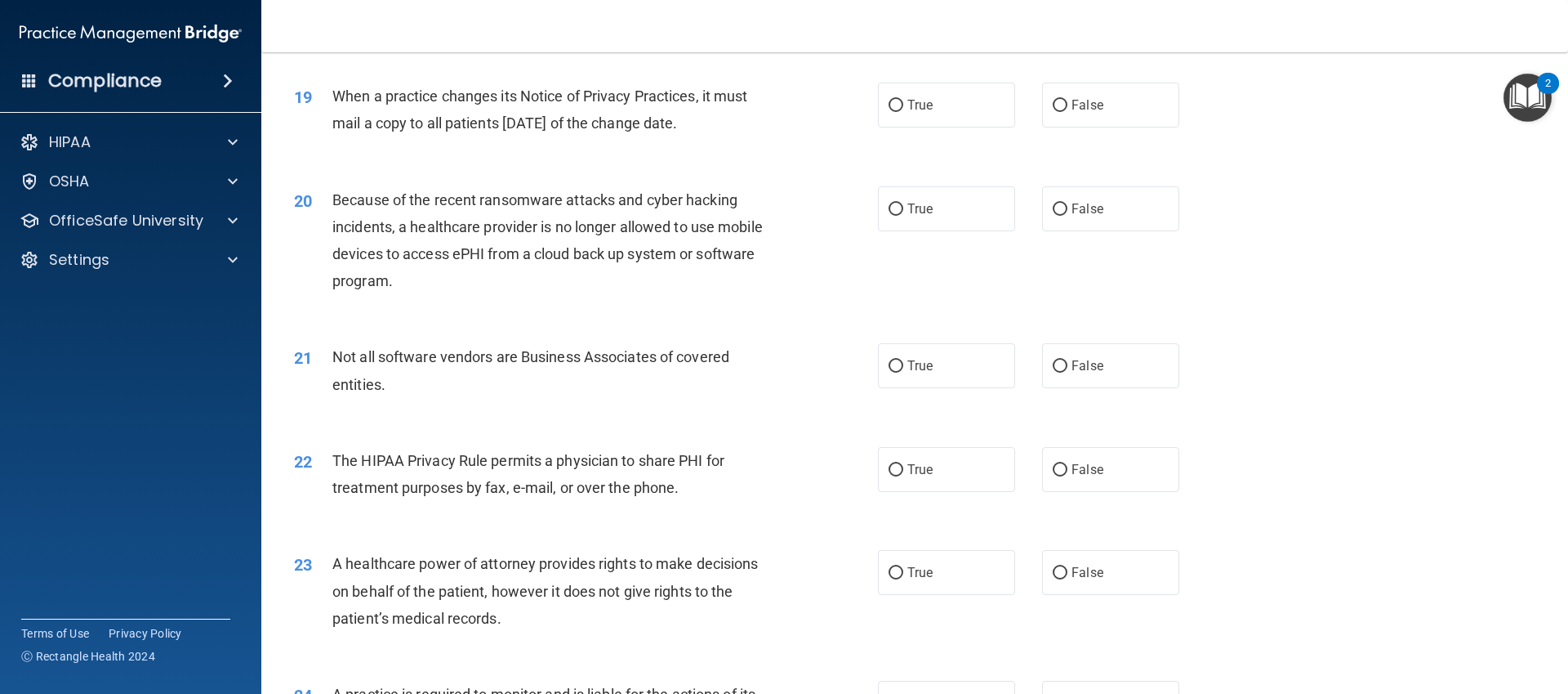
click at [980, 128] on div "19 When a practice changes its Notice of Privacy Practices, it must mail a copy…" at bounding box center [914, 114] width 1265 height 103
click at [965, 103] on label "True" at bounding box center [946, 105] width 137 height 45
click at [904, 103] on input "True" at bounding box center [896, 105] width 15 height 13
radio input "true"
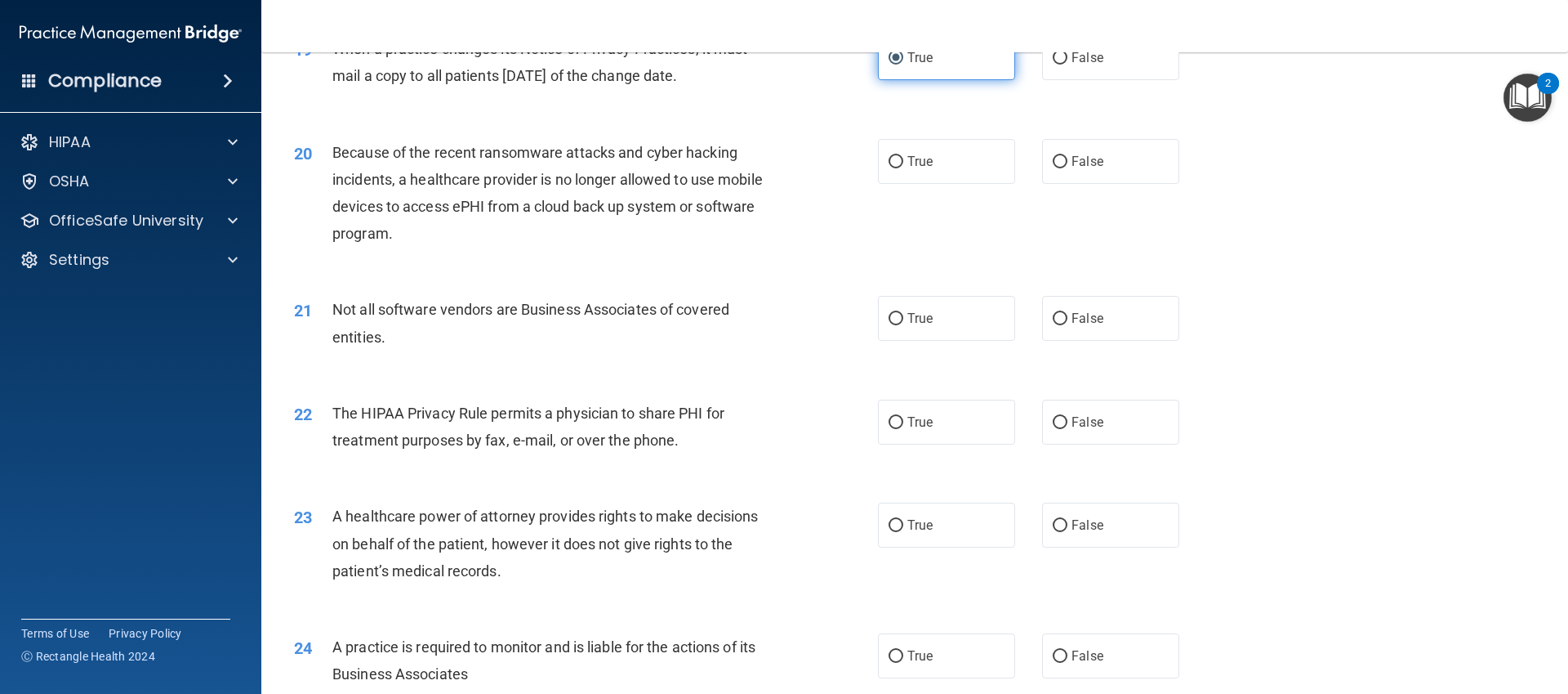
scroll to position [2321, 0]
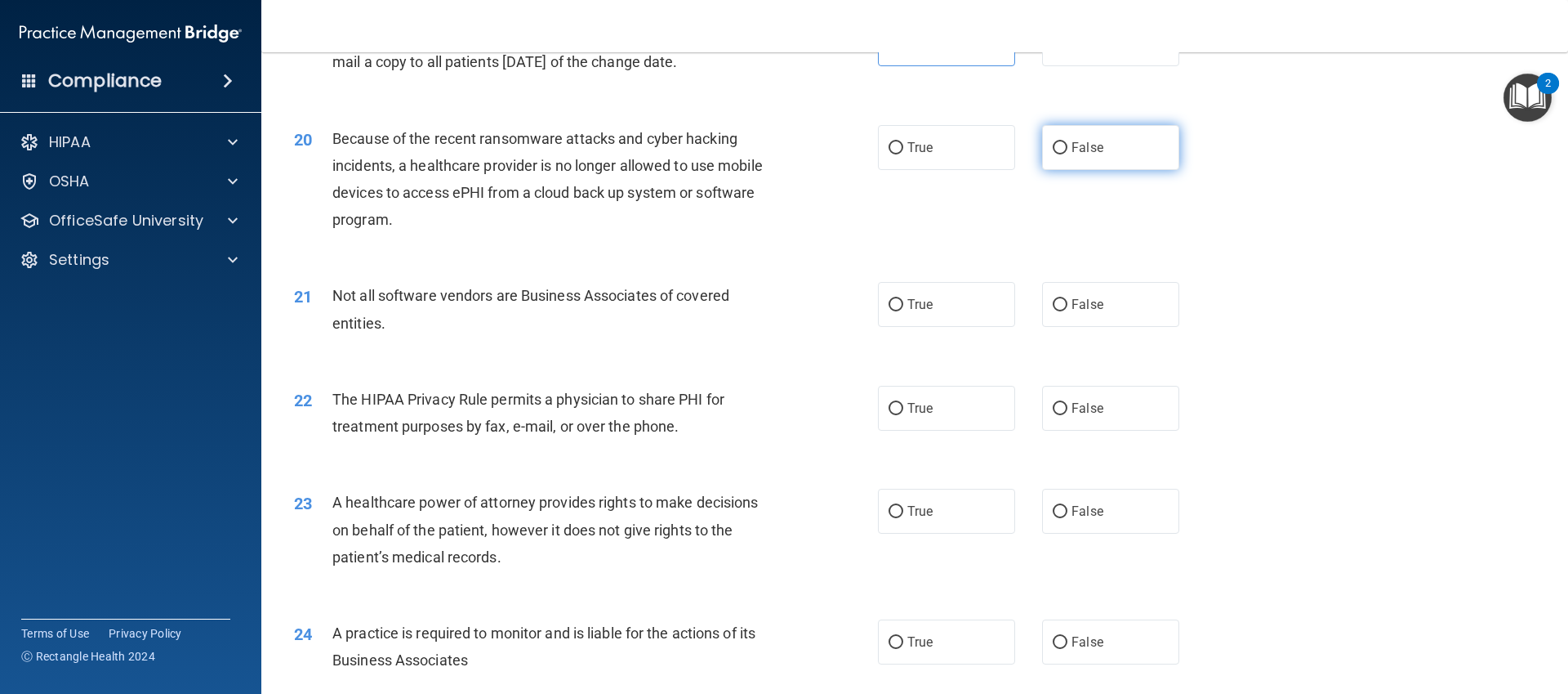
click at [1078, 155] on span "False" at bounding box center [1087, 148] width 32 height 16
click at [1067, 155] on input "False" at bounding box center [1059, 148] width 15 height 13
radio input "true"
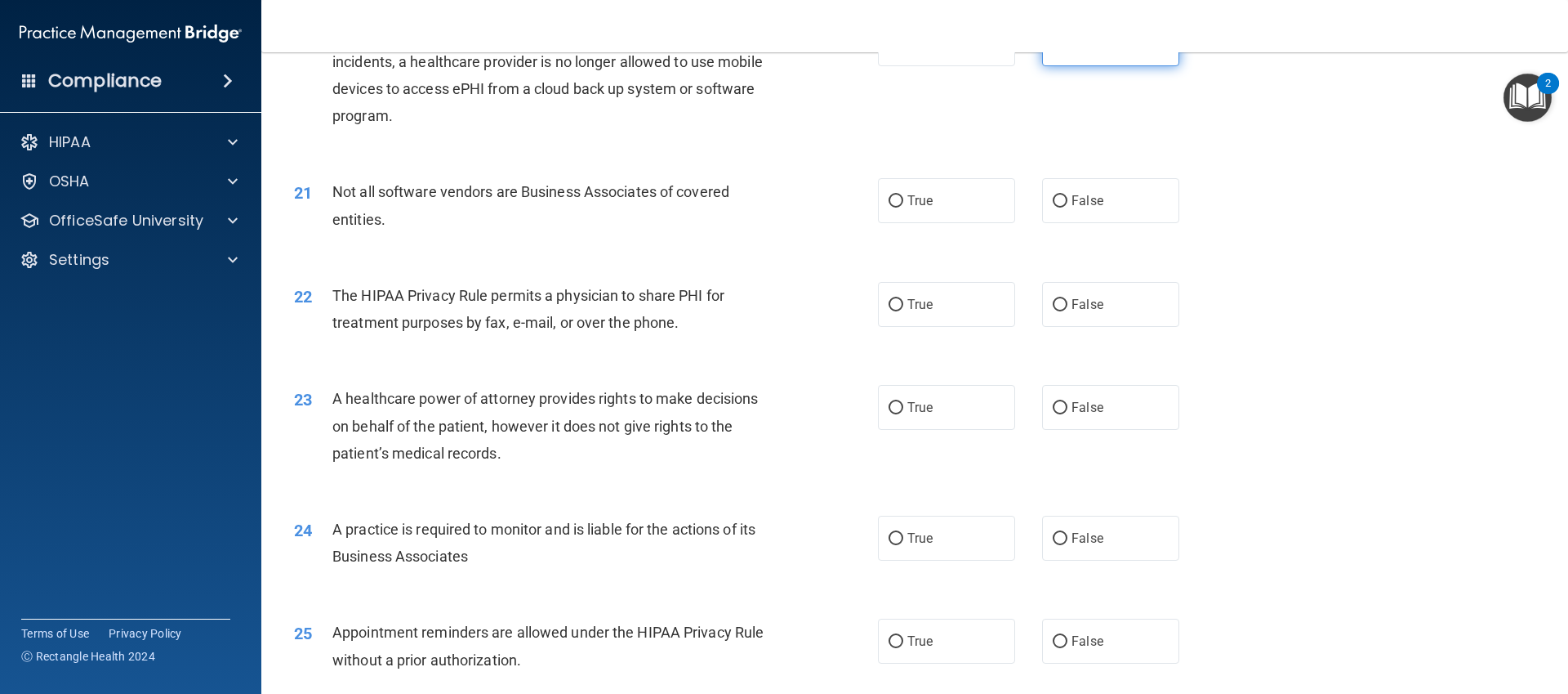
scroll to position [2427, 0]
click at [962, 201] on label "True" at bounding box center [946, 199] width 137 height 45
click at [904, 201] on input "True" at bounding box center [896, 200] width 15 height 13
radio input "true"
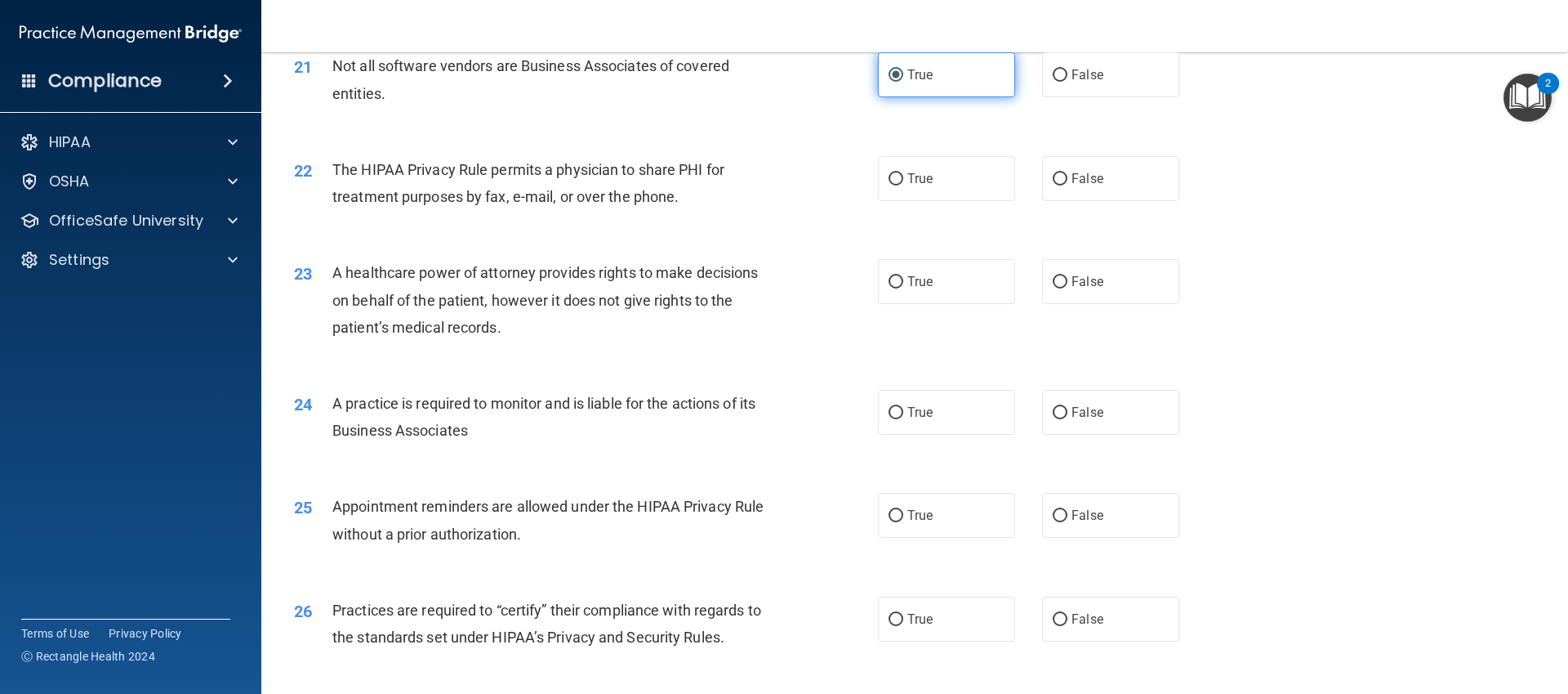
scroll to position [2563, 0]
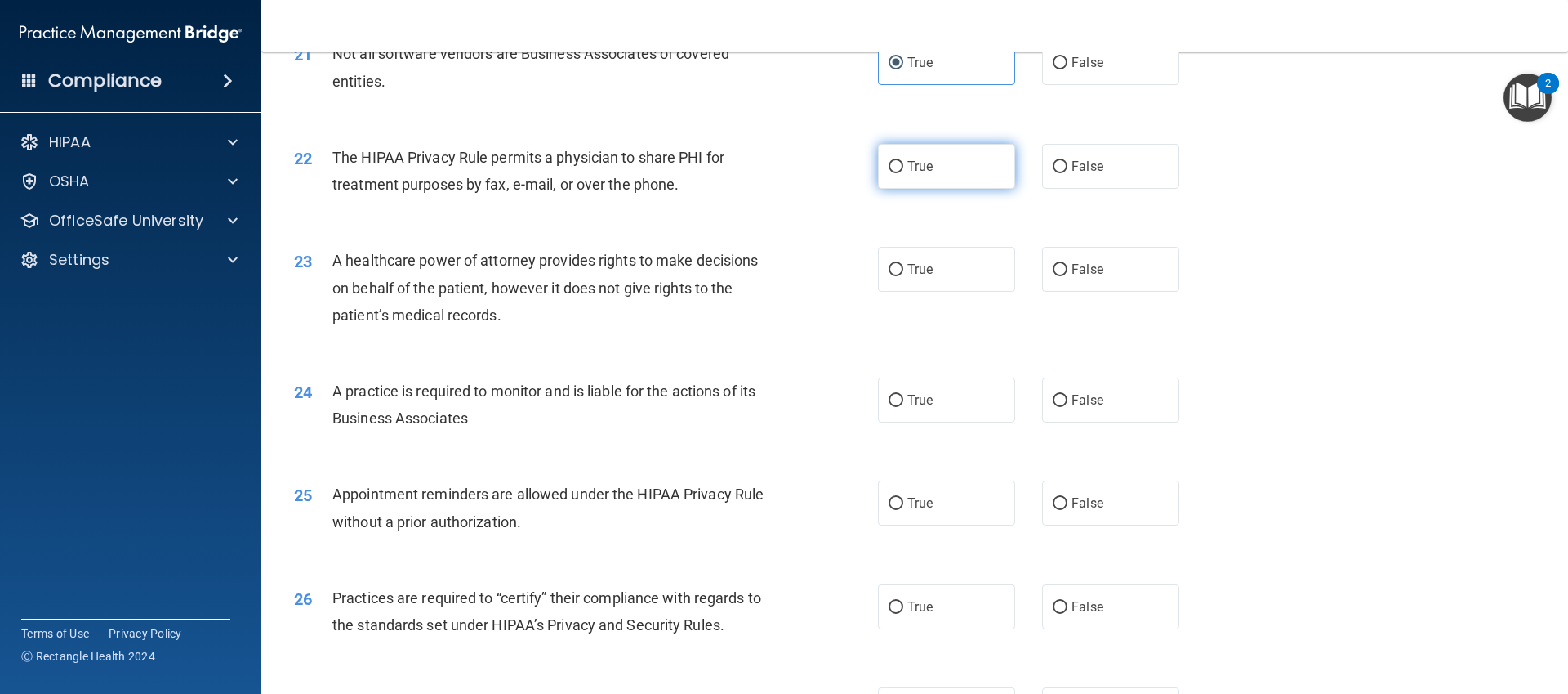
click at [986, 161] on label "True" at bounding box center [946, 166] width 137 height 45
click at [904, 161] on input "True" at bounding box center [896, 166] width 15 height 13
radio input "true"
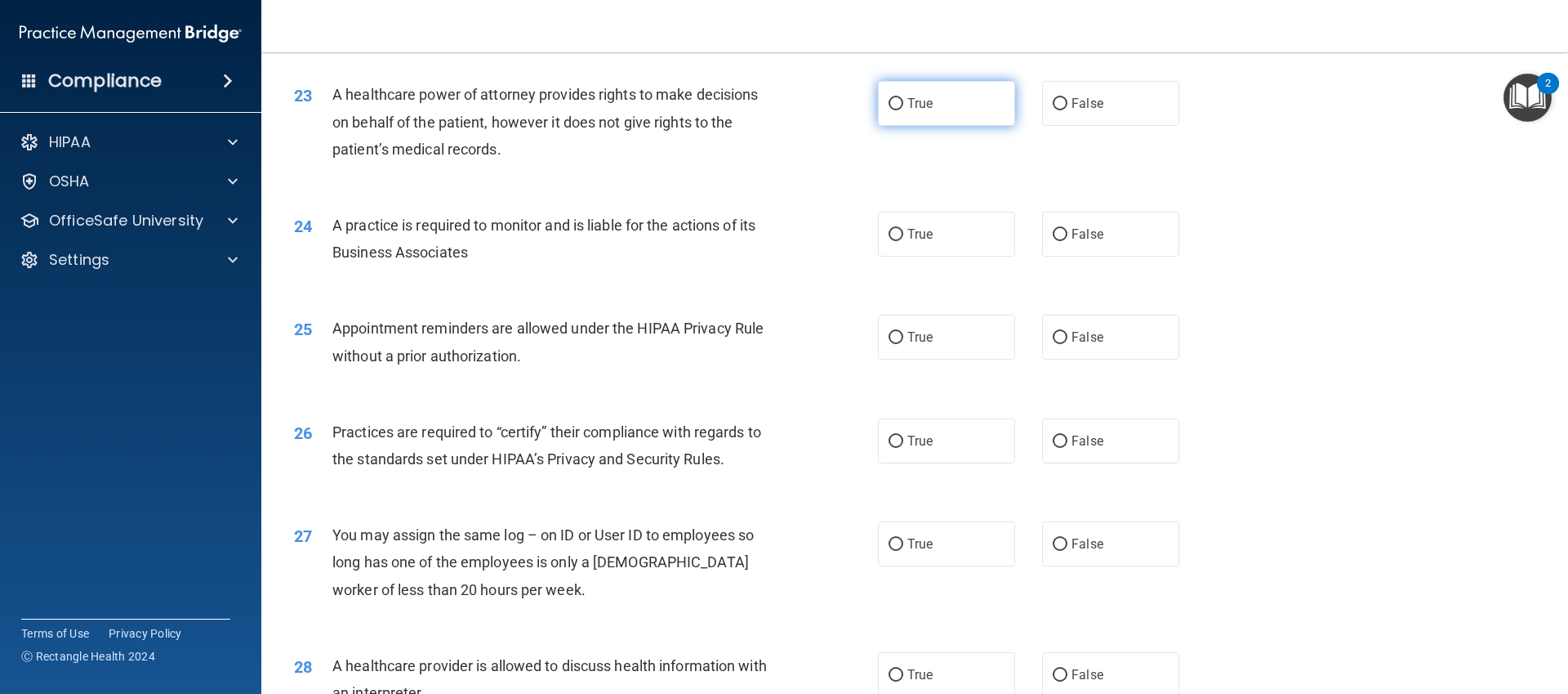
scroll to position [2735, 0]
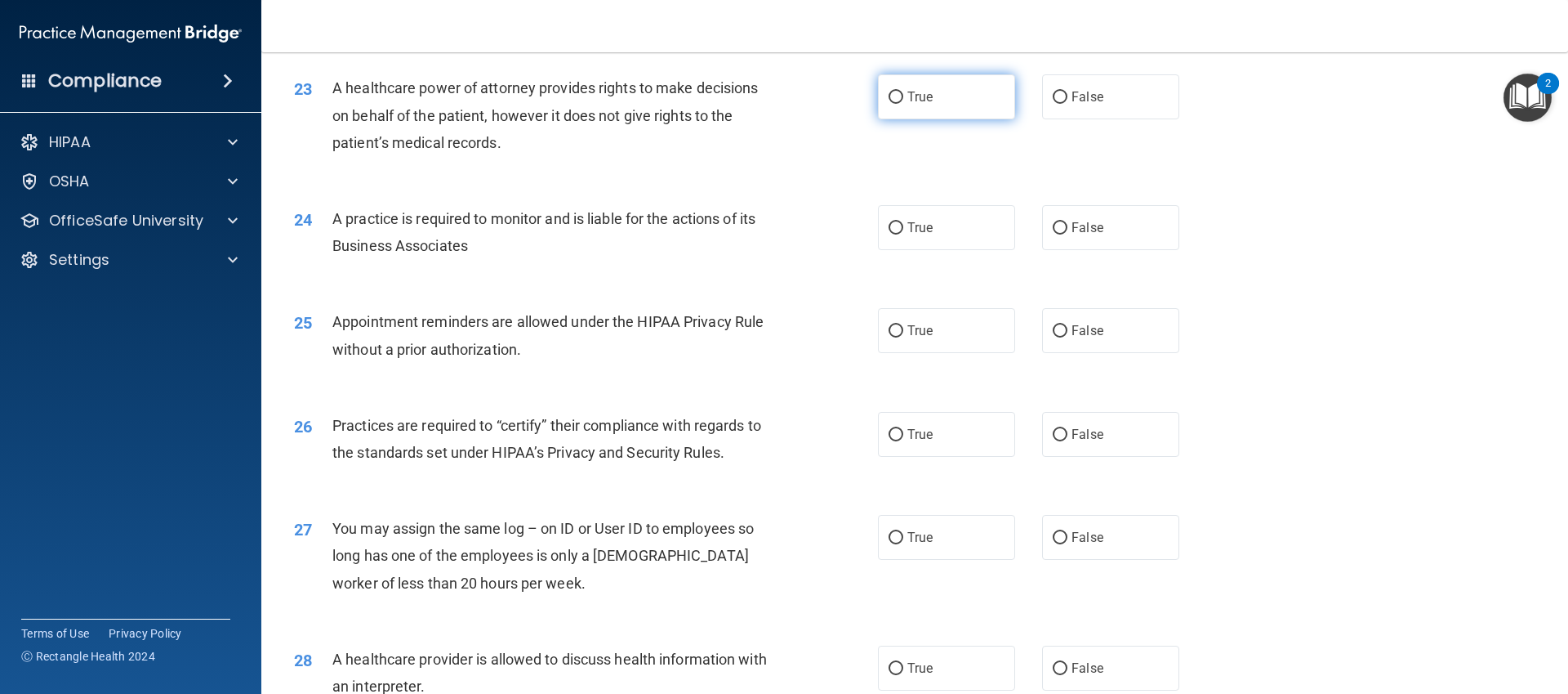
click at [932, 95] on span "True" at bounding box center [920, 97] width 25 height 16
click at [904, 95] on input "True" at bounding box center [896, 97] width 15 height 13
radio input "true"
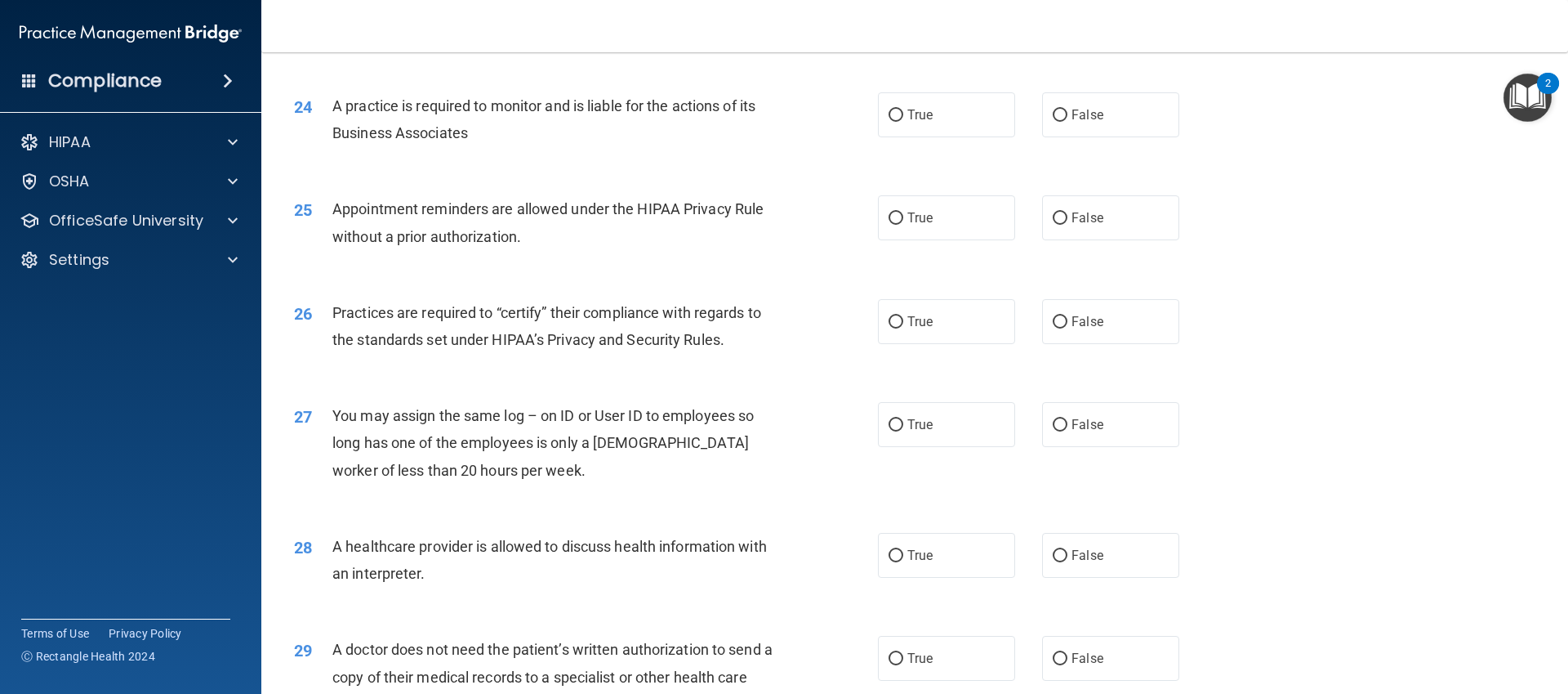
scroll to position [2857, 0]
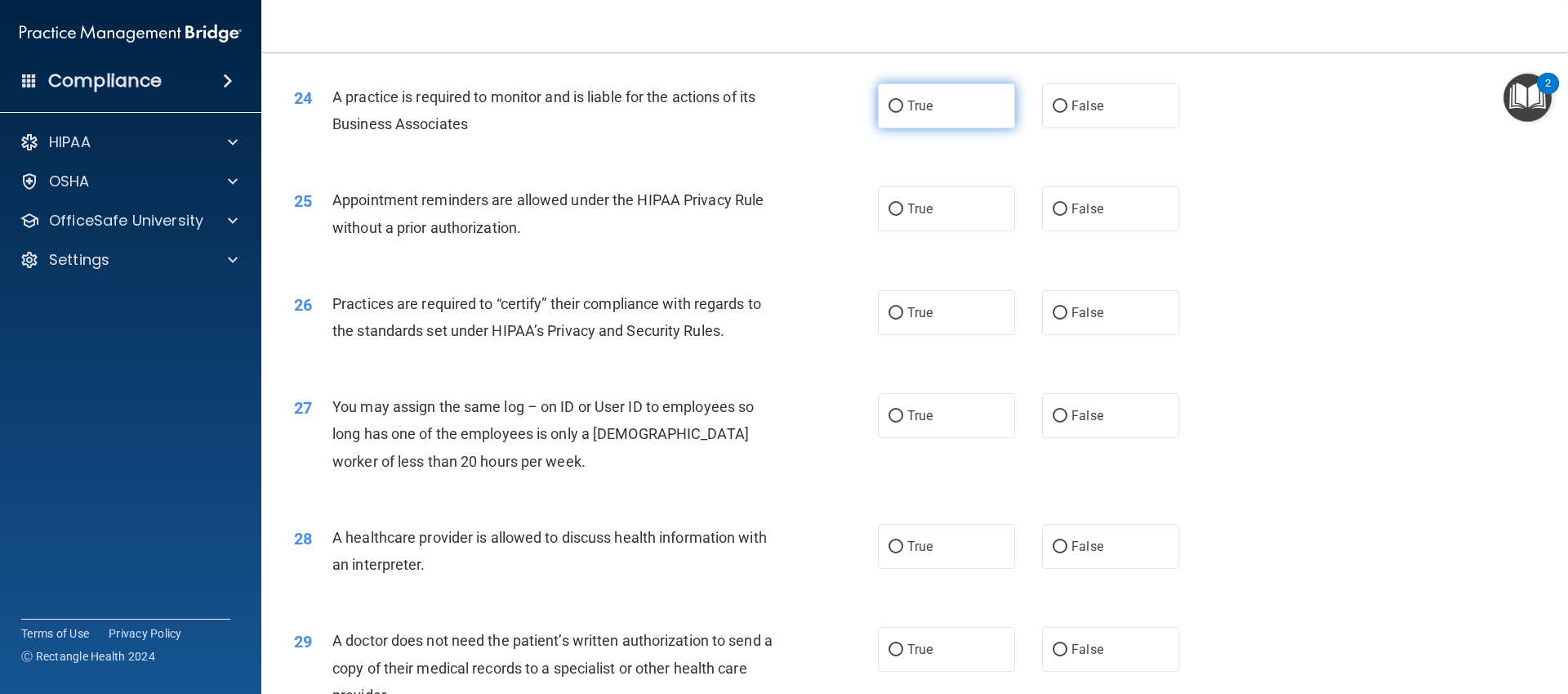
click at [954, 126] on label "True" at bounding box center [946, 106] width 137 height 45
click at [904, 113] on input "True" at bounding box center [896, 106] width 15 height 13
radio input "true"
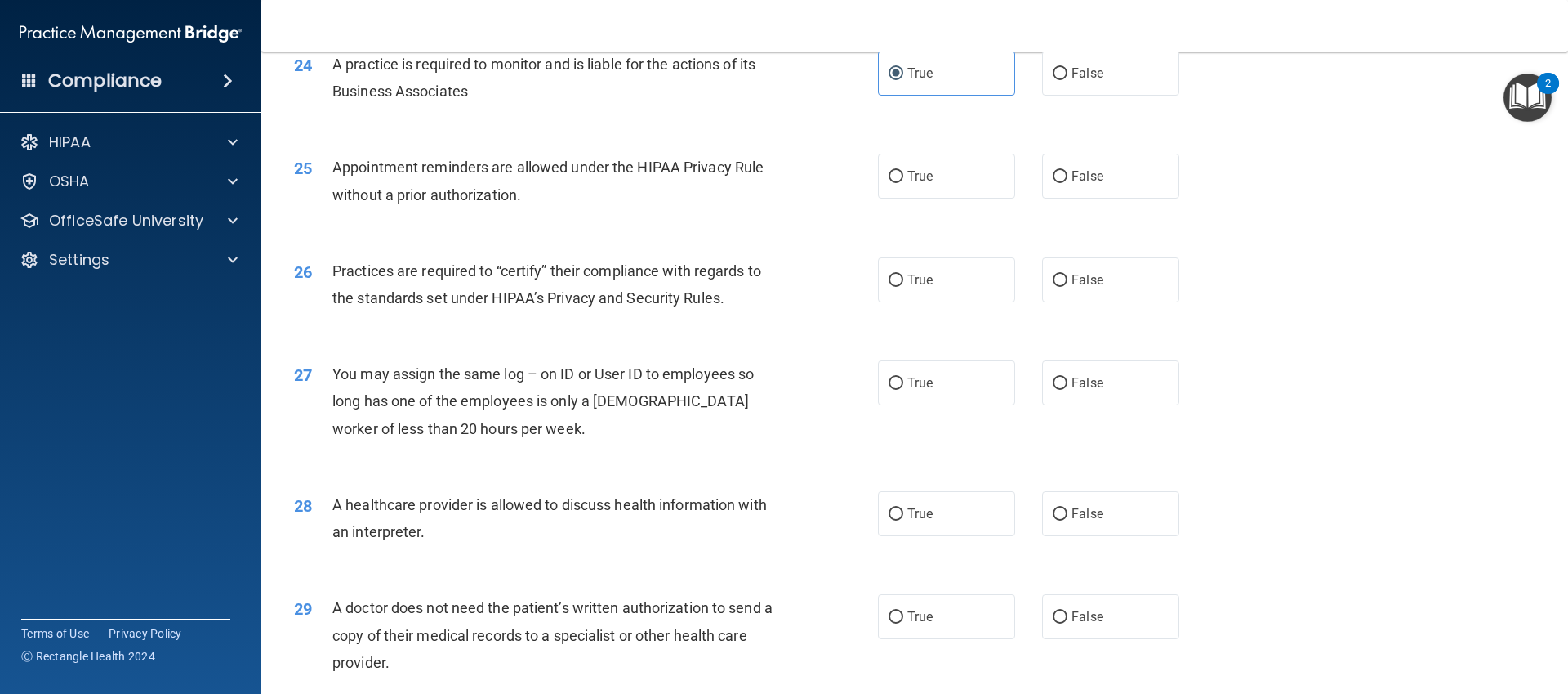
scroll to position [2856, 0]
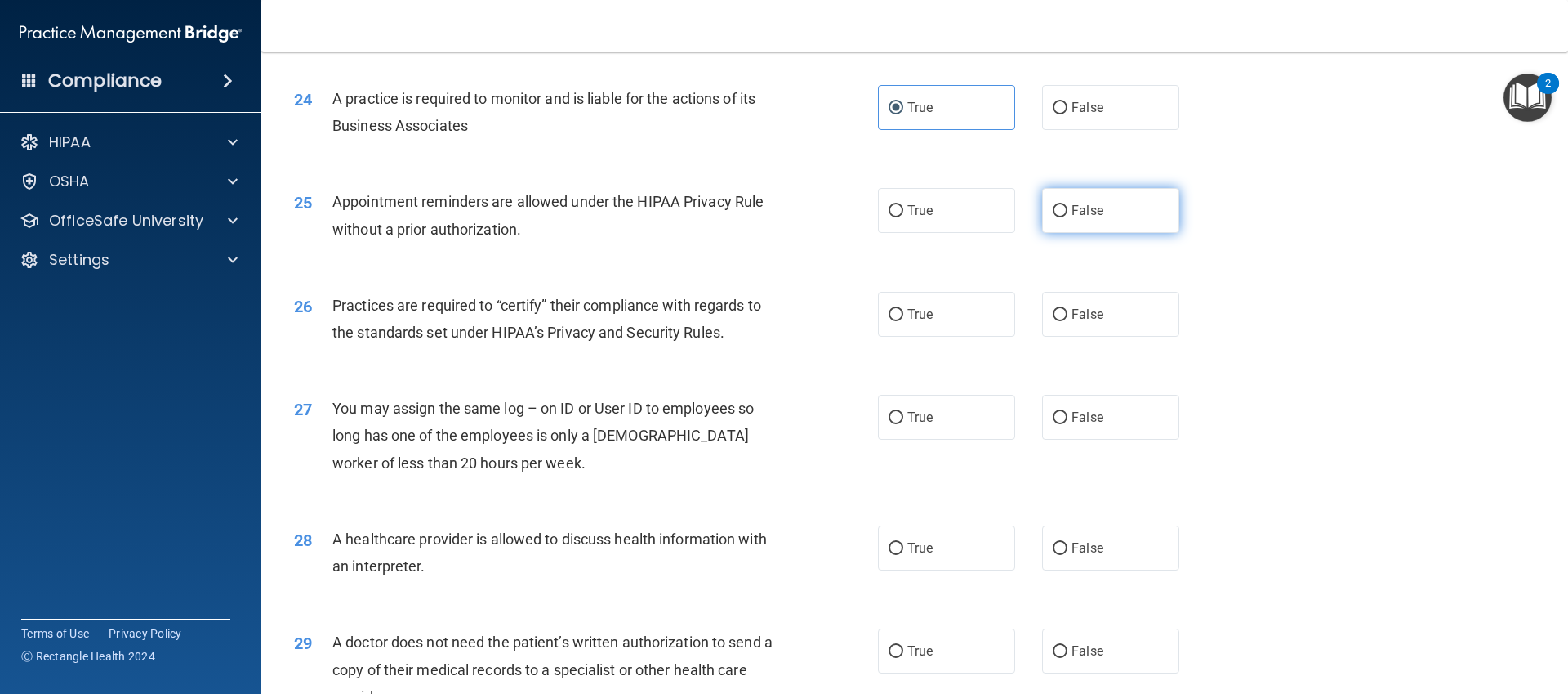
click at [1134, 197] on label "False" at bounding box center [1110, 210] width 137 height 45
click at [1067, 205] on input "False" at bounding box center [1059, 211] width 15 height 13
radio input "true"
click at [894, 313] on input "True" at bounding box center [896, 314] width 15 height 13
radio input "true"
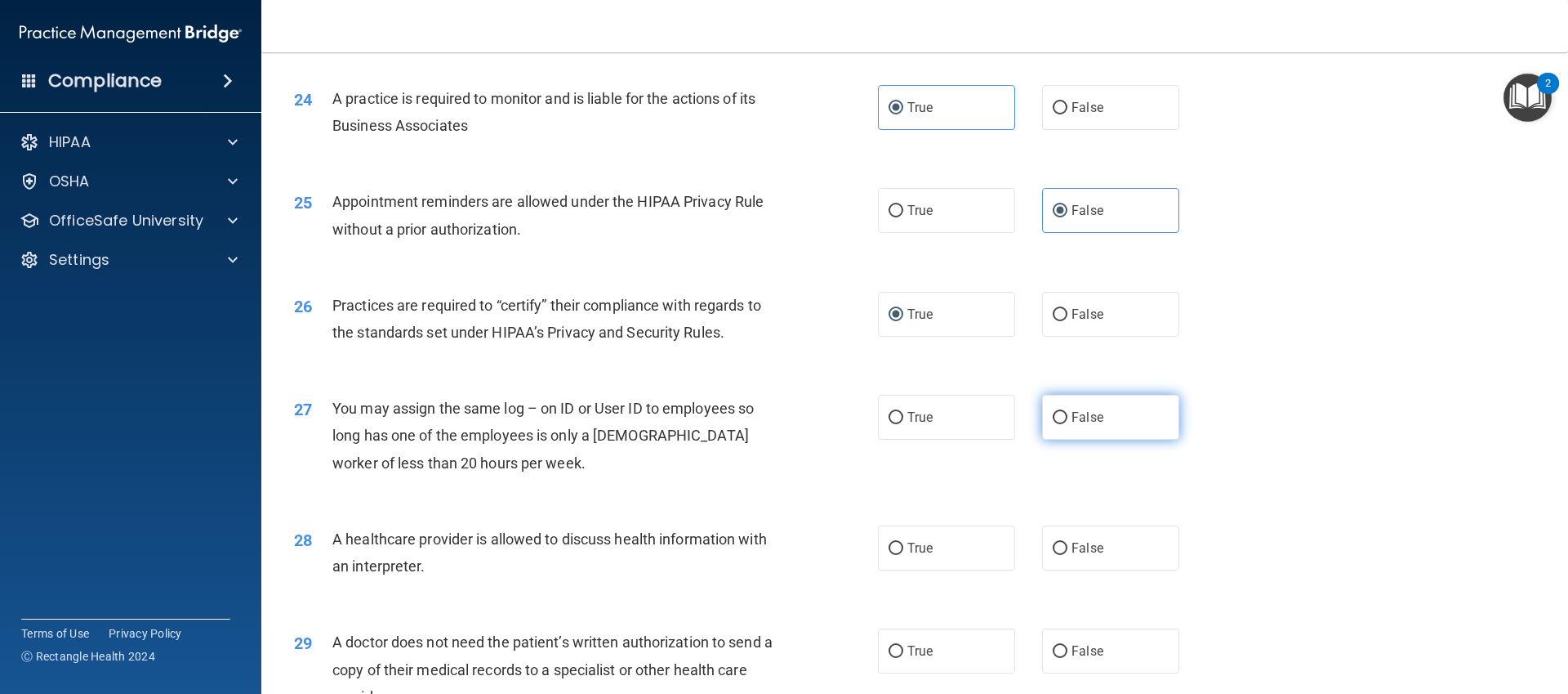
click at [1053, 414] on input "False" at bounding box center [1059, 418] width 15 height 13
radio input "true"
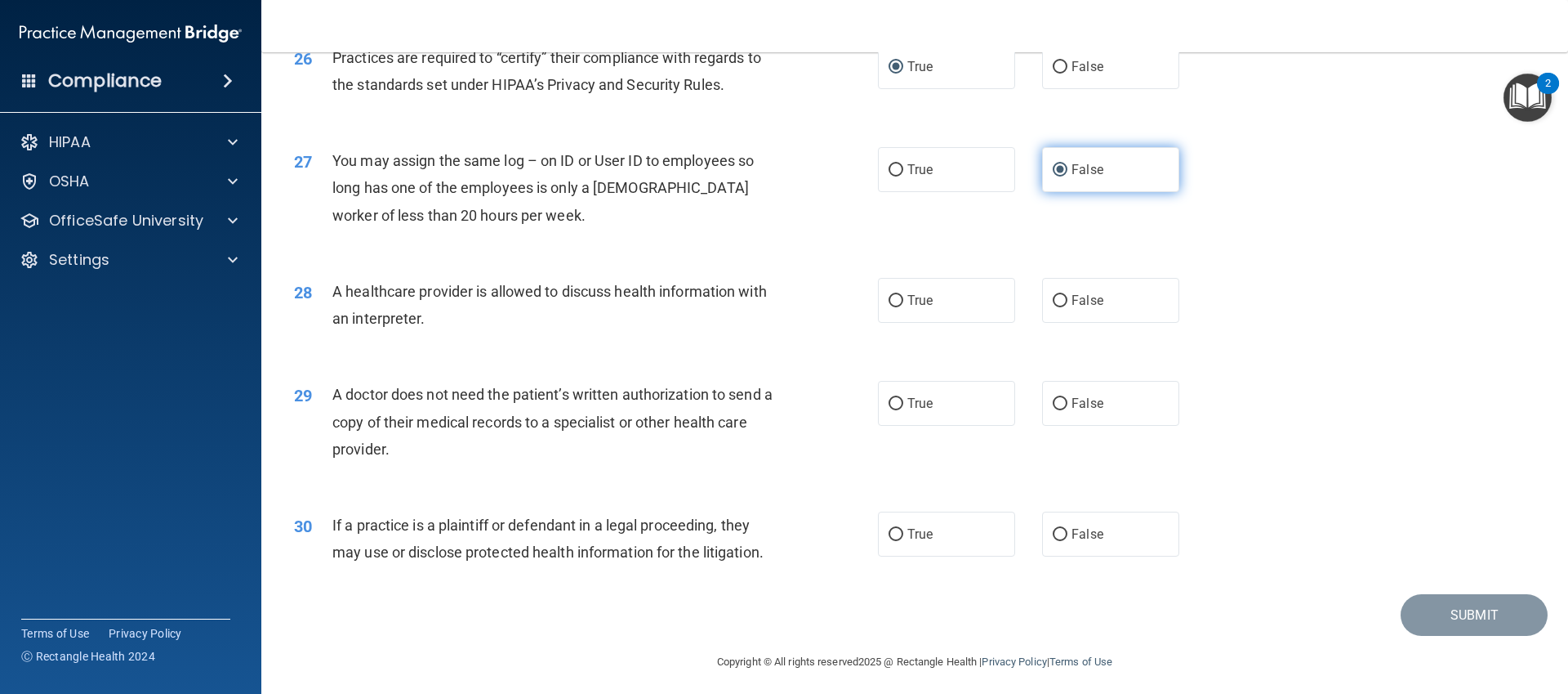
scroll to position [3111, 0]
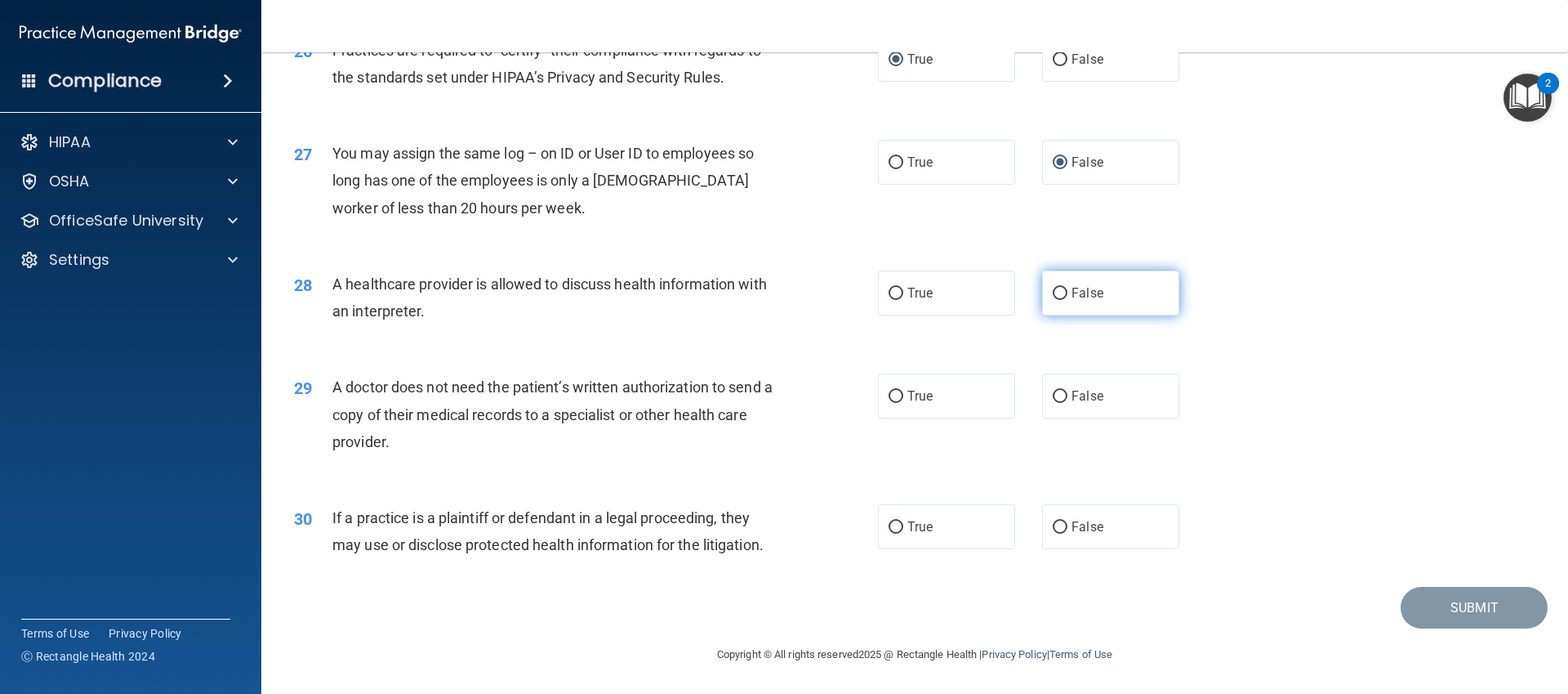
click at [1064, 274] on label "False" at bounding box center [1110, 293] width 137 height 45
click at [1064, 288] on input "False" at bounding box center [1059, 294] width 15 height 13
radio input "true"
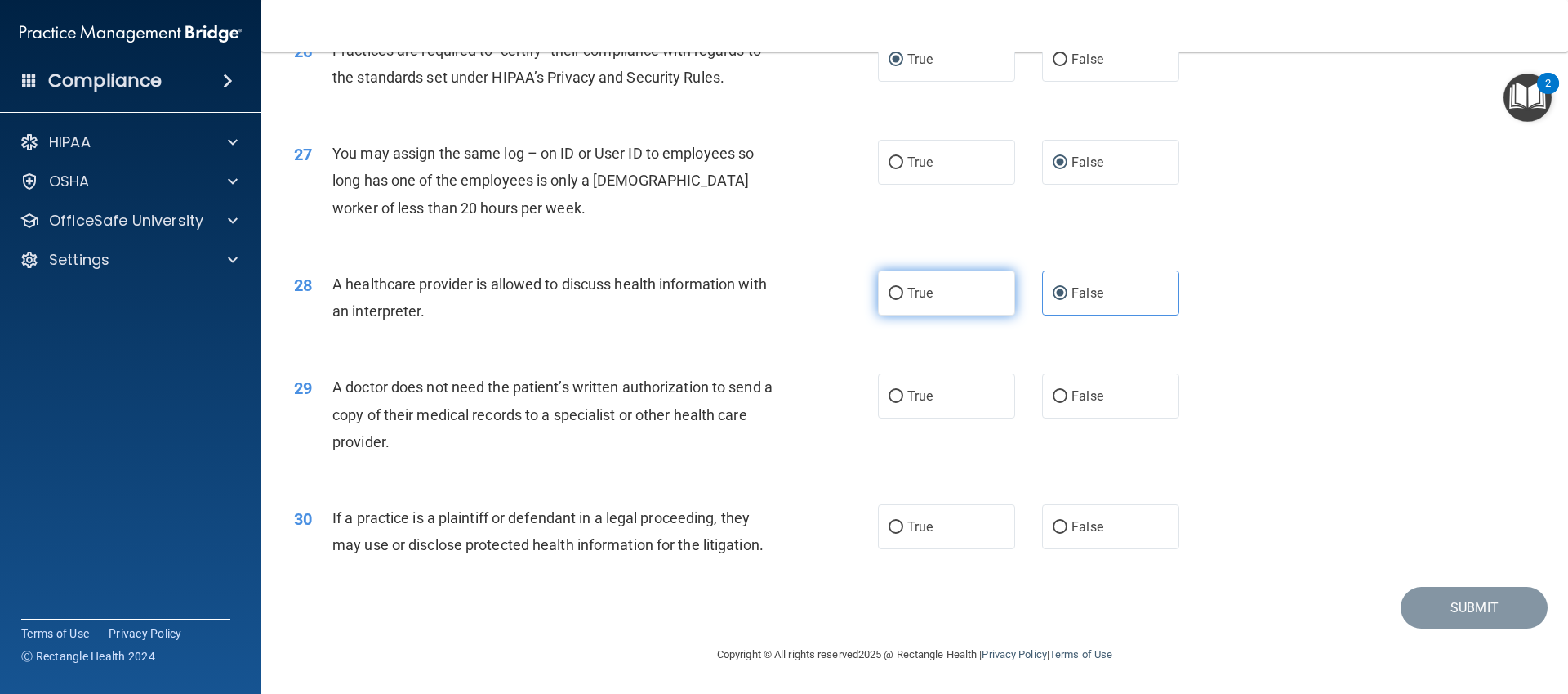
click at [990, 309] on label "True" at bounding box center [946, 293] width 137 height 45
click at [904, 300] on input "True" at bounding box center [896, 294] width 15 height 13
radio input "true"
radio input "false"
click at [1099, 402] on span "False" at bounding box center [1087, 396] width 32 height 16
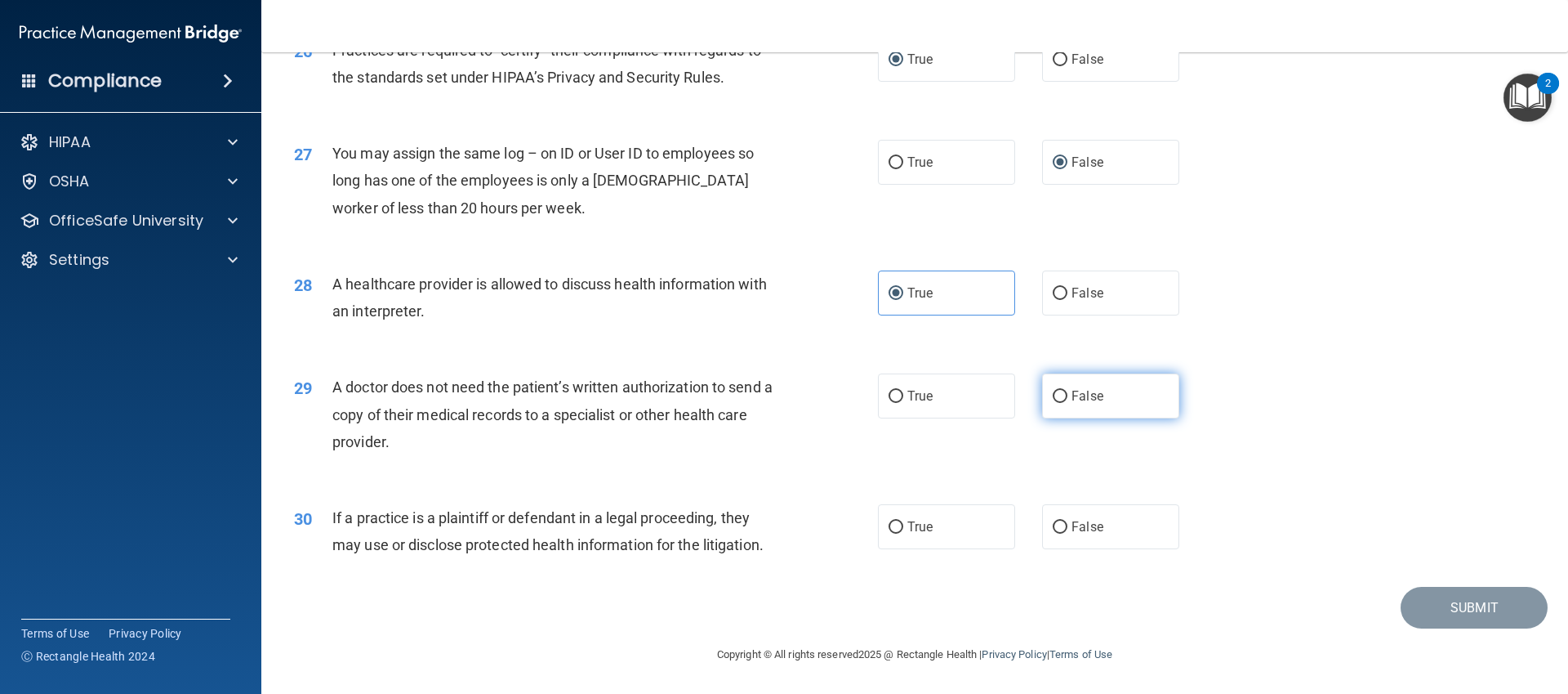
click at [1067, 402] on input "False" at bounding box center [1059, 396] width 15 height 13
radio input "true"
click at [978, 525] on label "True" at bounding box center [946, 527] width 137 height 45
click at [904, 525] on input "True" at bounding box center [896, 528] width 15 height 13
radio input "true"
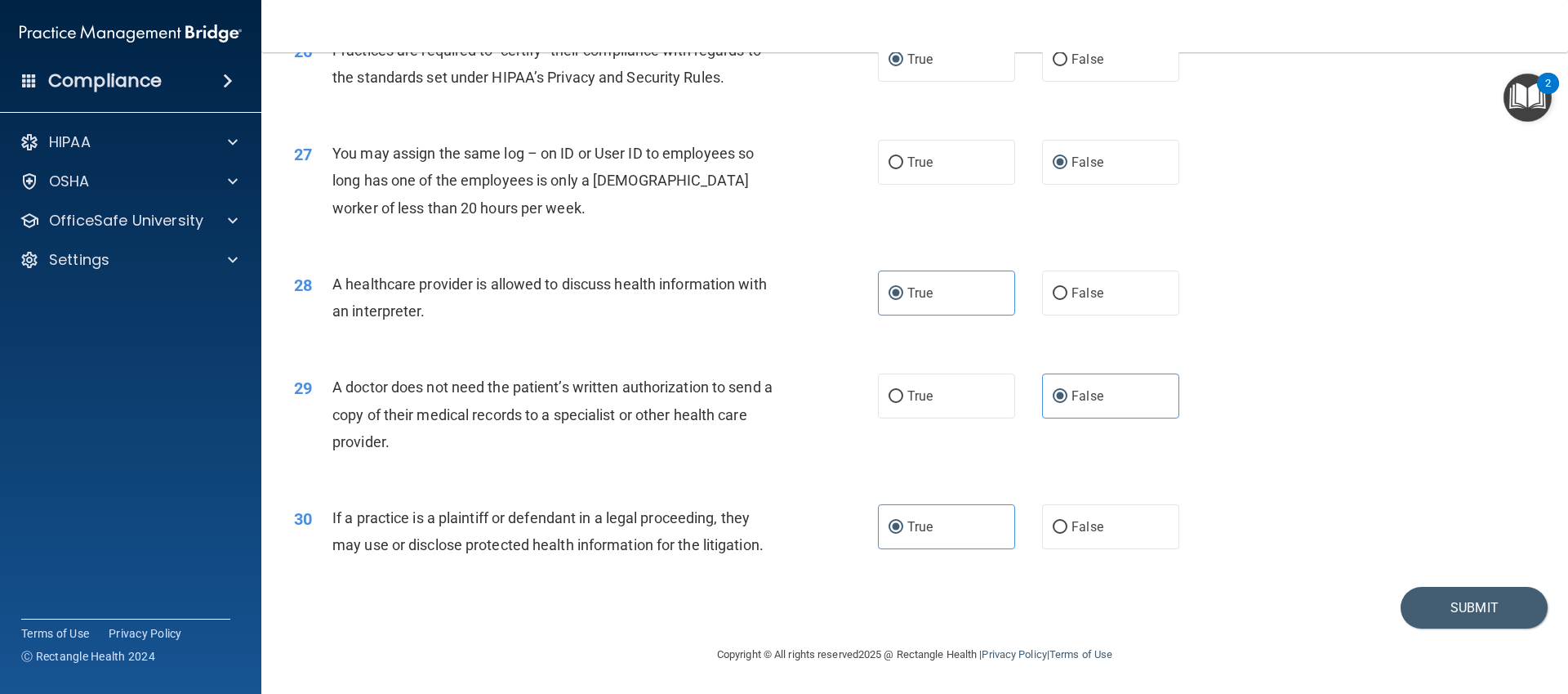
click at [1451, 584] on div "30 If a practice is a plaintiff or defendant in a legal proceeding, they may us…" at bounding box center [914, 535] width 1265 height 103
click at [1449, 595] on button "Submit" at bounding box center [1474, 607] width 147 height 42
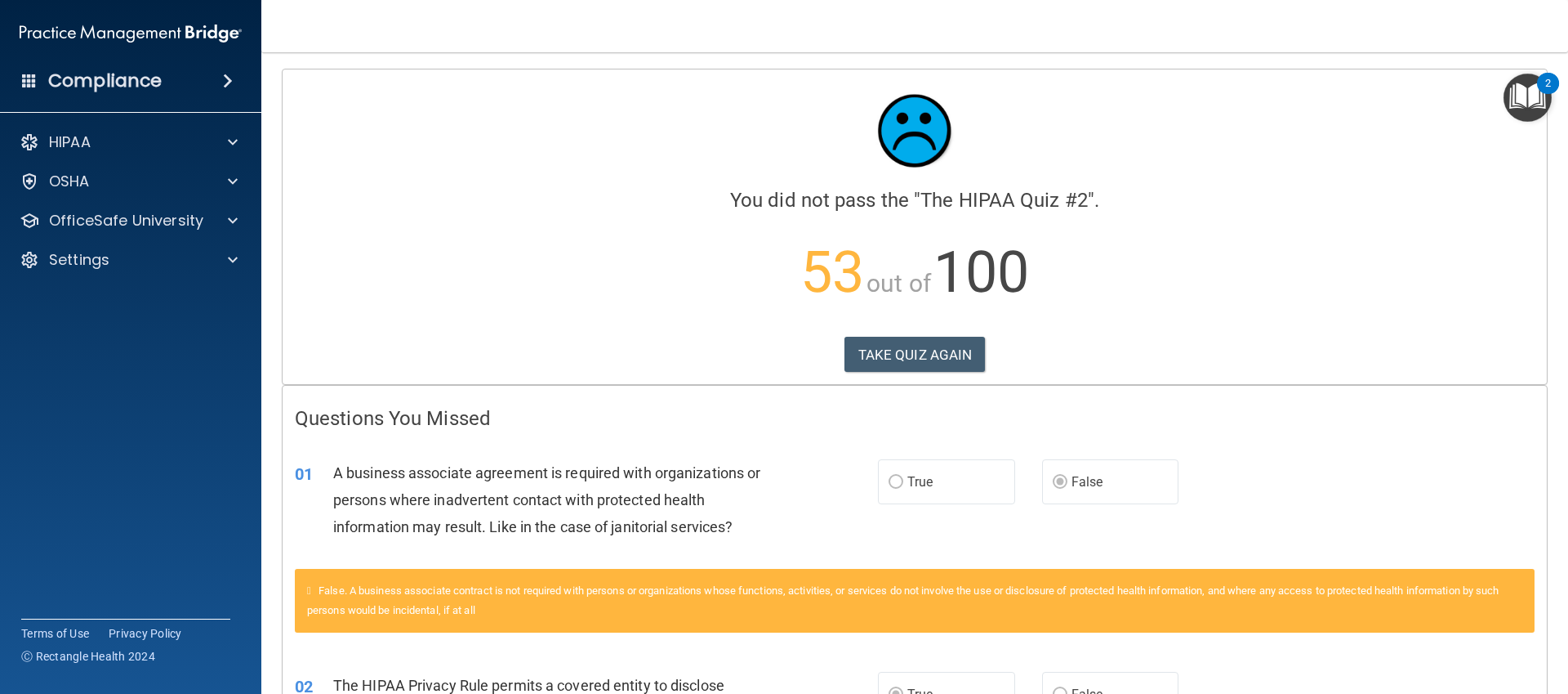
click at [920, 329] on div "Calculating your score.... You did not pass the " The HIPAA Quiz #2 ". 53 out o…" at bounding box center [915, 226] width 1265 height 314
click at [917, 355] on button "TAKE QUIZ AGAIN" at bounding box center [914, 354] width 141 height 36
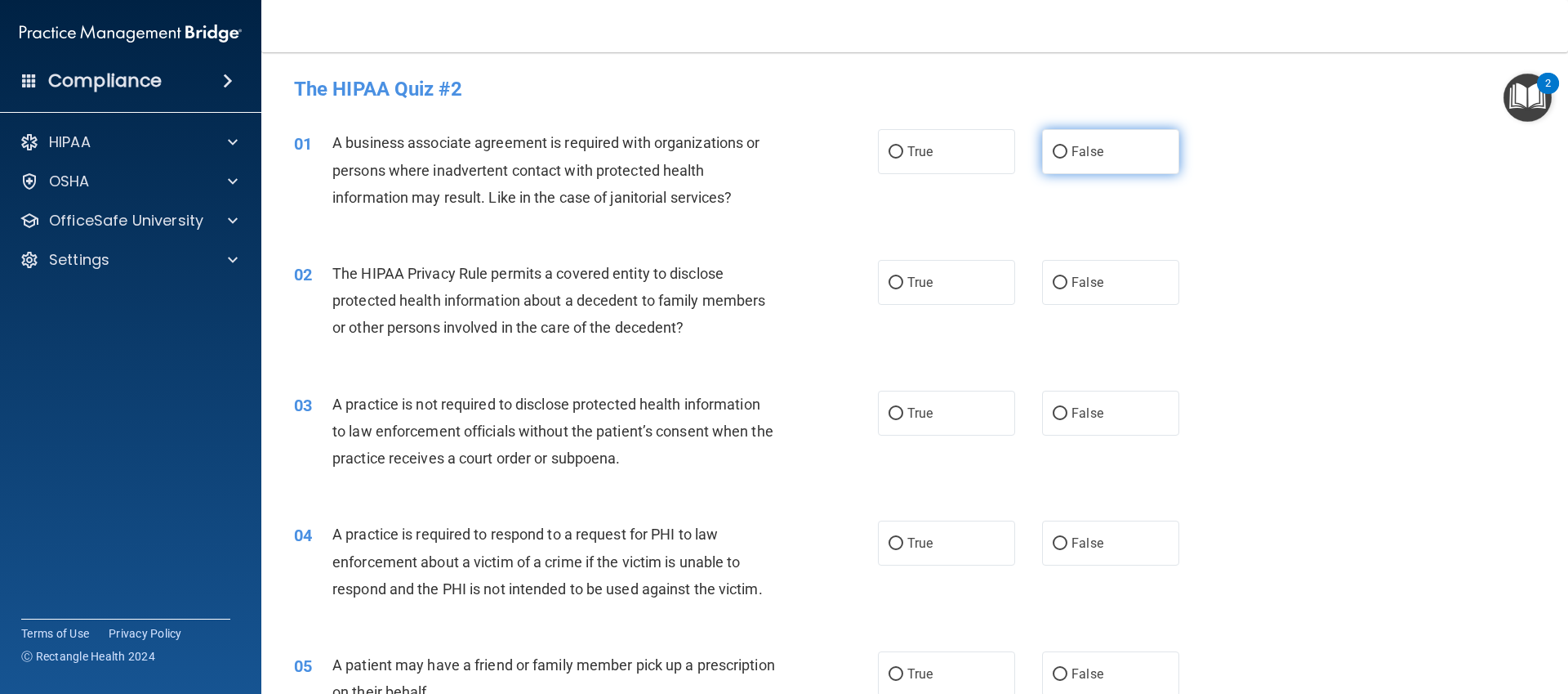
click at [1090, 156] on span "False" at bounding box center [1087, 152] width 32 height 16
click at [1067, 156] on input "False" at bounding box center [1059, 152] width 15 height 13
radio input "true"
click at [724, 295] on span "The HIPAA Privacy Rule permits a covered entity to disclose protected health in…" at bounding box center [549, 300] width 433 height 71
click at [1158, 271] on label "False" at bounding box center [1110, 282] width 137 height 45
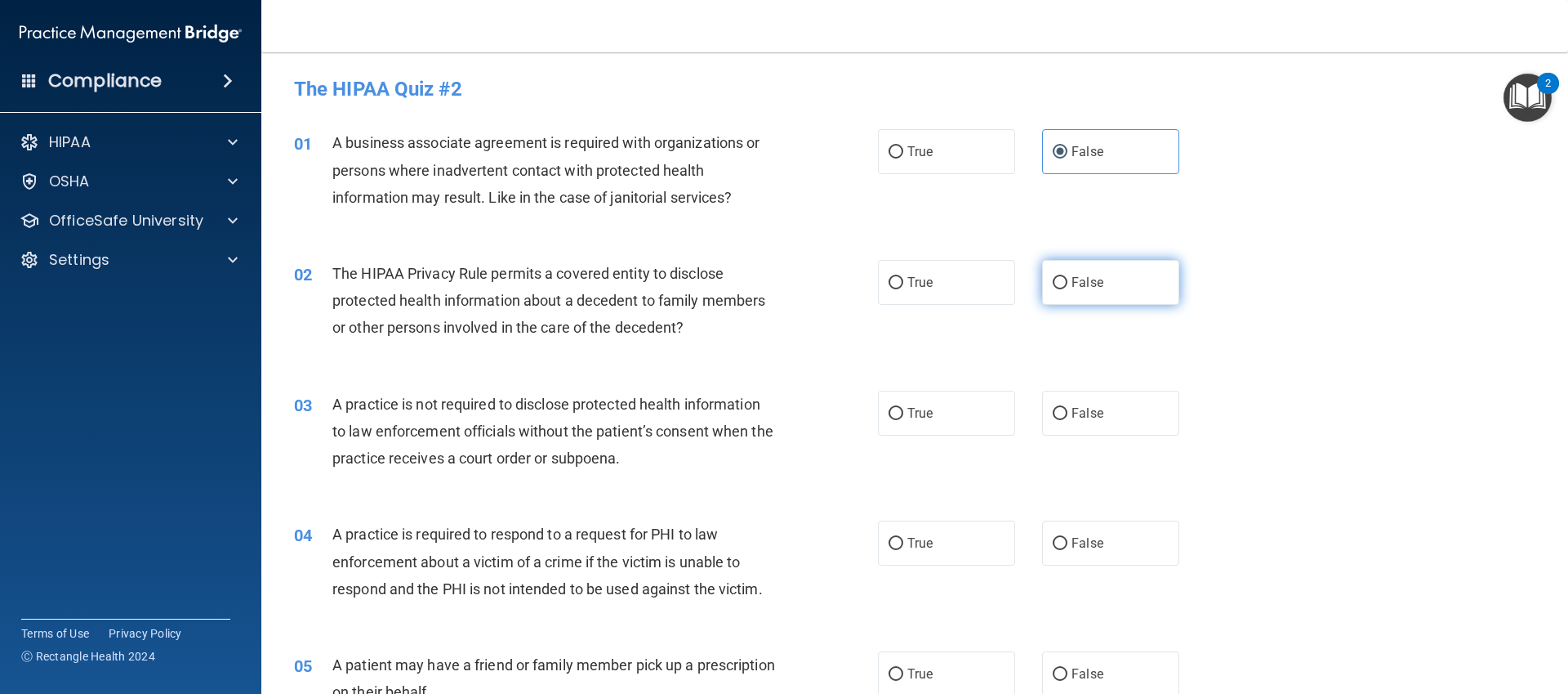
click at [1067, 277] on input "False" at bounding box center [1059, 283] width 15 height 13
radio input "true"
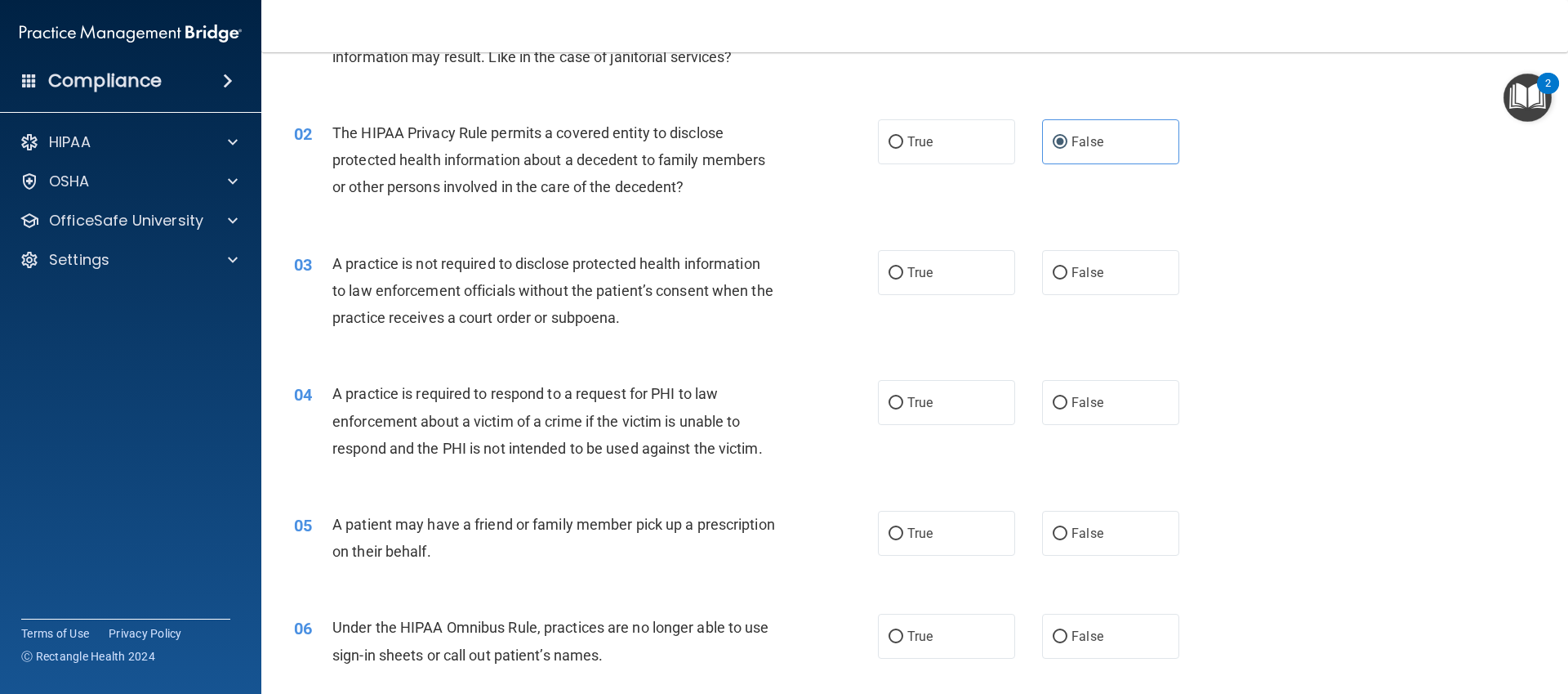
scroll to position [141, 0]
click at [1113, 290] on label "False" at bounding box center [1110, 272] width 137 height 45
click at [1067, 278] on input "False" at bounding box center [1059, 273] width 15 height 13
radio input "true"
click at [1131, 382] on label "False" at bounding box center [1110, 402] width 137 height 45
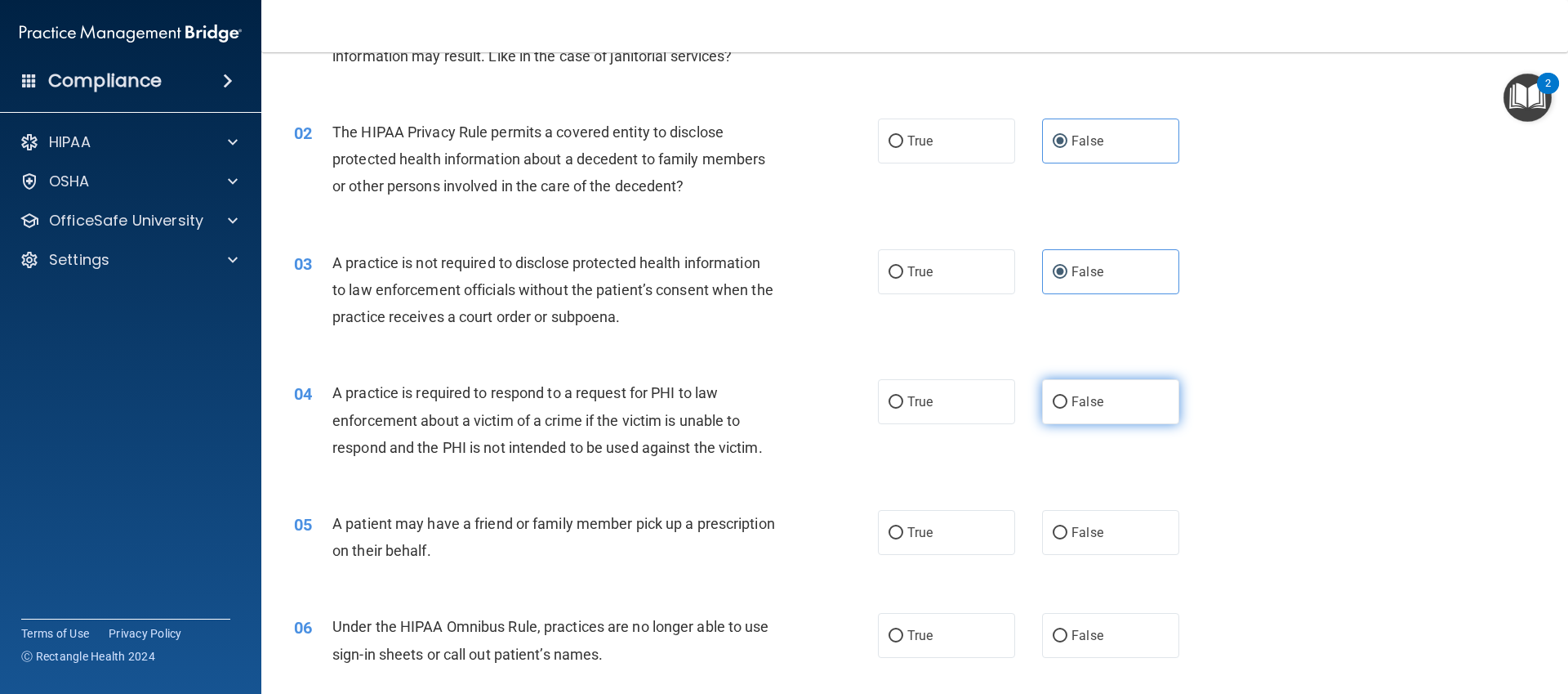
click at [1067, 396] on input "False" at bounding box center [1059, 402] width 15 height 13
radio input "true"
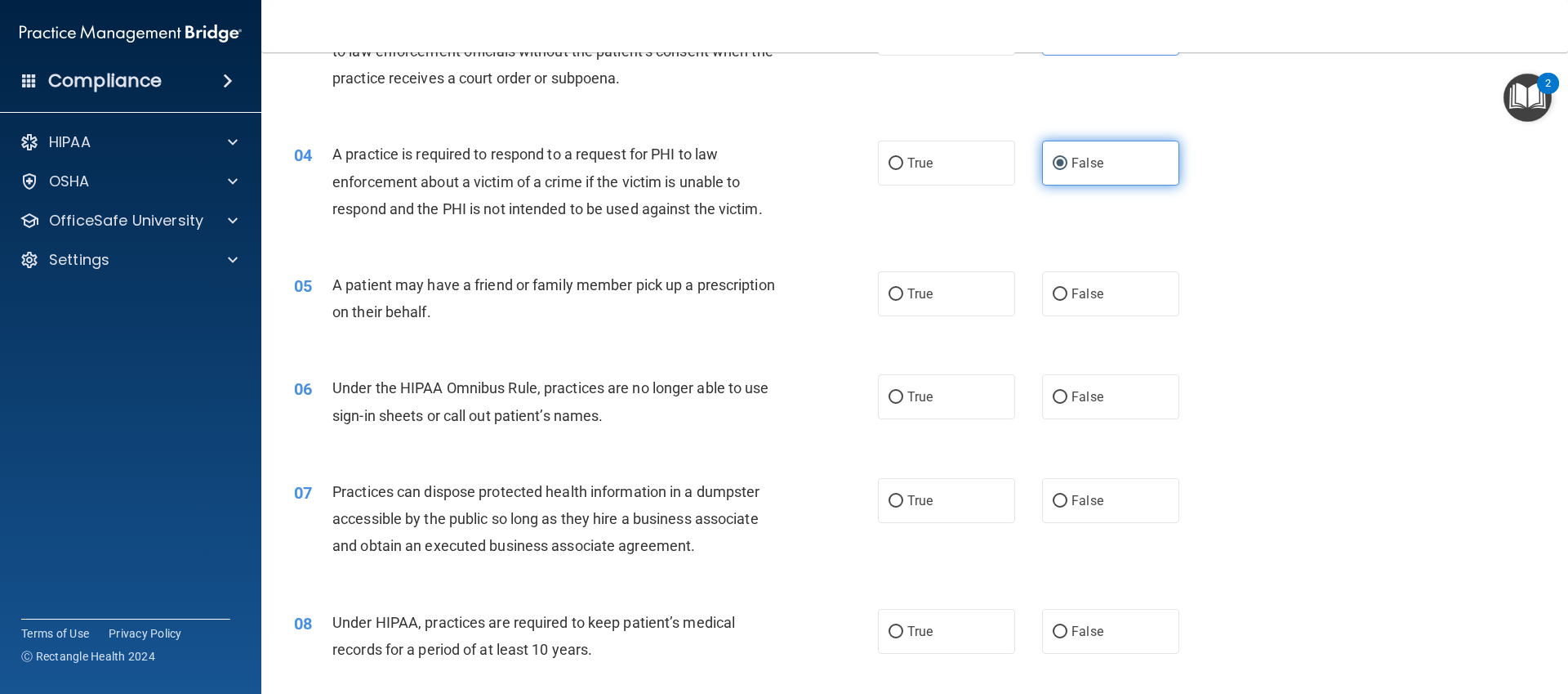
scroll to position [381, 0]
drag, startPoint x: 1047, startPoint y: 300, endPoint x: 1034, endPoint y: 300, distance: 13.0
click at [1046, 300] on label "False" at bounding box center [1110, 293] width 137 height 45
click at [1052, 300] on input "False" at bounding box center [1059, 294] width 15 height 13
radio input "true"
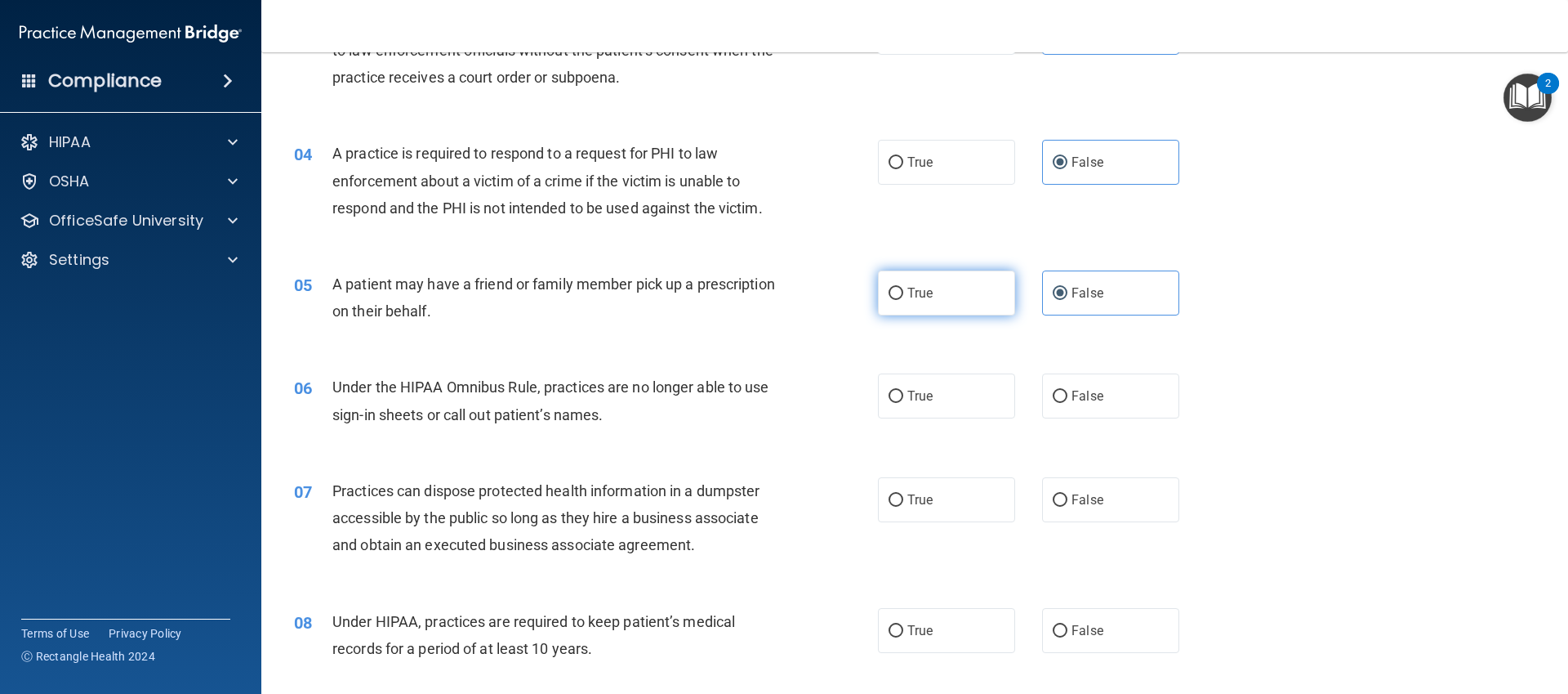
click at [960, 296] on label "True" at bounding box center [946, 293] width 137 height 45
click at [904, 296] on input "True" at bounding box center [896, 294] width 15 height 13
radio input "true"
radio input "false"
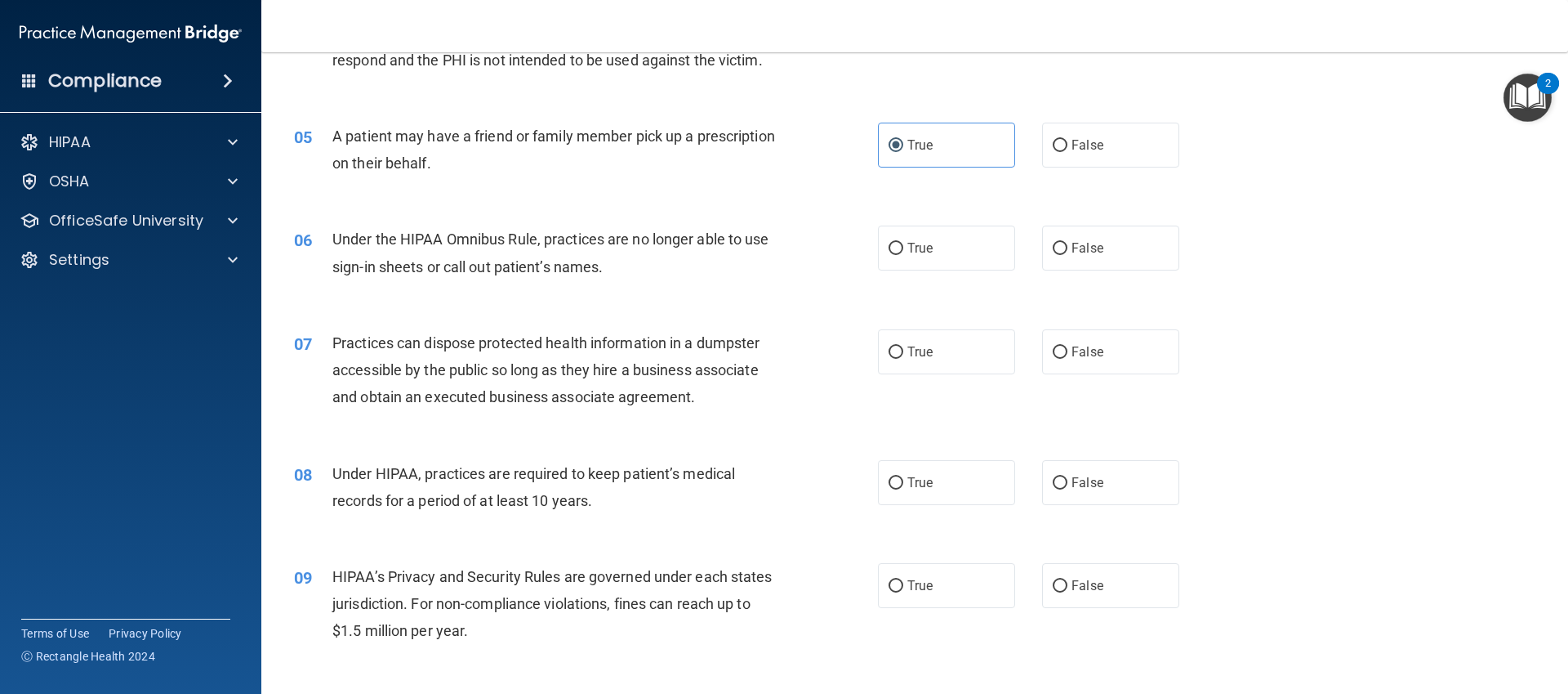
scroll to position [536, 0]
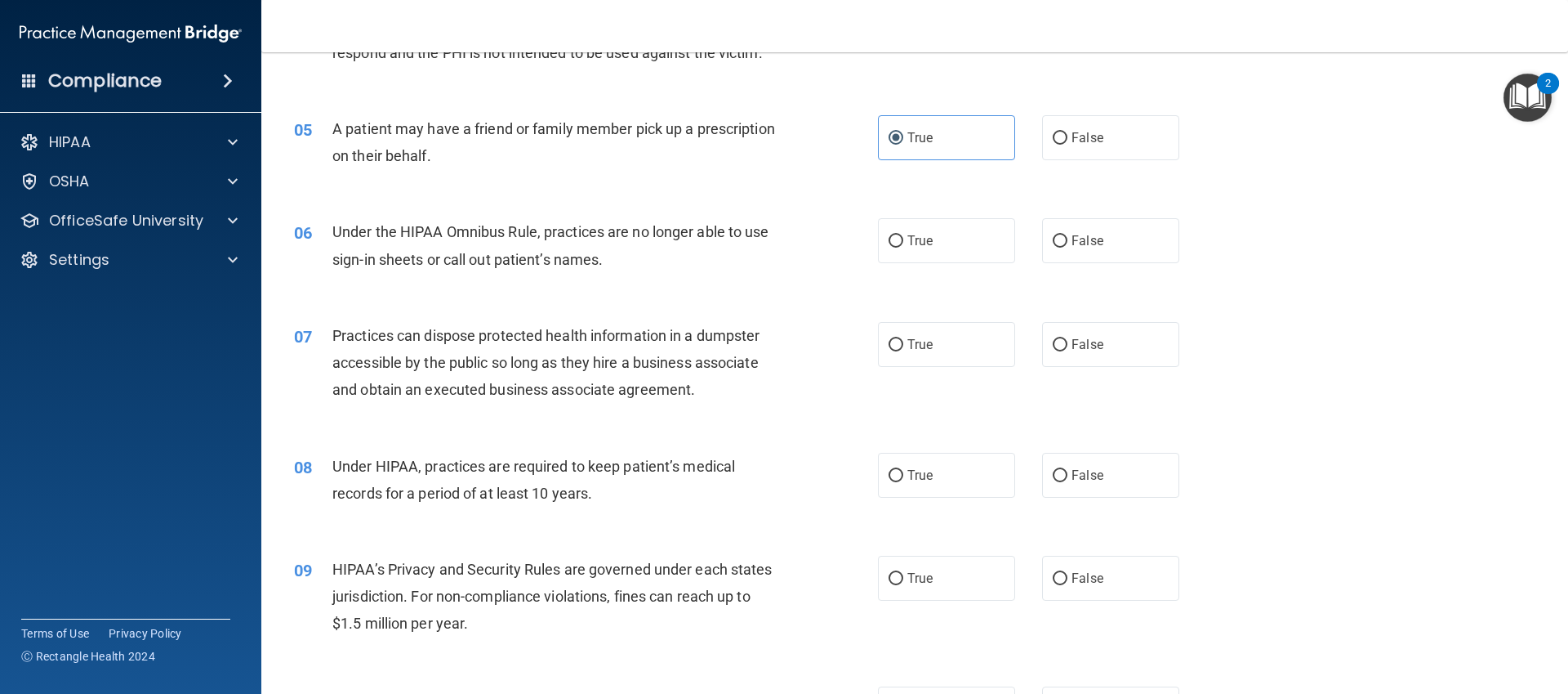
click at [1149, 217] on div "06 Under the HIPAA Omnibus Rule, practices are no longer able to use sign-in sh…" at bounding box center [914, 249] width 1265 height 103
click at [1119, 242] on label "False" at bounding box center [1110, 240] width 137 height 45
click at [1067, 242] on input "False" at bounding box center [1059, 241] width 15 height 13
radio input "true"
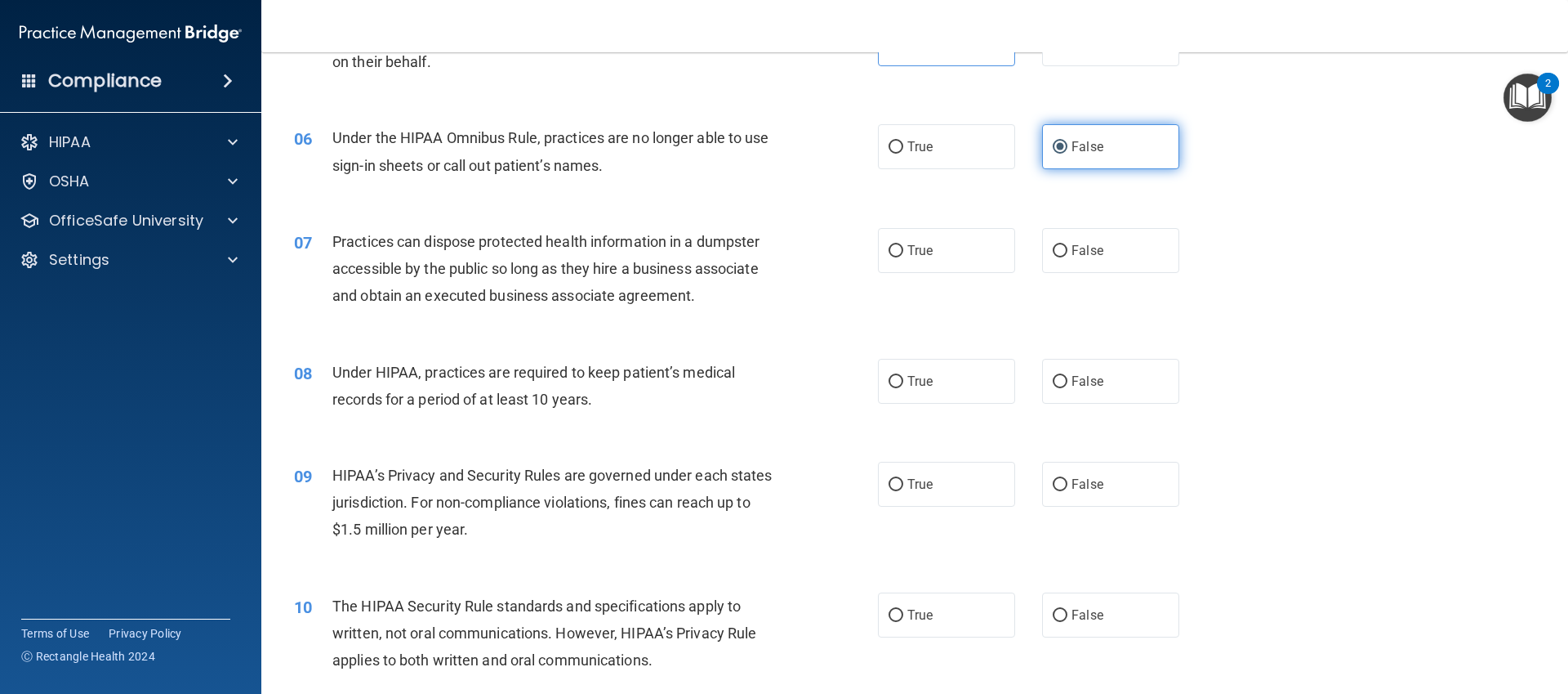
scroll to position [634, 0]
click at [1119, 242] on label "False" at bounding box center [1110, 247] width 137 height 45
click at [1067, 242] on input "False" at bounding box center [1059, 248] width 15 height 13
radio input "true"
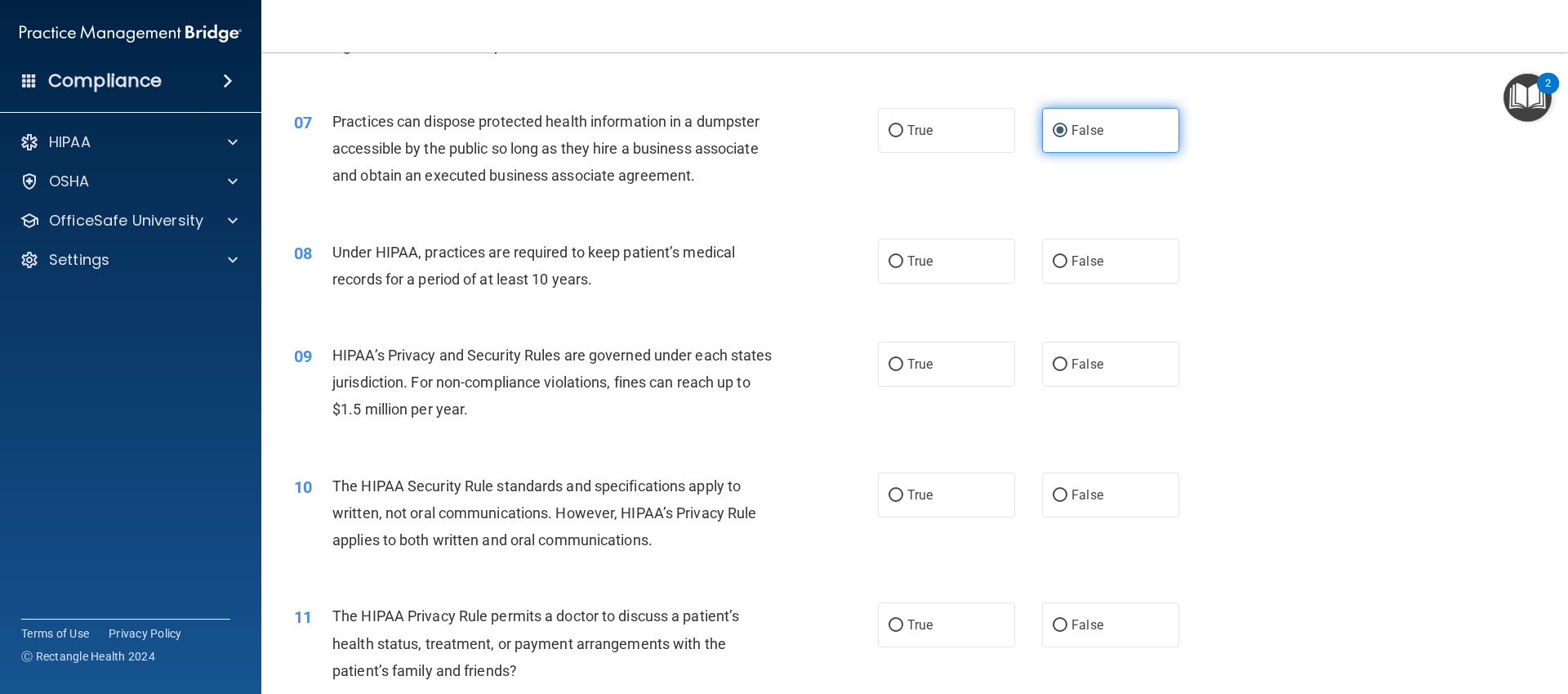
scroll to position [751, 0]
click at [1119, 242] on label "False" at bounding box center [1110, 259] width 137 height 45
click at [1067, 254] on input "False" at bounding box center [1059, 260] width 15 height 13
radio input "true"
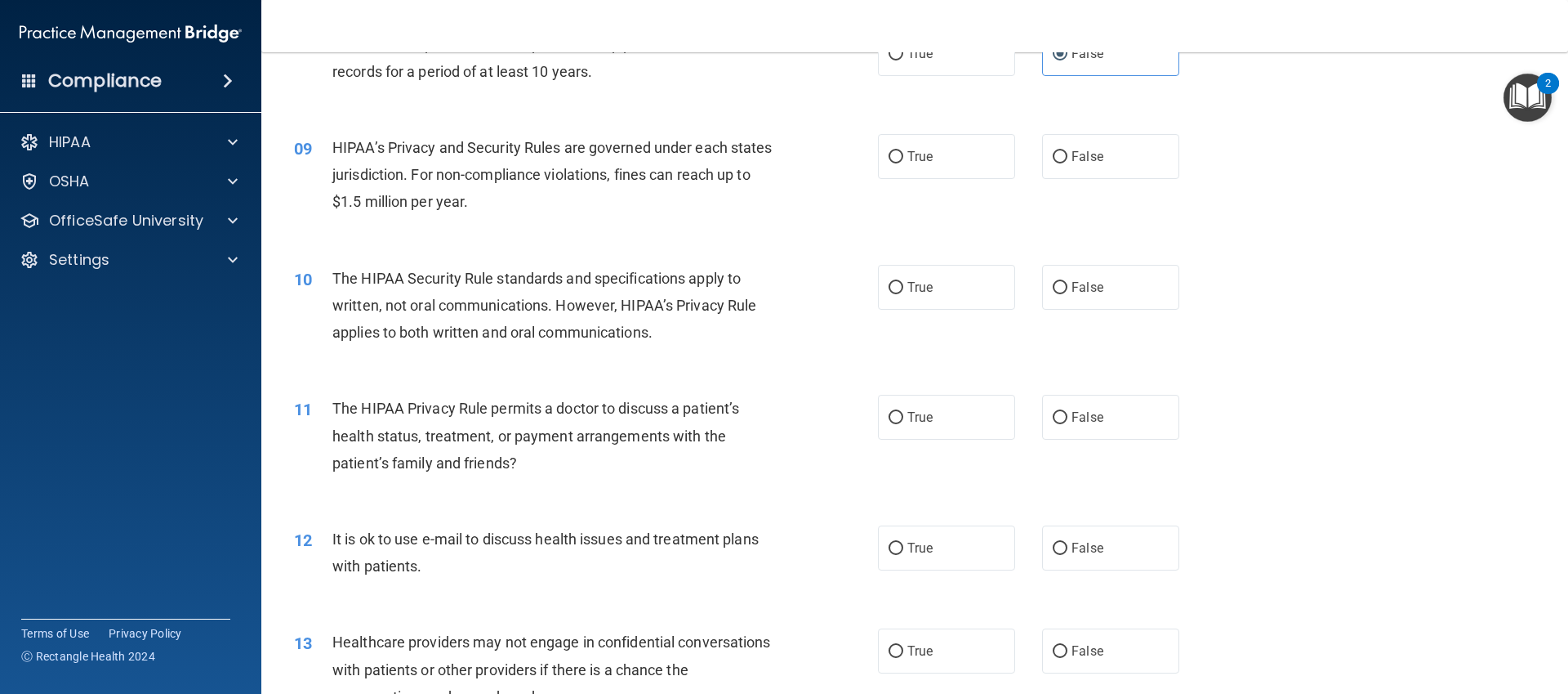
scroll to position [959, 0]
click at [914, 189] on div "09 HIPAA’s Privacy and Security Rules are governed under each states jurisdicti…" at bounding box center [914, 178] width 1265 height 130
click at [910, 156] on span "True" at bounding box center [920, 156] width 25 height 16
click at [904, 156] on input "True" at bounding box center [896, 156] width 15 height 13
radio input "true"
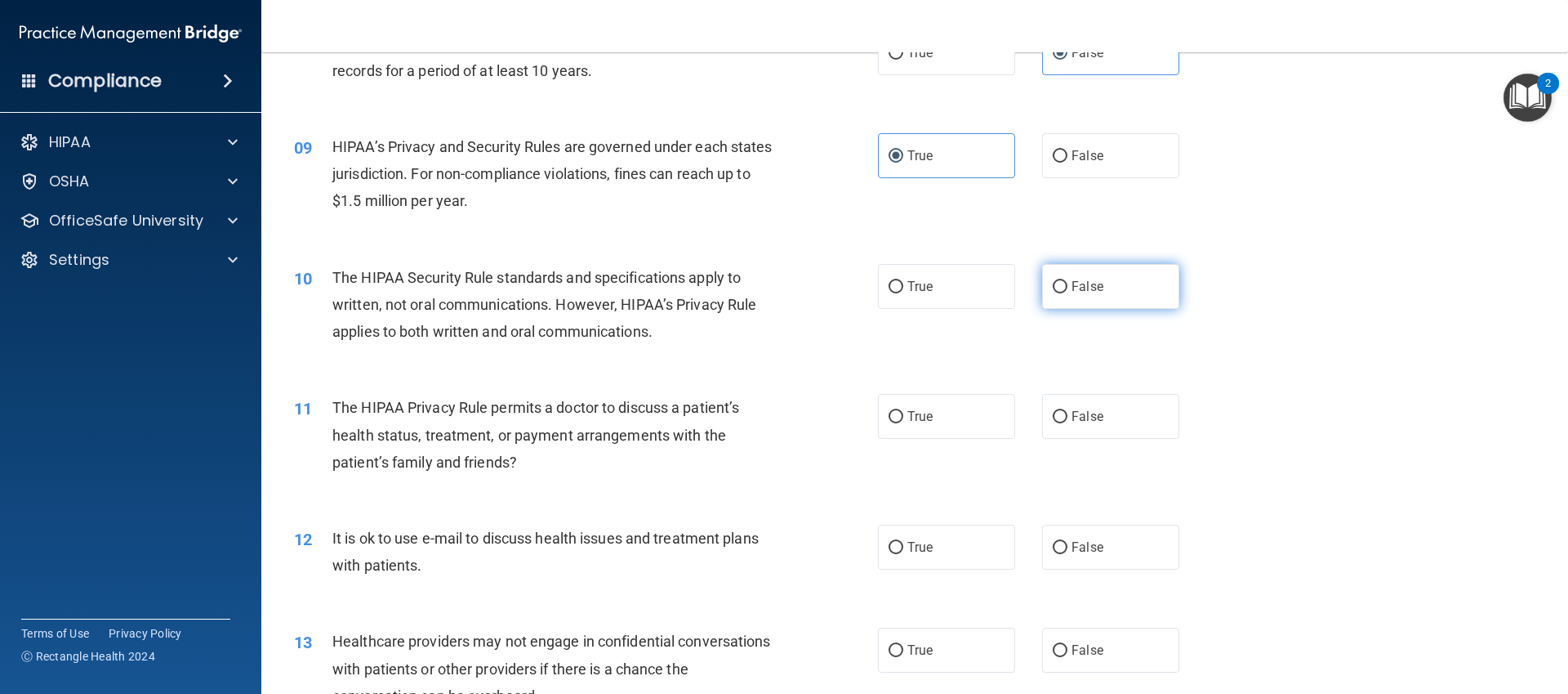
drag, startPoint x: 844, startPoint y: 313, endPoint x: 1085, endPoint y: 304, distance: 241.2
click at [1207, 264] on ng-form "10 The HIPAA Security Rule standards and specifications apply to written, not o…" at bounding box center [1207, 264] width 0 height 0
click at [1088, 304] on label "False" at bounding box center [1110, 286] width 137 height 45
click at [1067, 293] on input "False" at bounding box center [1059, 287] width 15 height 13
radio input "true"
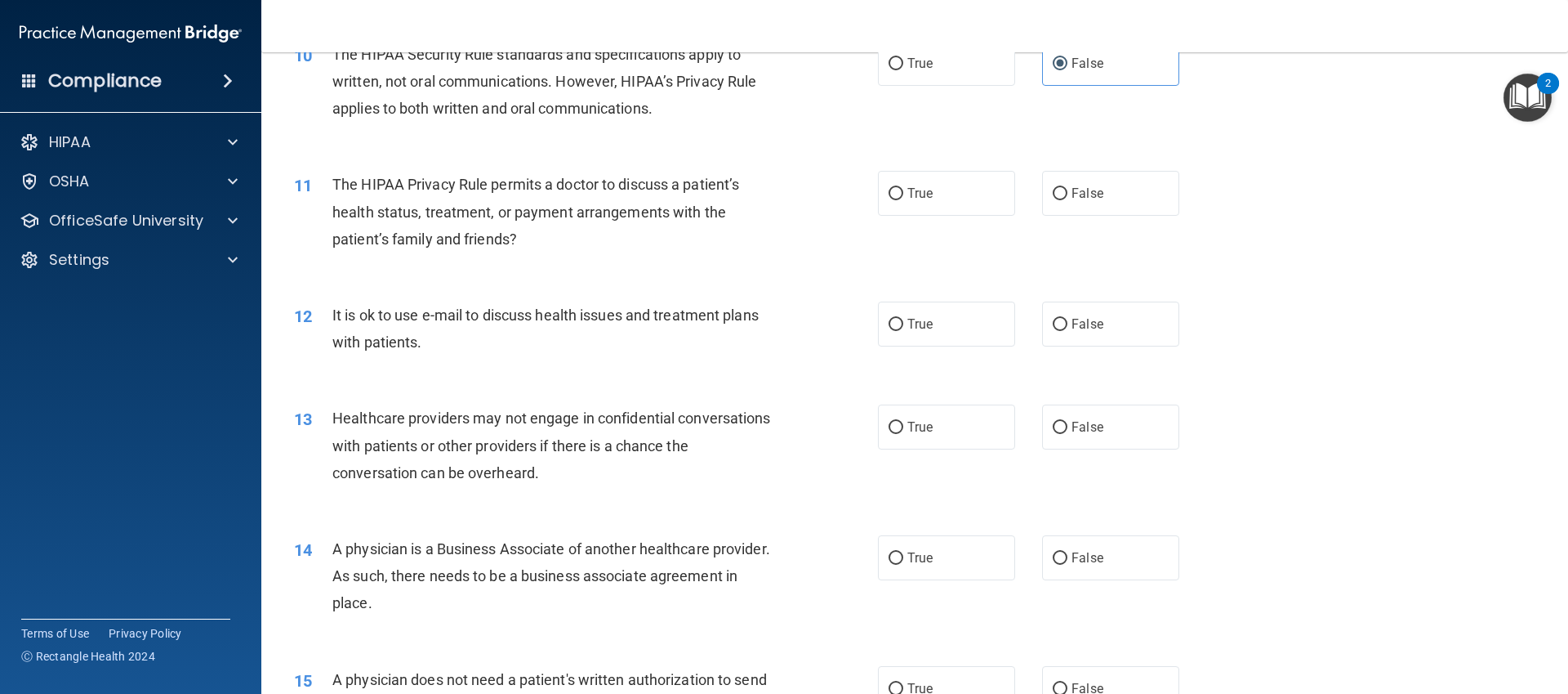
scroll to position [1192, 0]
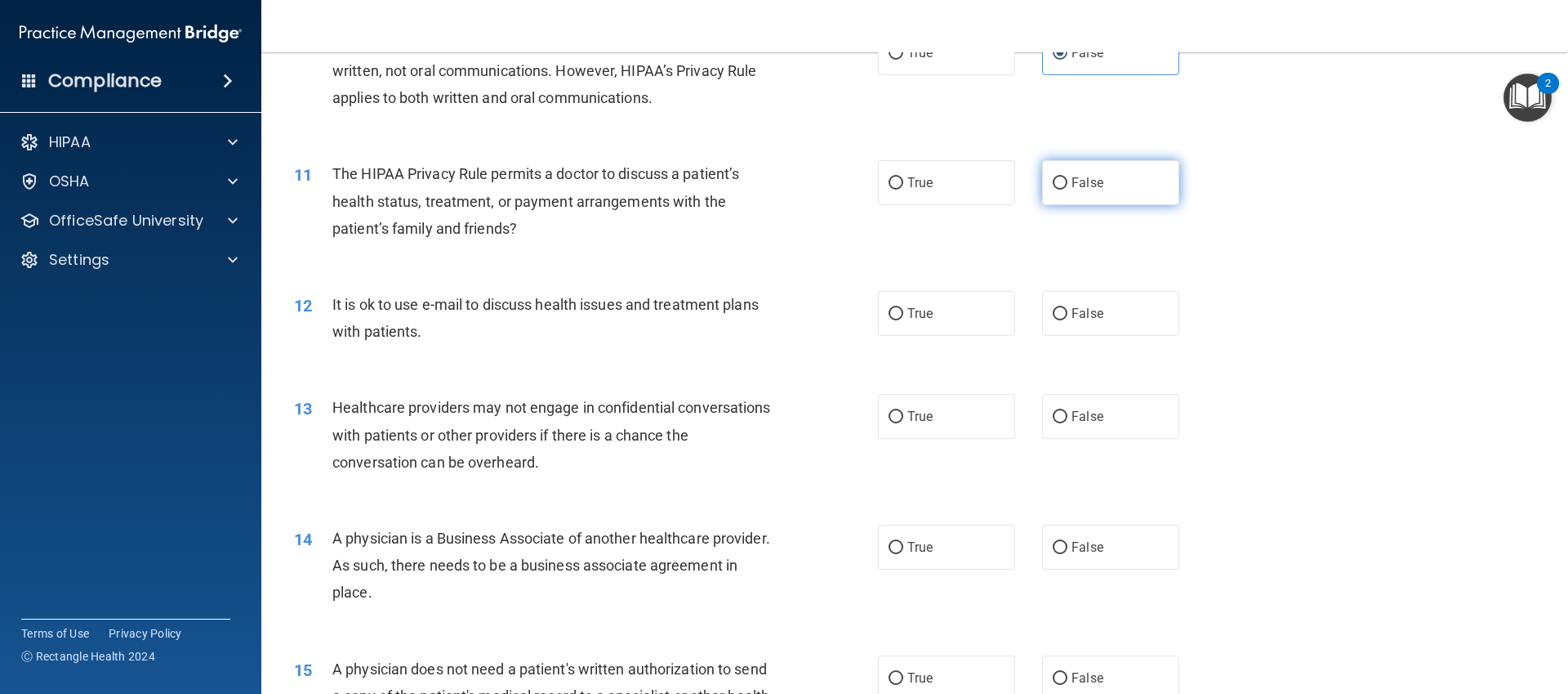
click at [1083, 177] on span "False" at bounding box center [1087, 183] width 32 height 16
click at [1067, 177] on input "False" at bounding box center [1059, 183] width 15 height 13
radio input "true"
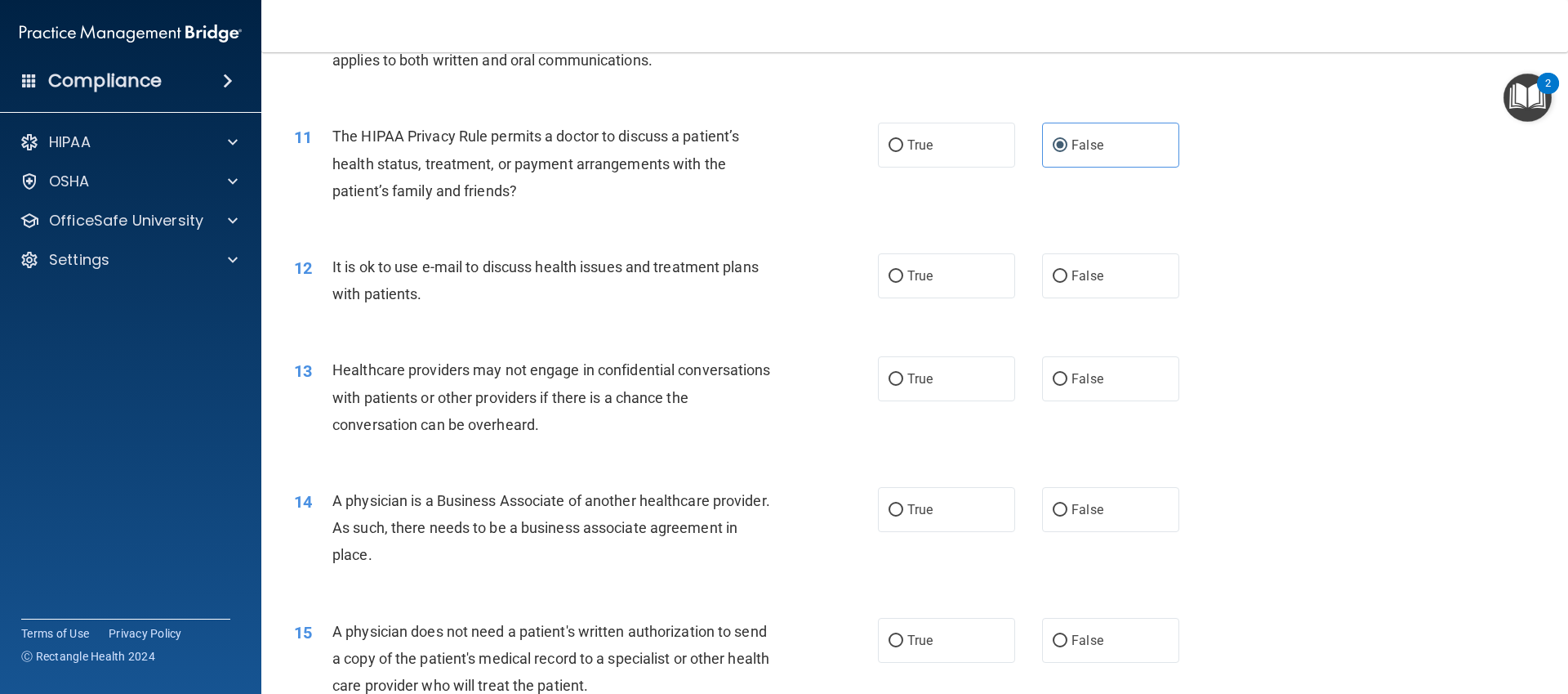
scroll to position [1244, 0]
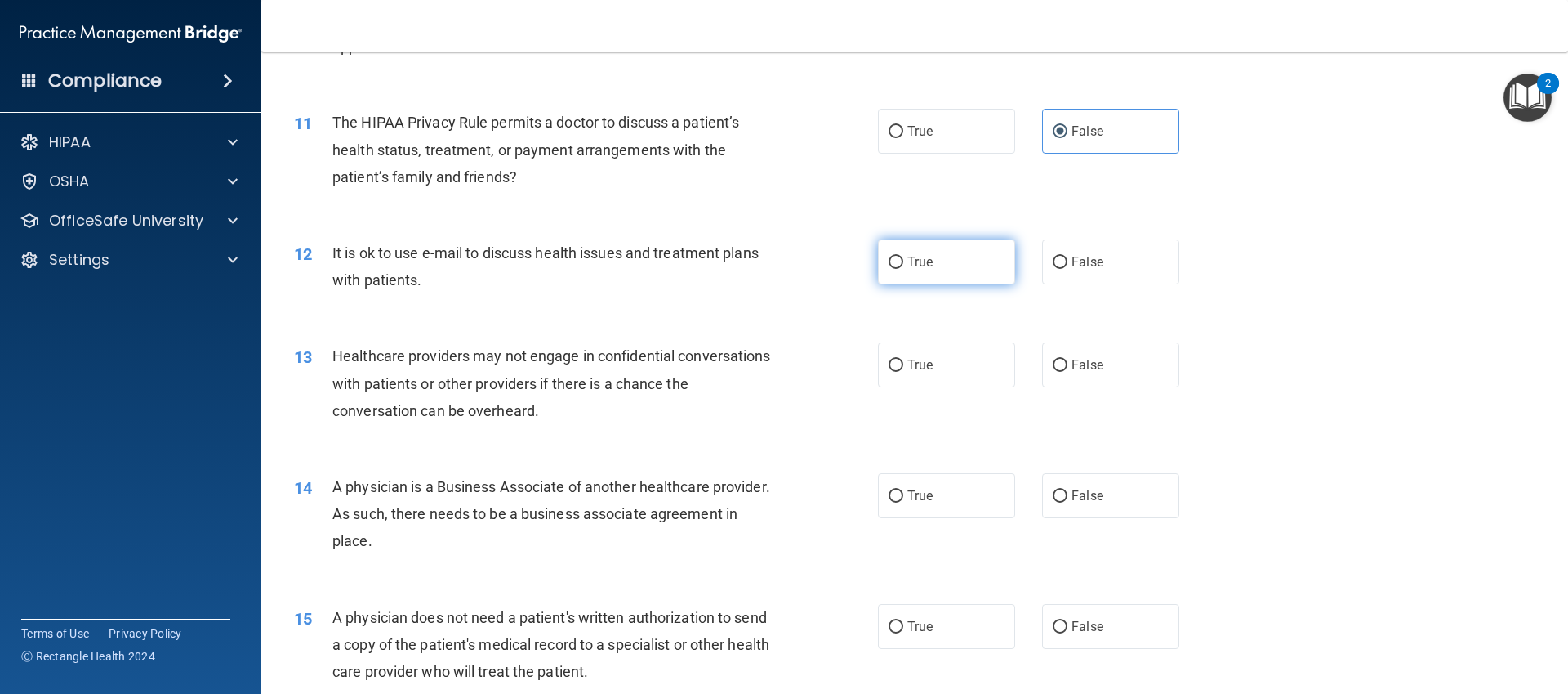
click at [923, 268] on label "True" at bounding box center [946, 262] width 137 height 45
click at [904, 268] on input "True" at bounding box center [896, 263] width 15 height 13
radio input "true"
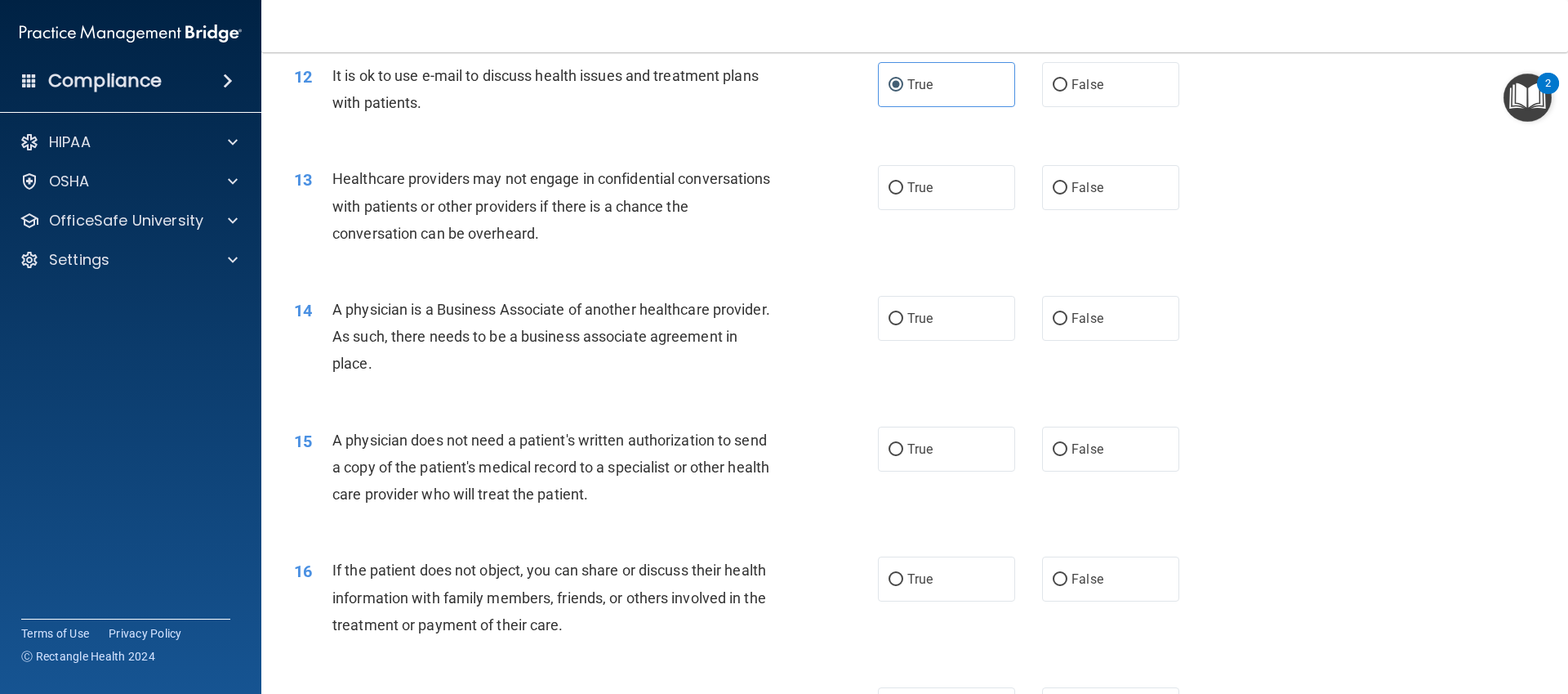
scroll to position [1437, 0]
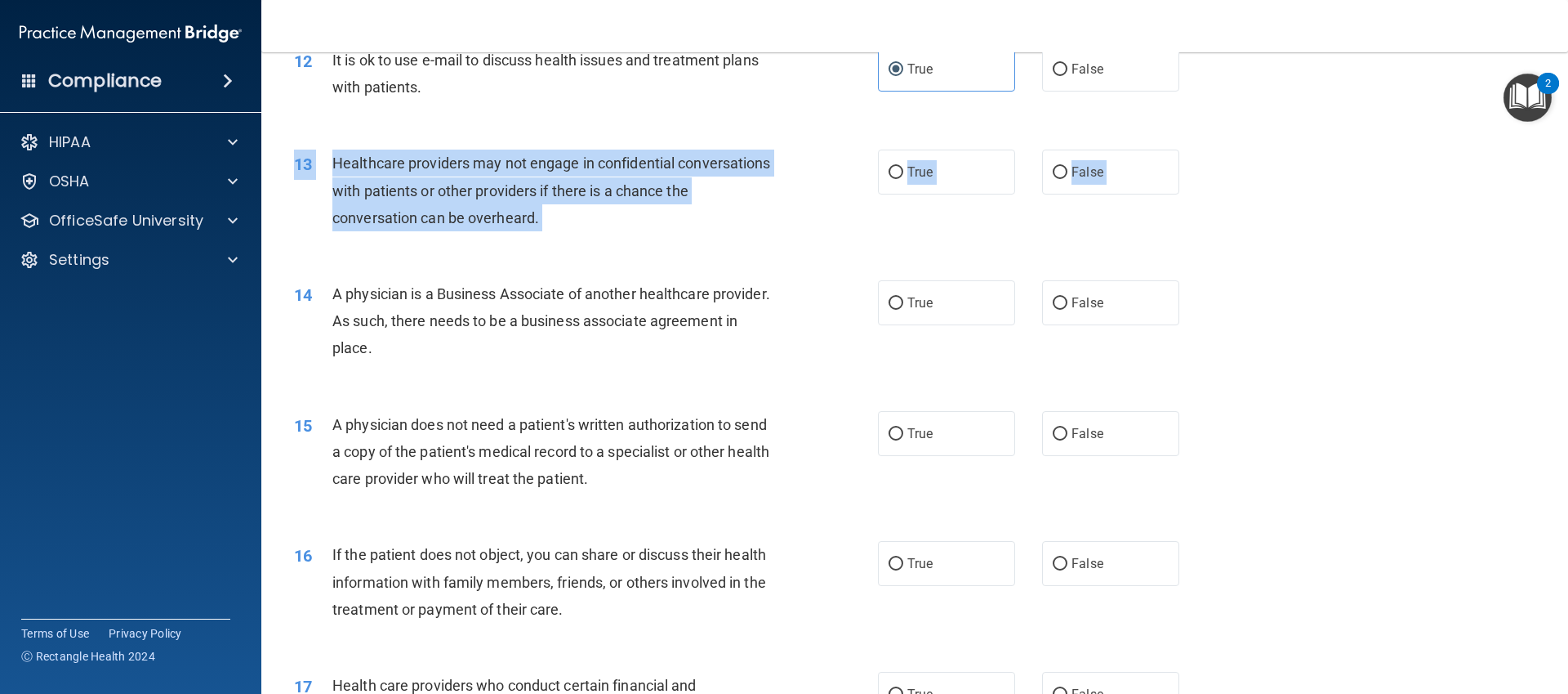
drag, startPoint x: 856, startPoint y: 265, endPoint x: 856, endPoint y: 245, distance: 20.0
click at [856, 245] on div "01 A business associate agreement is required with organizations or persons whe…" at bounding box center [914, 466] width 1265 height 3589
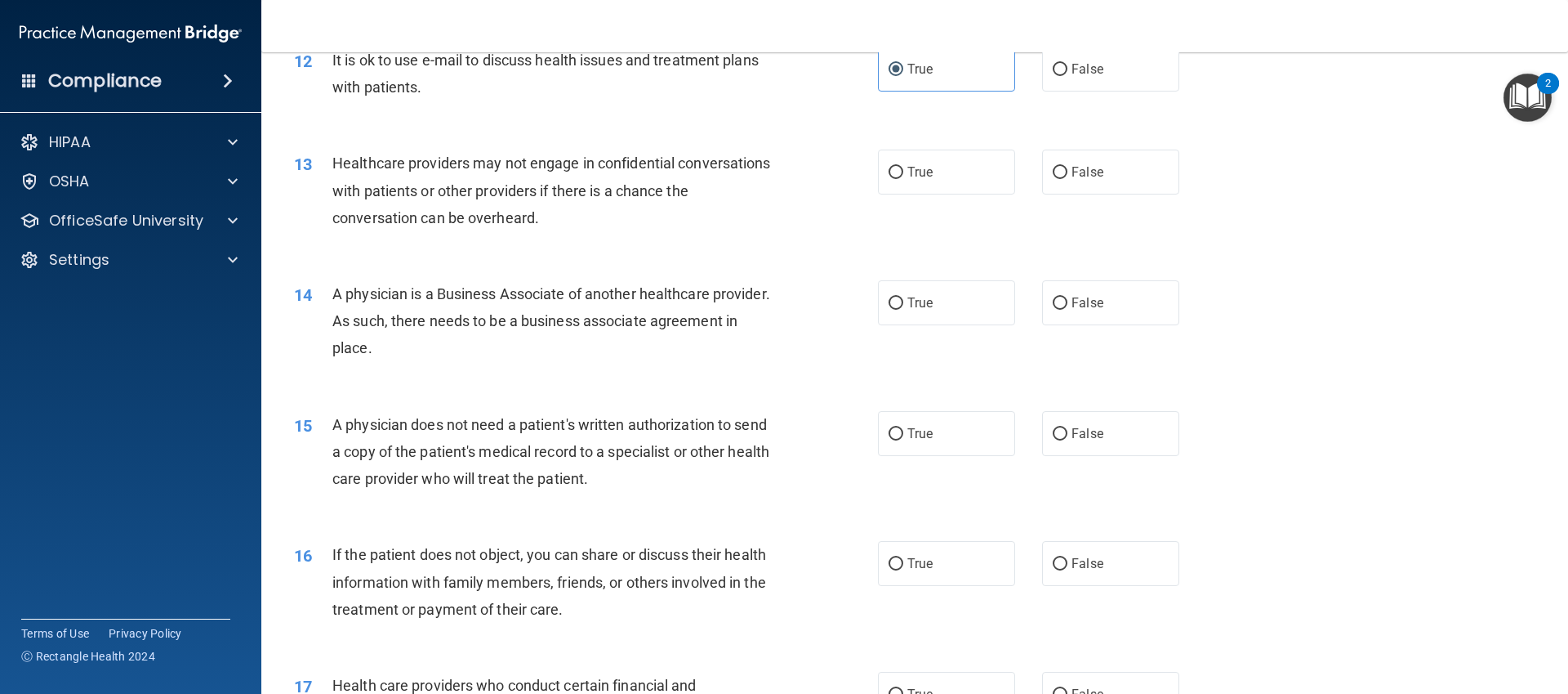
click at [869, 173] on div "13 Healthcare providers may not engage in confidential conversations with patie…" at bounding box center [586, 195] width 633 height 90
click at [924, 173] on span "True" at bounding box center [920, 172] width 25 height 16
click at [1207, 150] on ng-form "13 Healthcare providers may not engage in confidential conversations with patie…" at bounding box center [1207, 150] width 0 height 0
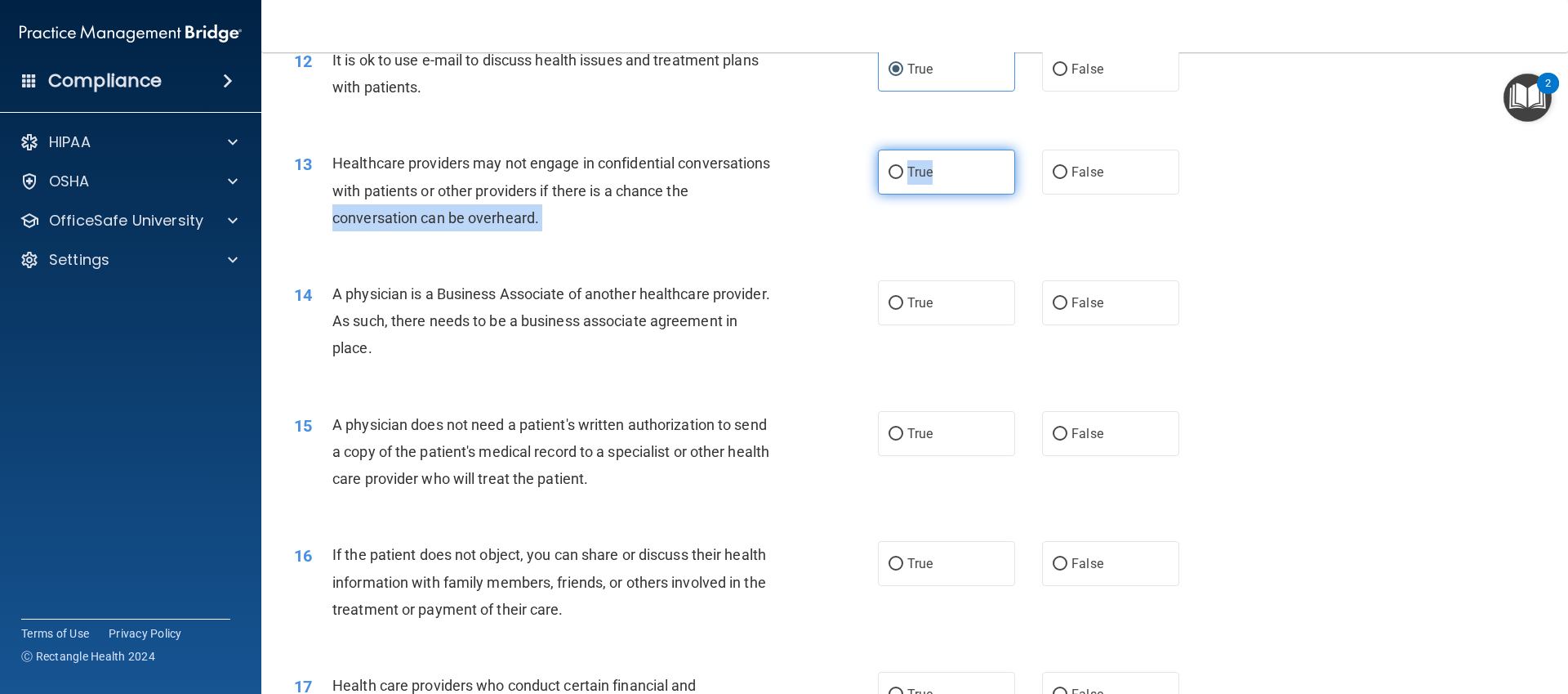
click at [894, 186] on label "True" at bounding box center [946, 172] width 137 height 45
click at [894, 179] on input "True" at bounding box center [896, 172] width 15 height 13
radio input "true"
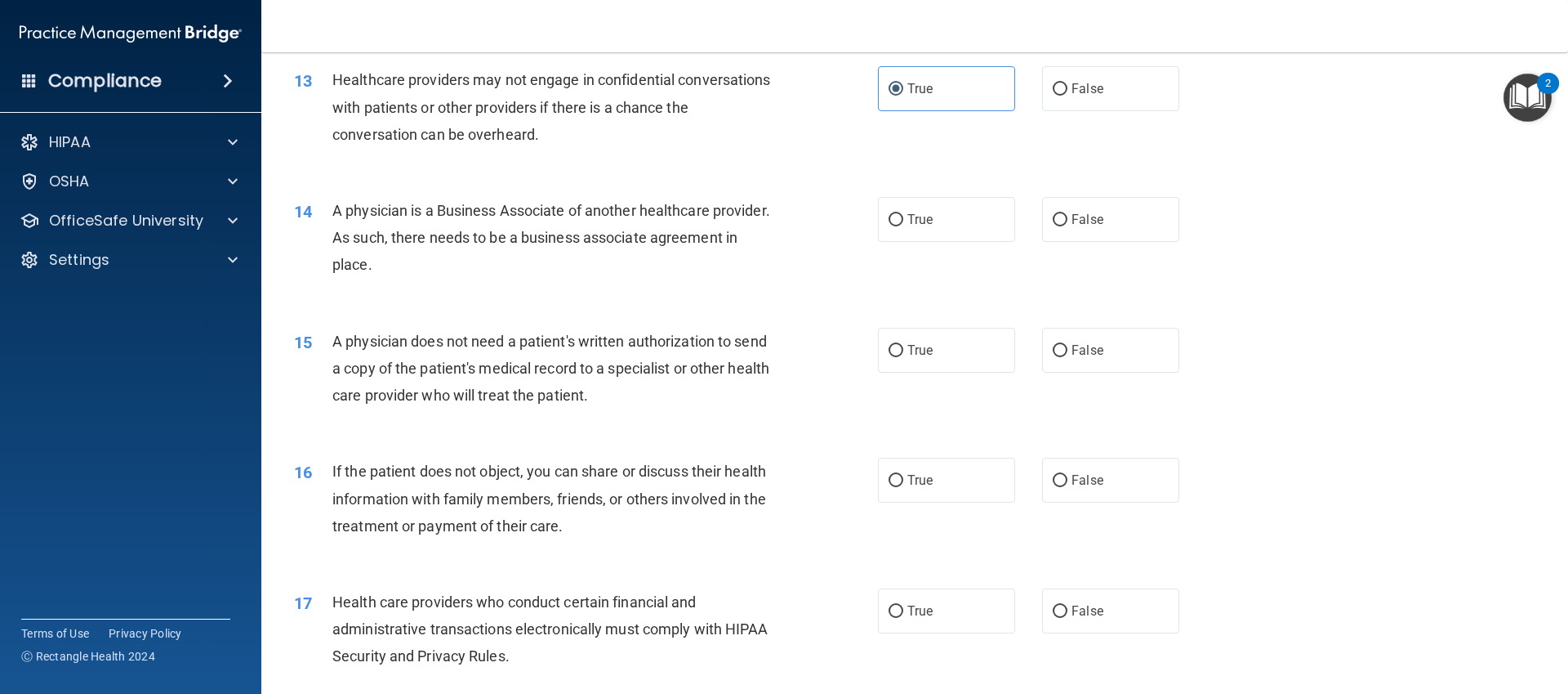
scroll to position [1522, 0]
click at [1149, 219] on label "False" at bounding box center [1110, 217] width 137 height 45
click at [1067, 219] on input "False" at bounding box center [1059, 217] width 15 height 13
radio input "true"
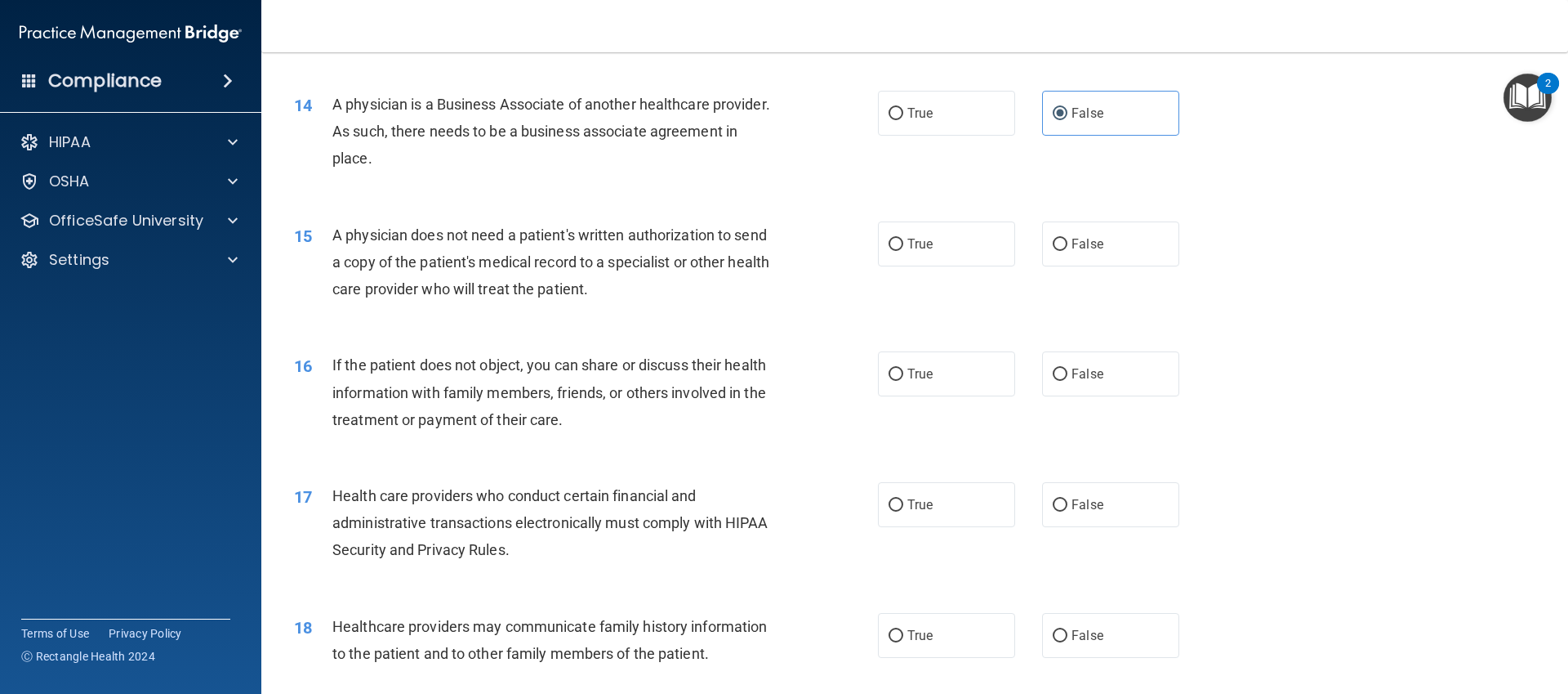
scroll to position [1662, 0]
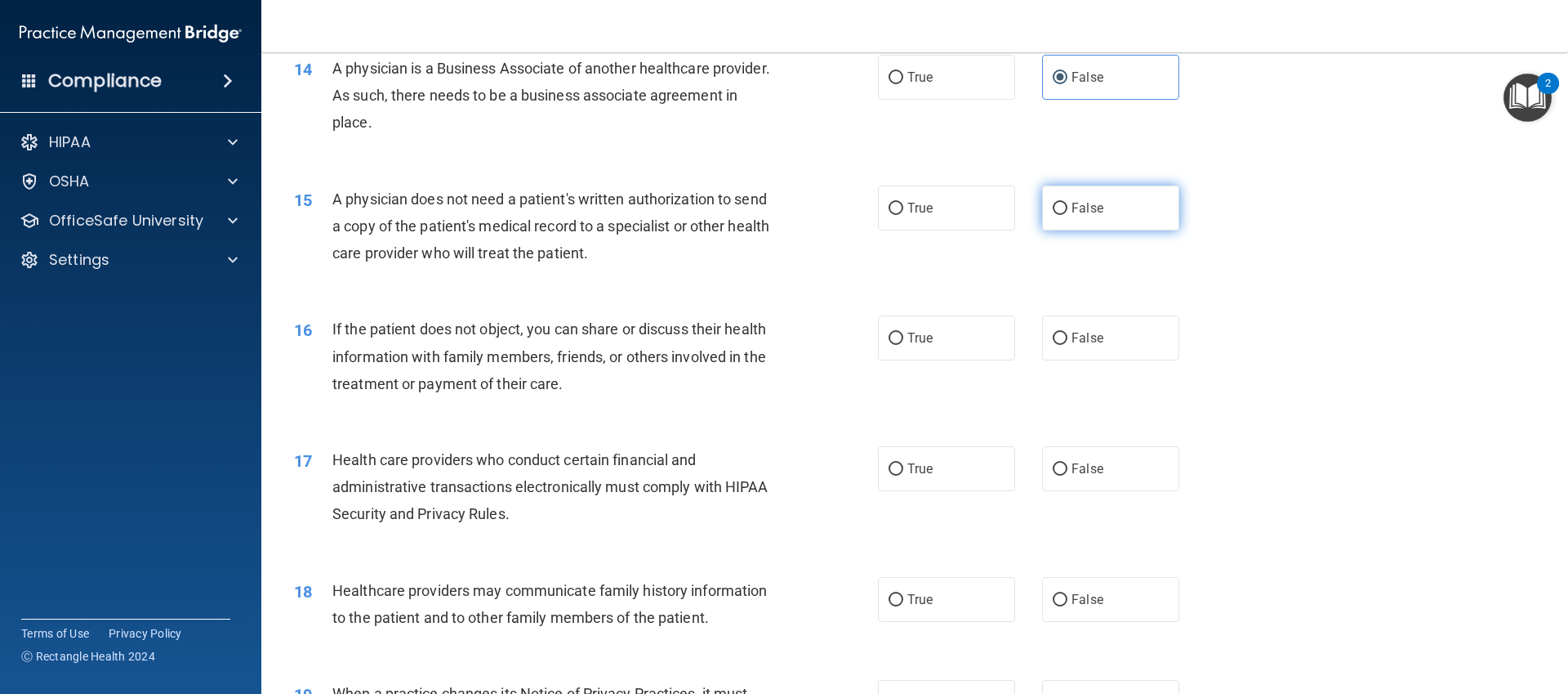
click at [1093, 225] on label "False" at bounding box center [1110, 208] width 137 height 45
click at [1067, 215] on input "False" at bounding box center [1059, 208] width 15 height 13
radio input "true"
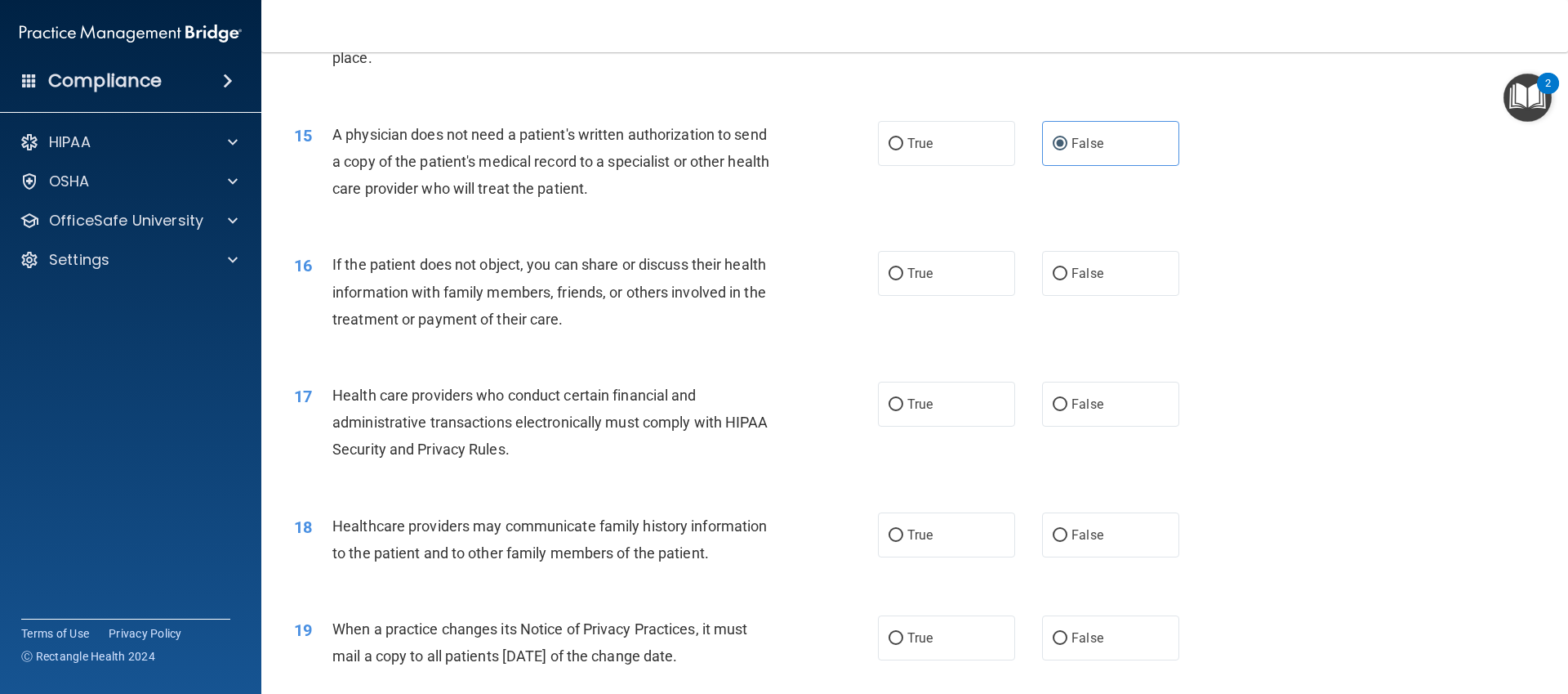
scroll to position [1731, 0]
click at [1141, 260] on label "False" at bounding box center [1110, 270] width 137 height 45
click at [1067, 265] on input "False" at bounding box center [1059, 271] width 15 height 13
radio input "true"
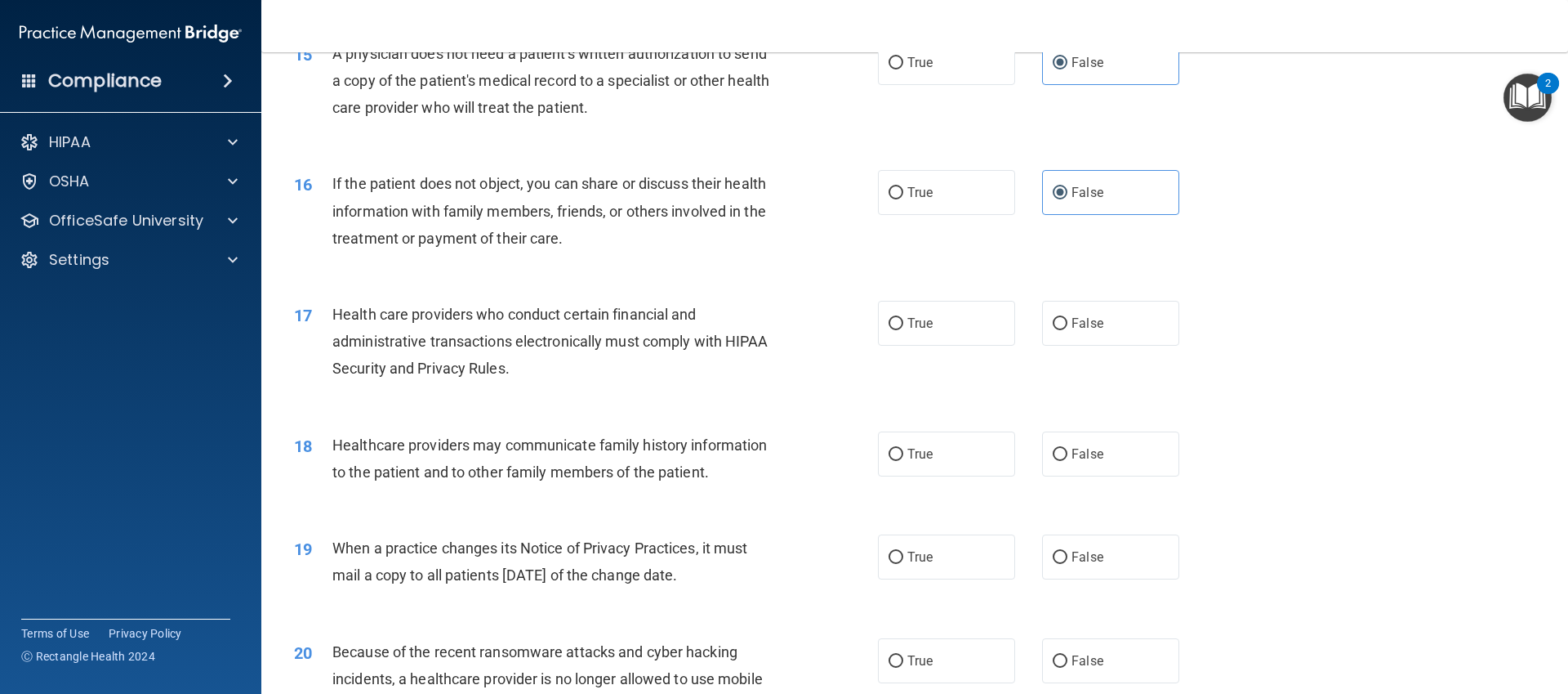
scroll to position [1810, 0]
click at [980, 217] on div "16 If the patient does not object, you can share or discuss their health inform…" at bounding box center [914, 212] width 1265 height 130
click at [979, 208] on label "True" at bounding box center [946, 190] width 137 height 45
click at [904, 197] on input "True" at bounding box center [896, 191] width 15 height 13
radio input "true"
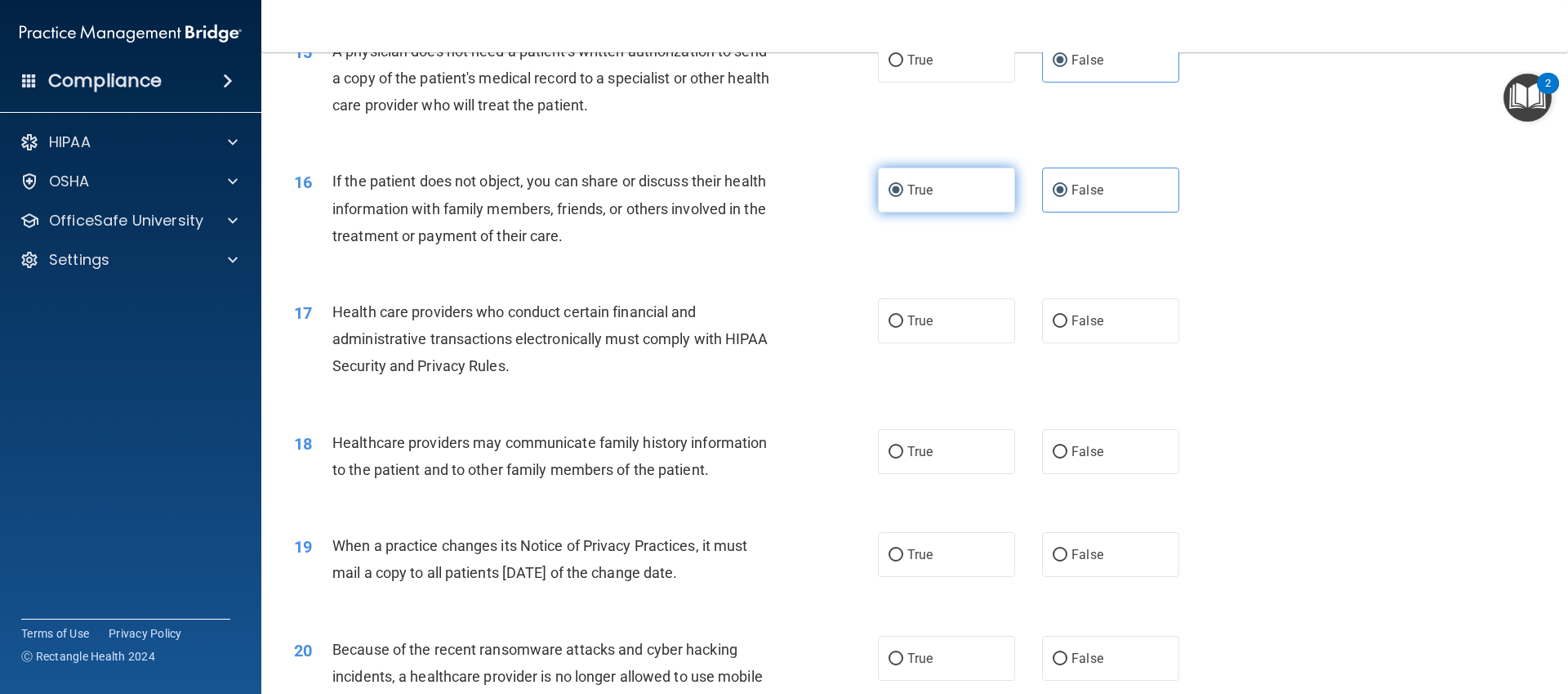
radio input "false"
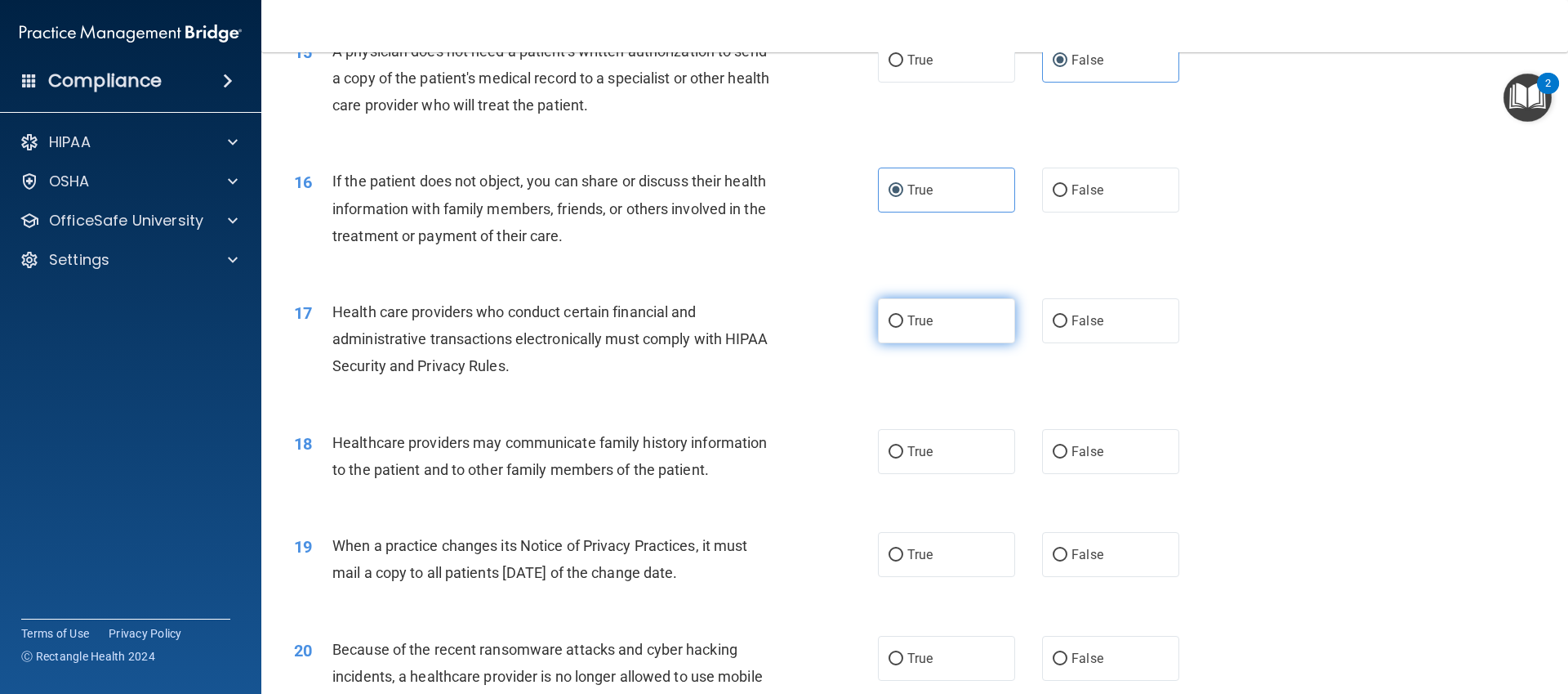
click at [984, 309] on label "True" at bounding box center [946, 320] width 137 height 45
click at [904, 315] on input "True" at bounding box center [896, 321] width 15 height 13
radio input "true"
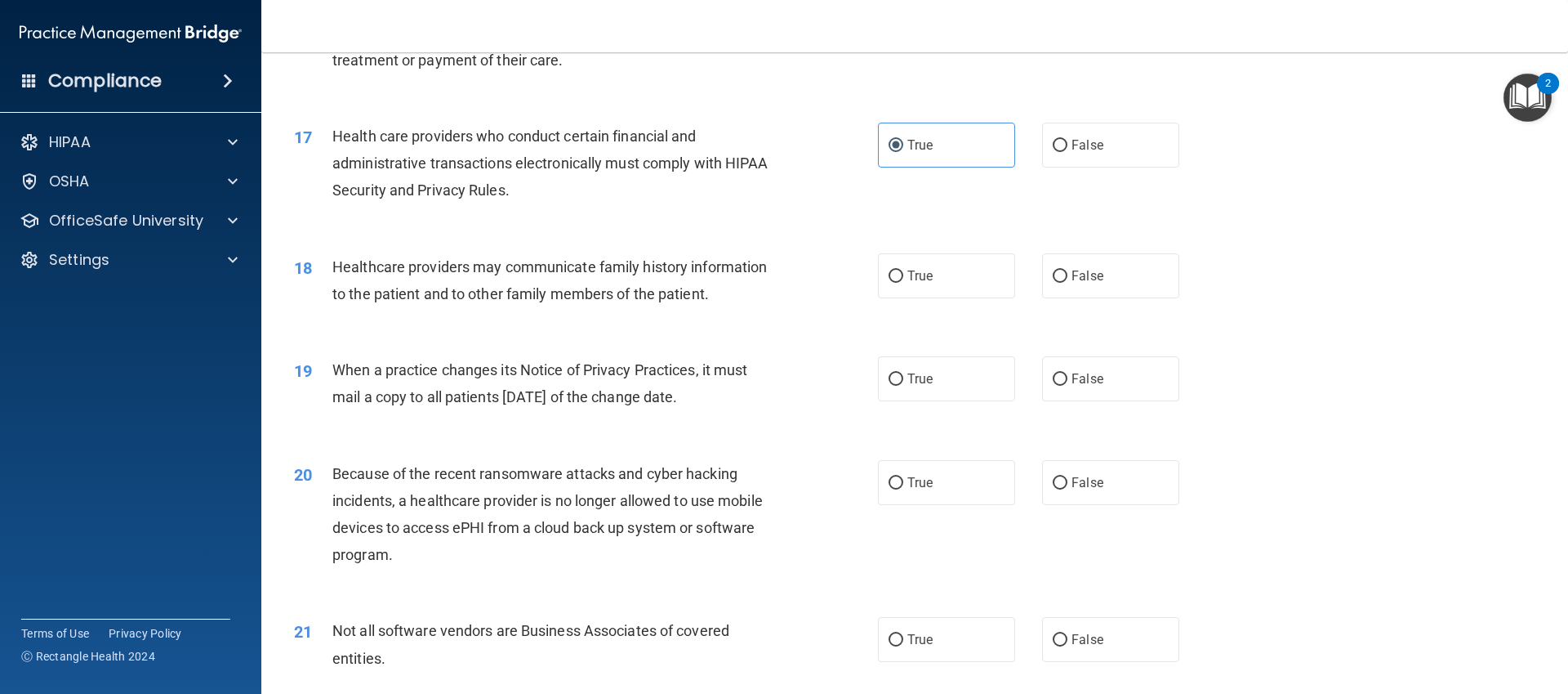
scroll to position [2021, 0]
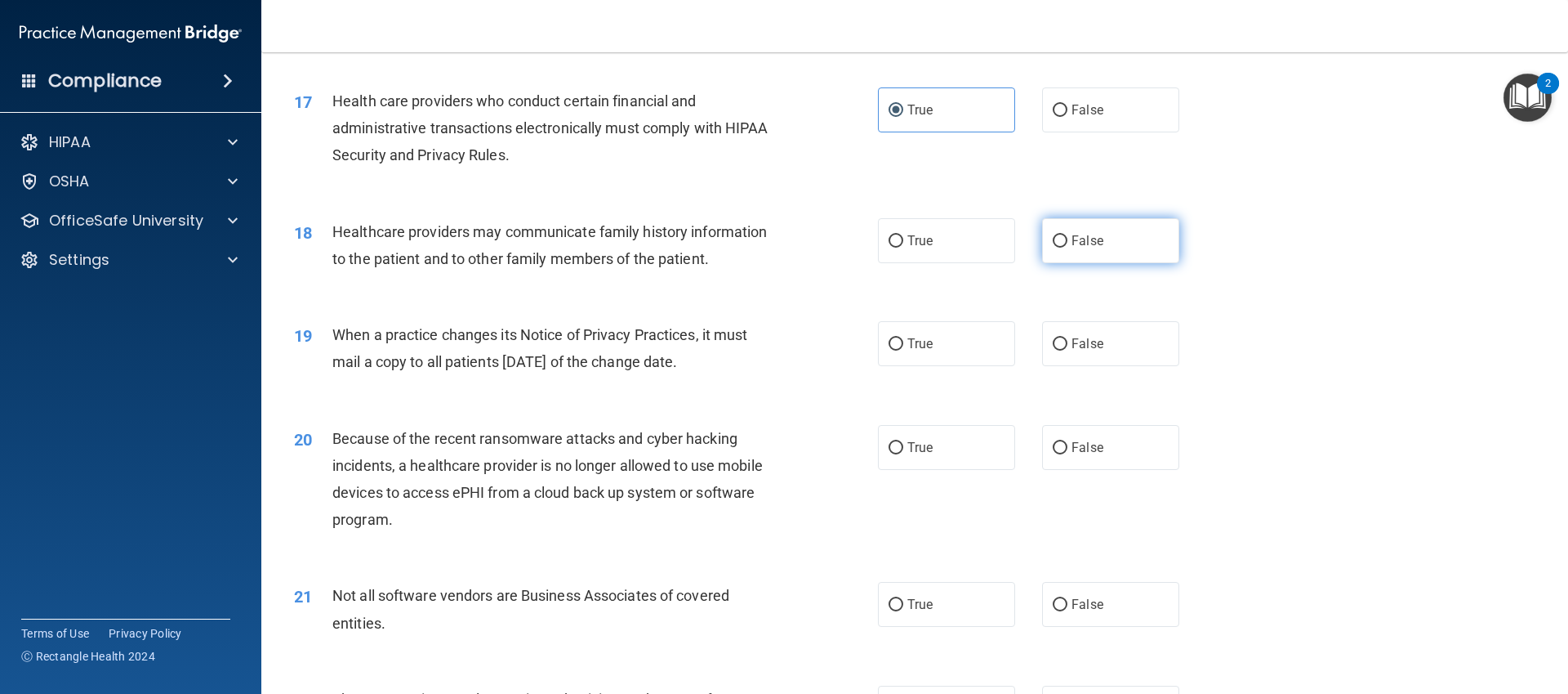
click at [1092, 249] on label "False" at bounding box center [1110, 240] width 137 height 45
click at [1067, 247] on input "False" at bounding box center [1059, 241] width 15 height 13
radio input "true"
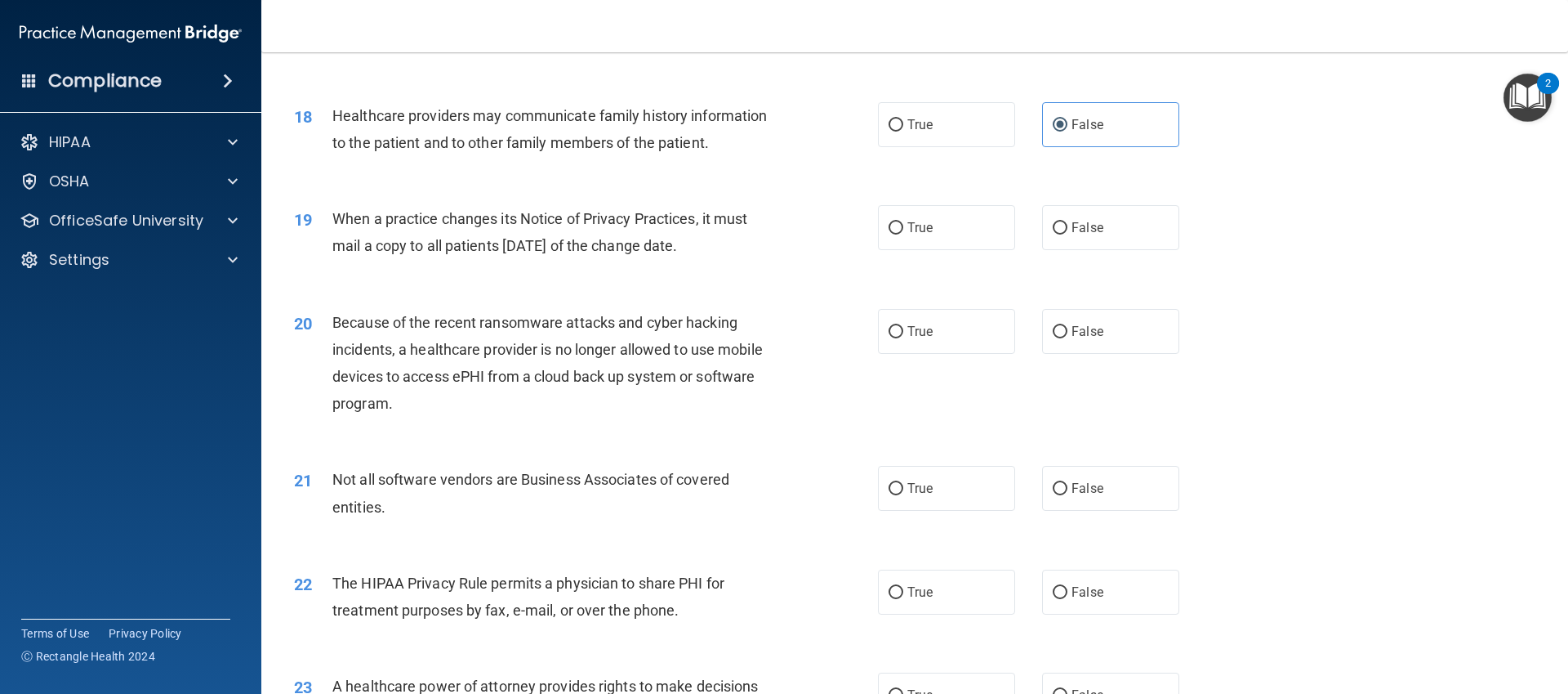
scroll to position [2148, 0]
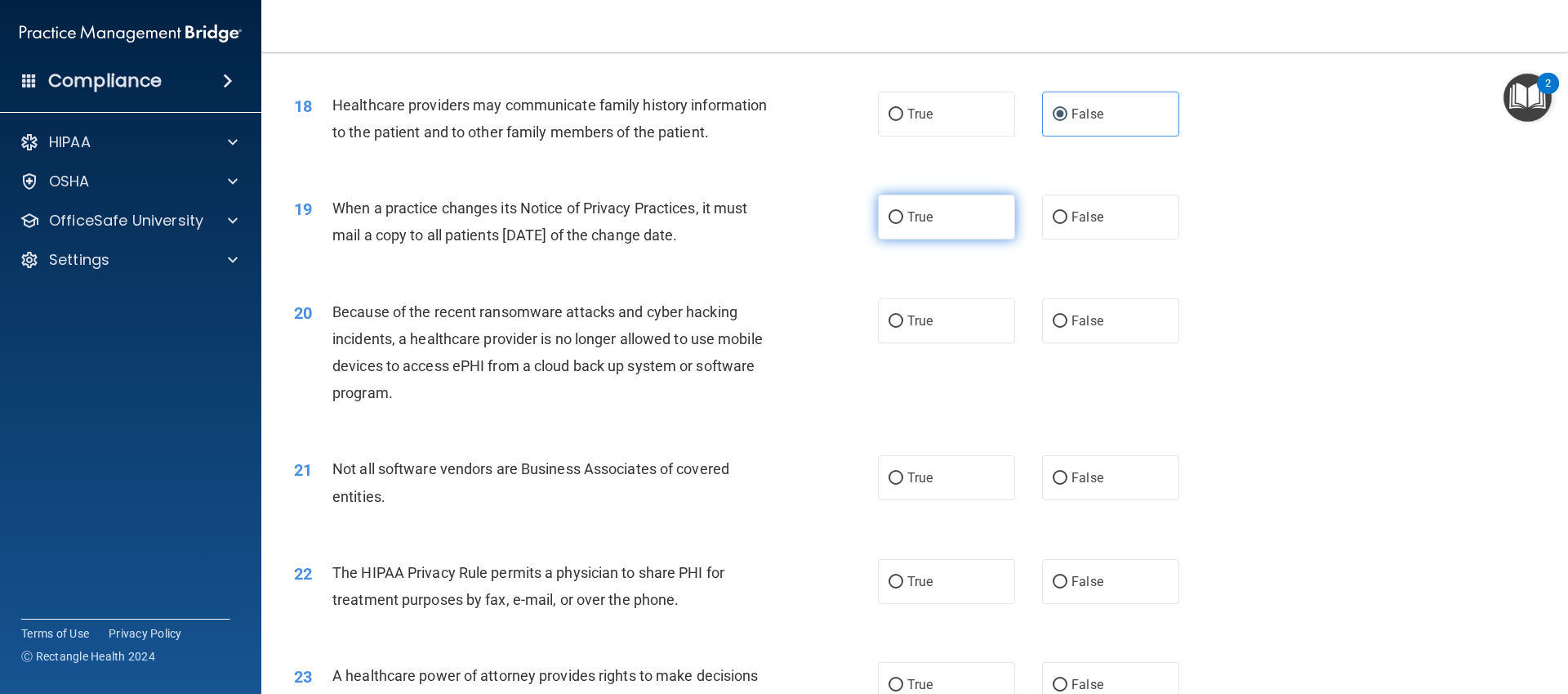
click at [936, 211] on label "True" at bounding box center [946, 217] width 137 height 45
click at [904, 211] on input "True" at bounding box center [896, 217] width 15 height 13
radio input "true"
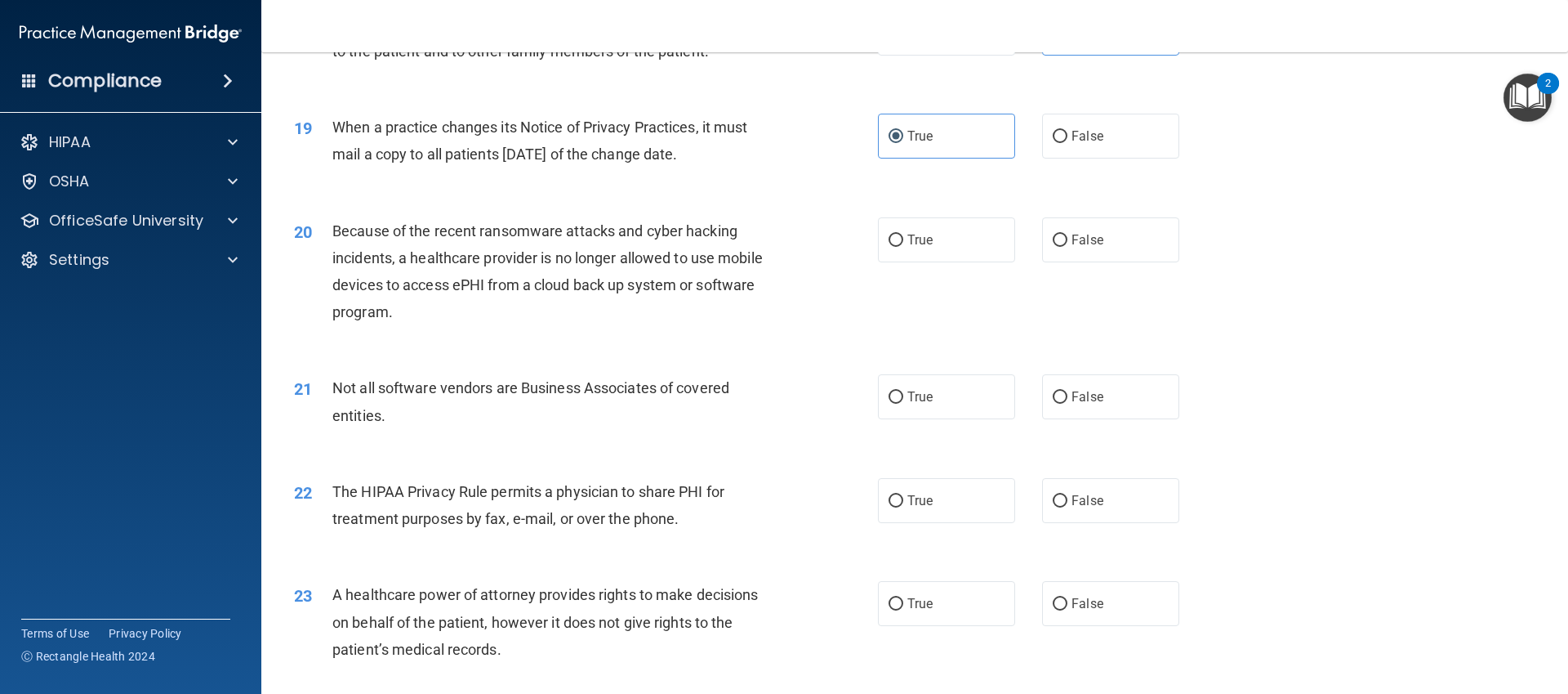
scroll to position [2246, 0]
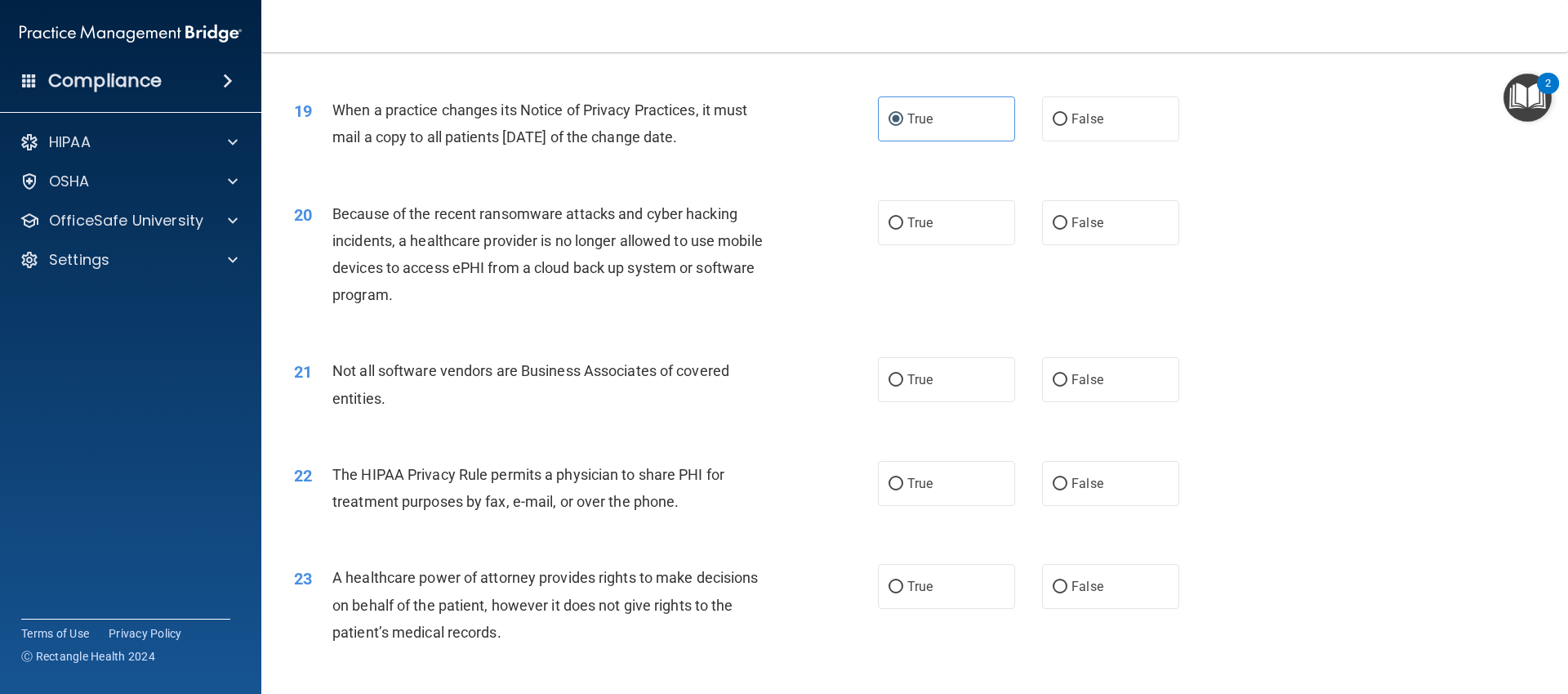
click at [1177, 182] on div "20 Because of the recent ransomware attacks and cyber hacking incidents, a heal…" at bounding box center [914, 259] width 1265 height 158
click at [1155, 217] on label "False" at bounding box center [1110, 223] width 137 height 45
click at [1067, 217] on input "False" at bounding box center [1059, 223] width 15 height 13
radio input "true"
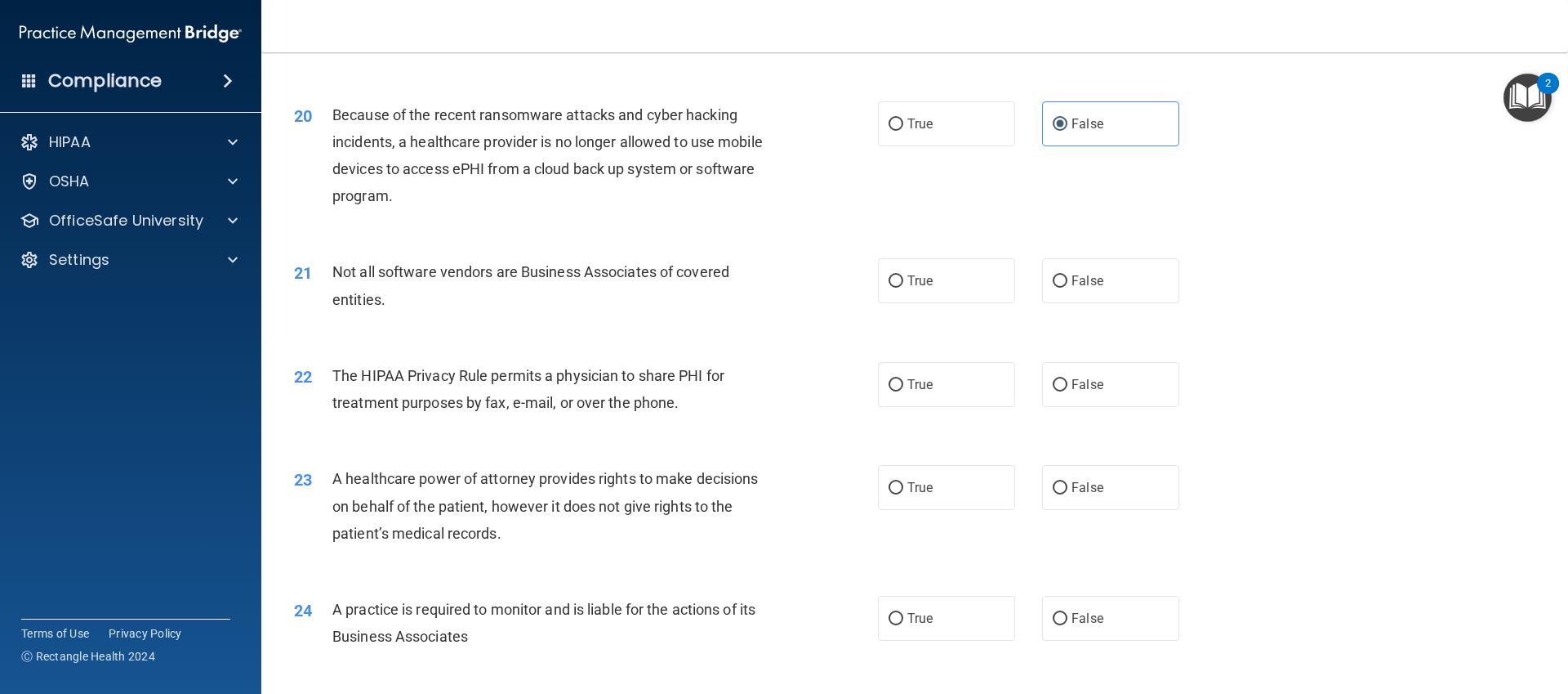
scroll to position [2361, 0]
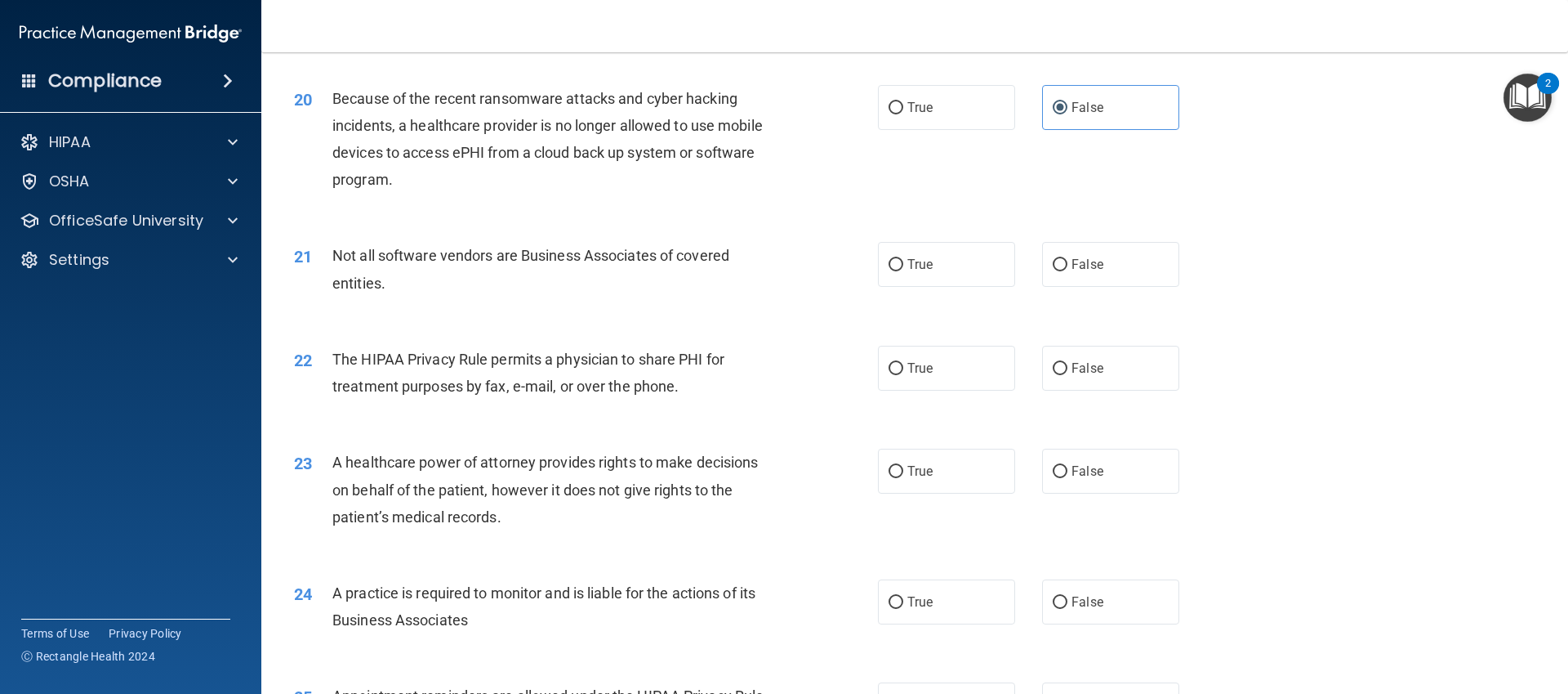
click at [914, 292] on div "21 Not all software vendors are Business Associates of covered entities. True F…" at bounding box center [914, 274] width 1265 height 103
click at [914, 291] on div "21 Not all software vendors are Business Associates of covered entities. True F…" at bounding box center [914, 274] width 1265 height 103
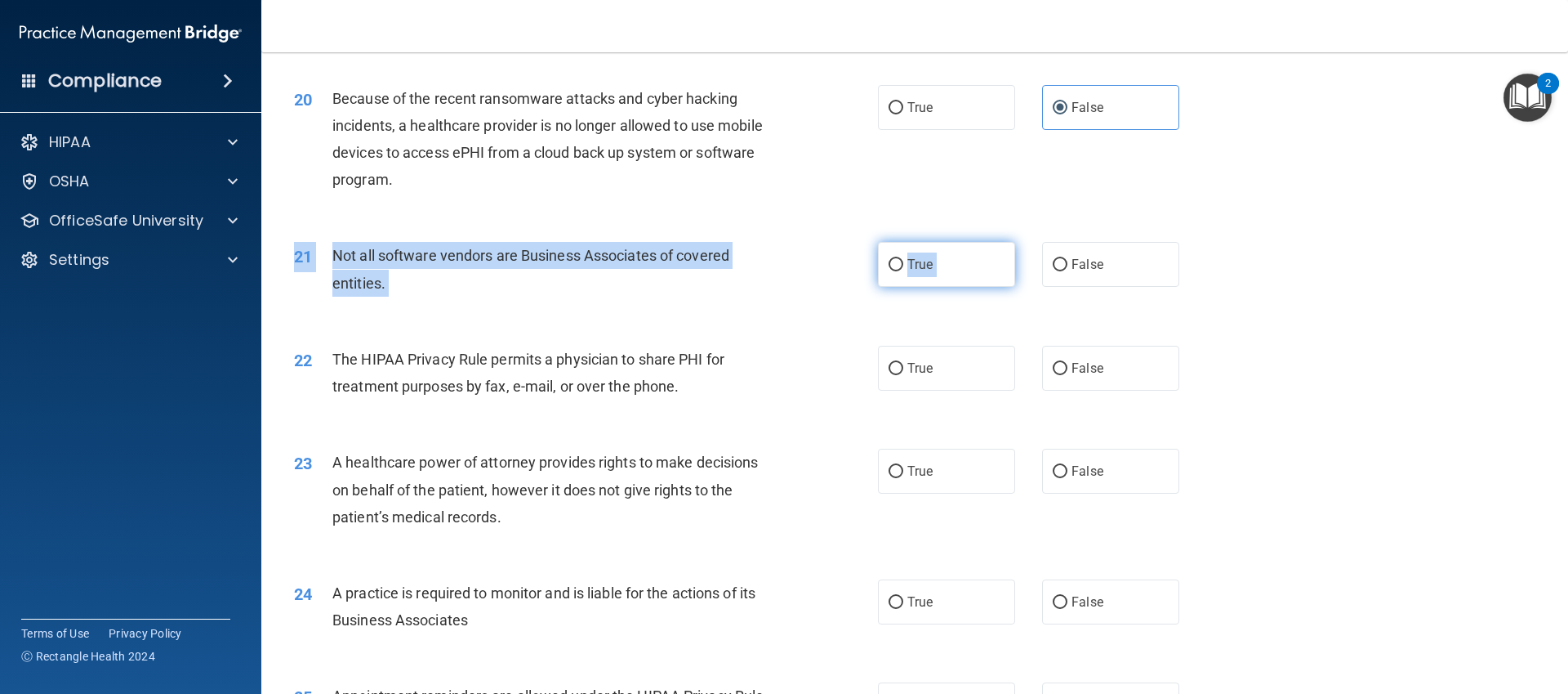
click at [914, 283] on div "21 Not all software vendors are Business Associates of covered entities. True F…" at bounding box center [914, 274] width 1265 height 103
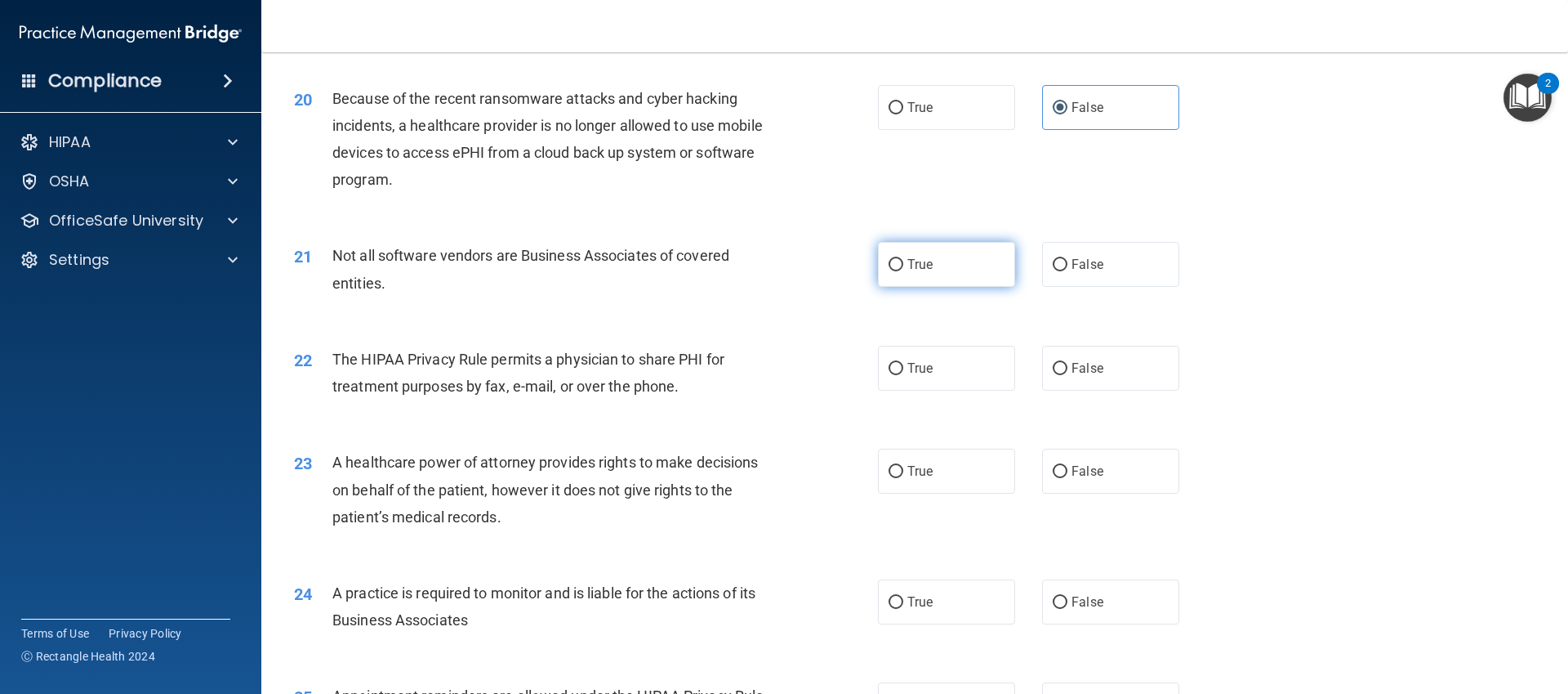
click at [965, 244] on label "True" at bounding box center [946, 265] width 137 height 45
click at [904, 259] on input "True" at bounding box center [896, 265] width 15 height 13
radio input "true"
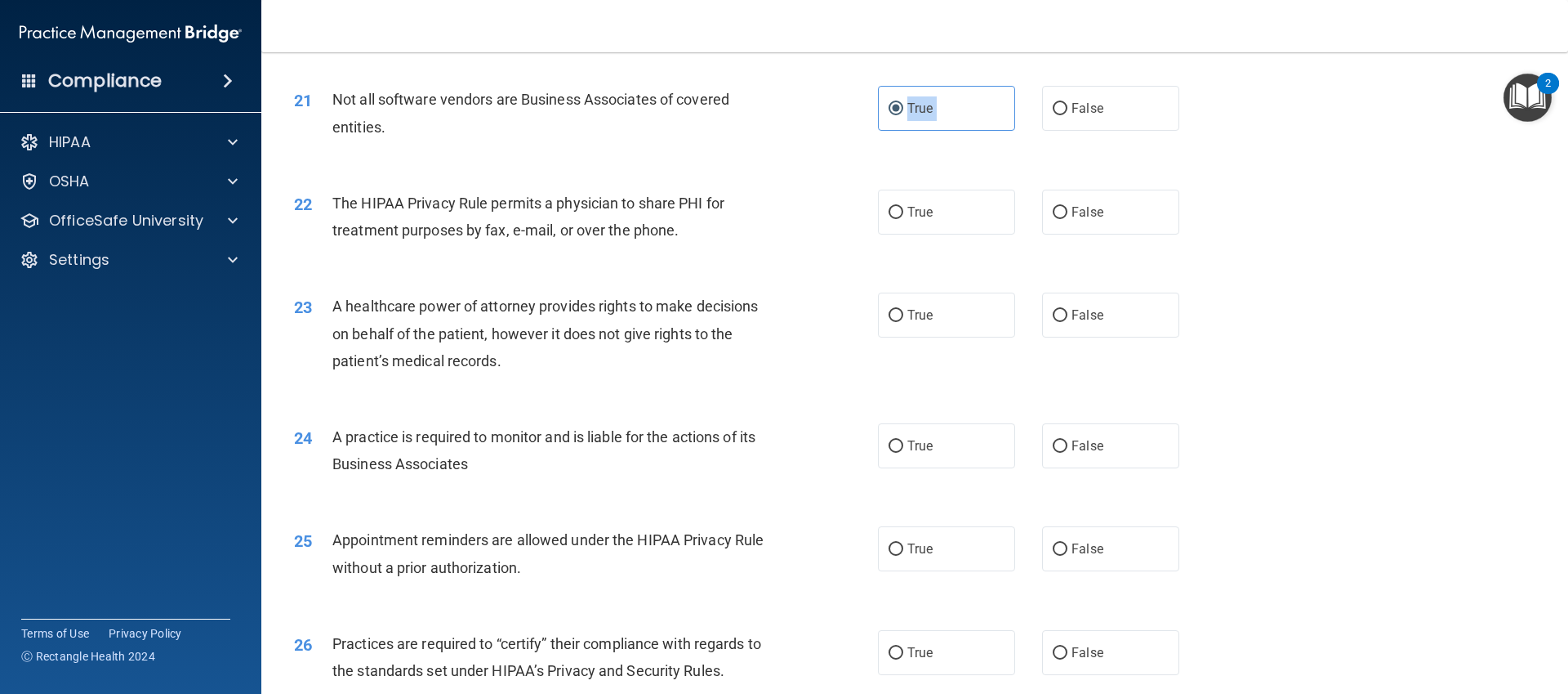
scroll to position [2525, 0]
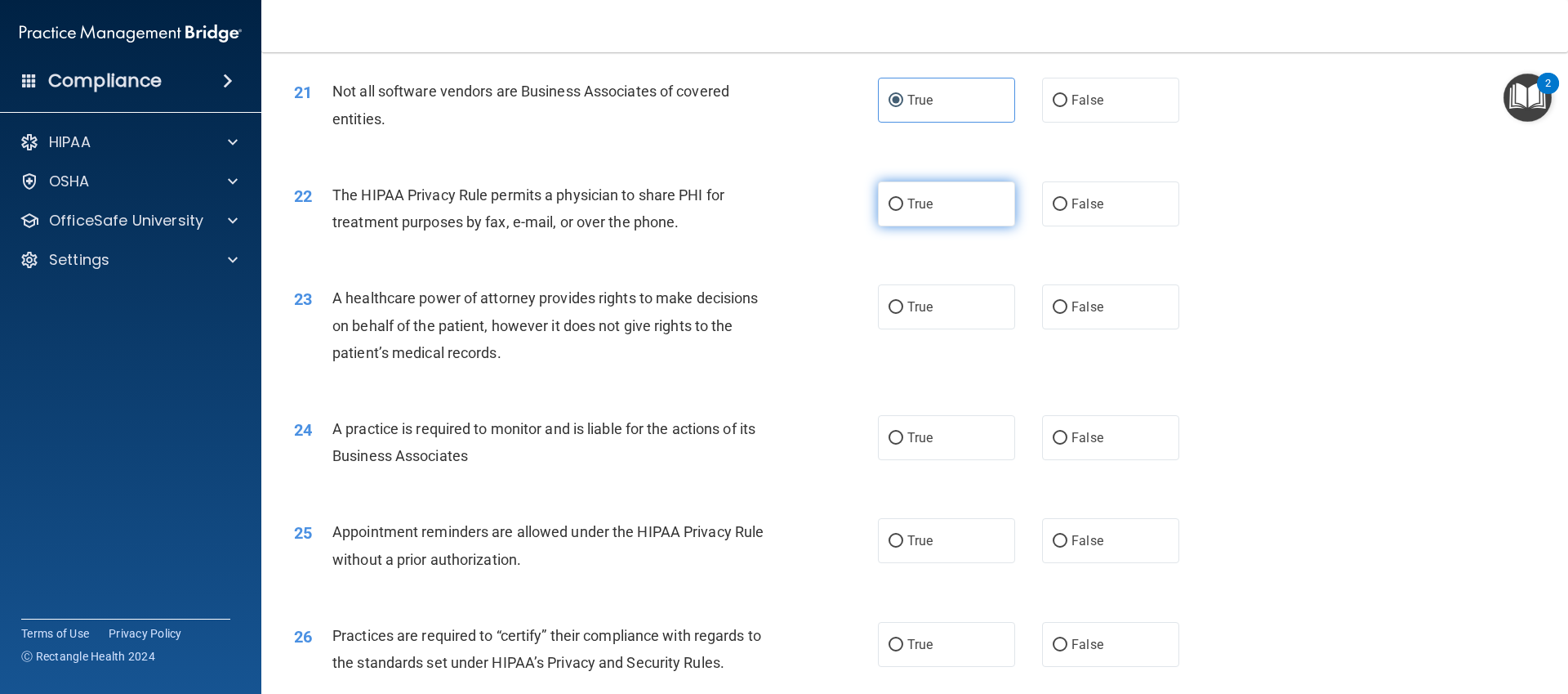
click at [919, 197] on span "True" at bounding box center [920, 204] width 25 height 16
click at [904, 199] on input "True" at bounding box center [896, 204] width 15 height 13
radio input "true"
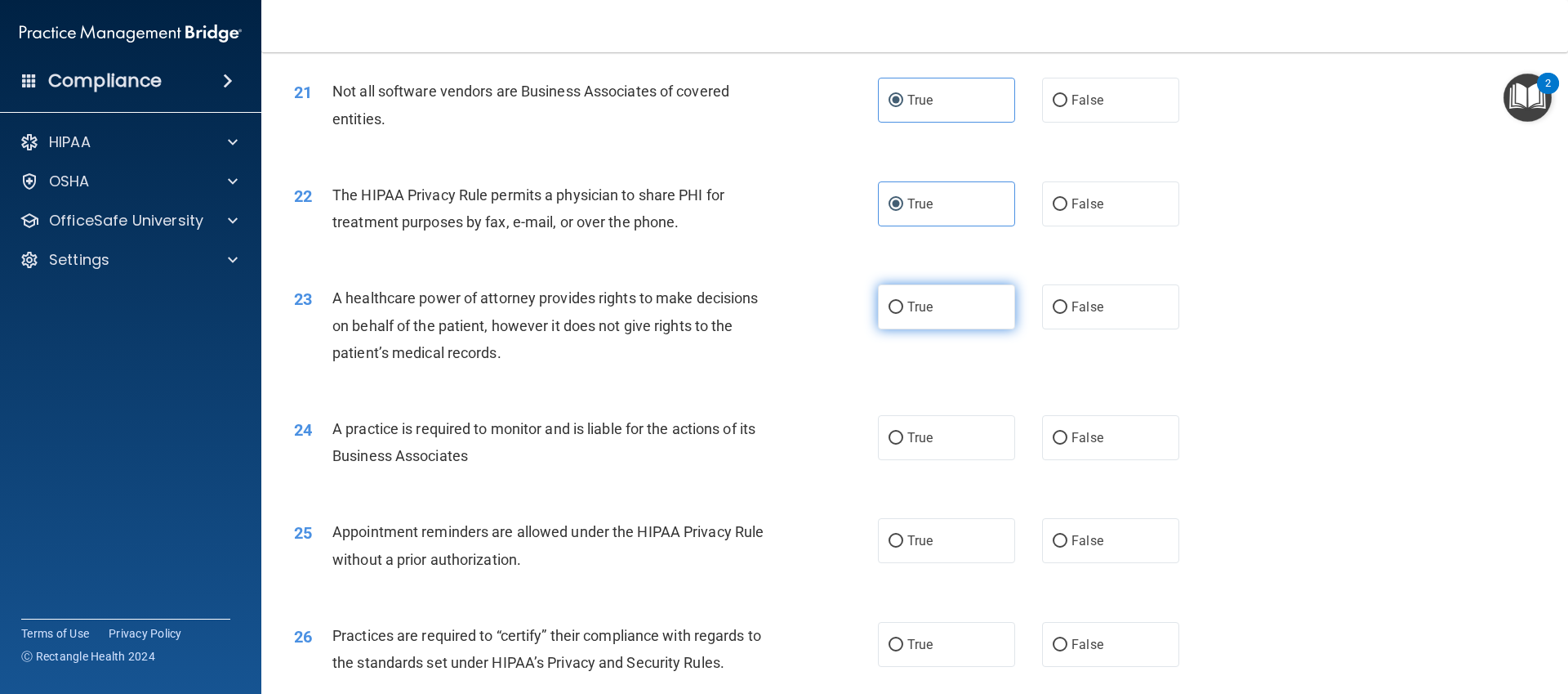
click at [902, 293] on label "True" at bounding box center [946, 307] width 137 height 45
click at [902, 302] on input "True" at bounding box center [896, 308] width 15 height 13
radio input "true"
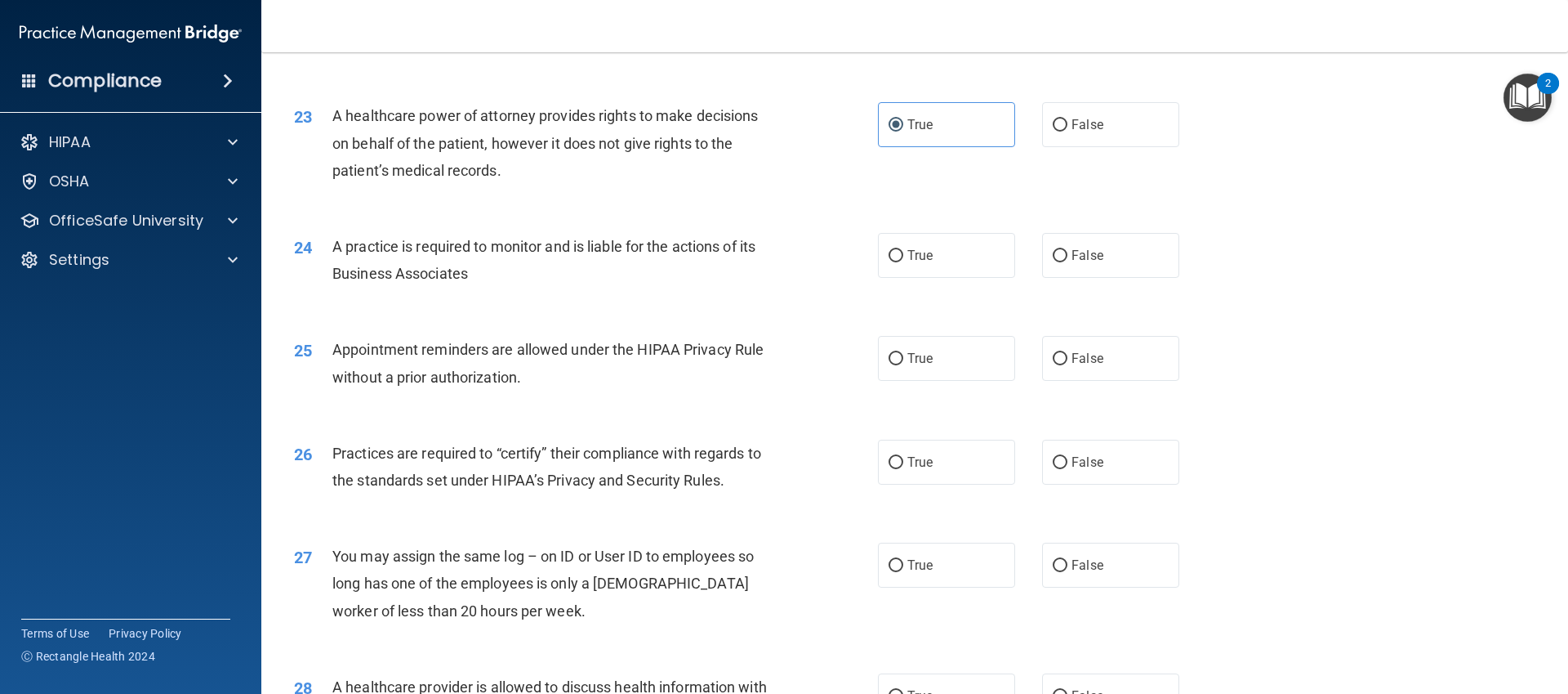
scroll to position [2713, 0]
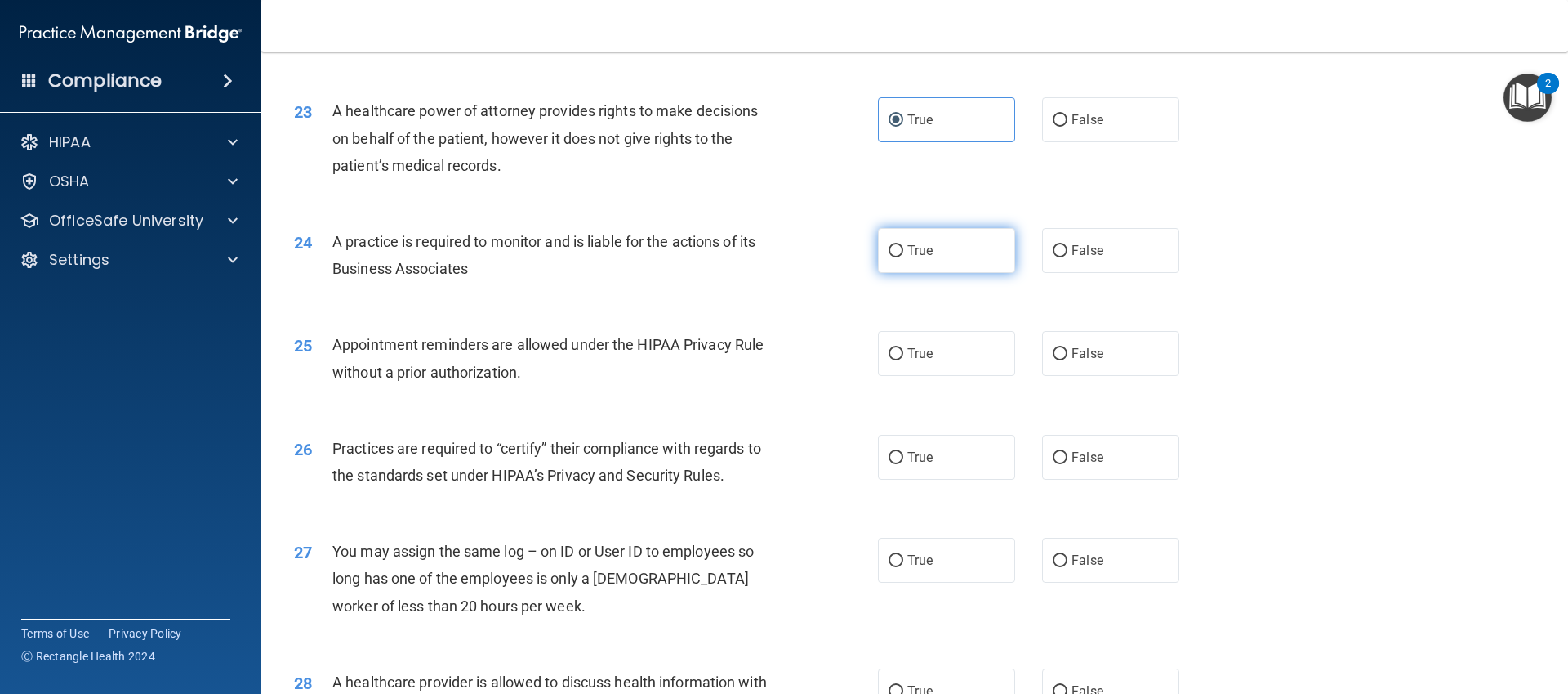
click at [944, 261] on label "True" at bounding box center [946, 250] width 137 height 45
click at [904, 257] on input "True" at bounding box center [896, 251] width 15 height 13
radio input "true"
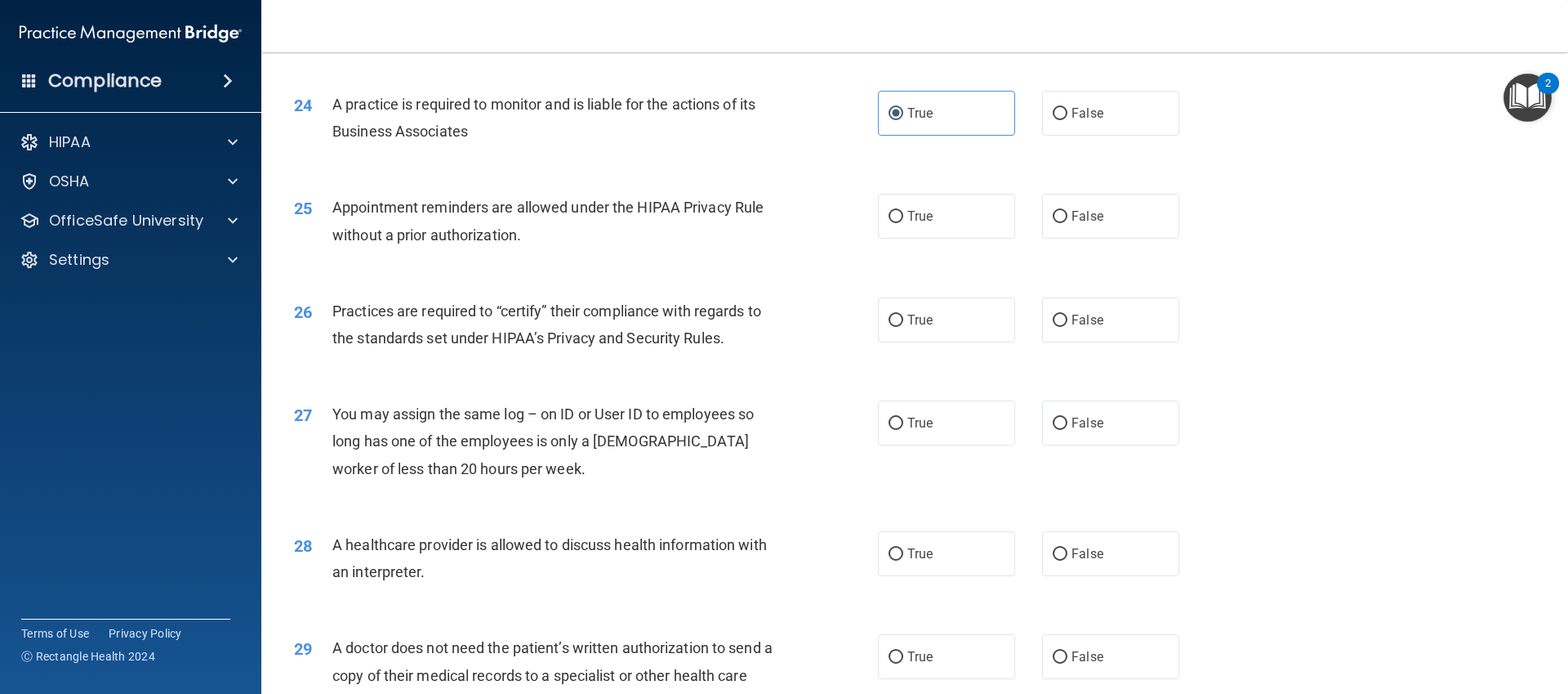
scroll to position [2861, 0]
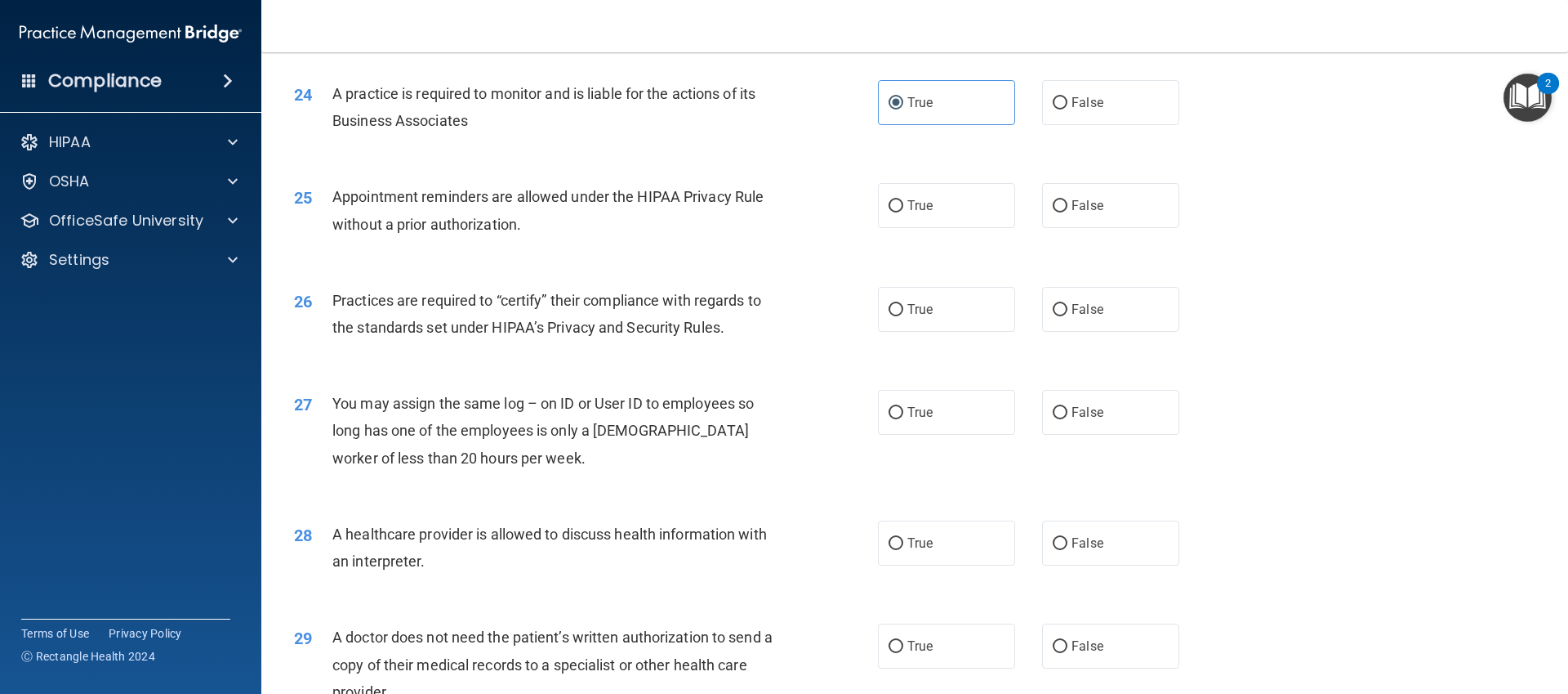
click at [922, 238] on div "25 Appointment reminders are allowed under the HIPAA Privacy Rule without a pri…" at bounding box center [914, 214] width 1265 height 103
click at [935, 210] on label "True" at bounding box center [946, 205] width 137 height 45
click at [904, 210] on input "True" at bounding box center [896, 206] width 15 height 13
radio input "true"
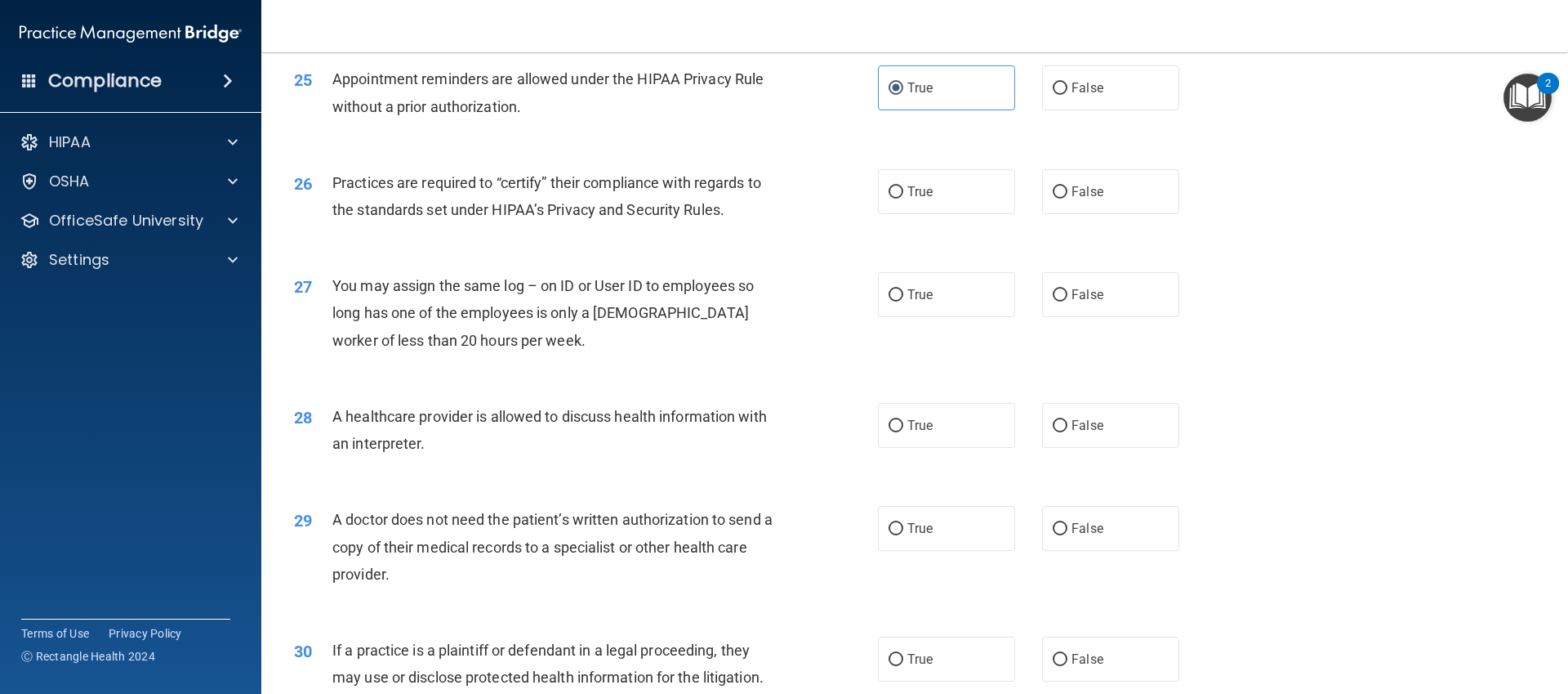
scroll to position [2988, 0]
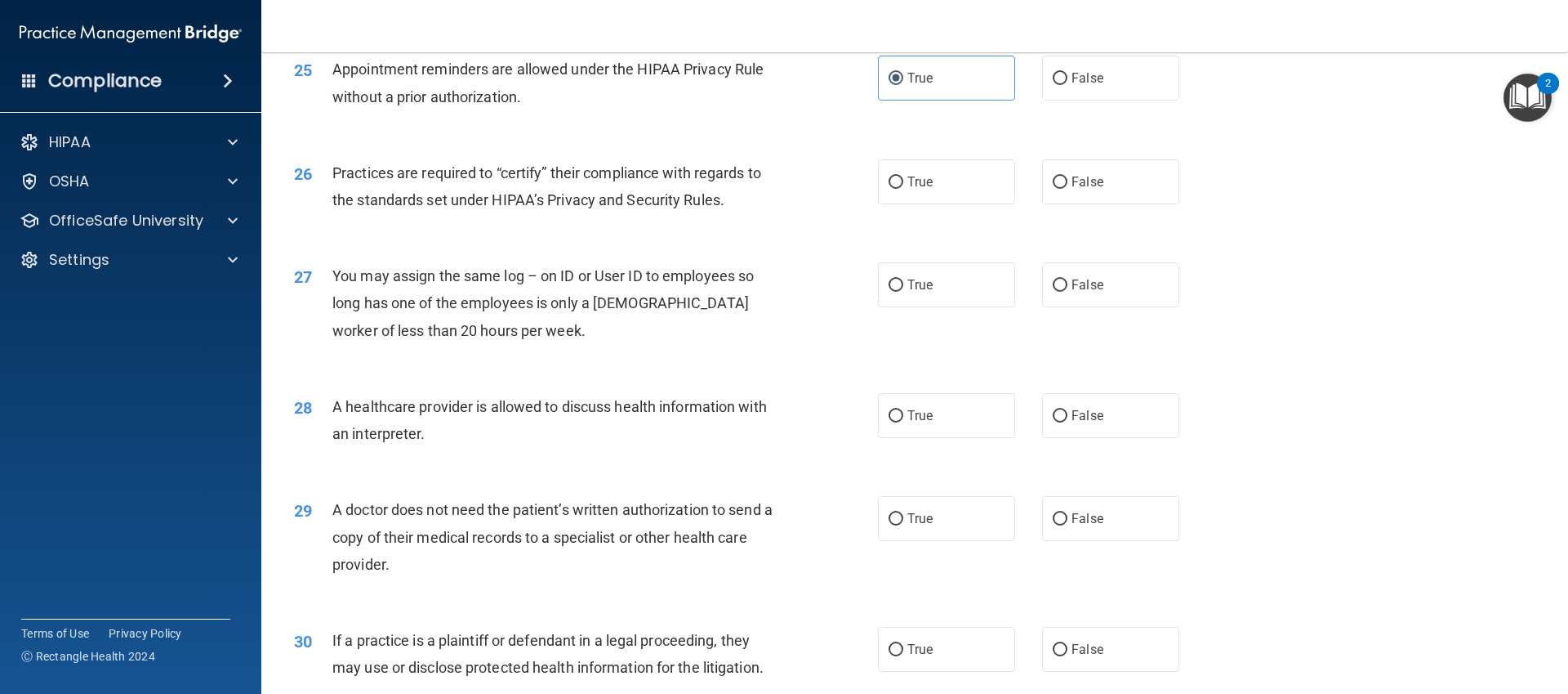
click at [909, 207] on div "26 Practices are required to “certify” their compliance with regards to the sta…" at bounding box center [914, 191] width 1265 height 103
click at [911, 170] on label "True" at bounding box center [946, 182] width 137 height 45
click at [904, 176] on input "True" at bounding box center [896, 182] width 15 height 13
radio input "true"
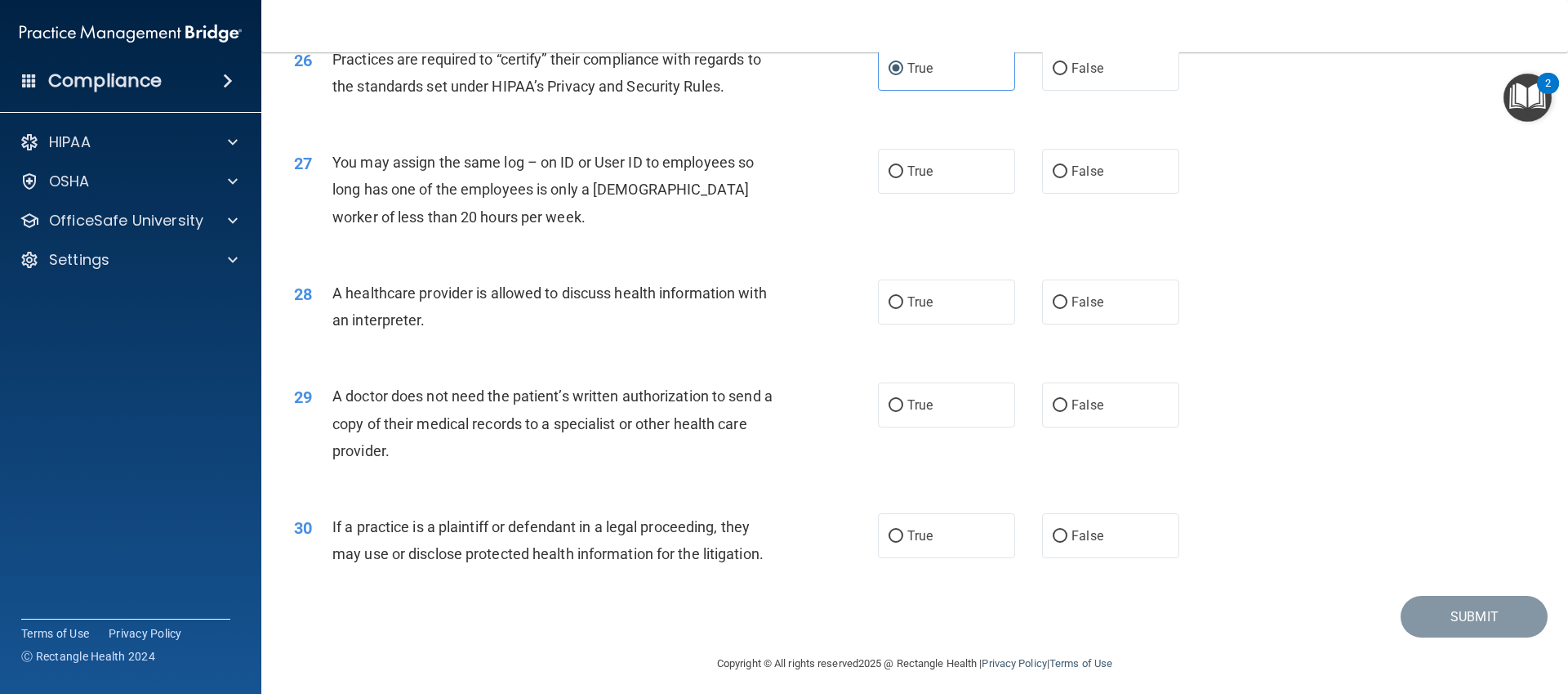
scroll to position [3102, 0]
click at [1155, 200] on div "27 You may assign the same log – on ID or User ID to employees so long has one …" at bounding box center [914, 193] width 1265 height 130
click at [1131, 186] on label "False" at bounding box center [1110, 170] width 137 height 45
click at [1067, 177] on input "False" at bounding box center [1059, 171] width 15 height 13
radio input "true"
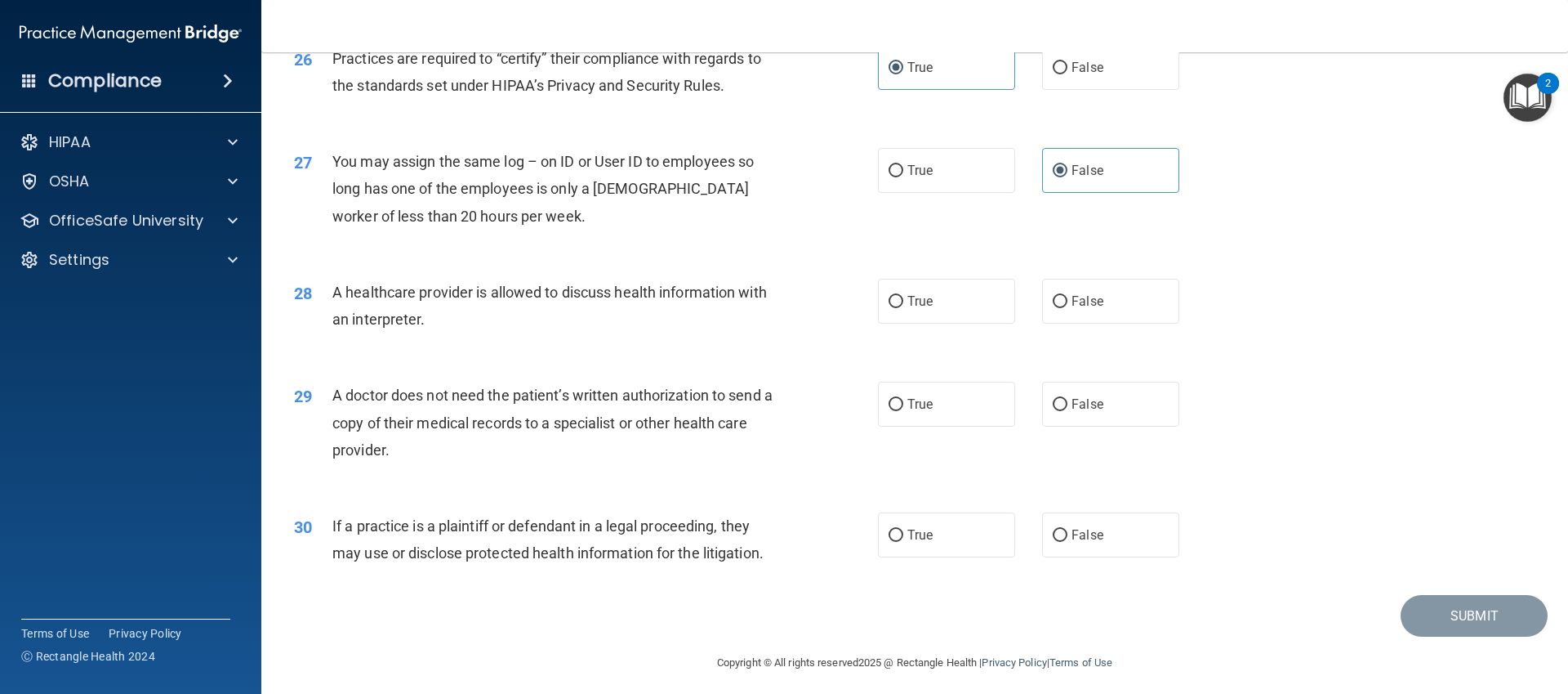
click at [931, 323] on div "28 A healthcare provider is allowed to discuss health information with an inter…" at bounding box center [914, 310] width 1265 height 103
click at [930, 297] on span "True" at bounding box center [920, 301] width 25 height 16
click at [904, 297] on input "True" at bounding box center [896, 302] width 15 height 13
radio input "true"
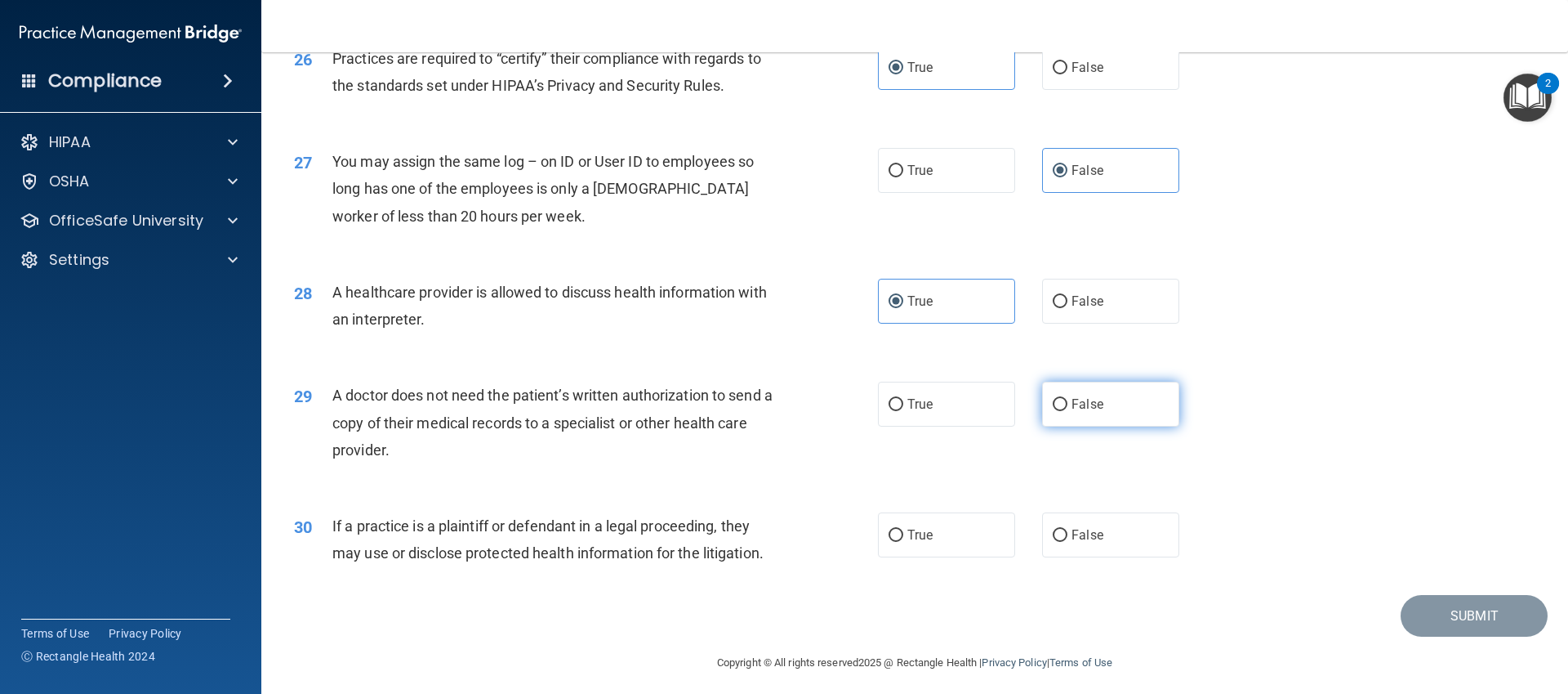
click at [1070, 400] on label "False" at bounding box center [1110, 404] width 137 height 45
click at [1067, 400] on input "False" at bounding box center [1059, 405] width 15 height 13
radio input "true"
click at [935, 538] on label "True" at bounding box center [946, 534] width 137 height 45
click at [904, 538] on input "True" at bounding box center [896, 535] width 15 height 13
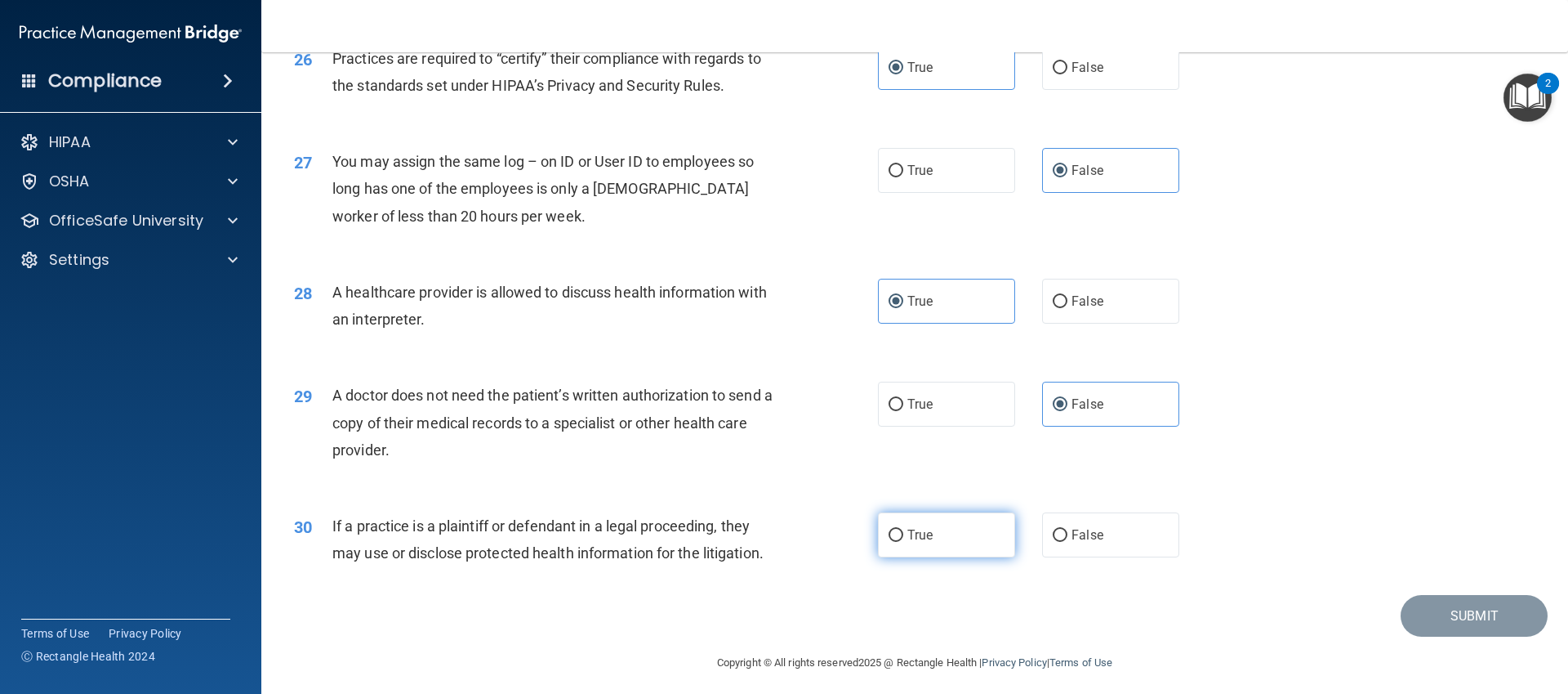
radio input "true"
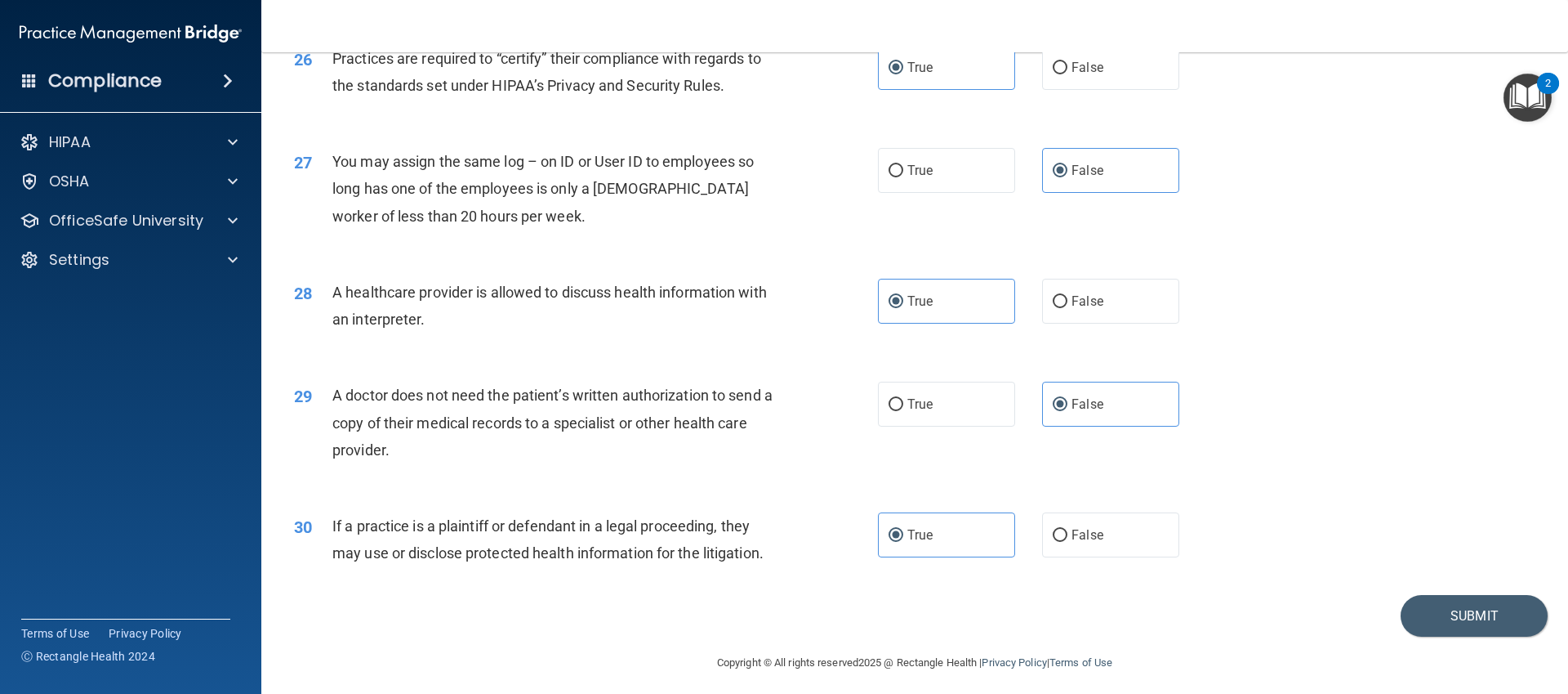
drag, startPoint x: 1423, startPoint y: 661, endPoint x: 1422, endPoint y: 646, distance: 15.0
click at [1423, 655] on footer "Copyright © All rights reserved 2025 @ Rectangle Health | Privacy Policy | Term…" at bounding box center [914, 661] width 1241 height 49
click at [1422, 646] on footer "Copyright © All rights reserved 2025 @ Rectangle Health | Privacy Policy | Term…" at bounding box center [914, 661] width 1241 height 49
click at [1422, 633] on button "Submit" at bounding box center [1474, 615] width 147 height 42
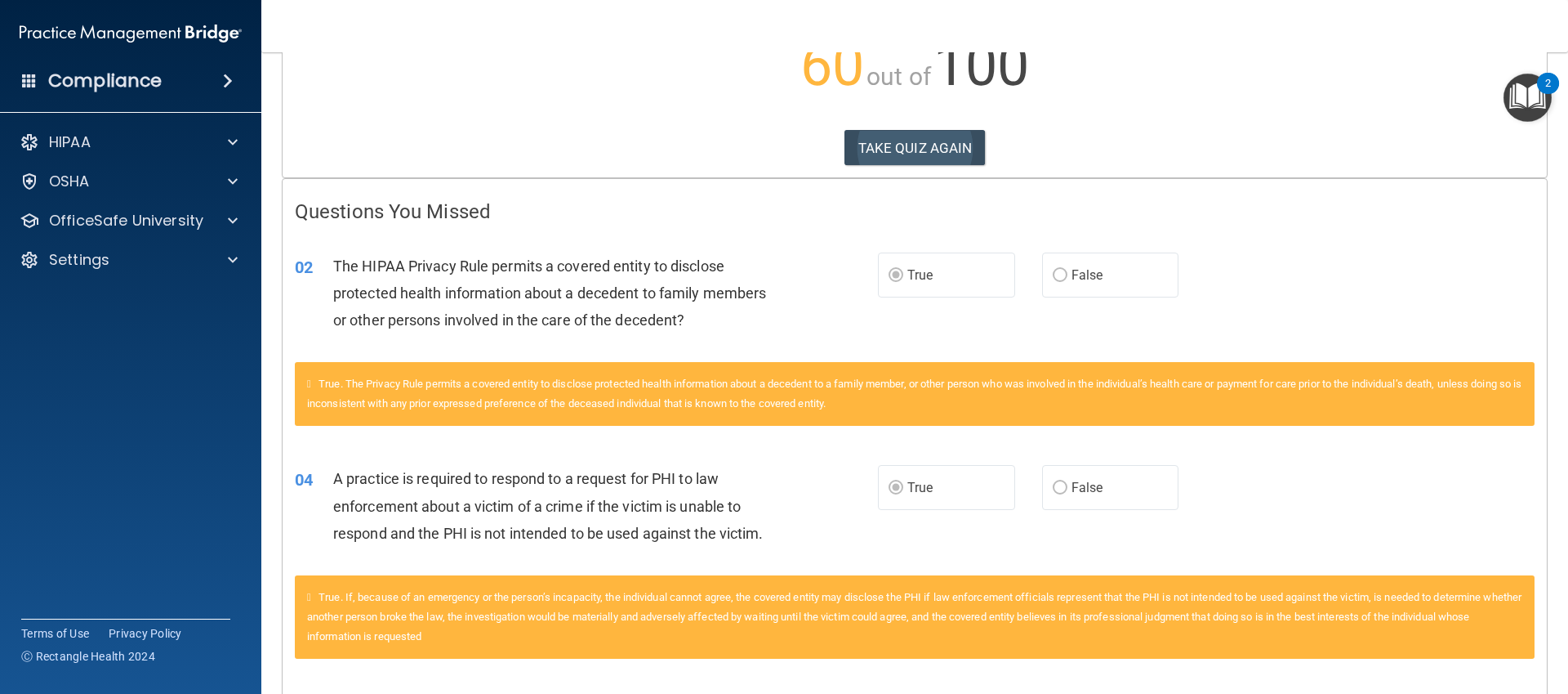
scroll to position [270, 0]
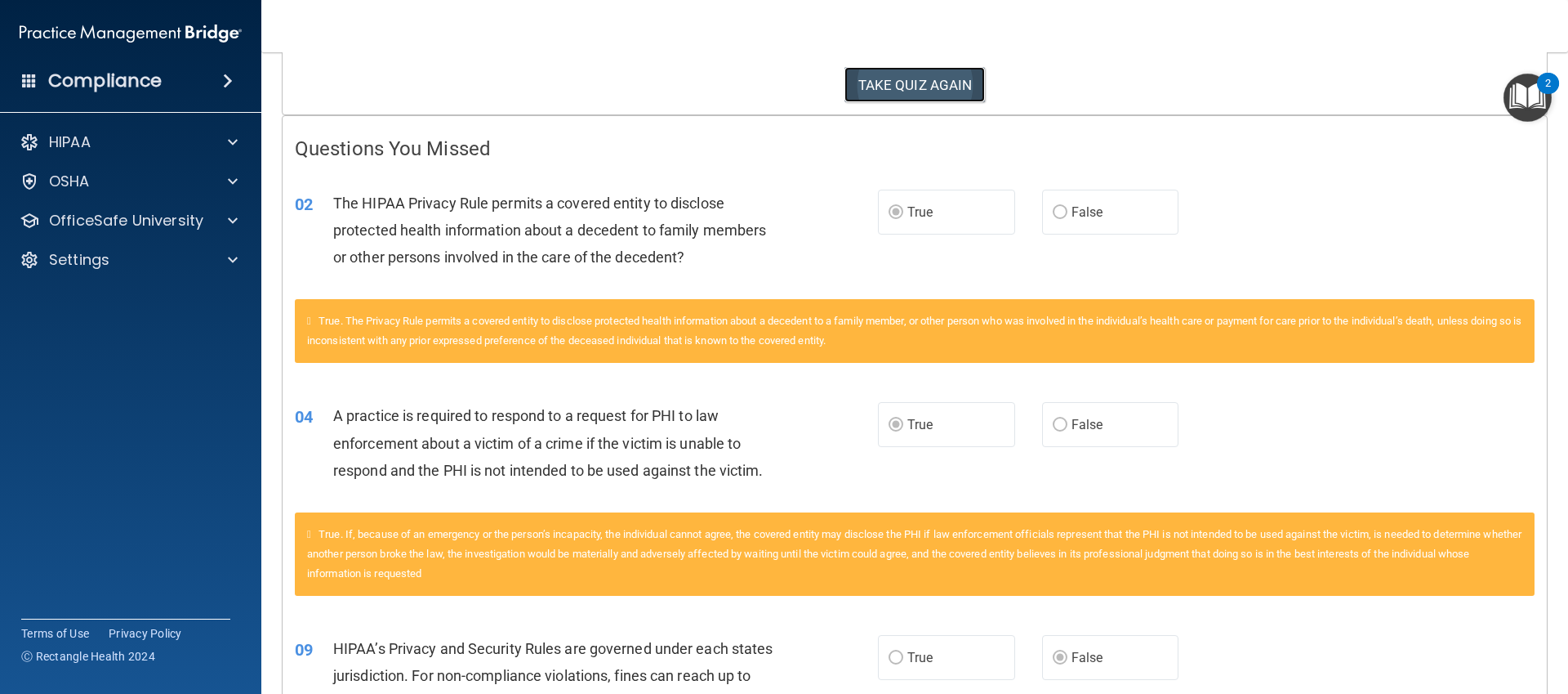
click at [935, 70] on button "TAKE QUIZ AGAIN" at bounding box center [914, 85] width 141 height 36
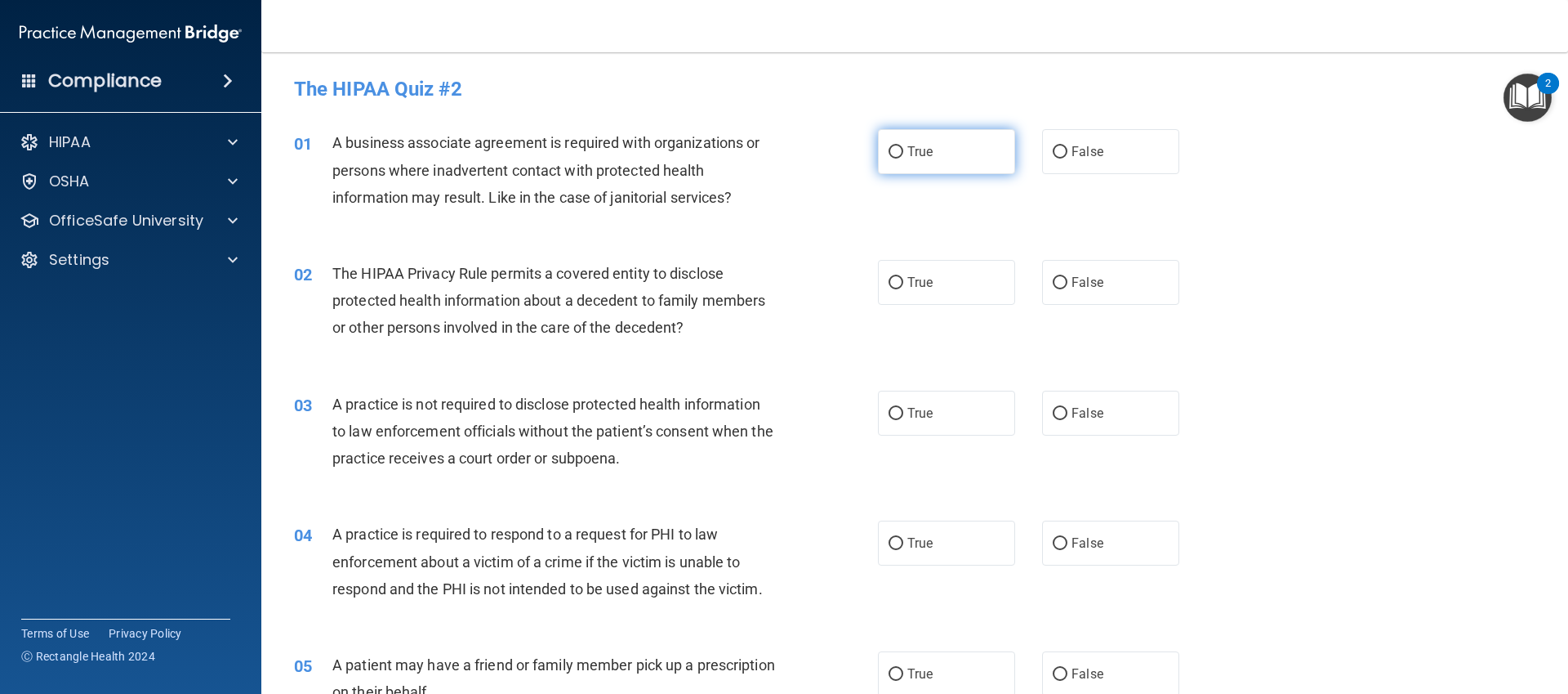
click at [1006, 151] on label "True" at bounding box center [946, 152] width 137 height 45
click at [904, 151] on input "True" at bounding box center [896, 152] width 15 height 13
radio input "true"
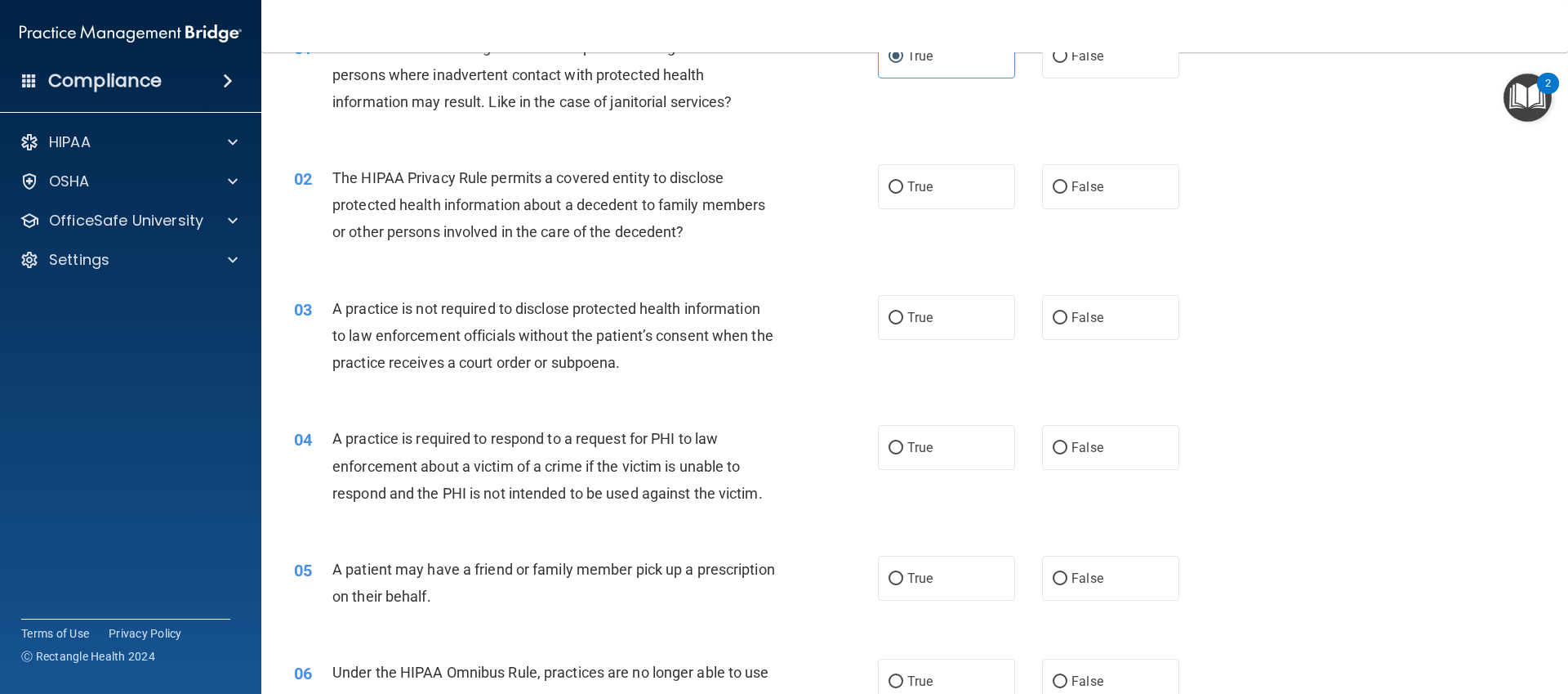
scroll to position [105, 0]
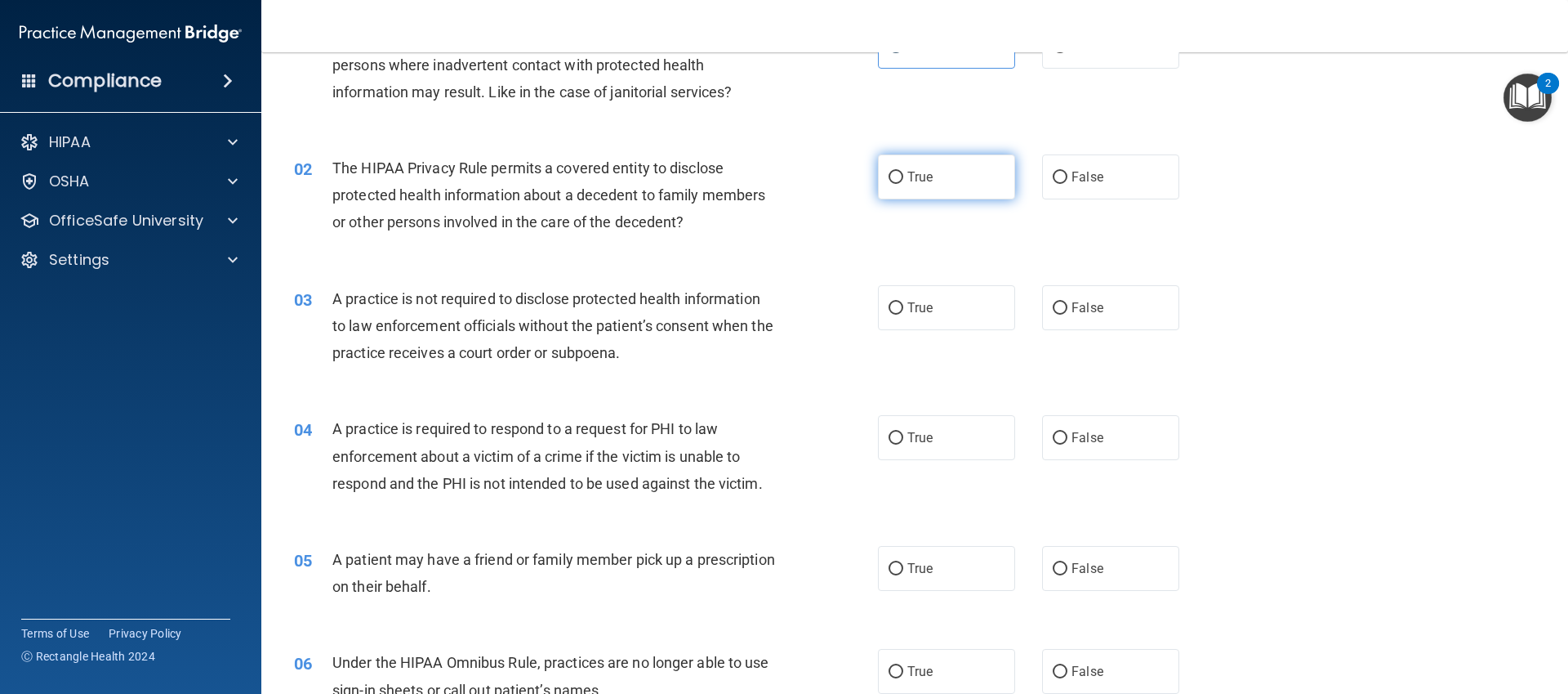
click at [920, 191] on label "True" at bounding box center [946, 177] width 137 height 45
click at [904, 184] on input "True" at bounding box center [896, 177] width 15 height 13
radio input "true"
click at [1043, 177] on label "False" at bounding box center [1110, 177] width 137 height 45
click at [1052, 177] on input "False" at bounding box center [1059, 177] width 15 height 13
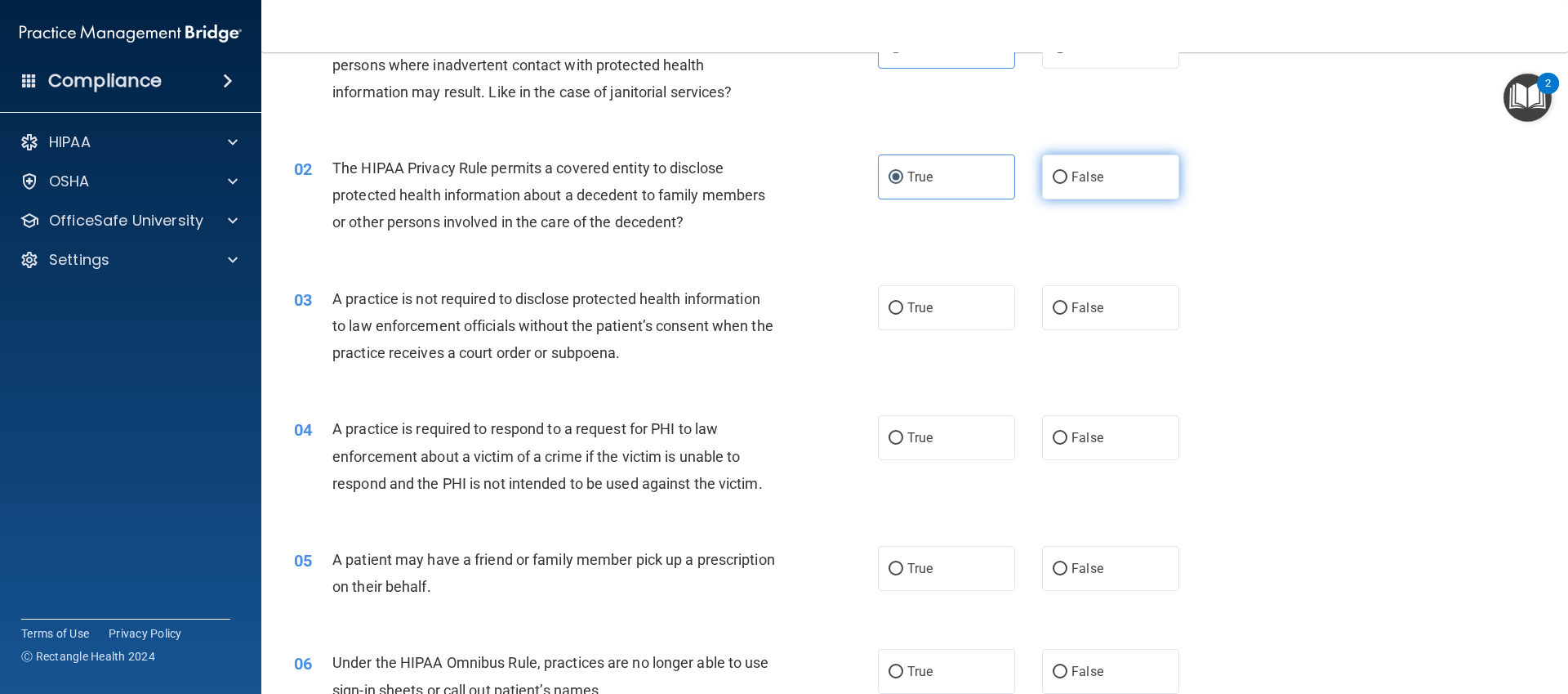
radio input "true"
radio input "false"
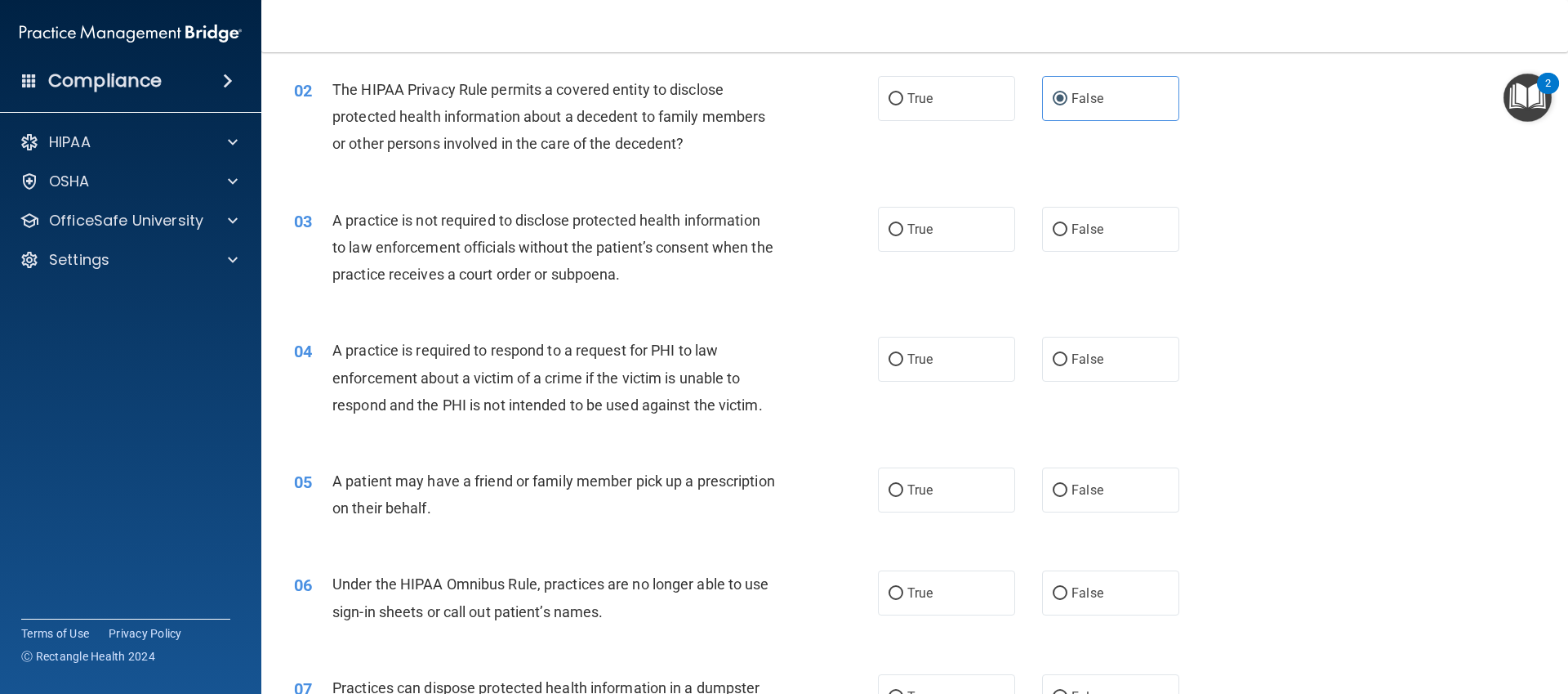
scroll to position [192, 0]
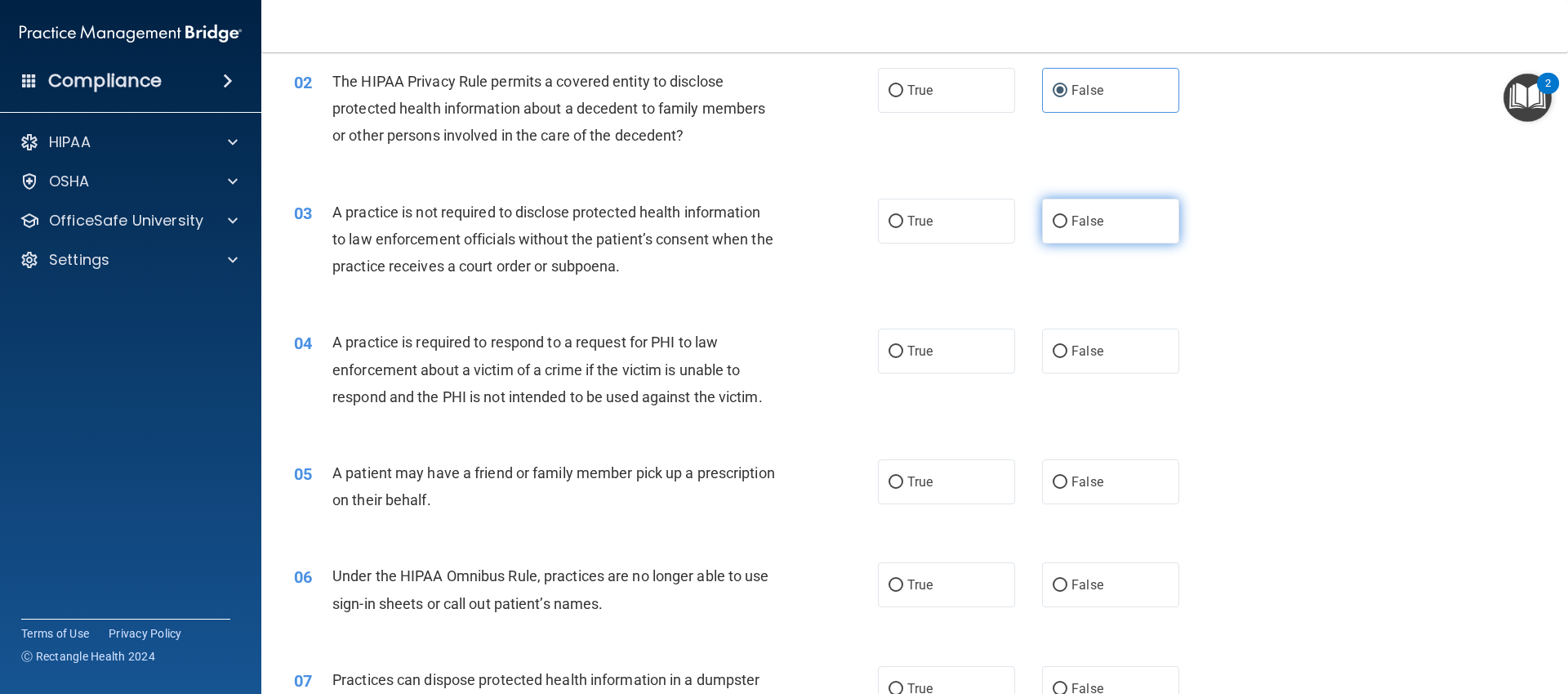
click at [1058, 226] on input "False" at bounding box center [1059, 222] width 15 height 13
radio input "true"
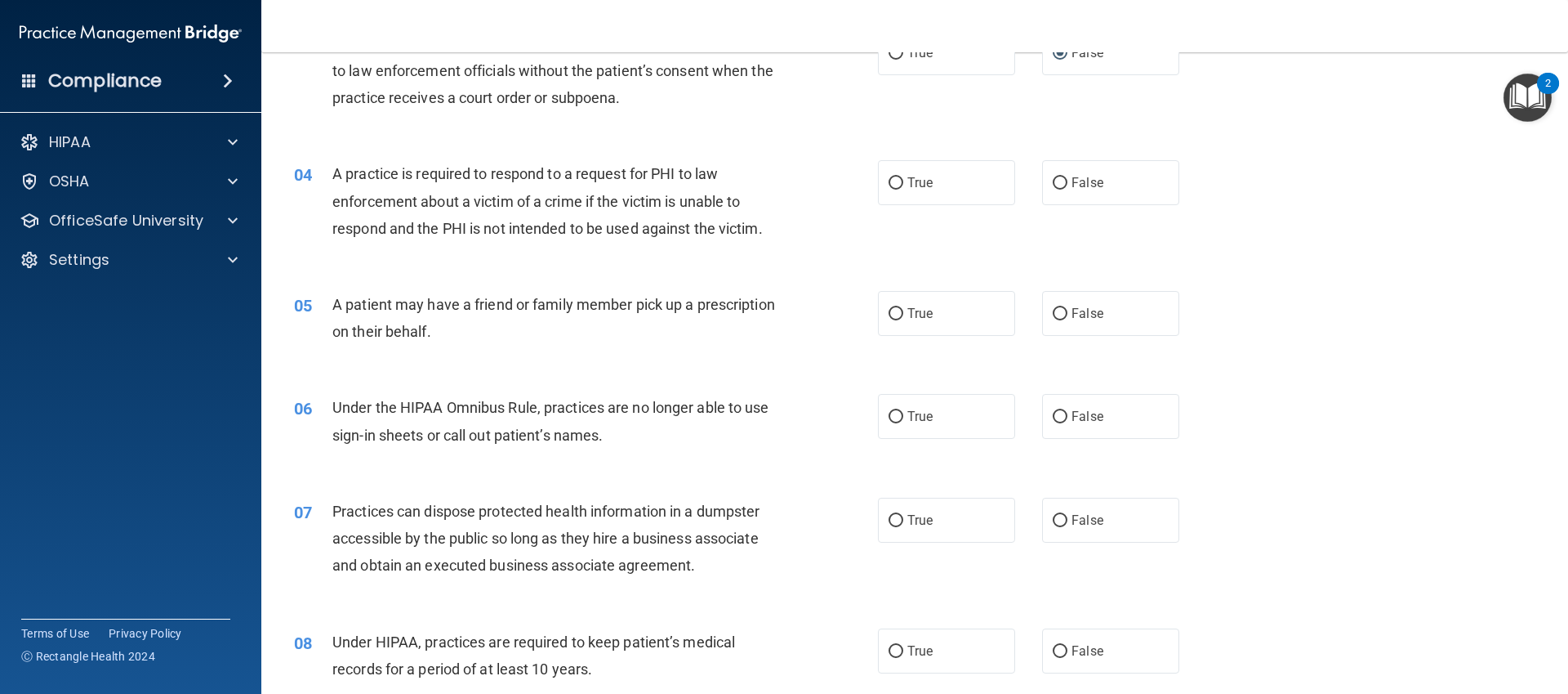
scroll to position [367, 0]
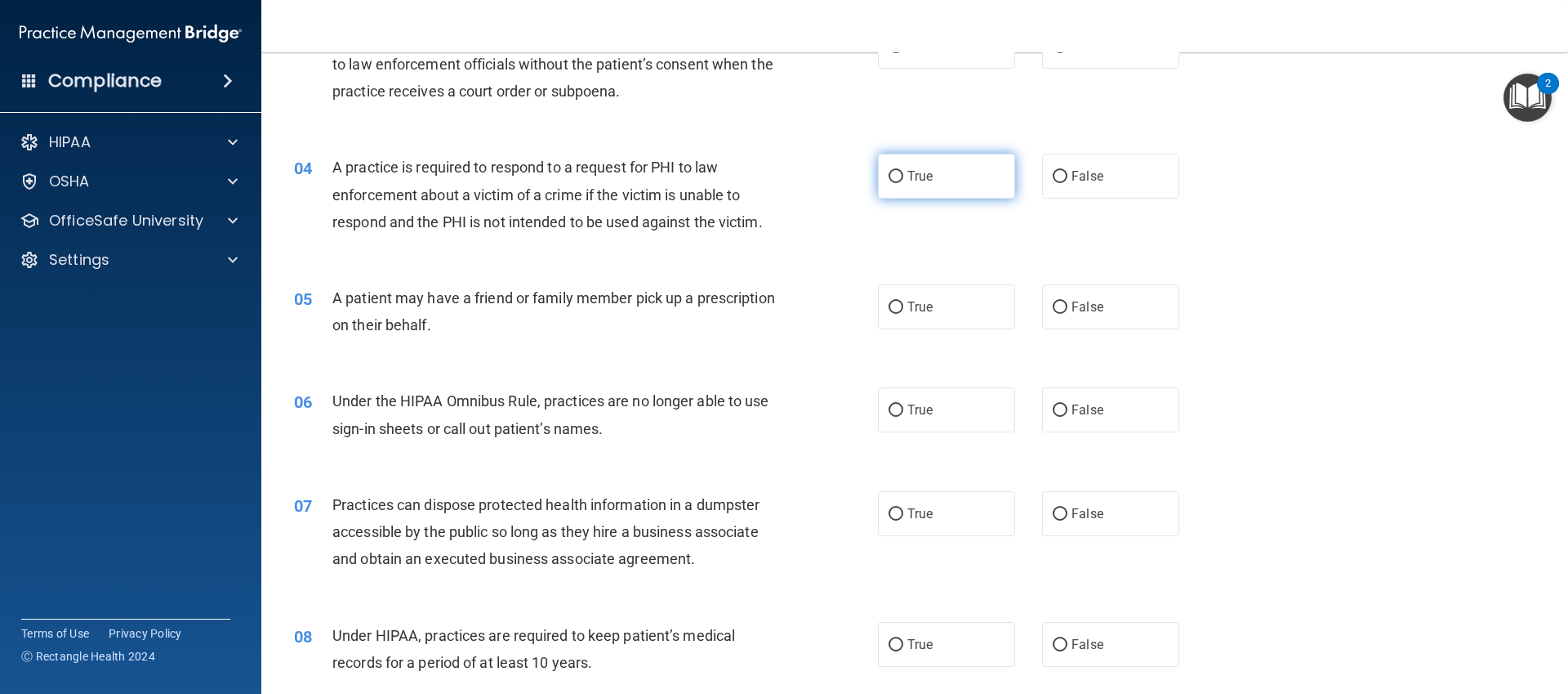
click at [931, 194] on label "True" at bounding box center [946, 176] width 137 height 45
click at [904, 183] on input "True" at bounding box center [896, 176] width 15 height 13
radio input "true"
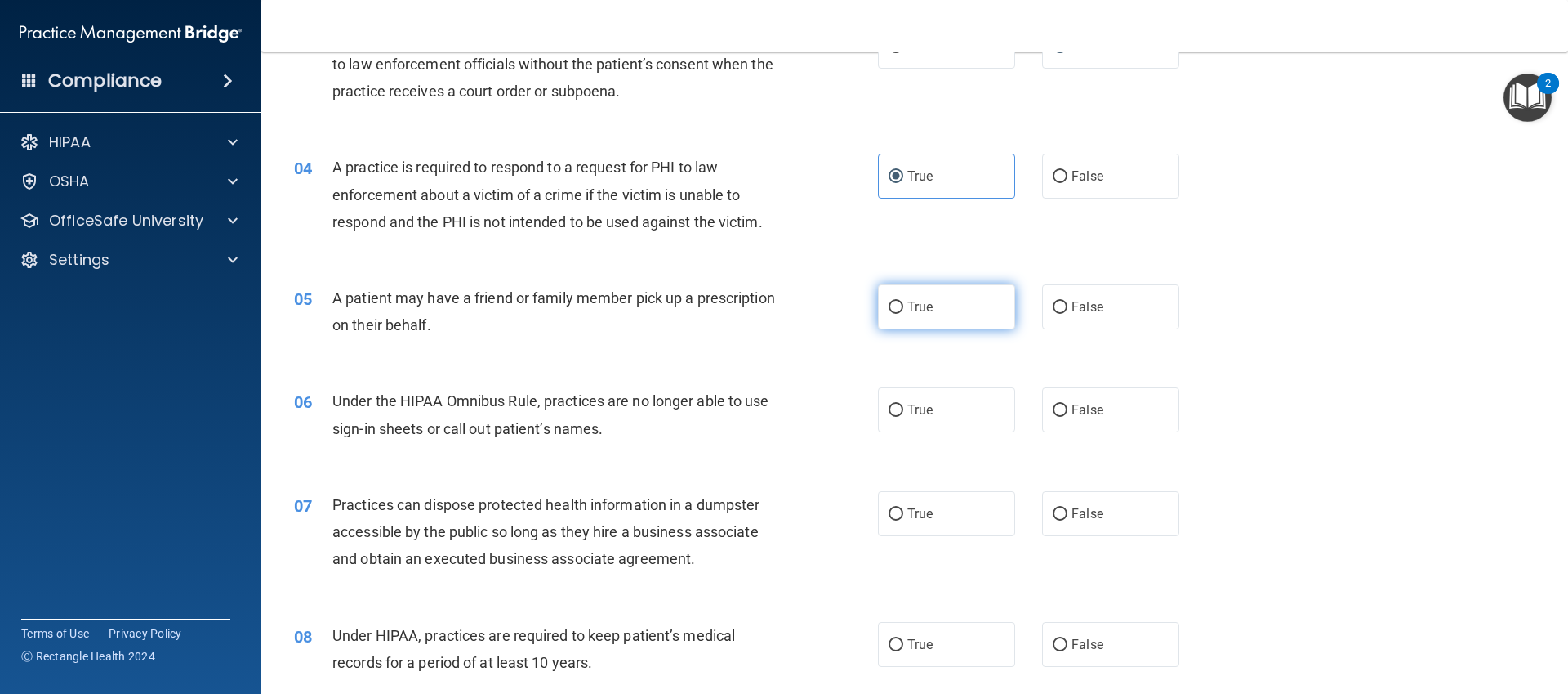
click at [931, 285] on label "True" at bounding box center [946, 307] width 137 height 45
click at [904, 302] on input "True" at bounding box center [896, 308] width 15 height 13
radio input "true"
click at [1110, 404] on label "False" at bounding box center [1110, 410] width 137 height 45
click at [1067, 405] on input "False" at bounding box center [1059, 411] width 15 height 13
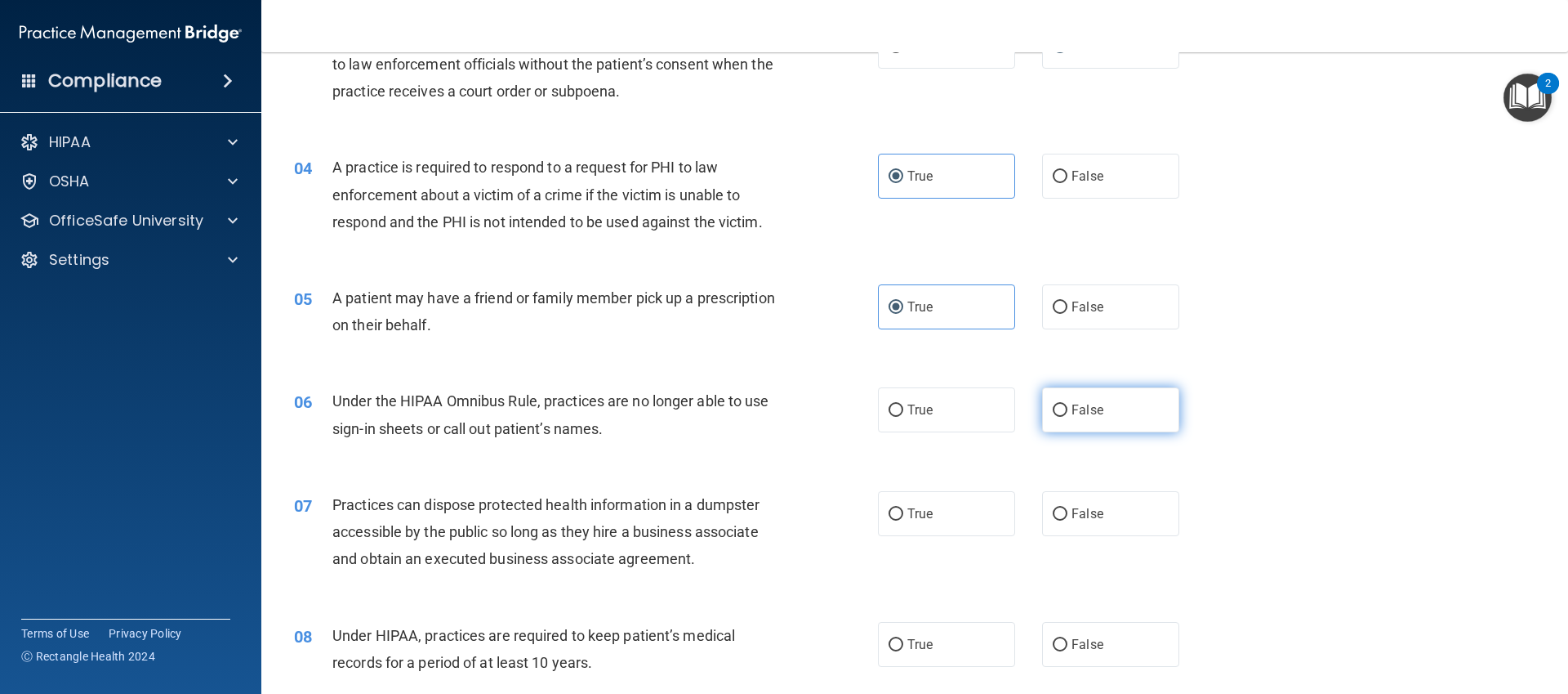
radio input "true"
click at [920, 555] on div "07 Practices can dispose protected health information in a dumpster accessible …" at bounding box center [914, 536] width 1265 height 130
click at [929, 518] on span "True" at bounding box center [920, 514] width 25 height 16
click at [904, 518] on input "True" at bounding box center [896, 514] width 15 height 13
radio input "true"
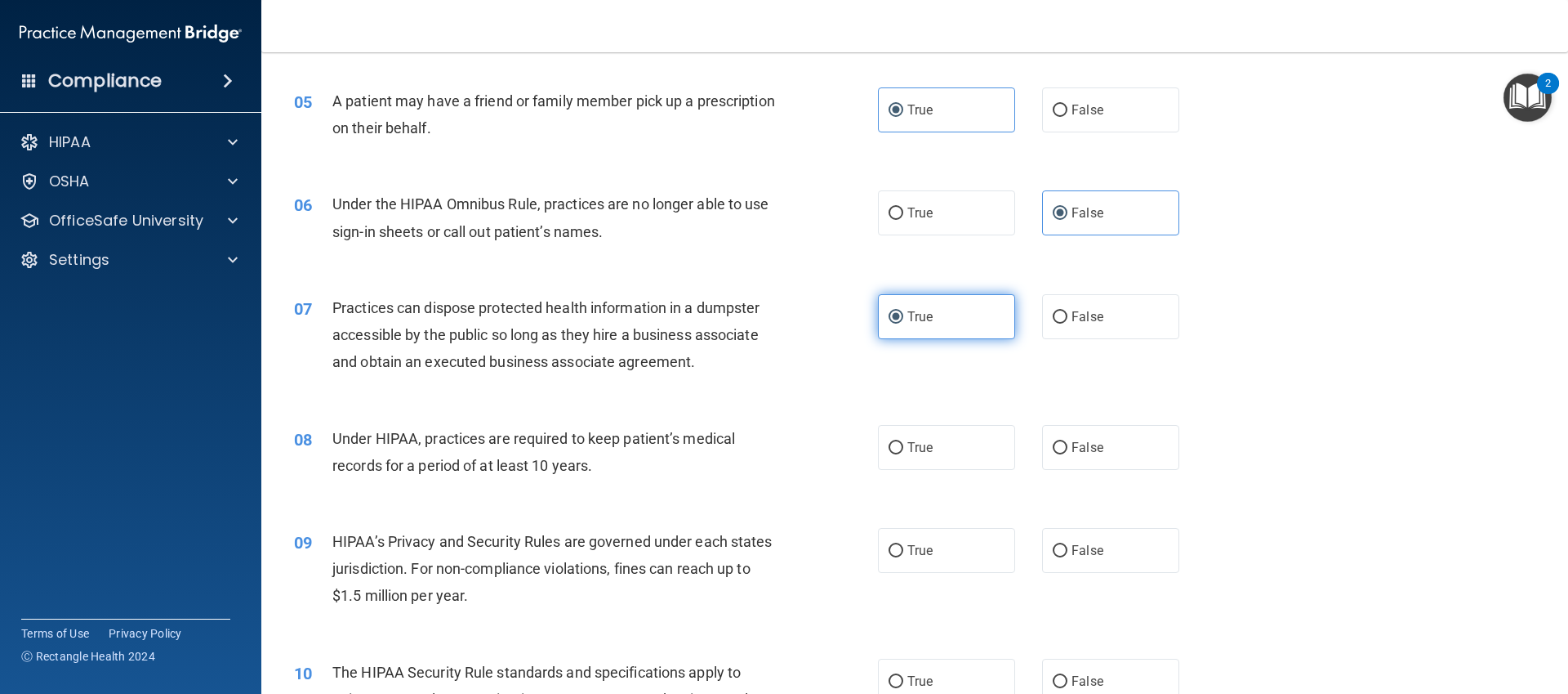
scroll to position [603, 0]
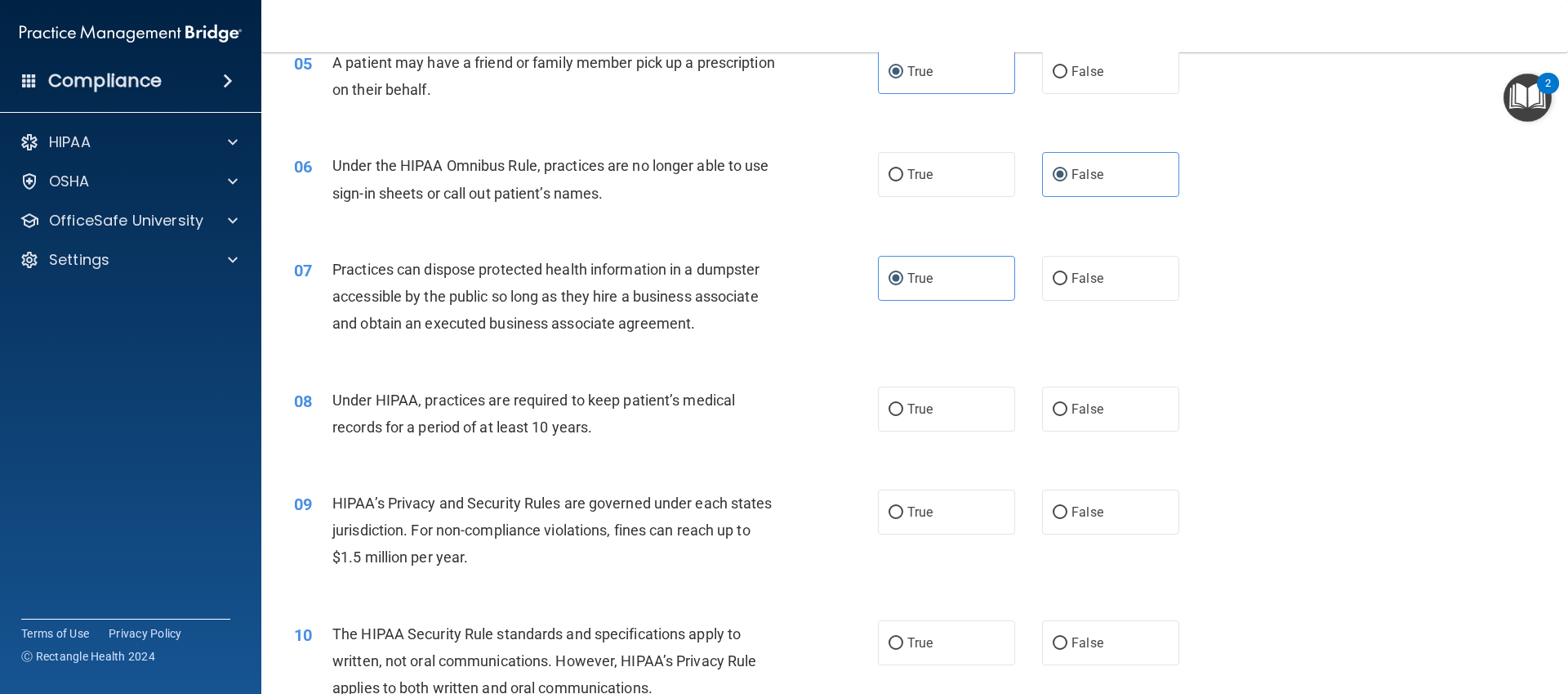
click at [945, 349] on div "07 Practices can dispose protected health information in a dumpster accessible …" at bounding box center [914, 301] width 1265 height 130
click at [943, 442] on div "08 Under HIPAA, practices are required to keep patient’s medical records for a …" at bounding box center [914, 418] width 1265 height 103
click at [1086, 495] on label "False" at bounding box center [1110, 512] width 137 height 45
click at [1067, 507] on input "False" at bounding box center [1059, 513] width 15 height 13
radio input "true"
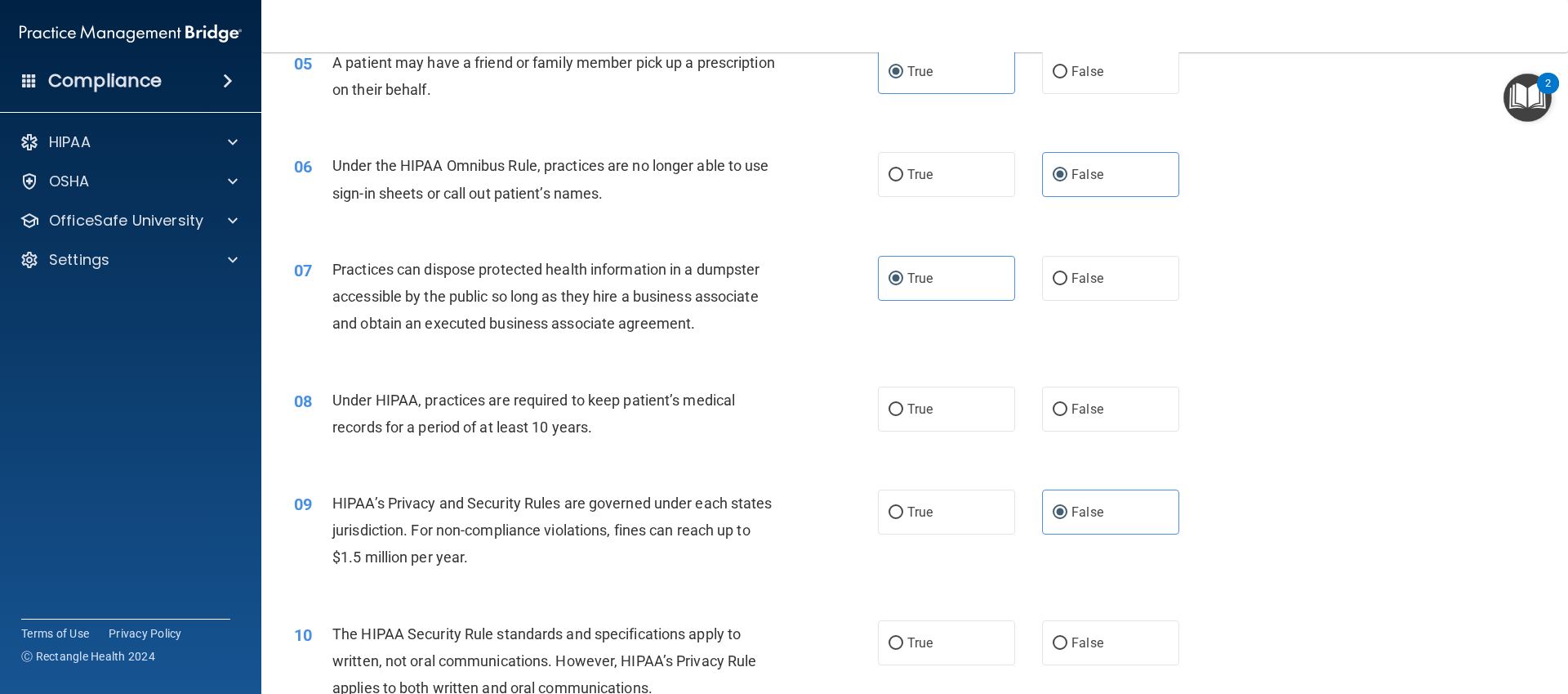
click at [886, 375] on div "08 Under HIPAA, practices are required to keep patient’s medical records for a …" at bounding box center [914, 418] width 1265 height 103
click at [886, 401] on label "True" at bounding box center [946, 409] width 137 height 45
click at [889, 404] on input "True" at bounding box center [896, 410] width 15 height 13
radio input "true"
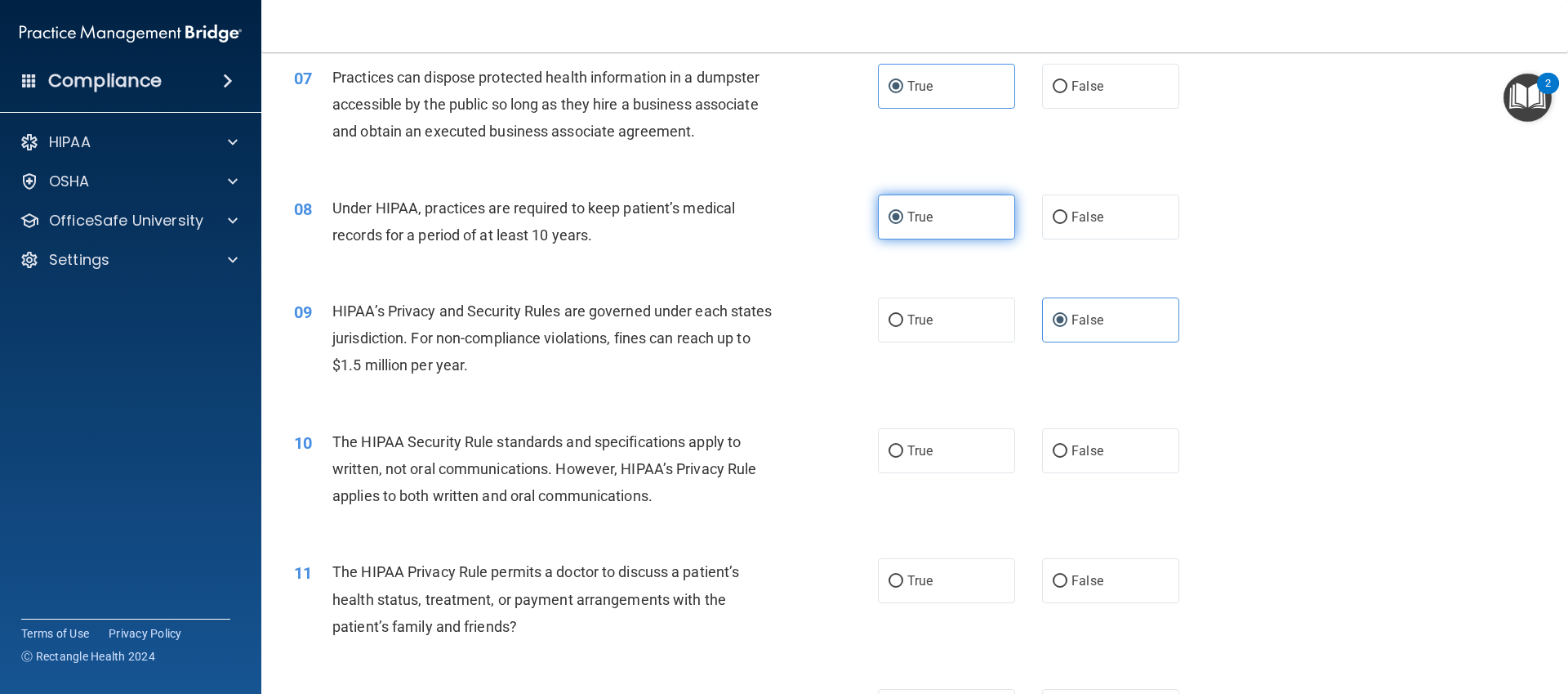
scroll to position [821, 0]
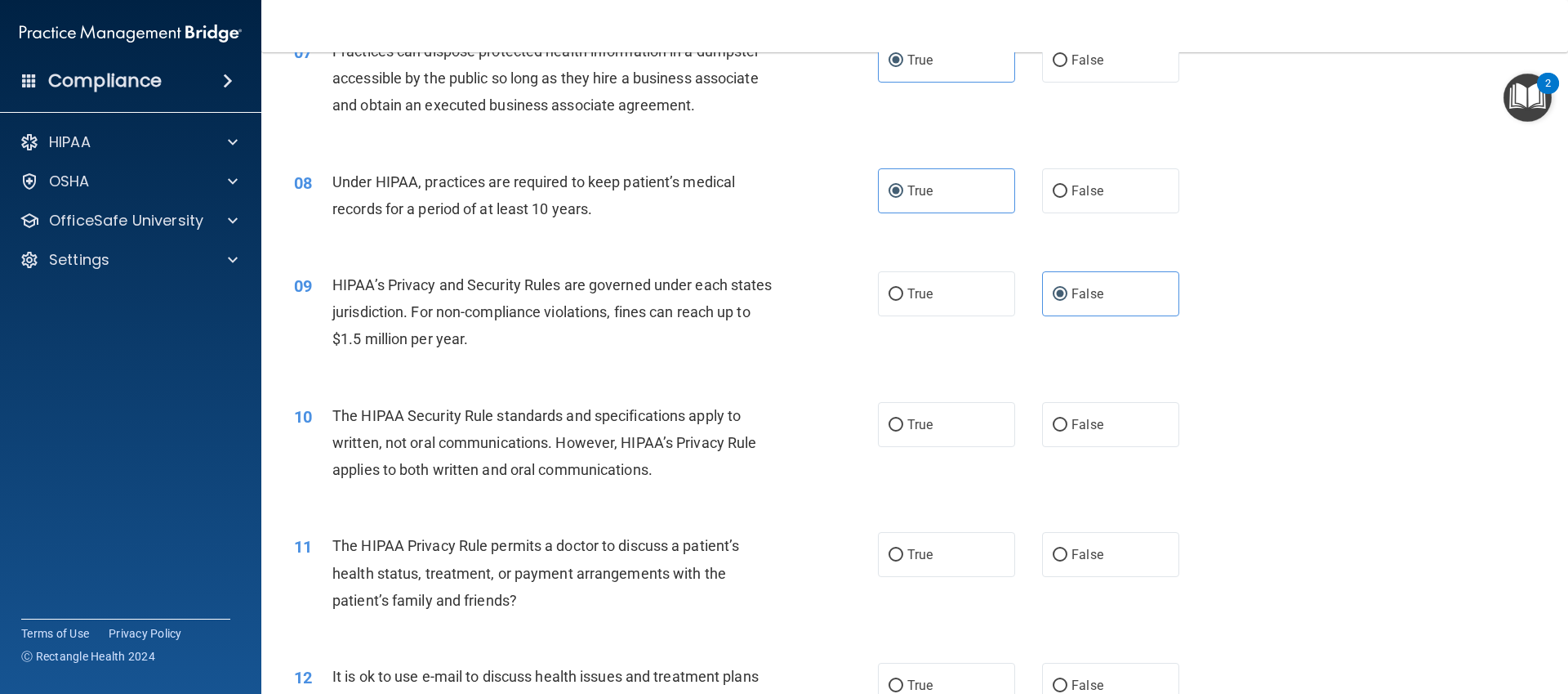
click at [826, 395] on div "10 The HIPAA Security Rule standards and specifications apply to written, not o…" at bounding box center [914, 447] width 1265 height 130
click at [949, 417] on label "True" at bounding box center [946, 424] width 137 height 45
click at [904, 420] on input "True" at bounding box center [896, 425] width 15 height 13
radio input "true"
click at [1090, 553] on span "False" at bounding box center [1087, 555] width 32 height 16
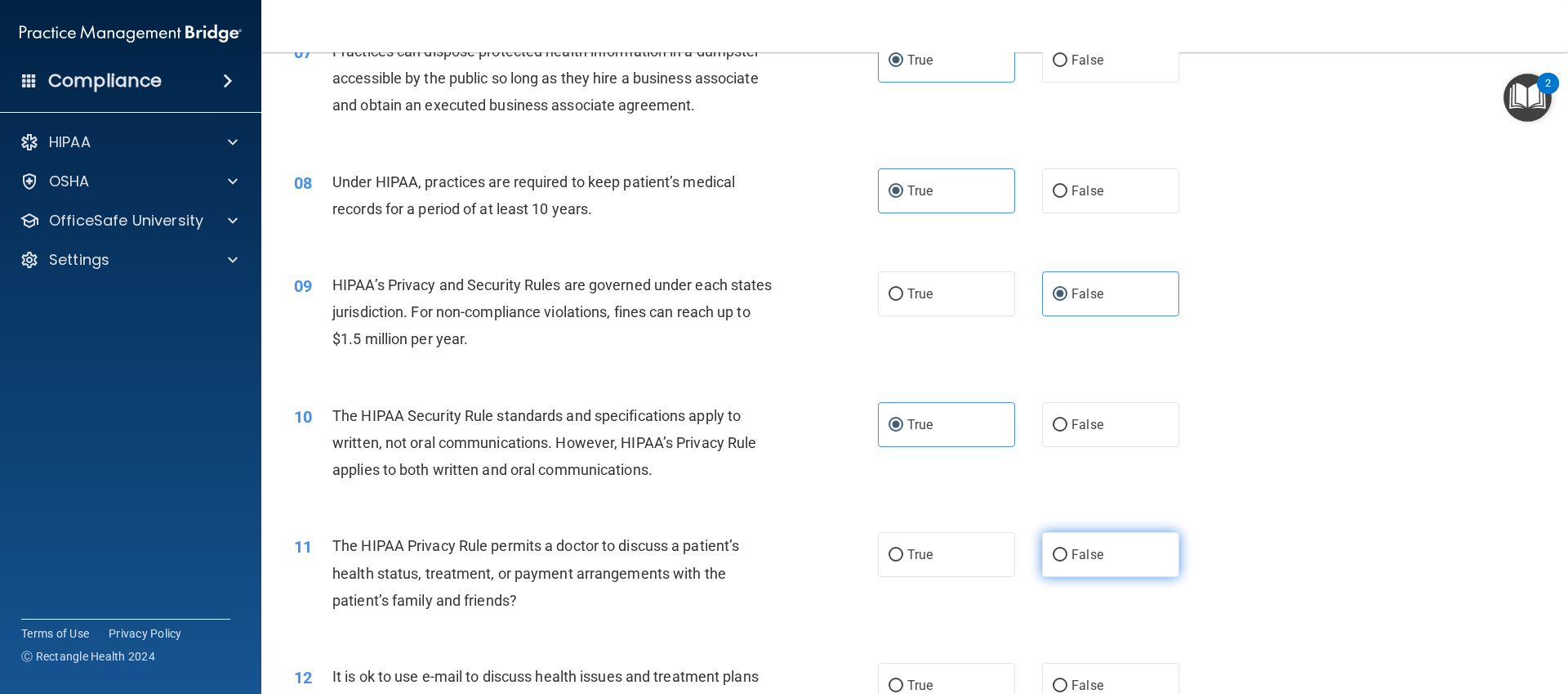
click at [1067, 553] on input "False" at bounding box center [1059, 555] width 15 height 13
radio input "true"
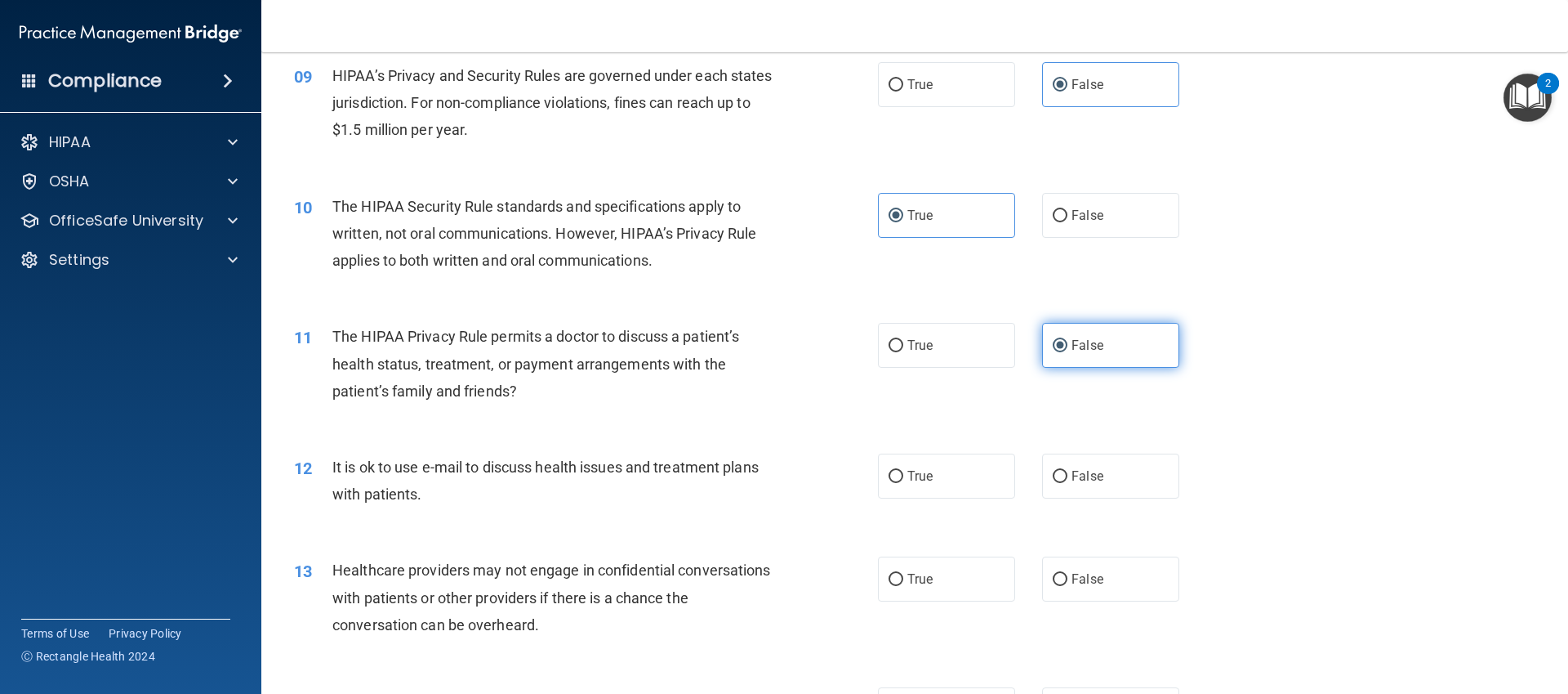
scroll to position [1093, 0]
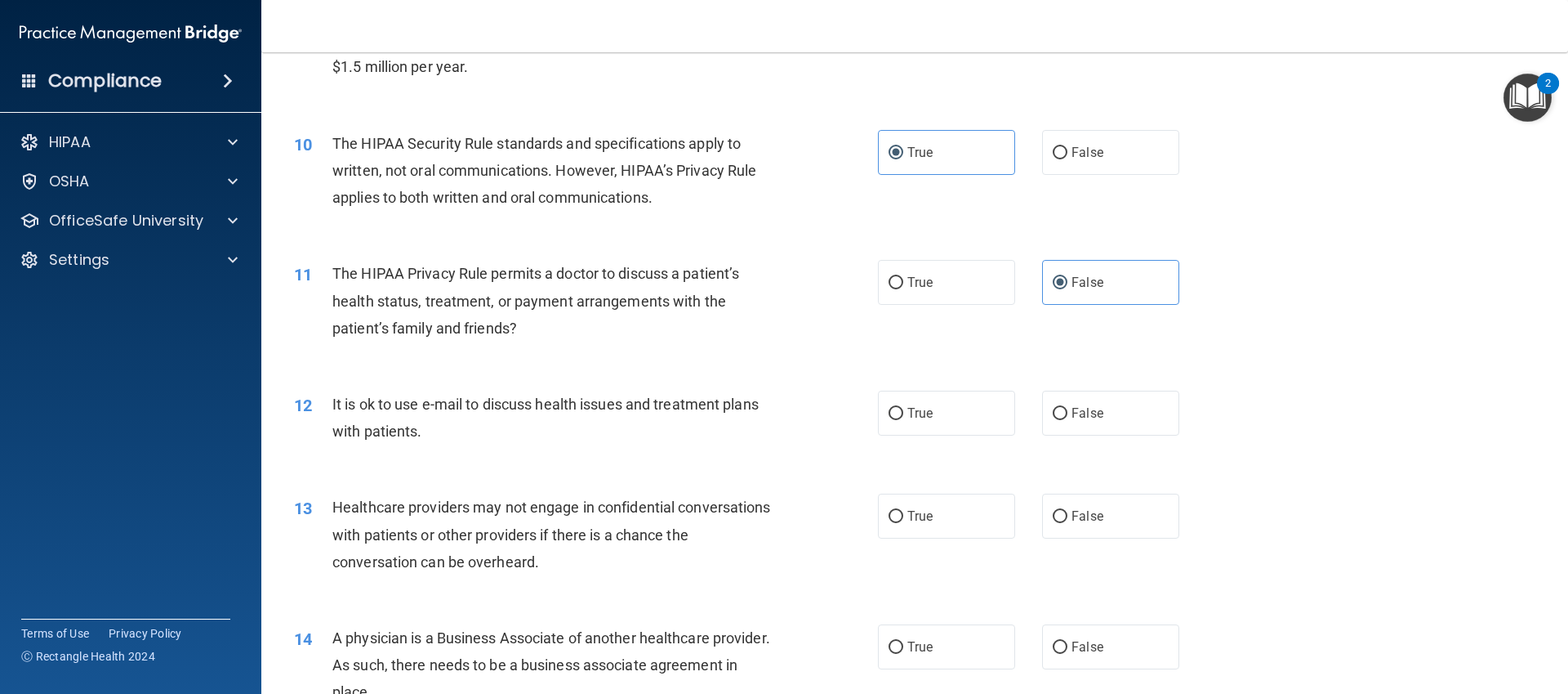
click at [1088, 473] on div "13 Healthcare providers may not engage in confidential conversations with patie…" at bounding box center [914, 538] width 1265 height 130
click at [1078, 548] on div "13 Healthcare providers may not engage in confidential conversations with patie…" at bounding box center [914, 538] width 1265 height 130
click at [1078, 544] on div "13 Healthcare providers may not engage in confidential conversations with patie…" at bounding box center [914, 538] width 1265 height 130
click at [1072, 521] on span "False" at bounding box center [1087, 516] width 32 height 16
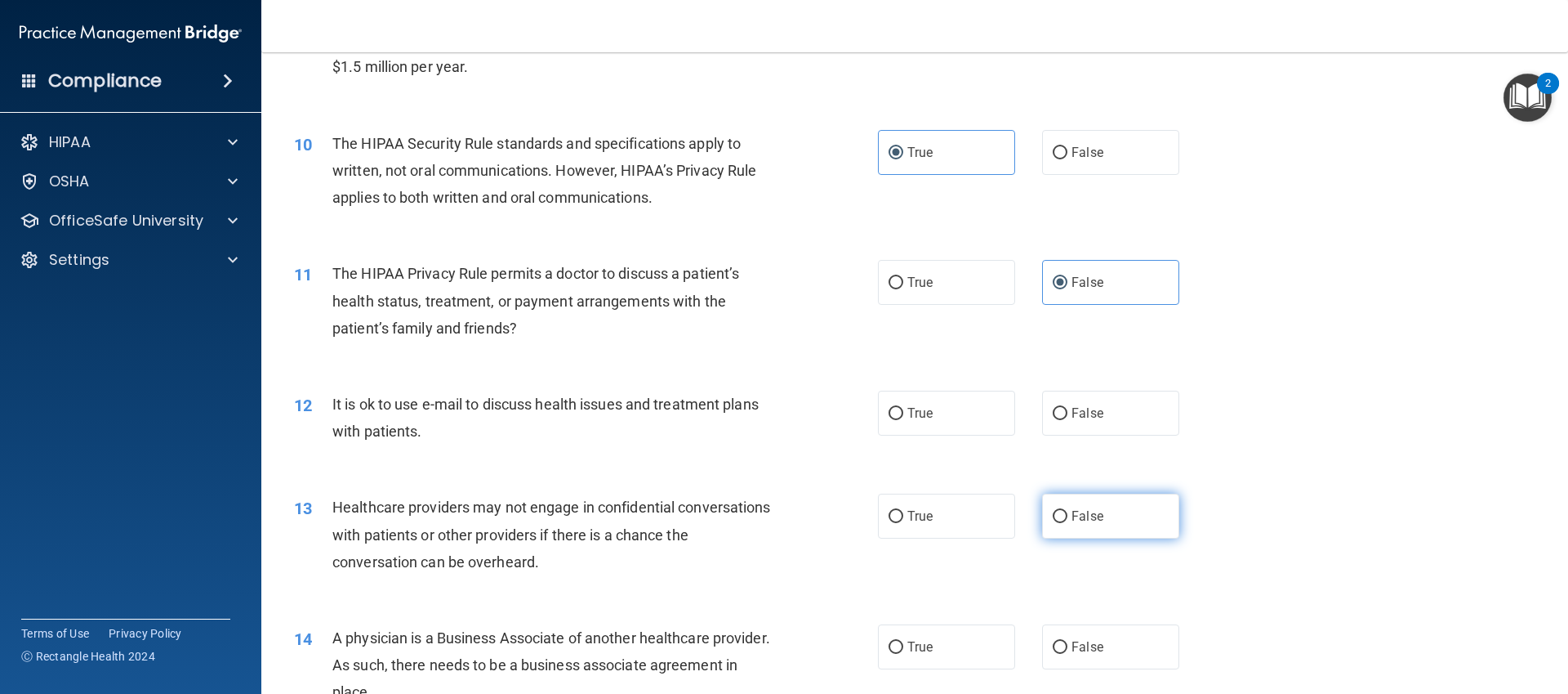
click at [1067, 521] on input "False" at bounding box center [1059, 517] width 15 height 13
radio input "true"
drag, startPoint x: 981, startPoint y: 458, endPoint x: 981, endPoint y: 450, distance: 8.0
click at [981, 450] on div "12 It is ok to use e-mail to discuss health issues and treatment plans with pat…" at bounding box center [914, 421] width 1265 height 103
click at [981, 449] on div "12 It is ok to use e-mail to discuss health issues and treatment plans with pat…" at bounding box center [914, 421] width 1265 height 103
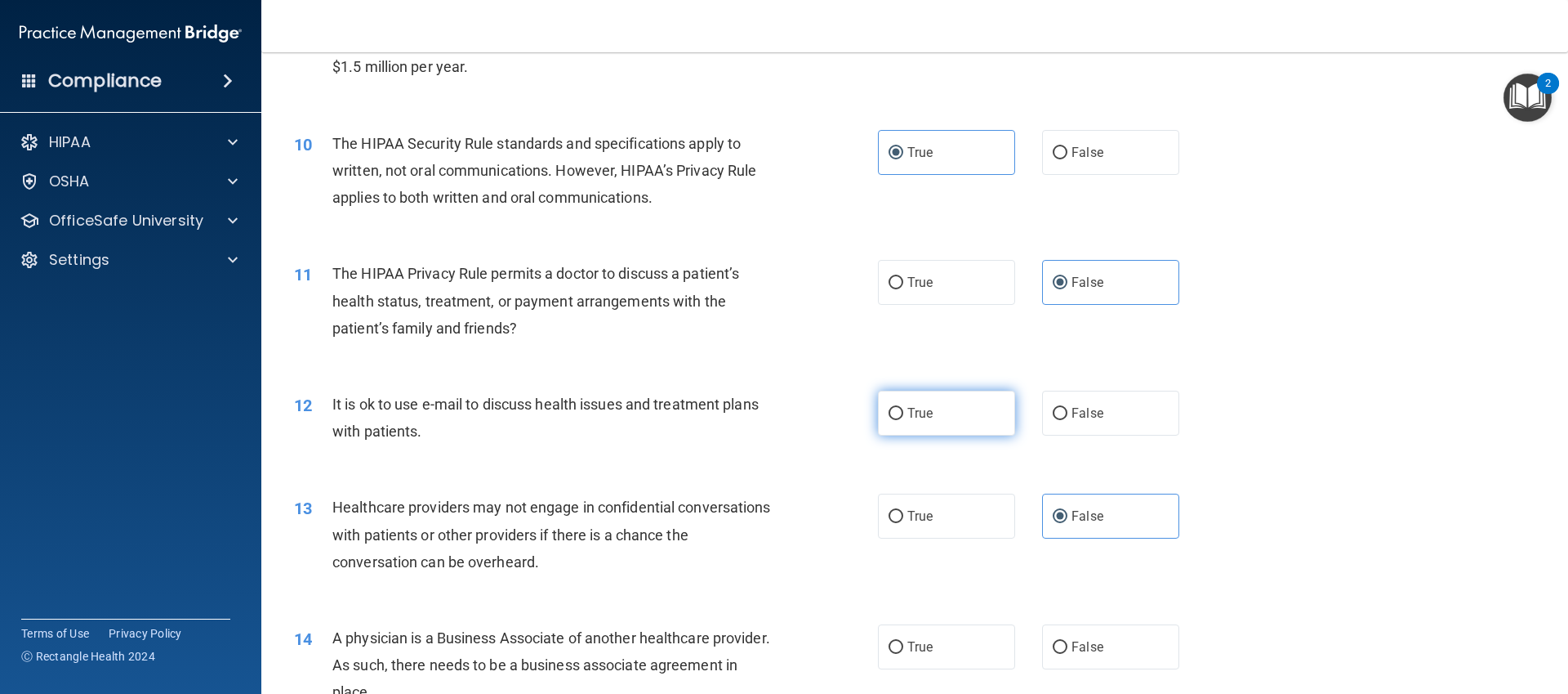
click at [980, 421] on label "True" at bounding box center [946, 413] width 137 height 45
click at [904, 420] on input "True" at bounding box center [896, 414] width 15 height 13
radio input "true"
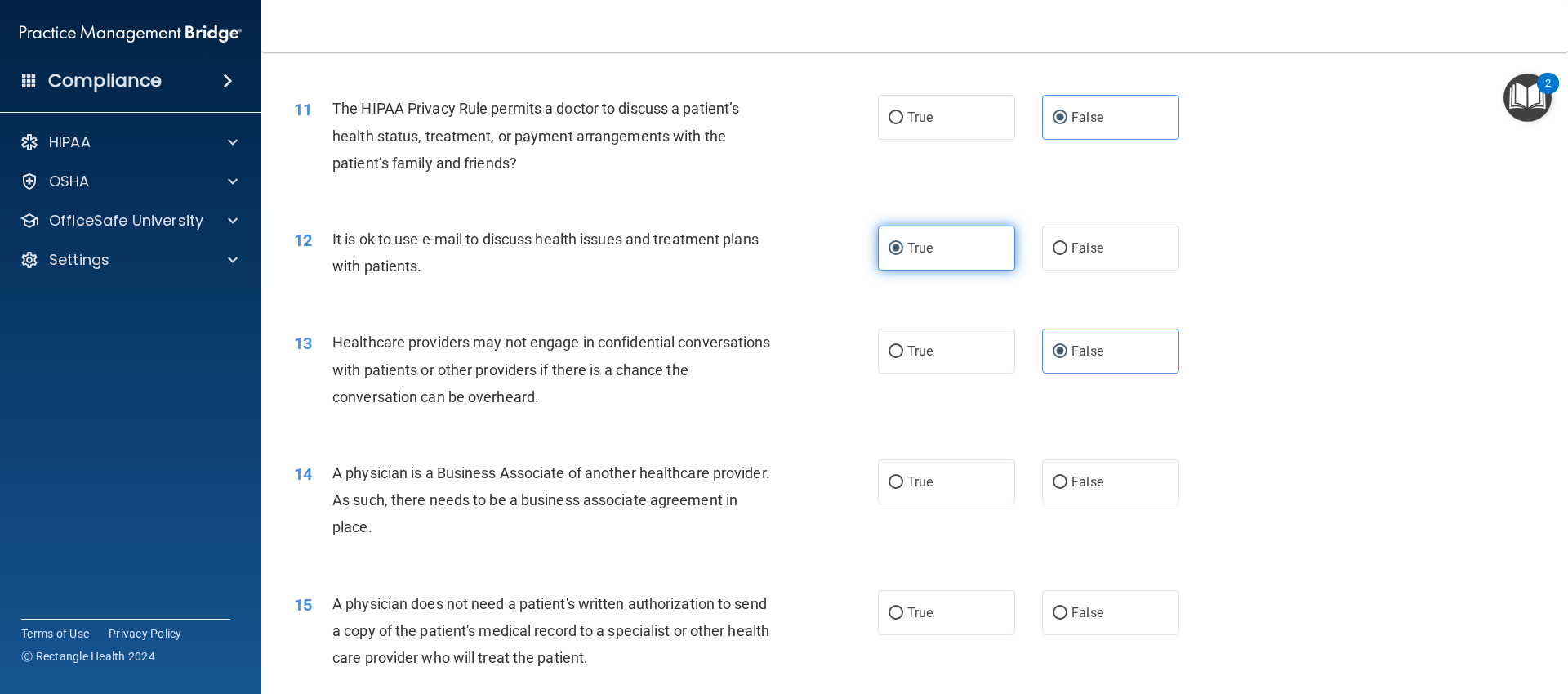
scroll to position [1260, 0]
click at [980, 421] on div "13 Healthcare providers may not engage in confidential conversations with patie…" at bounding box center [914, 372] width 1265 height 130
click at [955, 488] on label "True" at bounding box center [946, 480] width 137 height 45
click at [904, 487] on input "True" at bounding box center [896, 481] width 15 height 13
radio input "true"
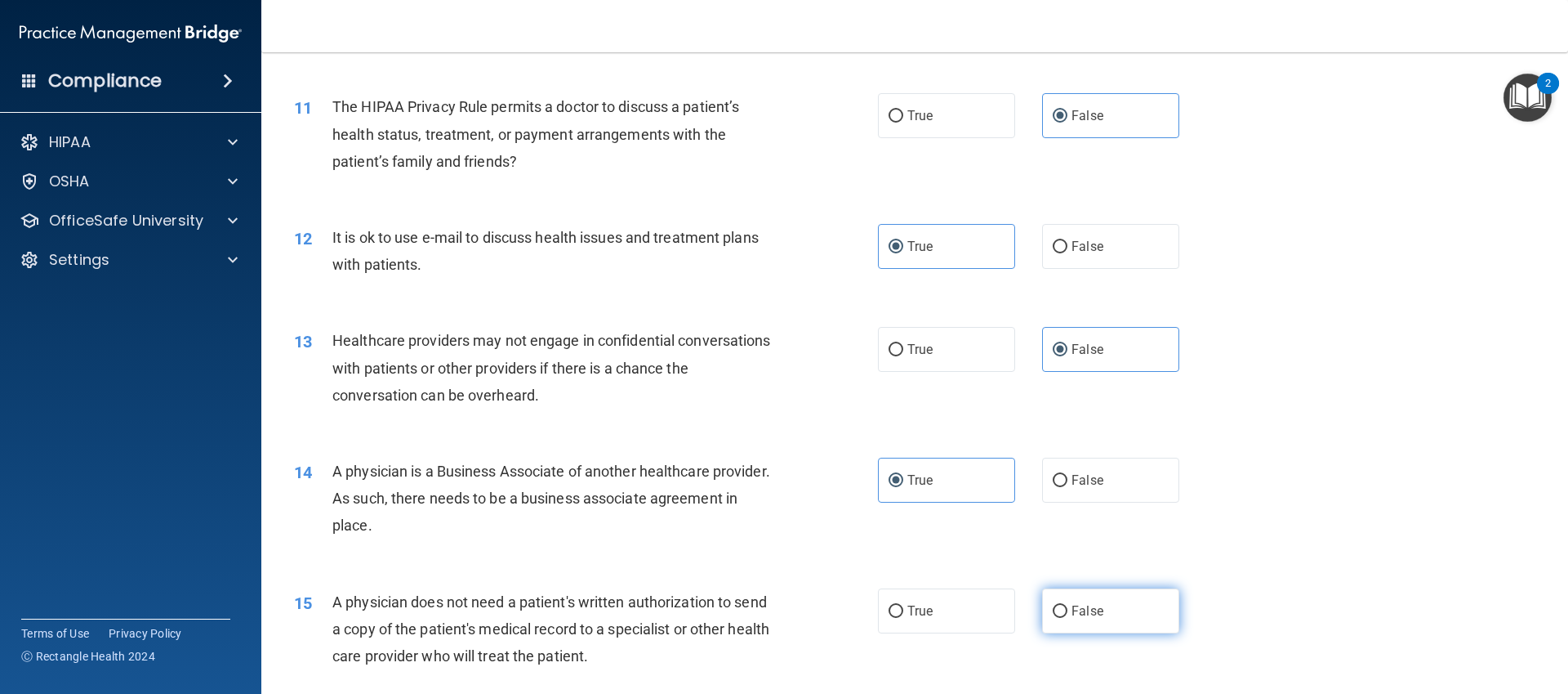
click at [1065, 592] on label "False" at bounding box center [1110, 611] width 137 height 45
click at [1065, 605] on input "False" at bounding box center [1059, 611] width 15 height 13
radio input "true"
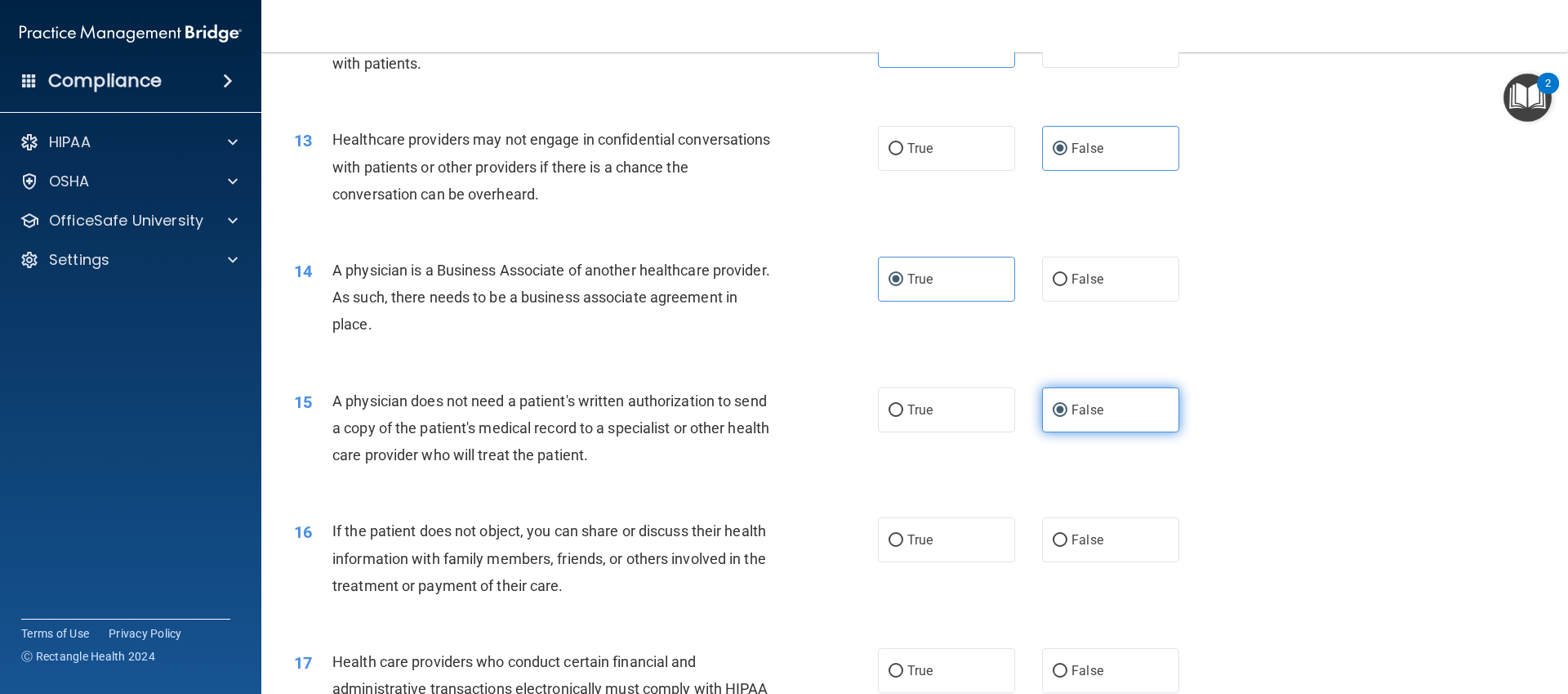
scroll to position [1484, 0]
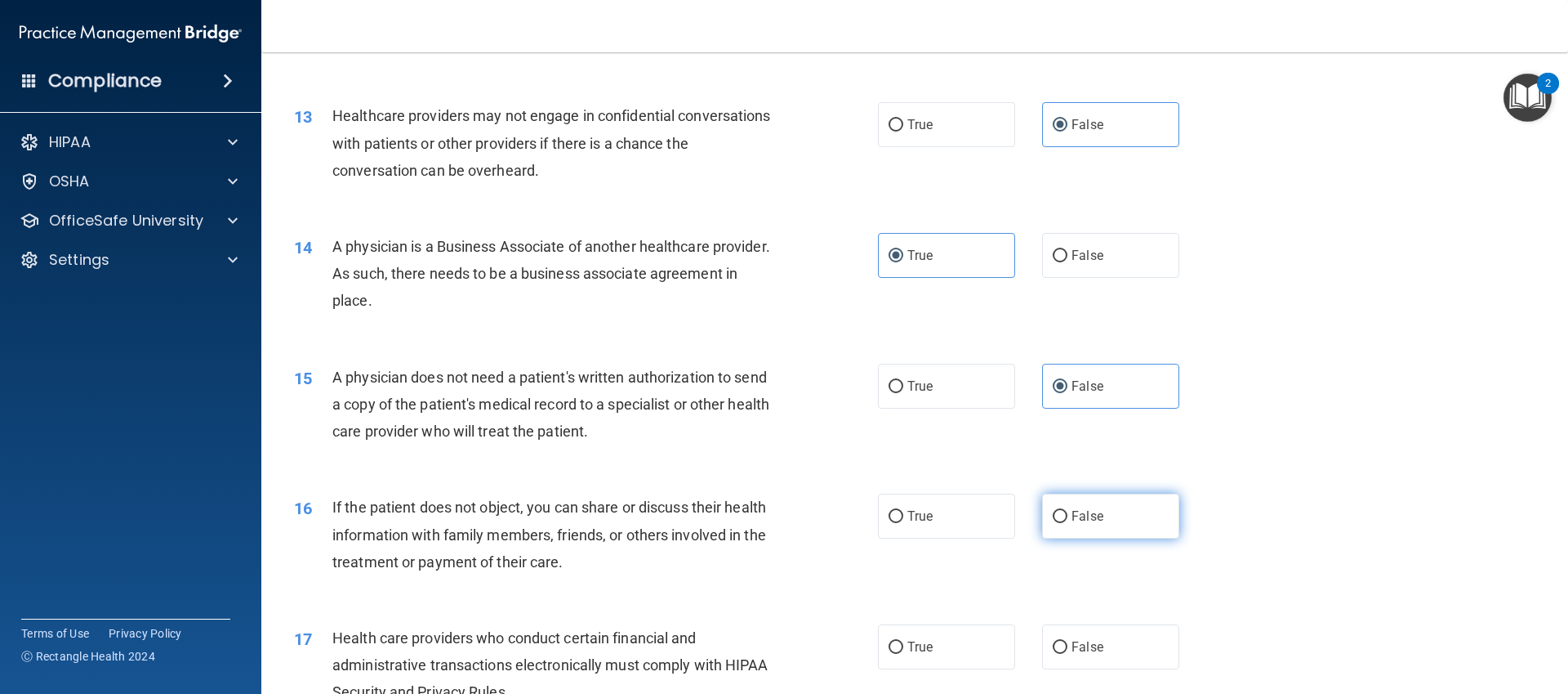
drag, startPoint x: 1065, startPoint y: 592, endPoint x: 1082, endPoint y: 536, distance: 58.5
click at [1065, 590] on div "16 If the patient does not object, you can share or discuss their health inform…" at bounding box center [914, 538] width 1265 height 130
click at [1082, 531] on label "False" at bounding box center [1110, 516] width 137 height 45
click at [1067, 523] on input "False" at bounding box center [1059, 517] width 15 height 13
radio input "true"
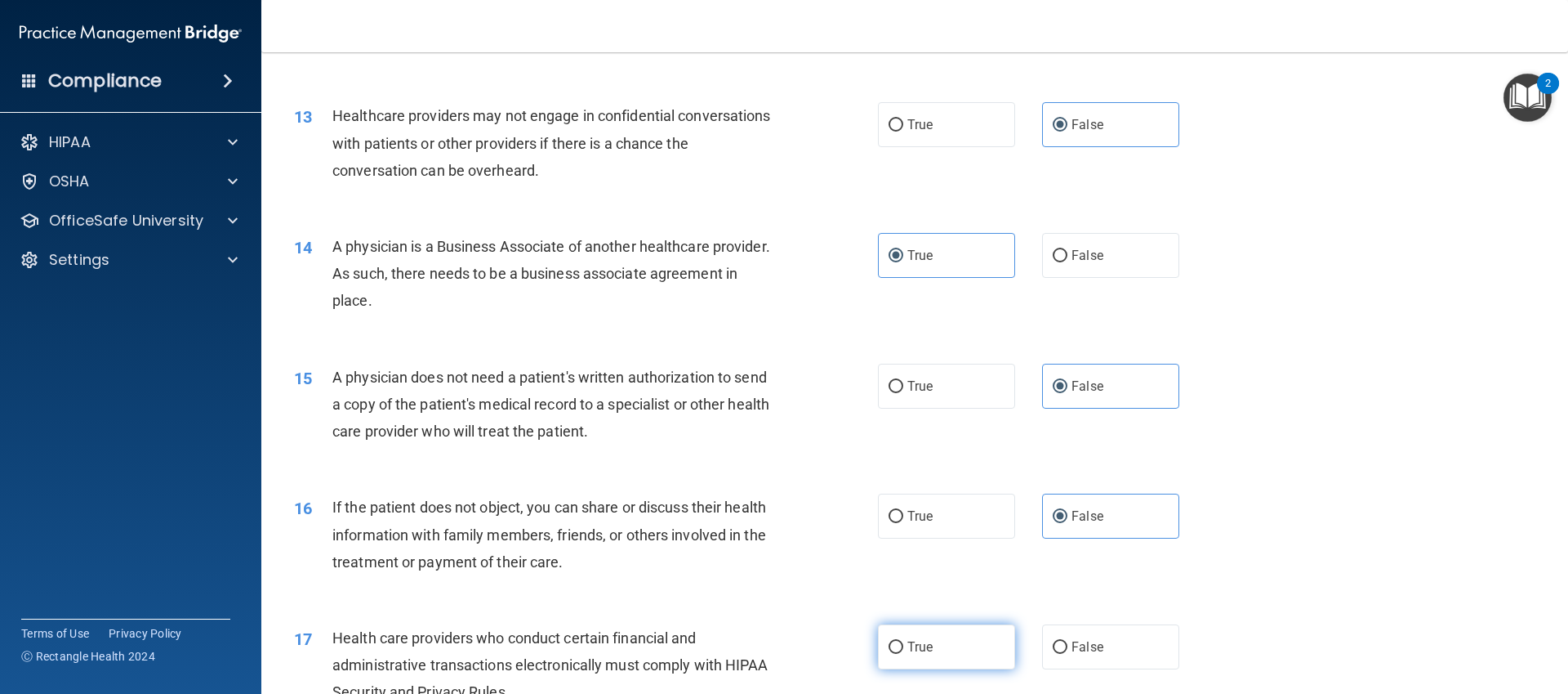
click at [965, 635] on label "True" at bounding box center [946, 646] width 137 height 45
click at [904, 641] on input "True" at bounding box center [896, 647] width 15 height 13
radio input "true"
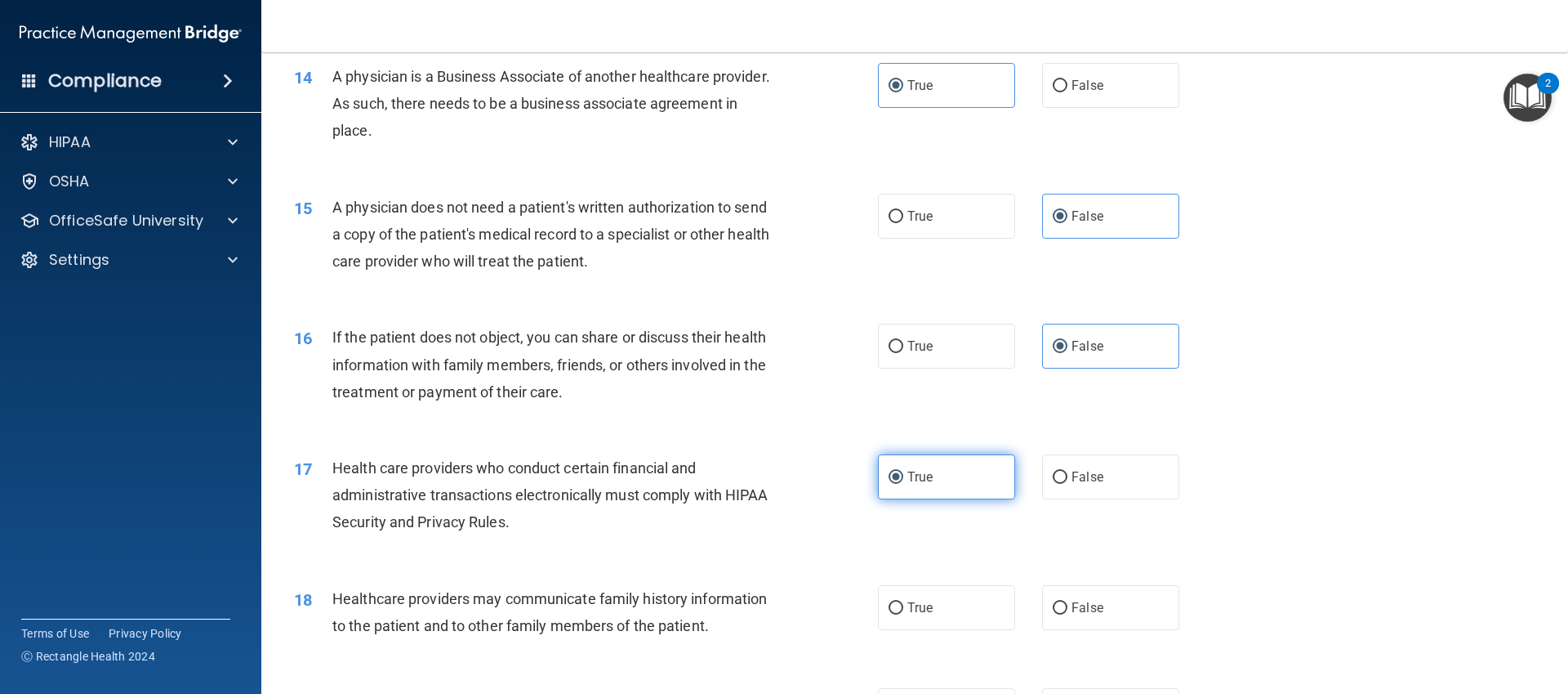
scroll to position [1678, 0]
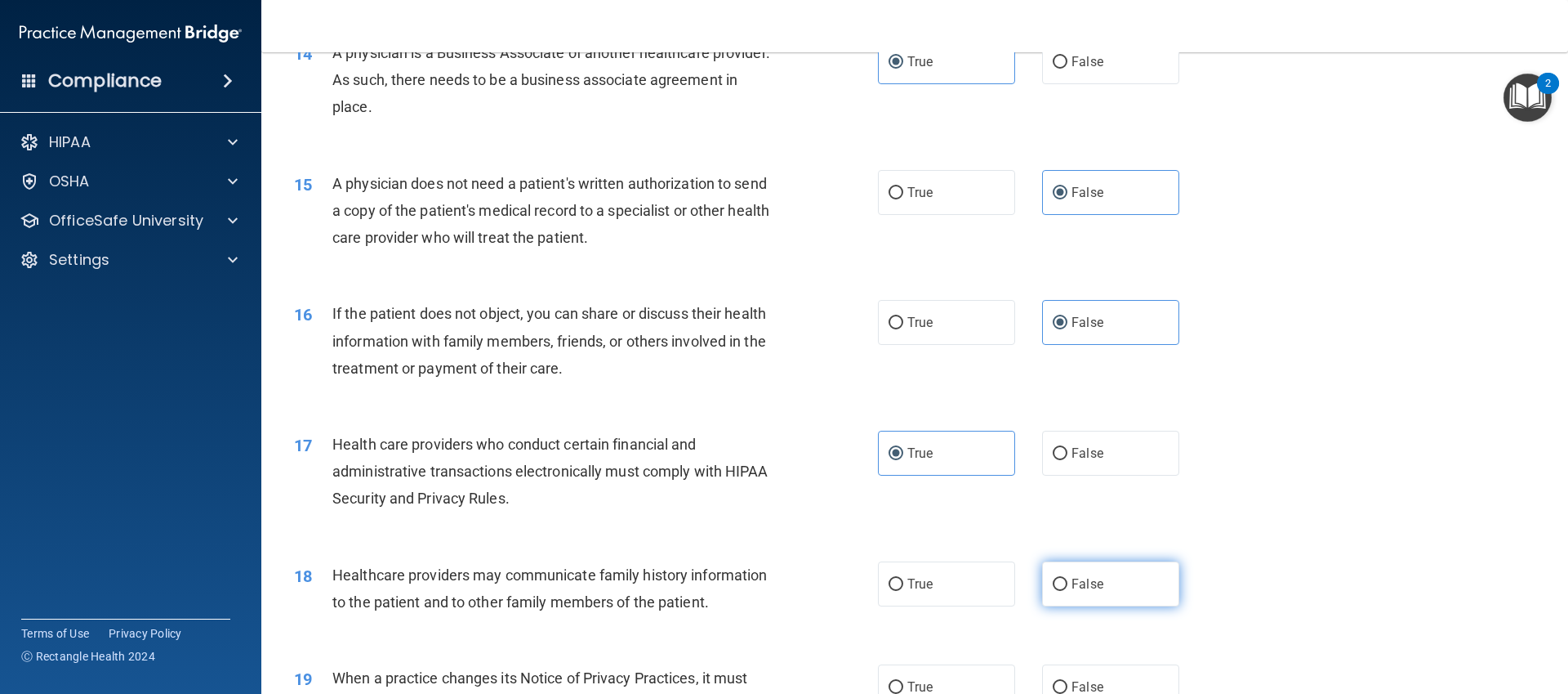
click at [1123, 569] on label "False" at bounding box center [1110, 584] width 137 height 45
click at [1067, 578] on input "False" at bounding box center [1059, 584] width 15 height 13
radio input "true"
click at [940, 691] on label "True" at bounding box center [946, 687] width 137 height 45
click at [904, 691] on input "True" at bounding box center [896, 687] width 15 height 13
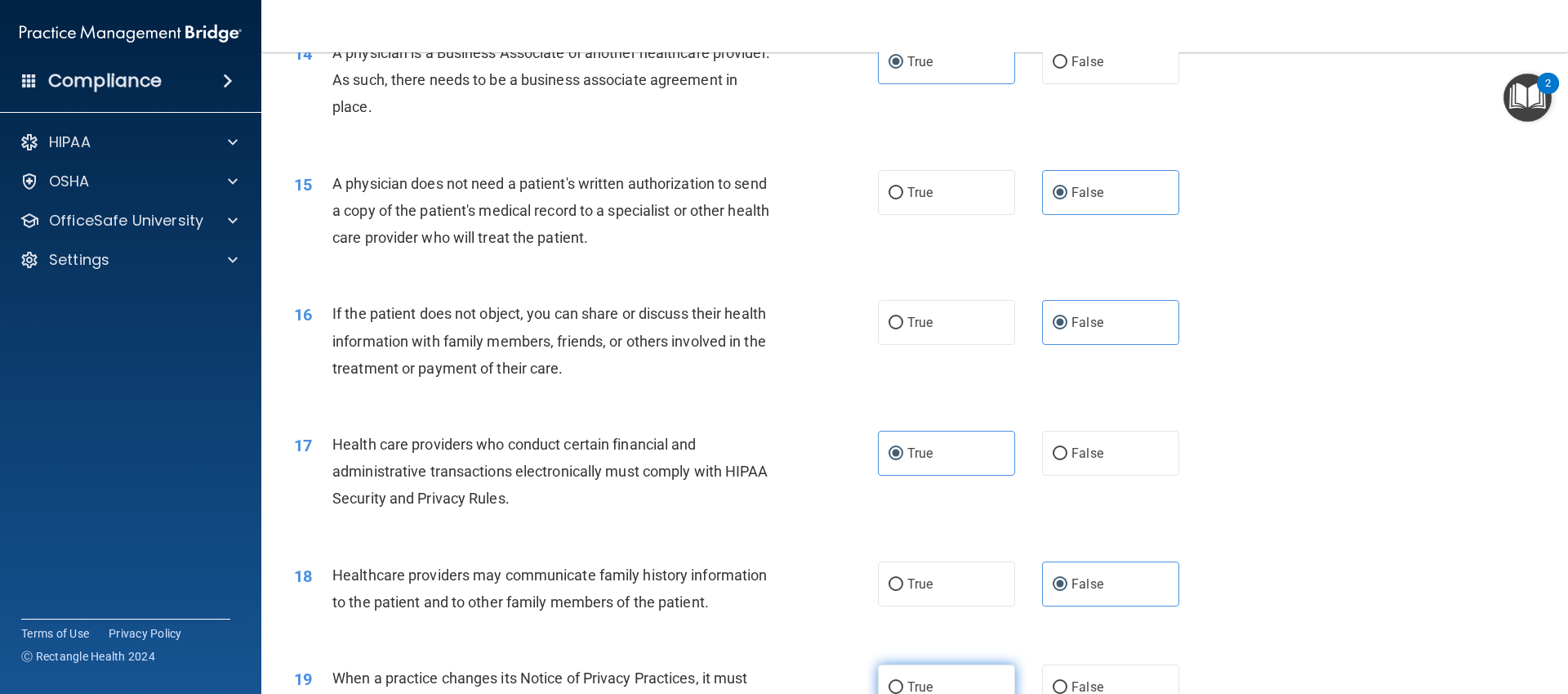
radio input "true"
click at [940, 688] on label "True" at bounding box center [946, 687] width 137 height 45
click at [904, 688] on input "True" at bounding box center [896, 687] width 15 height 13
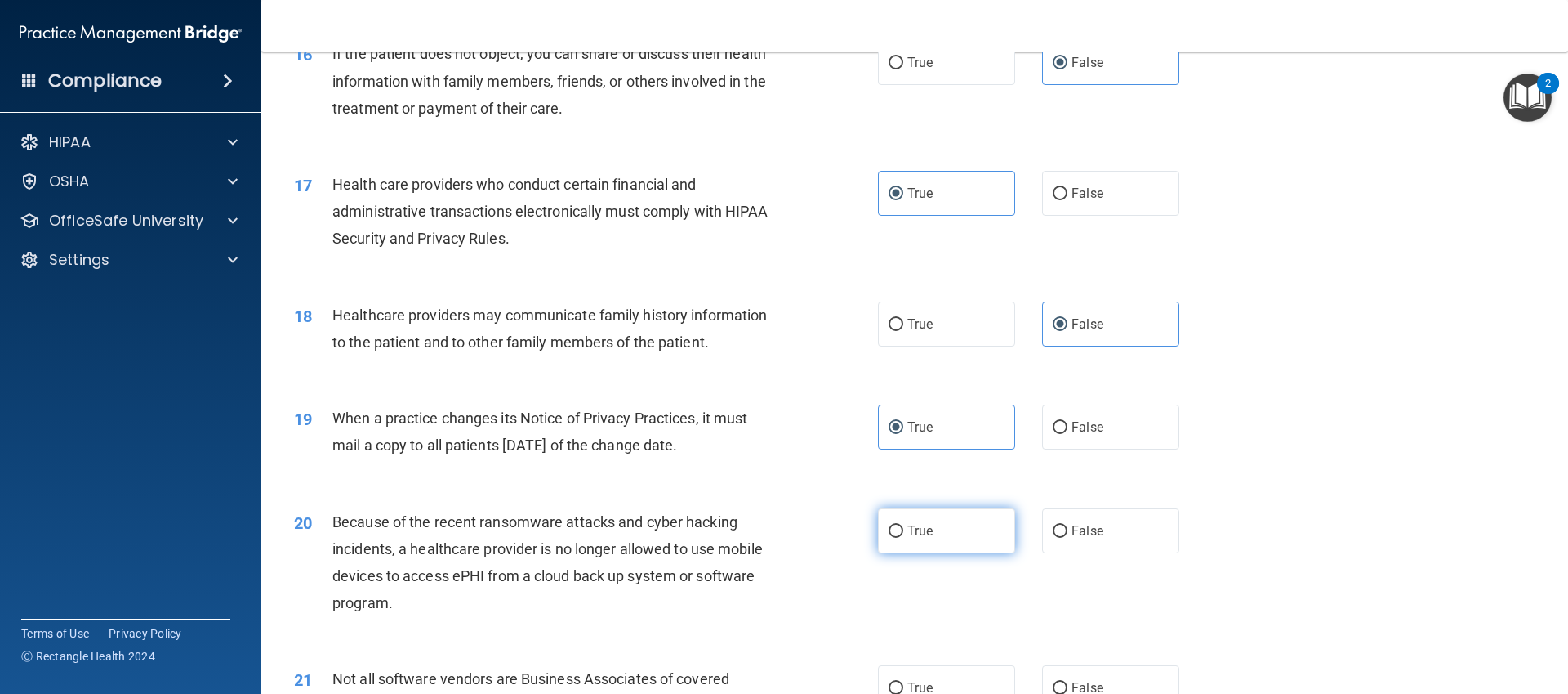
scroll to position [1941, 0]
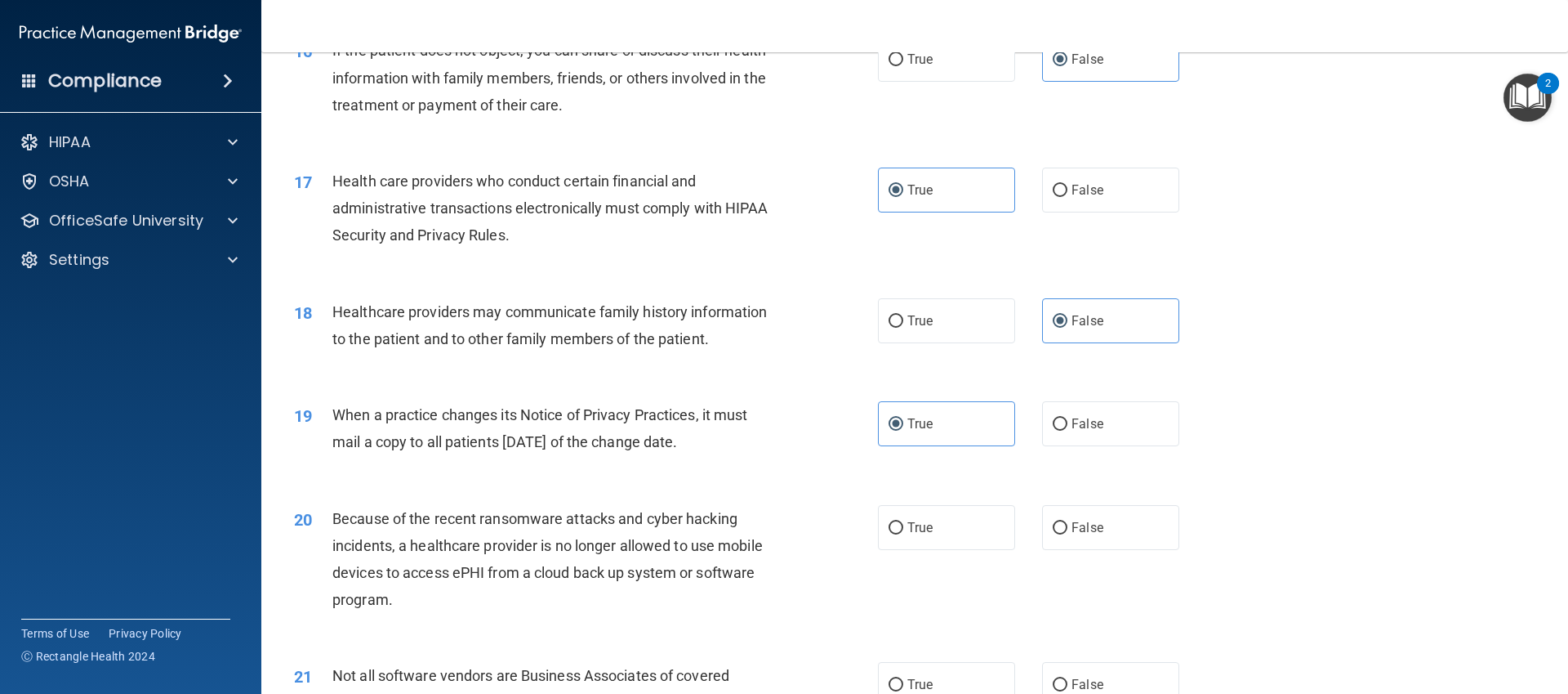
click at [940, 492] on div "20 Because of the recent ransomware attacks and cyber hacking incidents, a heal…" at bounding box center [914, 564] width 1265 height 158
click at [940, 515] on label "True" at bounding box center [946, 528] width 137 height 45
click at [904, 523] on input "True" at bounding box center [896, 529] width 15 height 13
radio input "true"
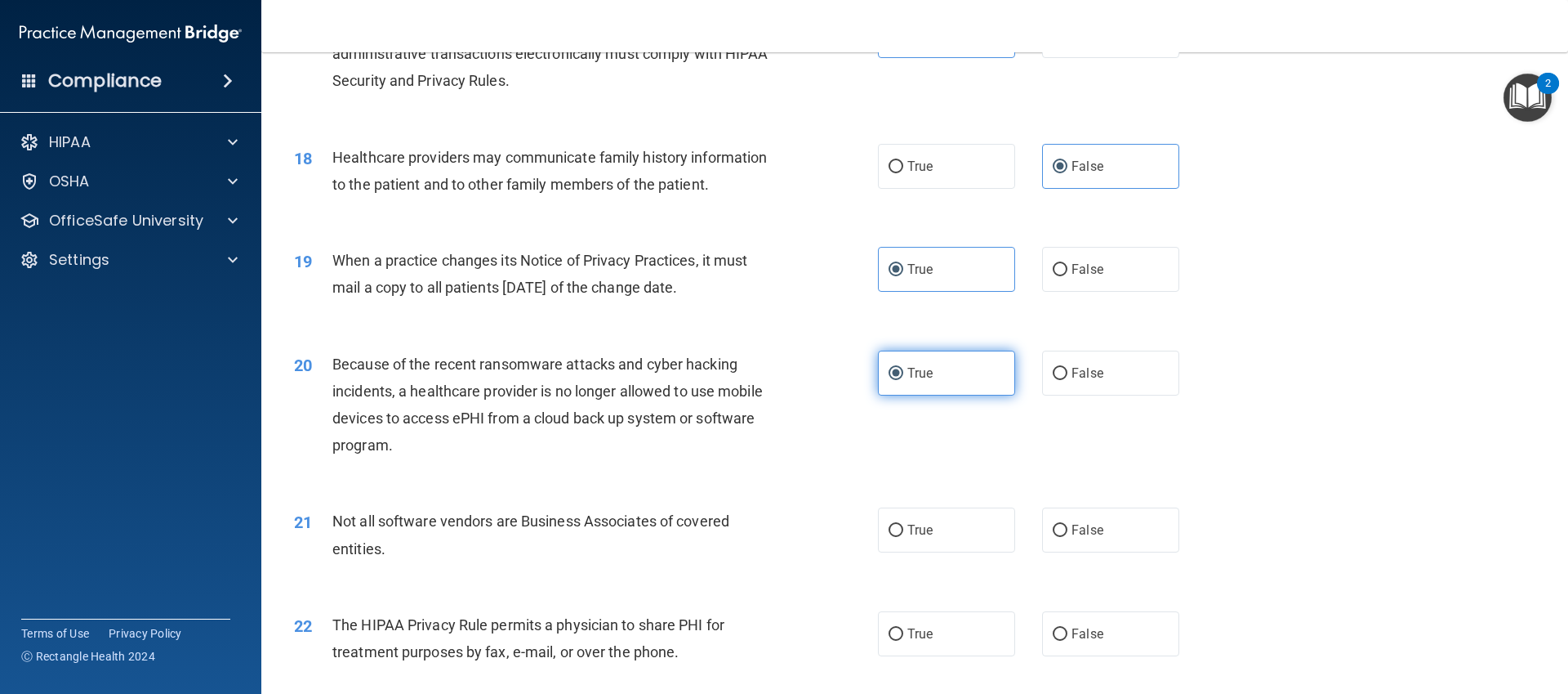
scroll to position [2135, 0]
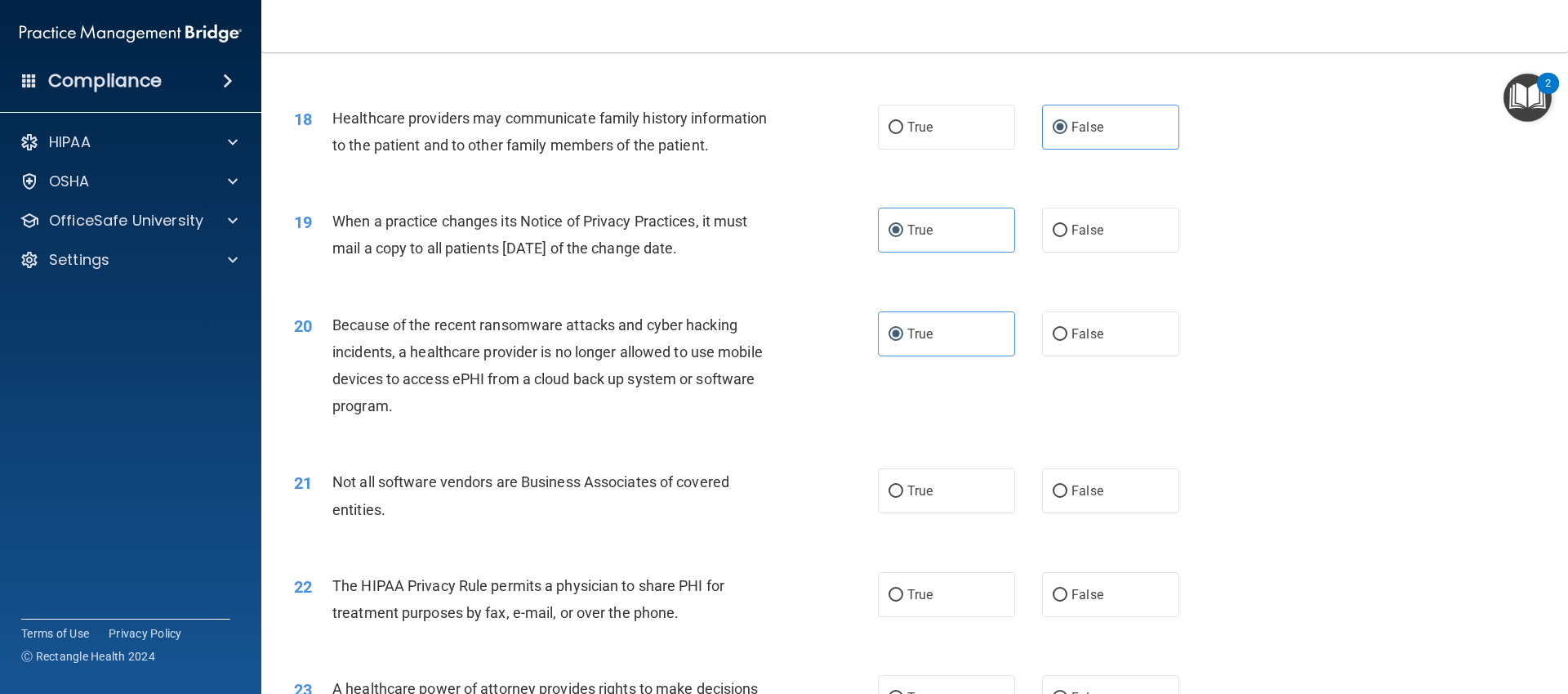
click at [1078, 620] on div "22 The HIPAA Privacy Rule permits a physician to share PHI for treatment purpos…" at bounding box center [914, 603] width 1265 height 103
click at [1075, 585] on label "False" at bounding box center [1110, 595] width 137 height 45
click at [1067, 589] on input "False" at bounding box center [1059, 595] width 15 height 13
radio input "true"
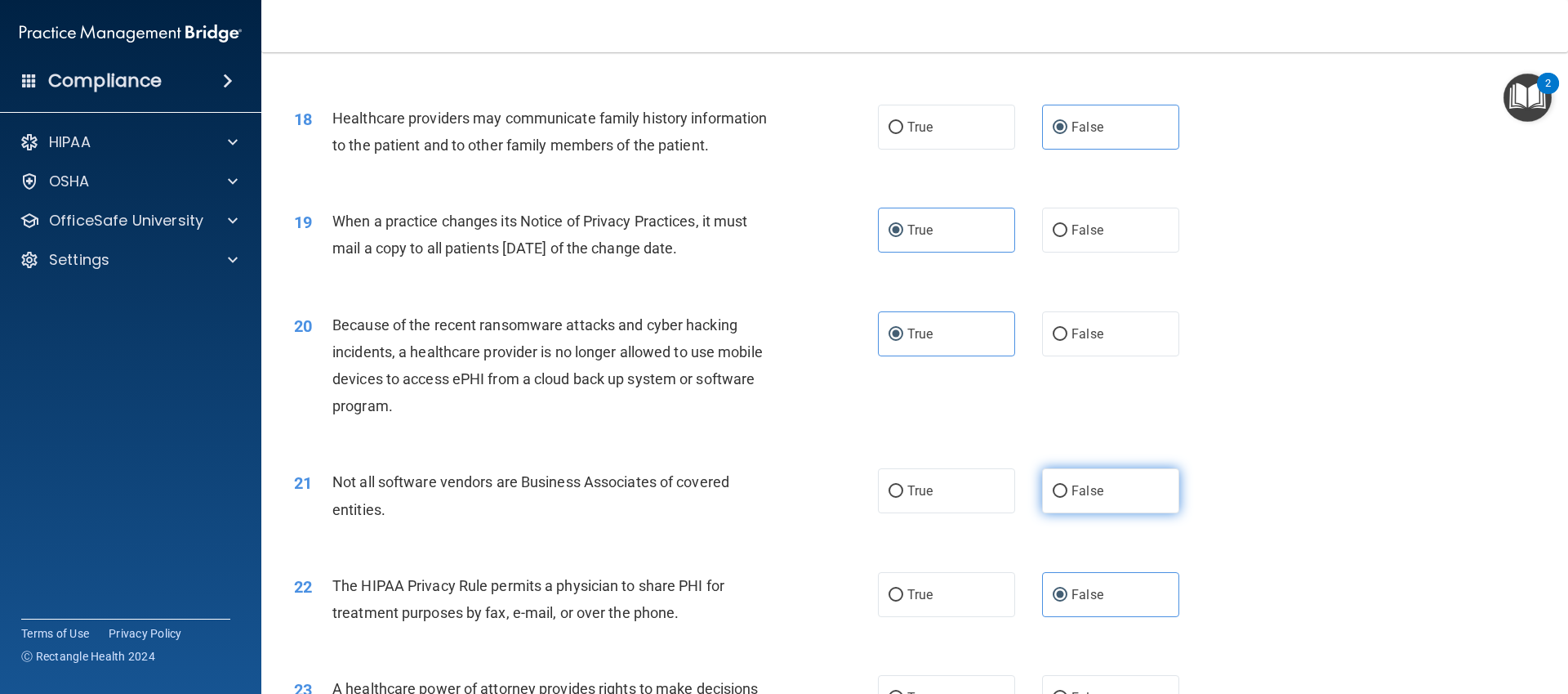
click at [1084, 492] on span "False" at bounding box center [1087, 491] width 32 height 16
click at [1067, 492] on input "False" at bounding box center [1059, 492] width 15 height 13
radio input "true"
click at [1430, 129] on div "18 Healthcare providers may communicate family history information to the patie…" at bounding box center [914, 135] width 1265 height 103
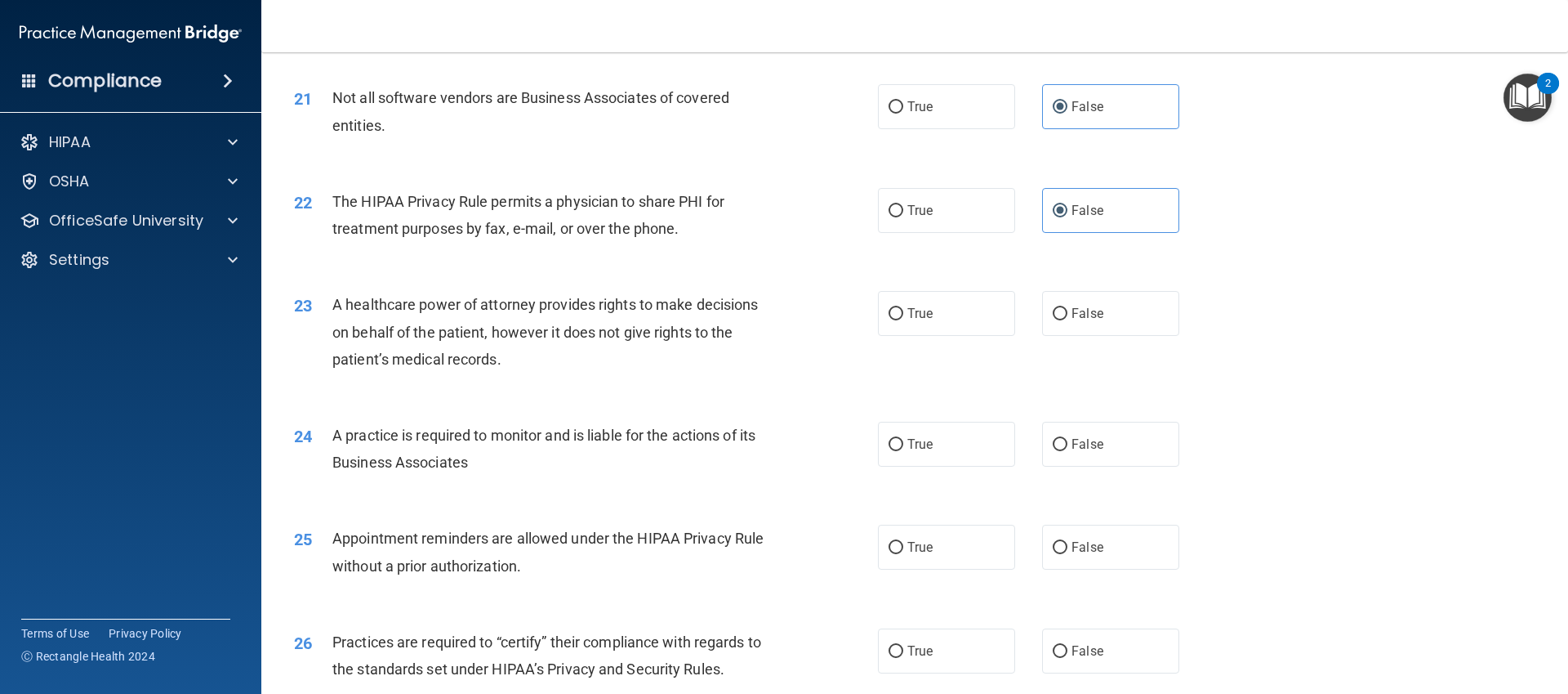
scroll to position [2520, 0]
click at [915, 309] on span "True" at bounding box center [920, 312] width 25 height 16
click at [904, 309] on input "True" at bounding box center [896, 313] width 15 height 13
radio input "true"
click at [915, 445] on span "True" at bounding box center [920, 444] width 25 height 16
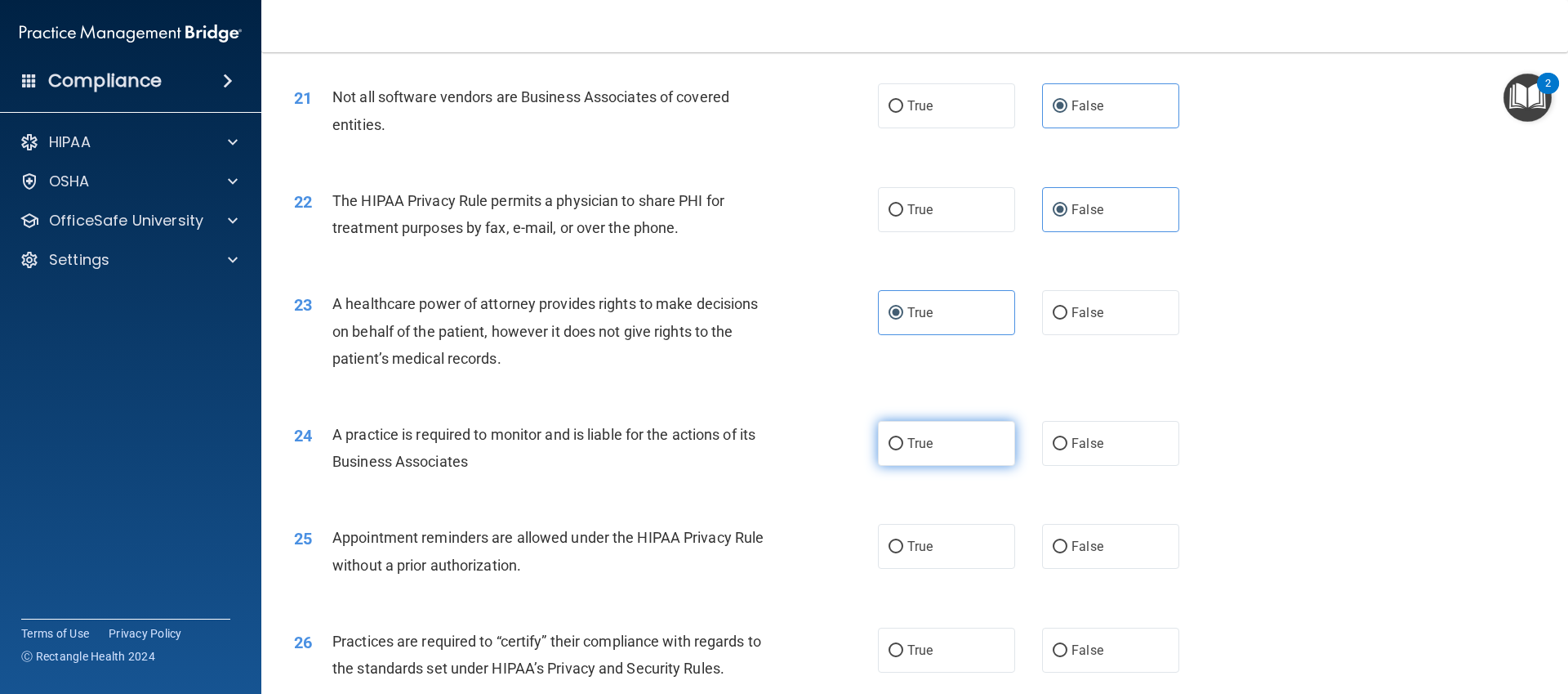
click at [904, 445] on input "True" at bounding box center [896, 444] width 15 height 13
radio input "true"
click at [1056, 536] on label "False" at bounding box center [1110, 546] width 137 height 45
click at [1056, 541] on input "False" at bounding box center [1059, 547] width 15 height 13
radio input "true"
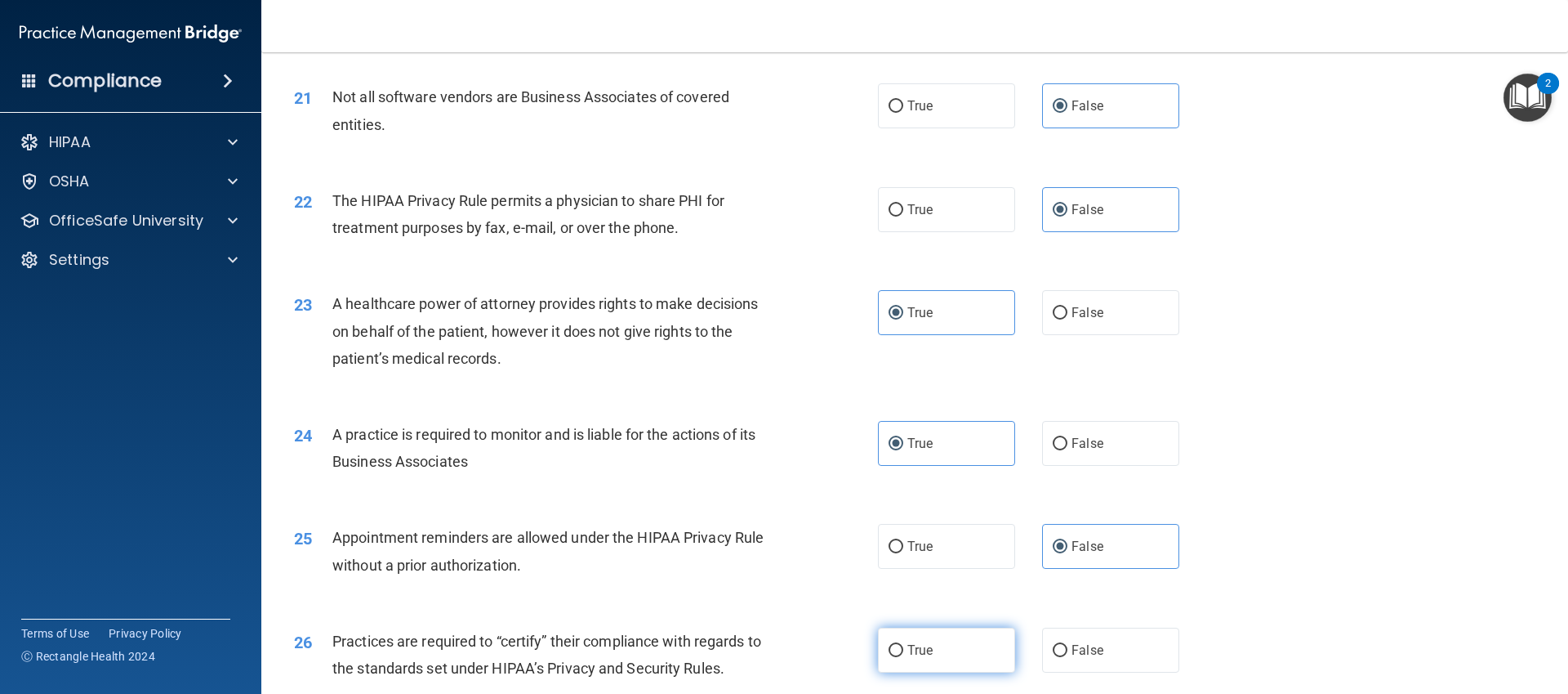
click at [965, 640] on label "True" at bounding box center [946, 650] width 137 height 45
click at [904, 644] on input "True" at bounding box center [896, 650] width 15 height 13
radio input "true"
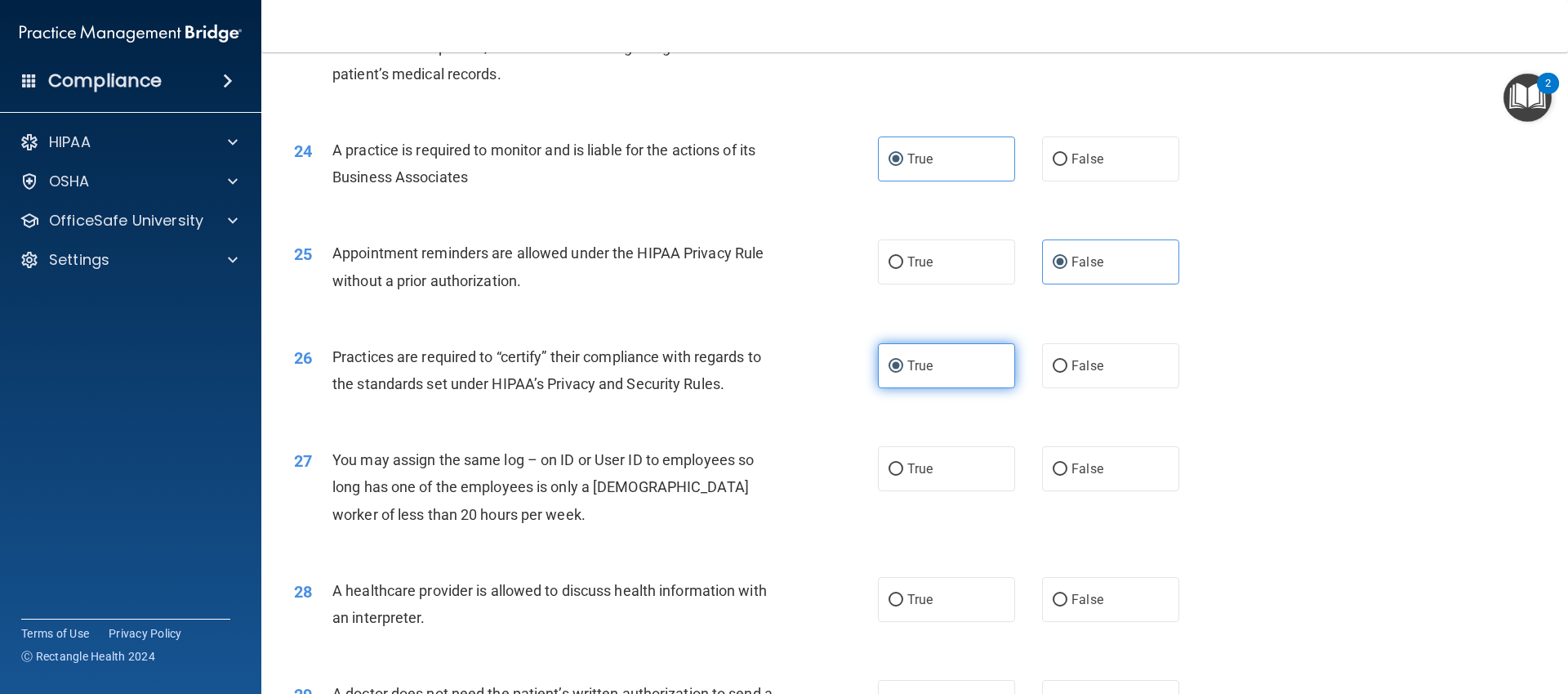
scroll to position [2846, 0]
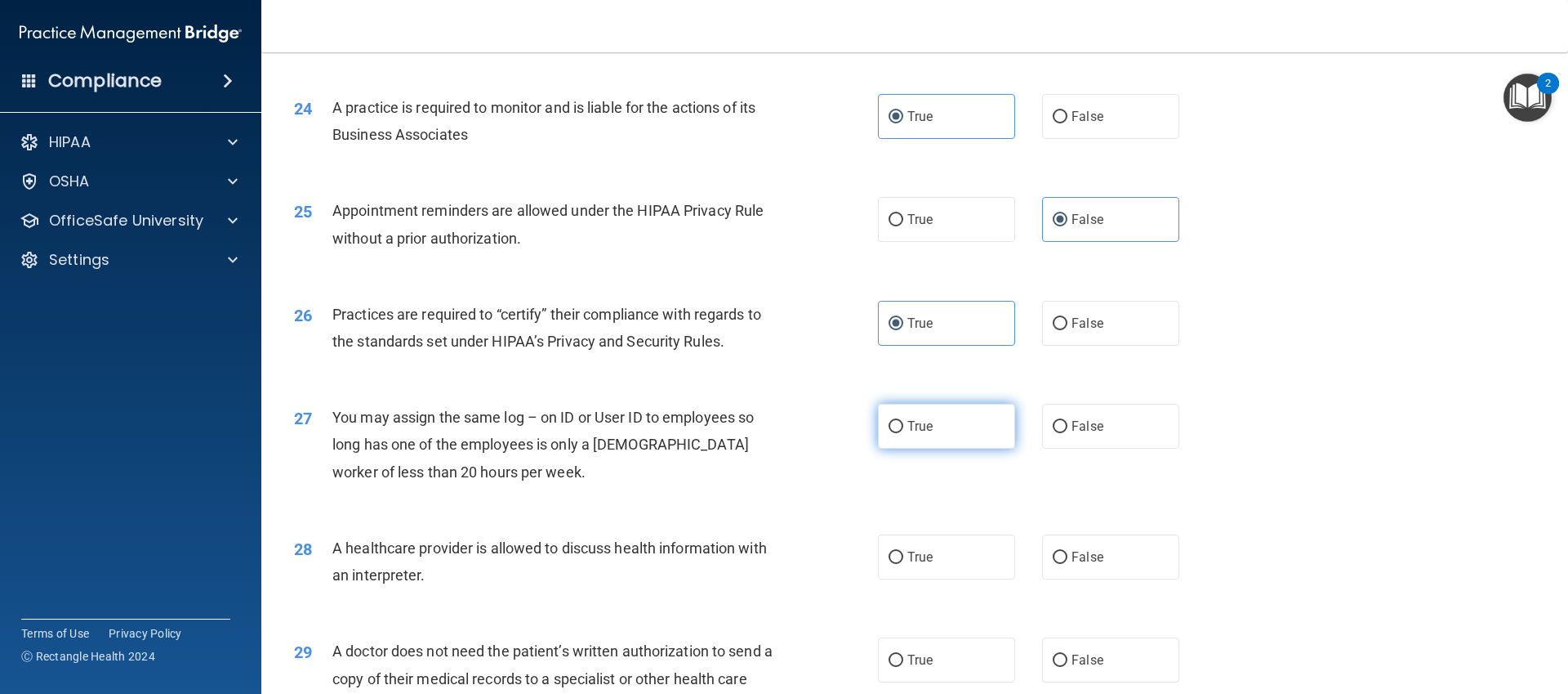
click at [965, 412] on label "True" at bounding box center [946, 426] width 137 height 45
click at [904, 420] on input "True" at bounding box center [896, 426] width 15 height 13
radio input "true"
click at [1099, 590] on div "28 A healthcare provider is allowed to discuss health information with an inter…" at bounding box center [914, 566] width 1265 height 103
click at [1099, 578] on div "28 A healthcare provider is allowed to discuss health information with an inter…" at bounding box center [914, 566] width 1265 height 103
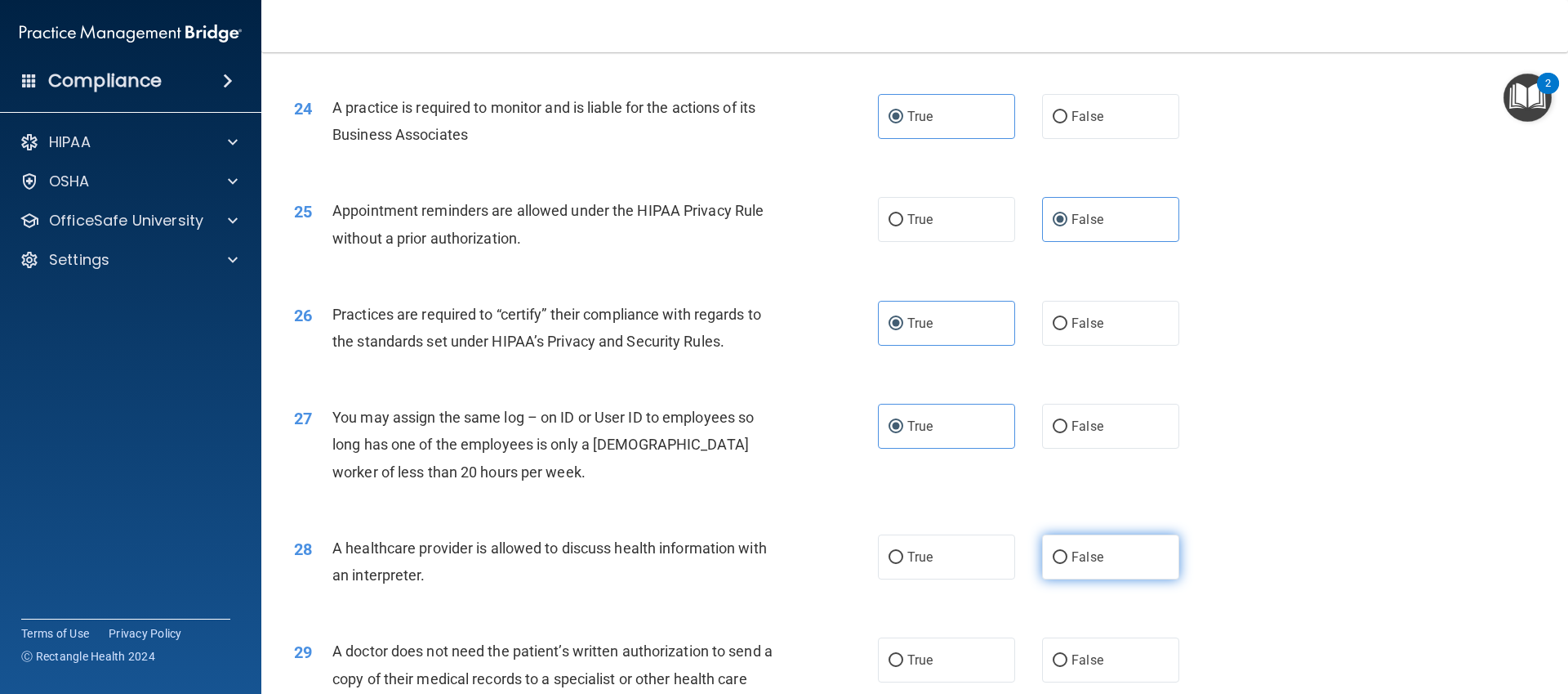
click at [1099, 578] on label "False" at bounding box center [1110, 557] width 137 height 45
click at [1067, 564] on input "False" at bounding box center [1059, 558] width 15 height 13
radio input "true"
click at [974, 645] on label "True" at bounding box center [946, 660] width 137 height 45
click at [904, 655] on input "True" at bounding box center [896, 661] width 15 height 13
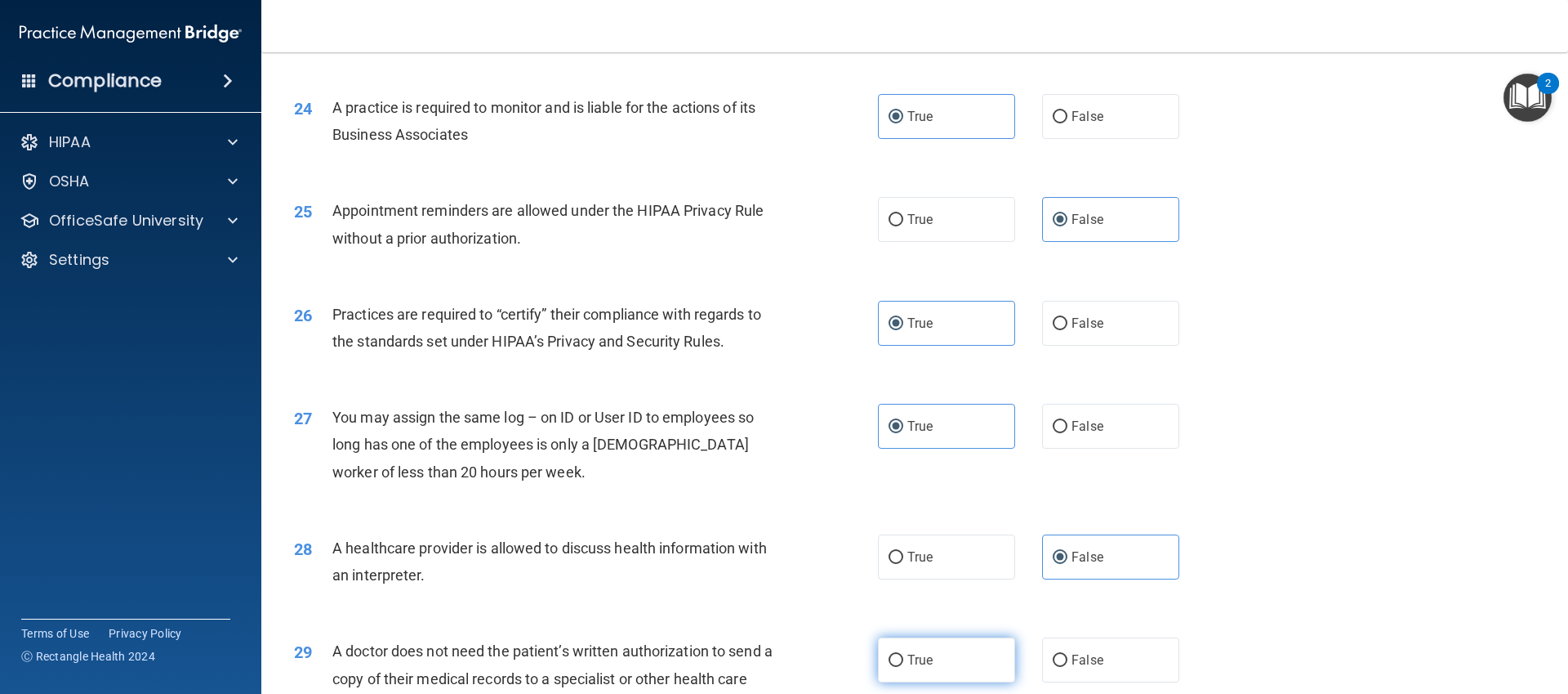
radio input "true"
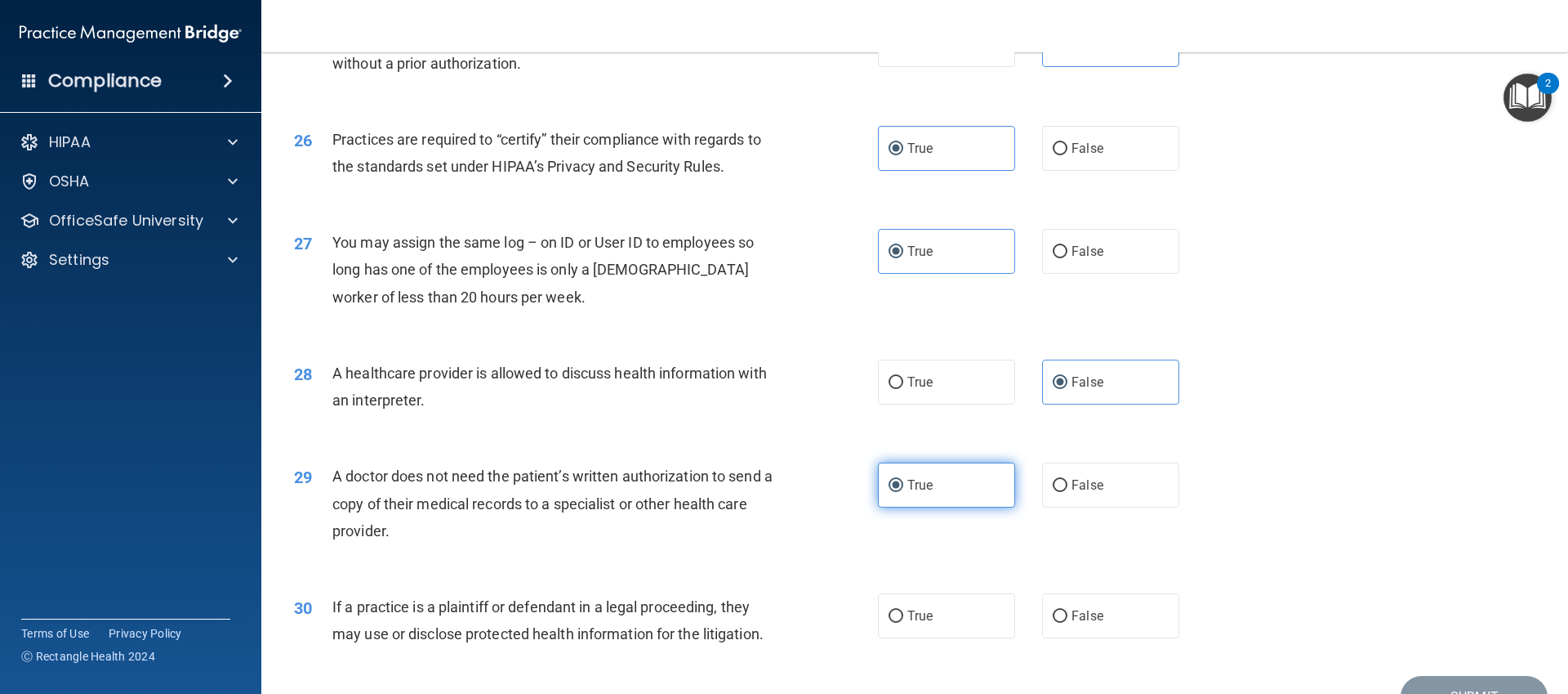
scroll to position [3073, 0]
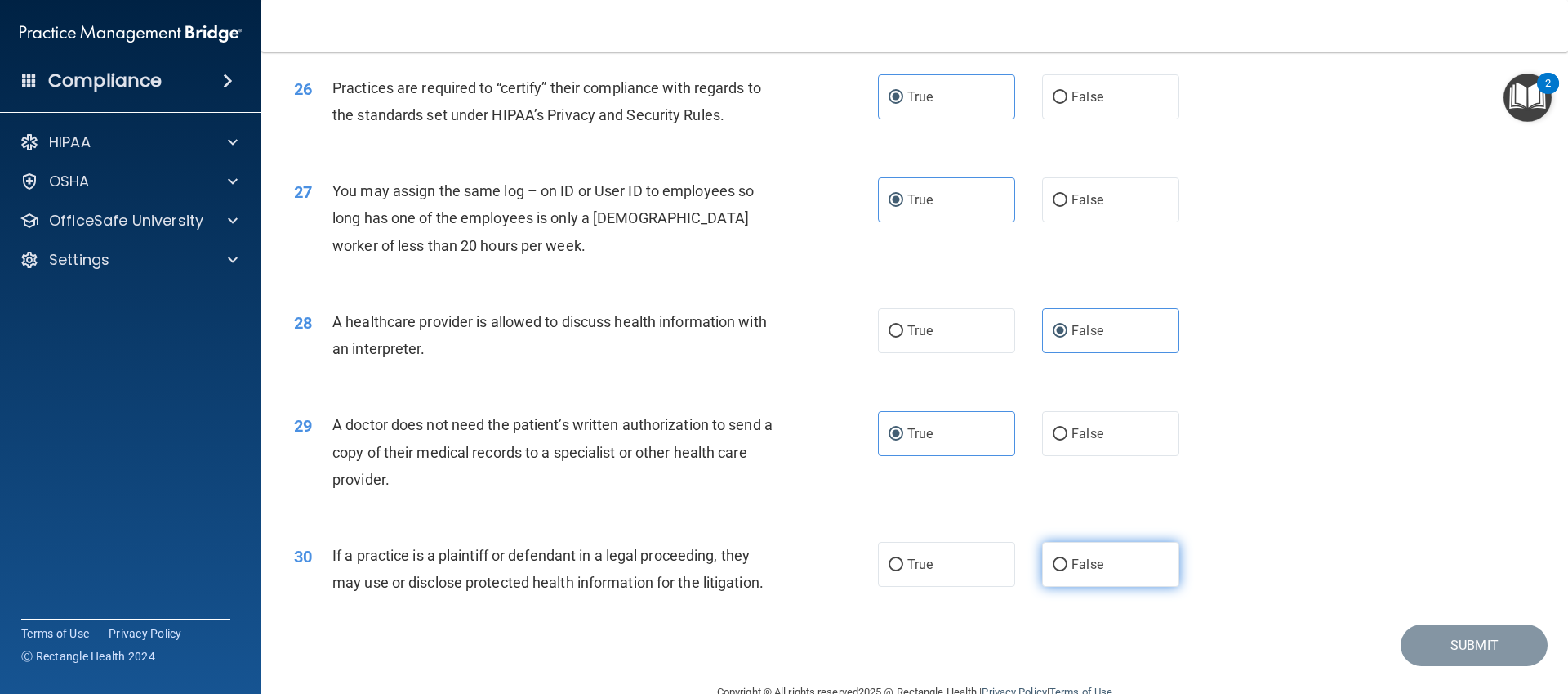
click at [1139, 575] on label "False" at bounding box center [1110, 565] width 137 height 45
click at [1067, 571] on input "False" at bounding box center [1059, 565] width 15 height 13
radio input "true"
click at [1393, 647] on div "Submit" at bounding box center [914, 644] width 1265 height 42
click at [1396, 647] on div "Submit" at bounding box center [914, 644] width 1265 height 42
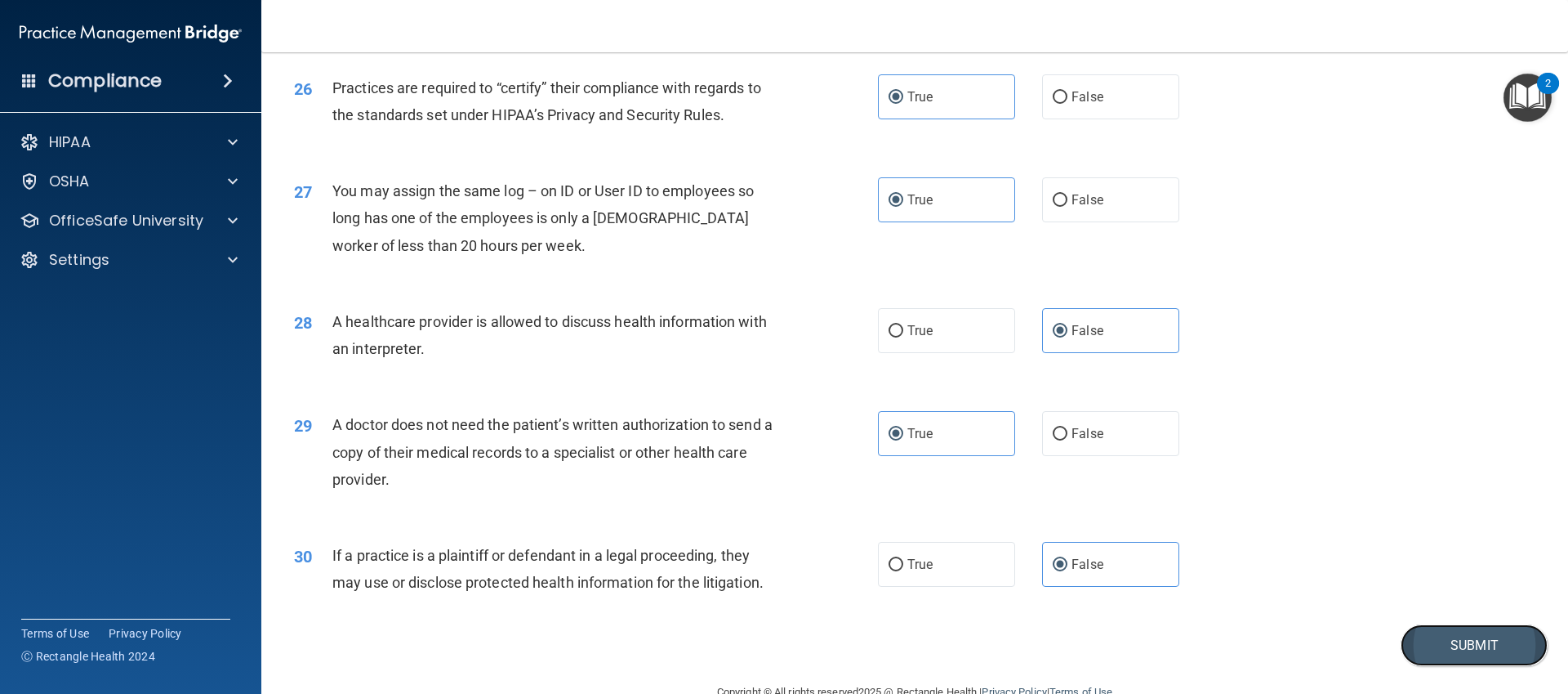
click at [1412, 647] on button "Submit" at bounding box center [1474, 644] width 147 height 42
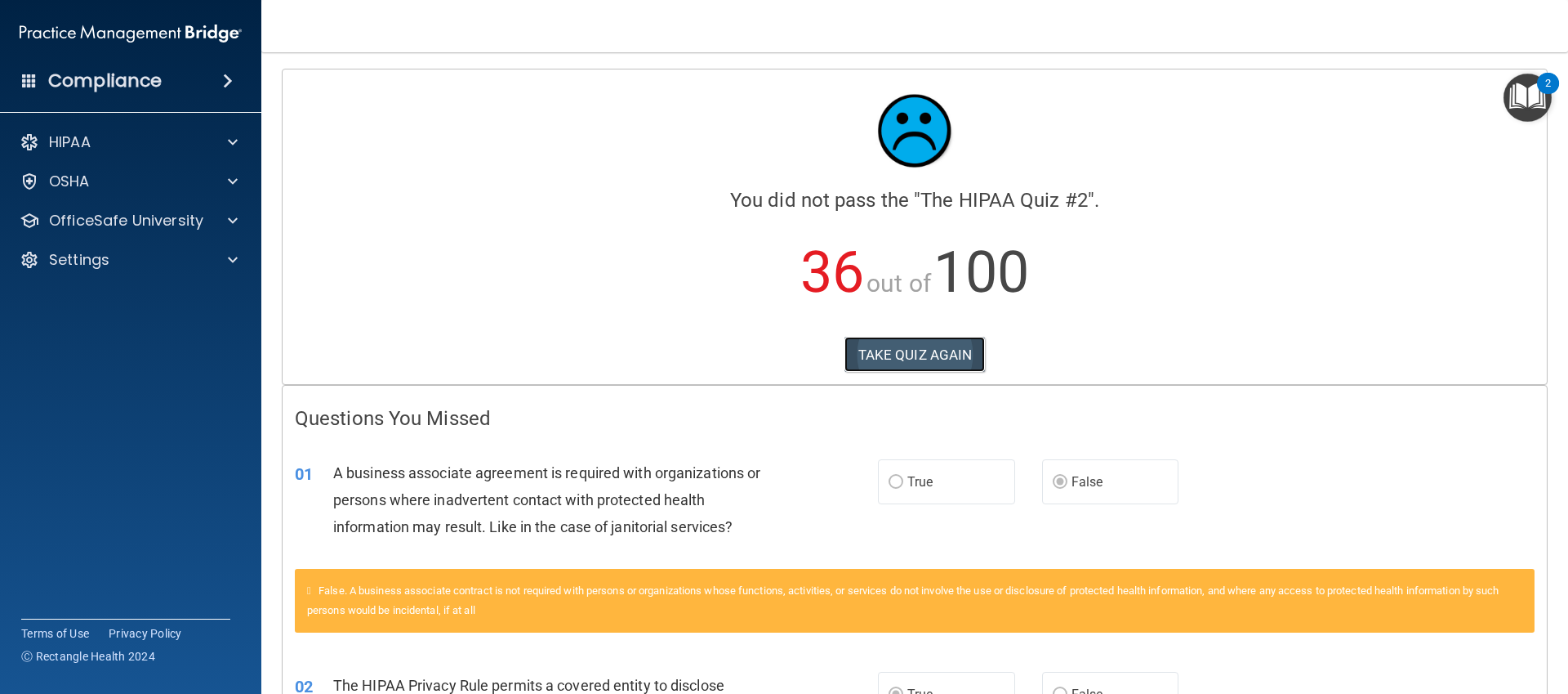
click at [951, 353] on button "TAKE QUIZ AGAIN" at bounding box center [914, 354] width 141 height 36
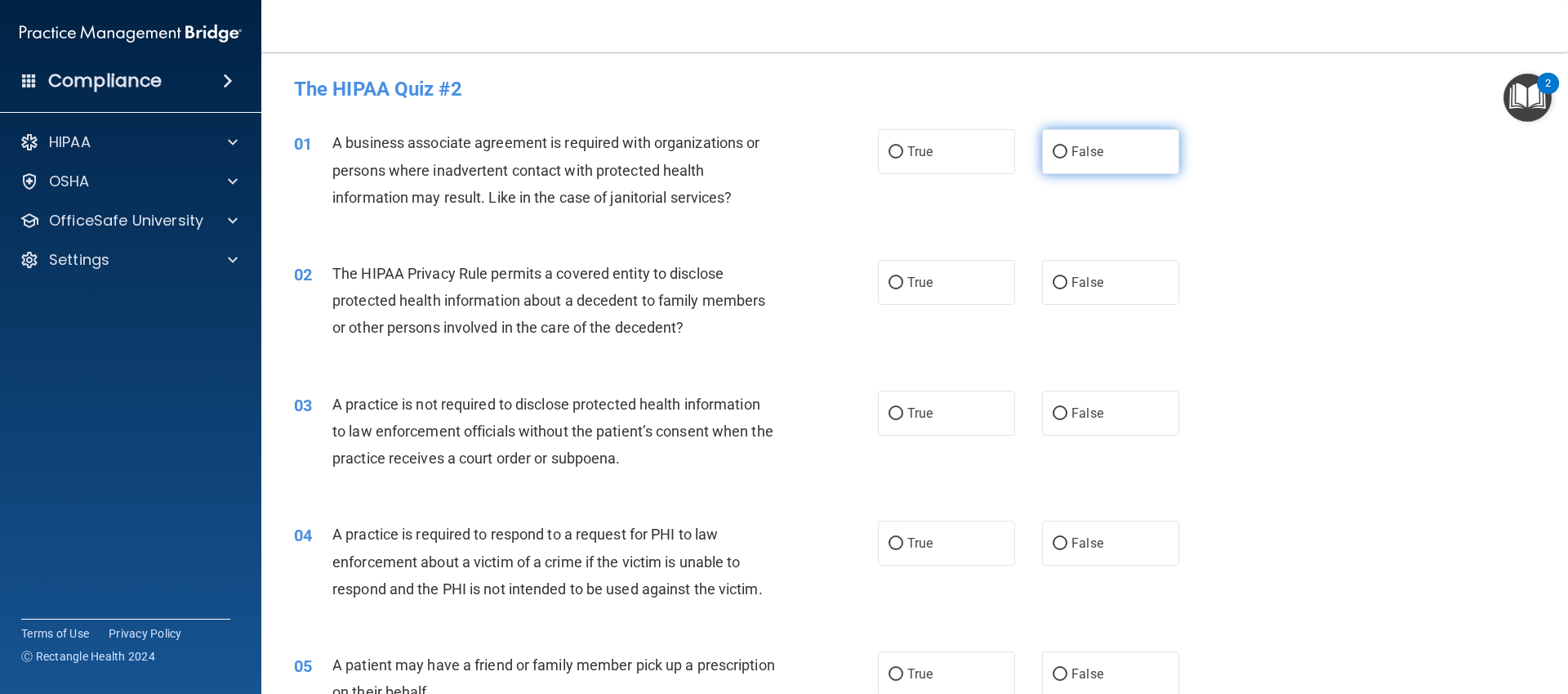
click at [1092, 147] on span "False" at bounding box center [1087, 152] width 32 height 16
click at [1067, 147] on input "False" at bounding box center [1059, 152] width 15 height 13
radio input "true"
